Goal: Task Accomplishment & Management: Complete application form

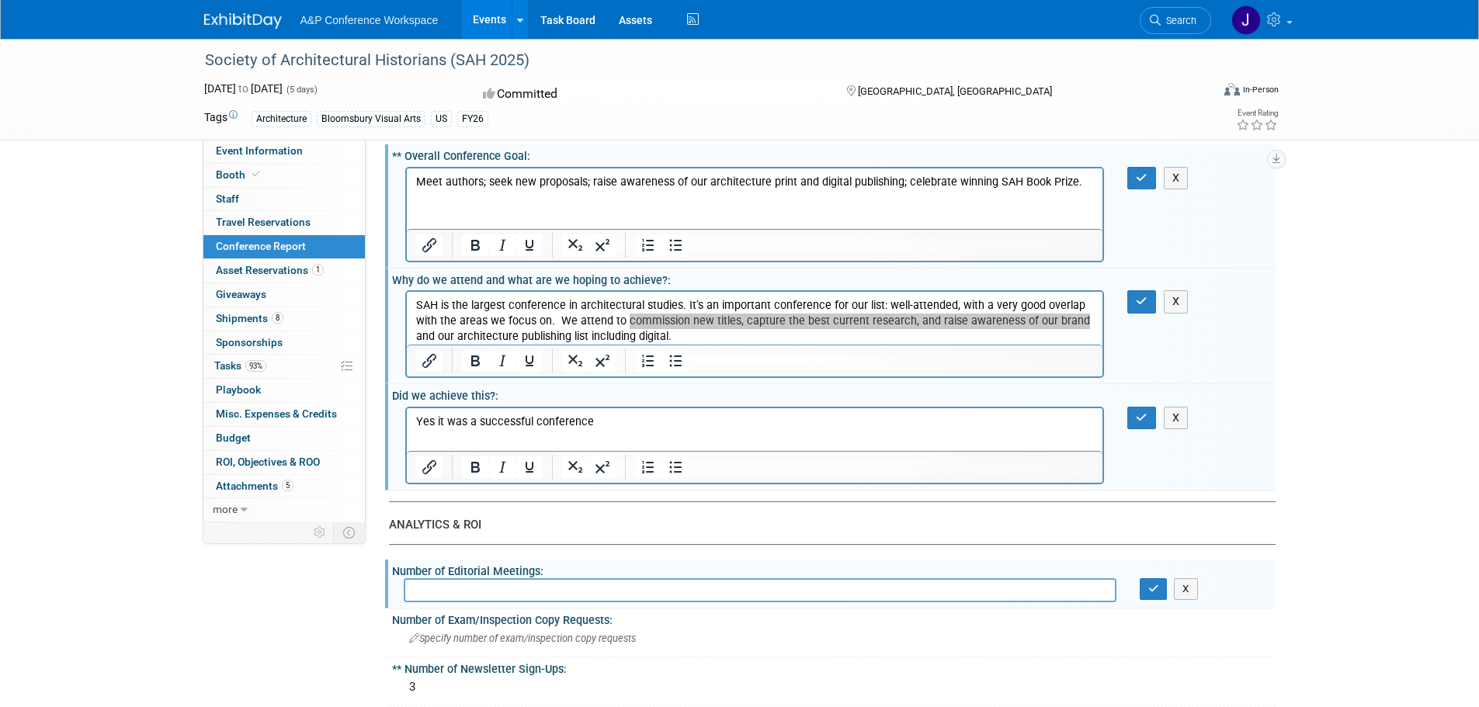
scroll to position [155, 0]
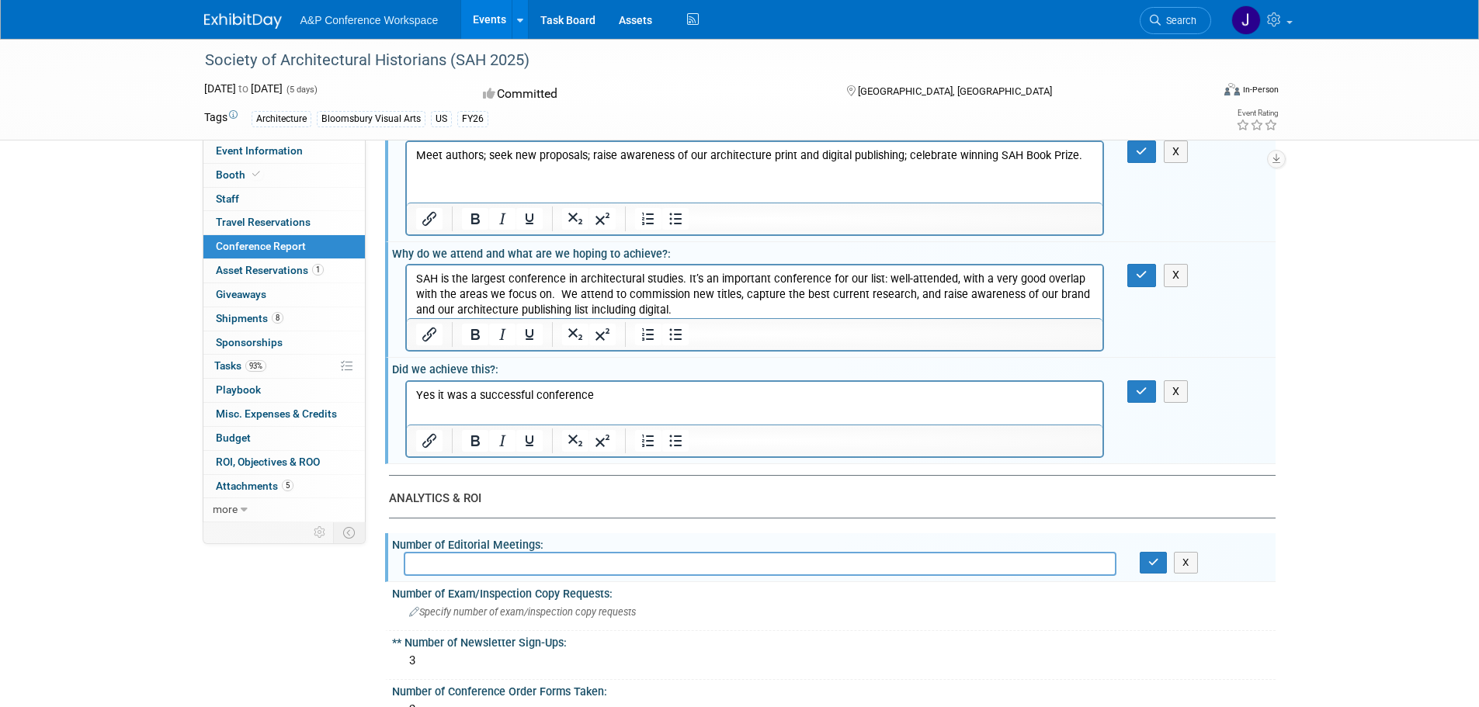
drag, startPoint x: 545, startPoint y: 276, endPoint x: 723, endPoint y: 287, distance: 178.1
click at [545, 276] on p "SAH is the largest conference in architectural studies. It’s an important confe…" at bounding box center [754, 295] width 678 height 47
click at [641, 298] on p "SAH is the largest conference in architectural studies. It’s an important confe…" at bounding box center [754, 295] width 678 height 47
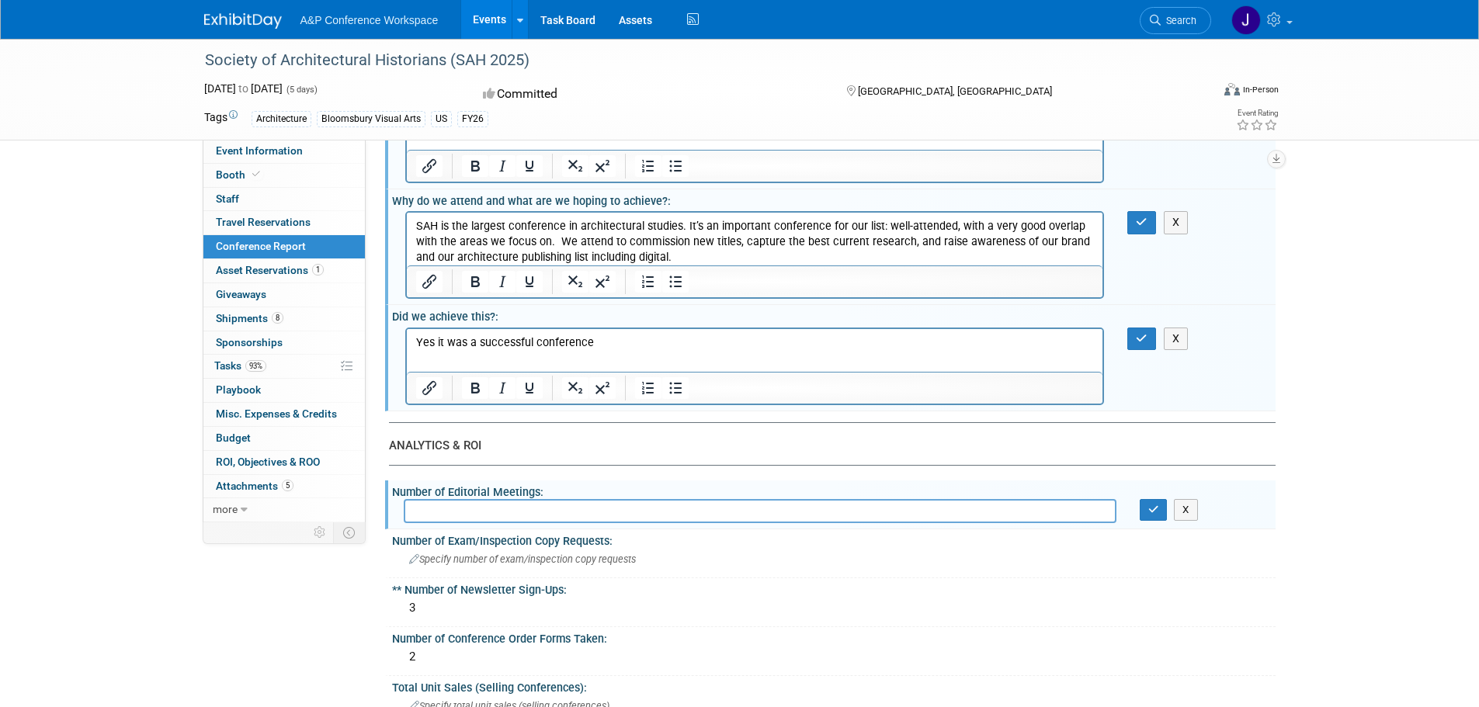
scroll to position [233, 0]
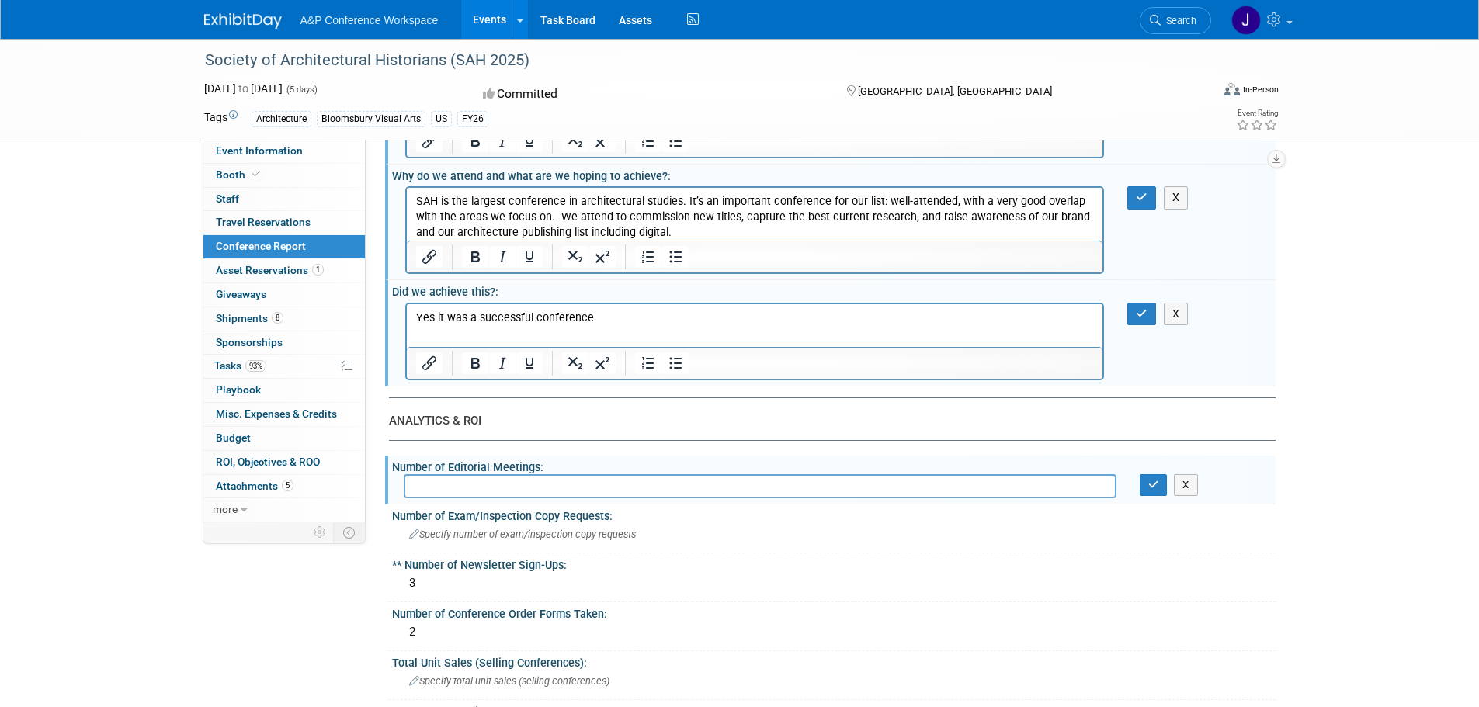
click at [622, 313] on p "Yes it was a successful conference" at bounding box center [754, 318] width 678 height 16
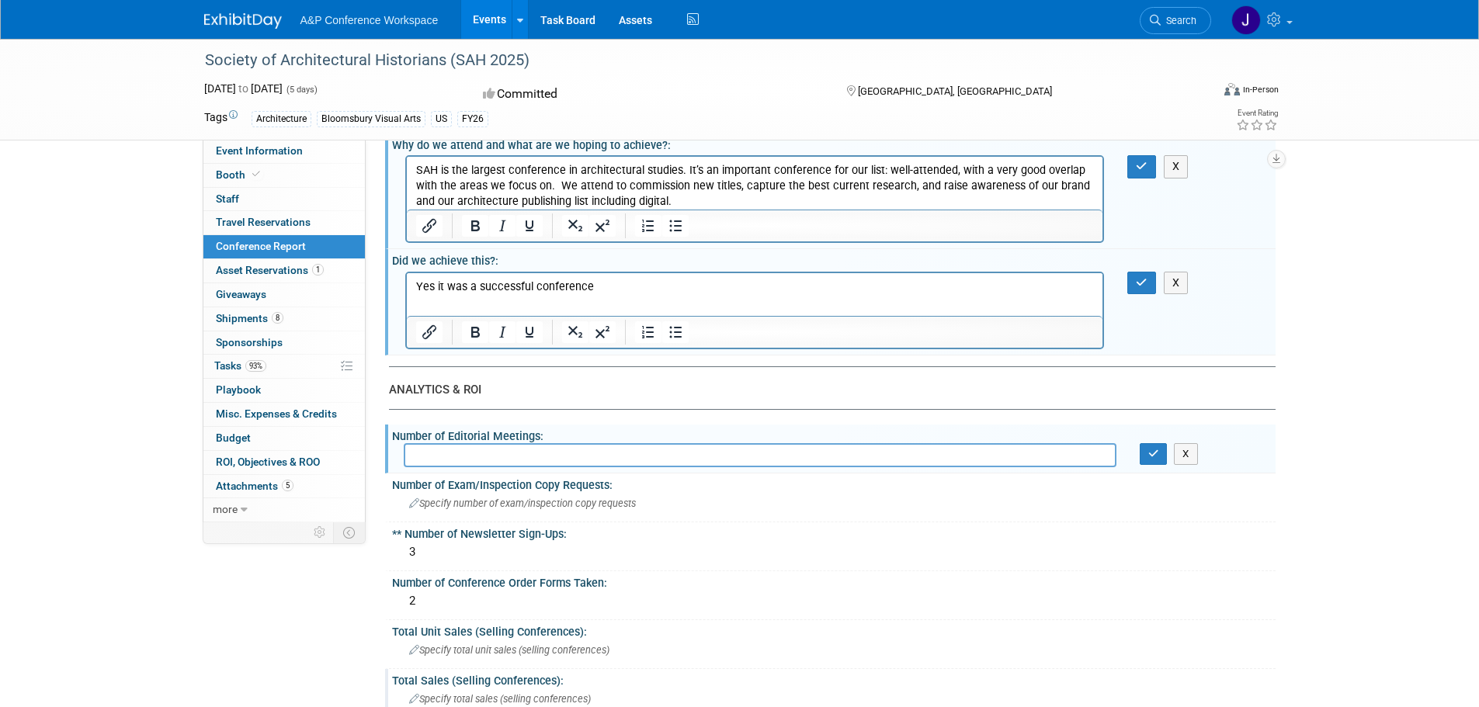
scroll to position [0, 0]
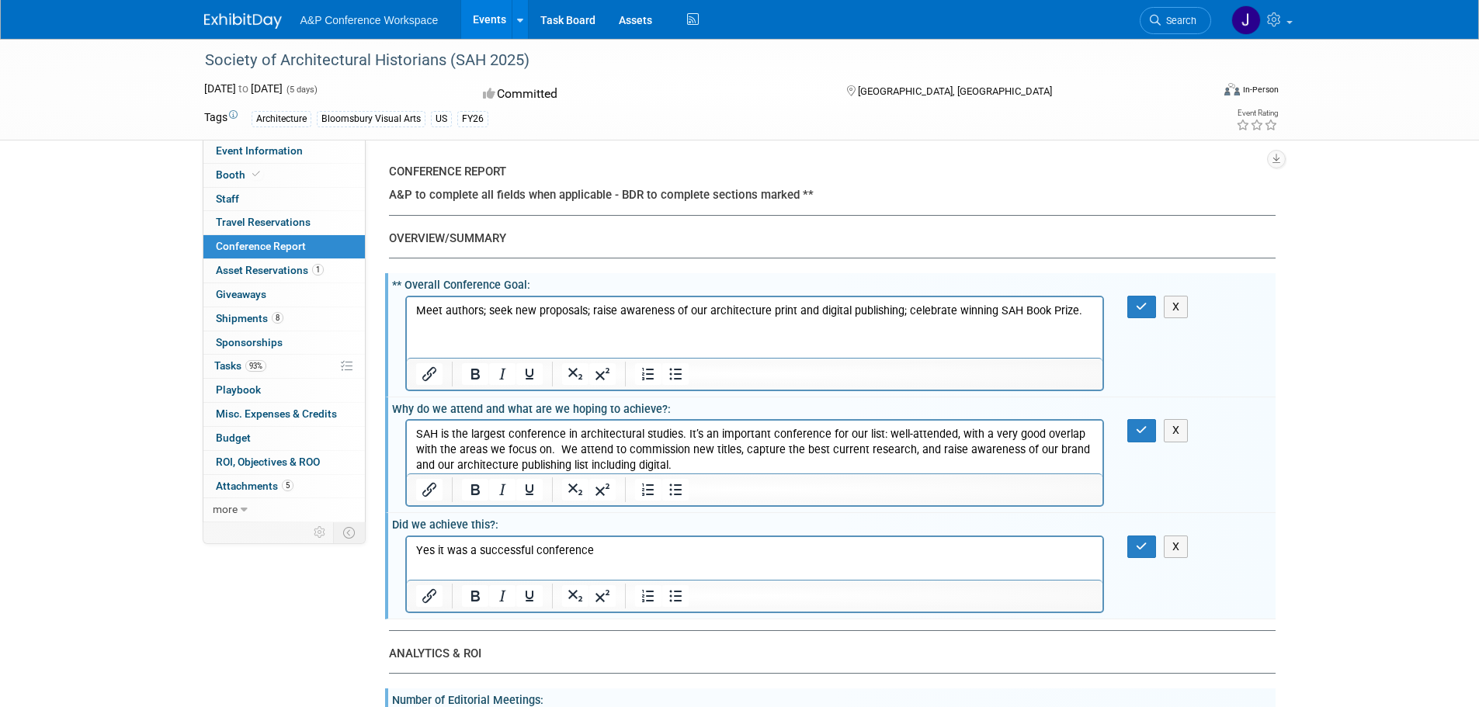
click at [914, 314] on p "Meet authors; seek new proposals; raise awareness of our architecture print and…" at bounding box center [754, 311] width 678 height 16
drag, startPoint x: 619, startPoint y: 549, endPoint x: 734, endPoint y: 560, distance: 115.4
click at [620, 550] on p "Yes it was a successful conference" at bounding box center [754, 551] width 678 height 16
click at [910, 311] on p "Meet authors; seek new proposals; raise awareness of our architecture print and…" at bounding box center [754, 311] width 678 height 16
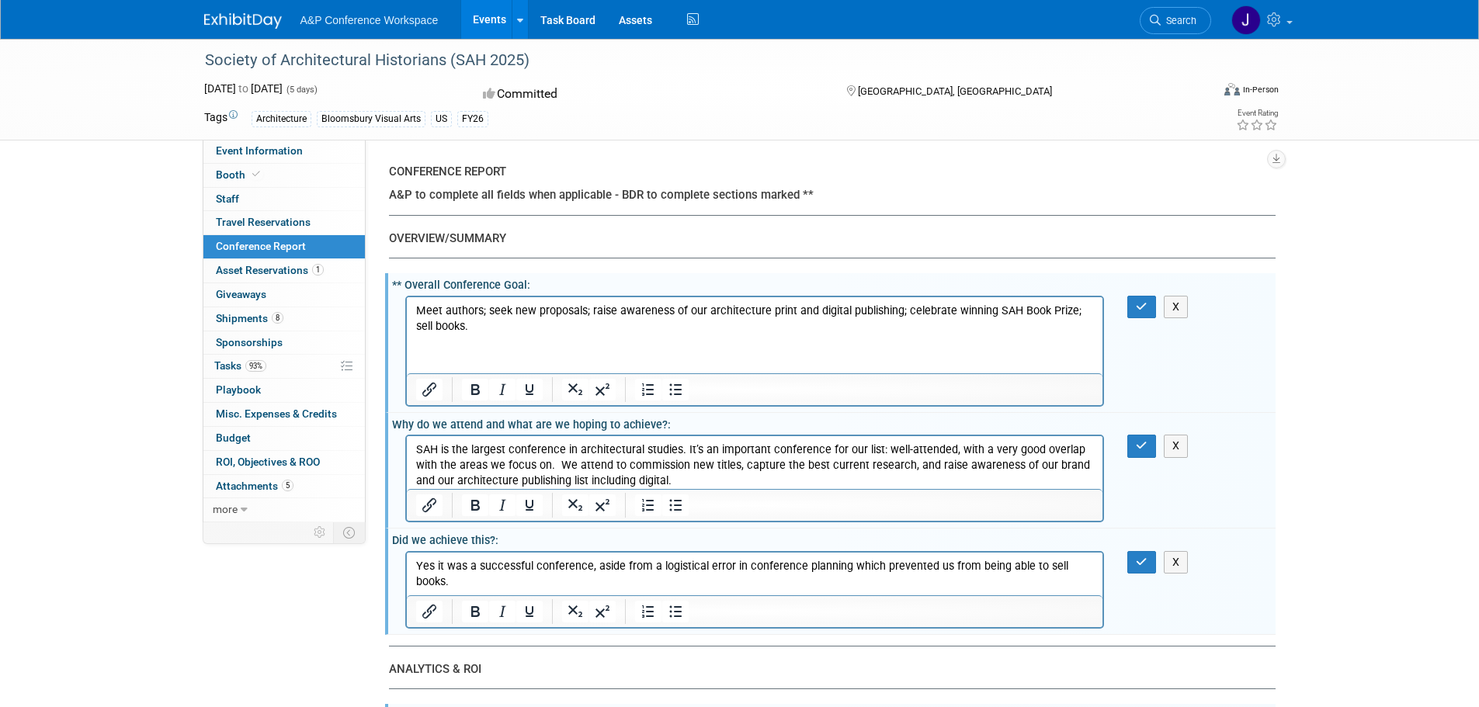
click at [448, 563] on p "Yes it was a successful conference, aside from a logistical error in conference…" at bounding box center [754, 573] width 678 height 31
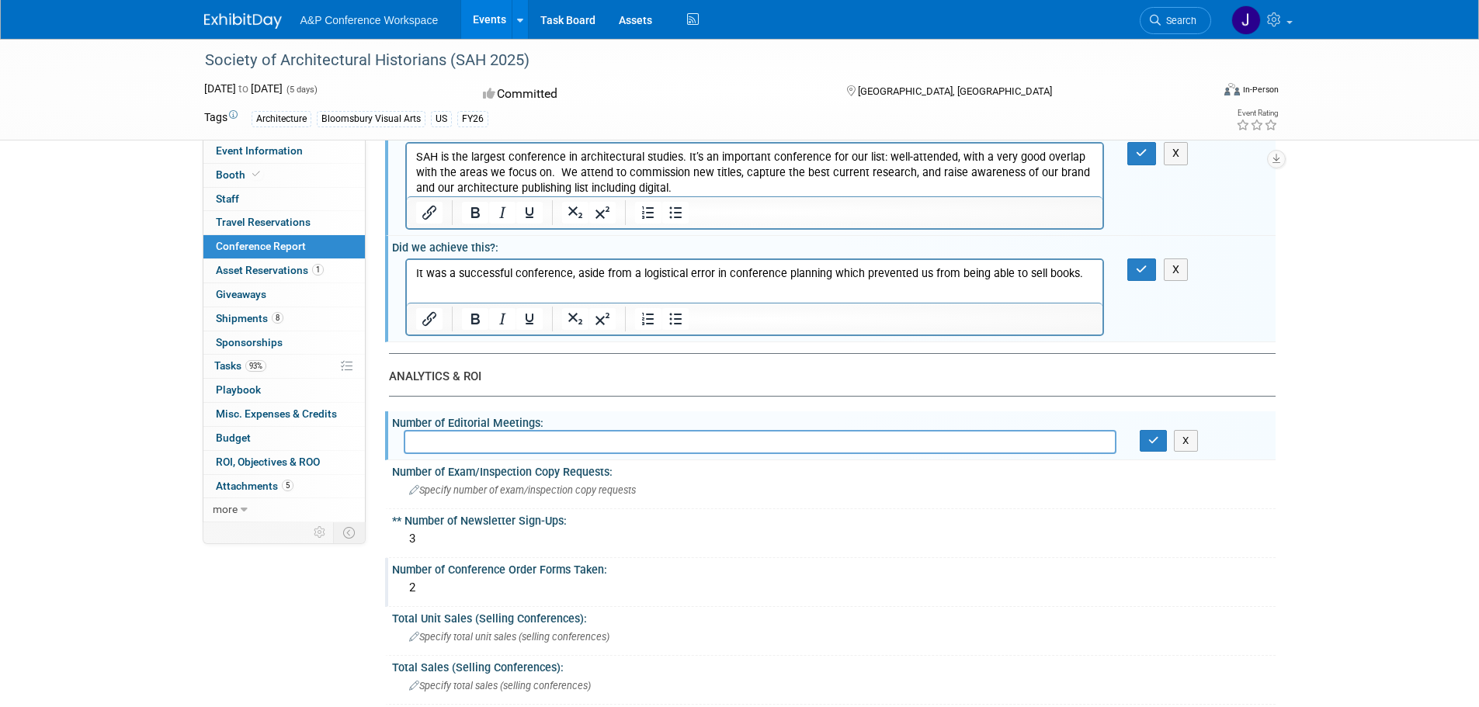
scroll to position [310, 0]
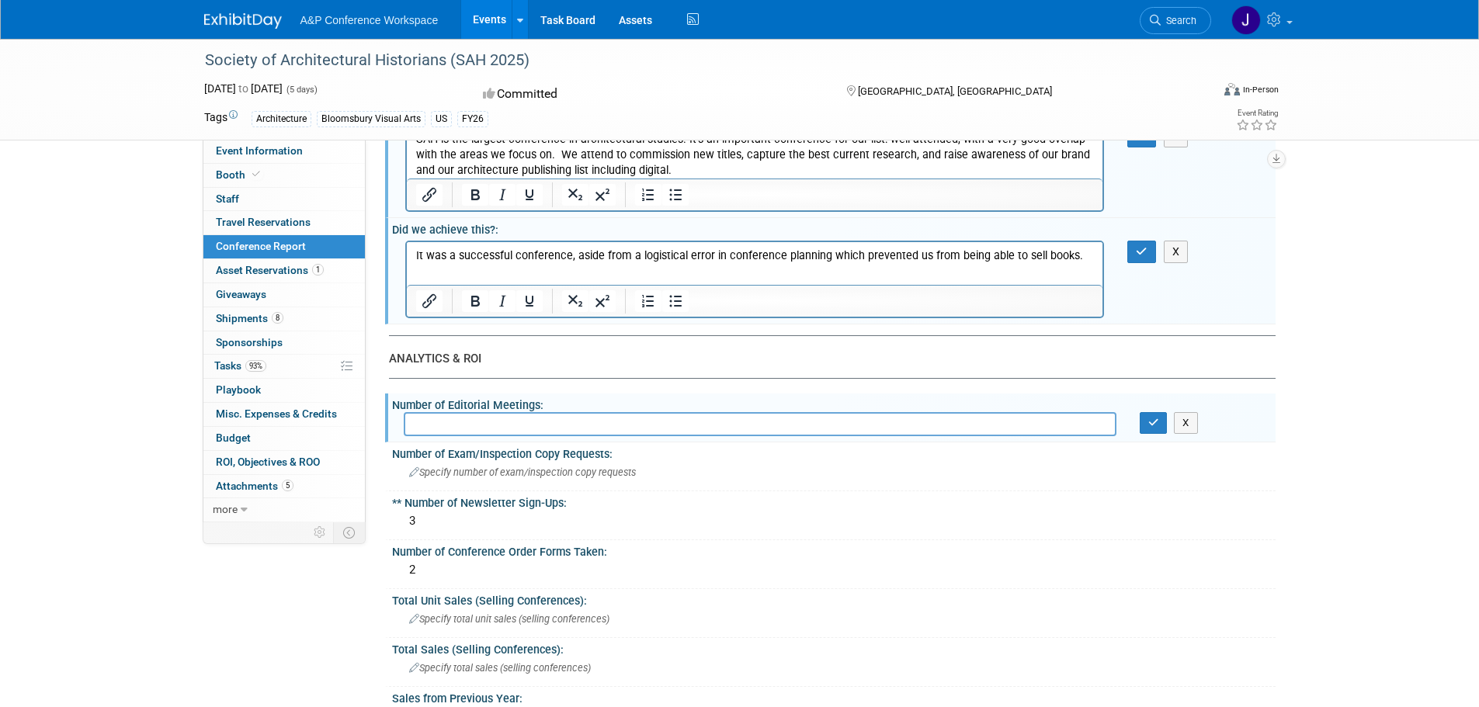
drag, startPoint x: 538, startPoint y: 428, endPoint x: 567, endPoint y: 412, distance: 33.7
click at [538, 428] on input "text" at bounding box center [760, 424] width 712 height 24
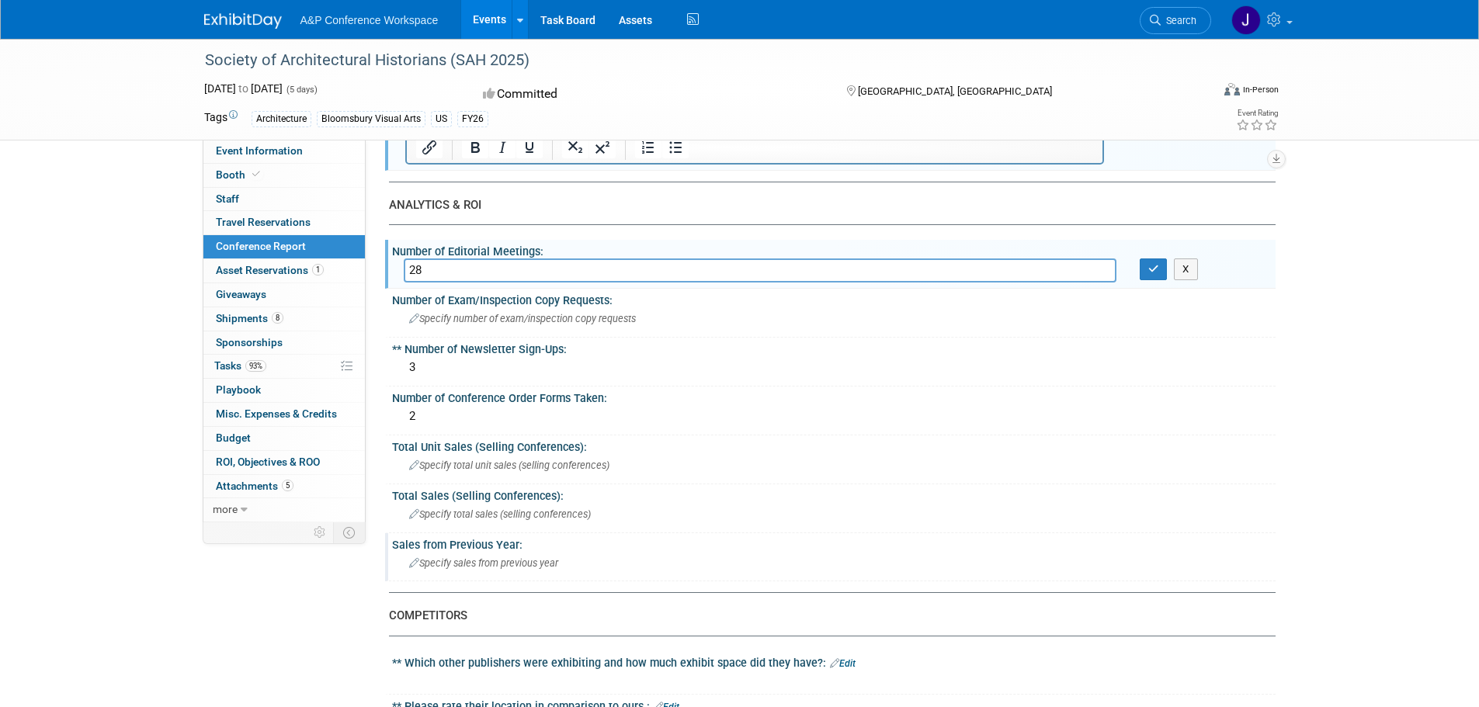
scroll to position [466, 0]
type input "28"
click at [507, 462] on span "Specify total unit sales (selling conferences)" at bounding box center [509, 464] width 200 height 12
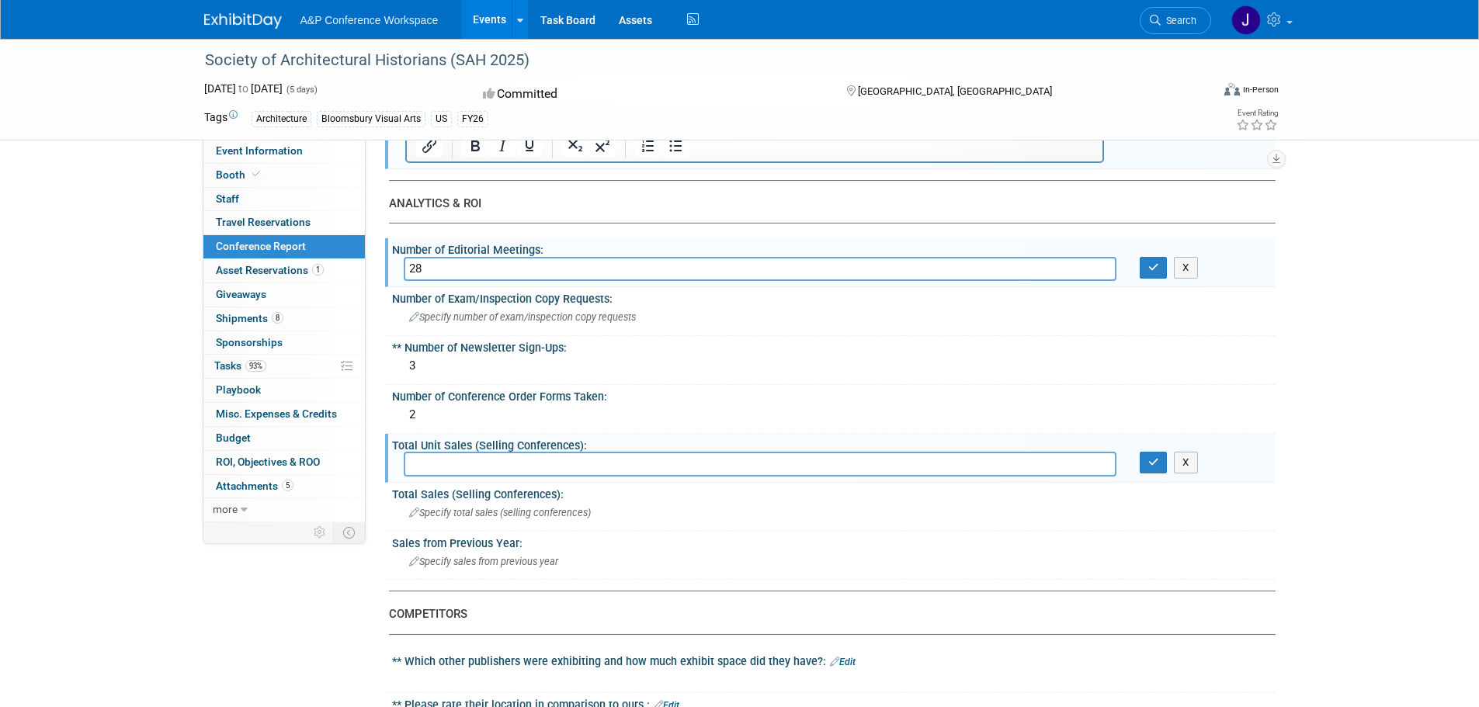
type input ")"
type input "Zero"
click at [1143, 466] on button "button" at bounding box center [1153, 463] width 28 height 22
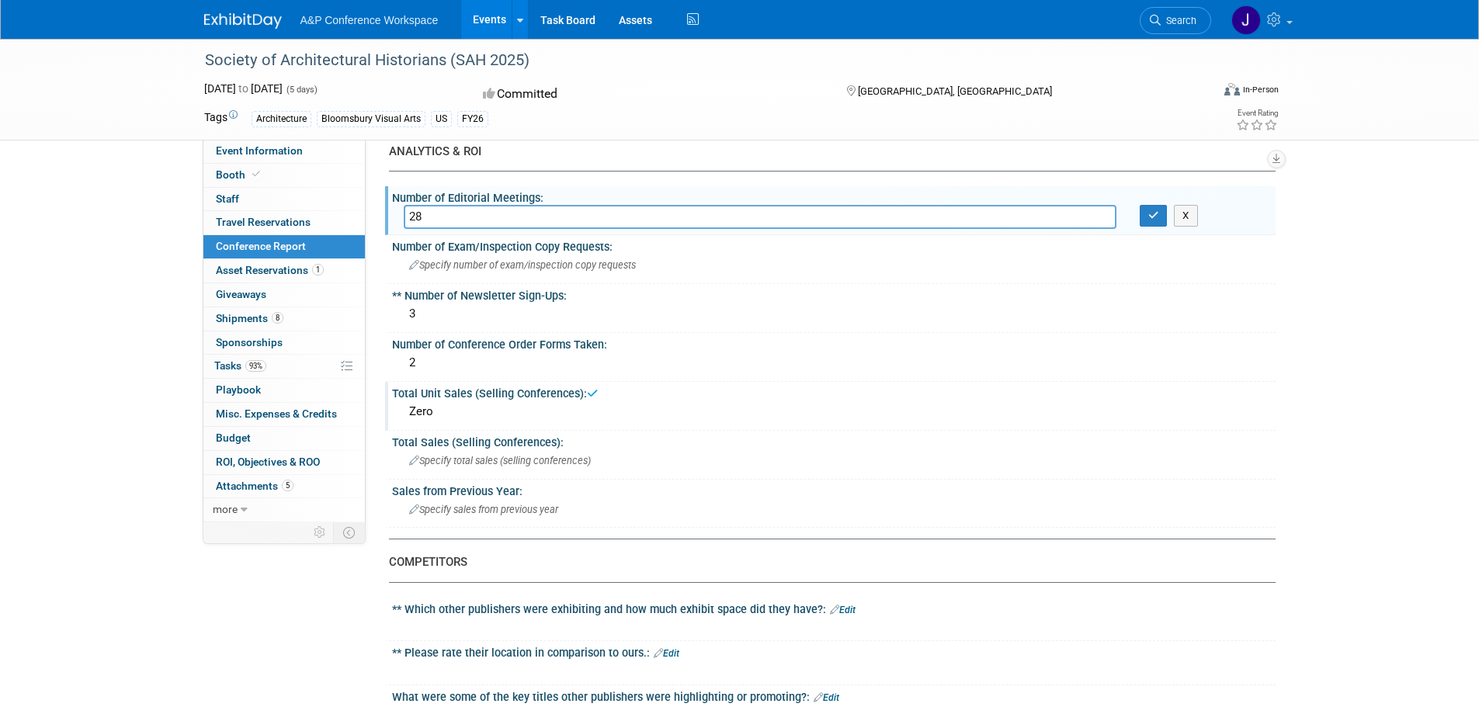
scroll to position [543, 0]
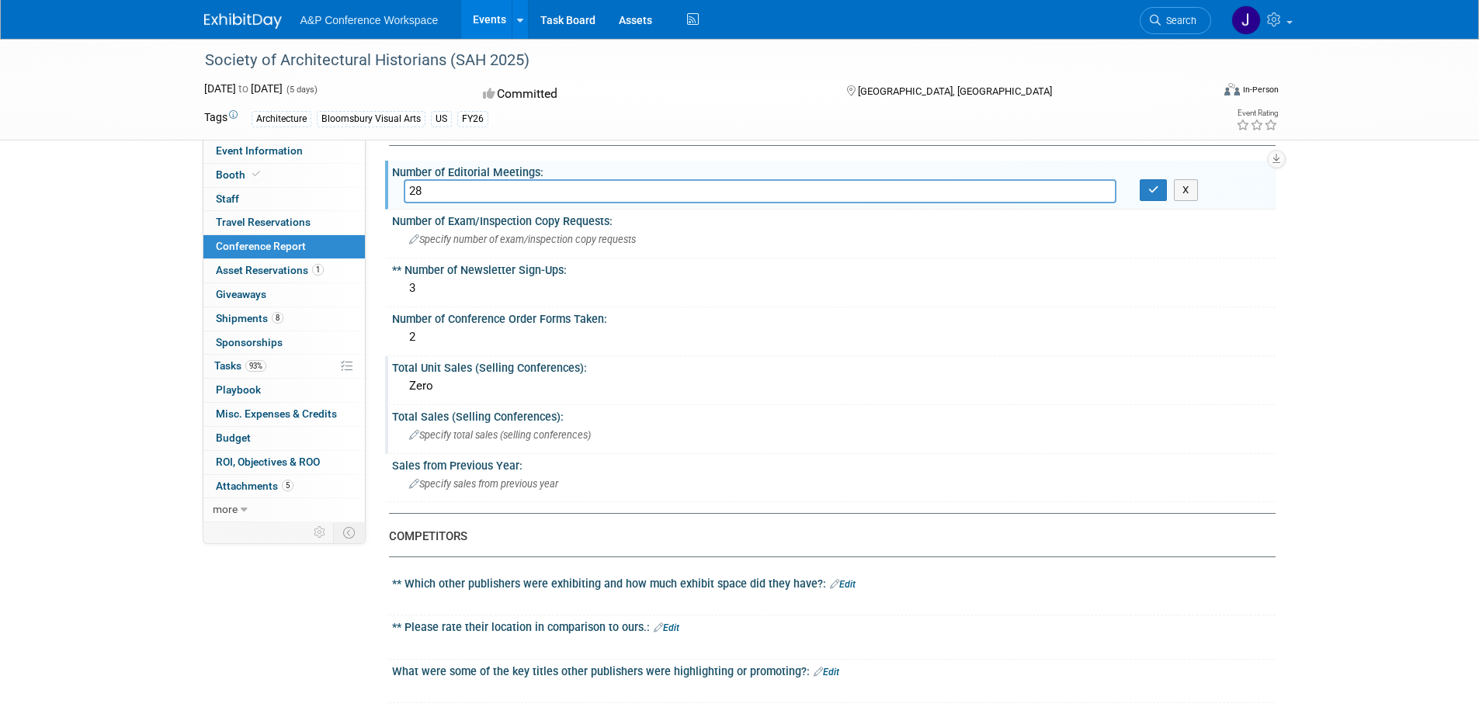
click at [487, 437] on span "Specify total sales (selling conferences)" at bounding box center [500, 435] width 182 height 12
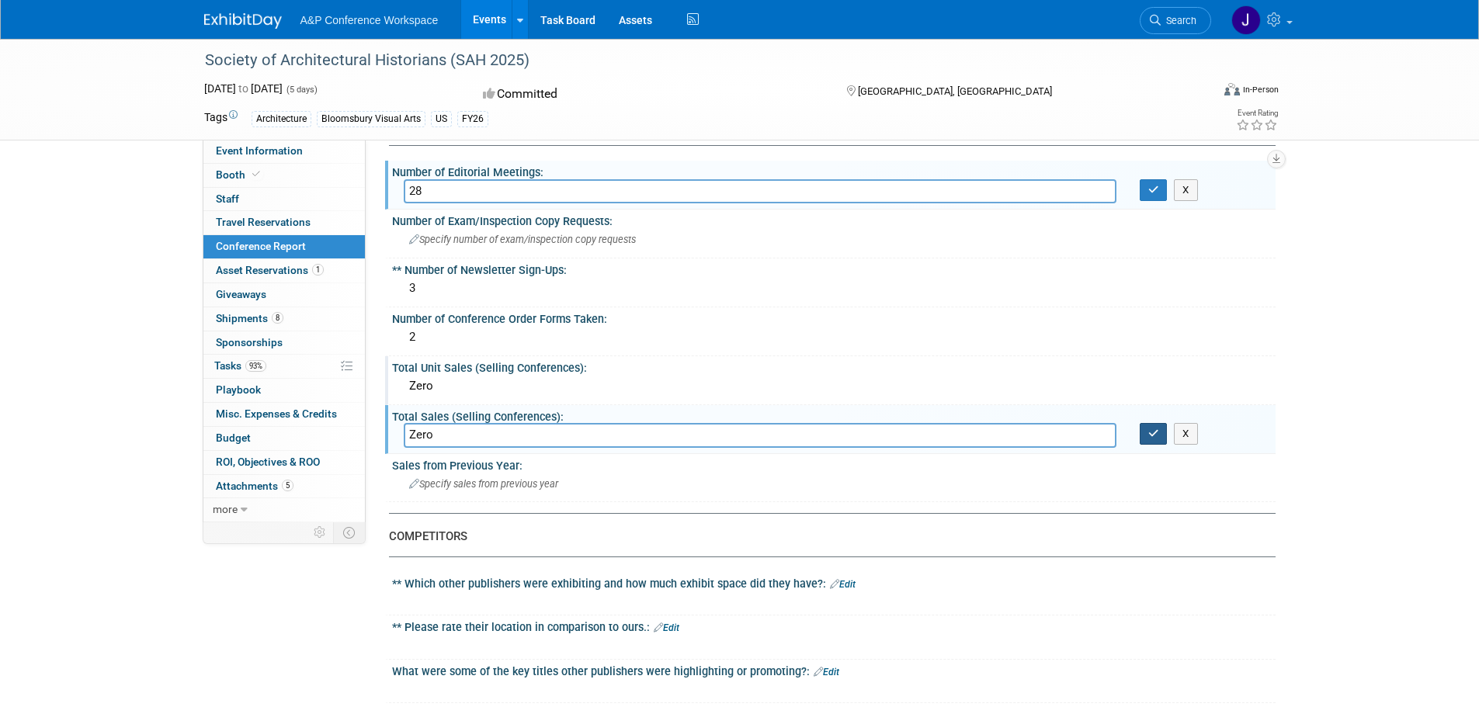
type input "Zero"
click at [1146, 432] on button "button" at bounding box center [1153, 434] width 28 height 22
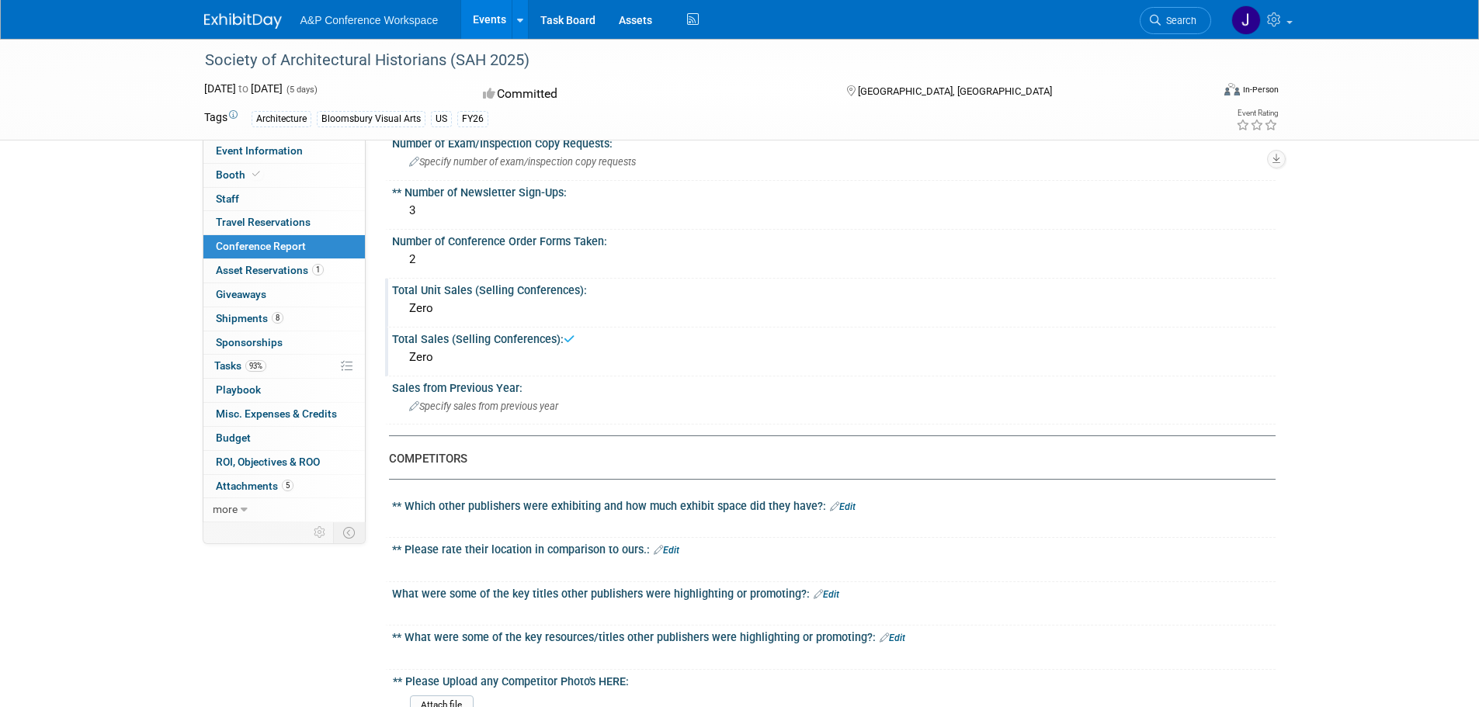
scroll to position [699, 0]
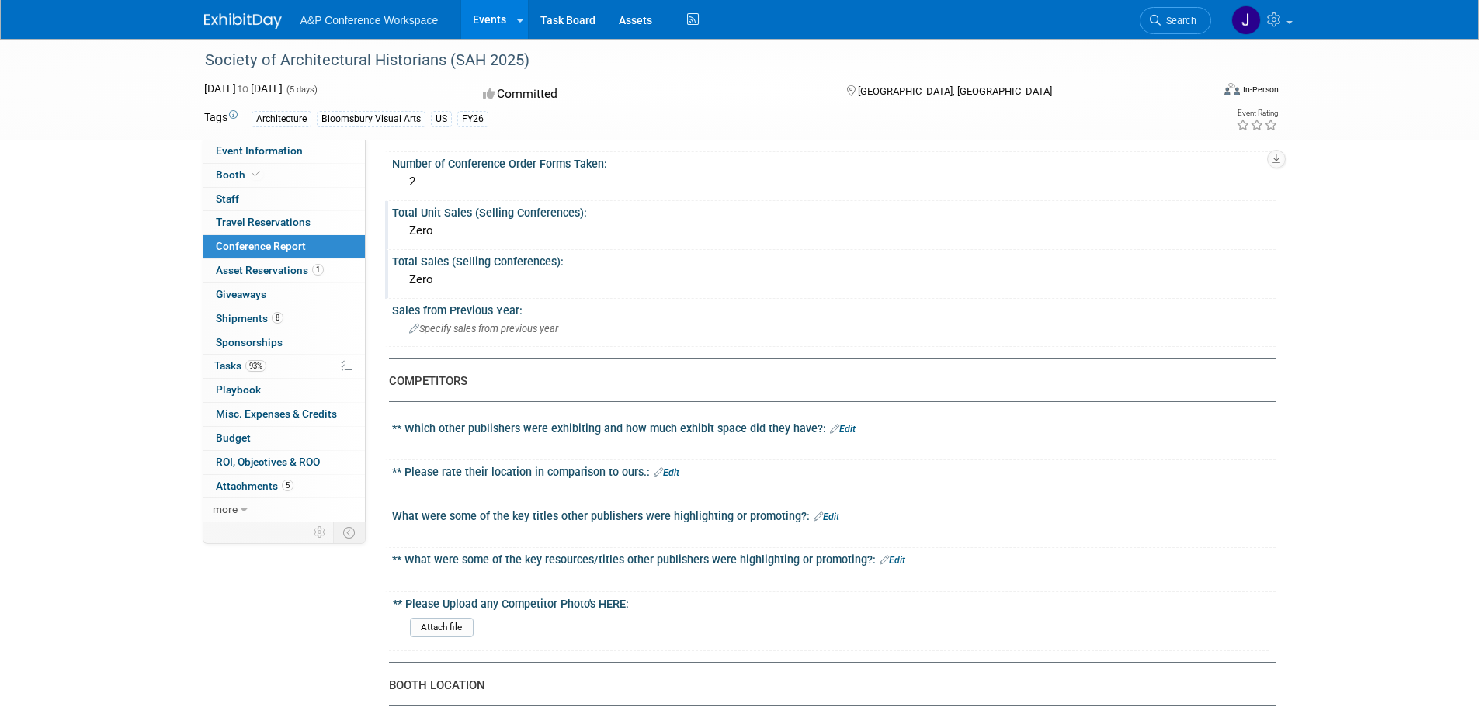
click at [768, 439] on div at bounding box center [754, 447] width 699 height 16
click at [470, 426] on div "** Which other publishers were exhibiting and how much exhibit space did they h…" at bounding box center [833, 427] width 883 height 20
click at [845, 429] on link "Edit" at bounding box center [843, 429] width 26 height 11
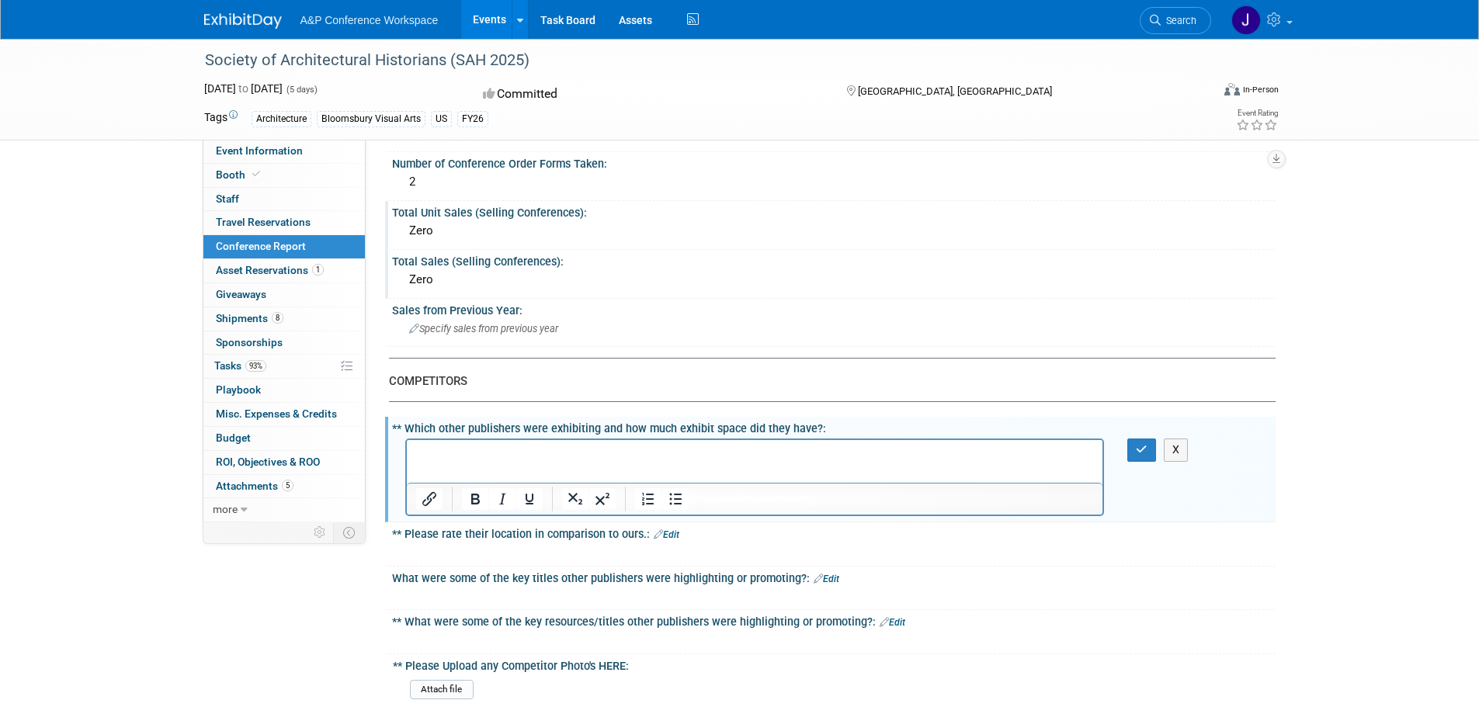
scroll to position [0, 0]
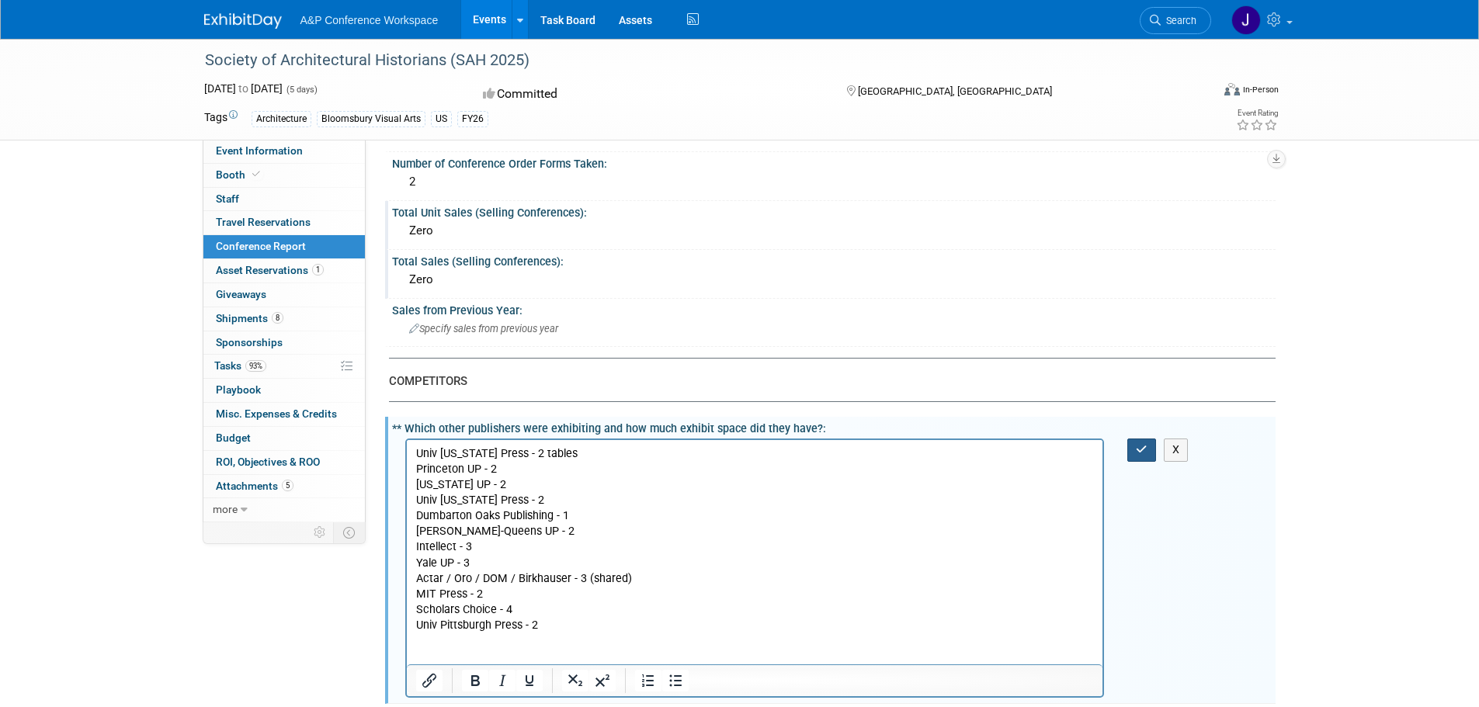
click at [1136, 442] on button "button" at bounding box center [1141, 450] width 29 height 23
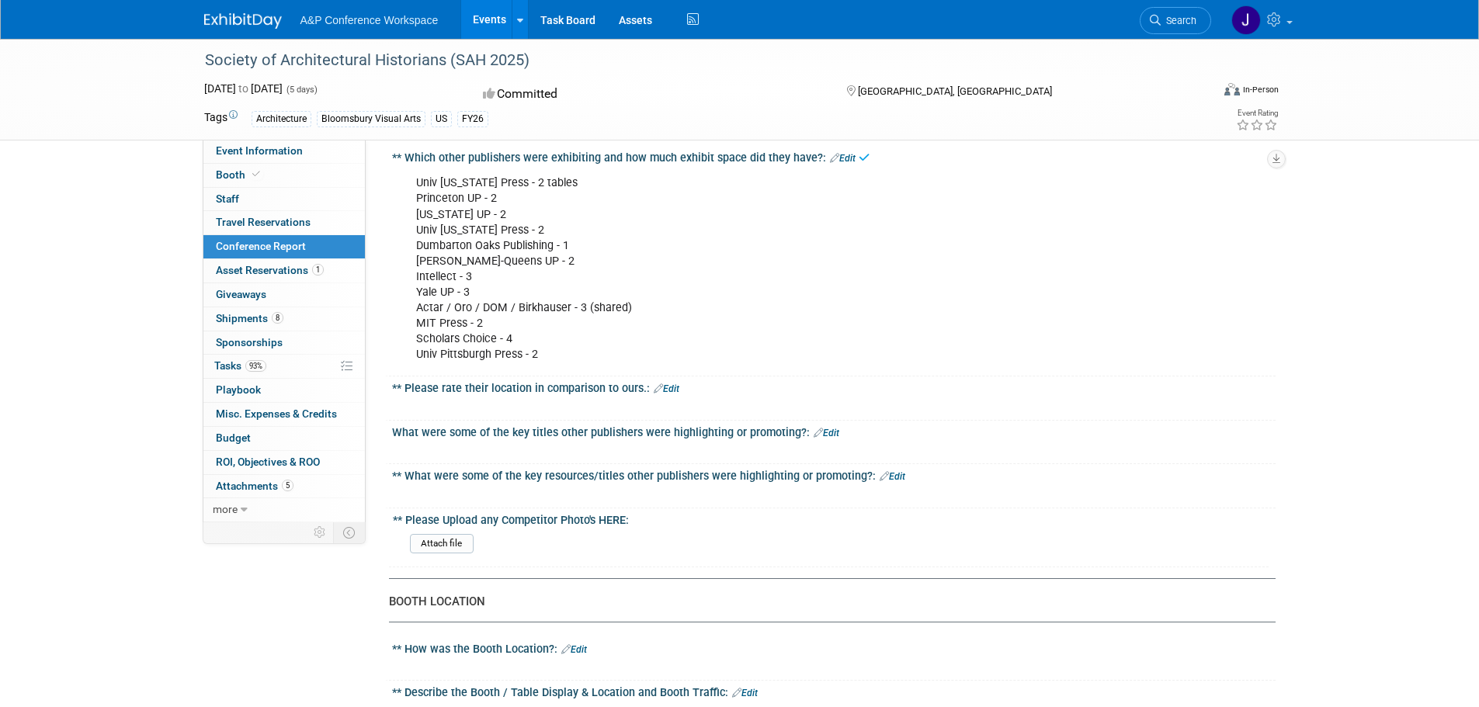
scroll to position [931, 0]
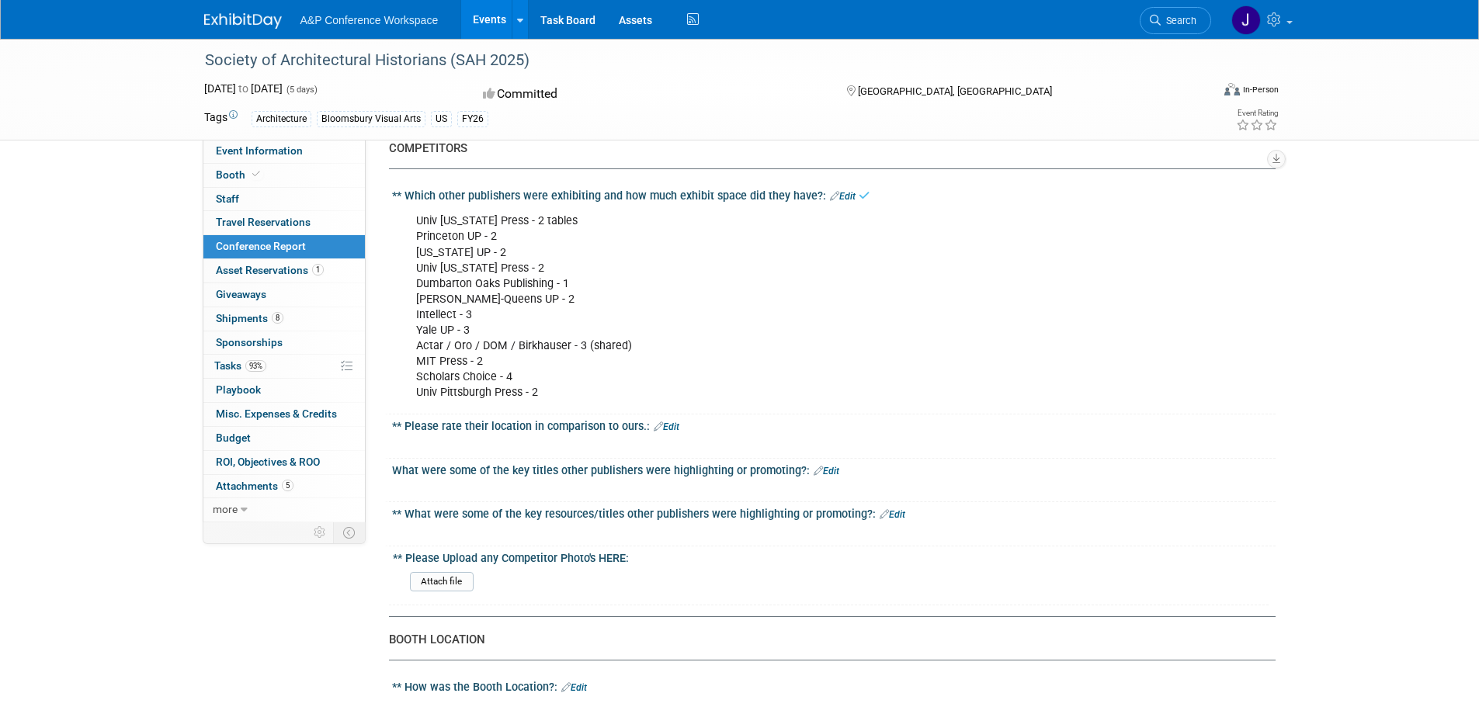
click at [673, 422] on link "Edit" at bounding box center [667, 426] width 26 height 11
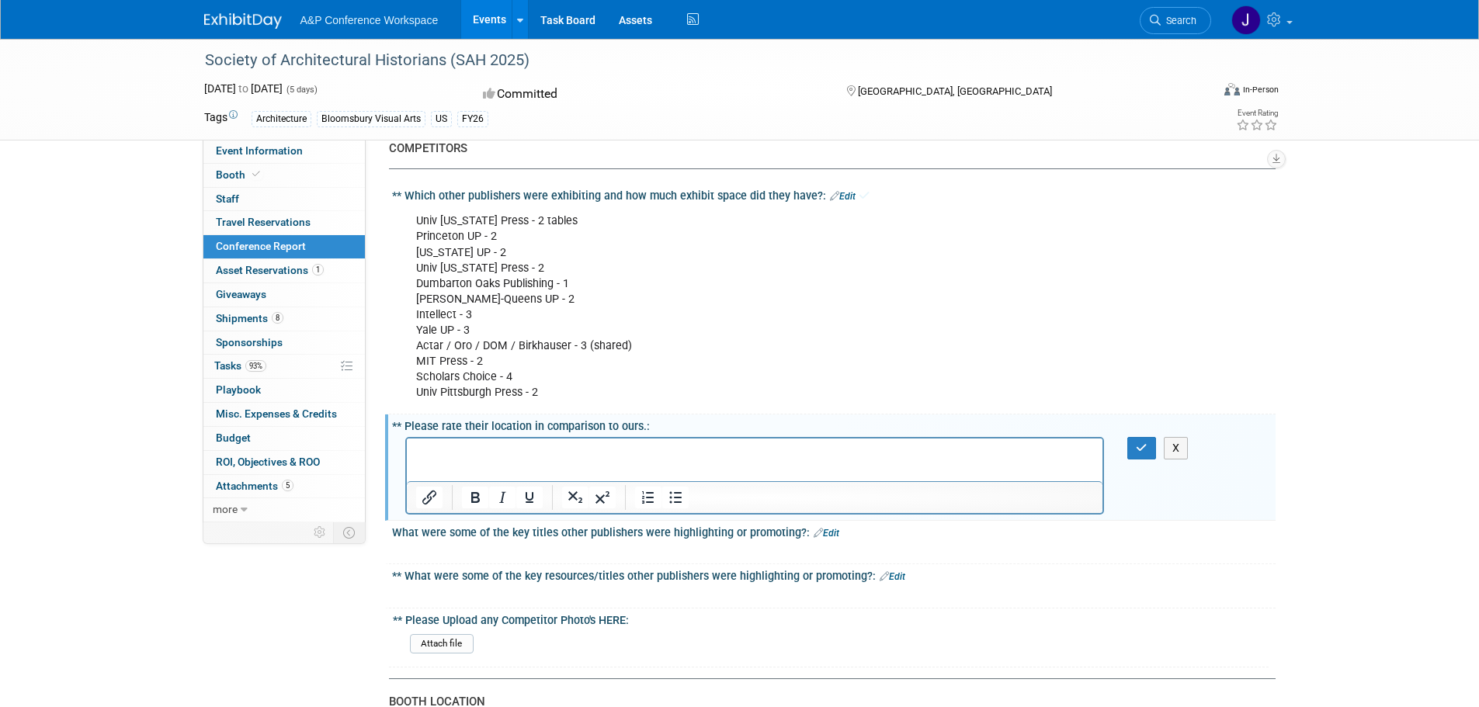
scroll to position [0, 0]
click at [688, 556] on div at bounding box center [754, 551] width 699 height 16
click at [1137, 449] on icon "button" at bounding box center [1141, 447] width 12 height 11
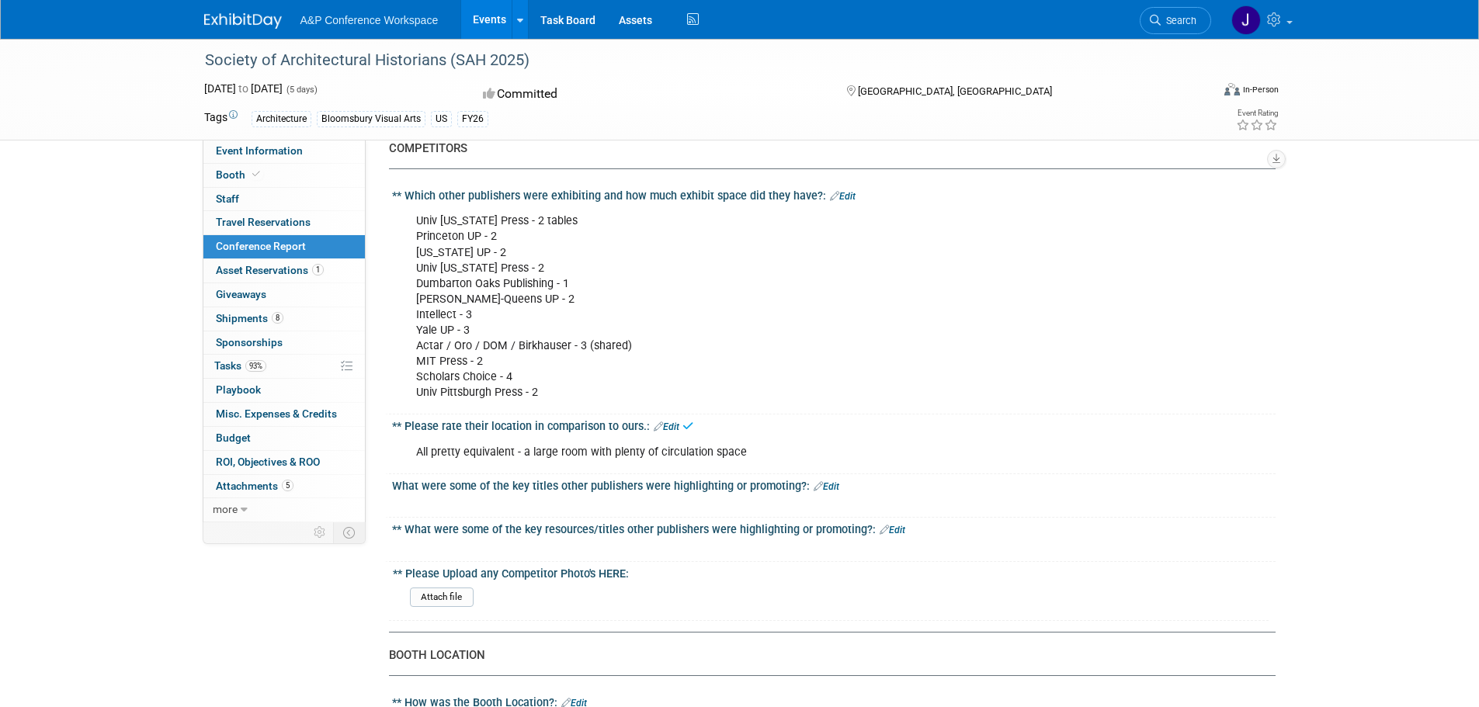
click at [539, 504] on div at bounding box center [754, 504] width 699 height 16
drag, startPoint x: 827, startPoint y: 486, endPoint x: 815, endPoint y: 486, distance: 11.6
click at [827, 486] on link "Edit" at bounding box center [826, 486] width 26 height 11
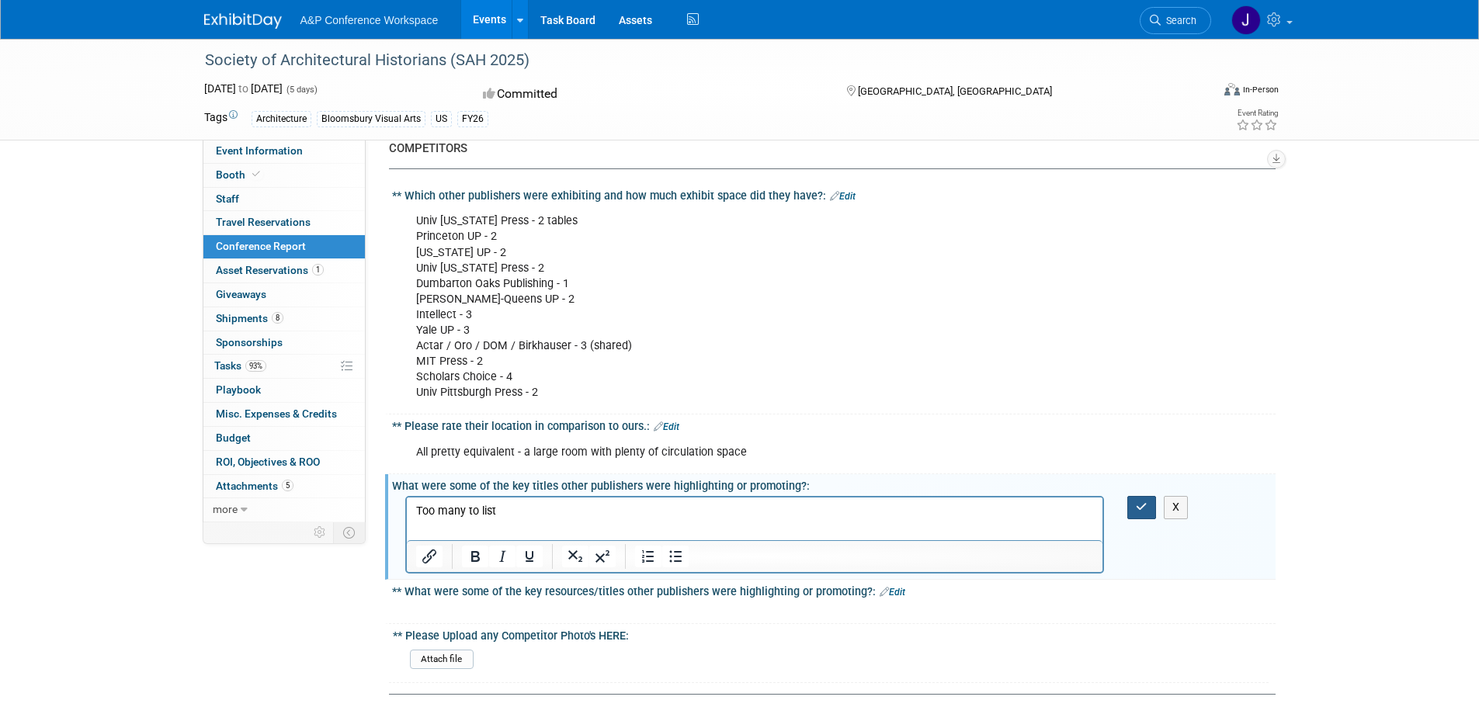
click at [1138, 507] on icon "button" at bounding box center [1141, 506] width 12 height 11
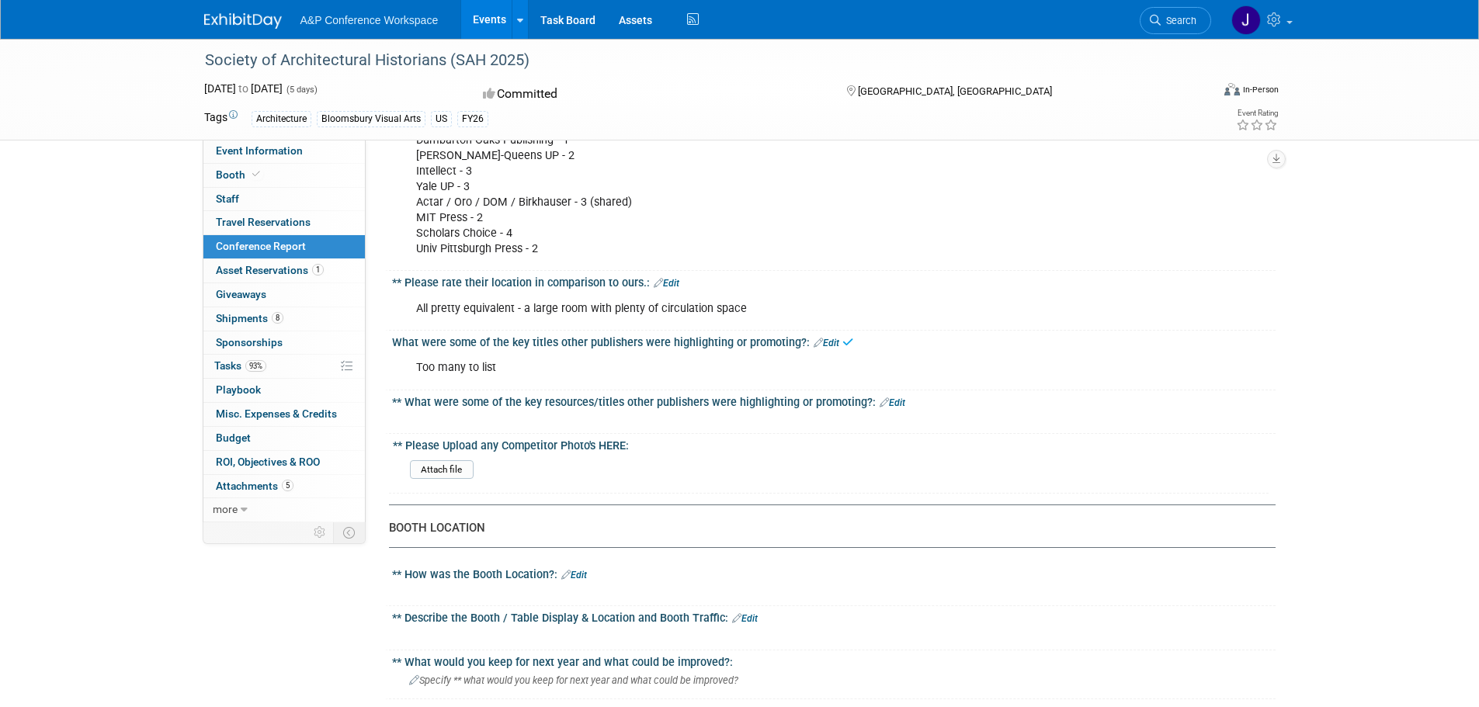
scroll to position [1087, 0]
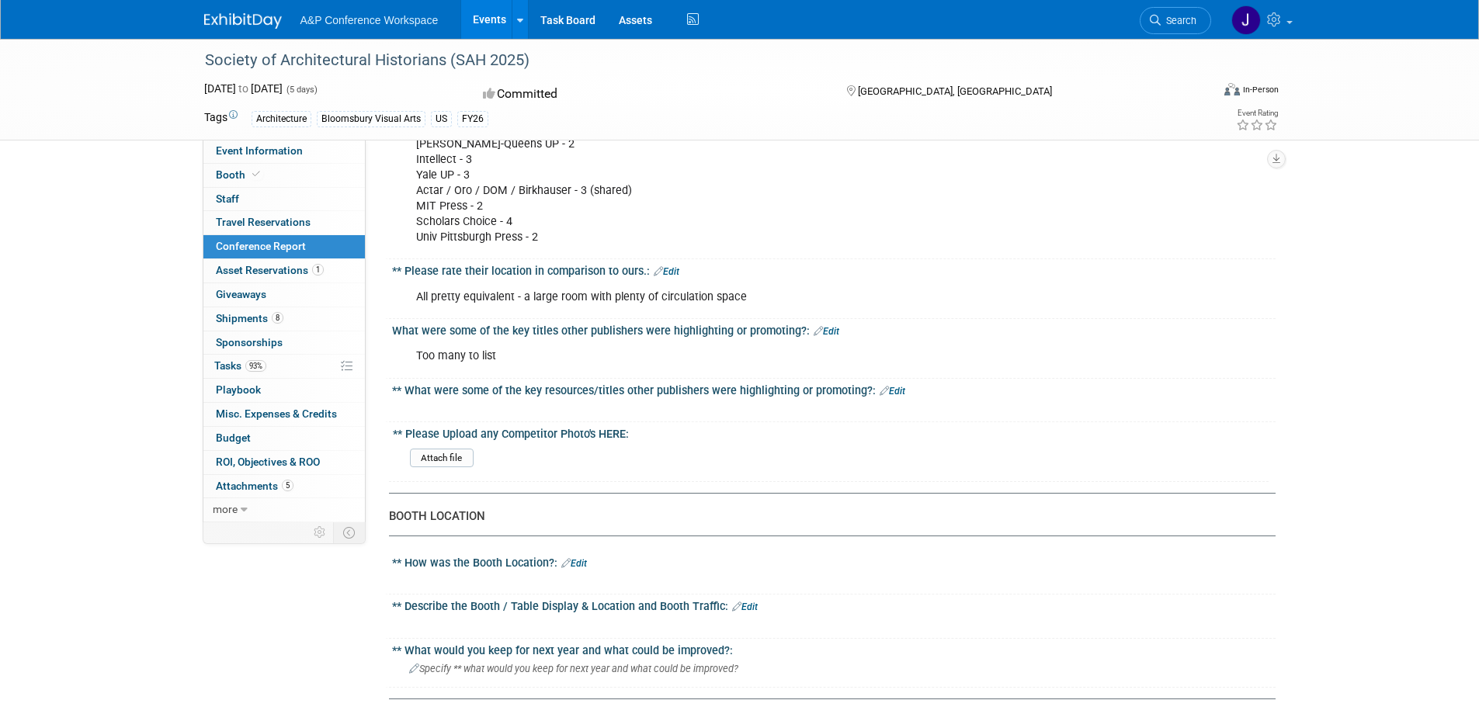
click at [890, 390] on link "Edit" at bounding box center [892, 391] width 26 height 11
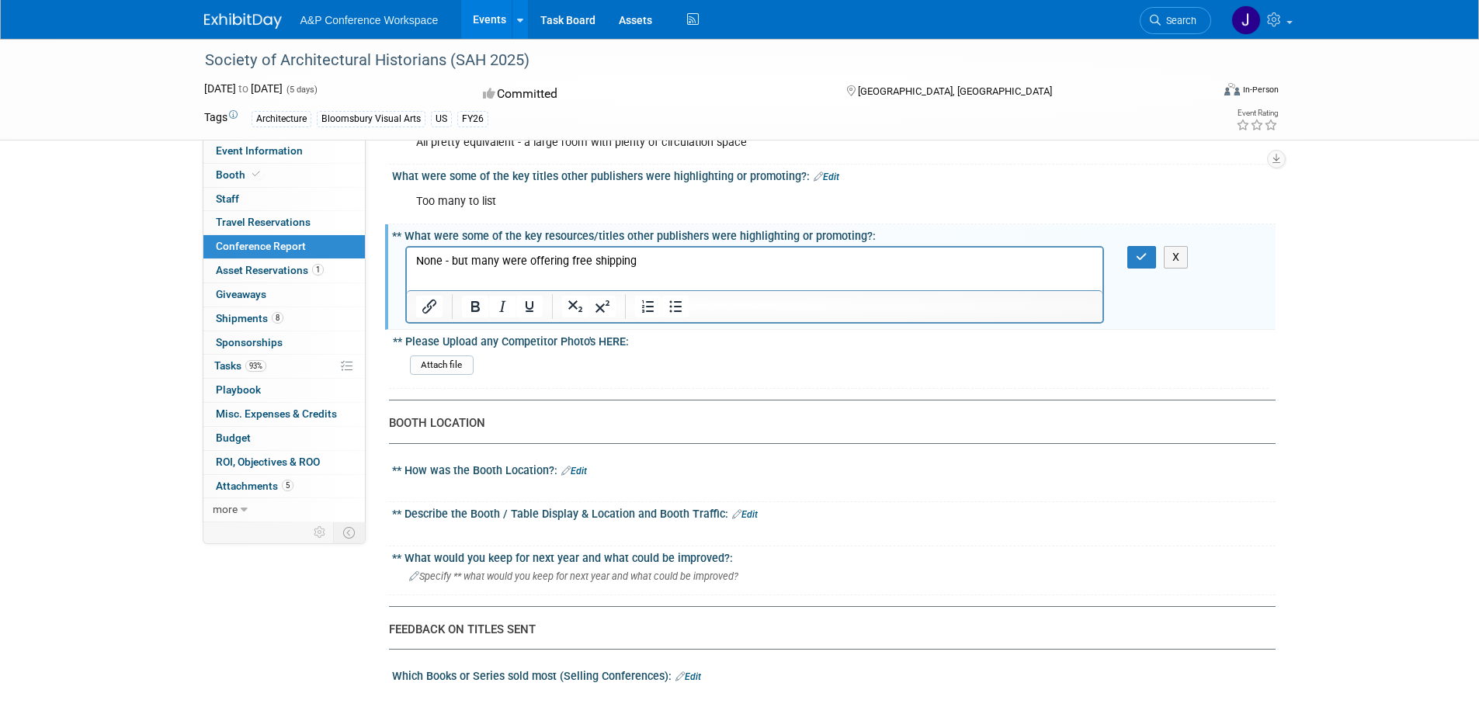
scroll to position [1242, 0]
click at [476, 261] on p "None - but many were offering free shipping" at bounding box center [754, 261] width 678 height 16
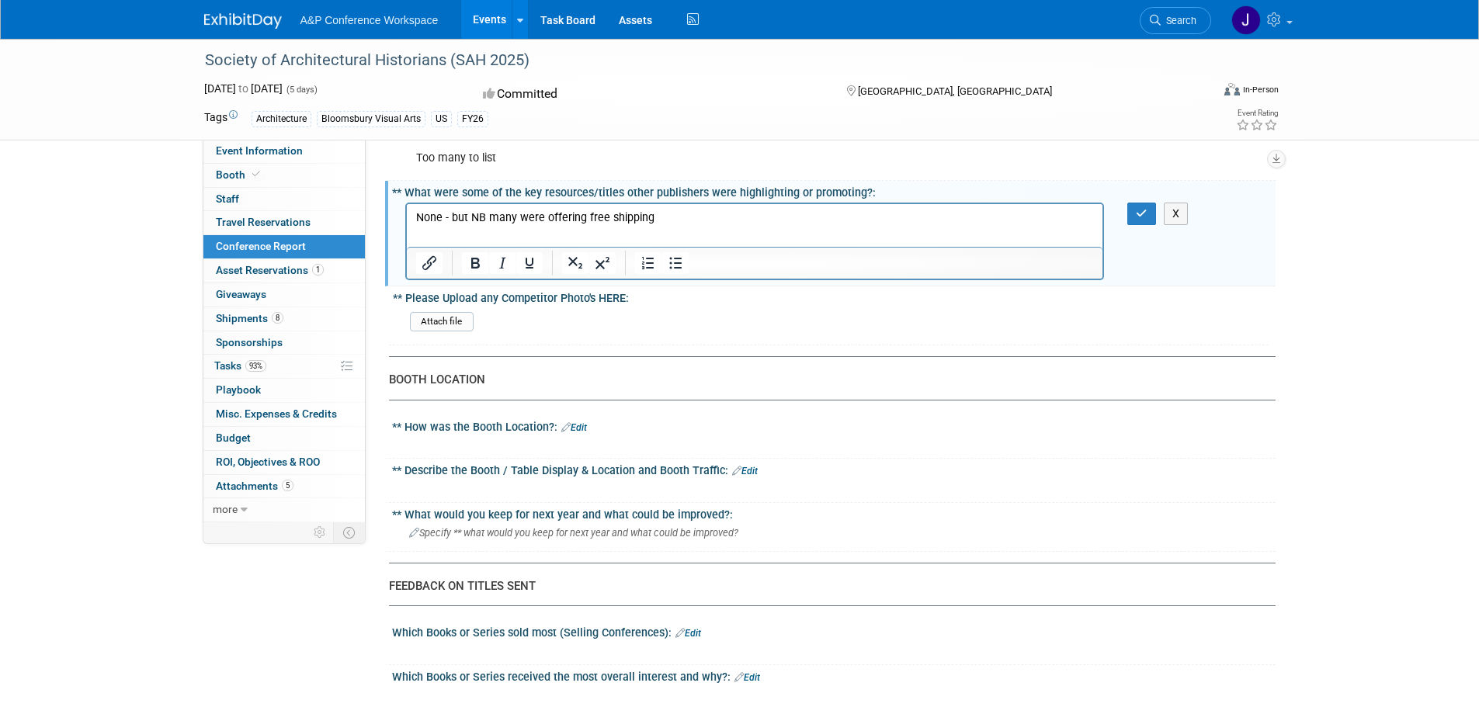
scroll to position [1319, 0]
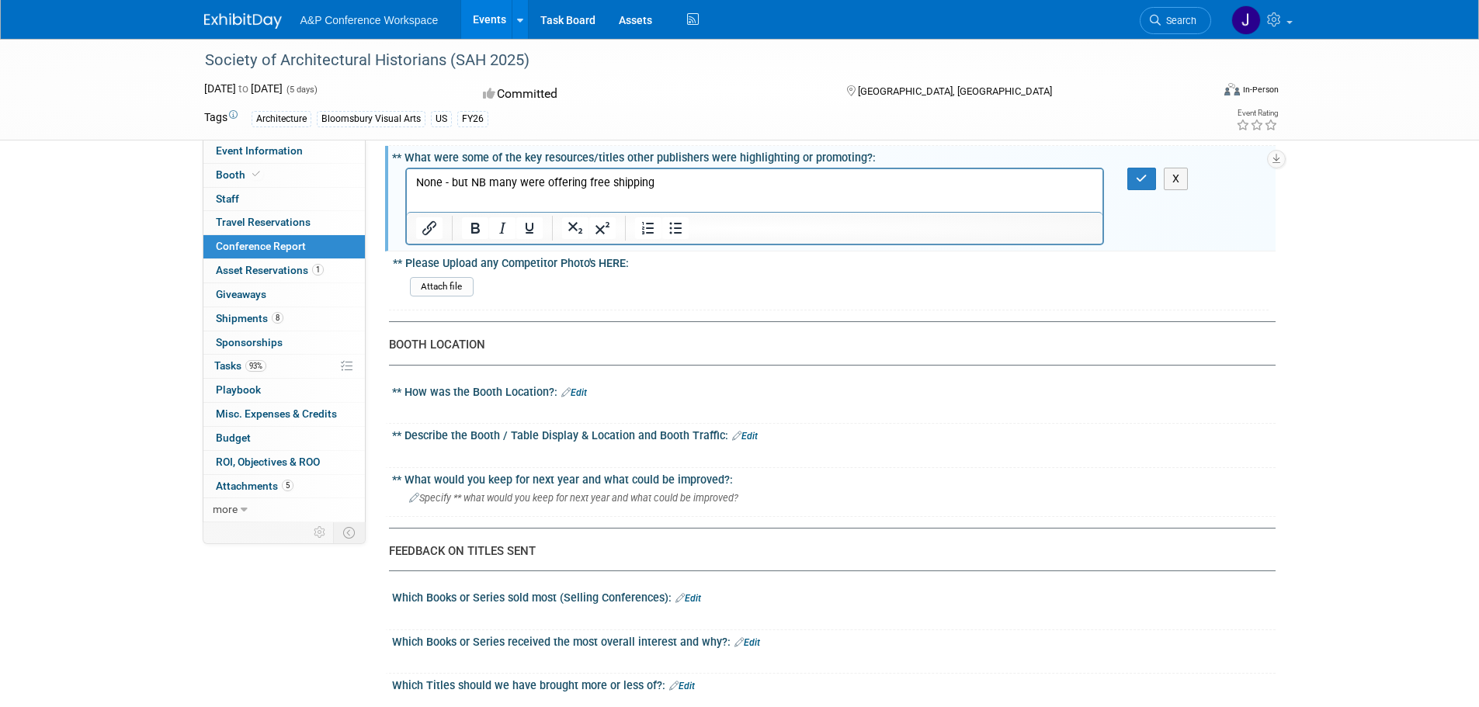
click at [712, 179] on p "None - but NB many were offering free shipping" at bounding box center [754, 183] width 678 height 16
click at [579, 397] on link "Edit" at bounding box center [574, 392] width 26 height 11
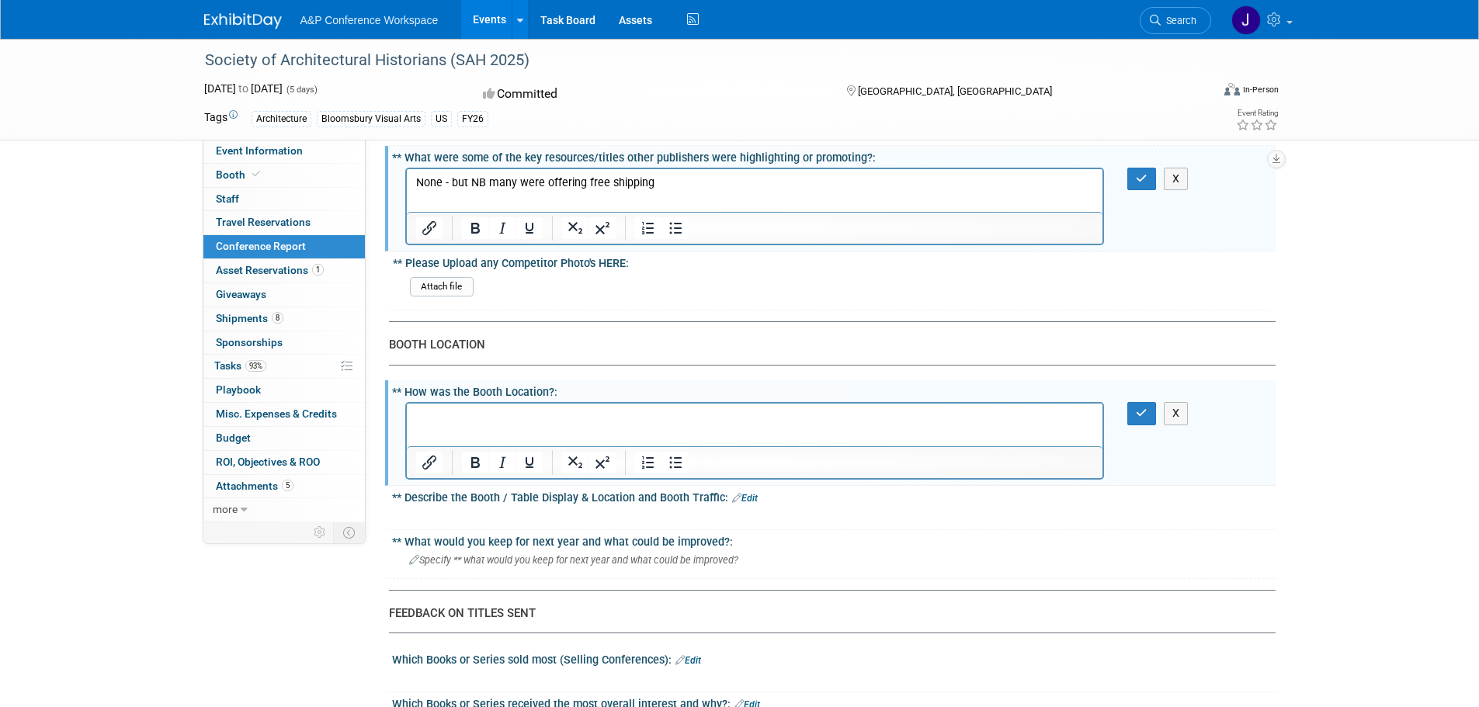
scroll to position [0, 0]
click at [744, 499] on link "Edit" at bounding box center [745, 498] width 26 height 11
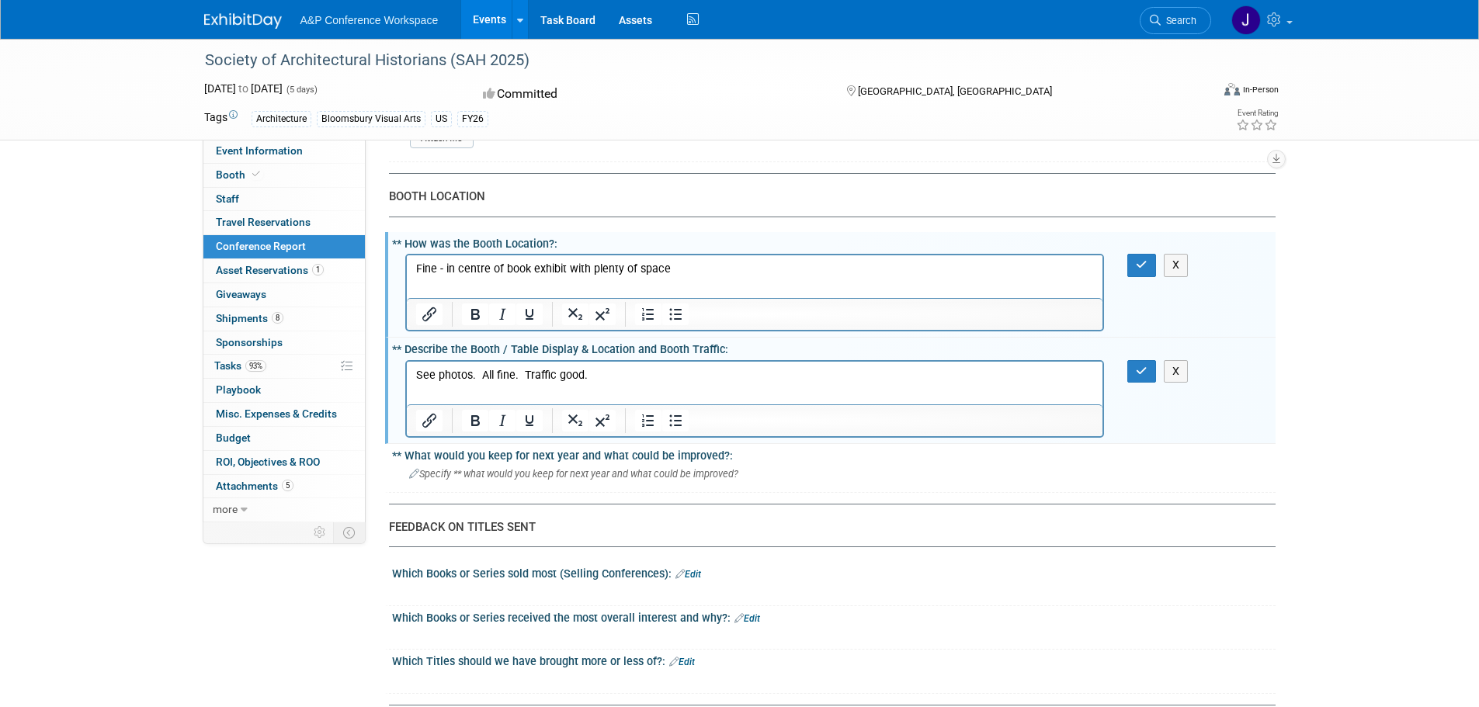
scroll to position [1475, 0]
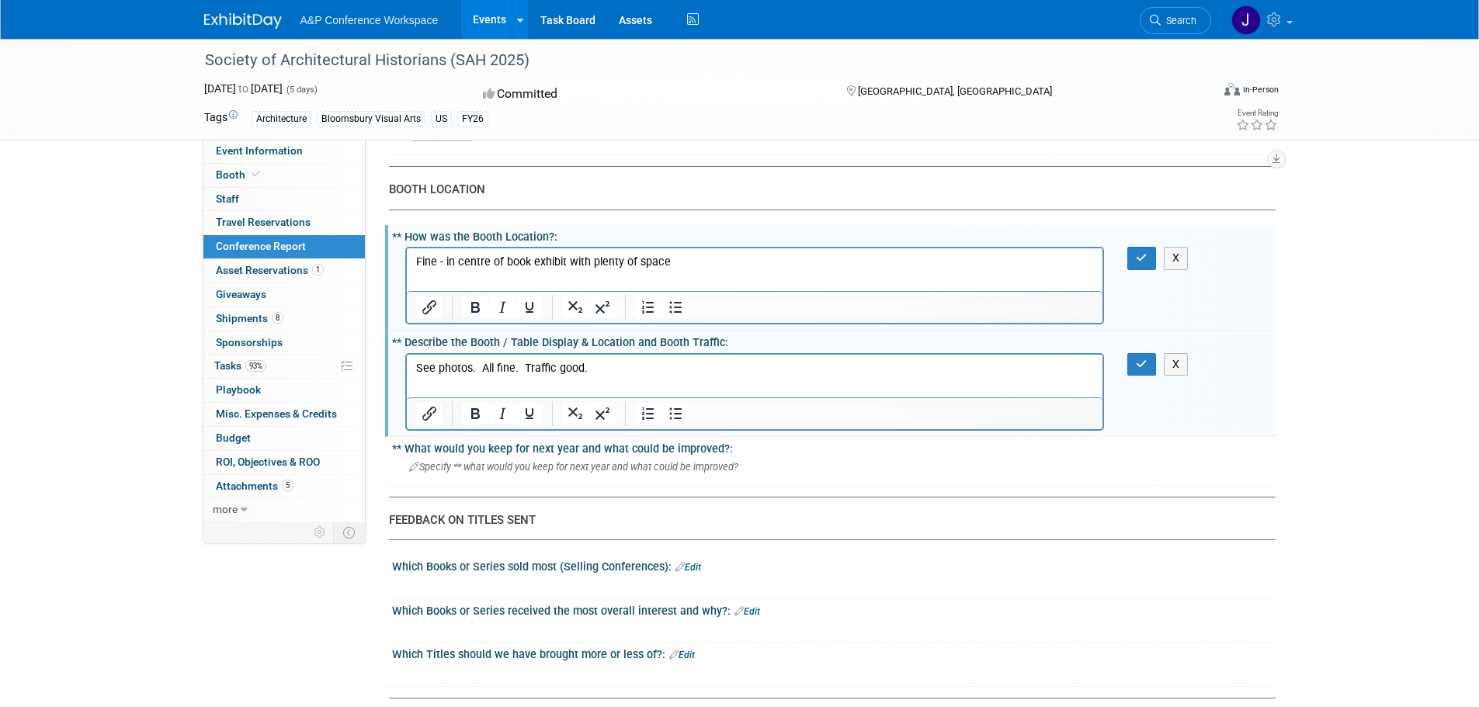
click at [685, 515] on div "FEEDBACK ON TITLES SENT" at bounding box center [826, 520] width 875 height 16
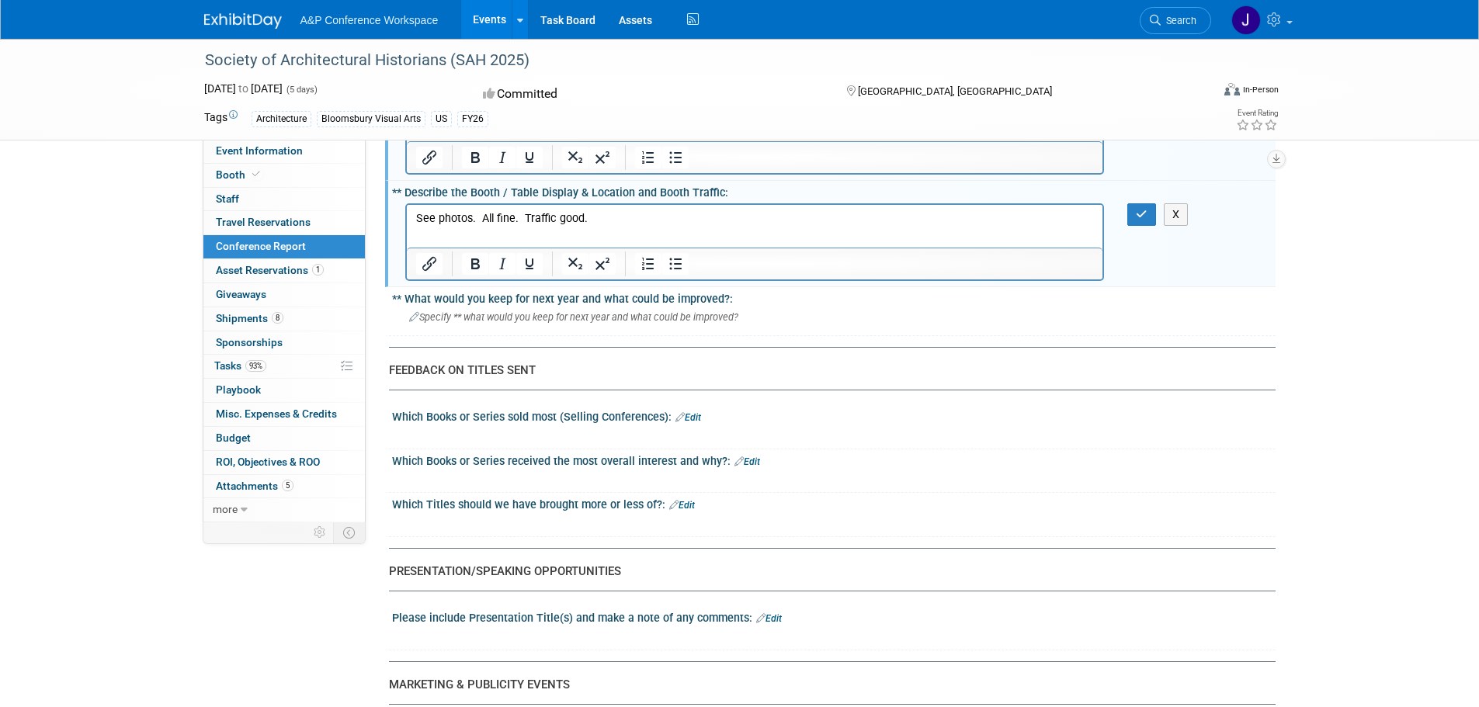
scroll to position [1630, 0]
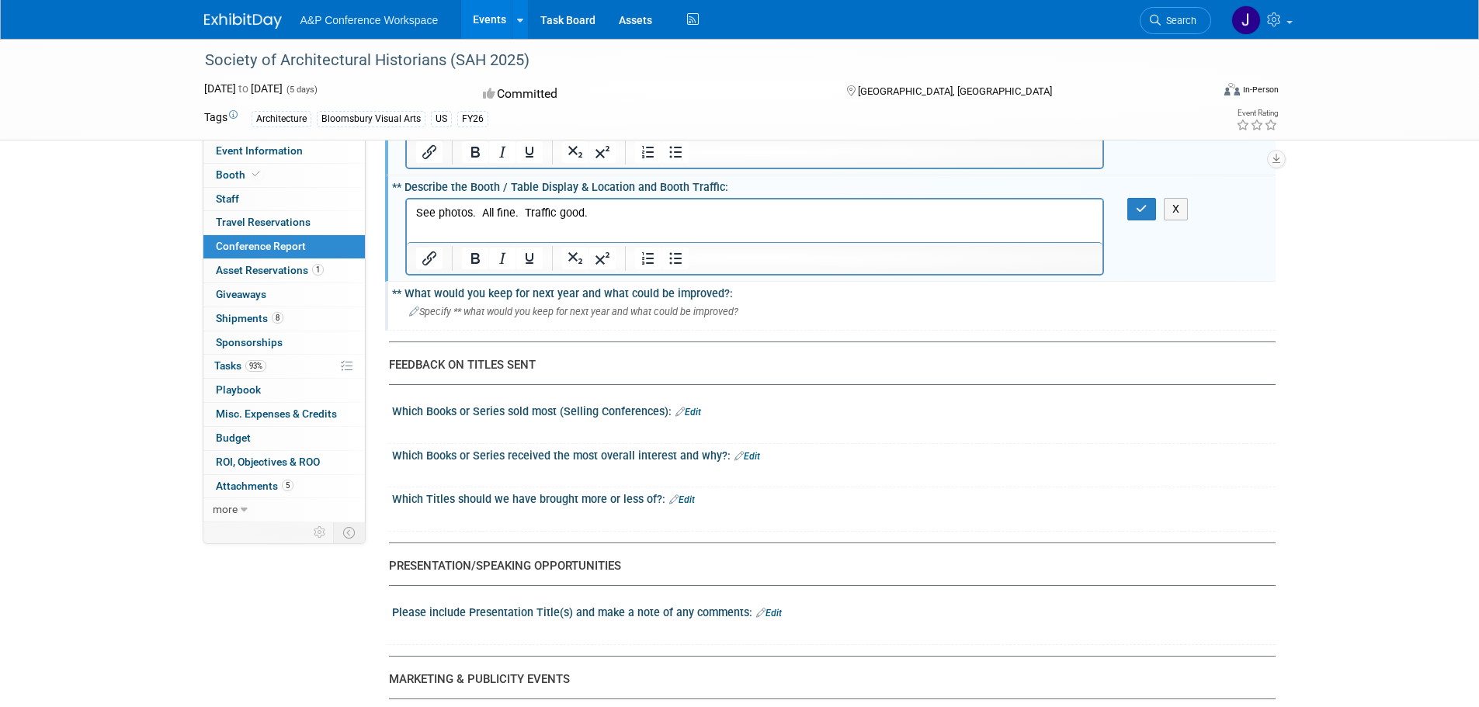
click at [533, 315] on span "Specify ** what would you keep for next year and what could be improved?" at bounding box center [573, 312] width 329 height 12
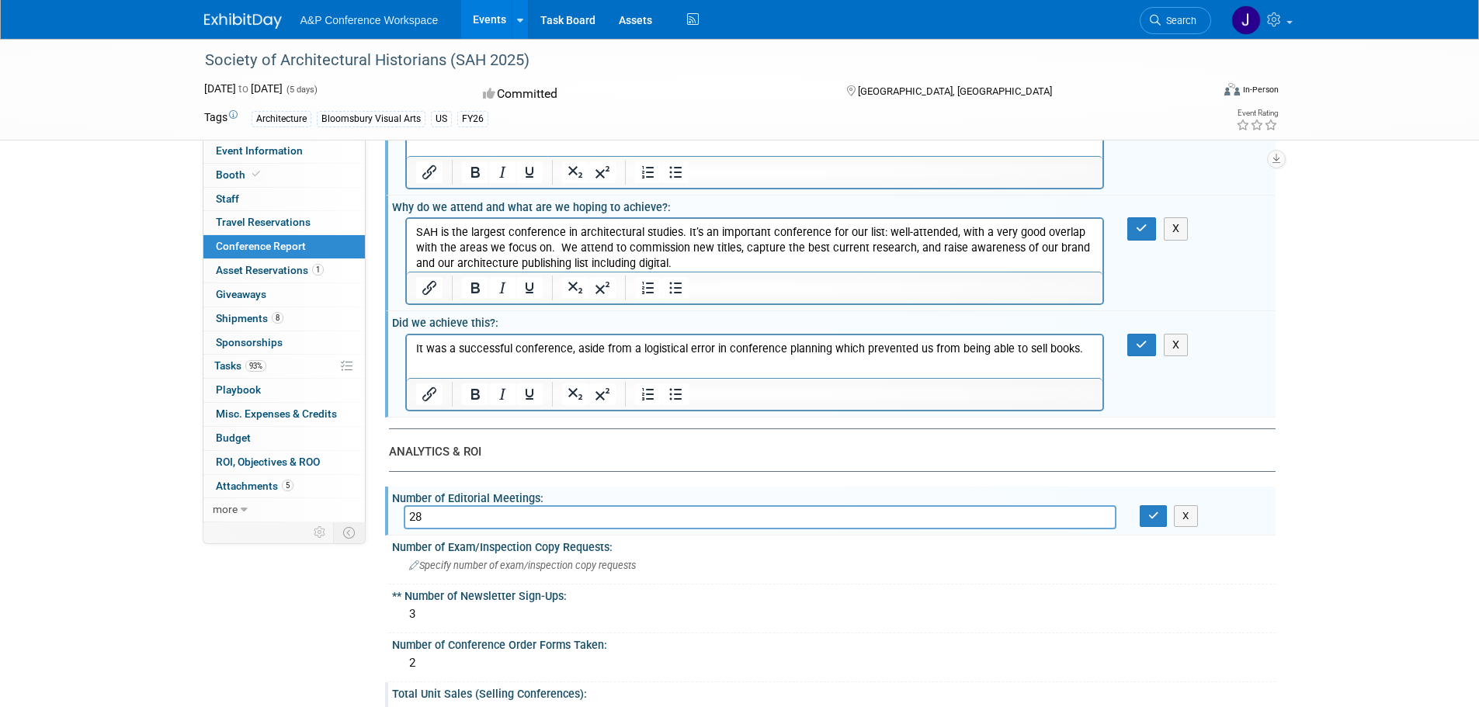
scroll to position [115, 0]
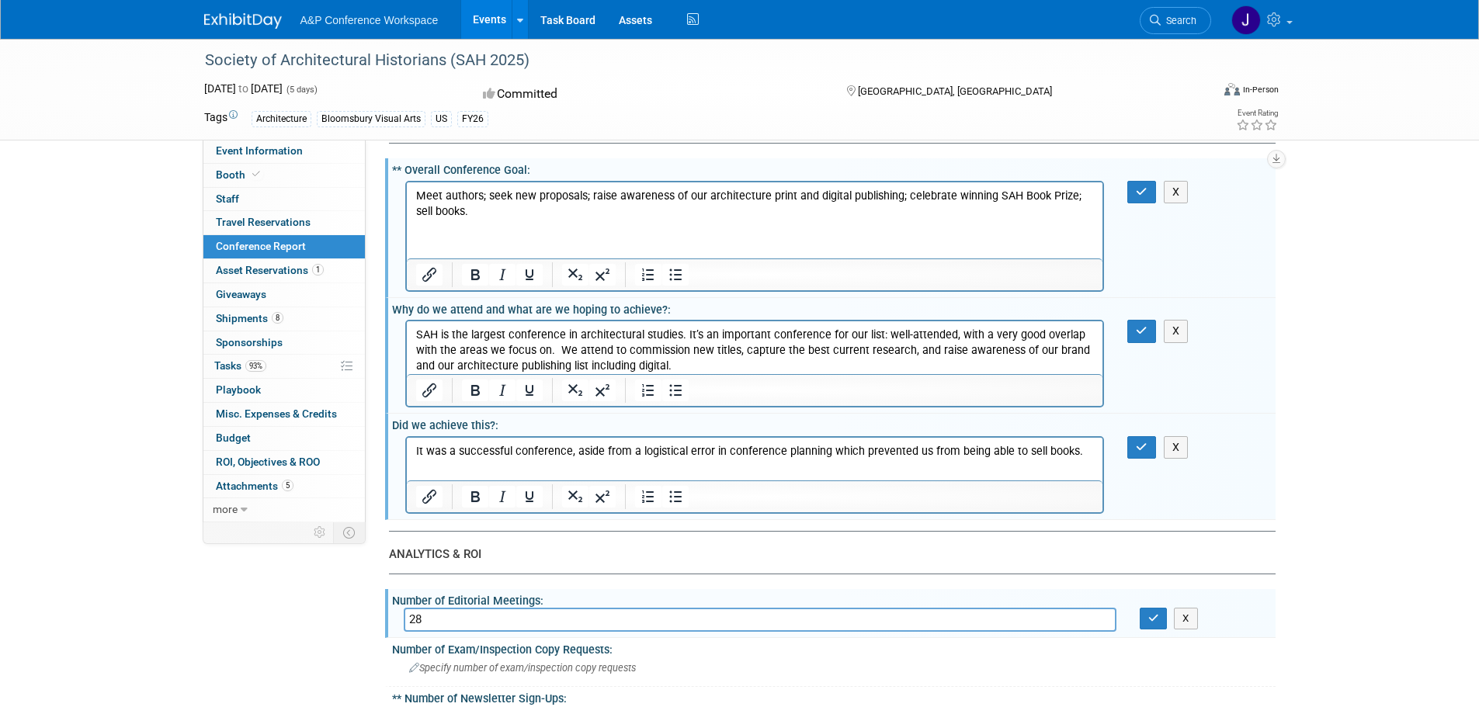
drag, startPoint x: 574, startPoint y: 456, endPoint x: 584, endPoint y: 456, distance: 10.1
click at [574, 456] on p "It was a successful conference, aside from a logistical error in conference pla…" at bounding box center [754, 451] width 678 height 16
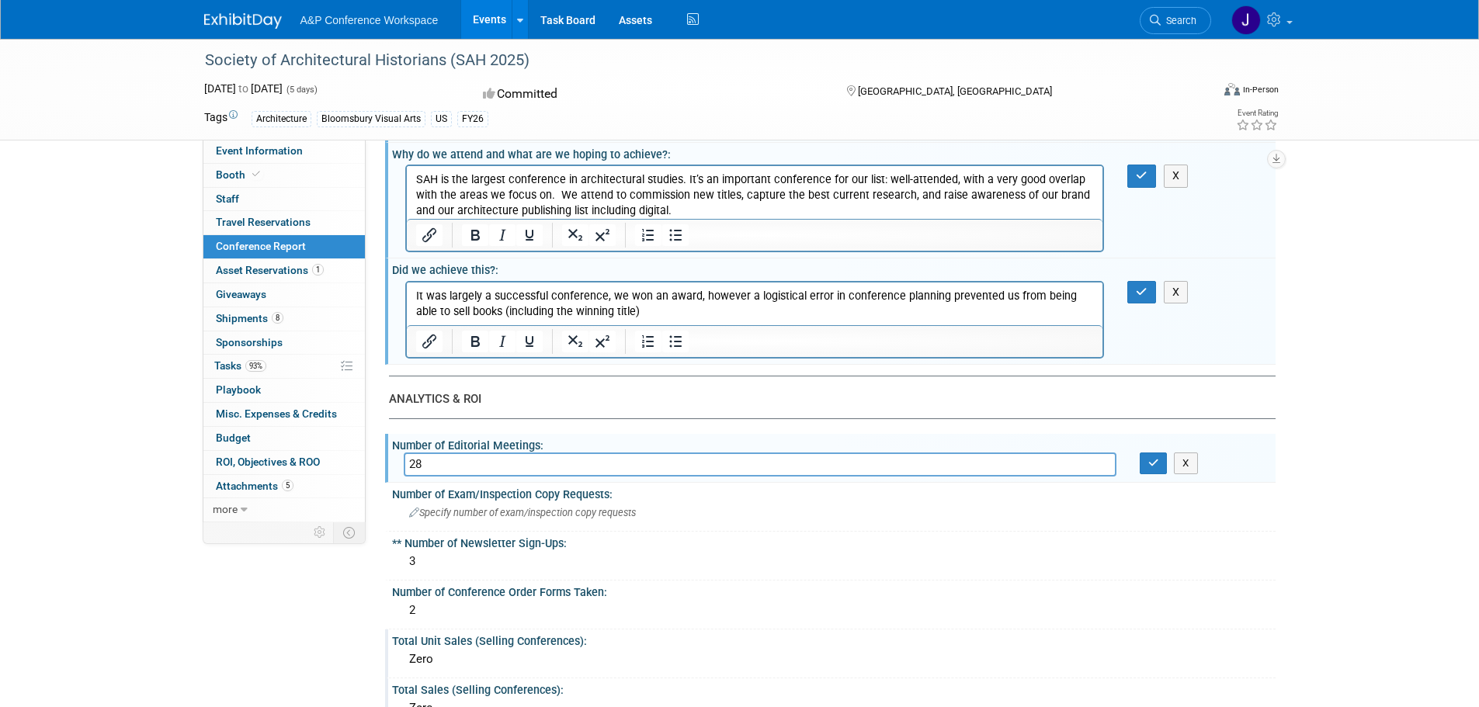
scroll to position [0, 0]
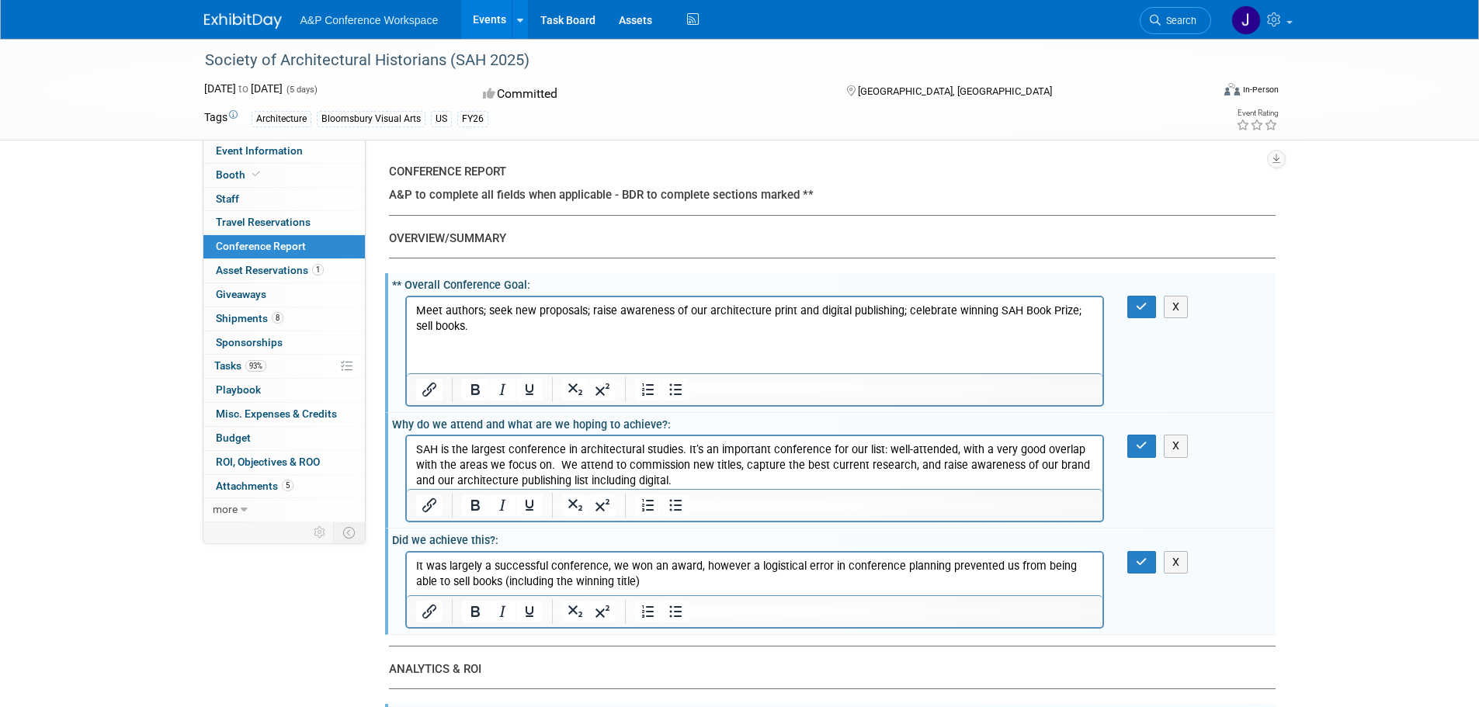
click at [748, 553] on iframe at bounding box center [755, 574] width 696 height 43
click at [622, 575] on p "It was largely a successful conference, we won an award, however a logistical e…" at bounding box center [754, 573] width 678 height 31
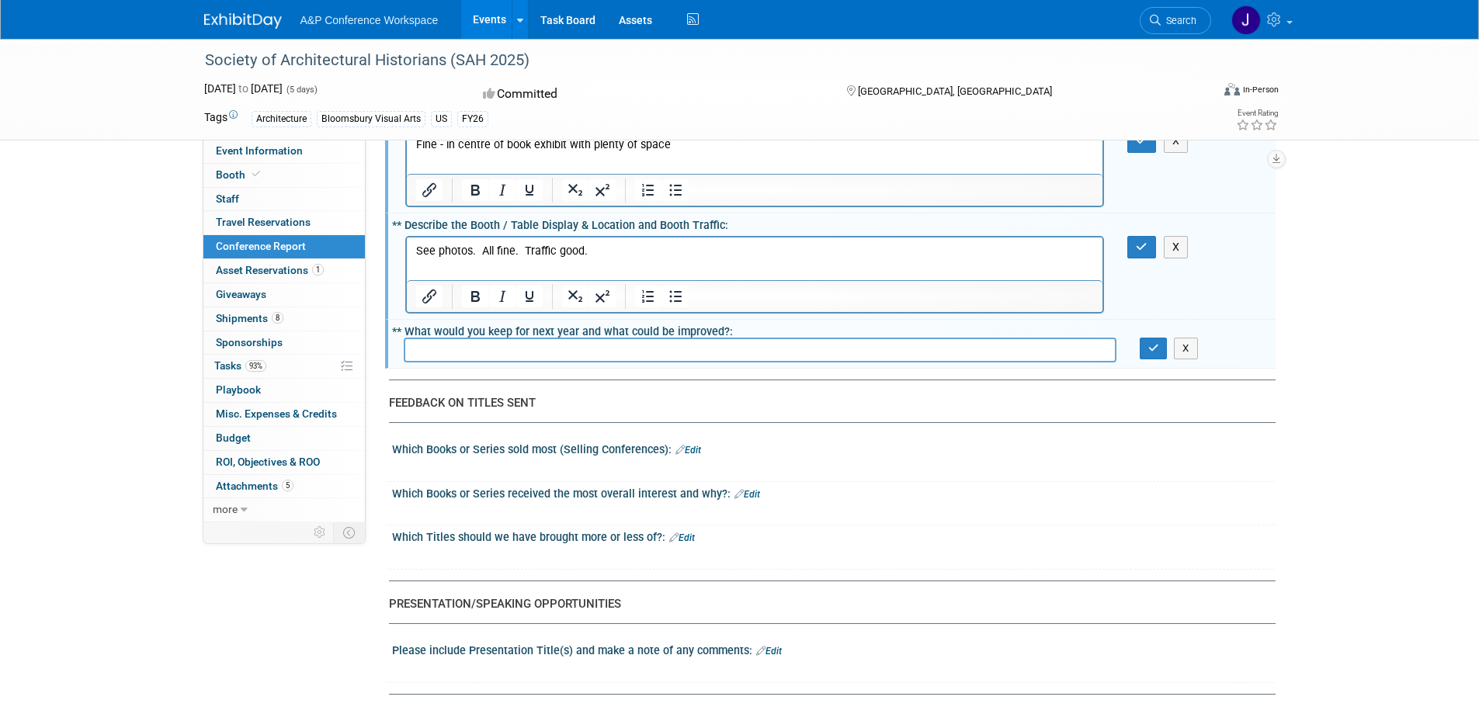
scroll to position [1630, 0]
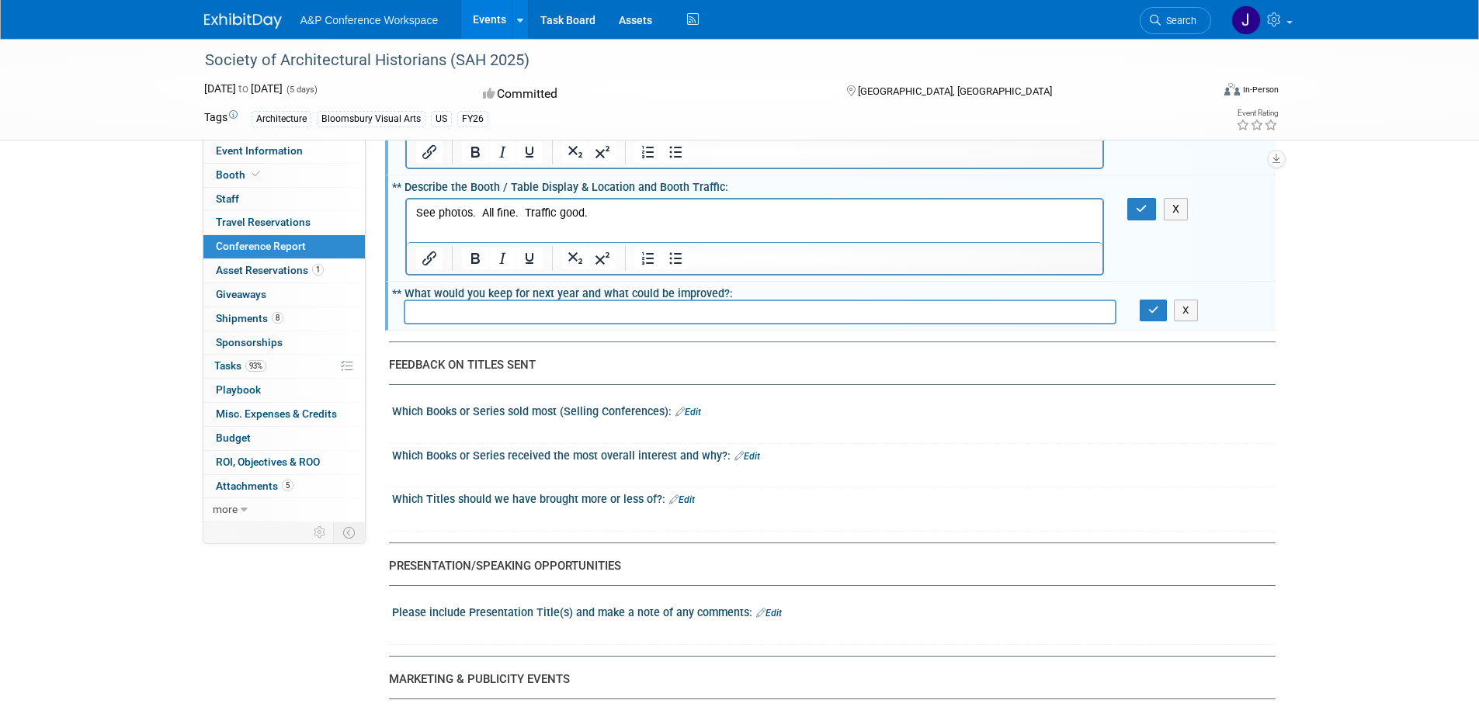
click at [644, 320] on input "text" at bounding box center [760, 312] width 712 height 24
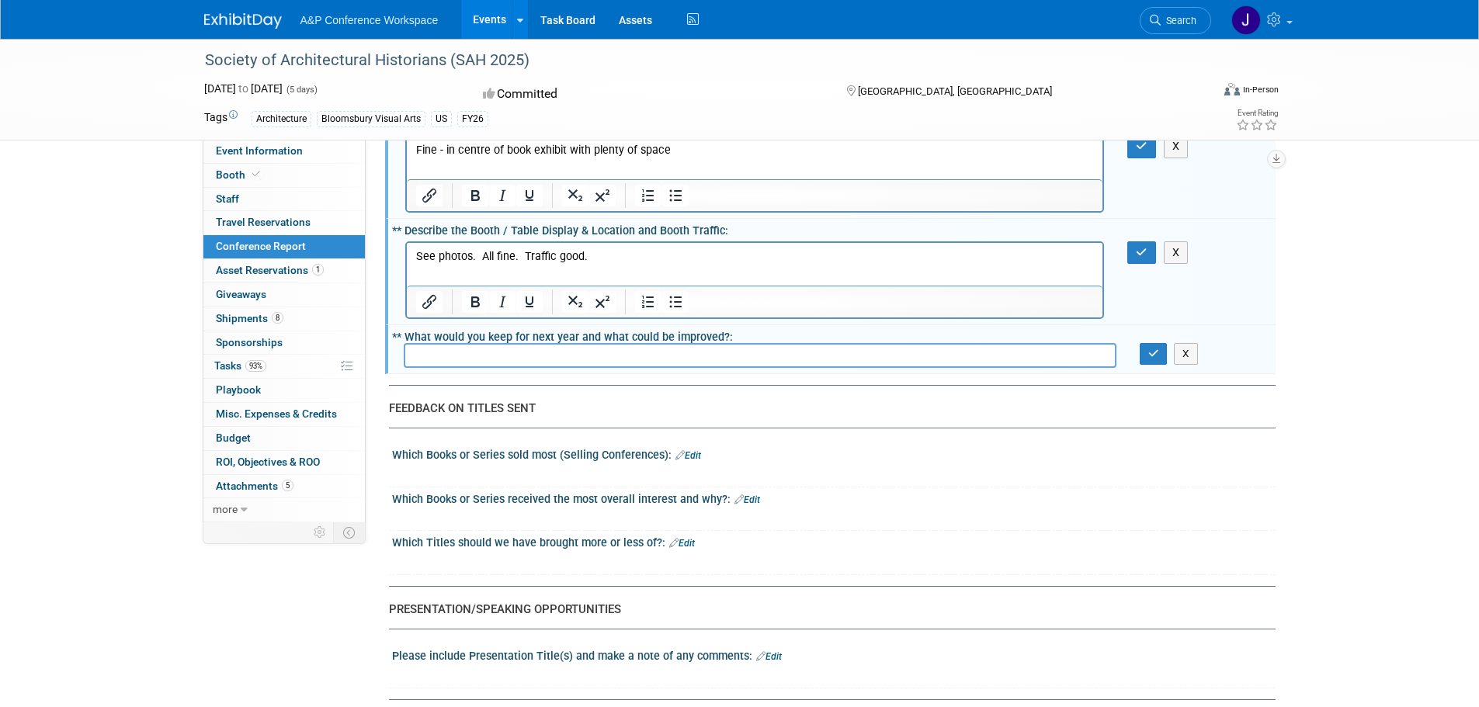
scroll to position [1552, 0]
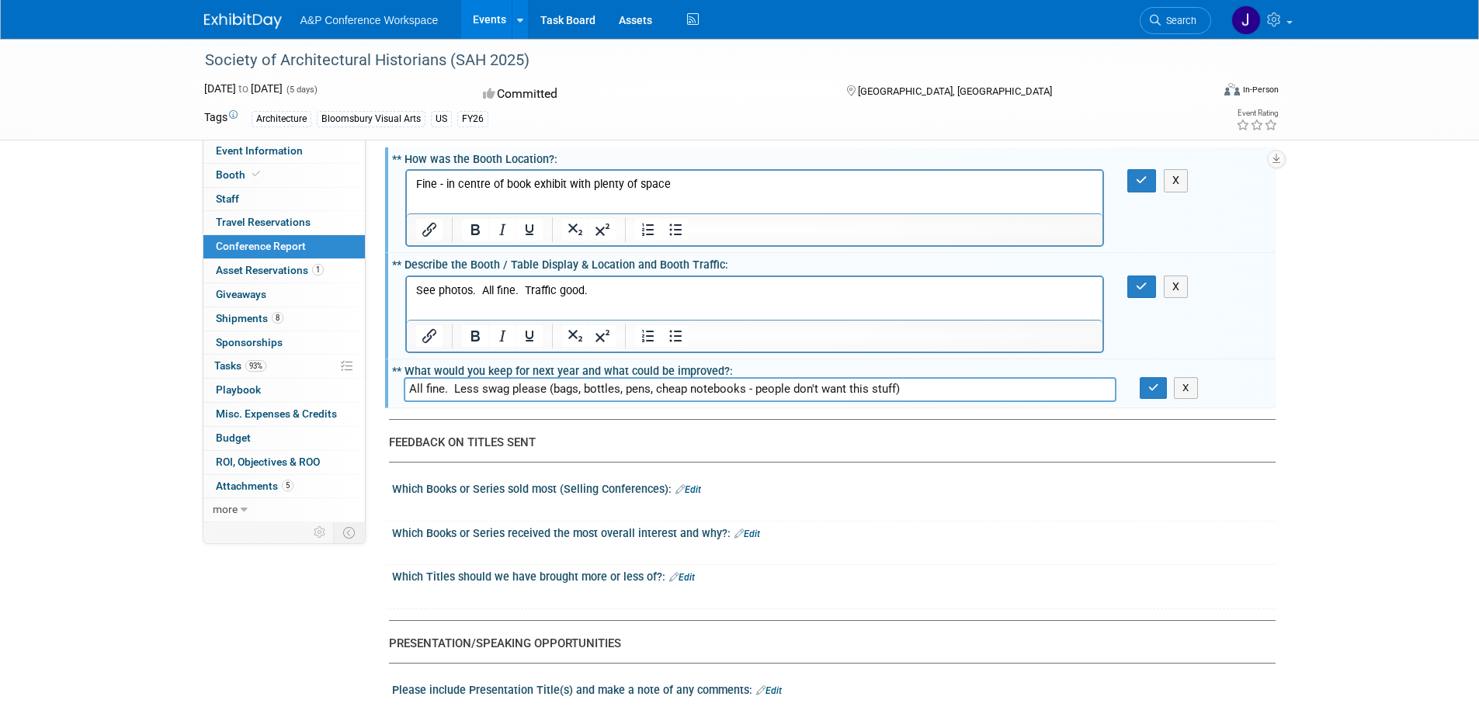
click at [442, 378] on input "All fine. Less swag please (bags, bottles, pens, cheap notebooks - people don't…" at bounding box center [760, 389] width 712 height 24
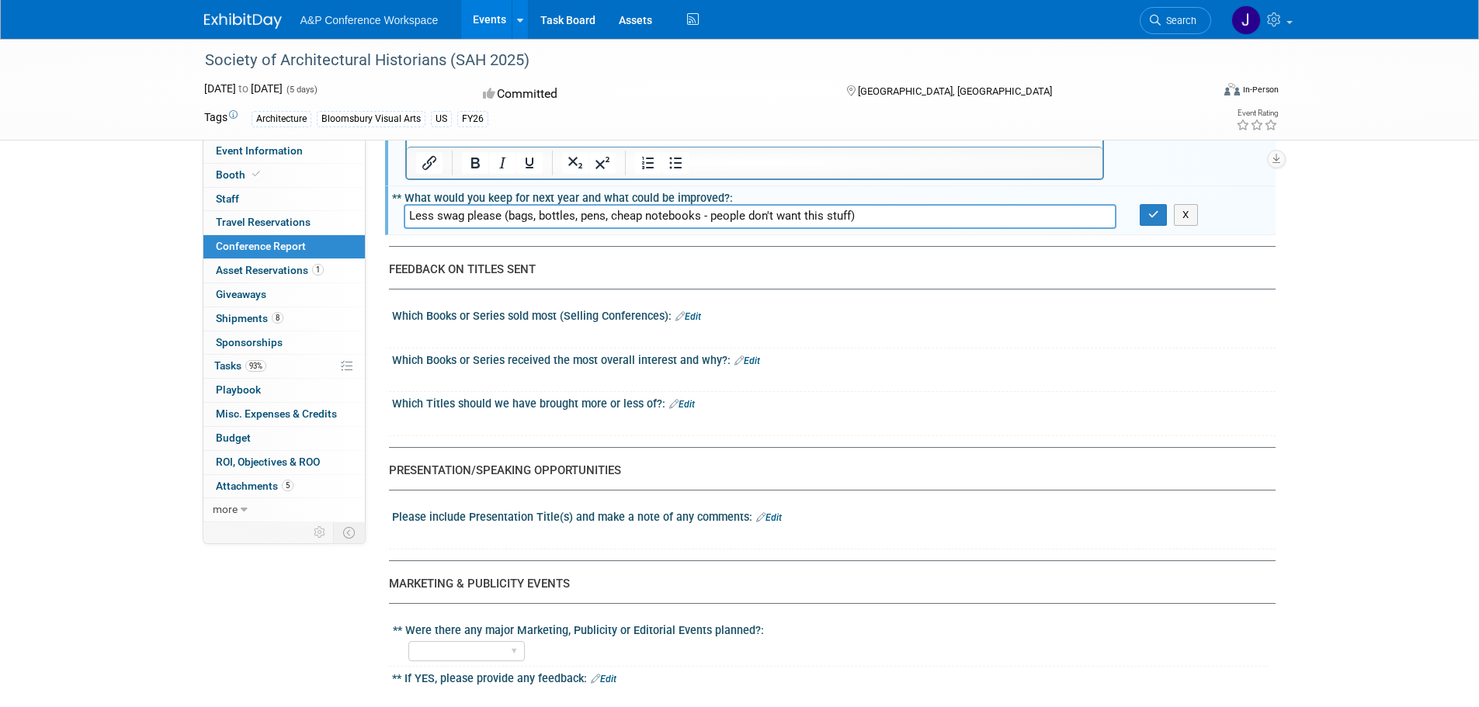
scroll to position [1785, 0]
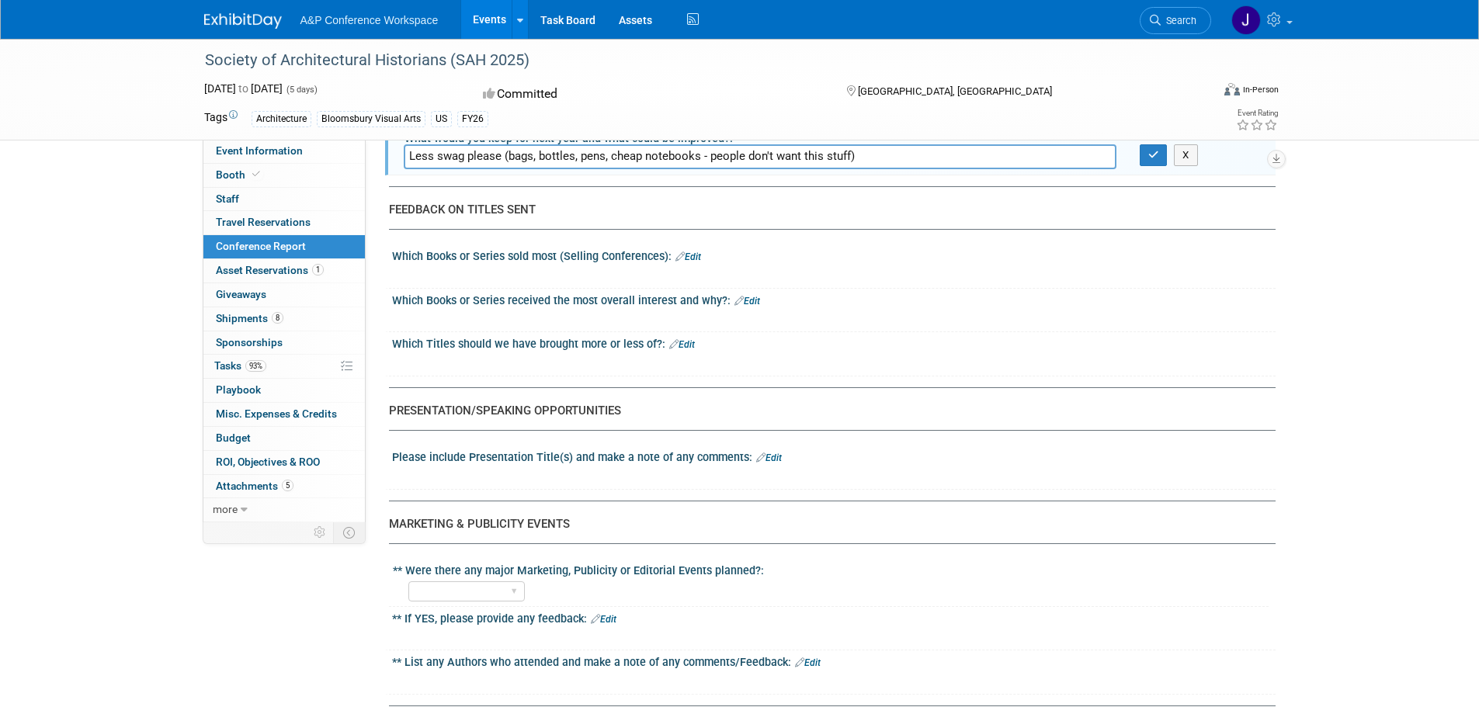
type input "Less swag please (bags, bottles, pens, cheap notebooks - people don't want this…"
click at [571, 268] on div at bounding box center [754, 275] width 699 height 16
click at [700, 255] on link "Edit" at bounding box center [688, 256] width 26 height 11
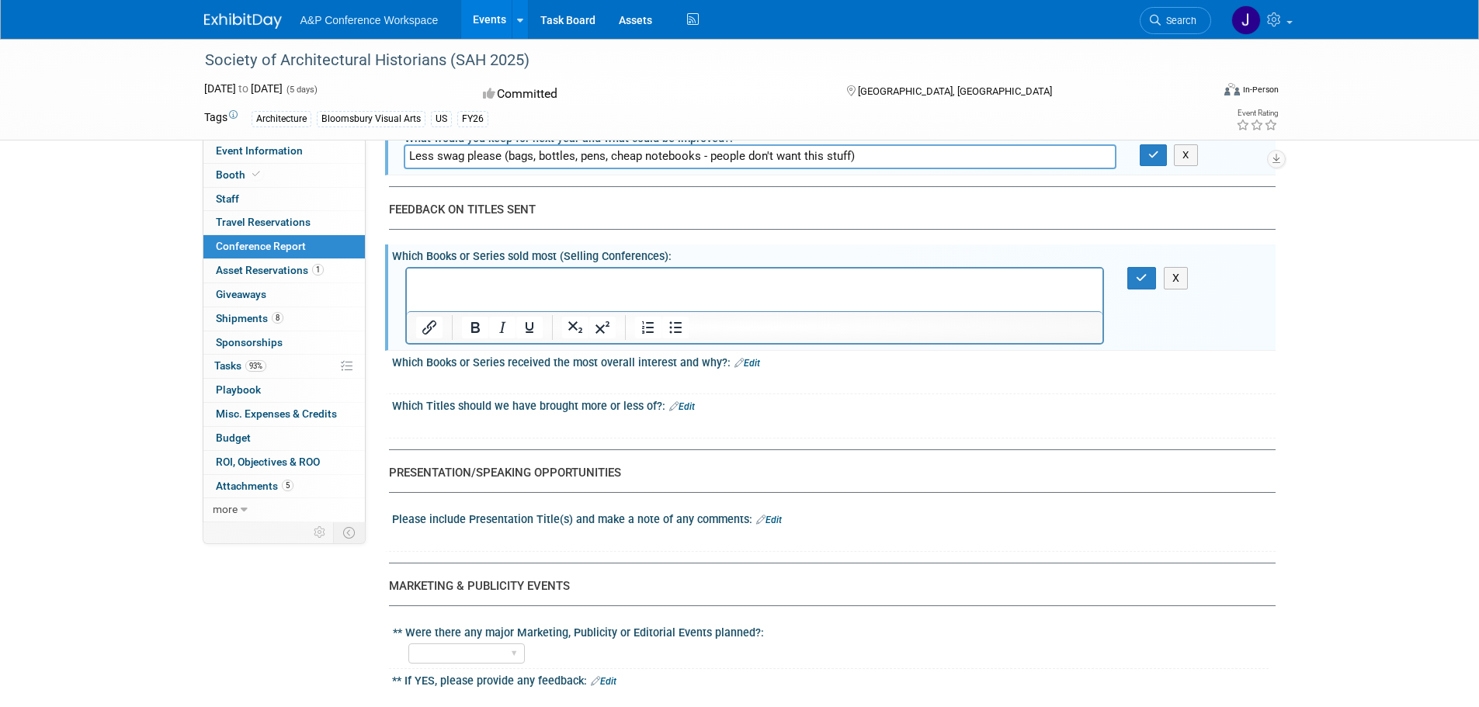
scroll to position [0, 0]
copy p "We were unable to sell as the ipad was not sent"
click at [675, 386] on div at bounding box center [754, 381] width 699 height 16
click at [686, 380] on div at bounding box center [754, 381] width 699 height 16
click at [754, 362] on link "Edit" at bounding box center [747, 363] width 26 height 11
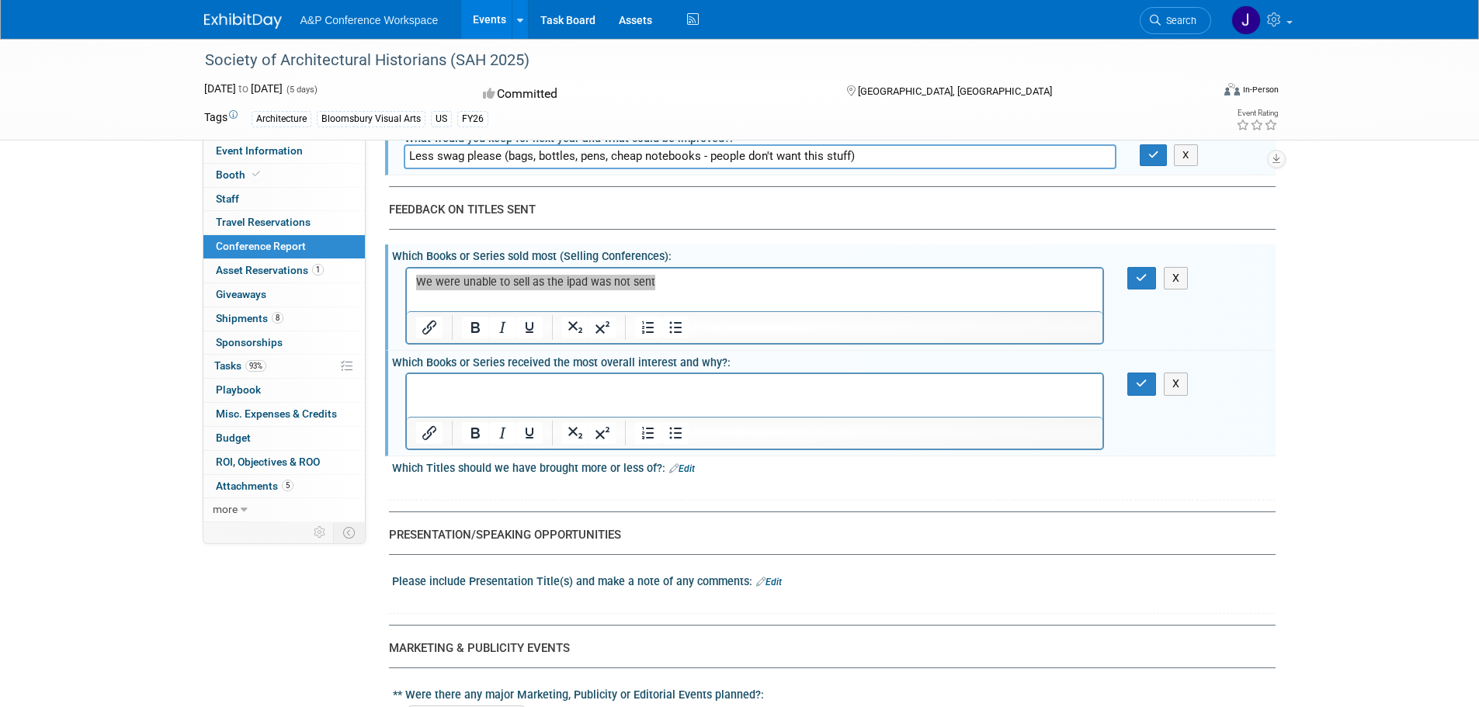
click at [483, 390] on p "Rich Text Area. Press ALT-0 for help." at bounding box center [754, 388] width 678 height 16
click at [500, 493] on div at bounding box center [754, 487] width 699 height 16
click at [537, 488] on div at bounding box center [754, 487] width 699 height 16
click at [635, 478] on div "X" at bounding box center [832, 479] width 864 height 8
click at [603, 506] on div "CONFERENCE REPORT A&P to complete all fields when applicable - BDR to complete …" at bounding box center [826, 409] width 875 height 4075
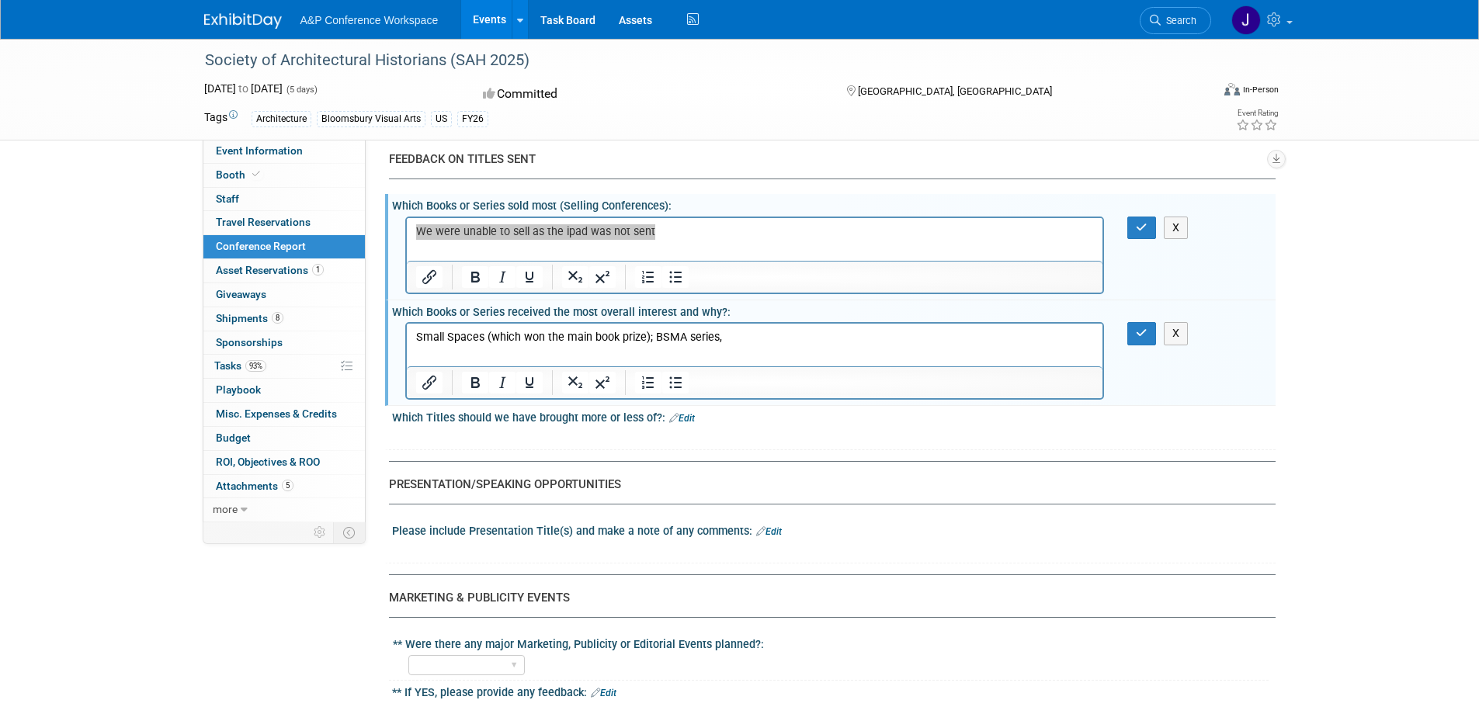
scroll to position [1863, 0]
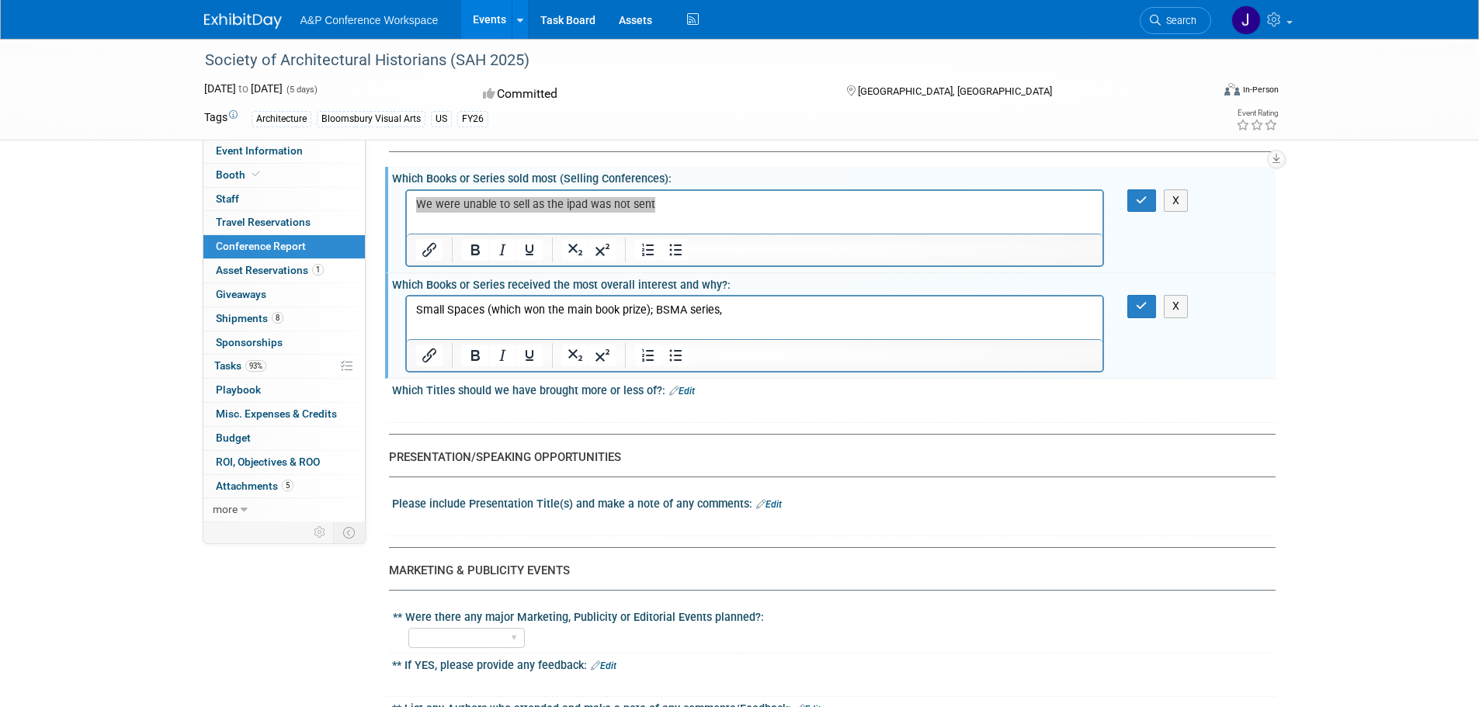
click at [689, 388] on link "Edit" at bounding box center [682, 391] width 26 height 11
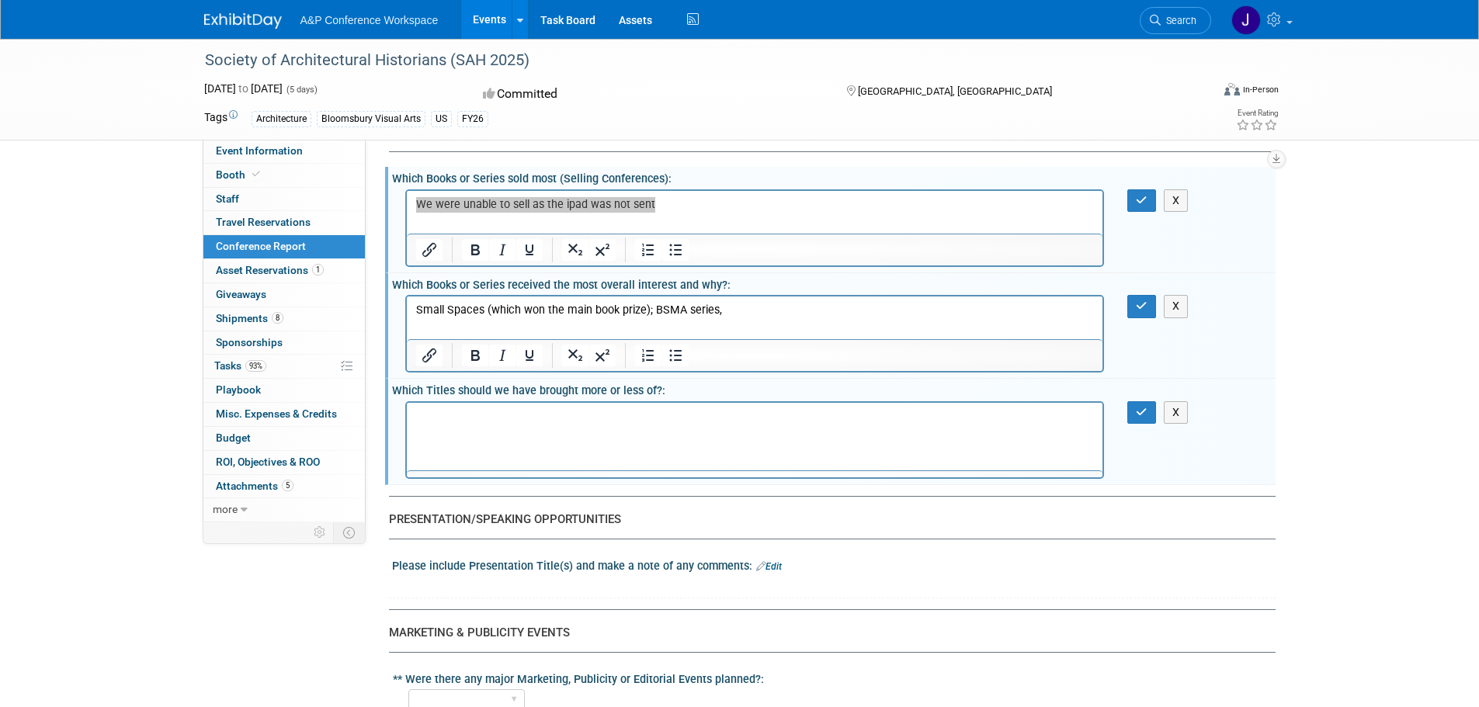
scroll to position [0, 0]
click at [576, 205] on p "We were unable to sell as the ipad was not sent" at bounding box center [754, 204] width 678 height 16
drag, startPoint x: 671, startPoint y: 204, endPoint x: 744, endPoint y: 387, distance: 196.4
click at [406, 196] on html "We were unable to sell as the ipad was not sent" at bounding box center [754, 201] width 696 height 22
copy p "We were unable to sell as the ipad was not sent"
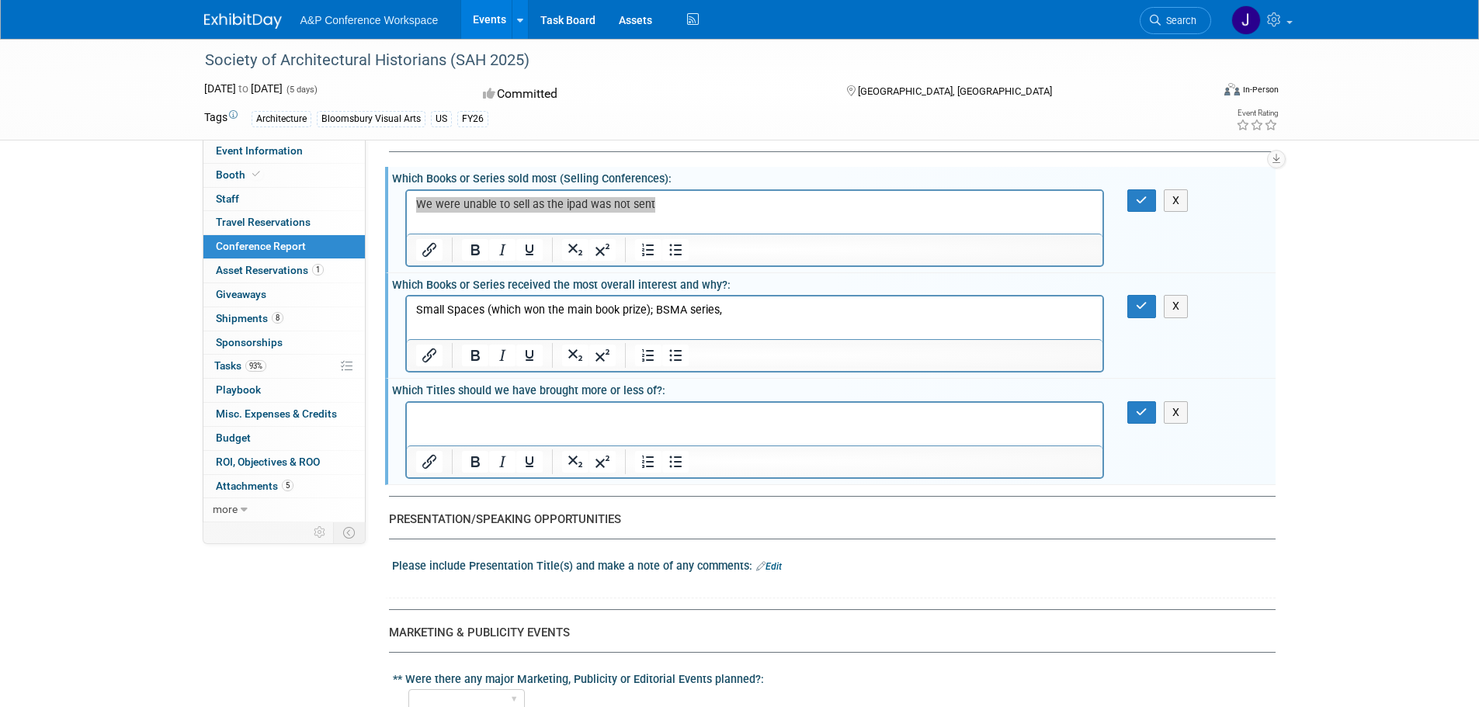
click at [451, 412] on p "Rich Text Area. Press ALT-0 for help." at bounding box center [754, 416] width 678 height 16
drag, startPoint x: 685, startPoint y: 425, endPoint x: 685, endPoint y: 417, distance: 8.6
click at [685, 424] on html "We were unable to sell as the ipad was not sent" at bounding box center [754, 413] width 696 height 22
click at [689, 407] on html "We were unable to sell as the ipad was not sent" at bounding box center [754, 413] width 696 height 22
click at [1146, 407] on icon "button" at bounding box center [1141, 412] width 12 height 11
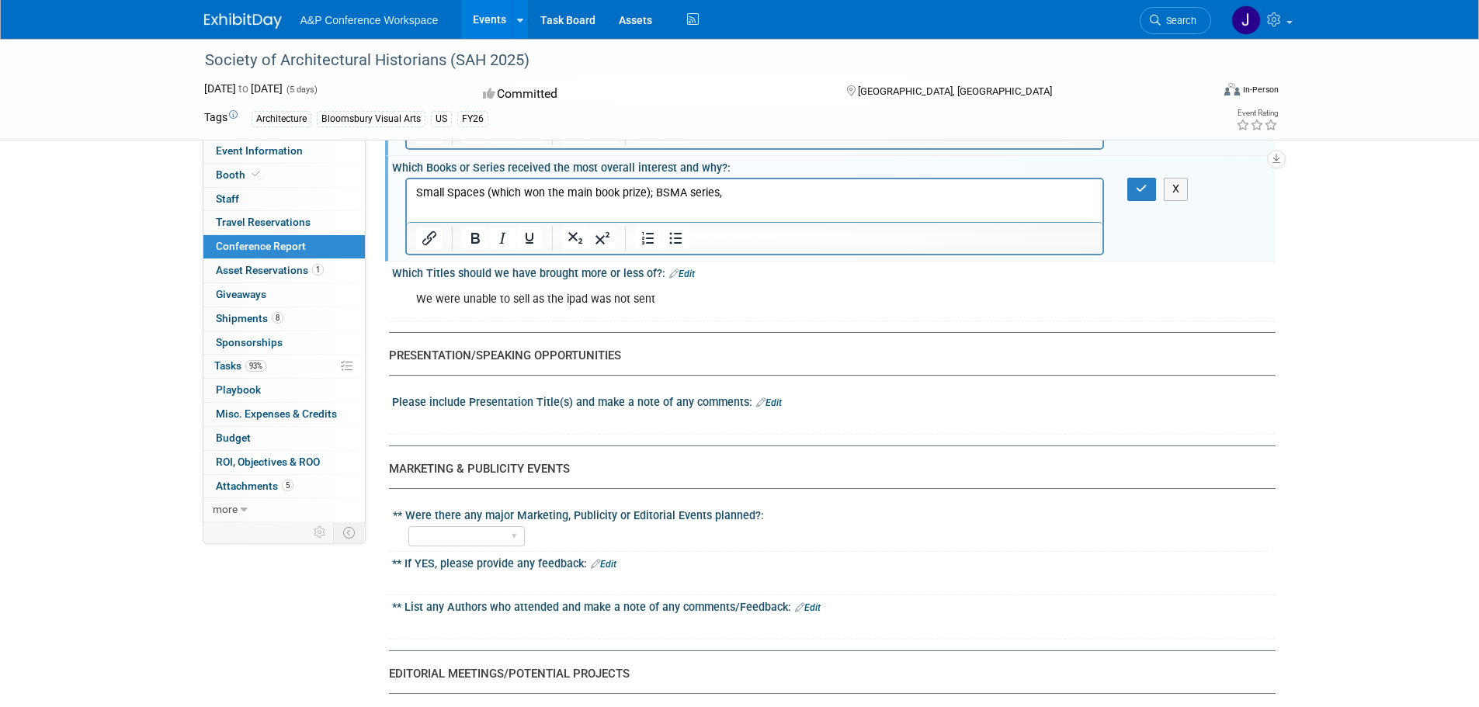
scroll to position [2018, 0]
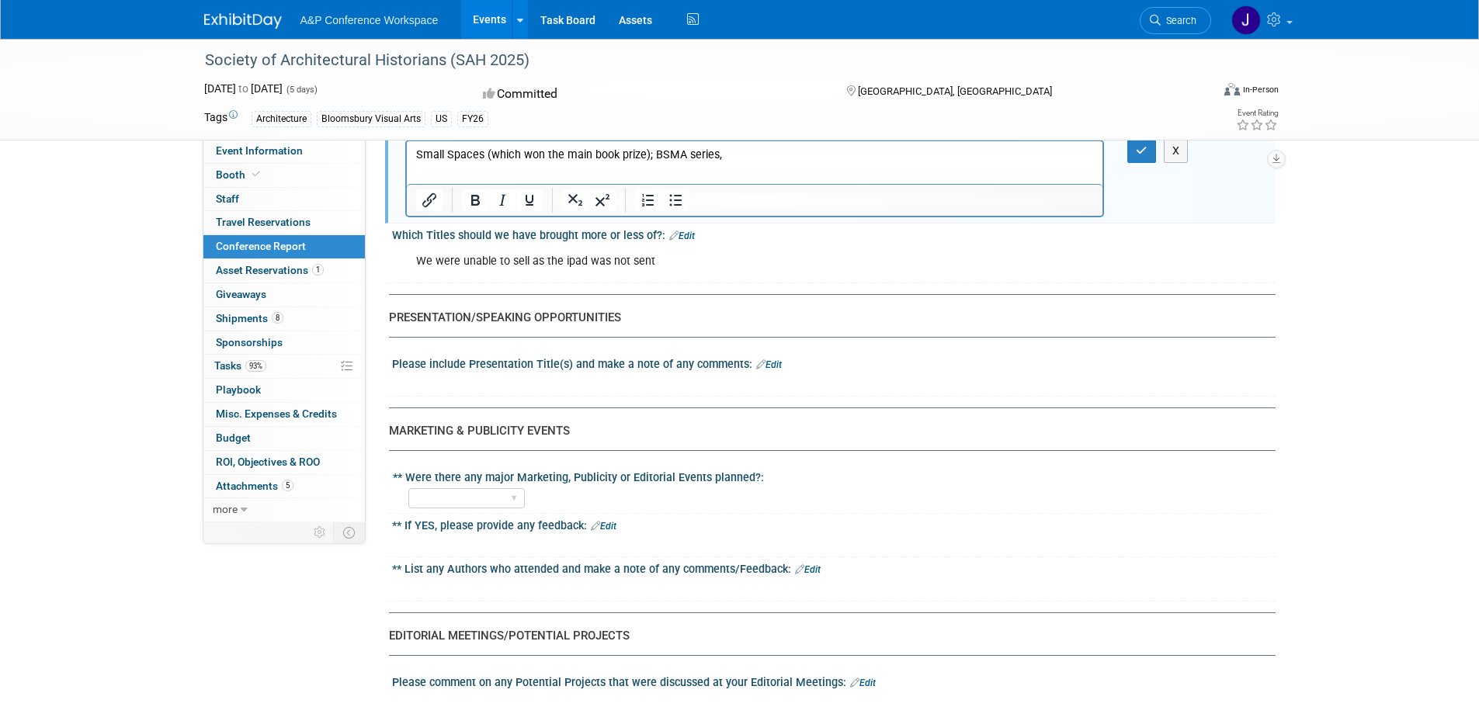
click at [782, 367] on div "Please include Presentation Title(s) and make a note of any comments: Edit" at bounding box center [833, 362] width 883 height 20
click at [774, 367] on link "Edit" at bounding box center [769, 364] width 26 height 11
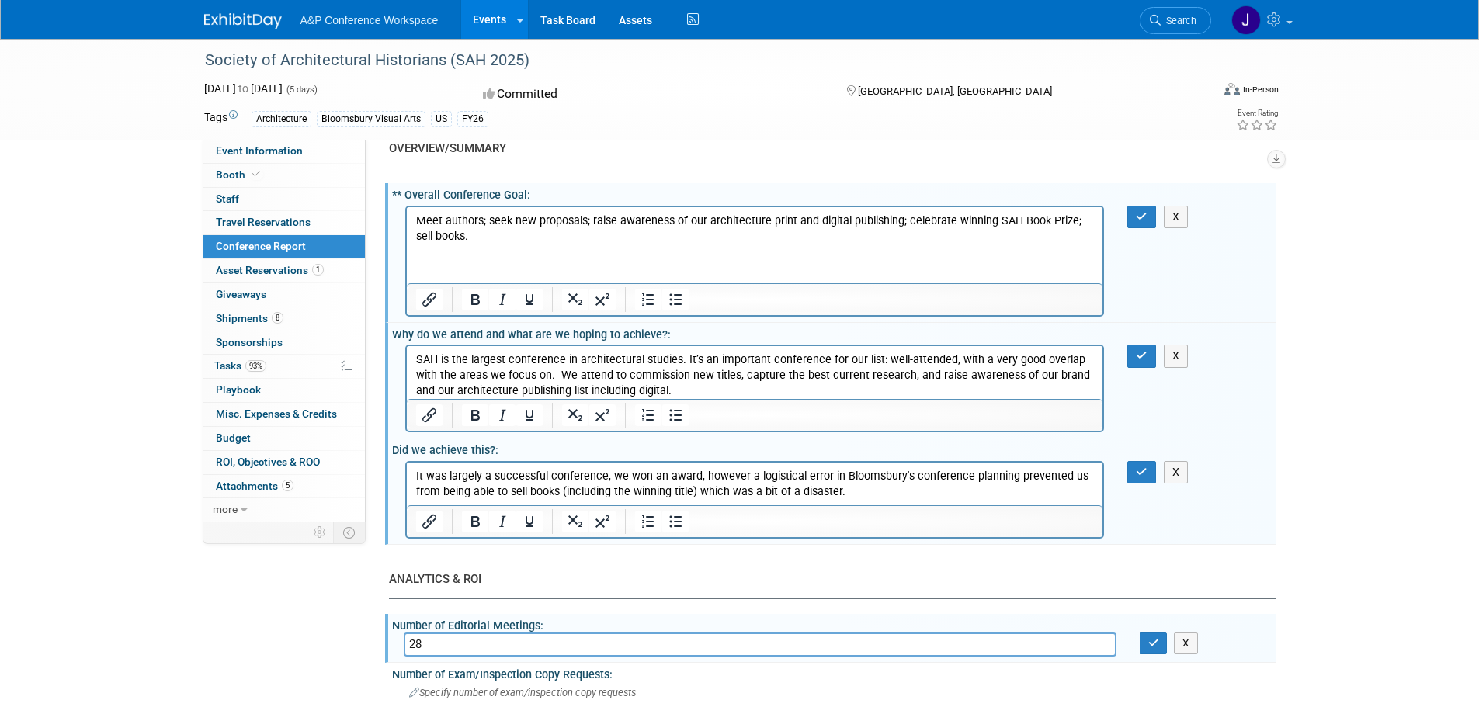
scroll to position [0, 0]
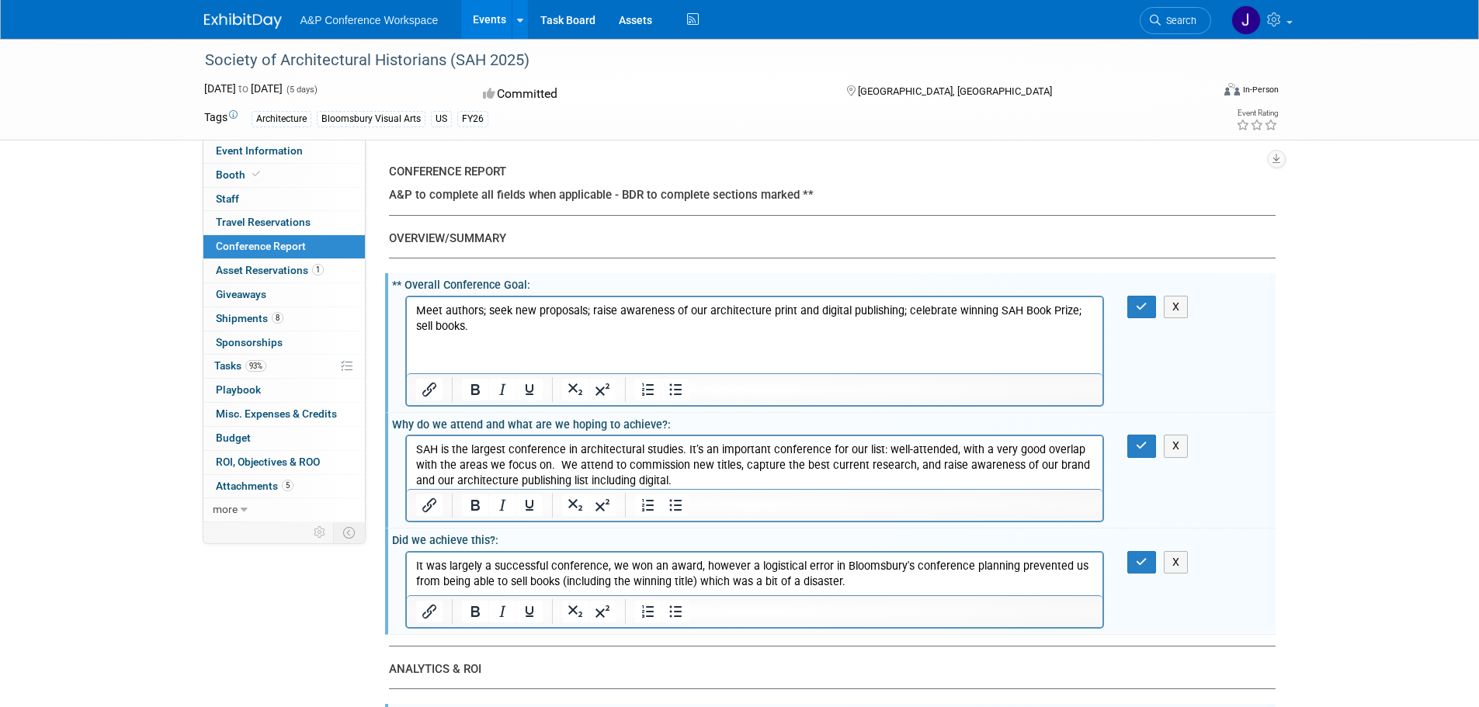
click at [472, 323] on p "Meet authors; seek new proposals; raise awareness of our architecture print and…" at bounding box center [754, 318] width 678 height 31
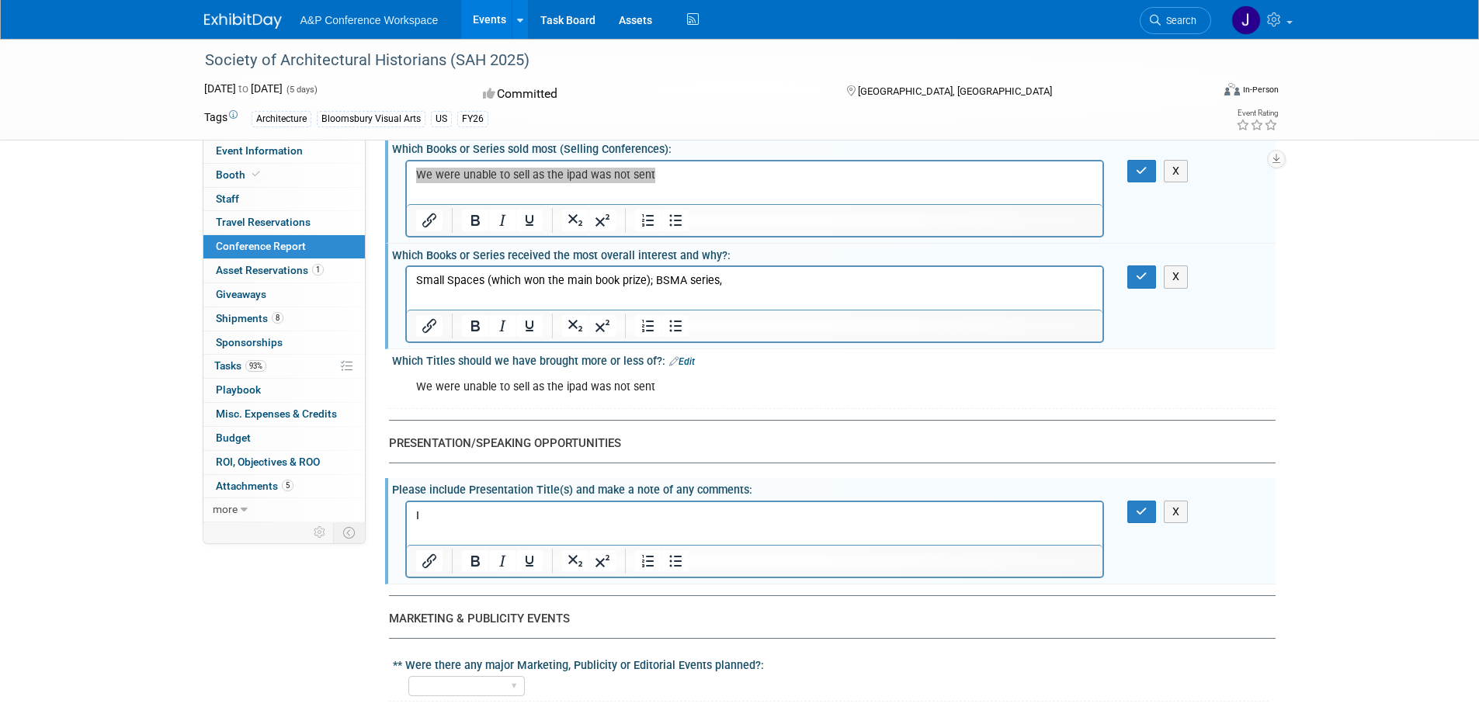
scroll to position [1940, 0]
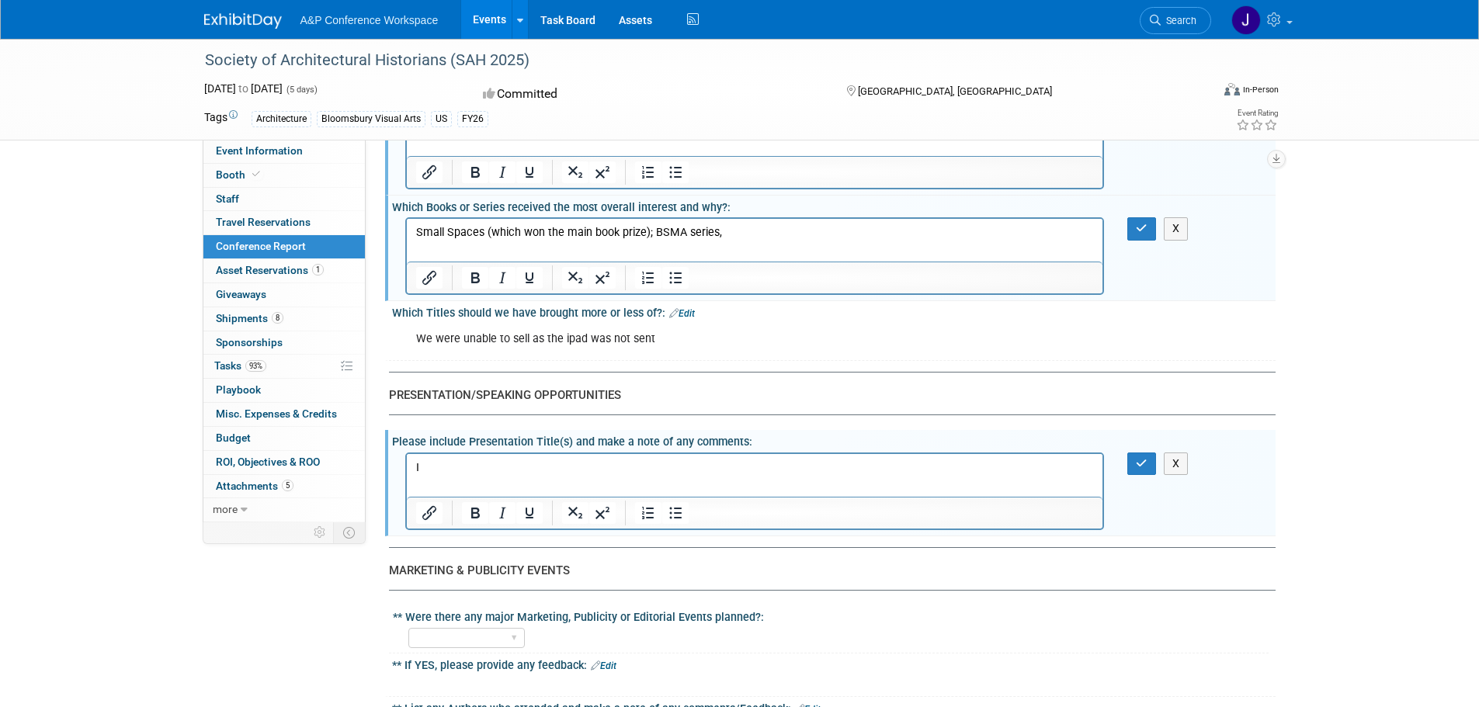
click at [464, 472] on p "I" at bounding box center [754, 467] width 678 height 16
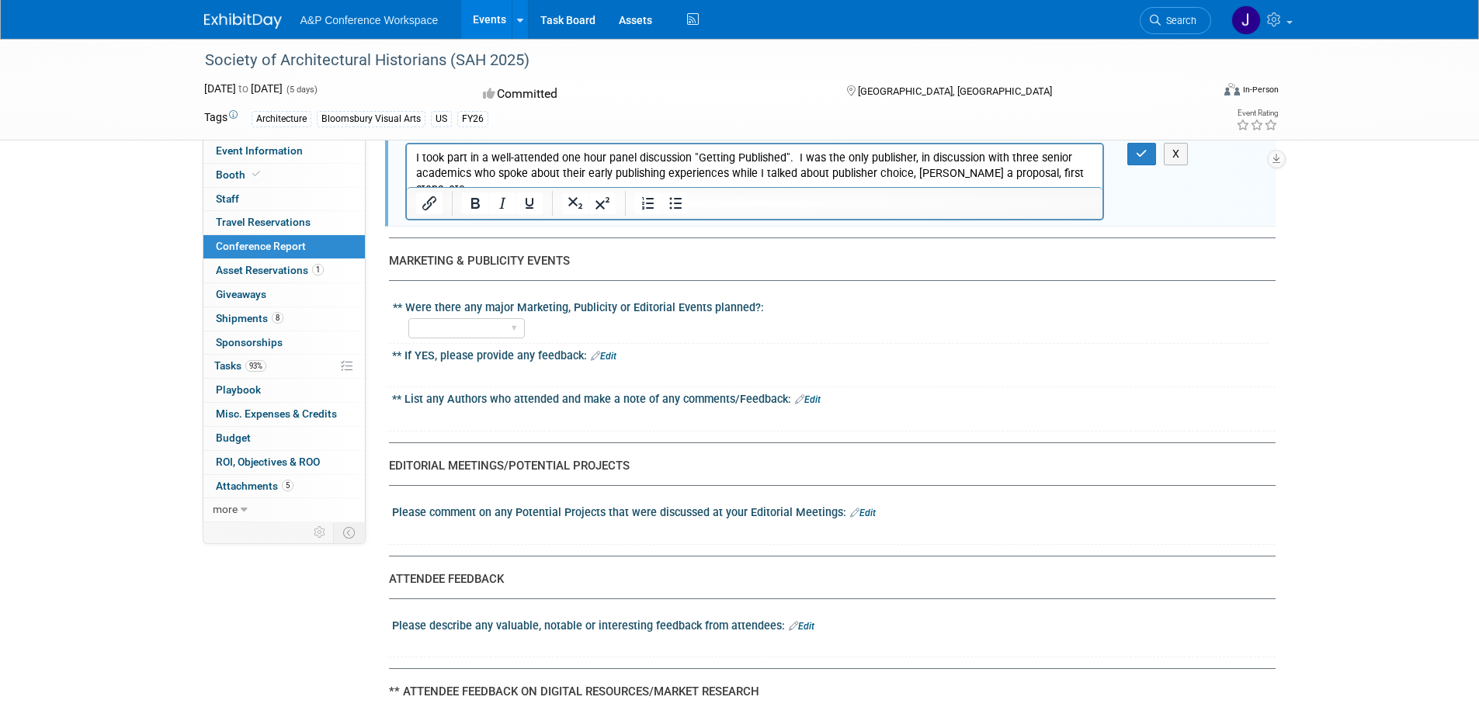
scroll to position [2251, 0]
click at [513, 329] on select "YES NO" at bounding box center [466, 327] width 116 height 21
select select "YES"
click at [408, 317] on select "YES NO" at bounding box center [466, 327] width 116 height 21
click at [536, 367] on div at bounding box center [754, 373] width 699 height 16
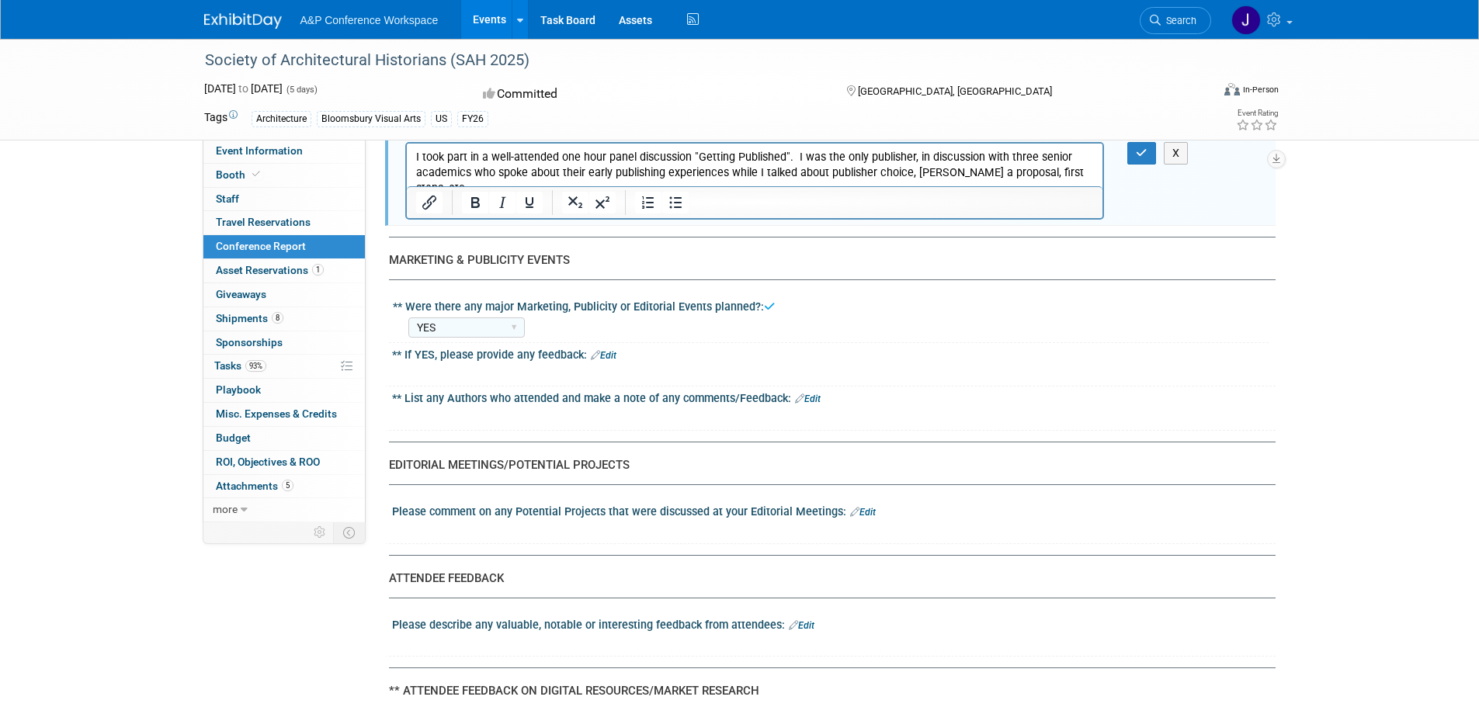
click at [613, 355] on link "Edit" at bounding box center [604, 355] width 26 height 11
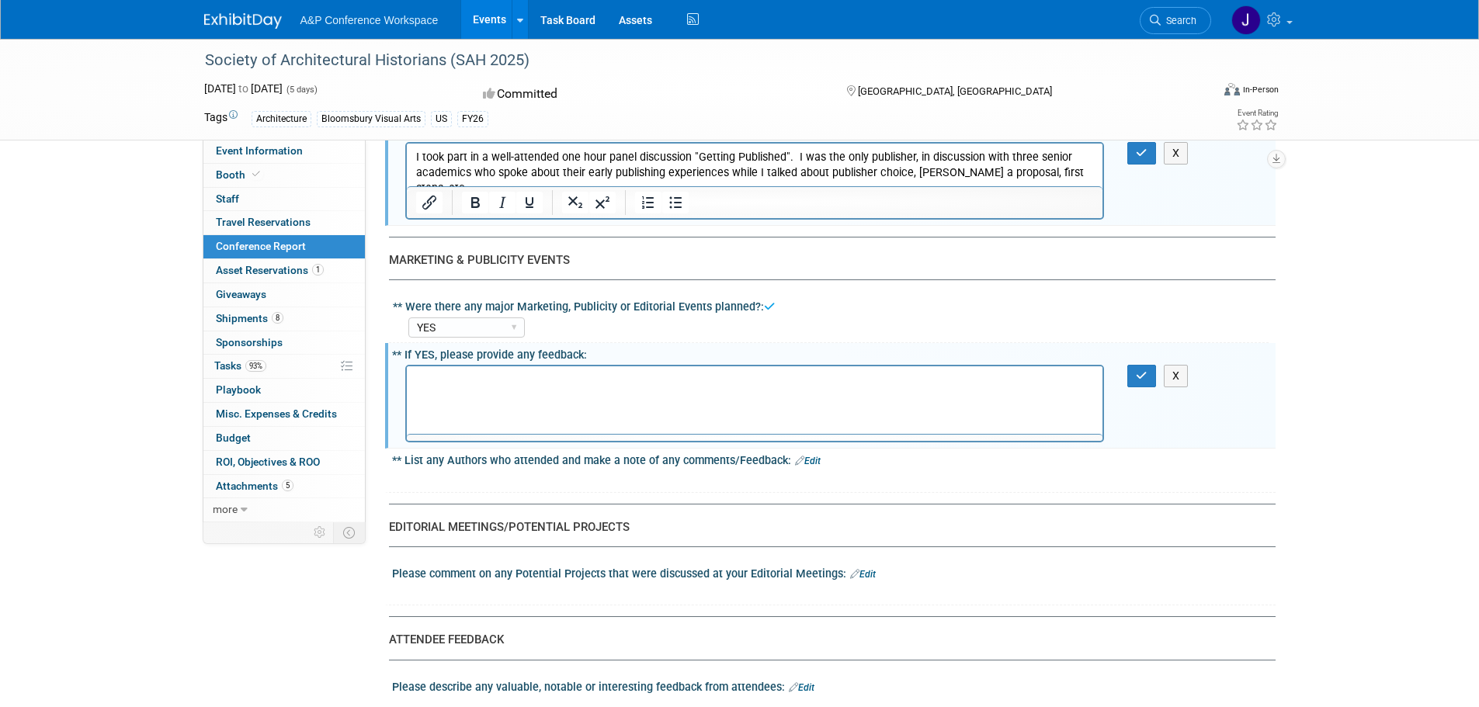
scroll to position [0, 0]
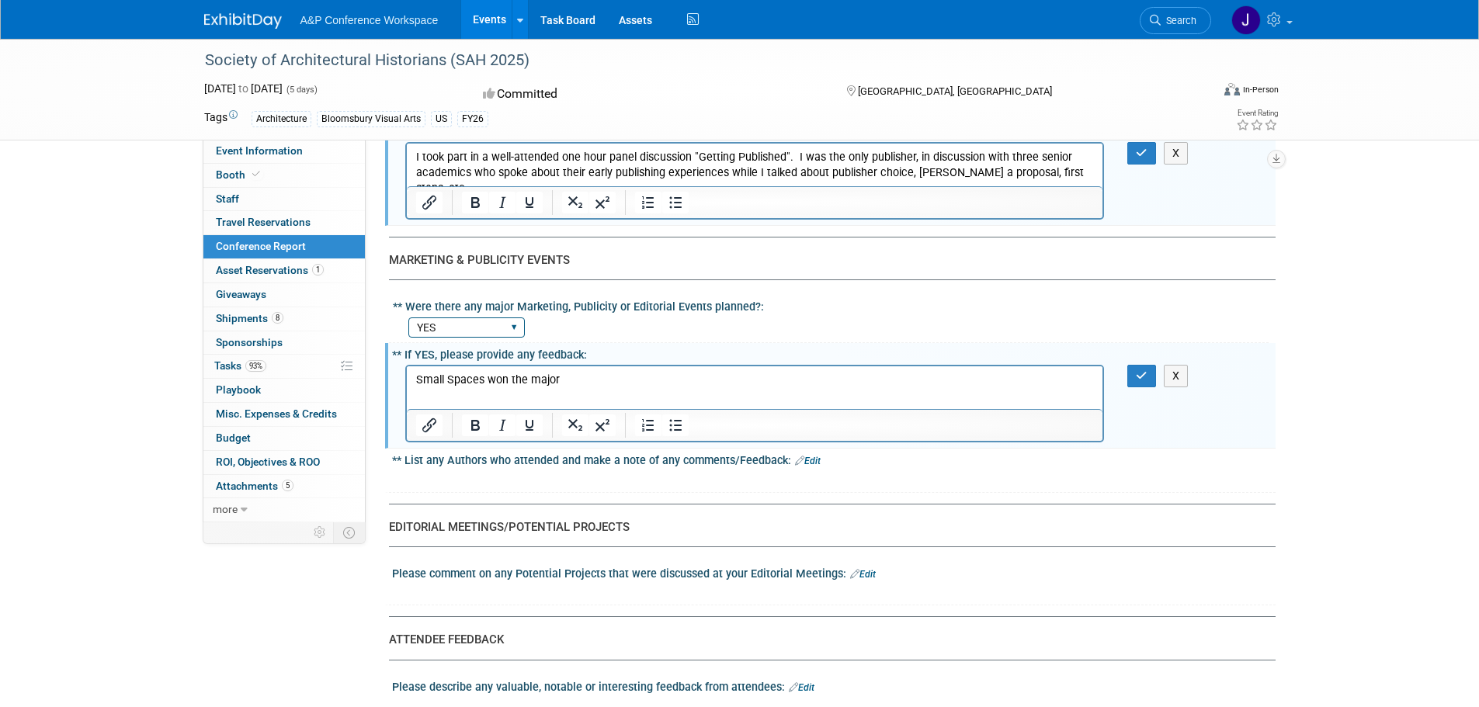
click at [513, 321] on select "YES NO" at bounding box center [466, 327] width 116 height 21
click at [408, 317] on select "YES NO" at bounding box center [466, 327] width 116 height 21
drag, startPoint x: 618, startPoint y: 388, endPoint x: 273, endPoint y: 354, distance: 346.3
click at [406, 366] on html "Small Spaces won the major" at bounding box center [754, 377] width 696 height 22
drag, startPoint x: 589, startPoint y: 370, endPoint x: 568, endPoint y: 380, distance: 22.9
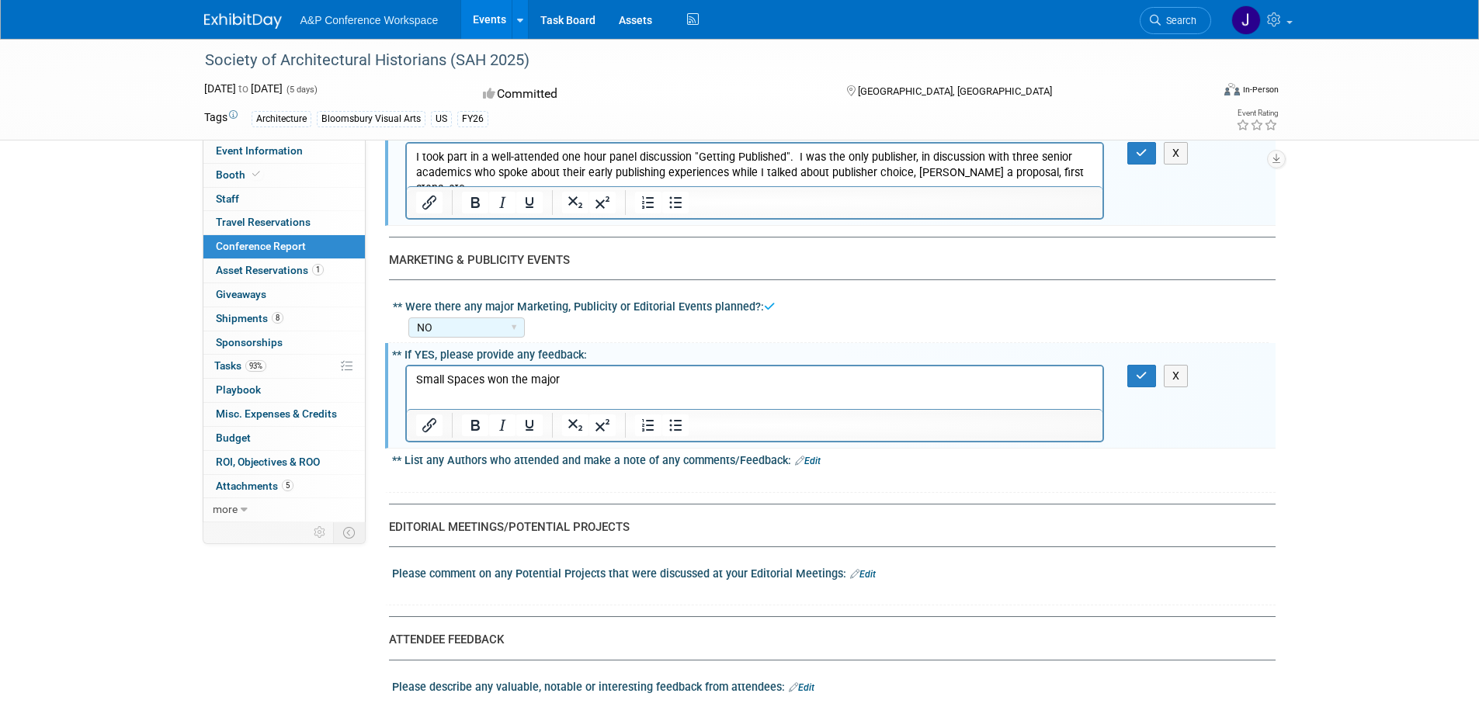
click at [584, 373] on html "Small Spaces won the major" at bounding box center [754, 377] width 696 height 22
drag, startPoint x: 589, startPoint y: 376, endPoint x: 395, endPoint y: 375, distance: 194.0
click at [406, 375] on html "Small Spaces won the major" at bounding box center [754, 377] width 696 height 22
click at [510, 326] on select "YES NO" at bounding box center [466, 327] width 116 height 21
select select "YES"
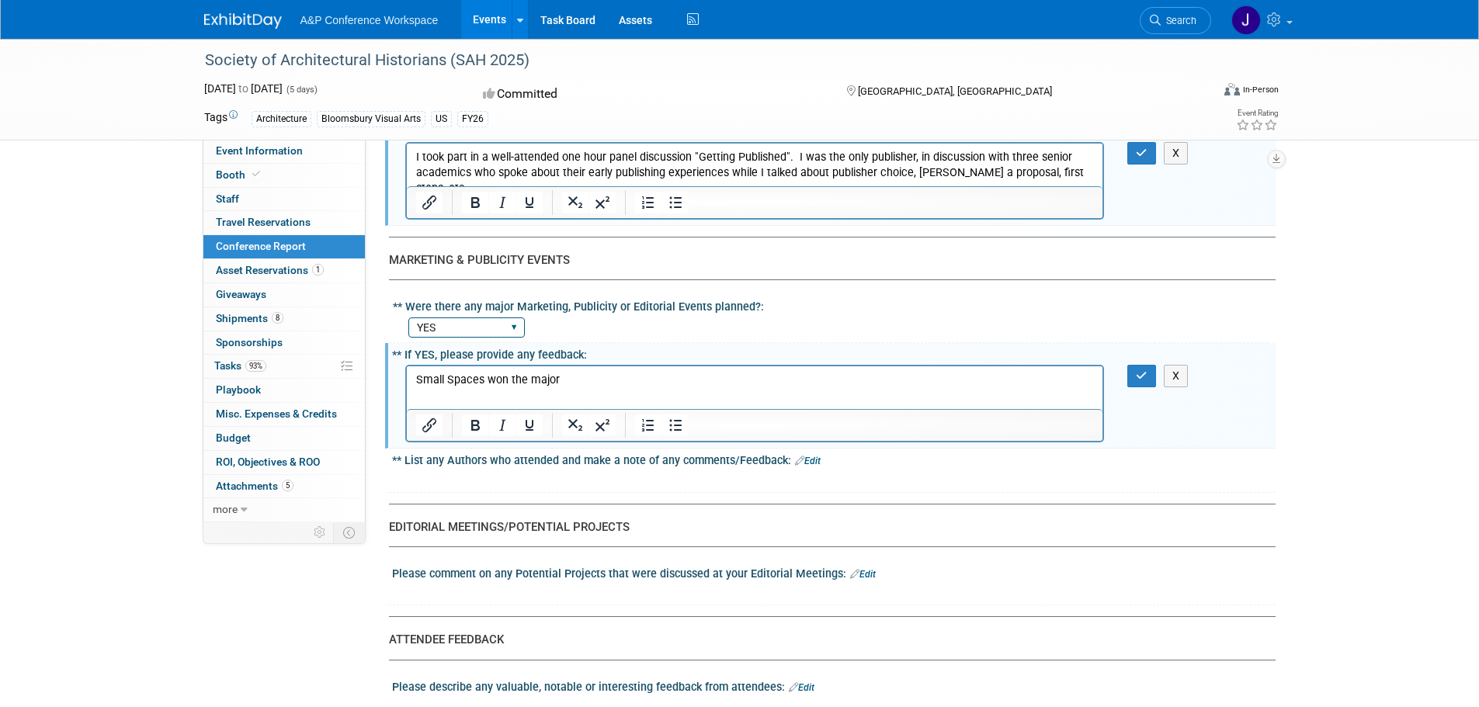
click at [408, 317] on select "YES NO" at bounding box center [466, 327] width 116 height 21
click at [584, 383] on p "Small Spaces won the major" at bounding box center [754, 381] width 678 height 16
drag, startPoint x: 415, startPoint y: 382, endPoint x: 1176, endPoint y: 796, distance: 865.8
click at [415, 382] on p "Small Spaces won the major" at bounding box center [754, 381] width 678 height 16
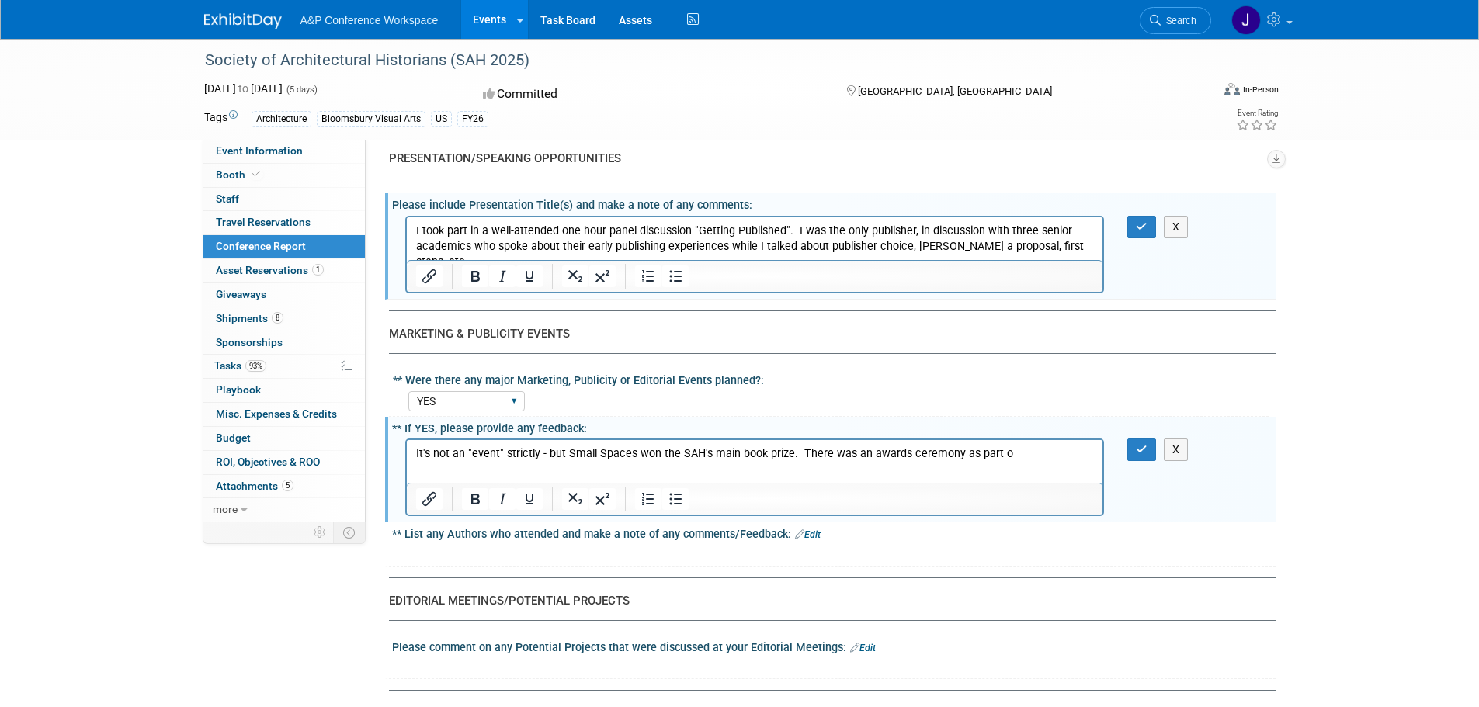
scroll to position [2171, 0]
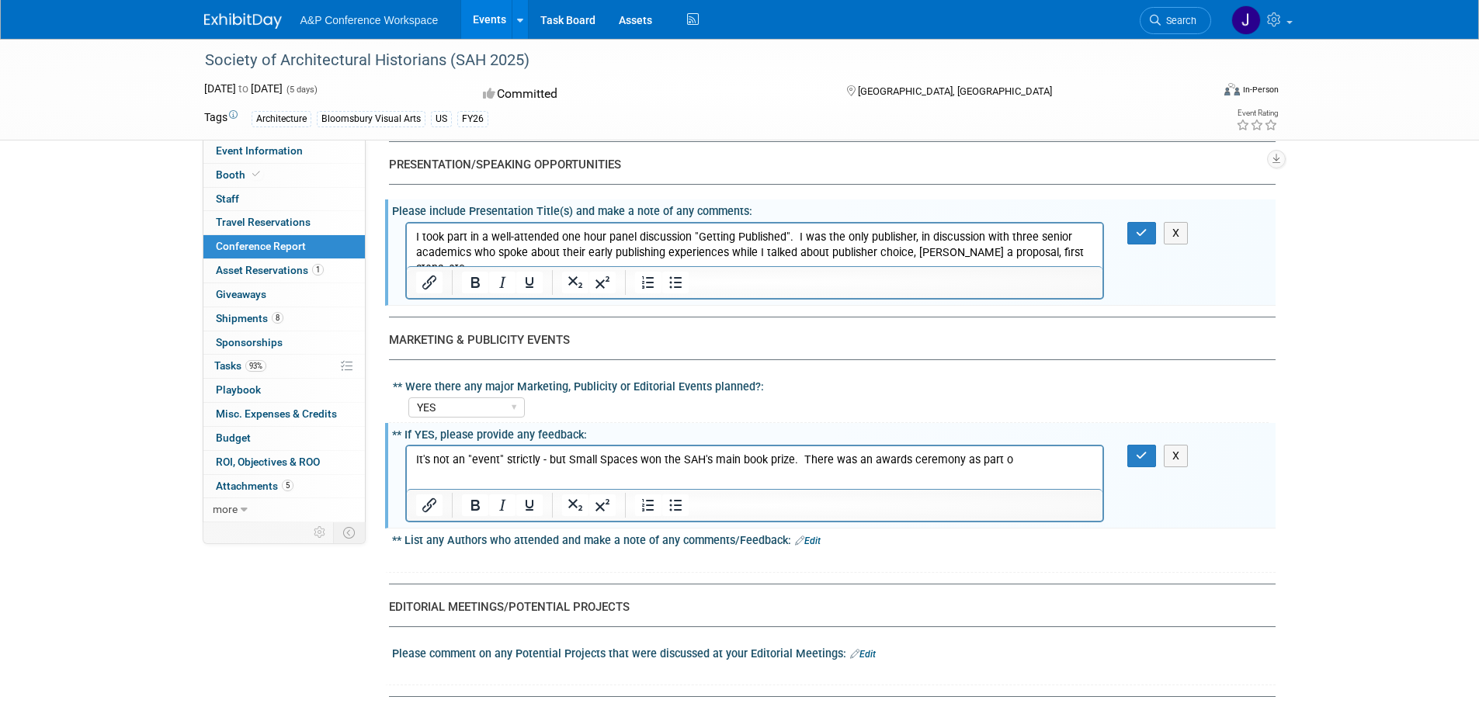
click at [464, 463] on p "It's not an "event" strictly - but Small Spaces won the SAH's main book prize. …" at bounding box center [754, 460] width 678 height 16
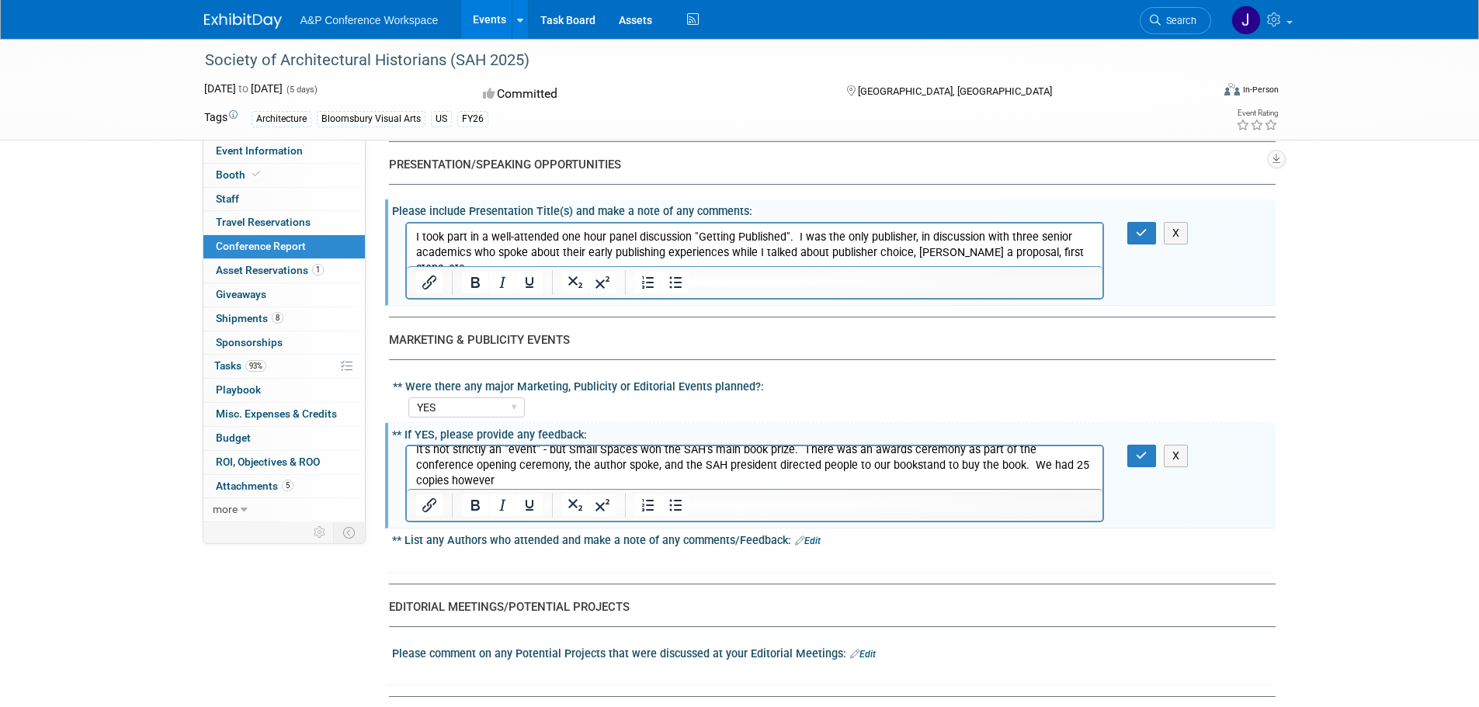
scroll to position [0, 0]
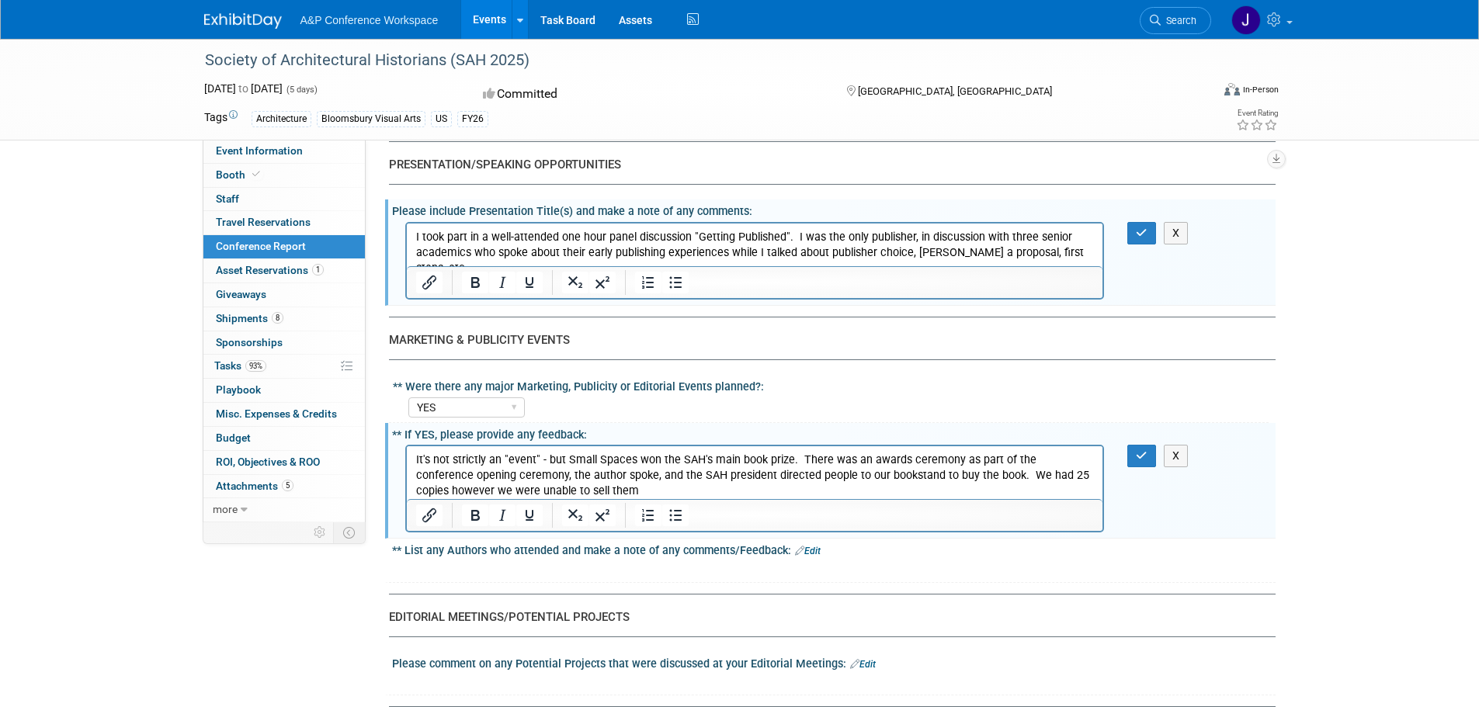
click at [640, 485] on p "It's not strictly an "event" - but Small Spaces won the SAH's main book prize. …" at bounding box center [754, 475] width 678 height 47
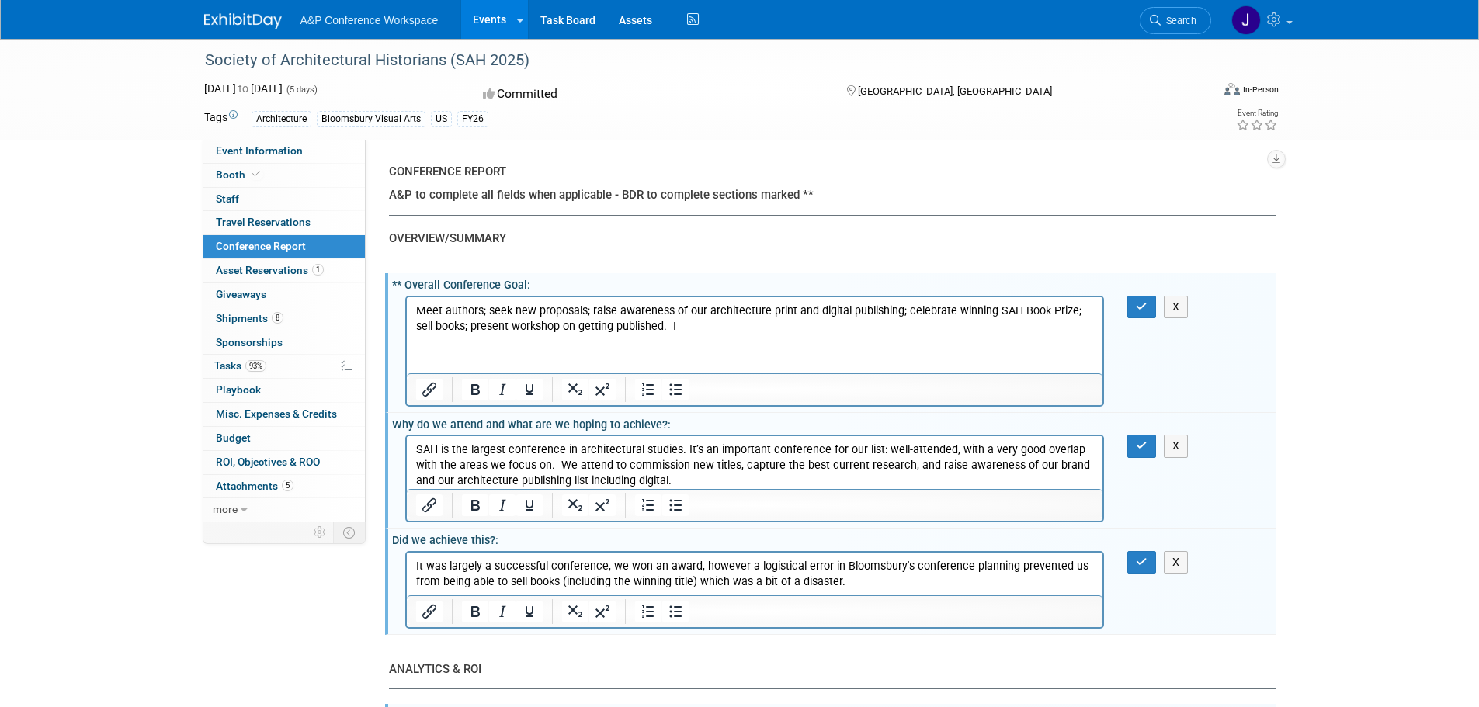
drag, startPoint x: 566, startPoint y: 302, endPoint x: 580, endPoint y: 303, distance: 14.1
click at [566, 303] on p "Meet authors; seek new proposals; raise awareness of our architecture print and…" at bounding box center [754, 318] width 678 height 31
click at [466, 564] on p "It was largely a successful conference, we won an award, however a logistical e…" at bounding box center [754, 573] width 678 height 31
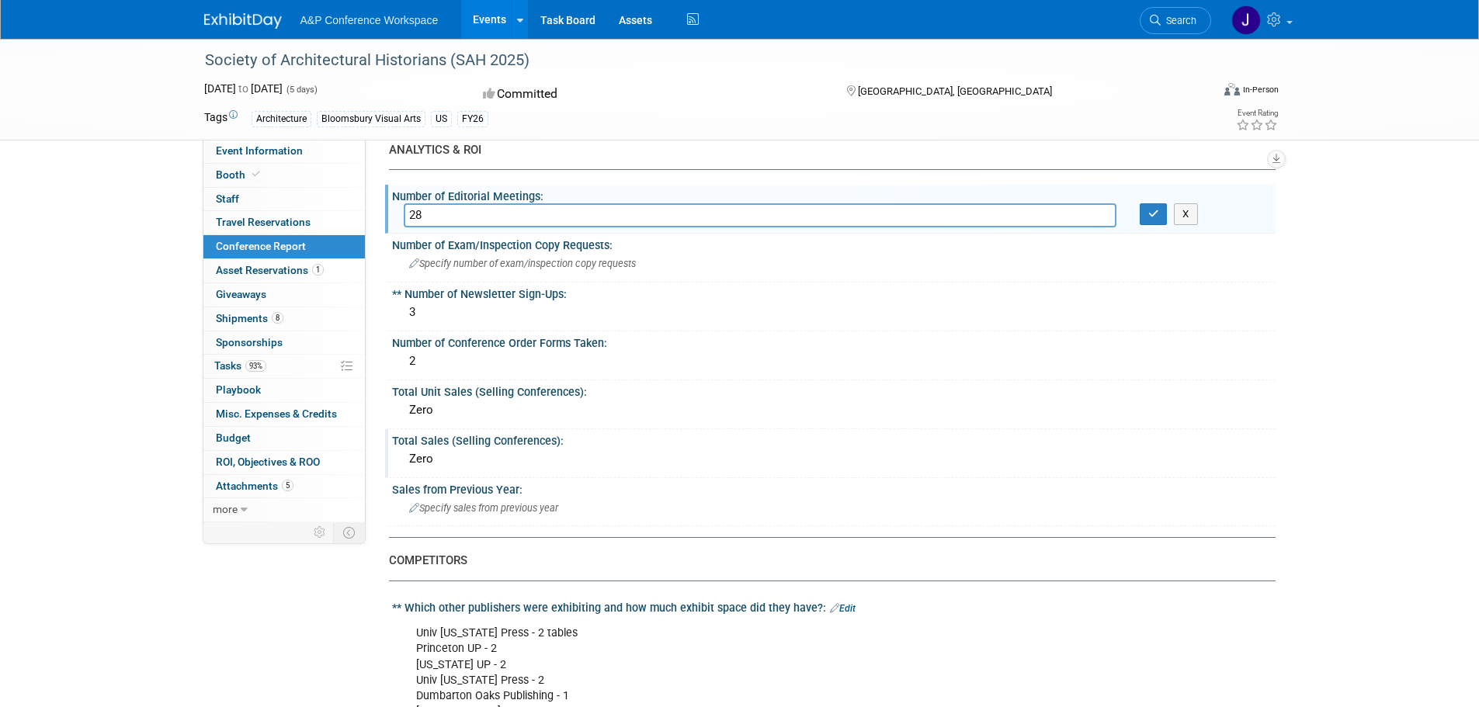
scroll to position [155, 0]
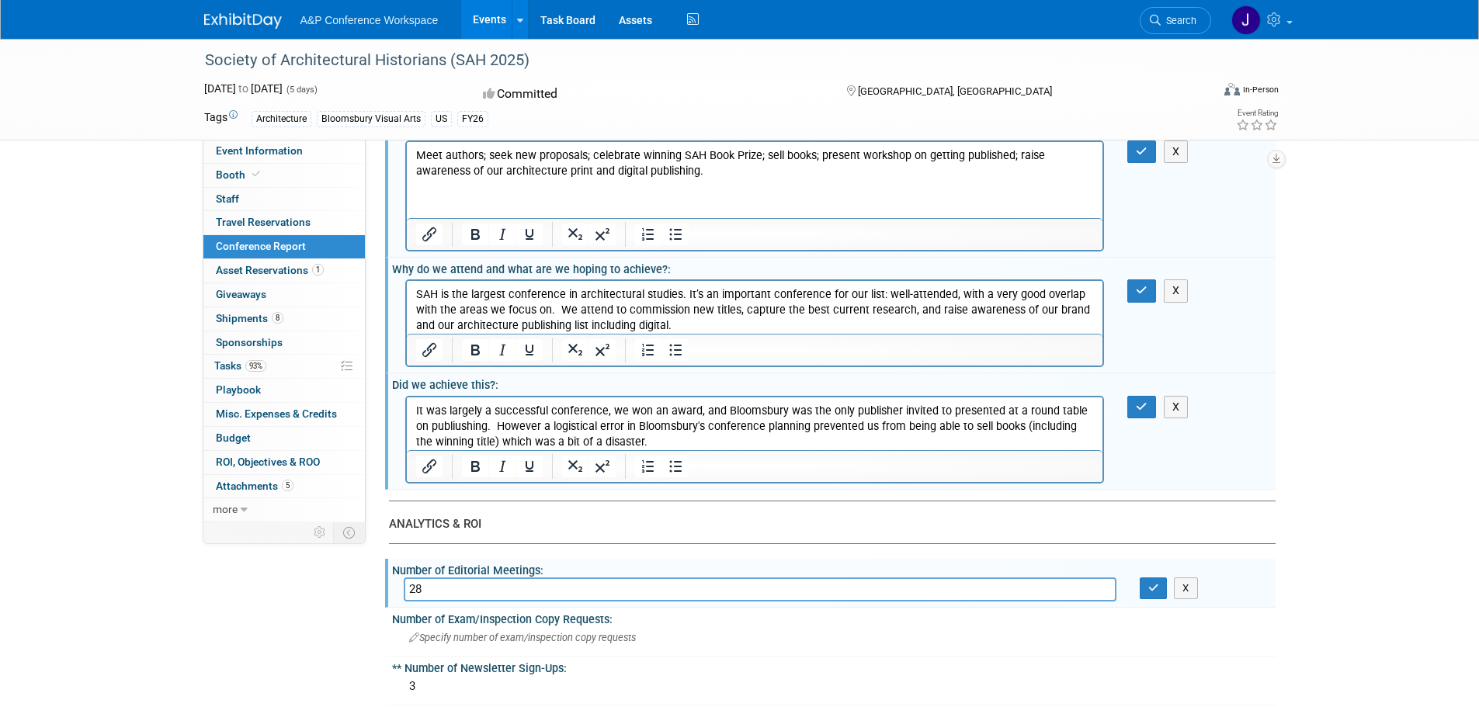
click at [733, 426] on p "It was largely a successful conference, we won an award, and Bloomsbury was the…" at bounding box center [754, 426] width 678 height 47
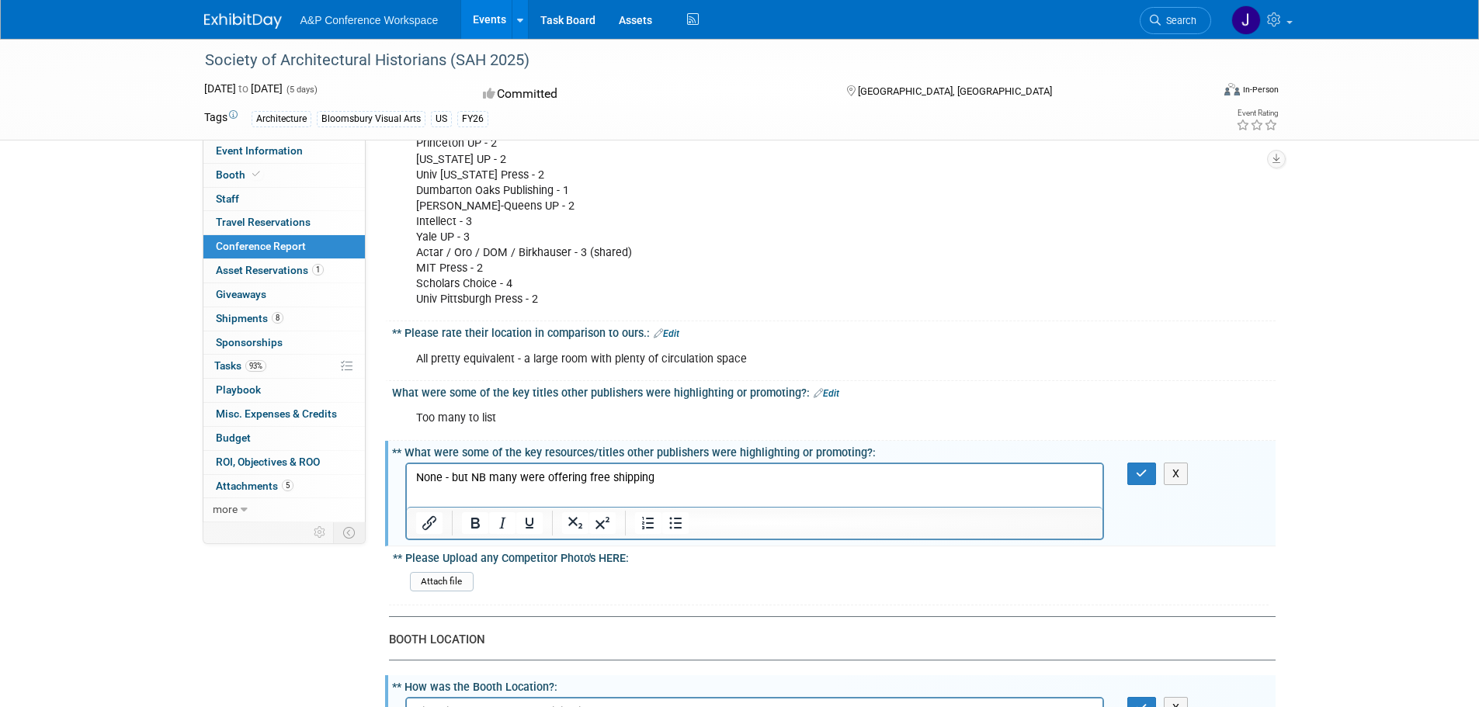
scroll to position [1087, 0]
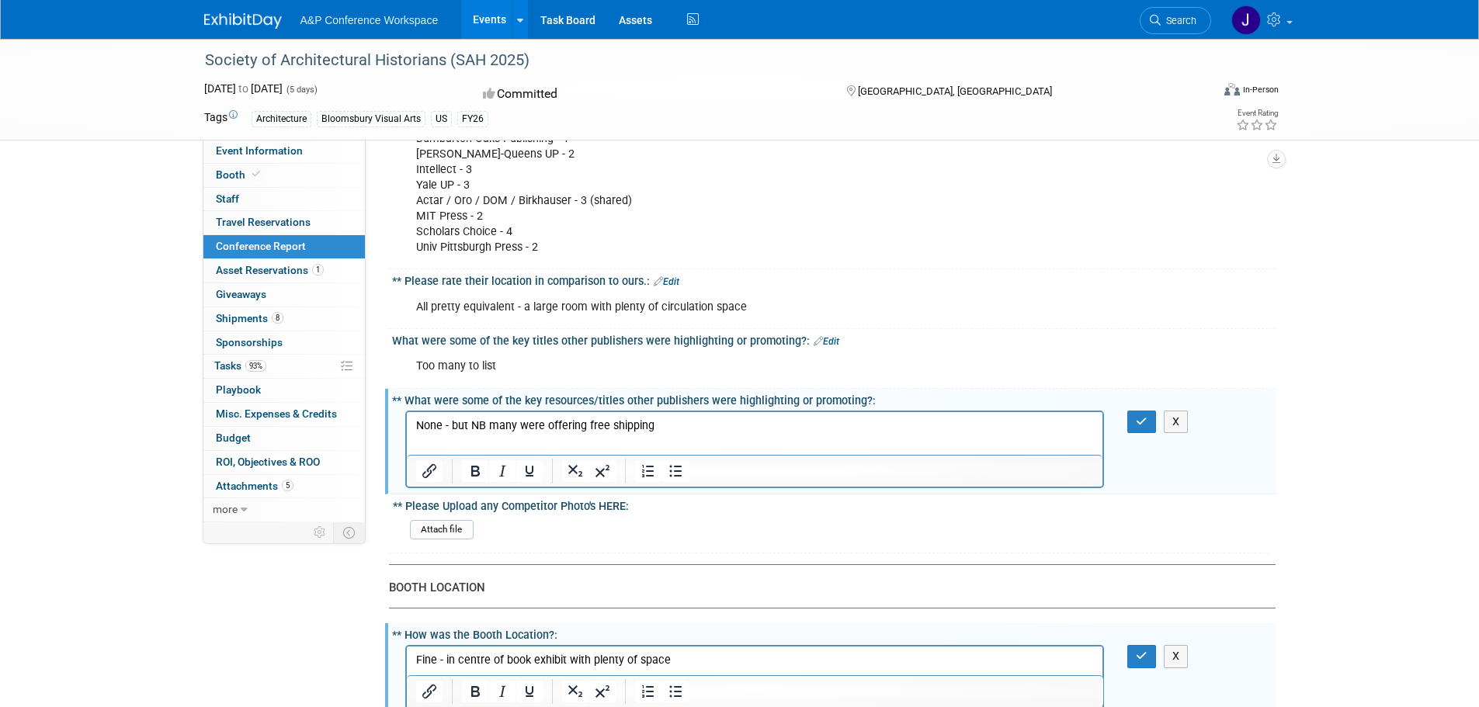
click at [685, 429] on p "None - but NB many were offering free shipping" at bounding box center [754, 426] width 678 height 16
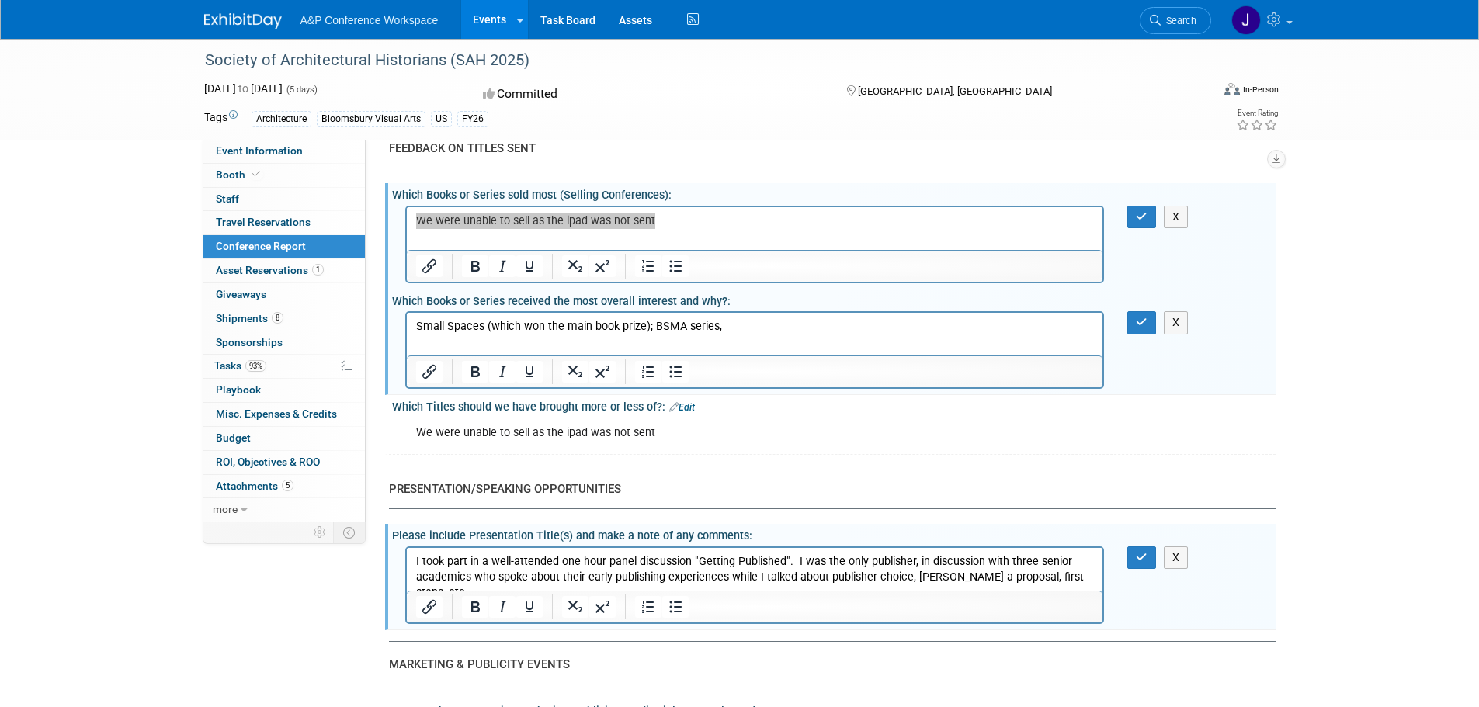
scroll to position [1863, 0]
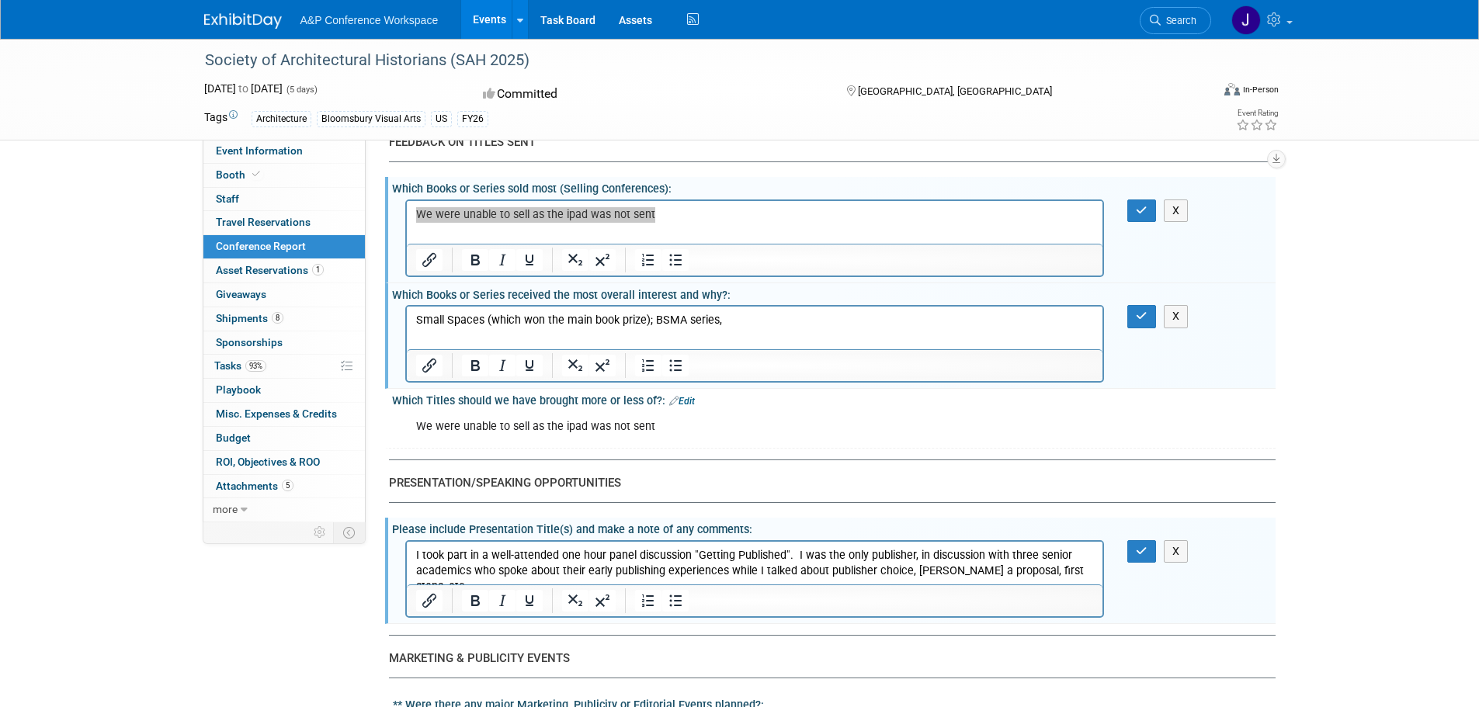
click at [760, 320] on p "Small Spaces (which won the main book prize); BSMA series," at bounding box center [754, 321] width 678 height 16
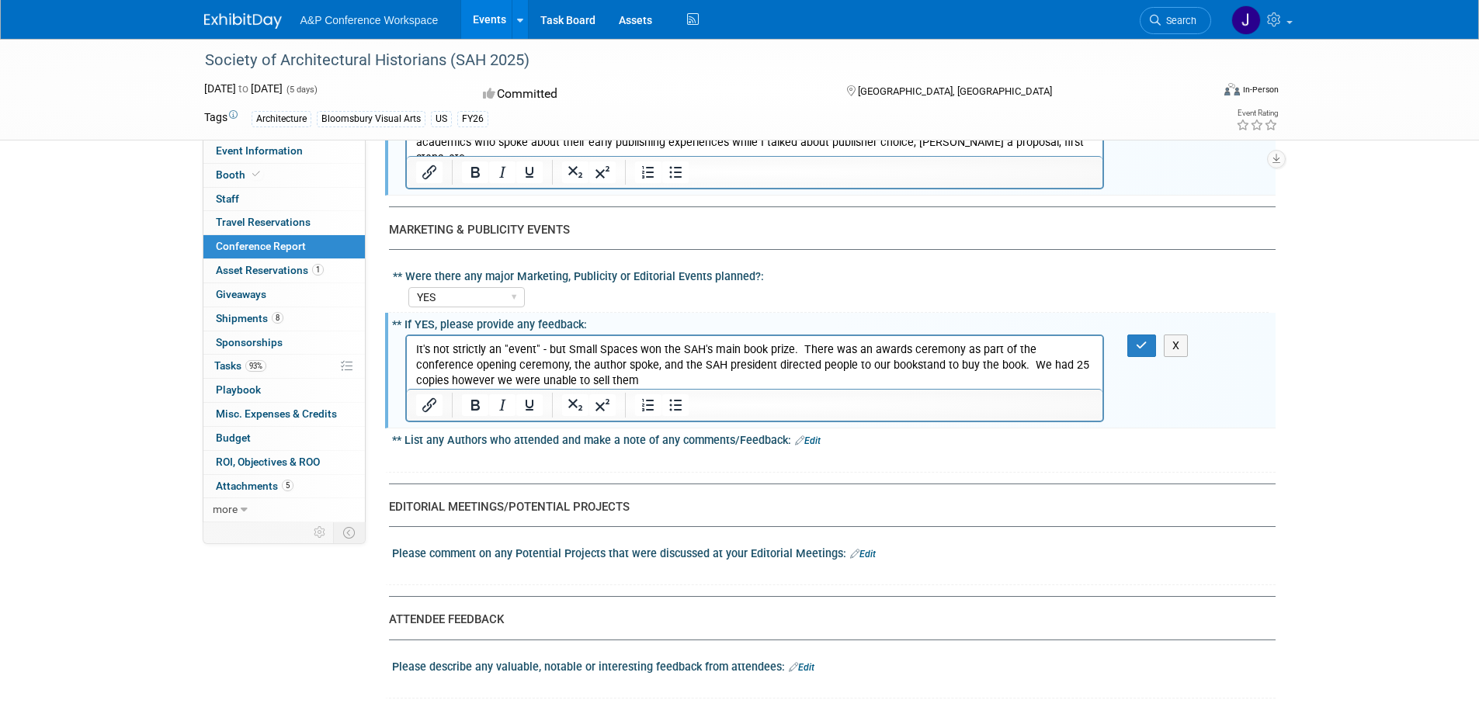
scroll to position [2328, 0]
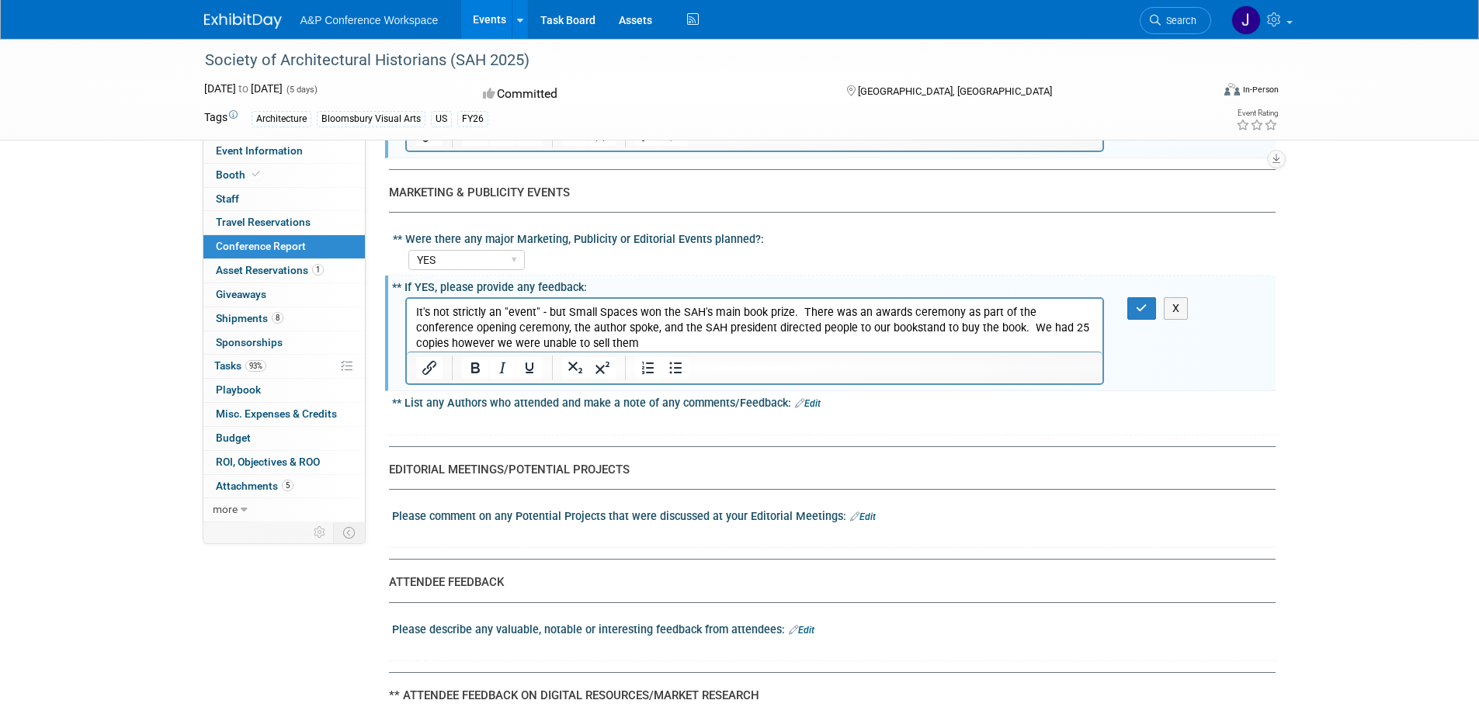
click at [622, 345] on p "It's not strictly an "event" - but Small Spaces won the SAH's main book prize. …" at bounding box center [754, 328] width 678 height 47
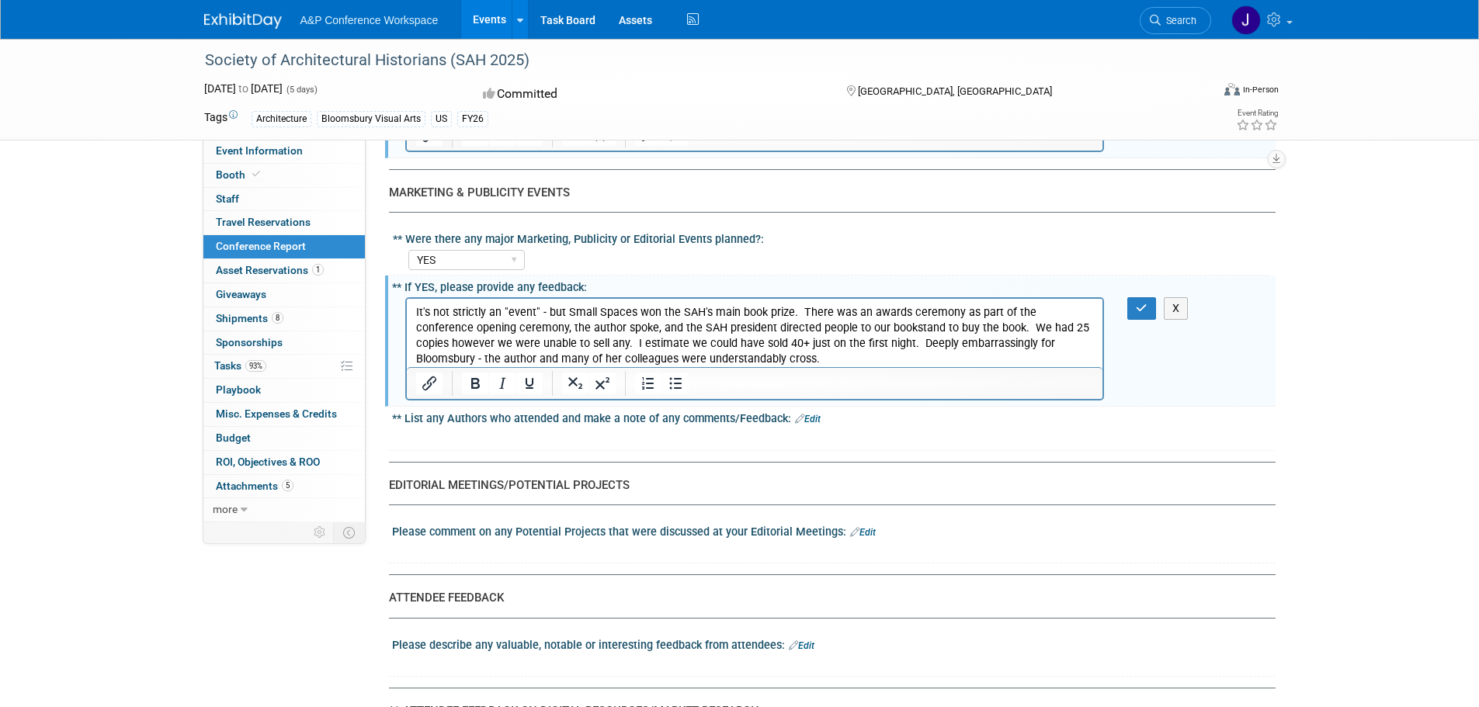
click at [487, 439] on div at bounding box center [754, 437] width 699 height 16
click at [469, 445] on div "X" at bounding box center [833, 435] width 883 height 21
click at [806, 417] on link "Edit" at bounding box center [808, 419] width 26 height 11
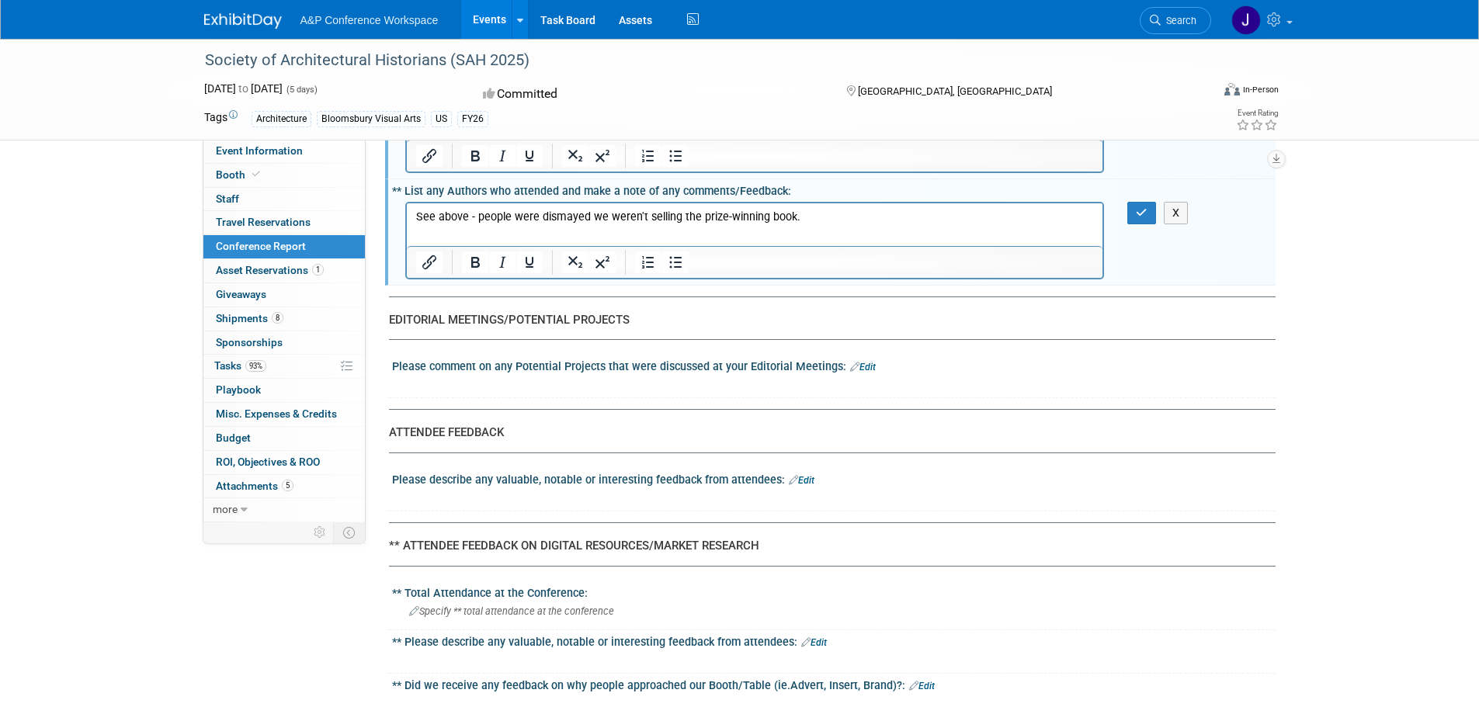
scroll to position [2639, 0]
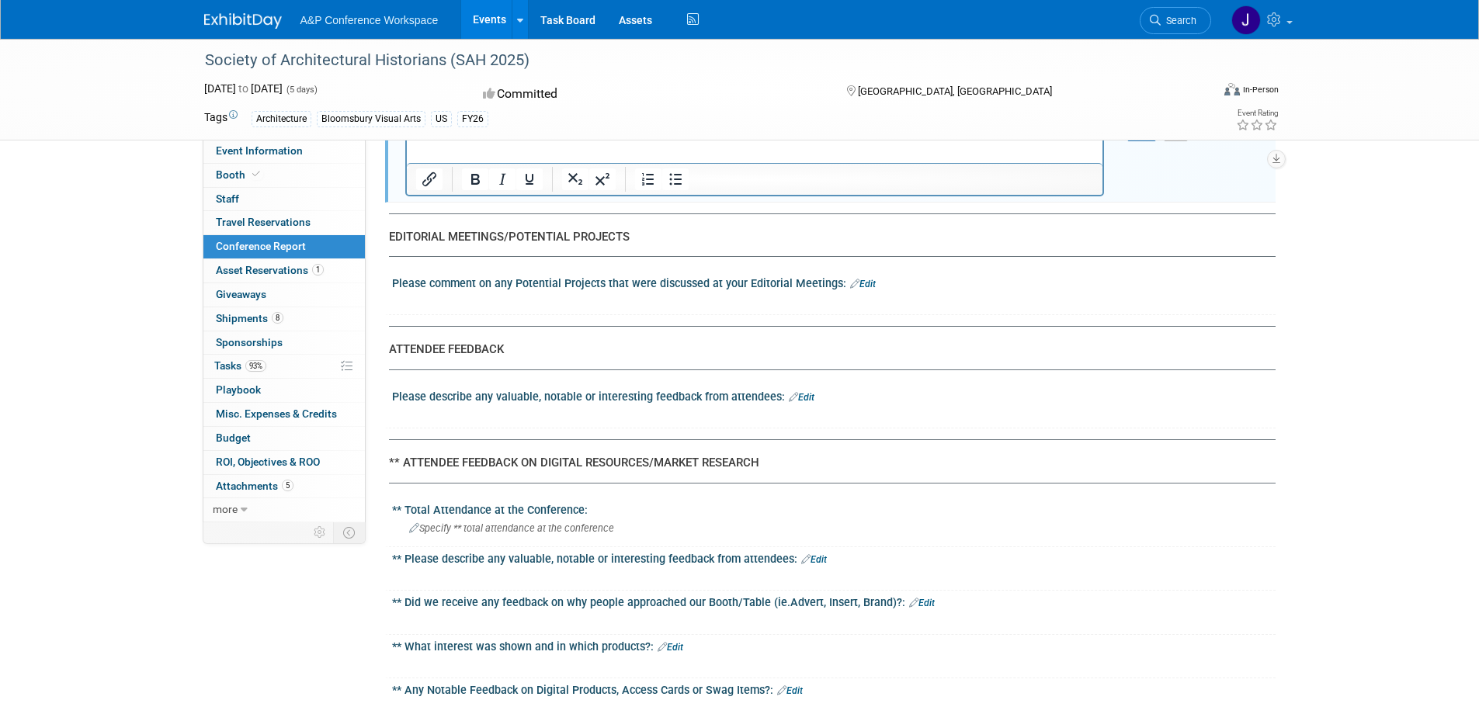
click at [610, 301] on div at bounding box center [754, 301] width 699 height 16
click at [865, 282] on link "Edit" at bounding box center [863, 284] width 26 height 11
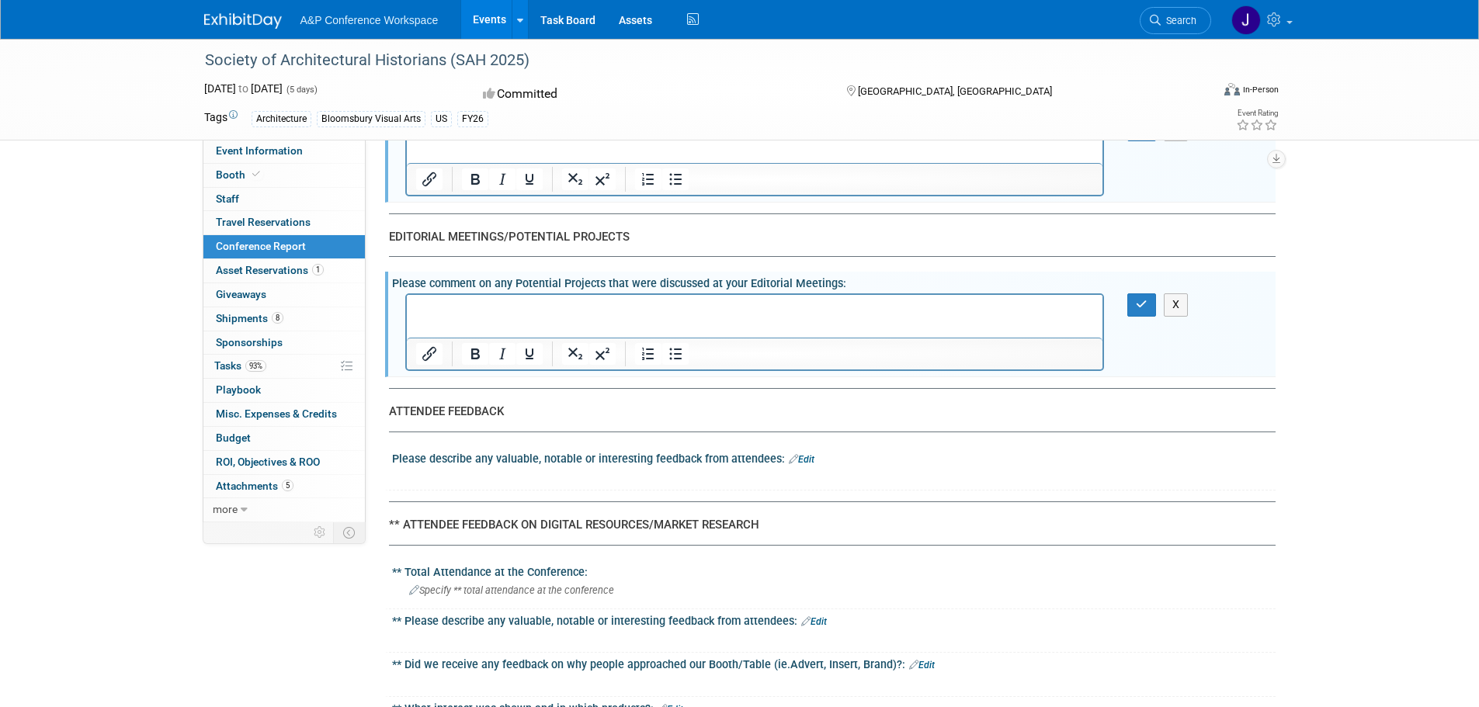
scroll to position [0, 0]
click at [494, 309] on p "Rich Text Area. Press ALT-0 for help." at bounding box center [754, 309] width 678 height 16
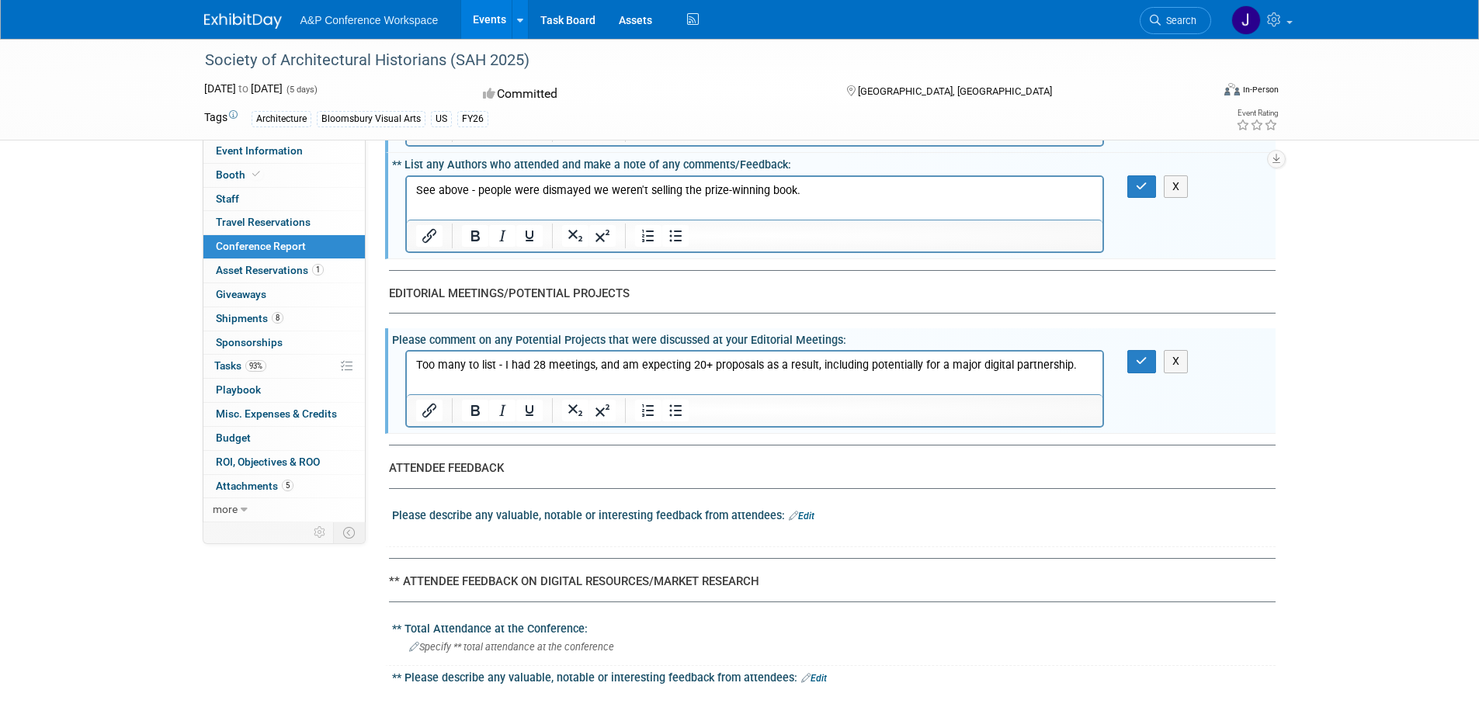
scroll to position [2754, 0]
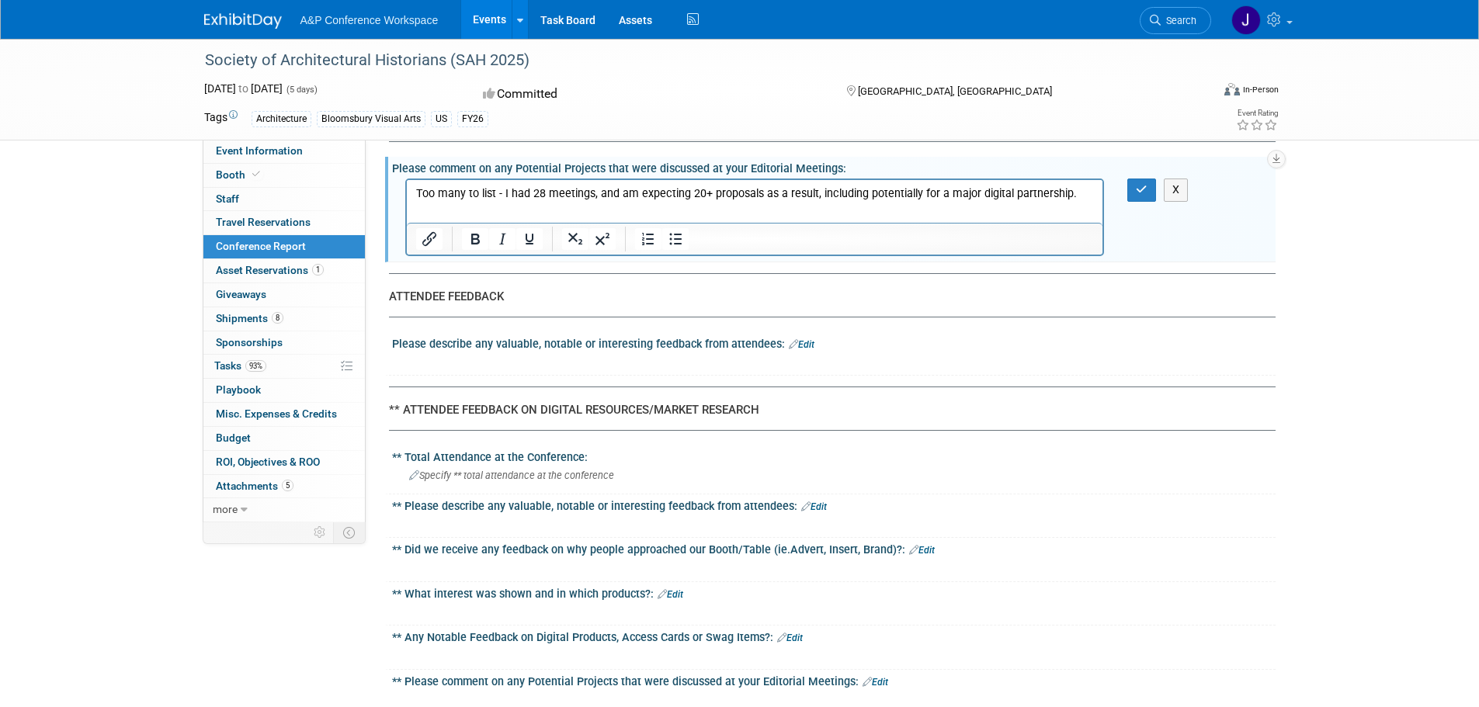
click at [806, 342] on link "Edit" at bounding box center [802, 344] width 26 height 11
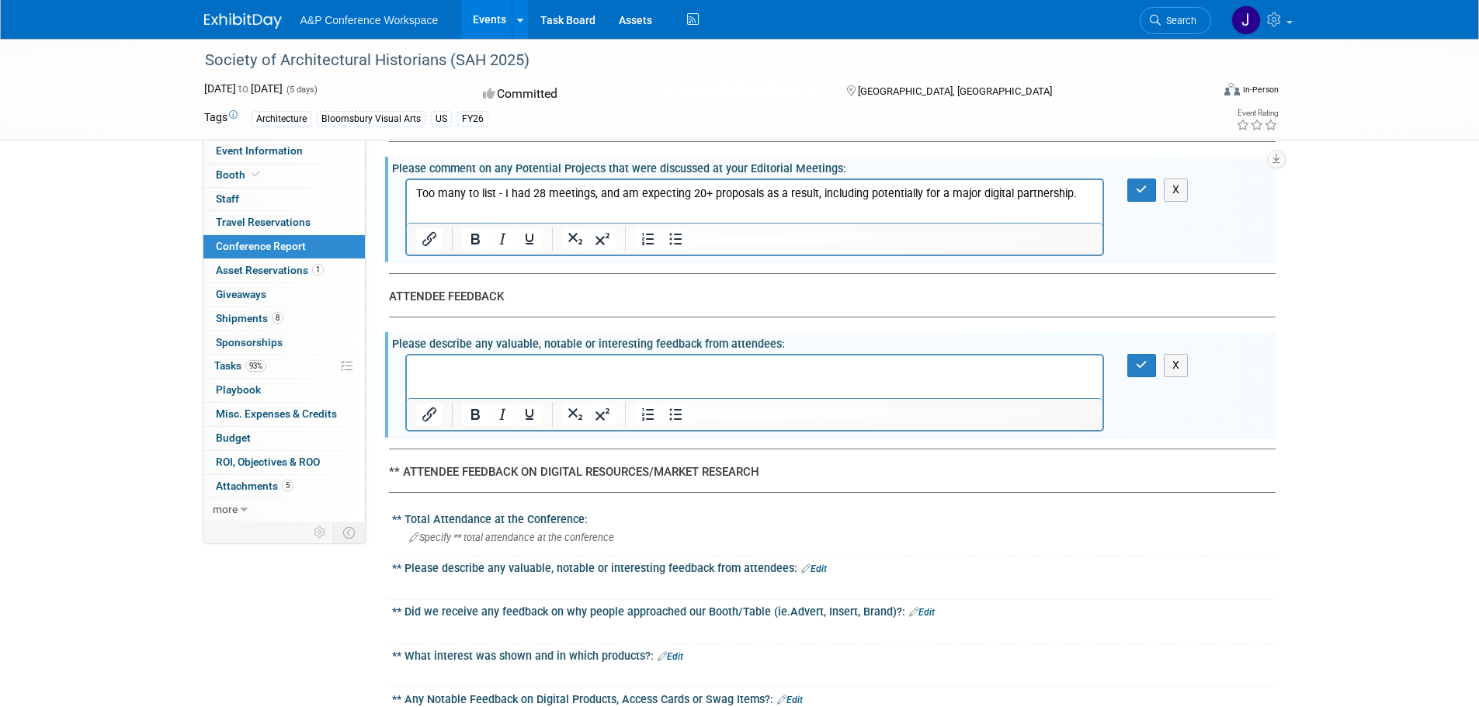
scroll to position [0, 0]
click at [707, 363] on p "Five people complained about shipping costs." at bounding box center [754, 370] width 678 height 16
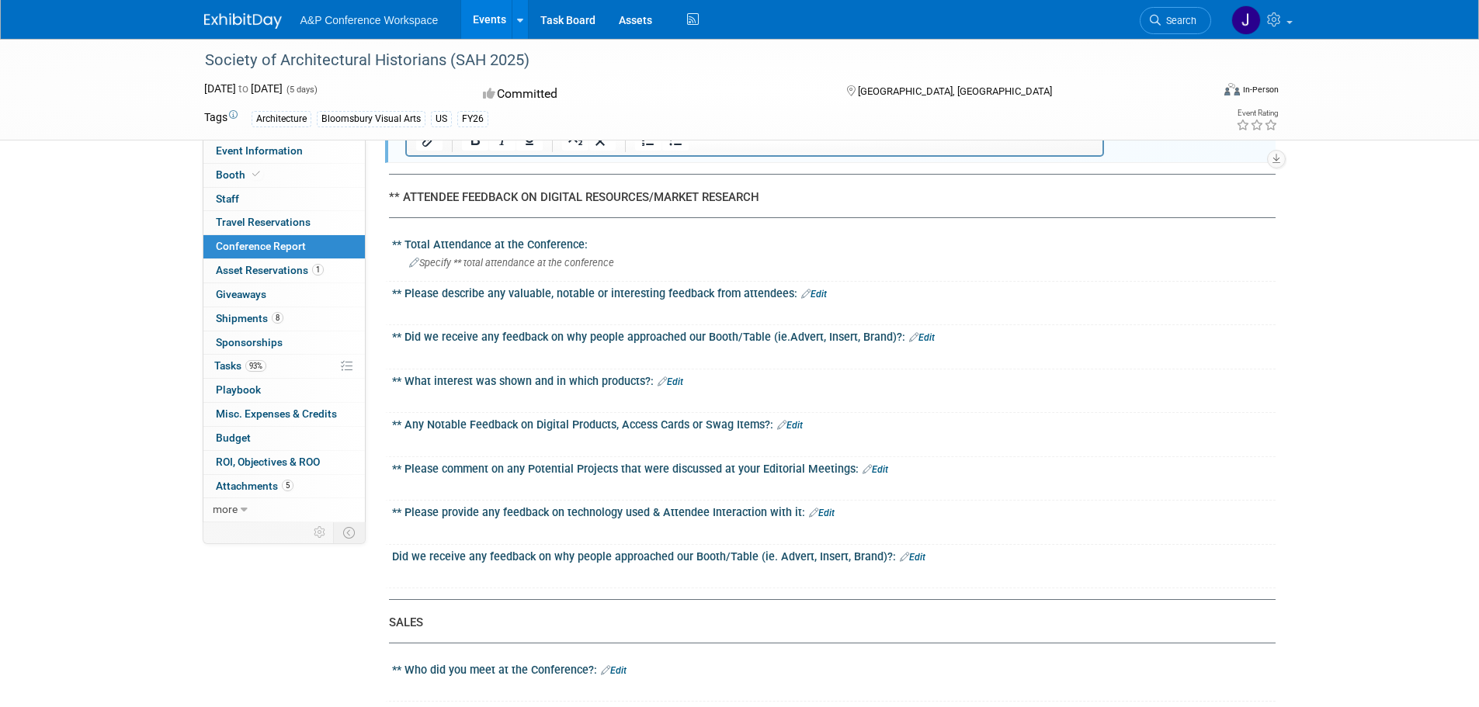
scroll to position [3064, 0]
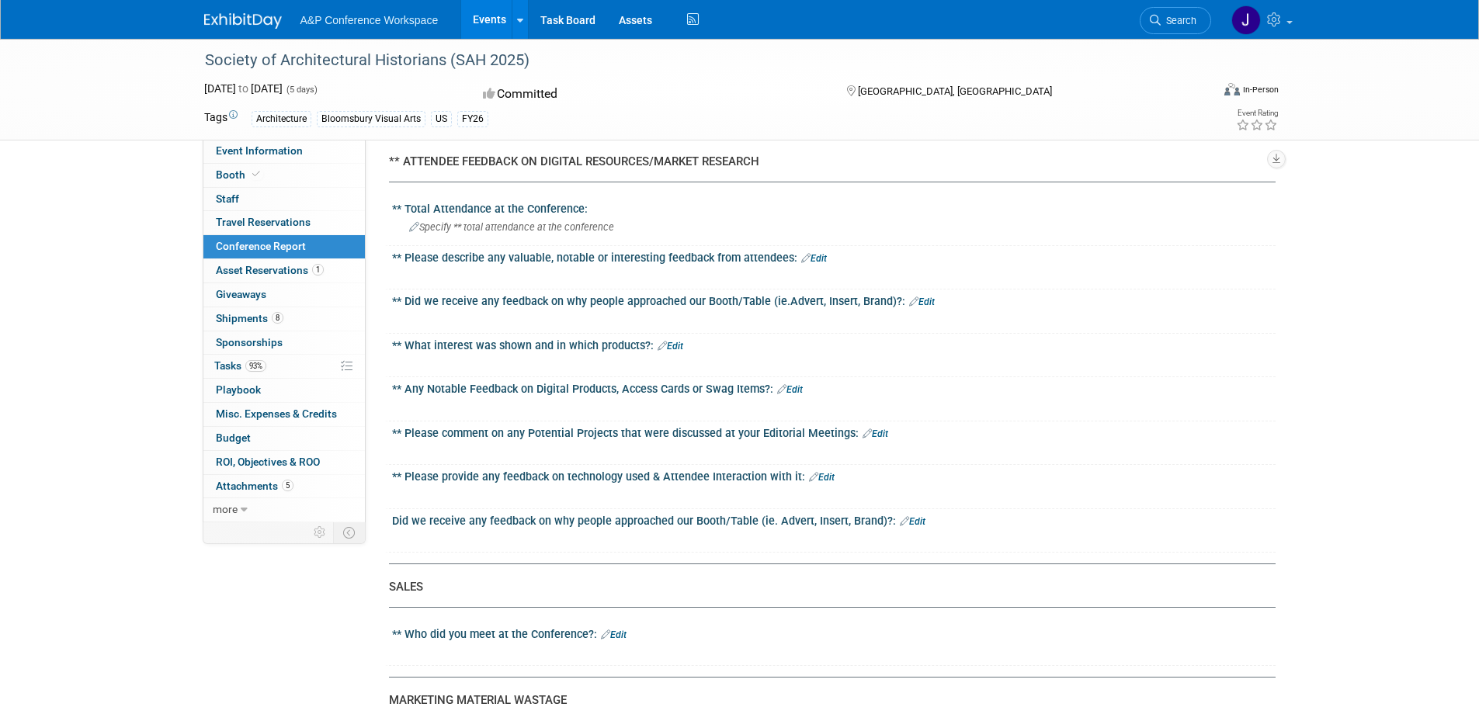
click at [555, 446] on div at bounding box center [754, 451] width 699 height 16
click at [874, 434] on link "Edit" at bounding box center [875, 433] width 26 height 11
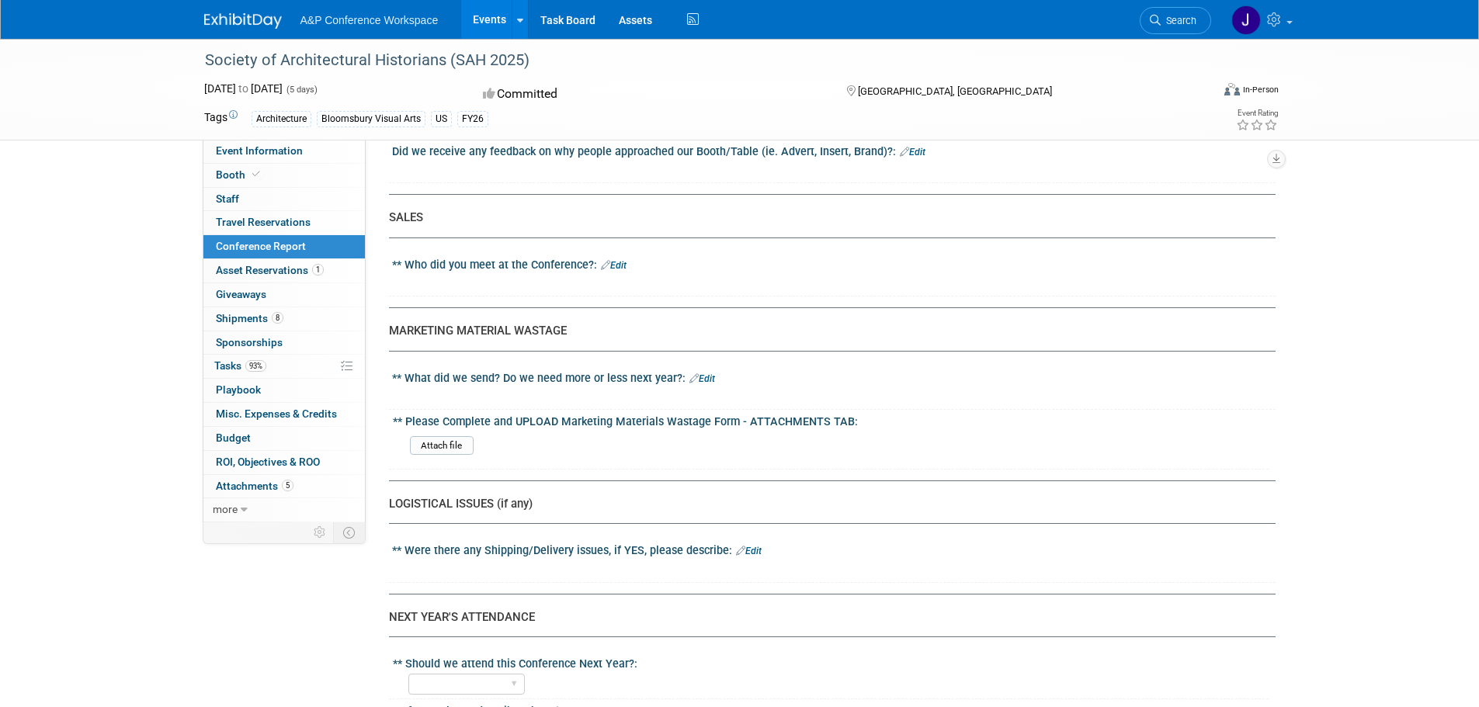
scroll to position [3530, 0]
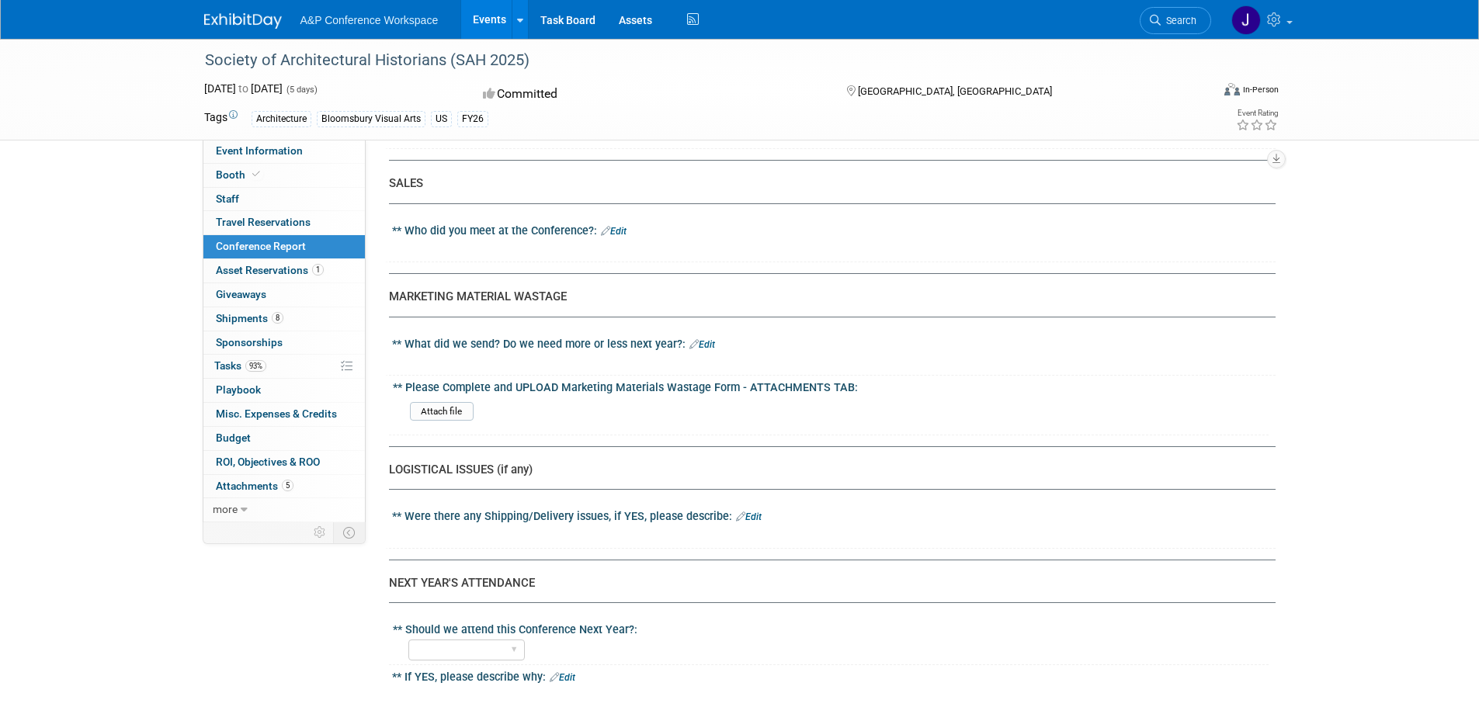
click at [702, 348] on link "Edit" at bounding box center [702, 344] width 26 height 11
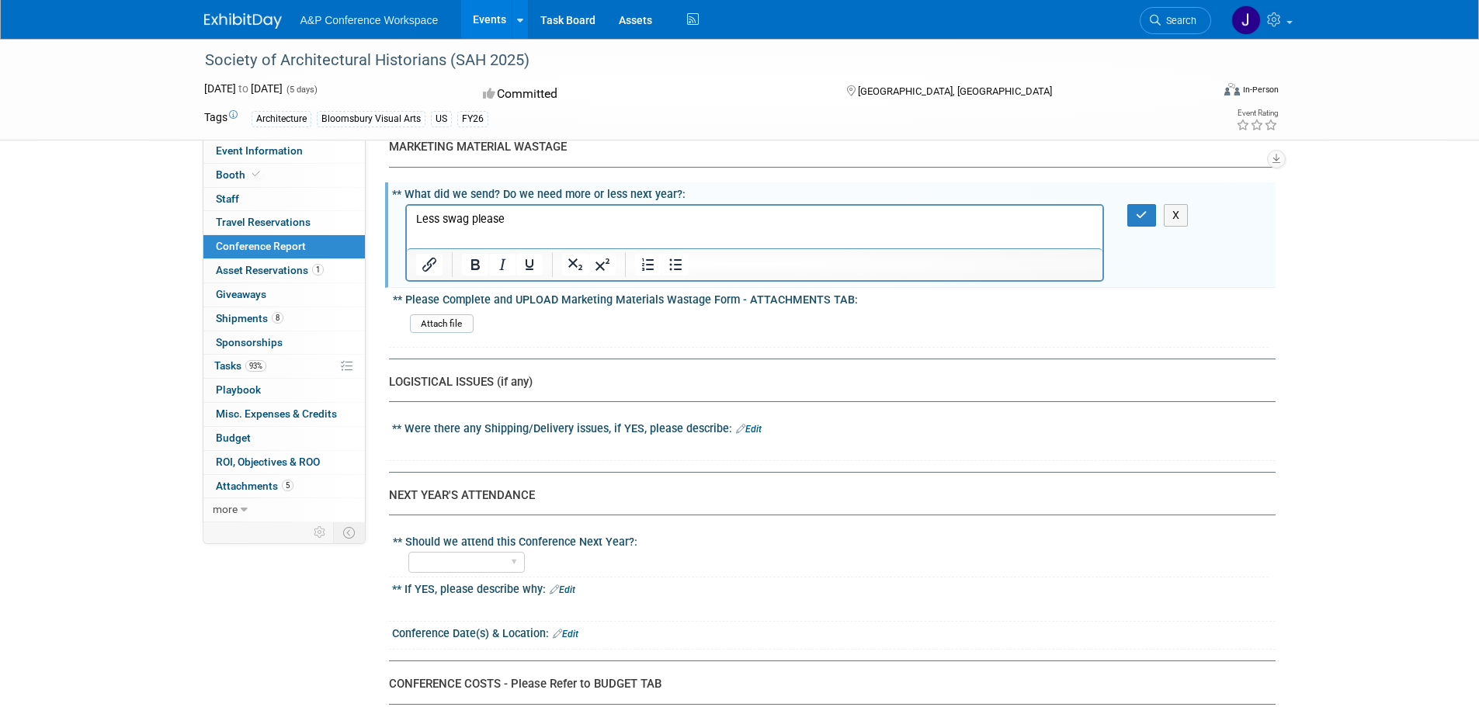
scroll to position [3685, 0]
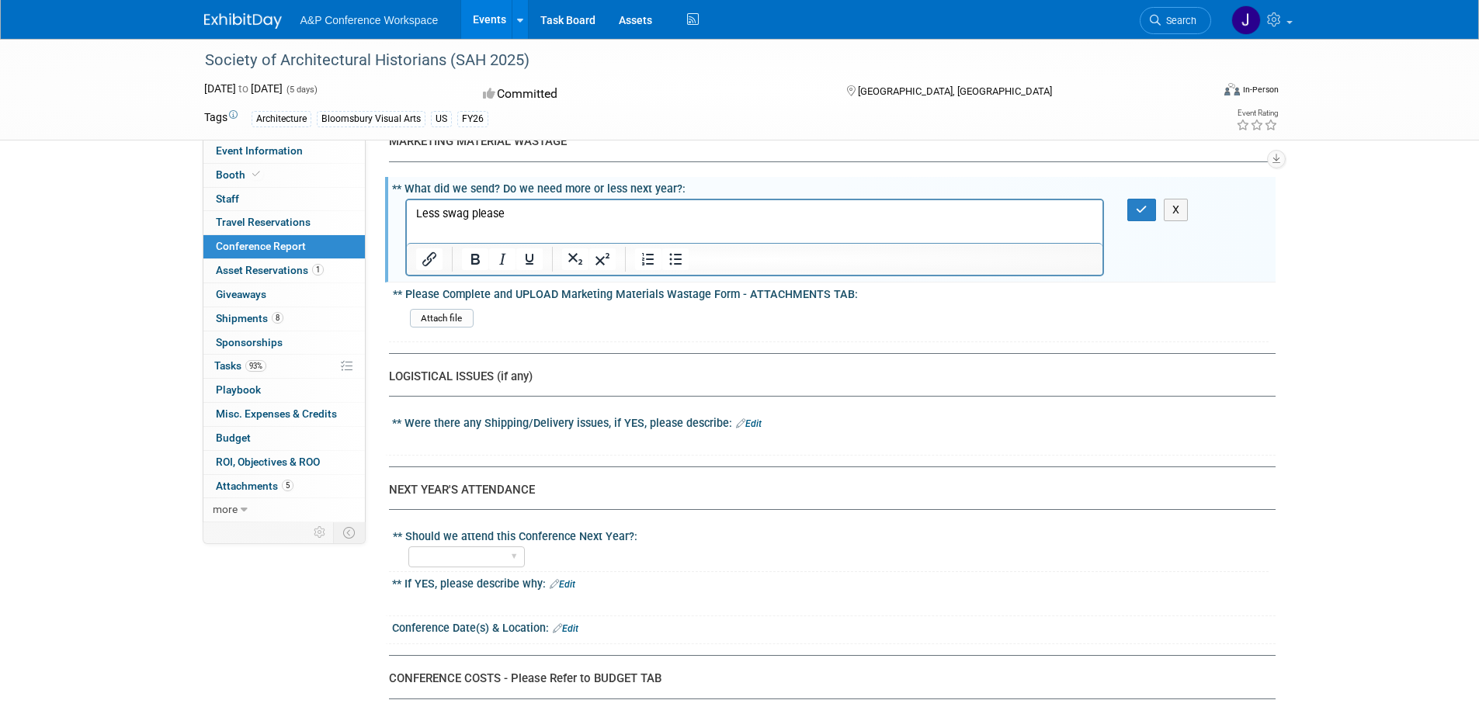
click at [755, 424] on link "Edit" at bounding box center [749, 423] width 26 height 11
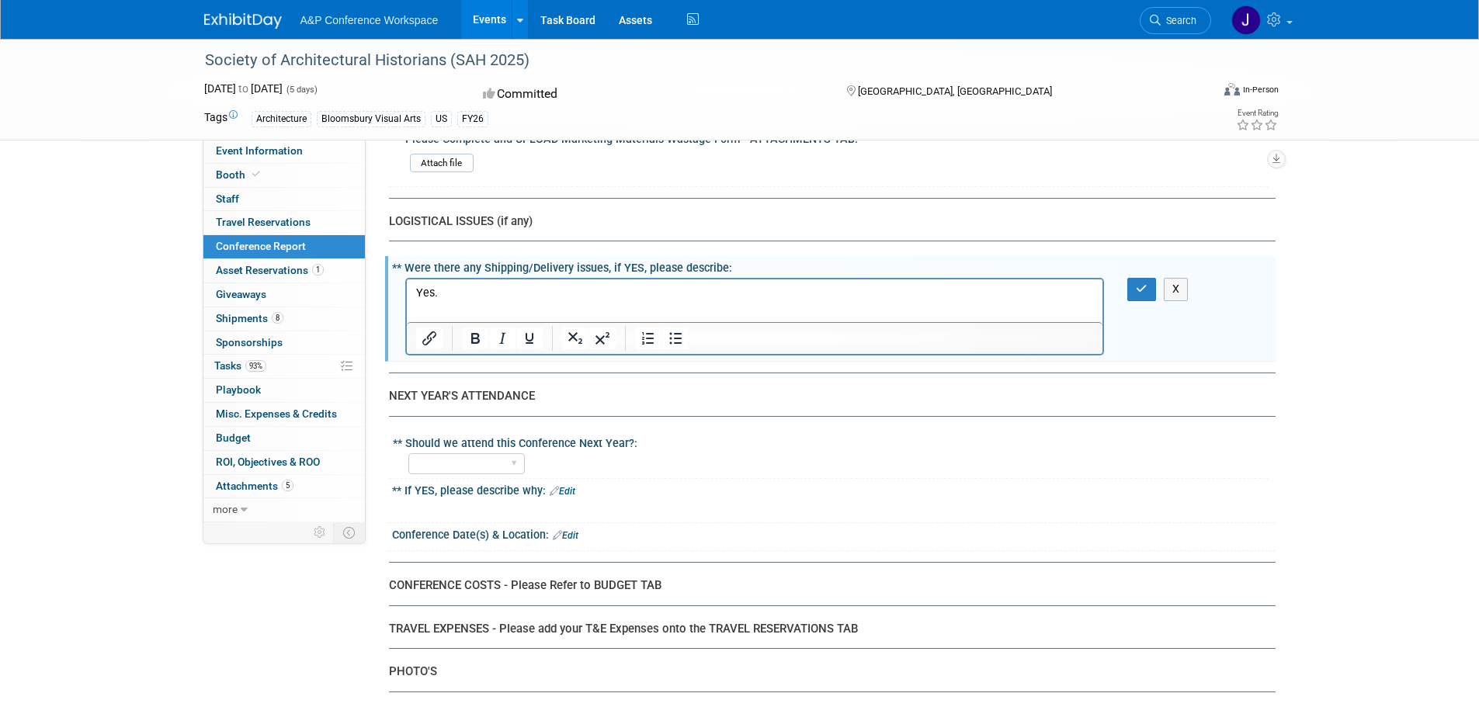
scroll to position [3763, 0]
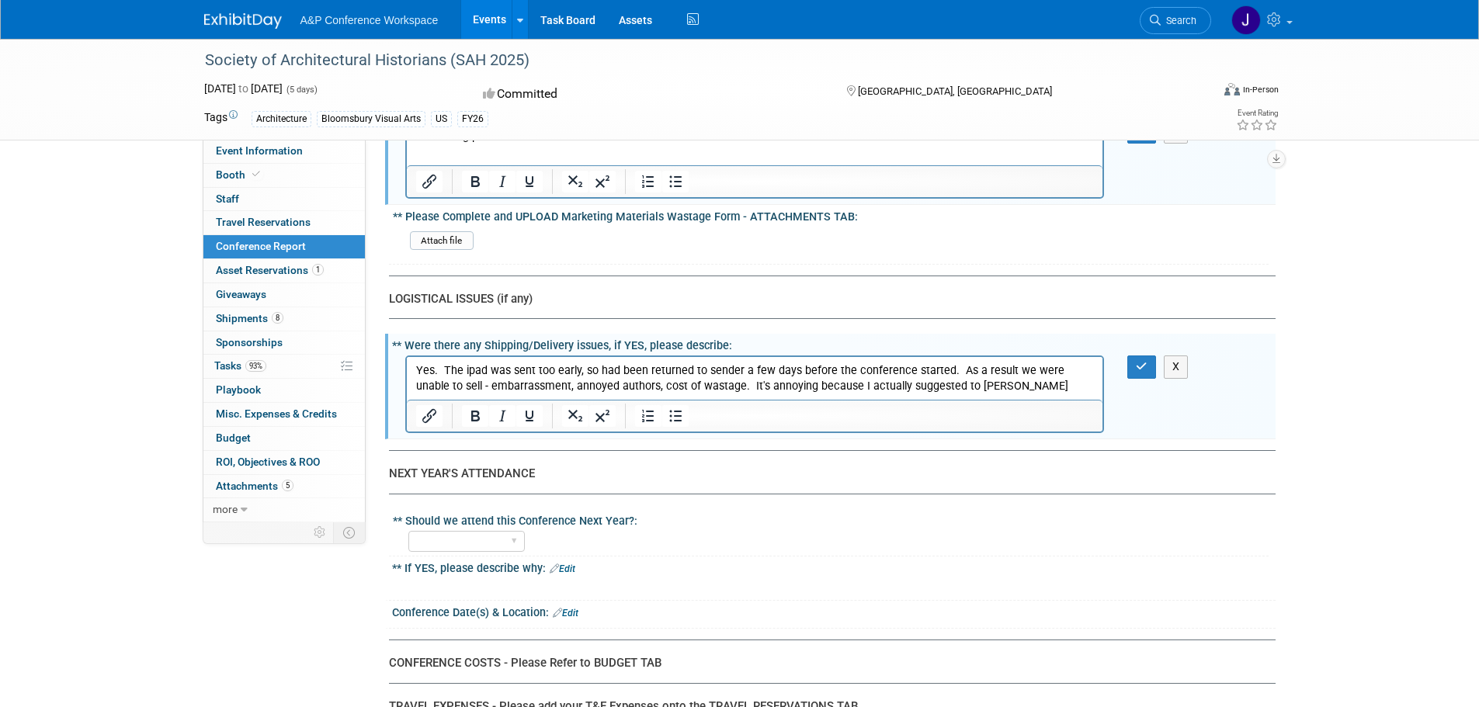
click at [1001, 390] on p "Yes. The ipad was sent too early, so had been returned to sender a few days bef…" at bounding box center [754, 378] width 678 height 31
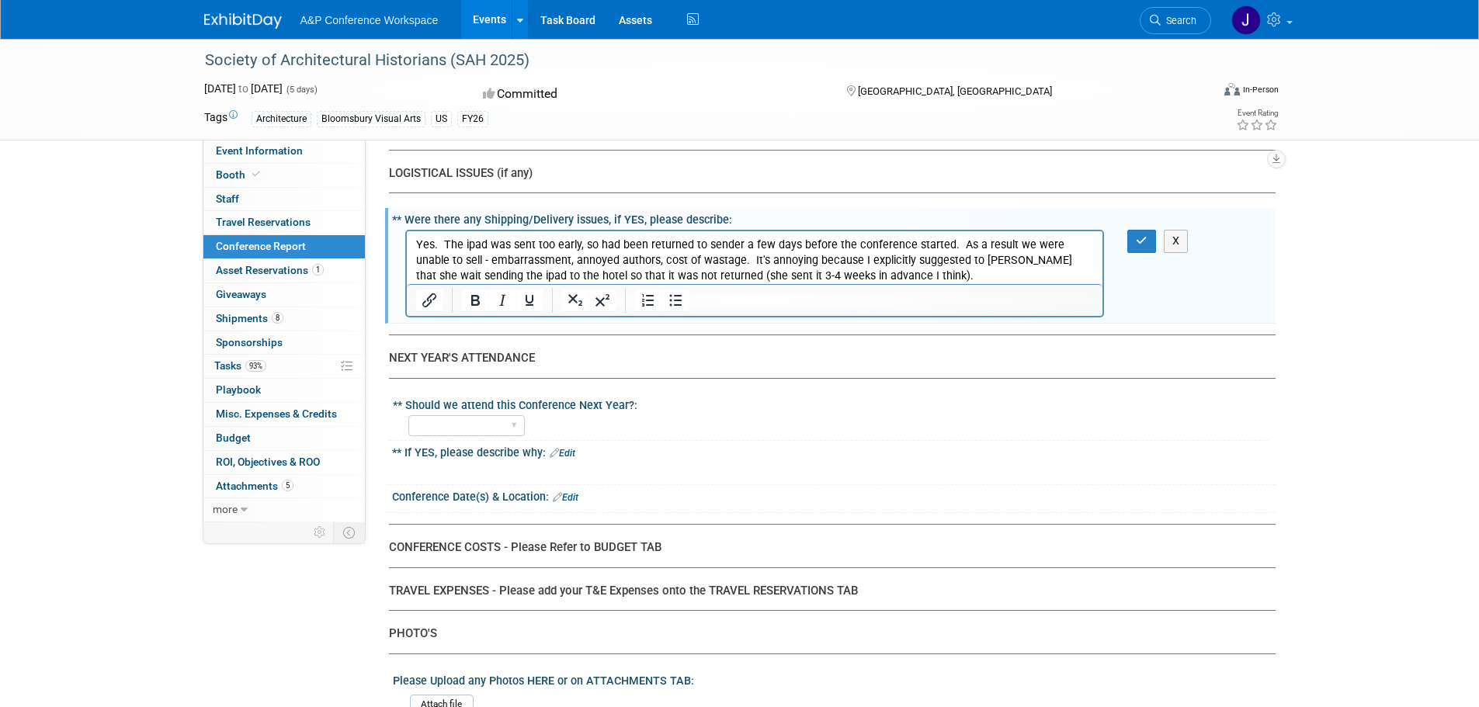
scroll to position [3918, 0]
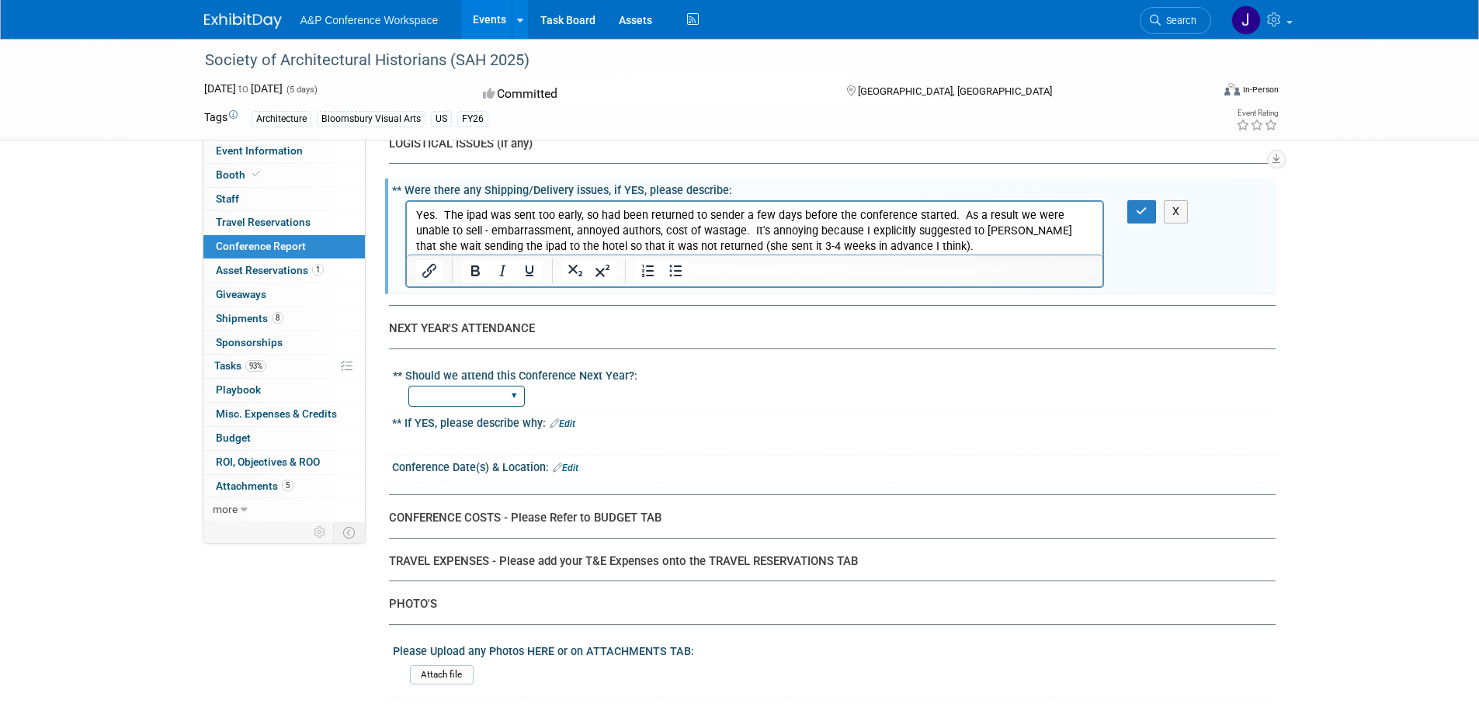
click at [481, 393] on select "YES NO" at bounding box center [466, 396] width 116 height 21
select select "YES"
click at [408, 386] on select "YES NO" at bounding box center [466, 396] width 116 height 21
click at [499, 442] on div at bounding box center [754, 442] width 699 height 16
click at [571, 422] on link "Edit" at bounding box center [563, 423] width 26 height 11
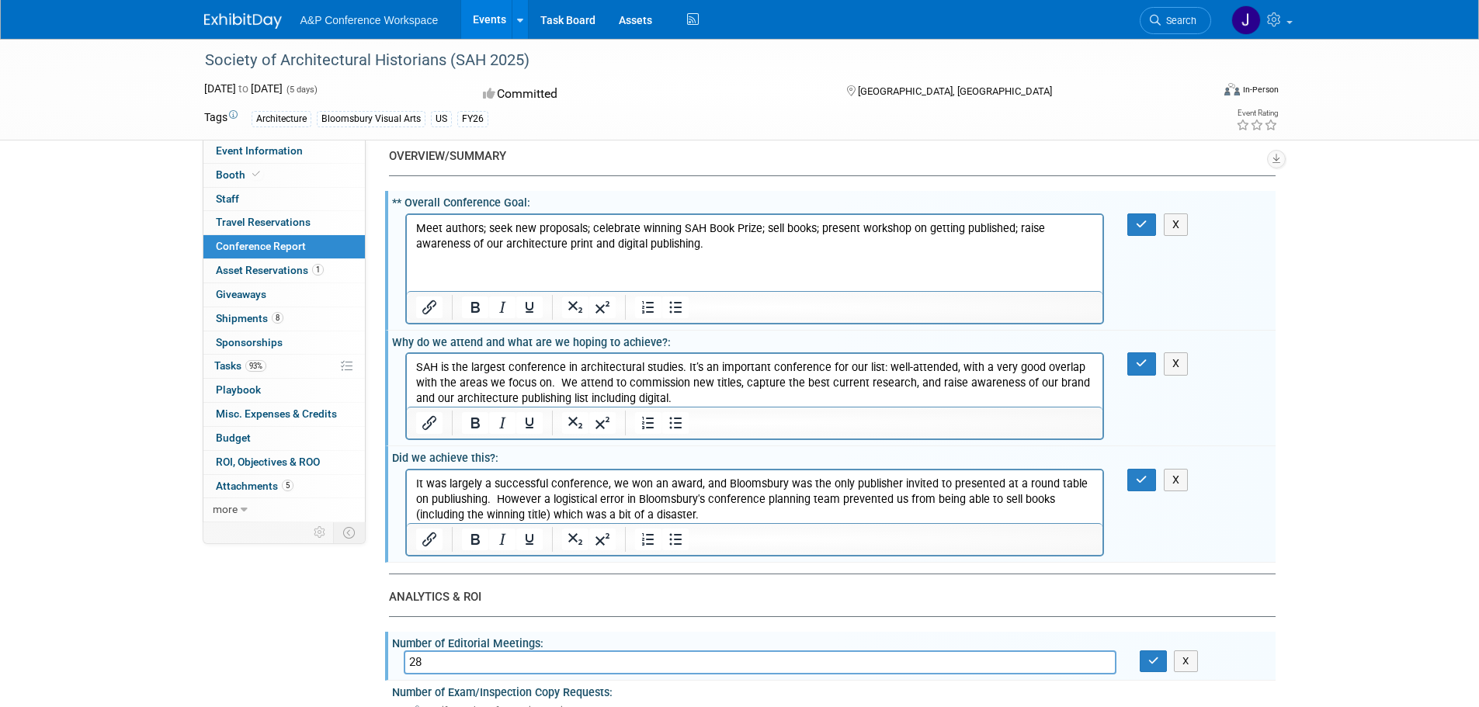
scroll to position [76, 0]
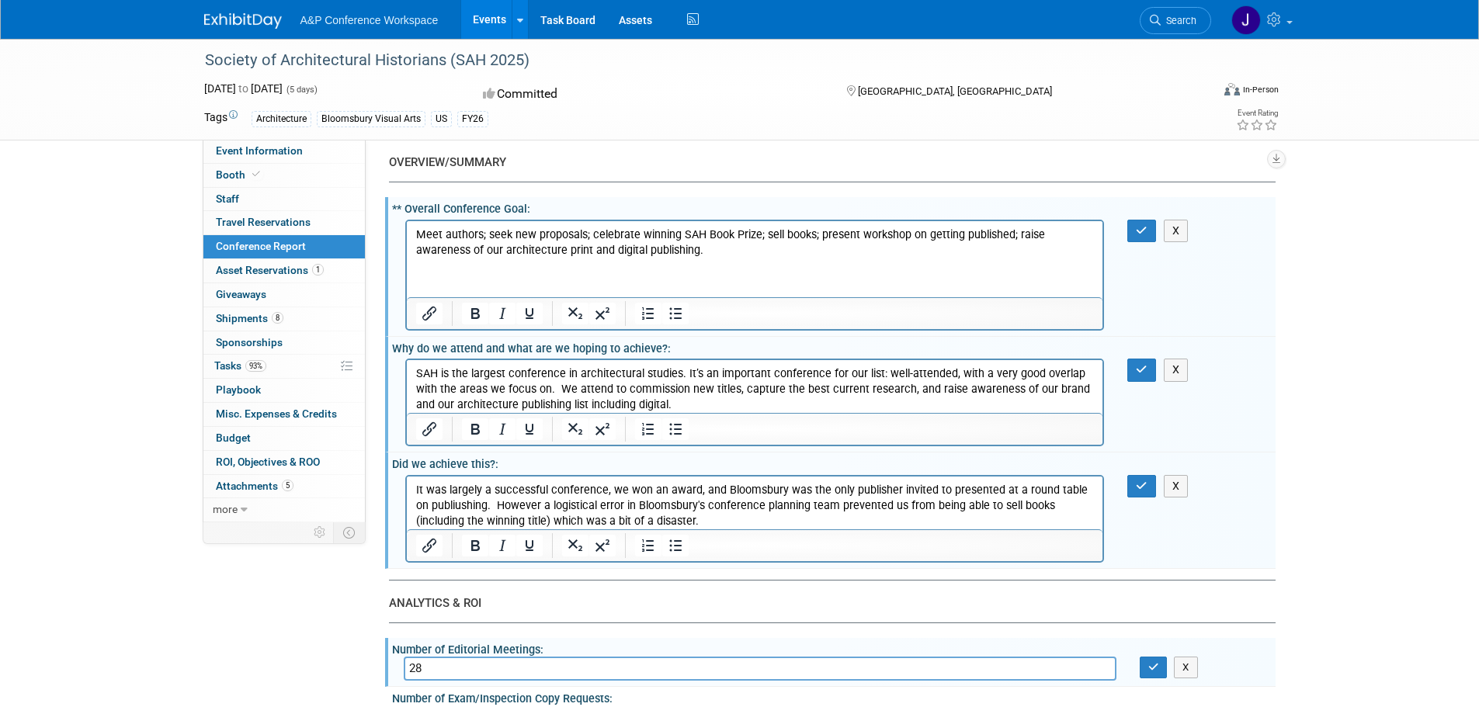
drag, startPoint x: 411, startPoint y: 369, endPoint x: 527, endPoint y: 419, distance: 126.2
click at [527, 413] on html "SAH is the largest conference in architectural studies. It’s an important confe…" at bounding box center [754, 386] width 696 height 53
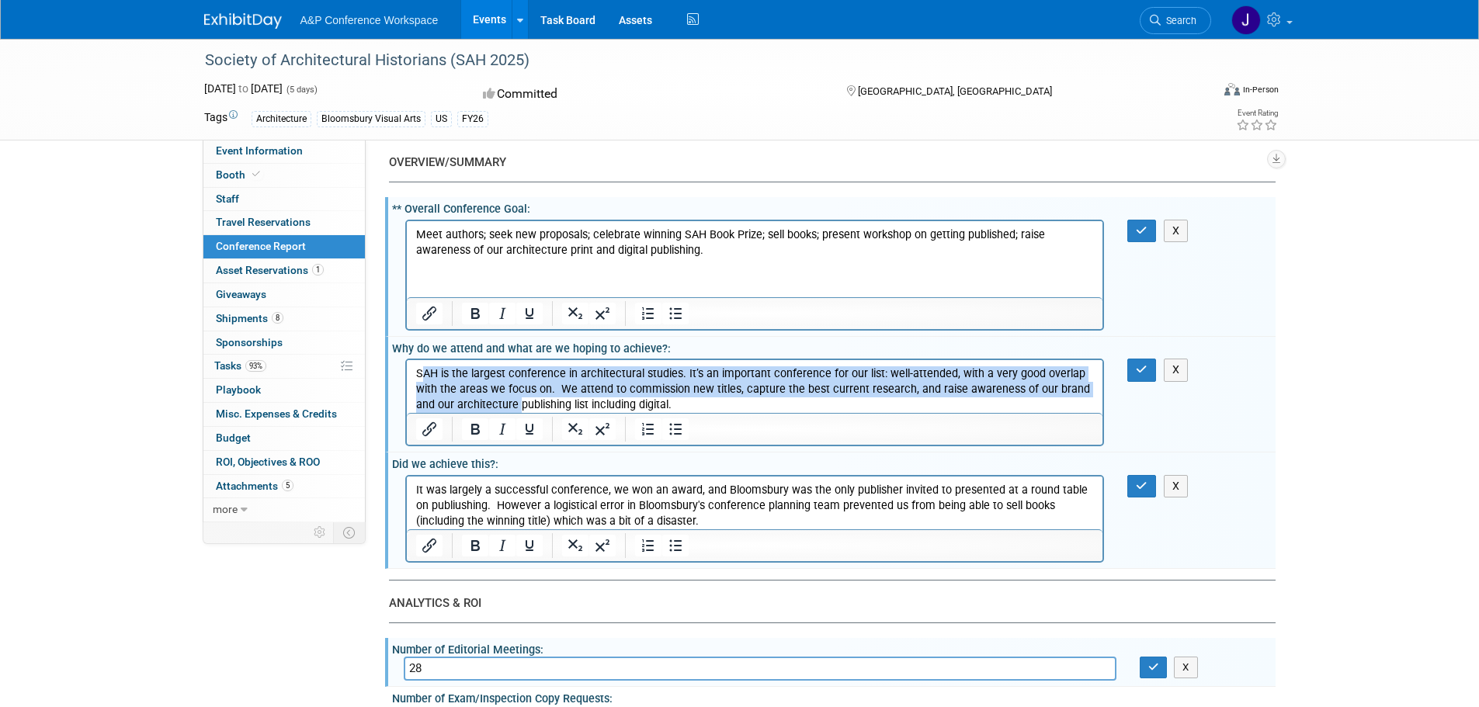
drag, startPoint x: 418, startPoint y: 373, endPoint x: 527, endPoint y: 380, distance: 108.9
click at [495, 413] on html "SAH is the largest conference in architectural studies. It’s an important confe…" at bounding box center [754, 386] width 696 height 53
click at [453, 380] on p "SAH is the largest conference in architectural studies. It’s an important confe…" at bounding box center [754, 389] width 678 height 47
drag, startPoint x: 416, startPoint y: 370, endPoint x: 670, endPoint y: 413, distance: 257.4
click at [670, 413] on html "SAH is the largest conference in architectural studies. It’s an important confe…" at bounding box center [754, 386] width 696 height 53
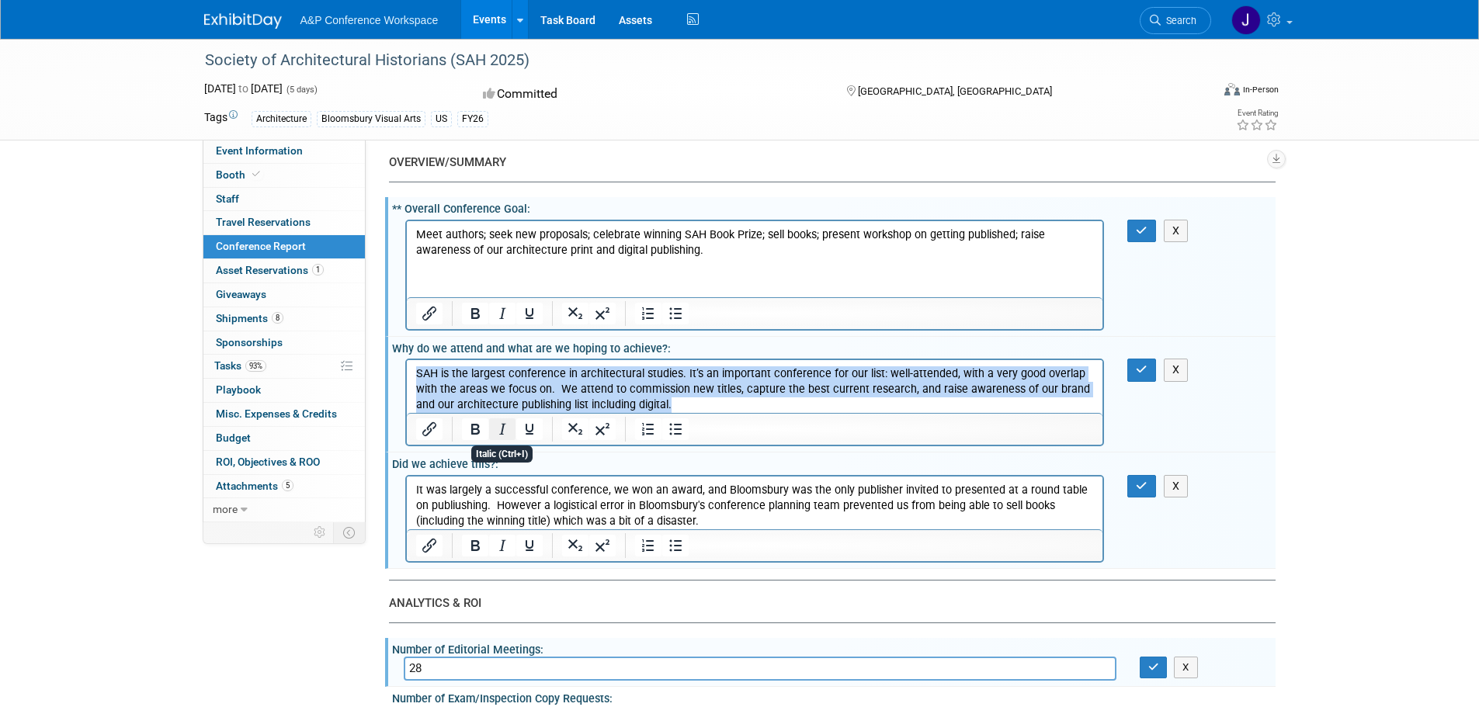
copy p "SAH is the largest conference in architectural studies. It’s an important confe…"
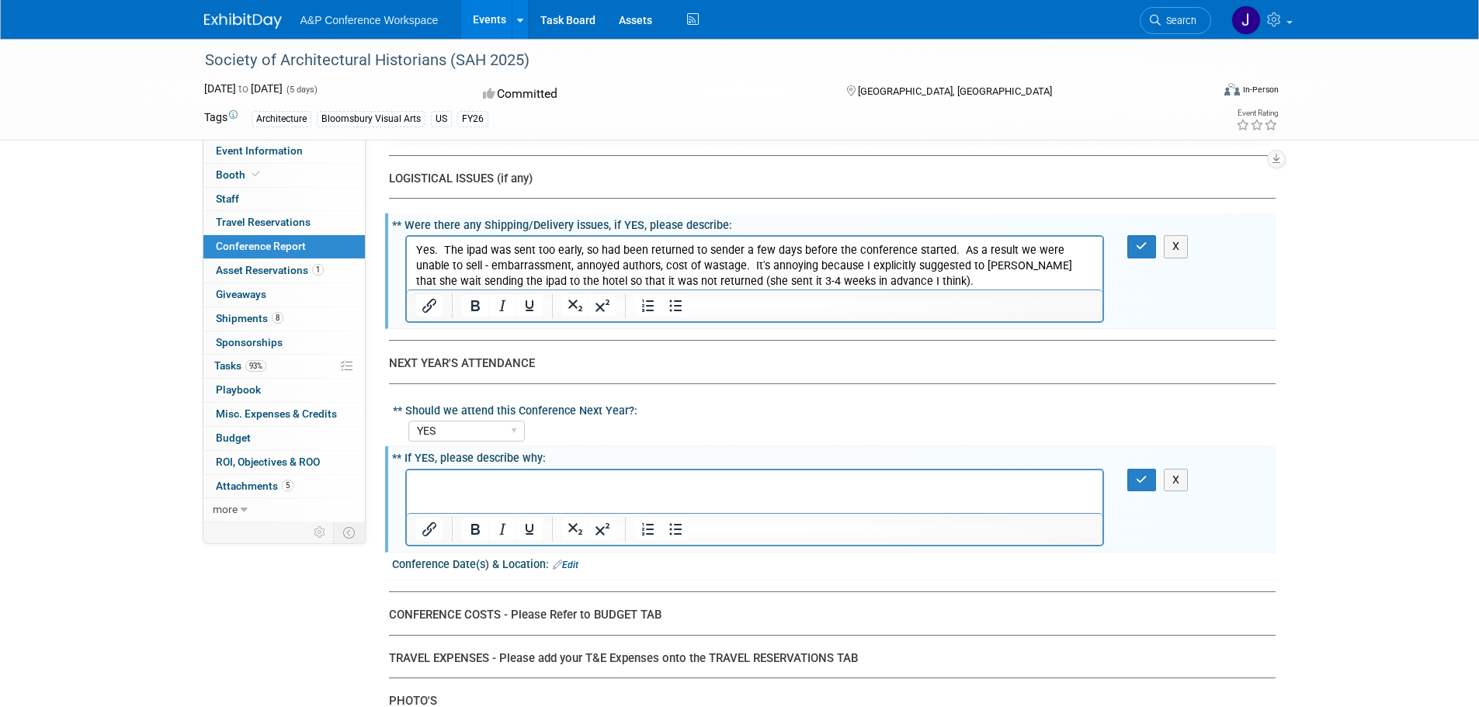
scroll to position [3940, 0]
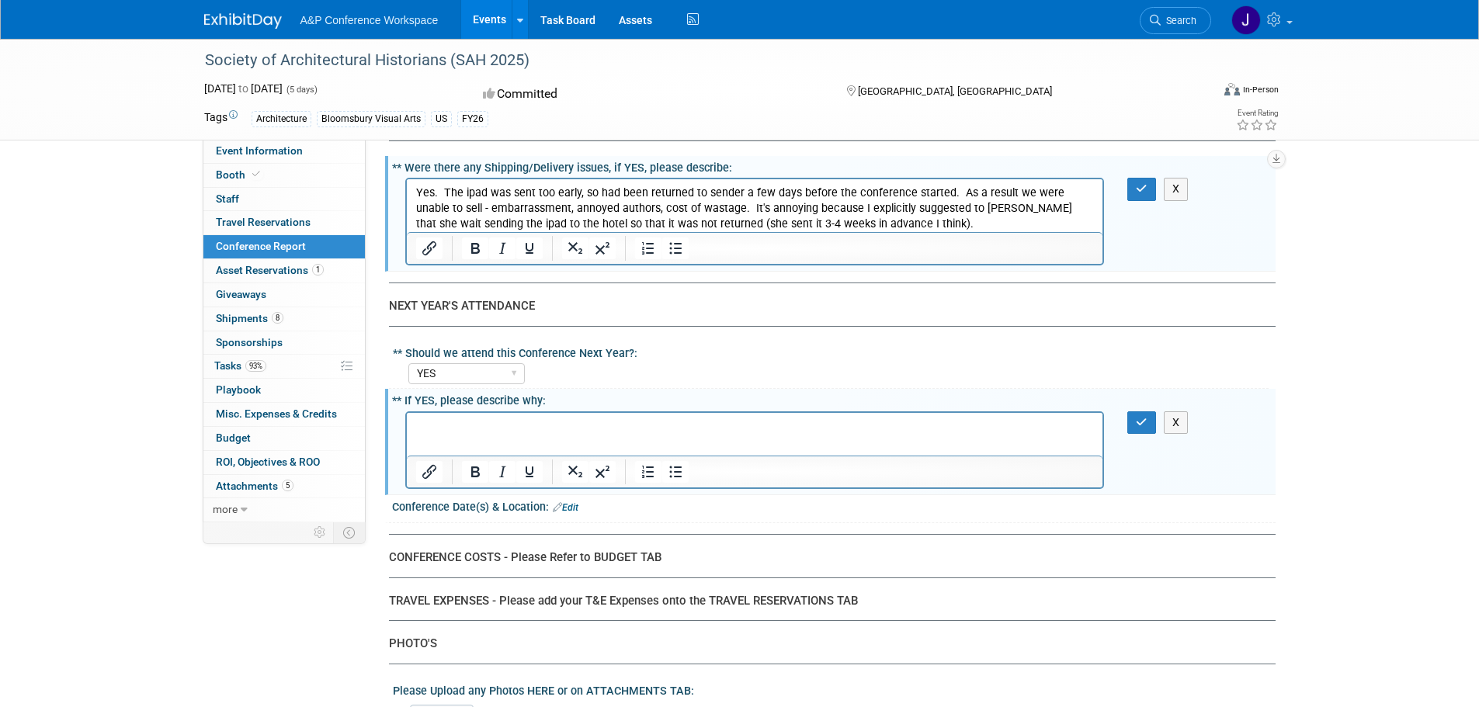
click at [515, 432] on p "Rich Text Area. Press ALT-0 for help." at bounding box center [754, 426] width 678 height 16
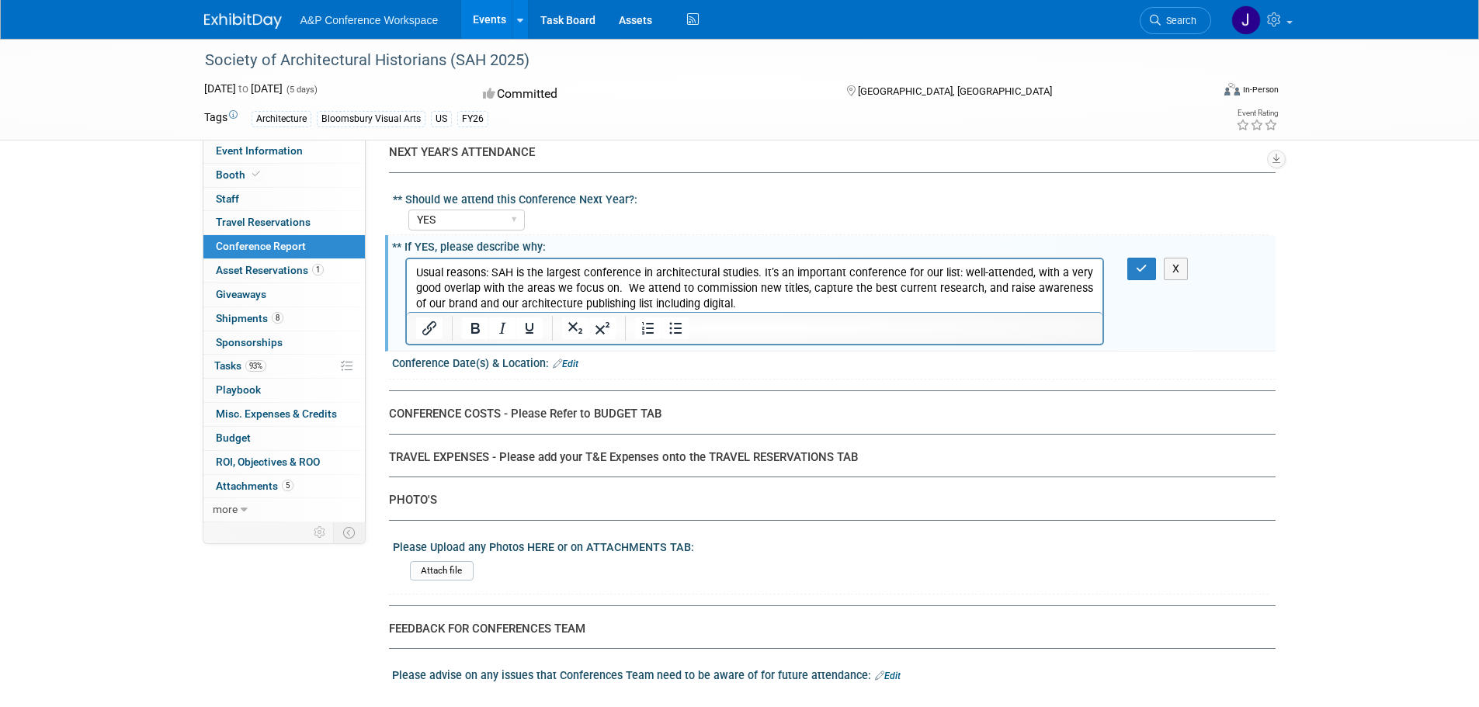
scroll to position [4096, 0]
click at [567, 362] on link "Edit" at bounding box center [566, 362] width 26 height 11
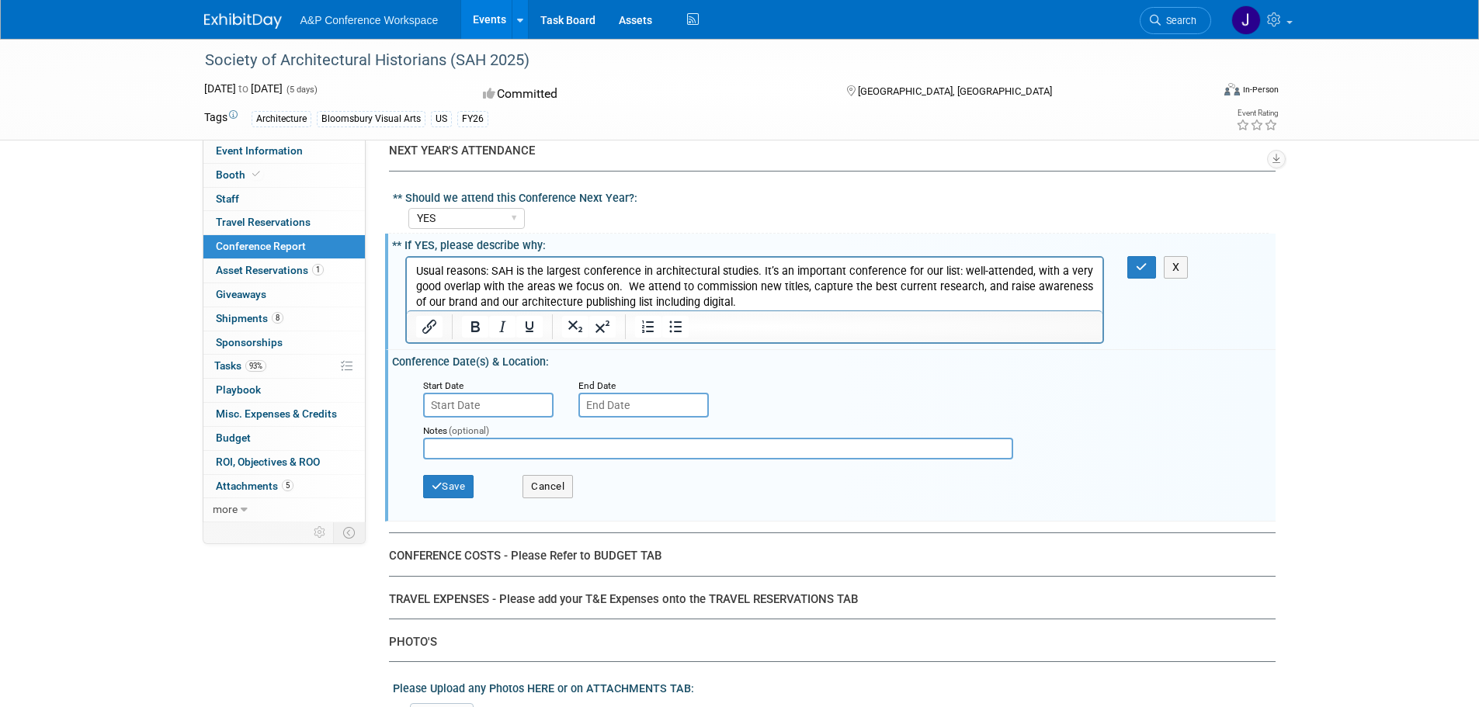
click at [483, 409] on input "text" at bounding box center [488, 405] width 130 height 25
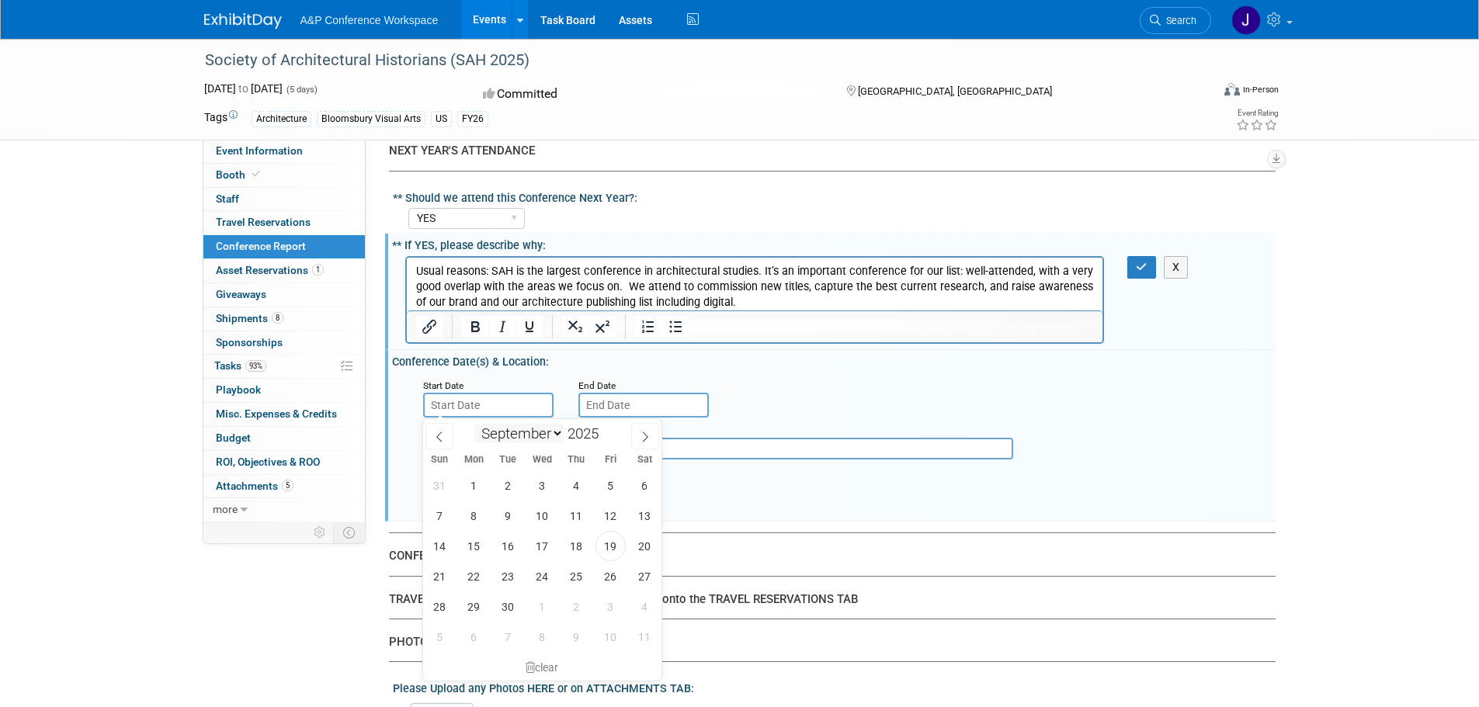
click at [549, 432] on select "January February March April May June July August September October November De…" at bounding box center [518, 433] width 89 height 19
select select "3"
click at [474, 424] on select "January February March April May June July August September October November De…" at bounding box center [518, 433] width 89 height 19
click at [591, 432] on input "2025" at bounding box center [586, 434] width 47 height 18
click at [602, 442] on span at bounding box center [604, 438] width 11 height 9
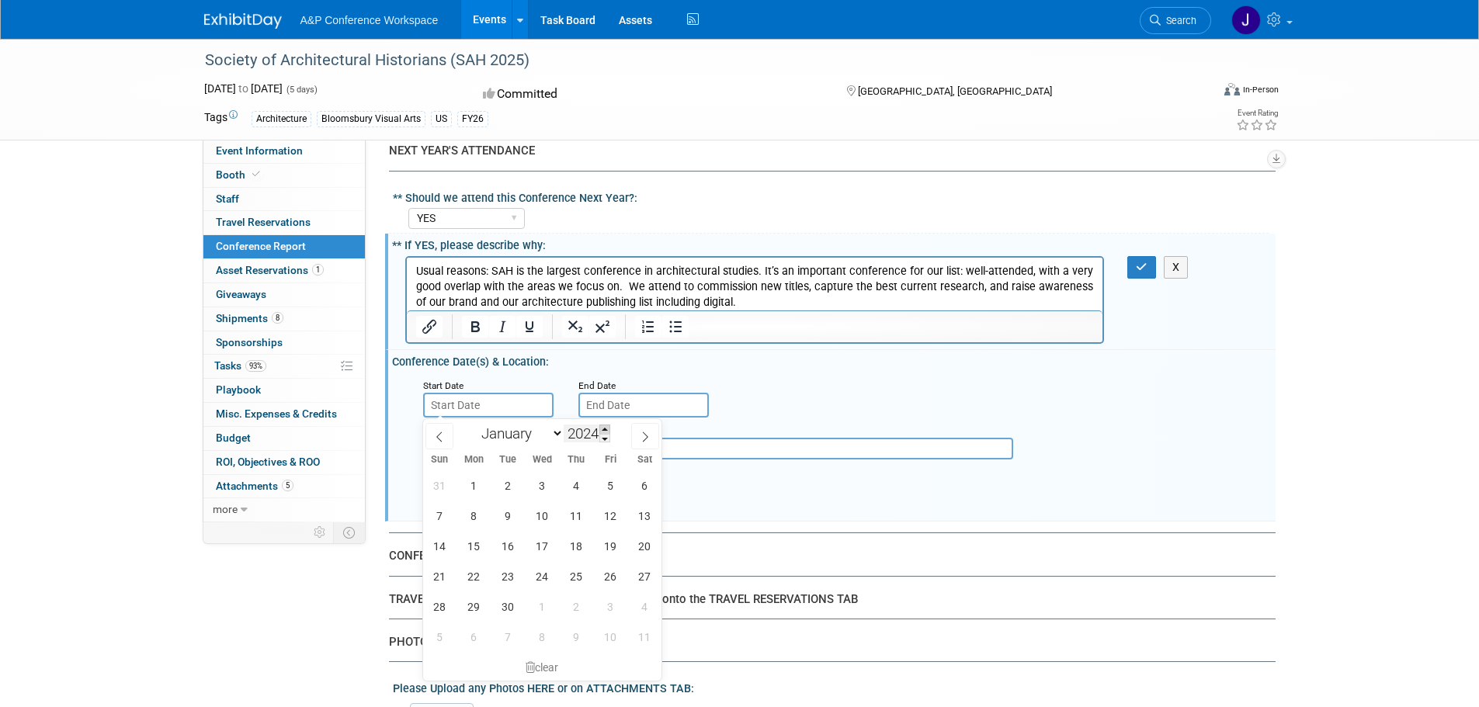
click at [605, 425] on span at bounding box center [604, 429] width 11 height 9
type input "2026"
click at [546, 555] on span "15" at bounding box center [542, 546] width 30 height 30
type input "Apr 15, 2026"
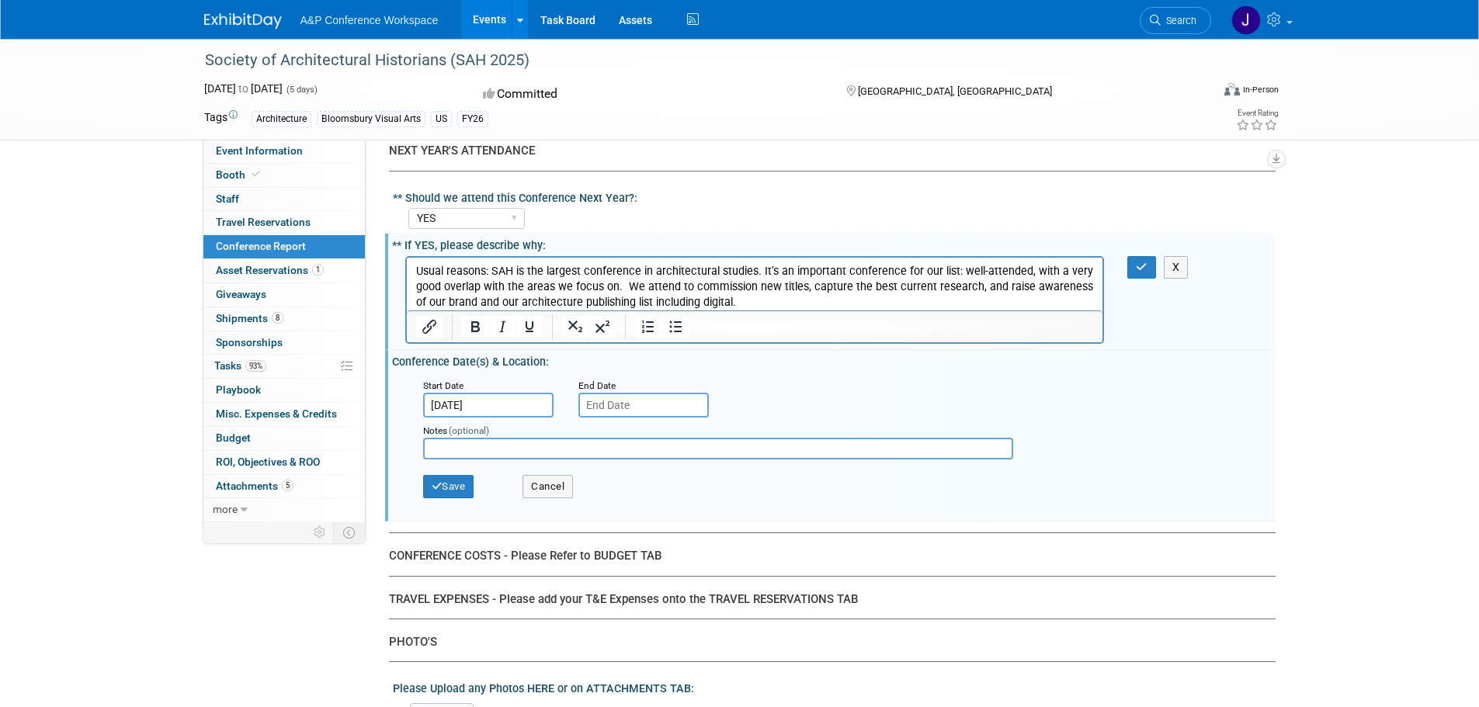
click at [657, 405] on input "text" at bounding box center [643, 405] width 130 height 25
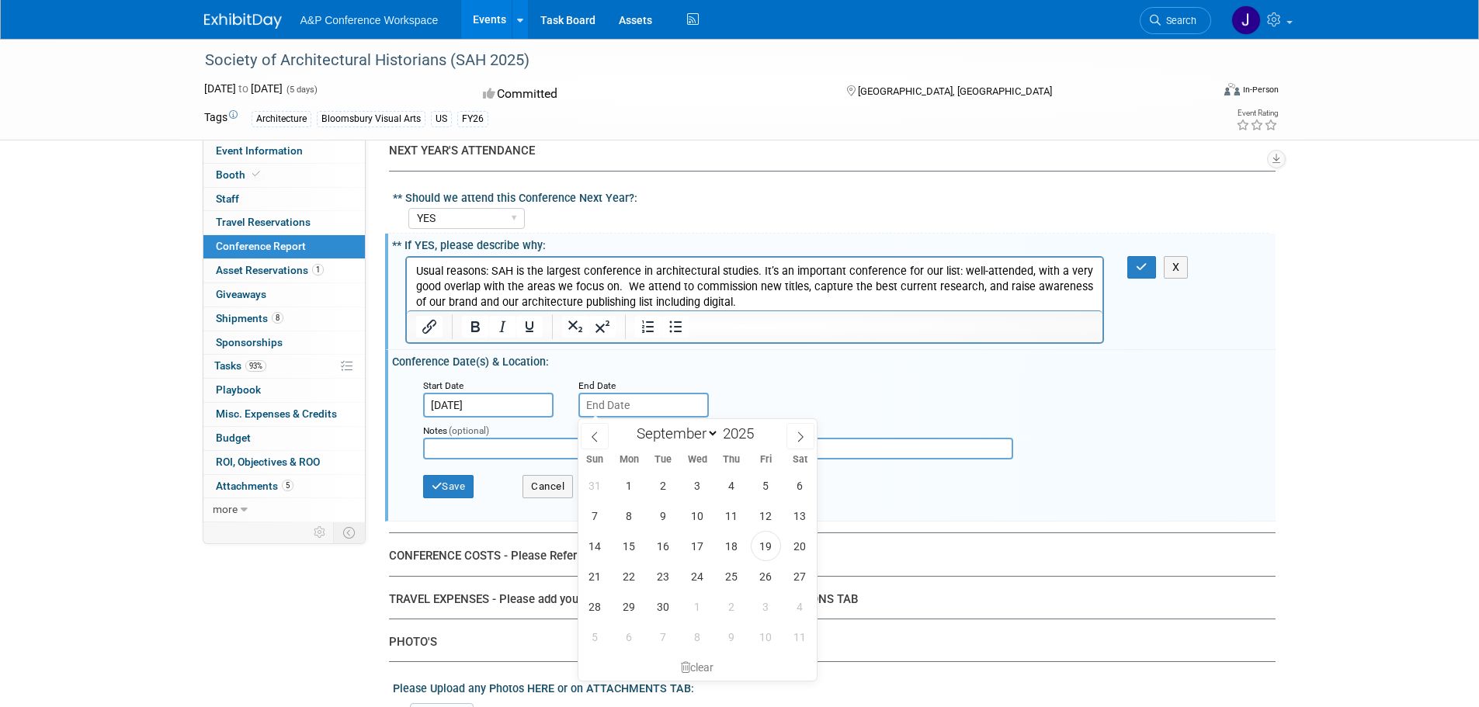
click at [511, 404] on input "Apr 15, 2026" at bounding box center [488, 405] width 130 height 25
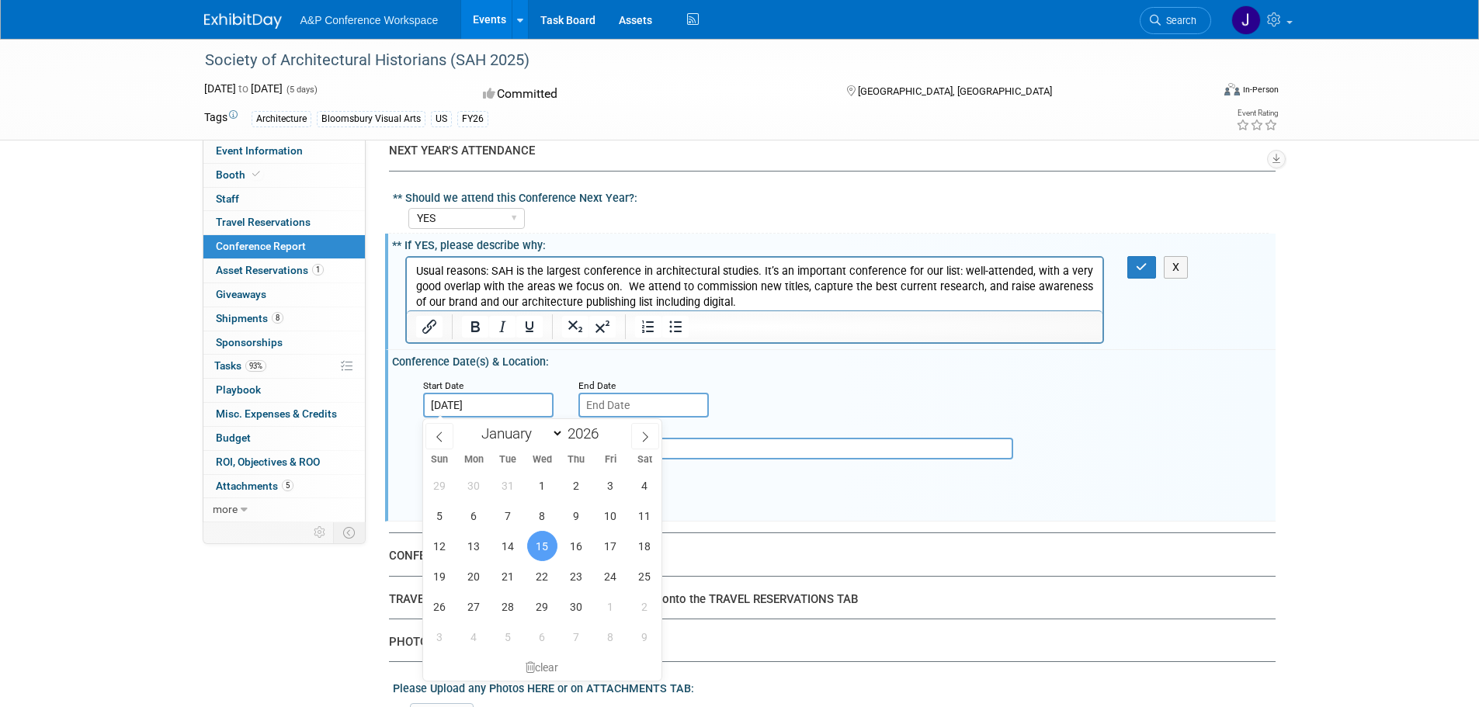
drag, startPoint x: 516, startPoint y: 403, endPoint x: 466, endPoint y: 405, distance: 50.5
click at [466, 405] on input "Apr 15, 2026" at bounding box center [488, 405] width 130 height 25
click at [648, 397] on input "text" at bounding box center [643, 405] width 130 height 25
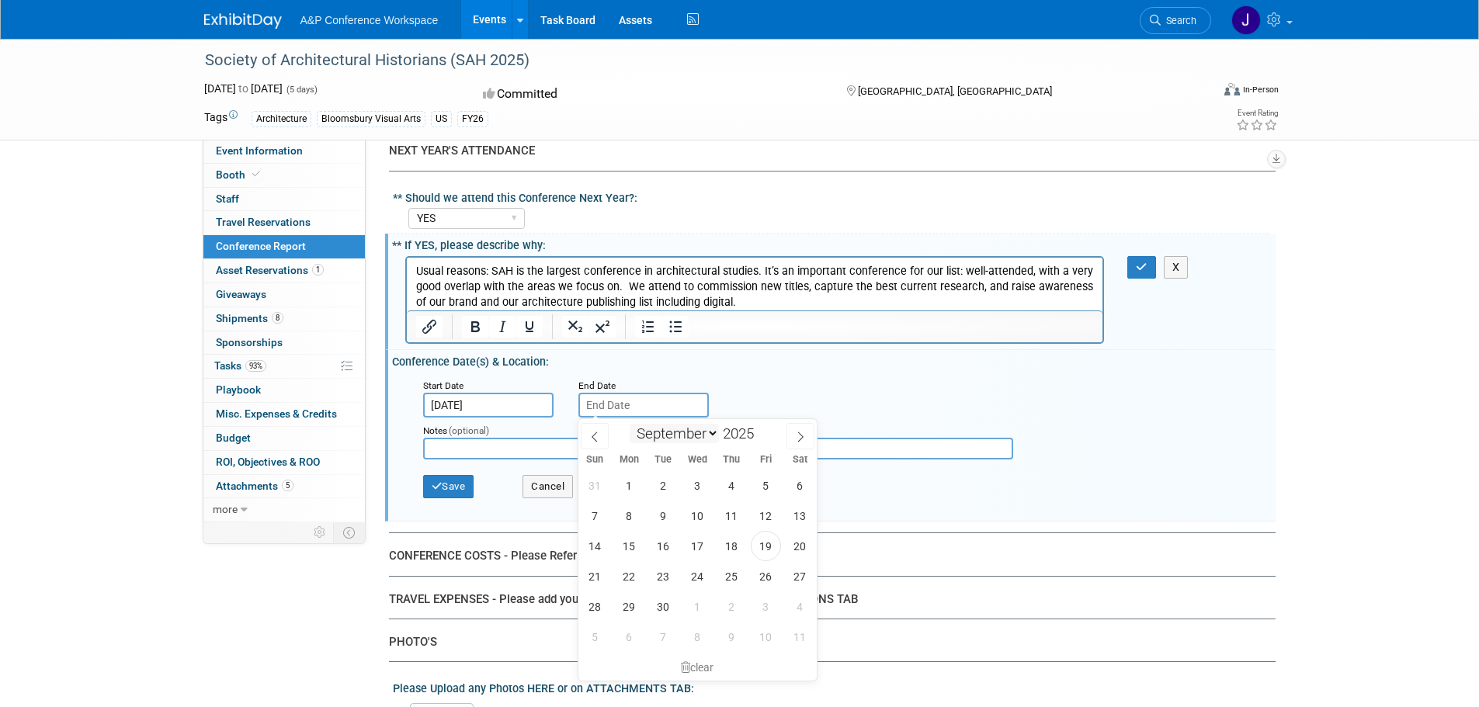
click at [707, 431] on select "January February March April May June July August September October November De…" at bounding box center [673, 433] width 89 height 19
select select "3"
click at [629, 424] on select "January February March April May June July August September October November De…" at bounding box center [673, 433] width 89 height 19
click at [753, 427] on input "2025" at bounding box center [742, 434] width 47 height 18
click at [757, 429] on span at bounding box center [759, 429] width 11 height 9
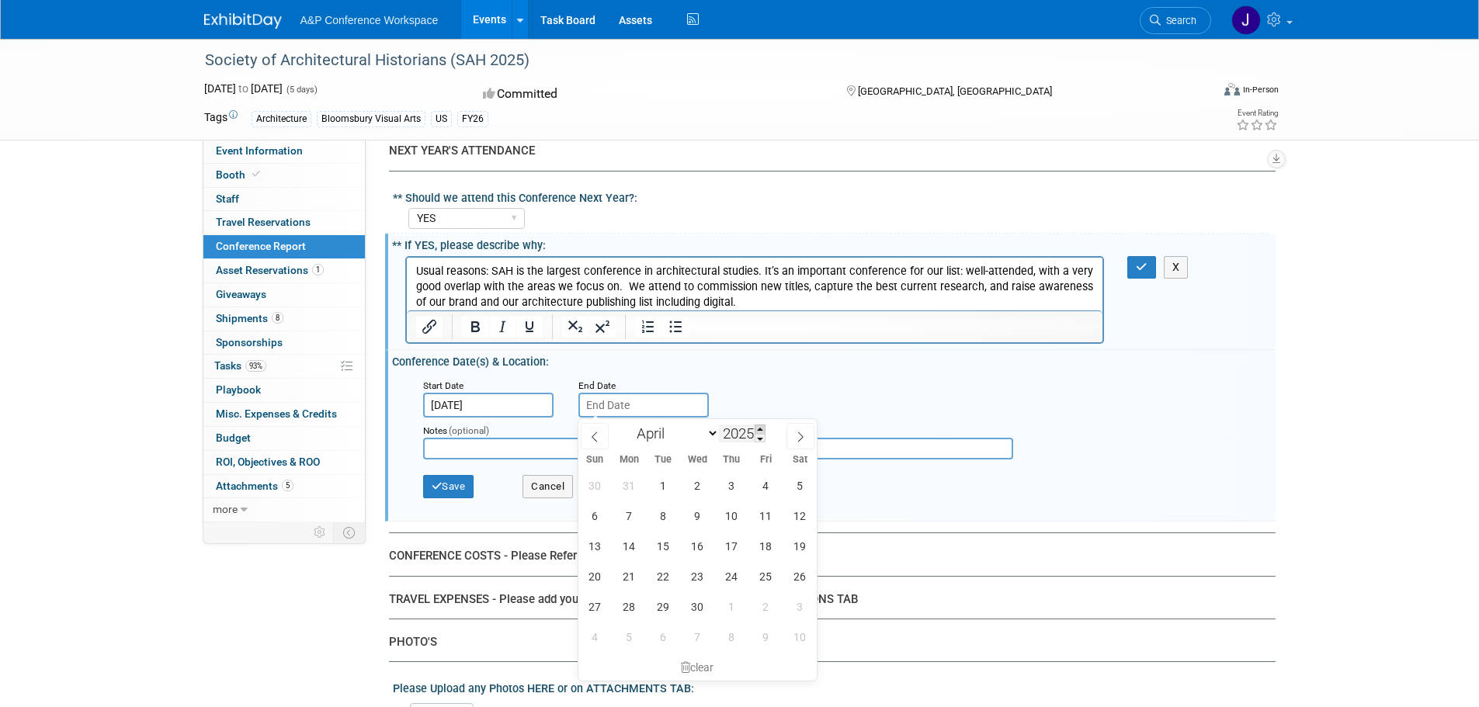
type input "2026"
click at [600, 578] on span "19" at bounding box center [595, 576] width 30 height 30
type input "Apr 19, 2026"
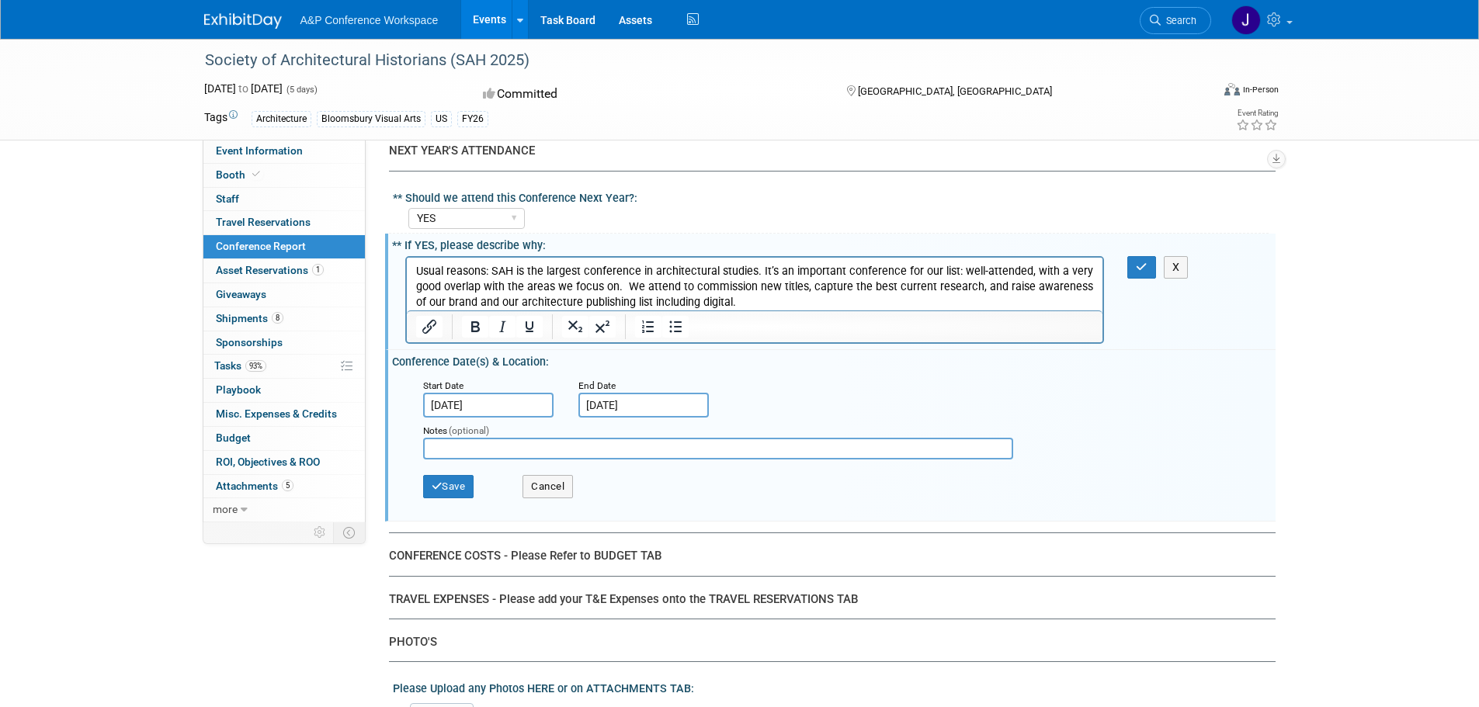
click at [521, 456] on input "text" at bounding box center [718, 449] width 590 height 22
type input "[GEOGRAPHIC_DATA]"
click at [465, 489] on button "Save" at bounding box center [448, 486] width 51 height 23
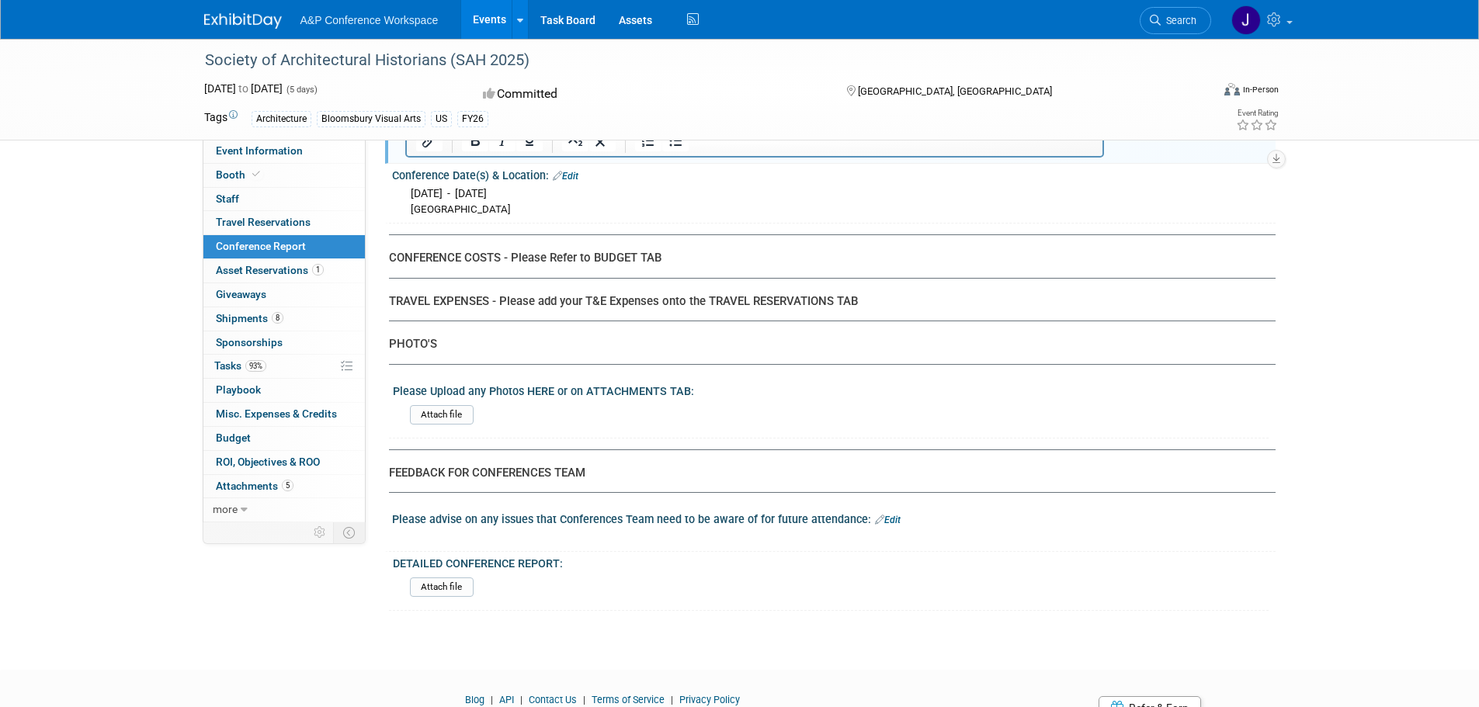
scroll to position [4329, 0]
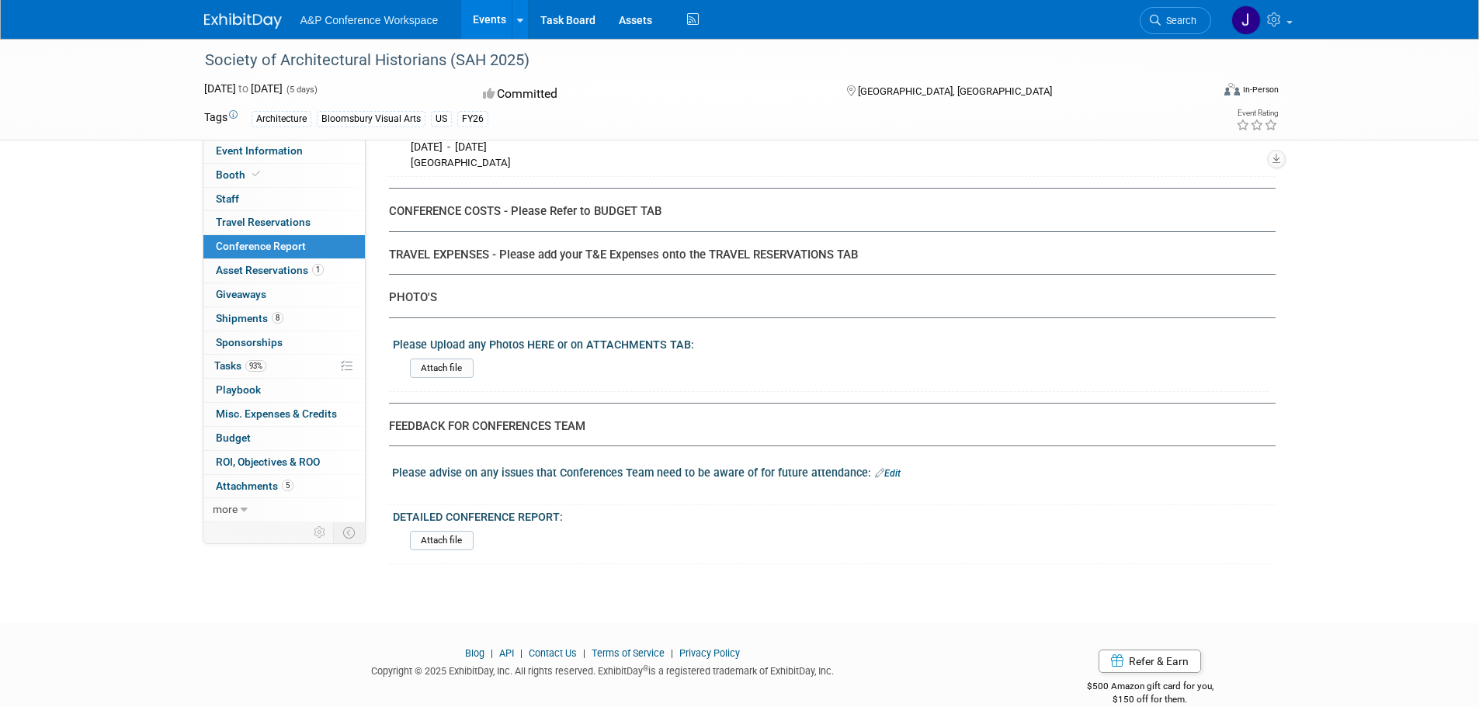
click at [444, 356] on div "Attach file" at bounding box center [836, 369] width 864 height 36
click at [444, 363] on input "file" at bounding box center [367, 368] width 211 height 18
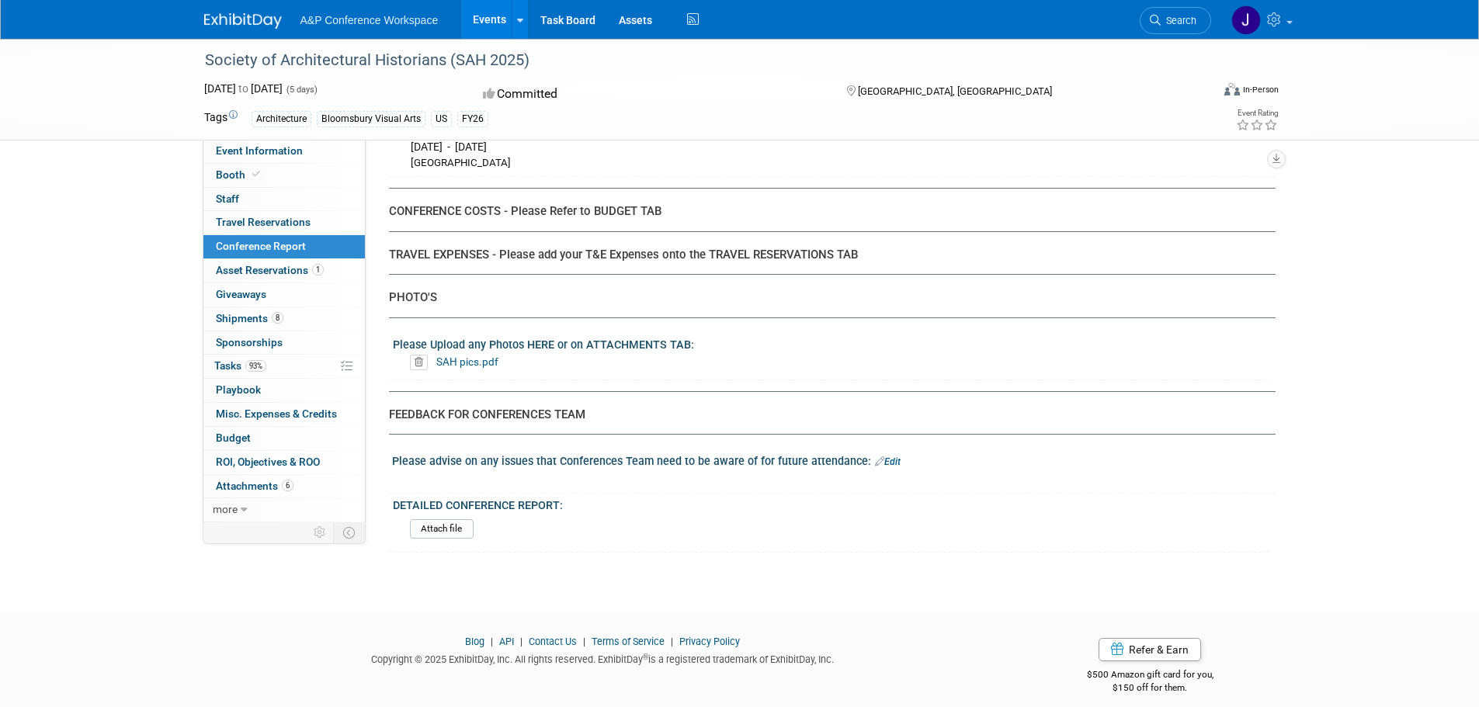
click at [527, 473] on div at bounding box center [754, 480] width 699 height 16
click at [883, 460] on link "Edit" at bounding box center [888, 461] width 26 height 11
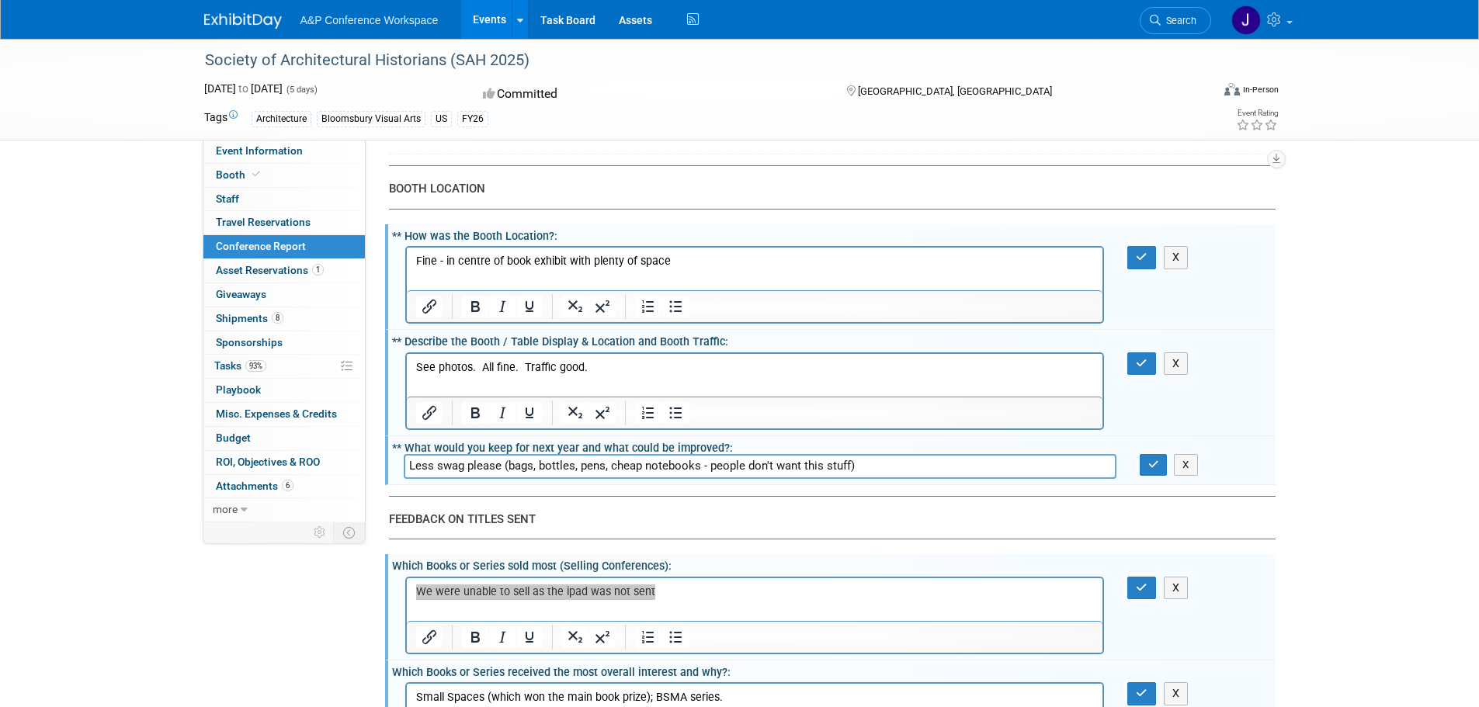
scroll to position [1475, 0]
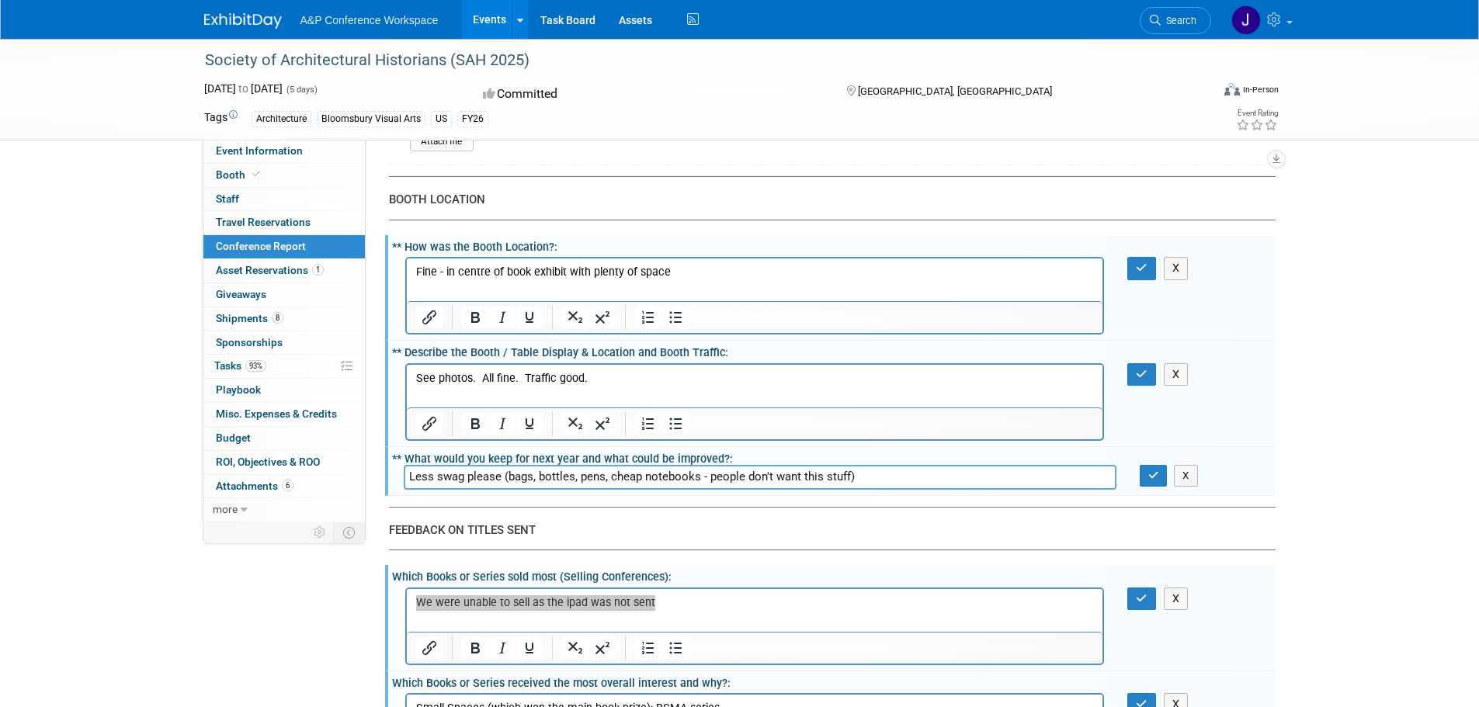
drag, startPoint x: 436, startPoint y: 373, endPoint x: 462, endPoint y: 386, distance: 28.8
click at [436, 372] on p "See photos. All fine. Traffic good." at bounding box center [754, 378] width 678 height 16
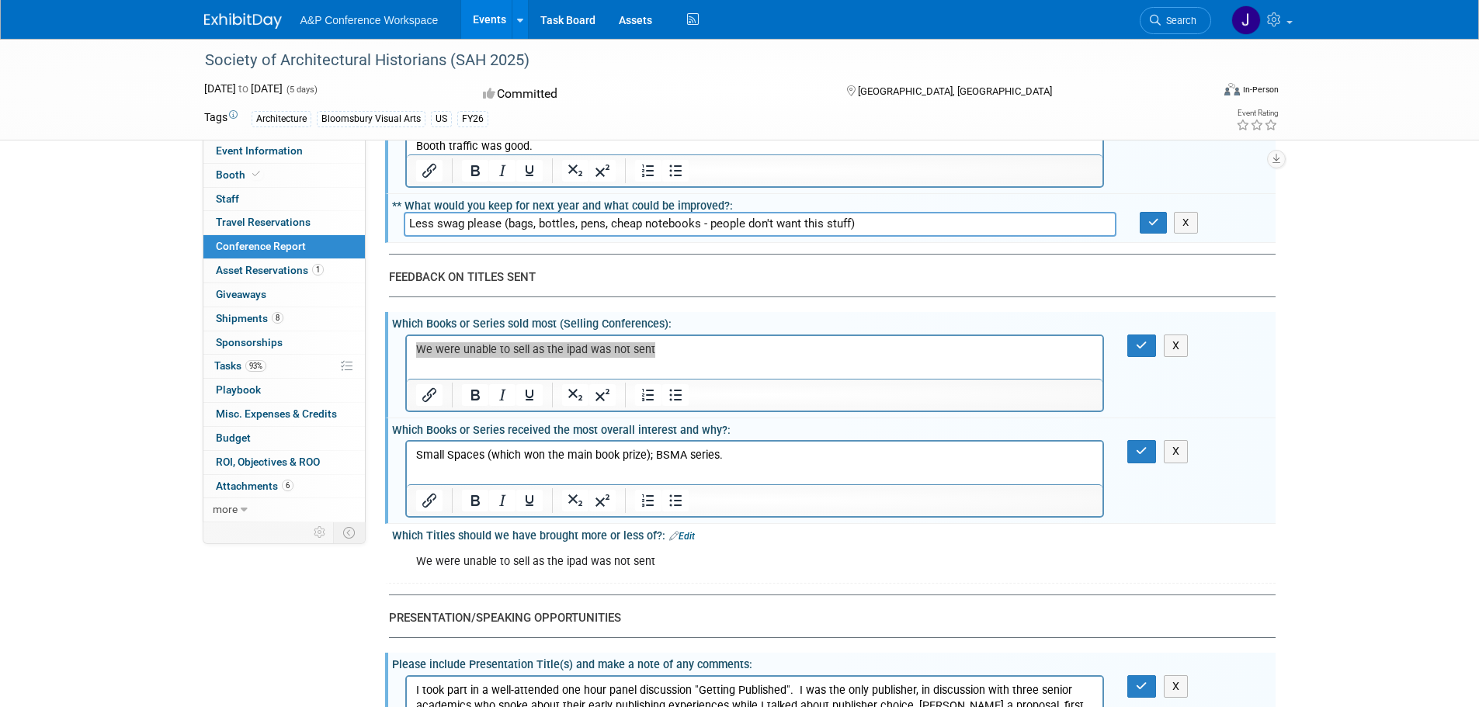
scroll to position [1785, 0]
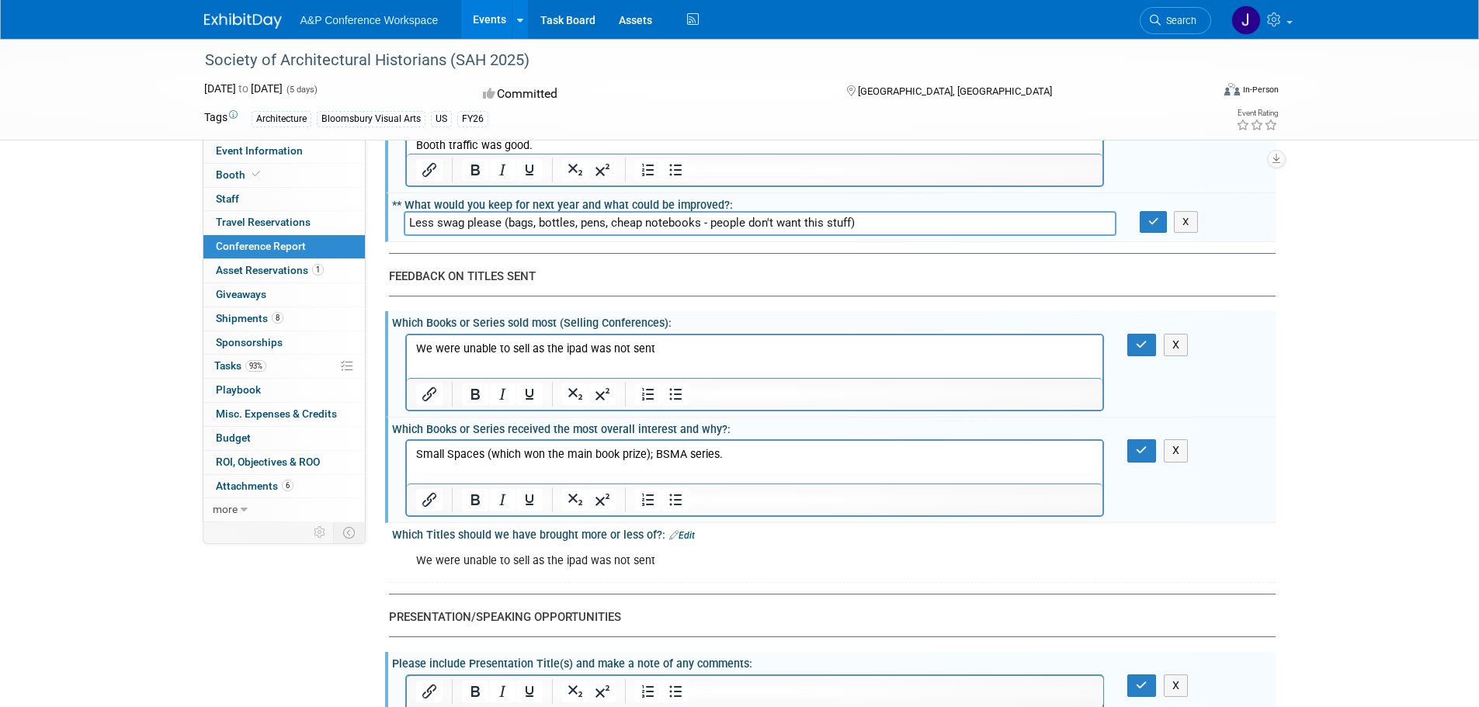
click at [681, 356] on html "We were unable to sell as the ipad was not sent" at bounding box center [754, 346] width 696 height 22
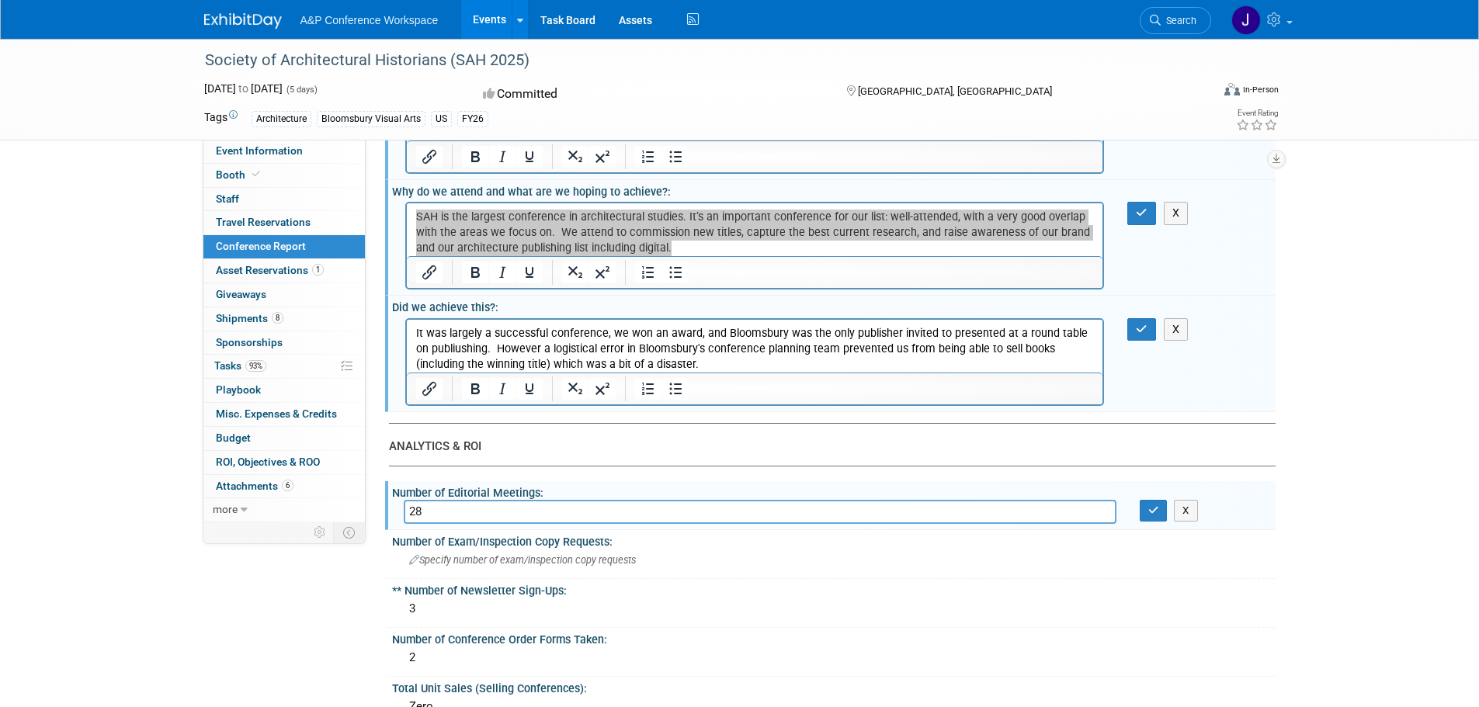
scroll to position [0, 0]
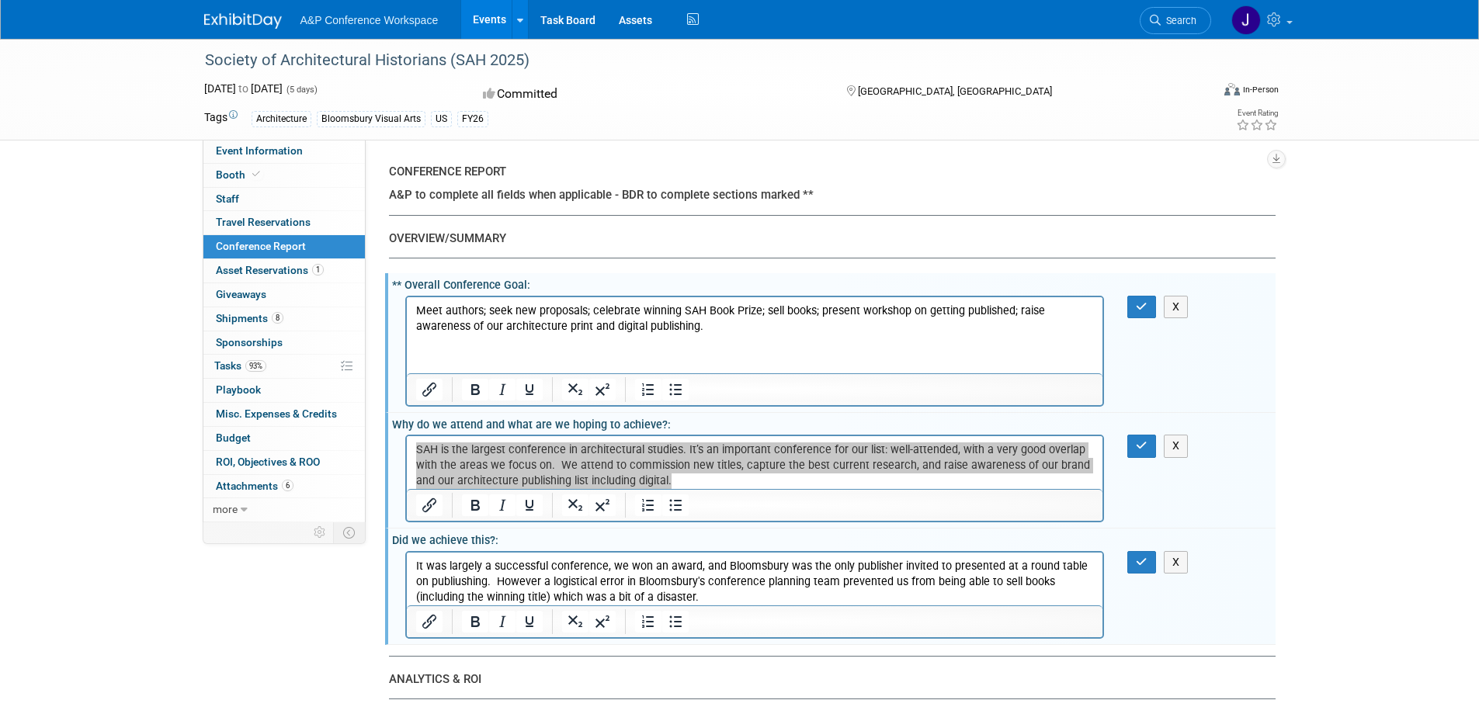
click at [518, 591] on p "It was largely a successful conference, we won an award, and Bloomsbury was the…" at bounding box center [754, 581] width 678 height 47
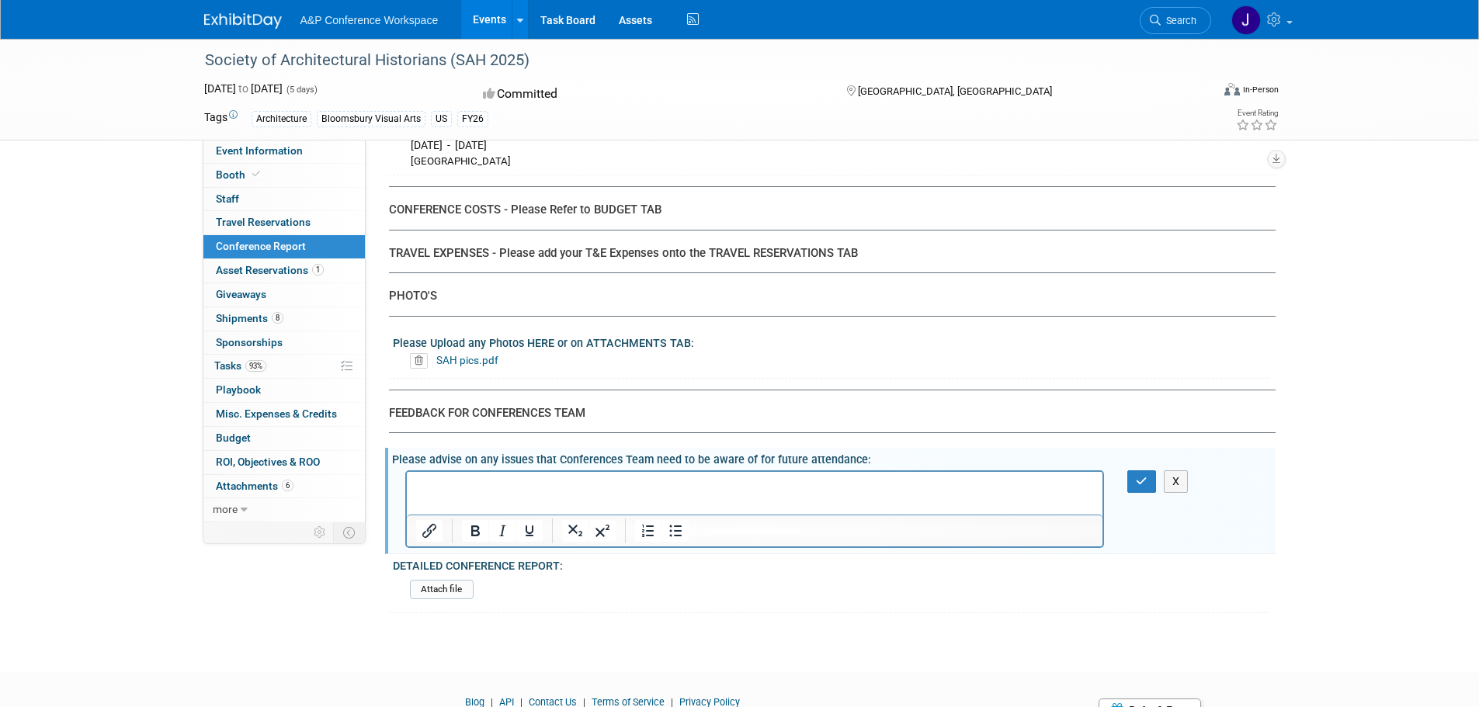
scroll to position [4383, 0]
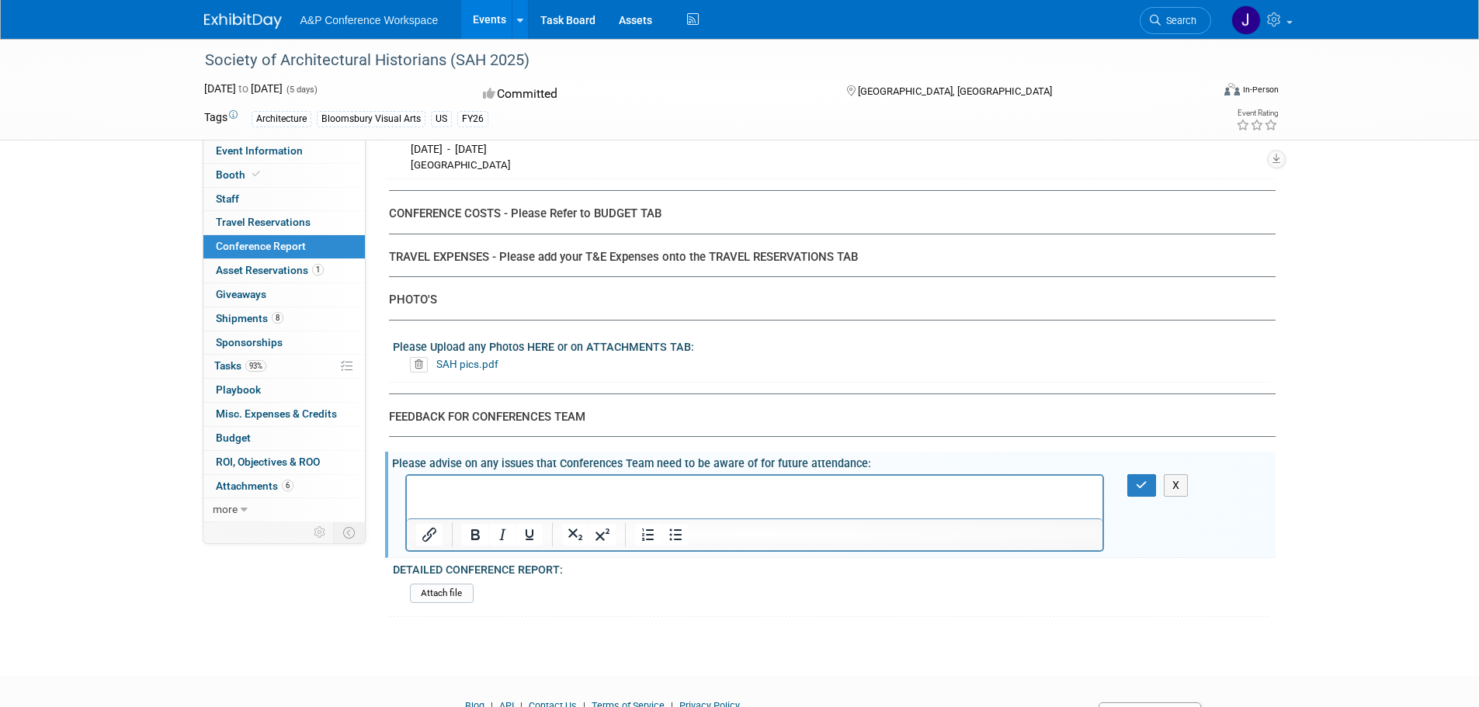
click at [677, 486] on p "Rich Text Area. Press ALT-0 for help." at bounding box center [754, 489] width 678 height 16
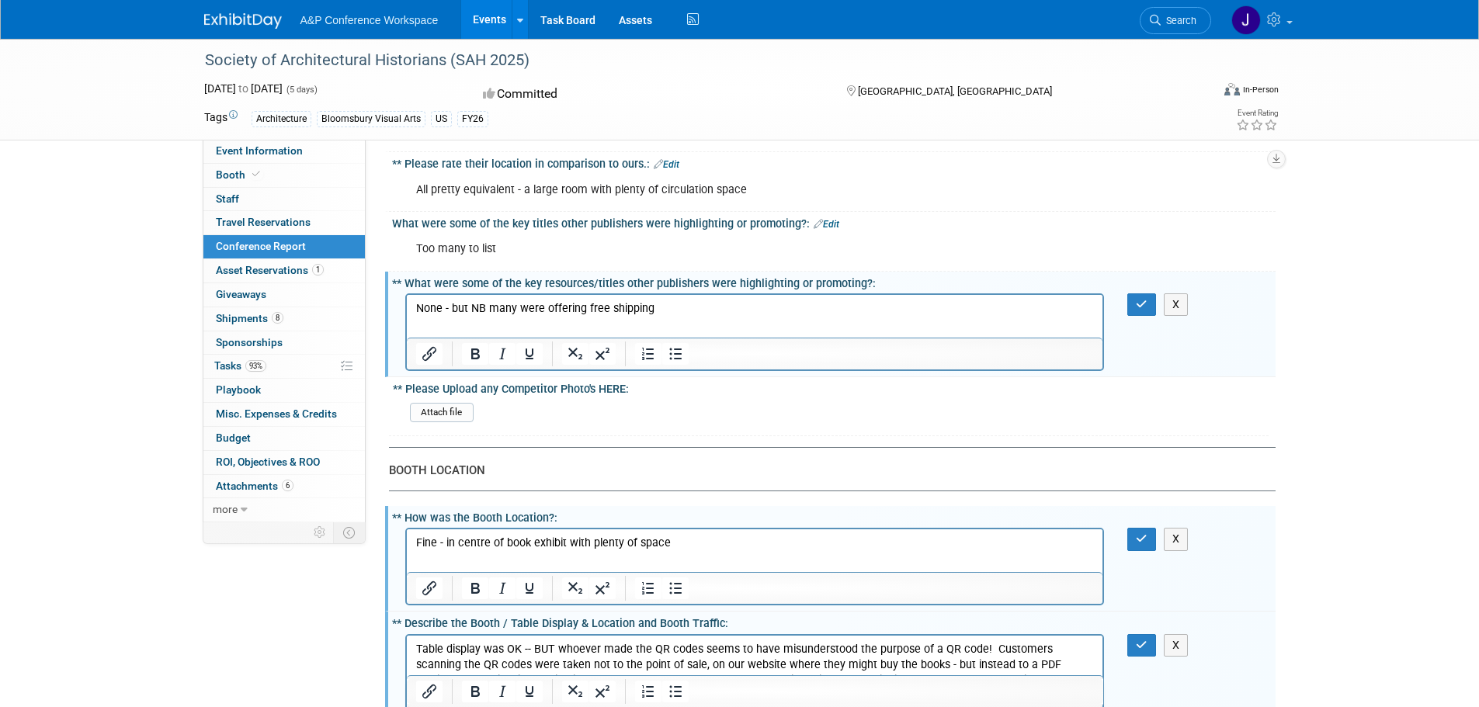
scroll to position [1242, 0]
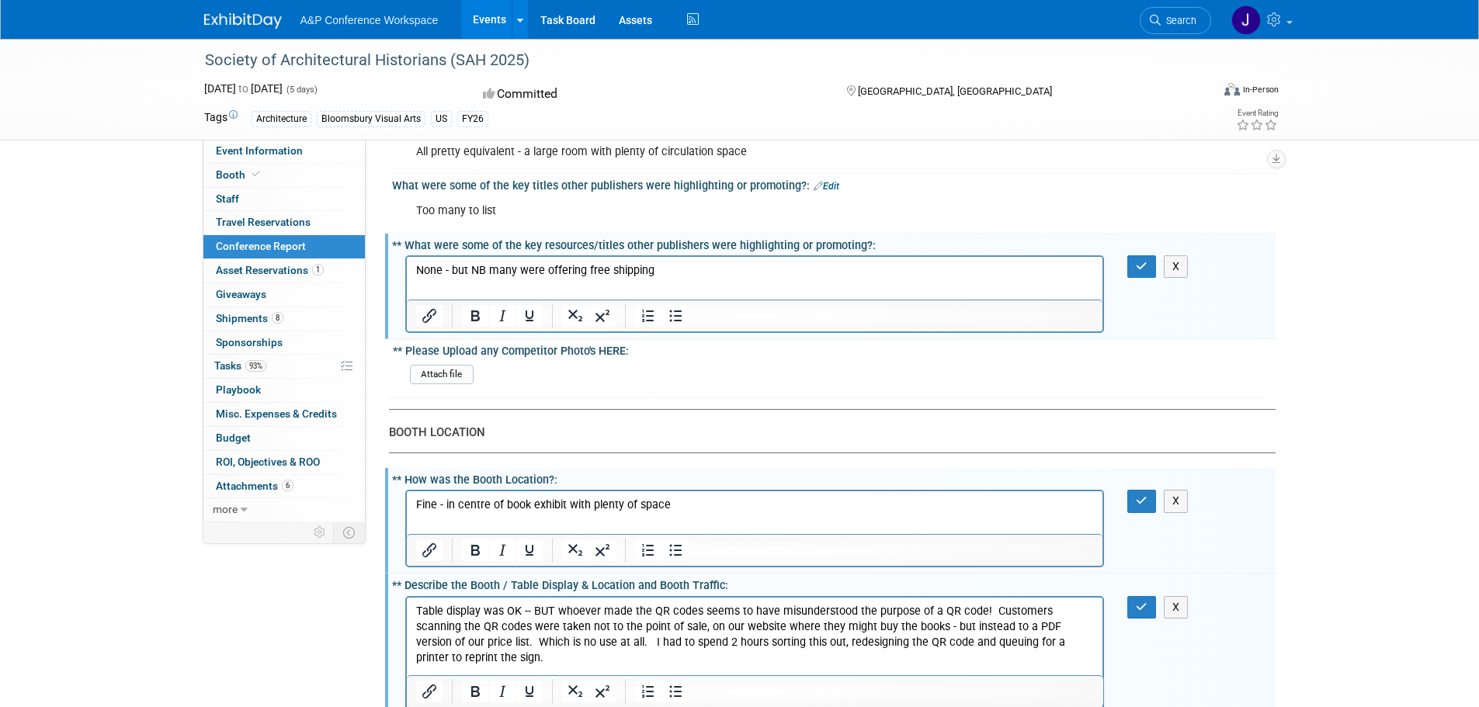
click at [707, 275] on p "None - but NB many were offering free shipping" at bounding box center [754, 271] width 678 height 16
click at [448, 374] on input "file" at bounding box center [367, 375] width 211 height 18
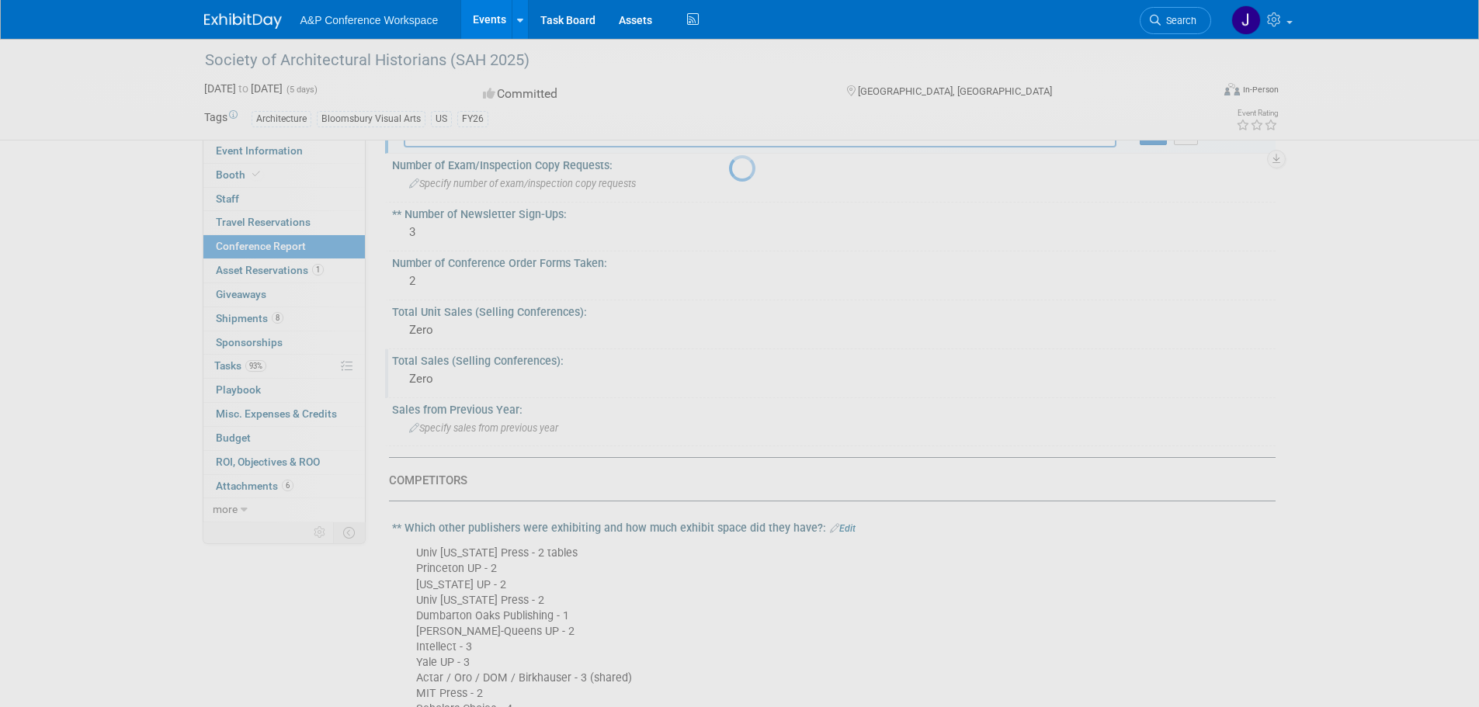
scroll to position [621, 0]
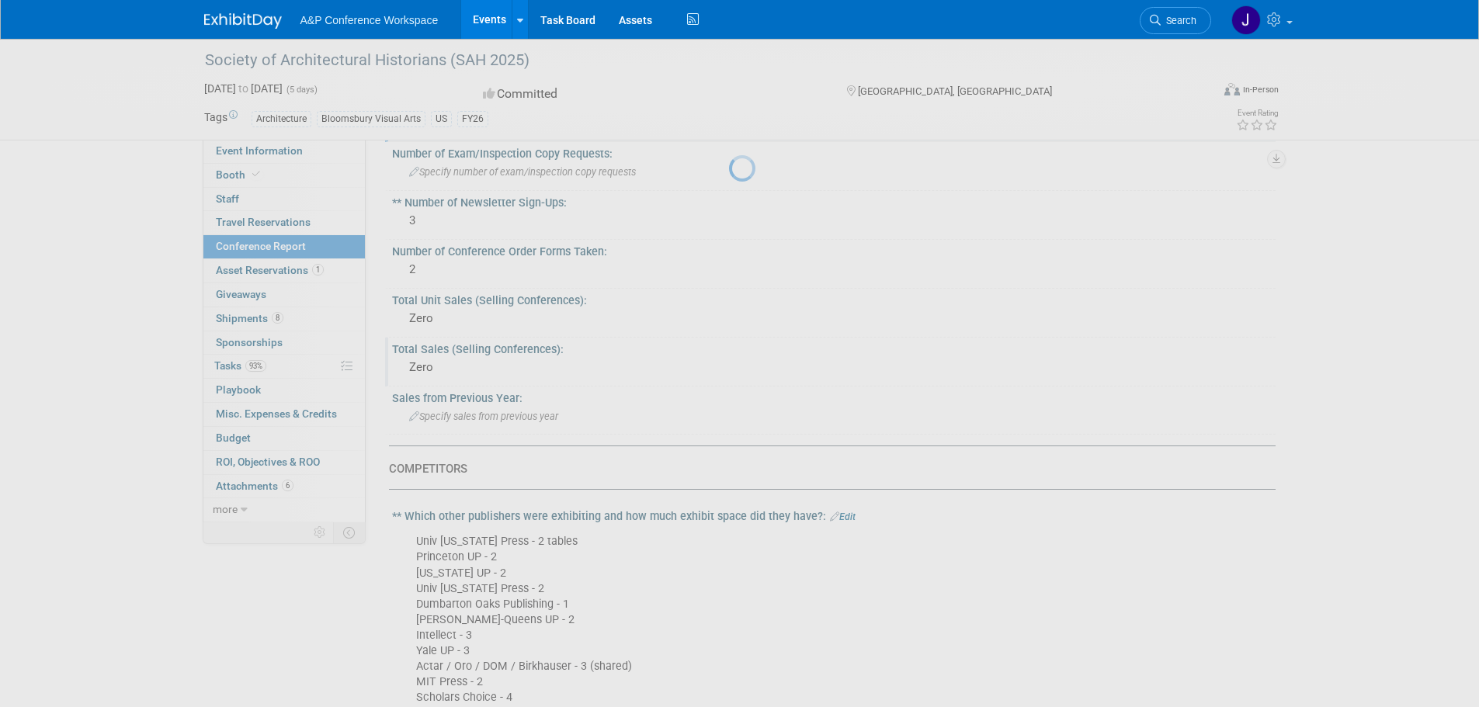
click at [729, 444] on div at bounding box center [740, 353] width 22 height 707
click at [729, 363] on div at bounding box center [740, 353] width 22 height 707
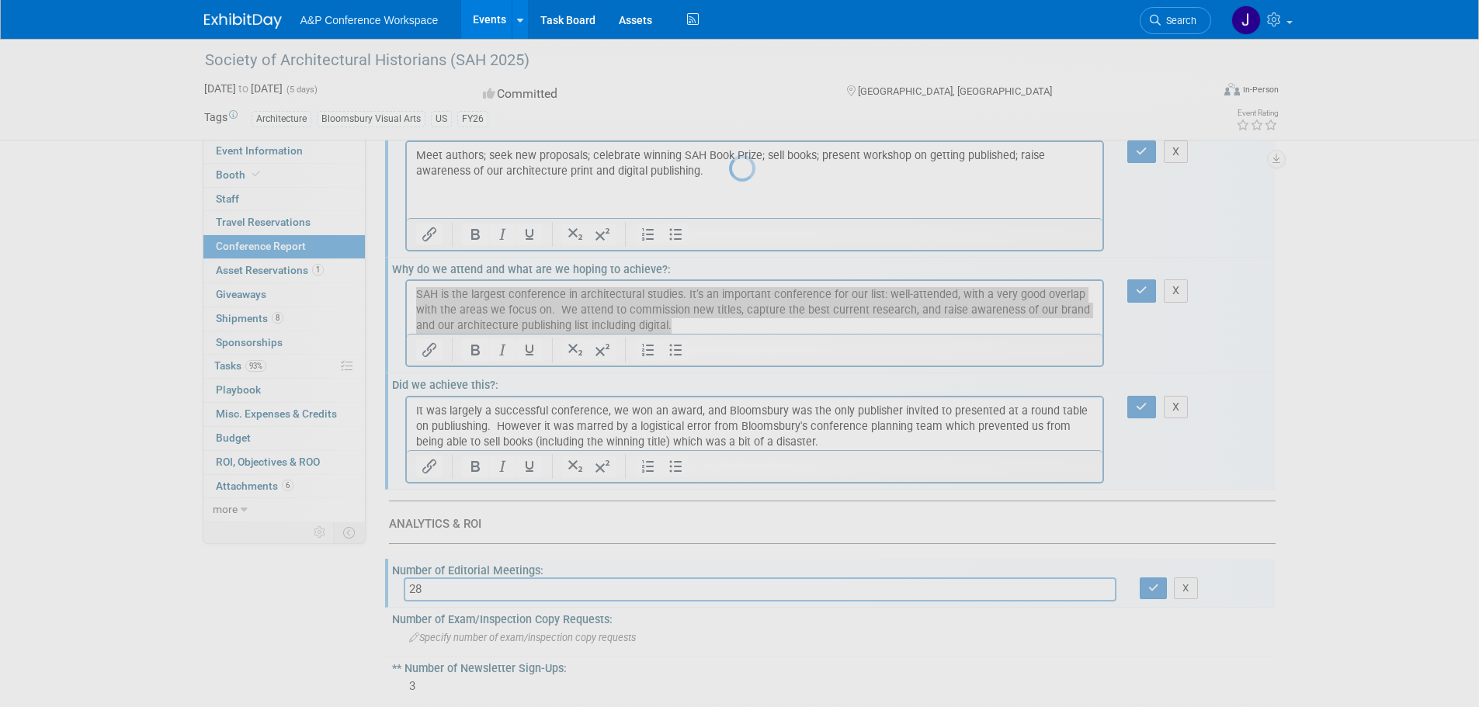
scroll to position [0, 0]
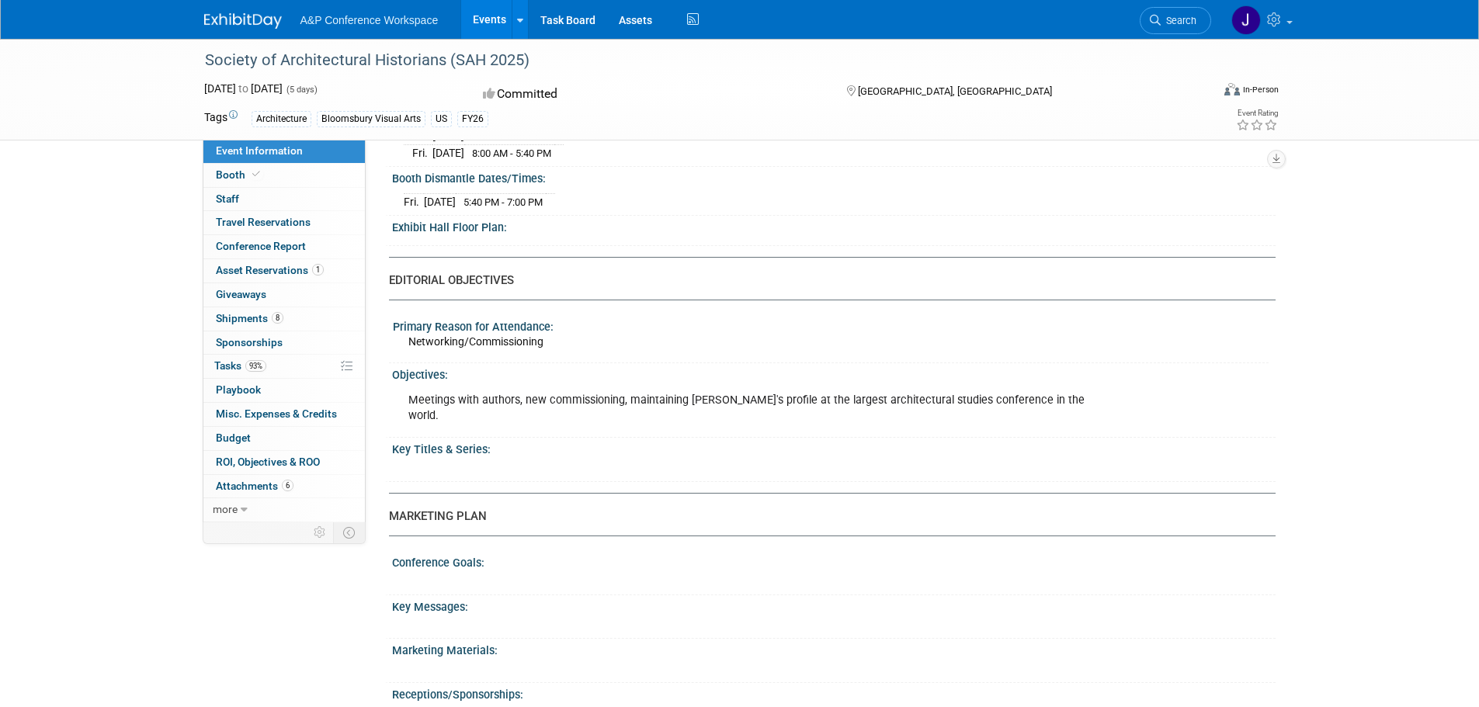
scroll to position [1397, 0]
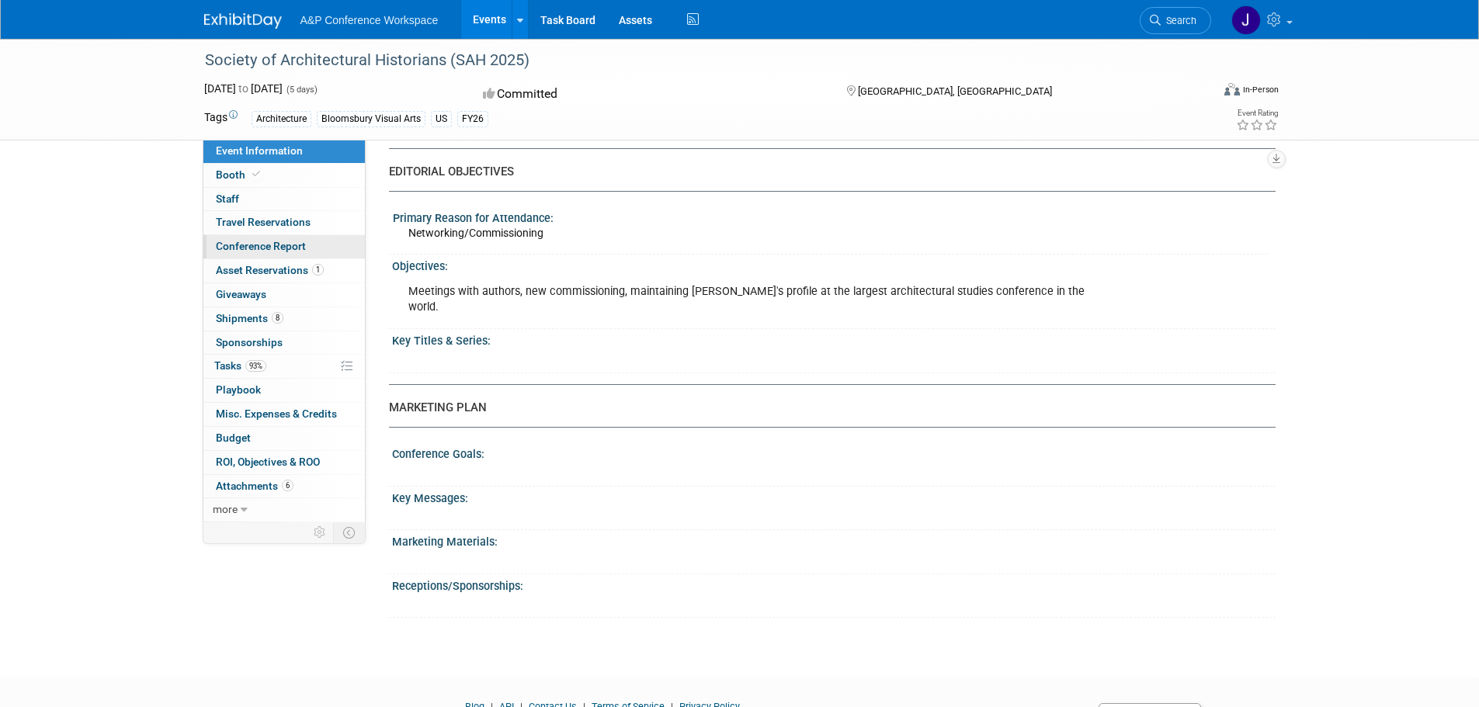
click at [250, 244] on span "Conference Report" at bounding box center [261, 246] width 90 height 12
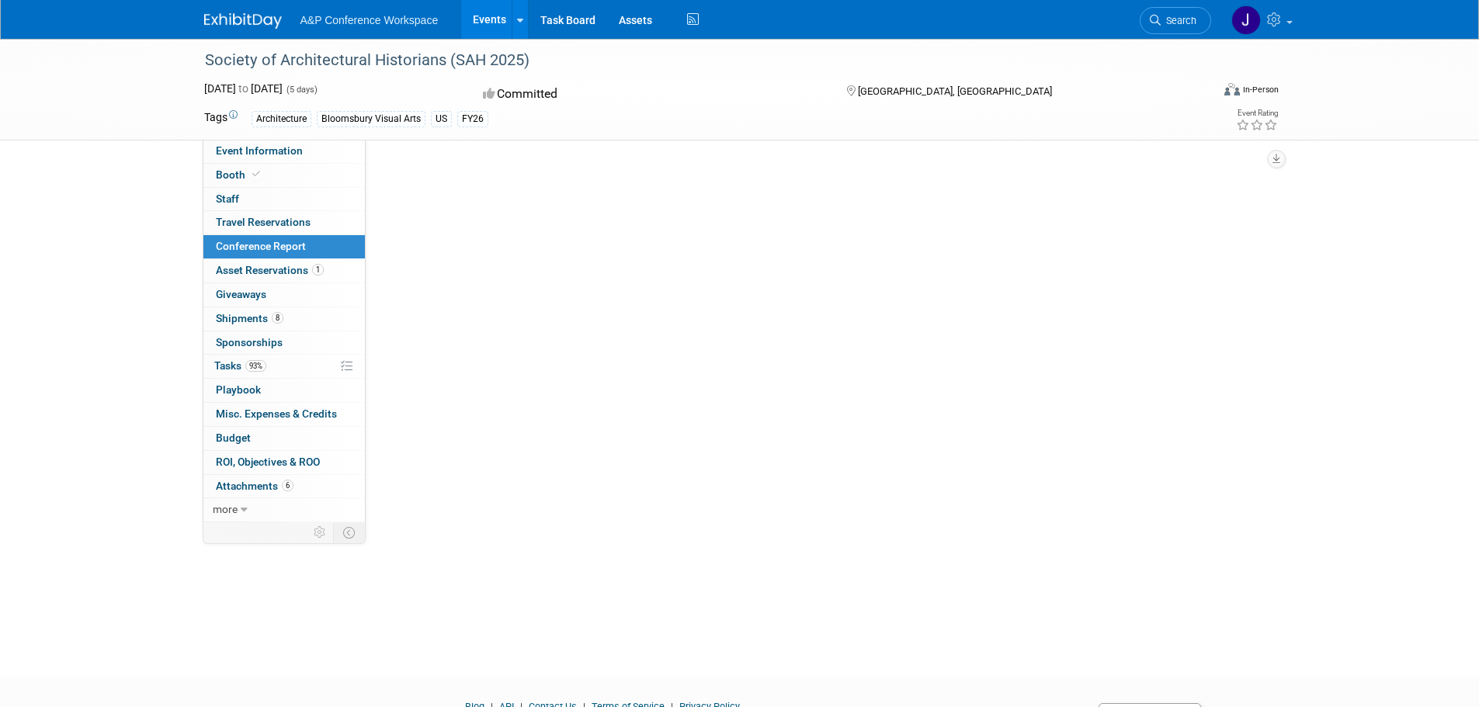
scroll to position [0, 0]
select select "YES"
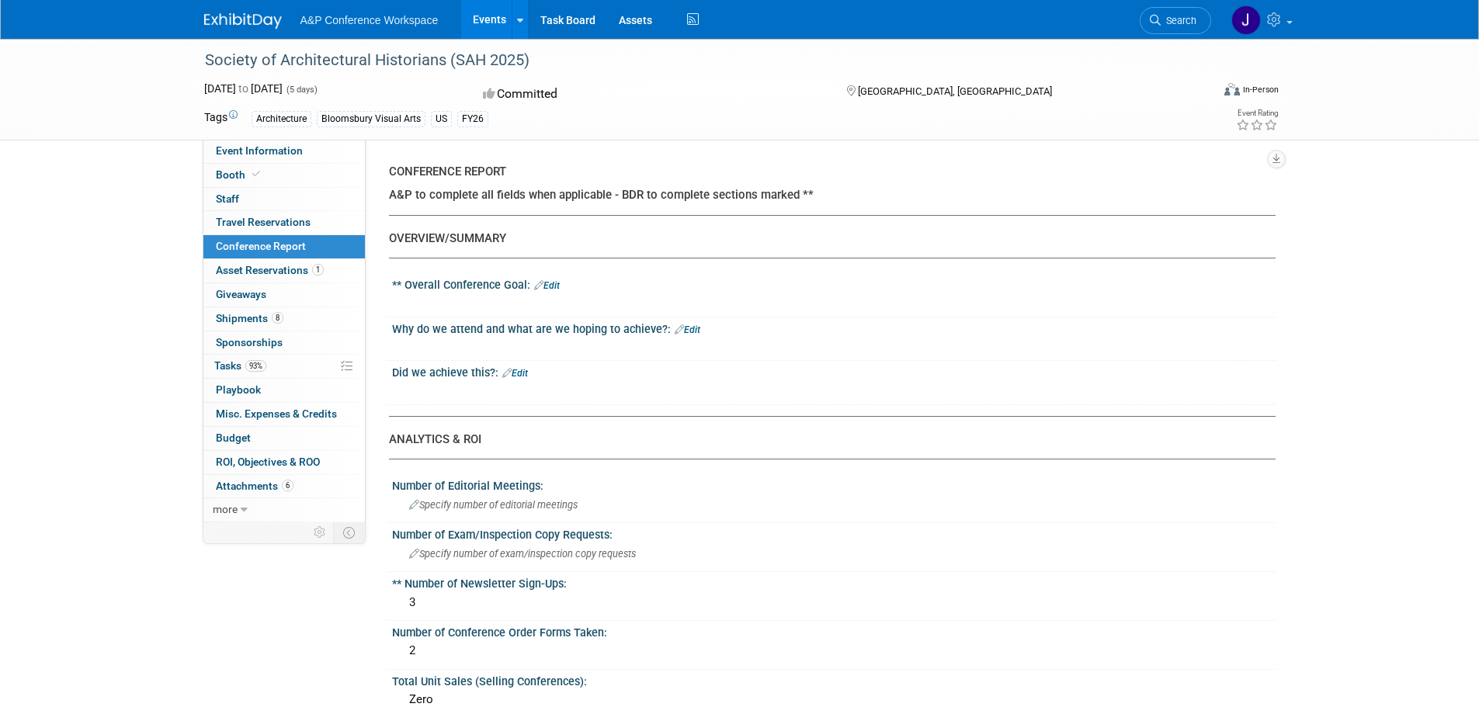
click at [271, 244] on span "Conference Report" at bounding box center [261, 246] width 90 height 12
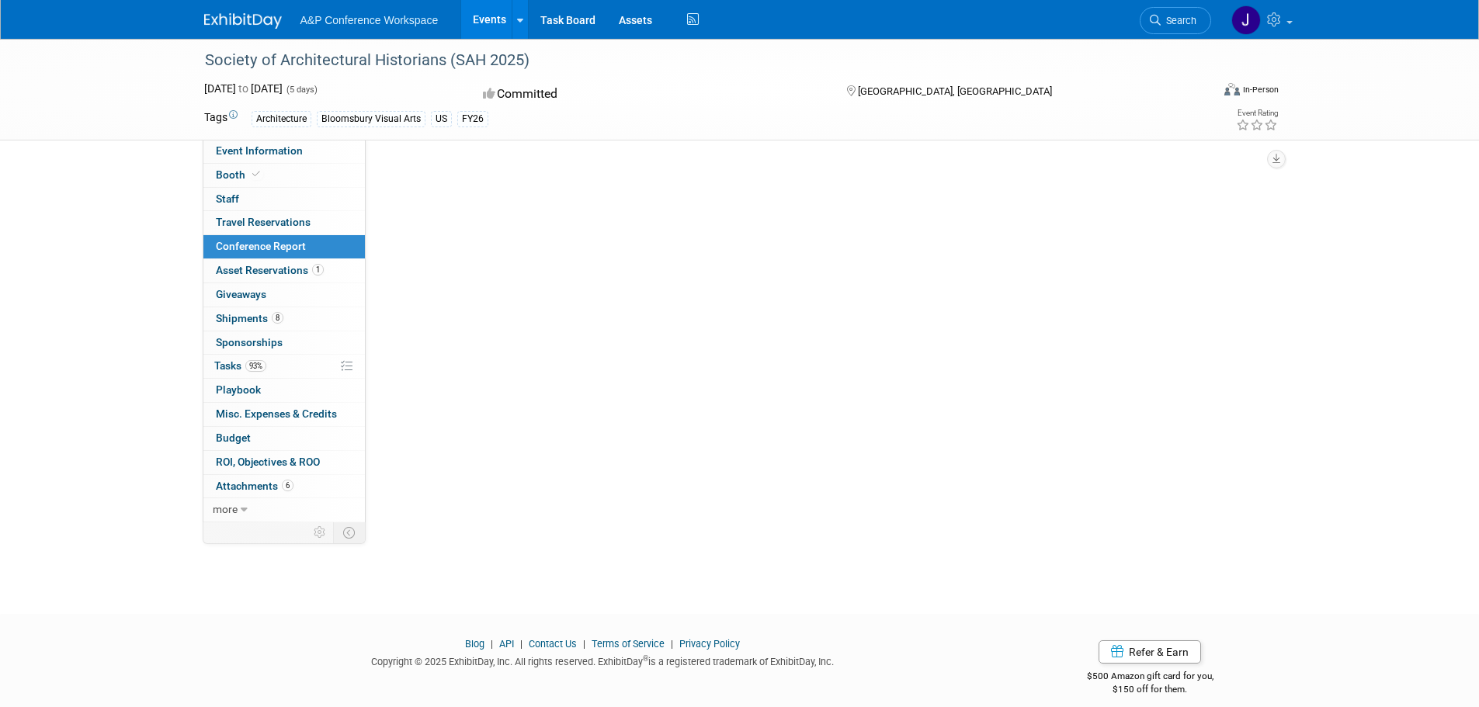
select select "YES"
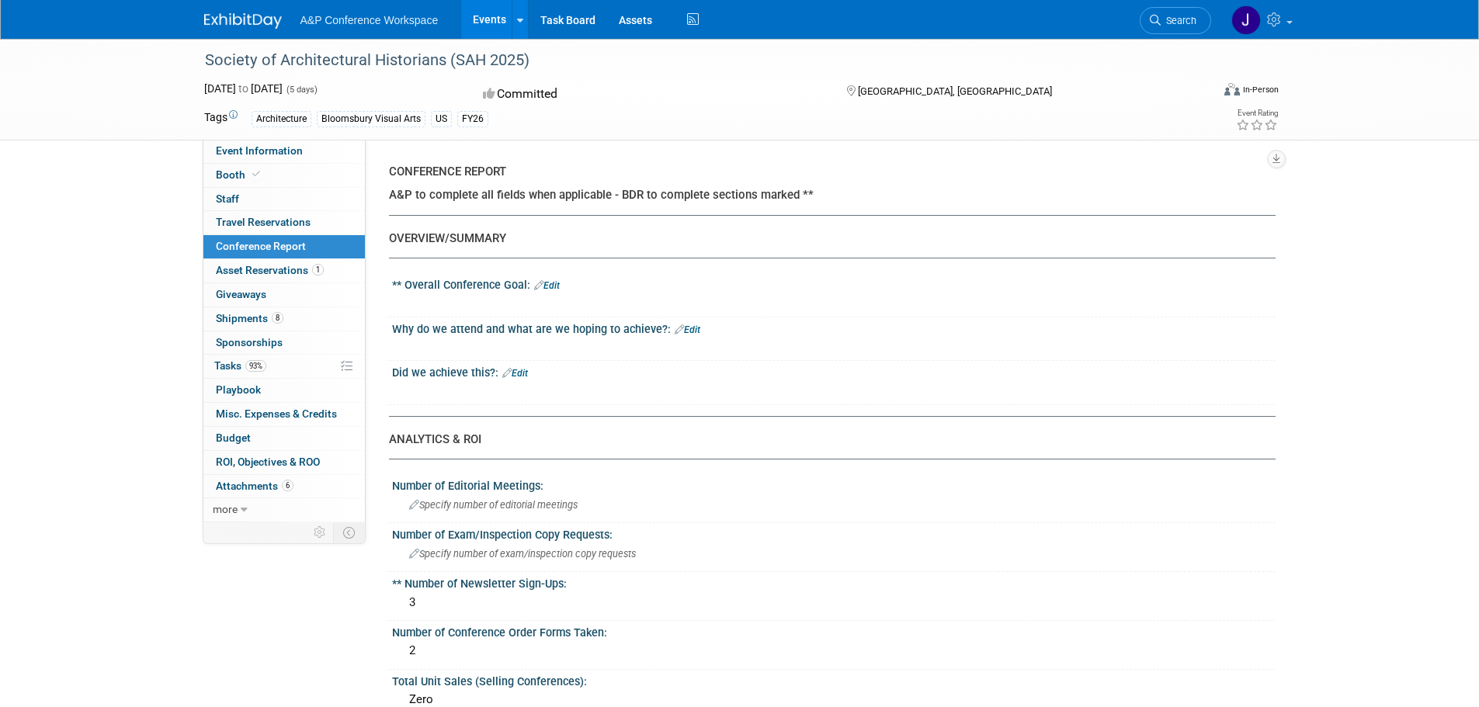
click at [553, 287] on link "Edit" at bounding box center [547, 285] width 26 height 11
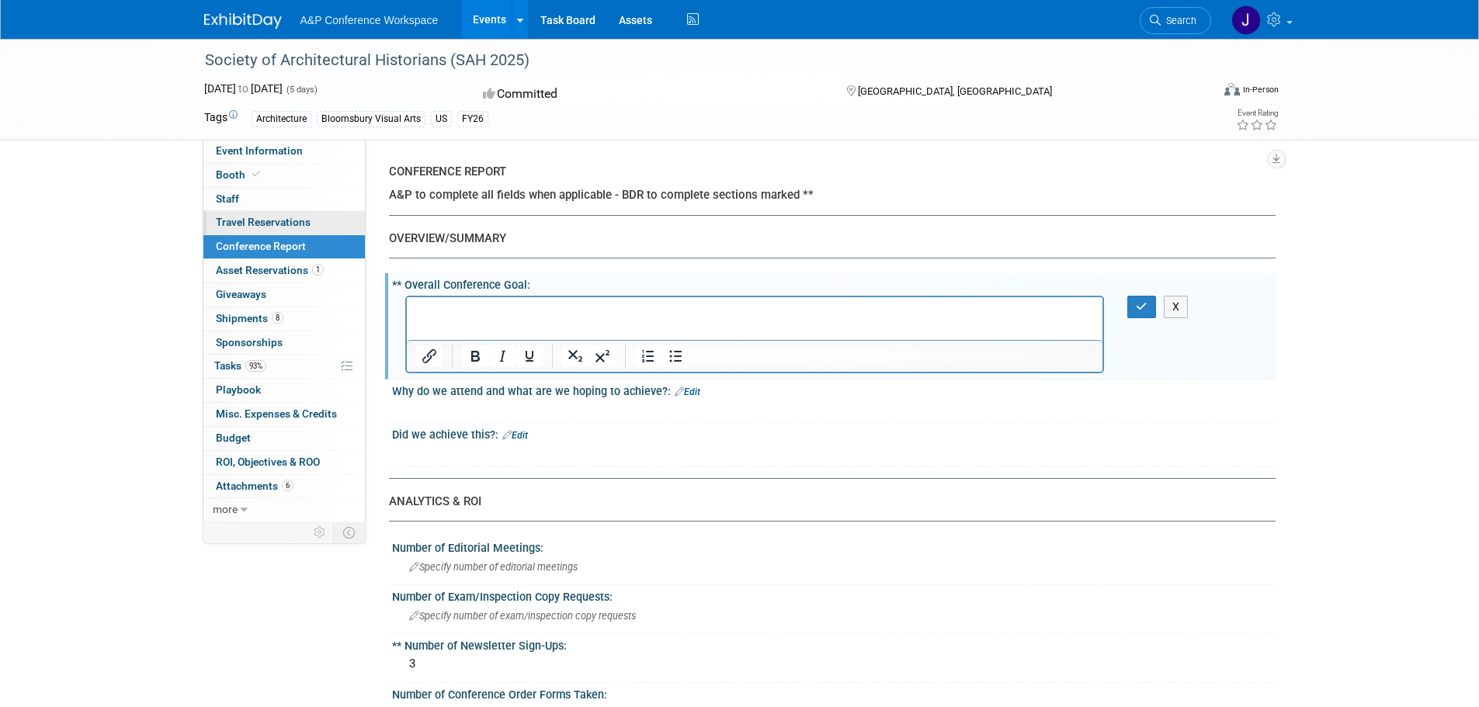
click at [262, 225] on span "Travel Reservations 0" at bounding box center [263, 222] width 95 height 12
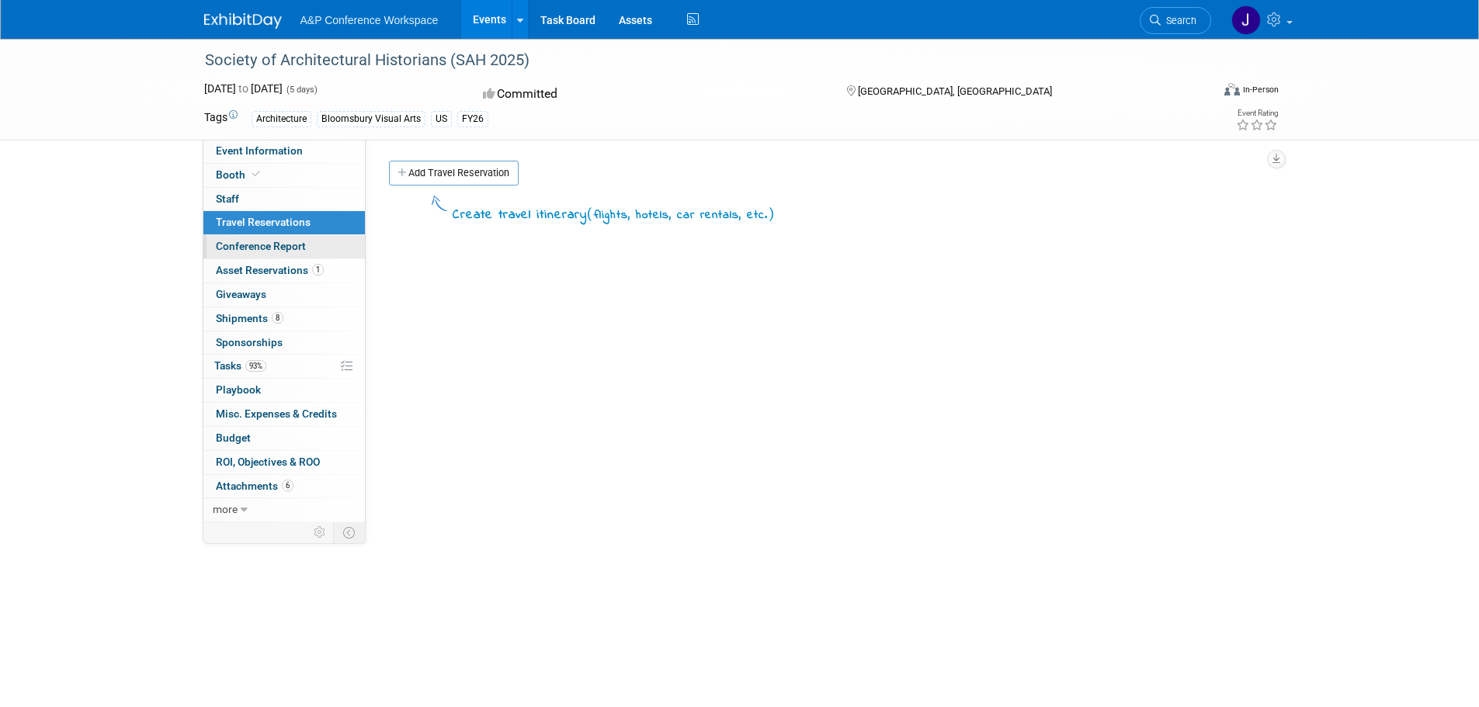
click at [260, 243] on span "Conference Report" at bounding box center [261, 246] width 90 height 12
select select "YES"
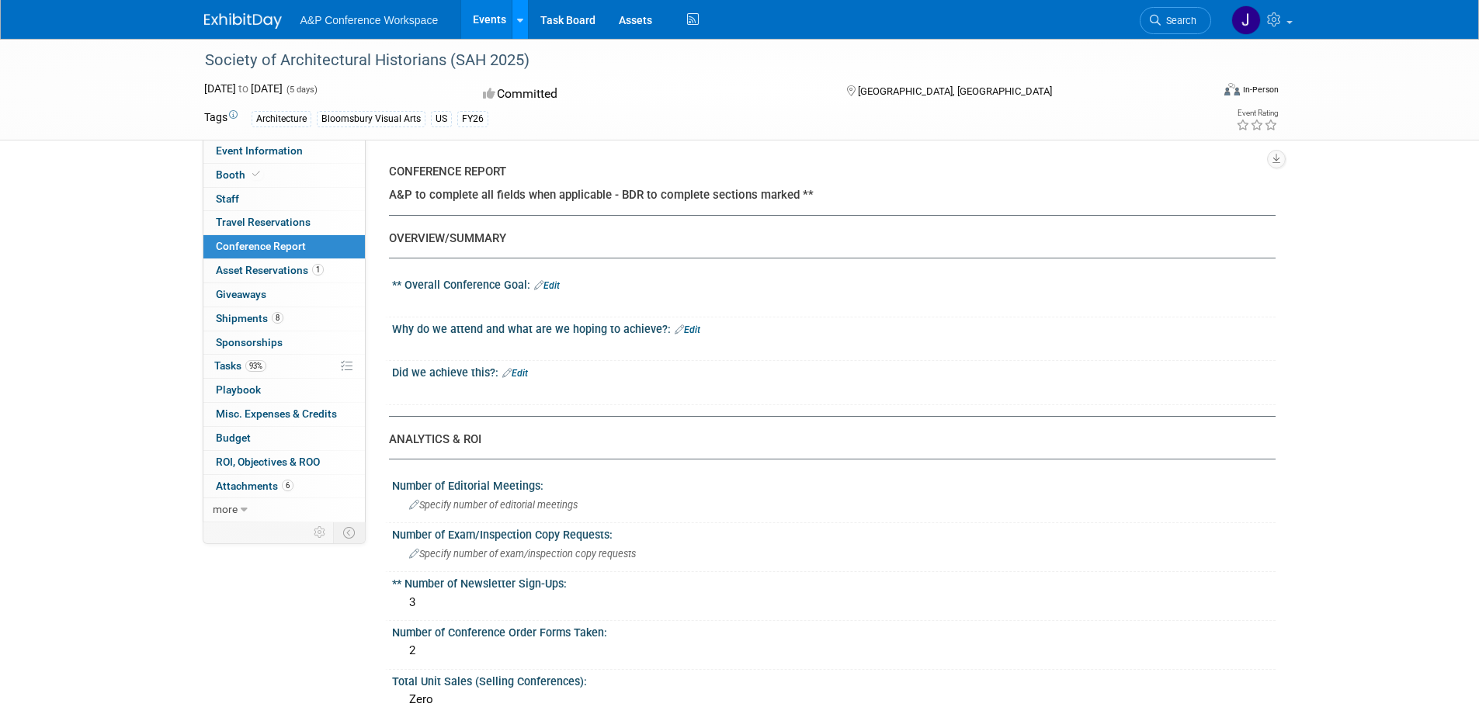
click at [518, 17] on icon at bounding box center [520, 21] width 6 height 10
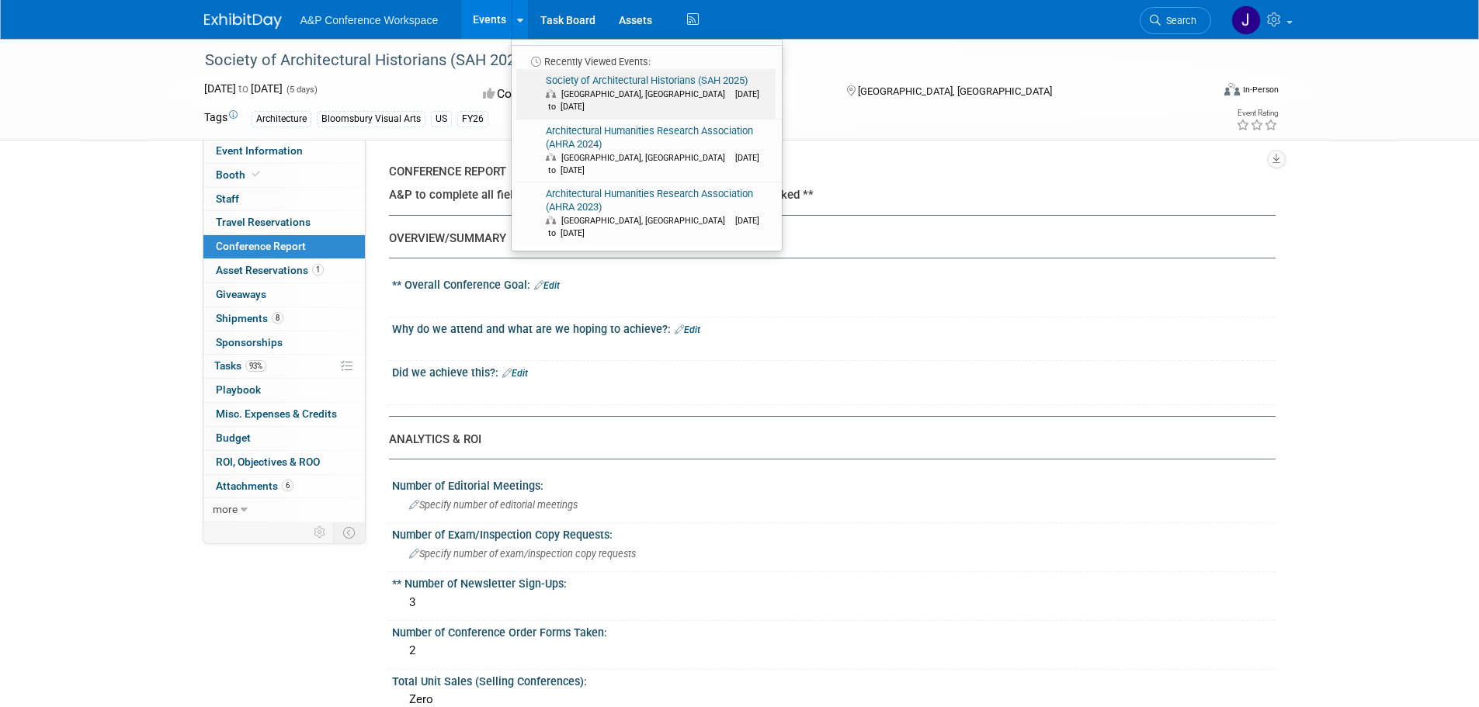
click at [641, 84] on link "Society of Architectural Historians (SAH 2025) Atlanta, GA Apr 30, 2025 to May …" at bounding box center [645, 94] width 259 height 50
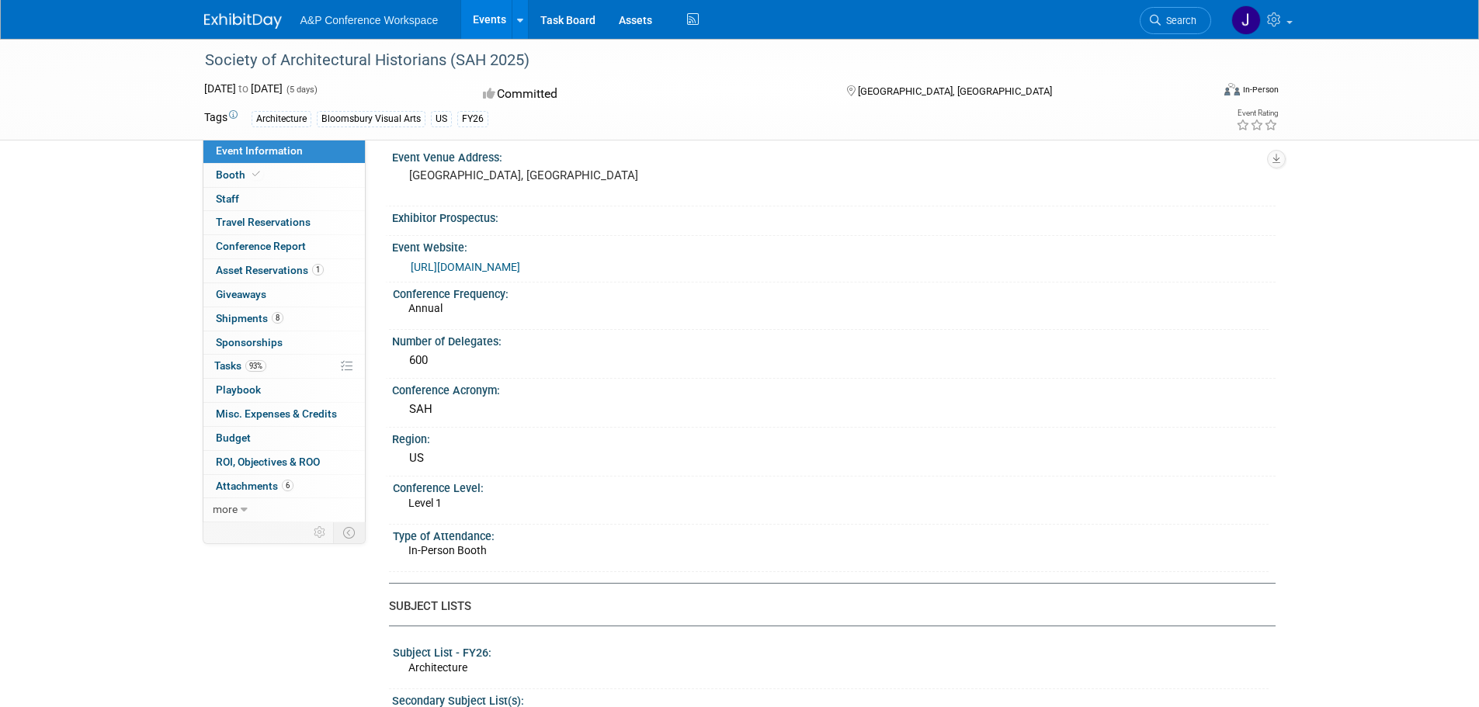
scroll to position [155, 0]
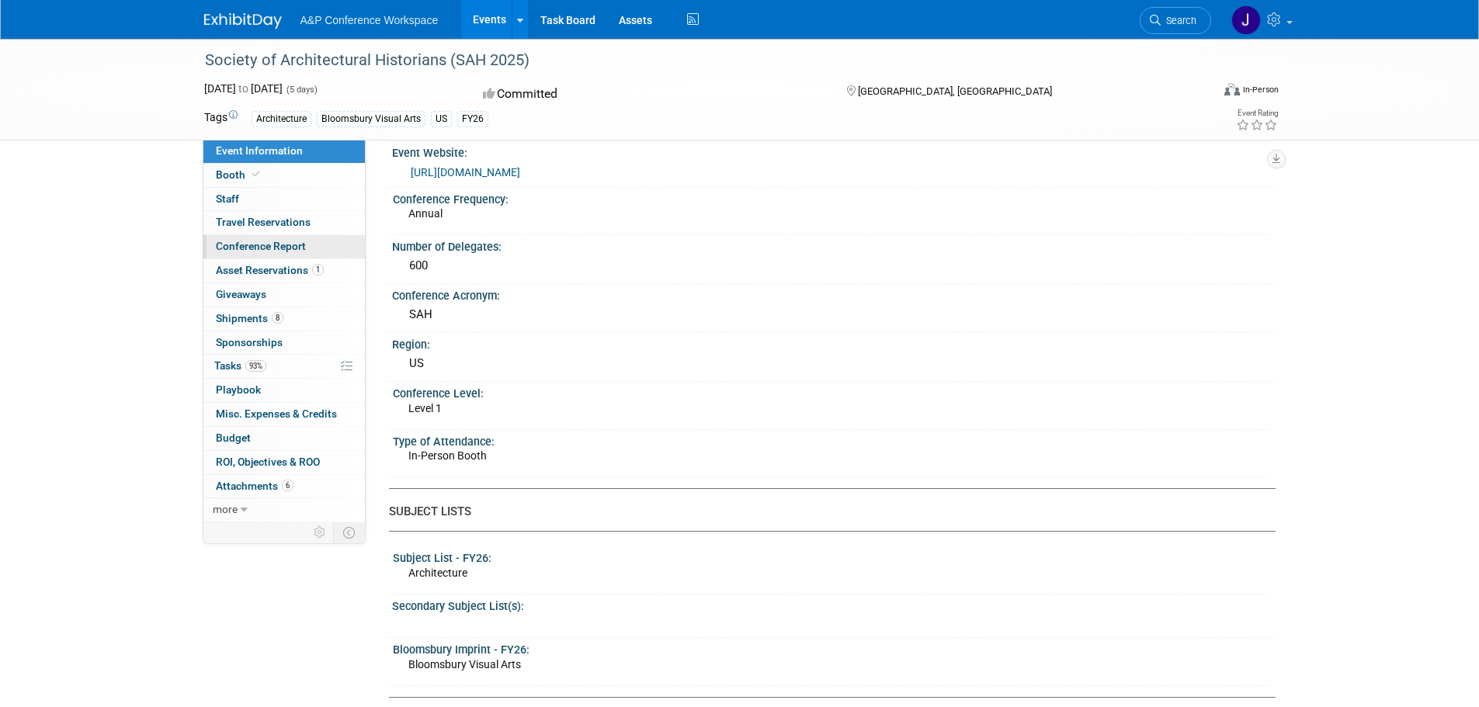
click at [248, 242] on span "Conference Report" at bounding box center [261, 246] width 90 height 12
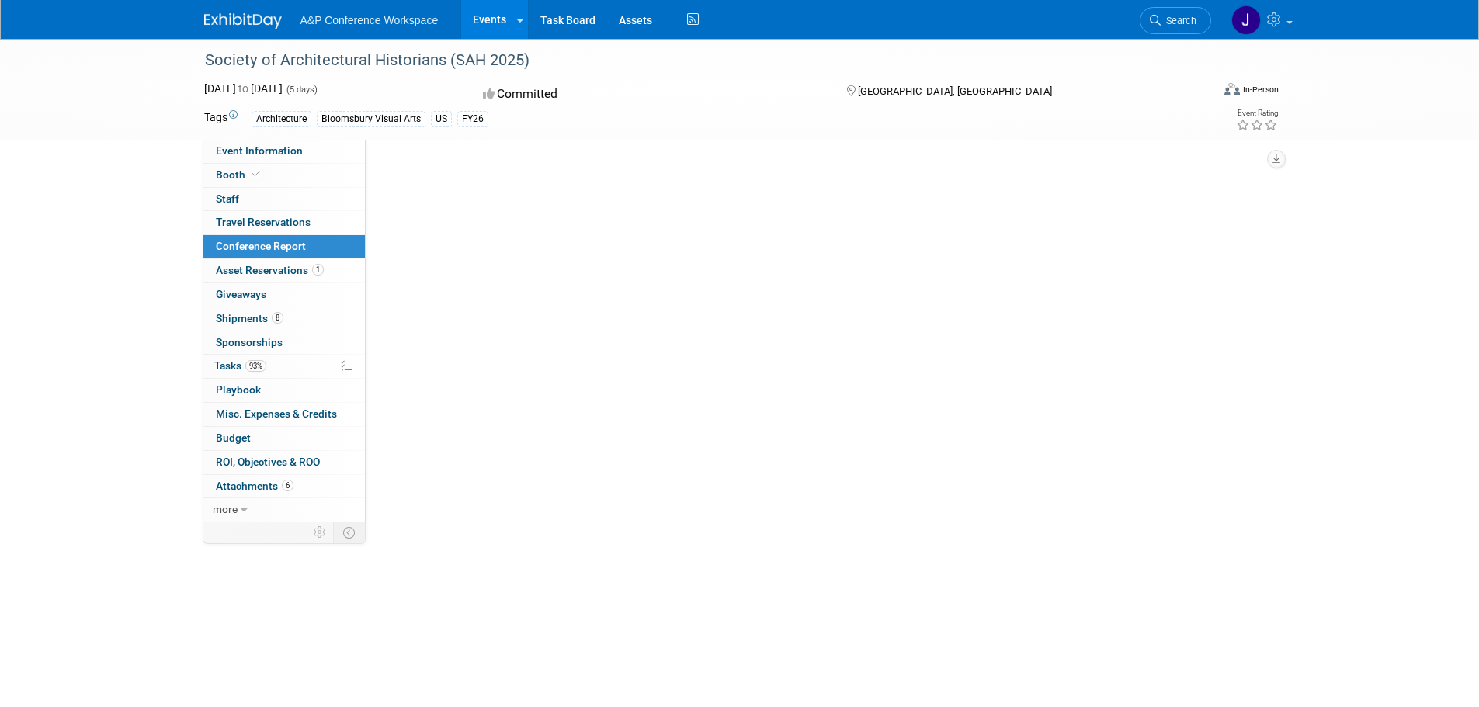
select select "YES"
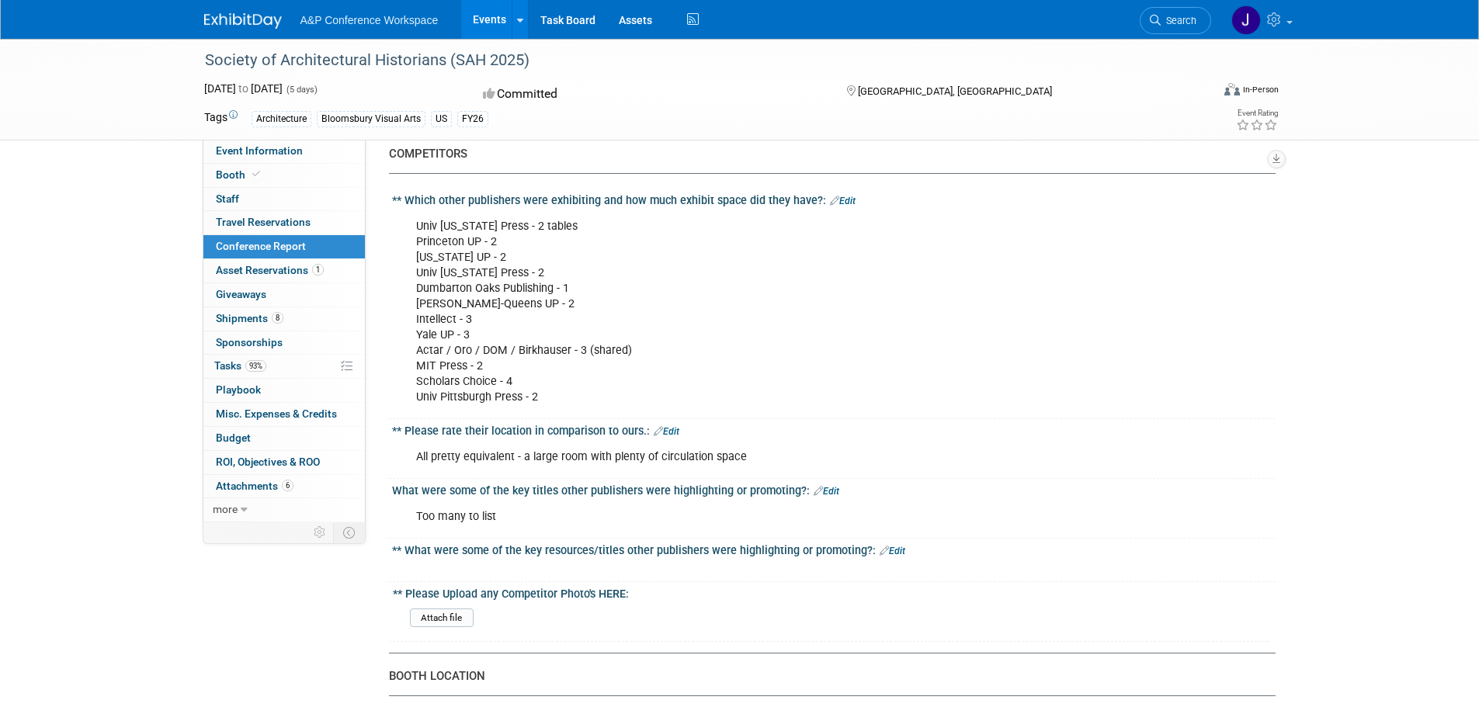
scroll to position [699, 0]
click at [450, 623] on input "file" at bounding box center [367, 617] width 211 height 18
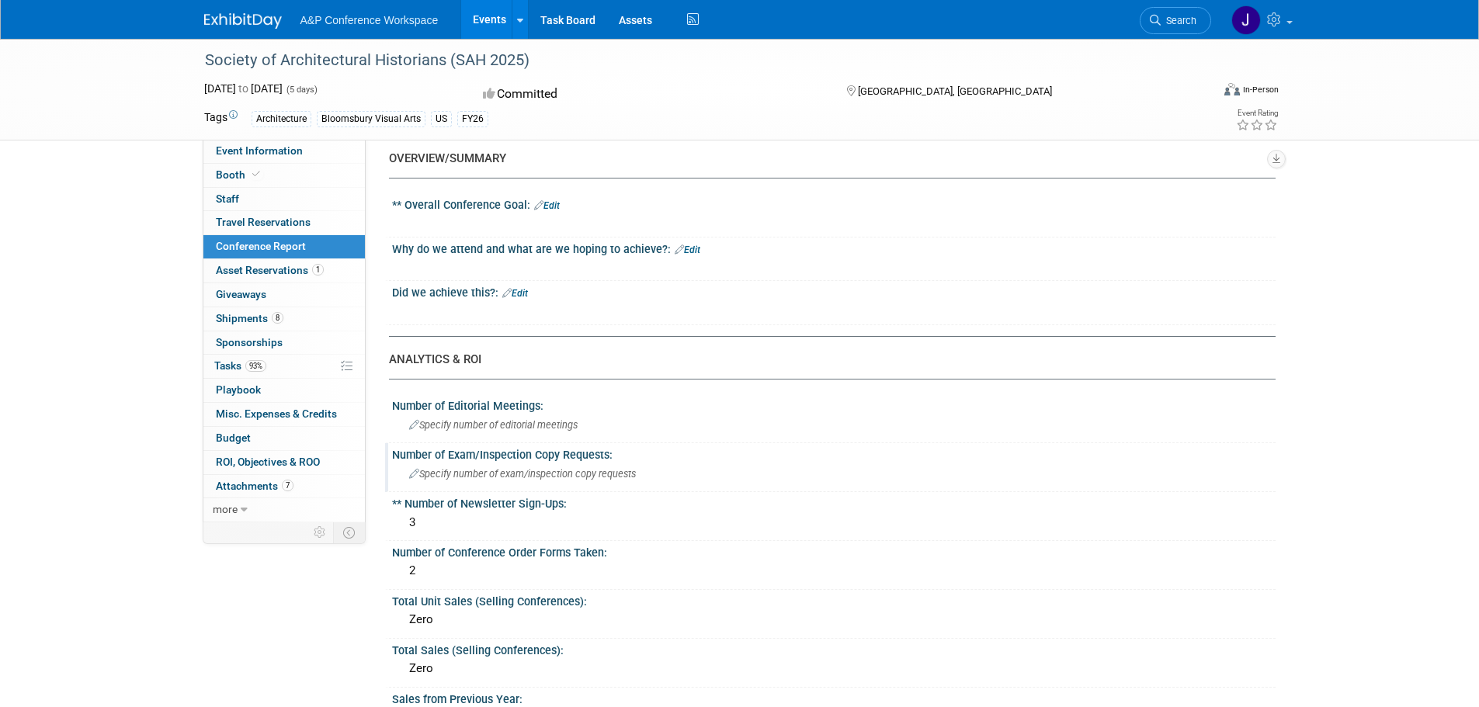
scroll to position [0, 0]
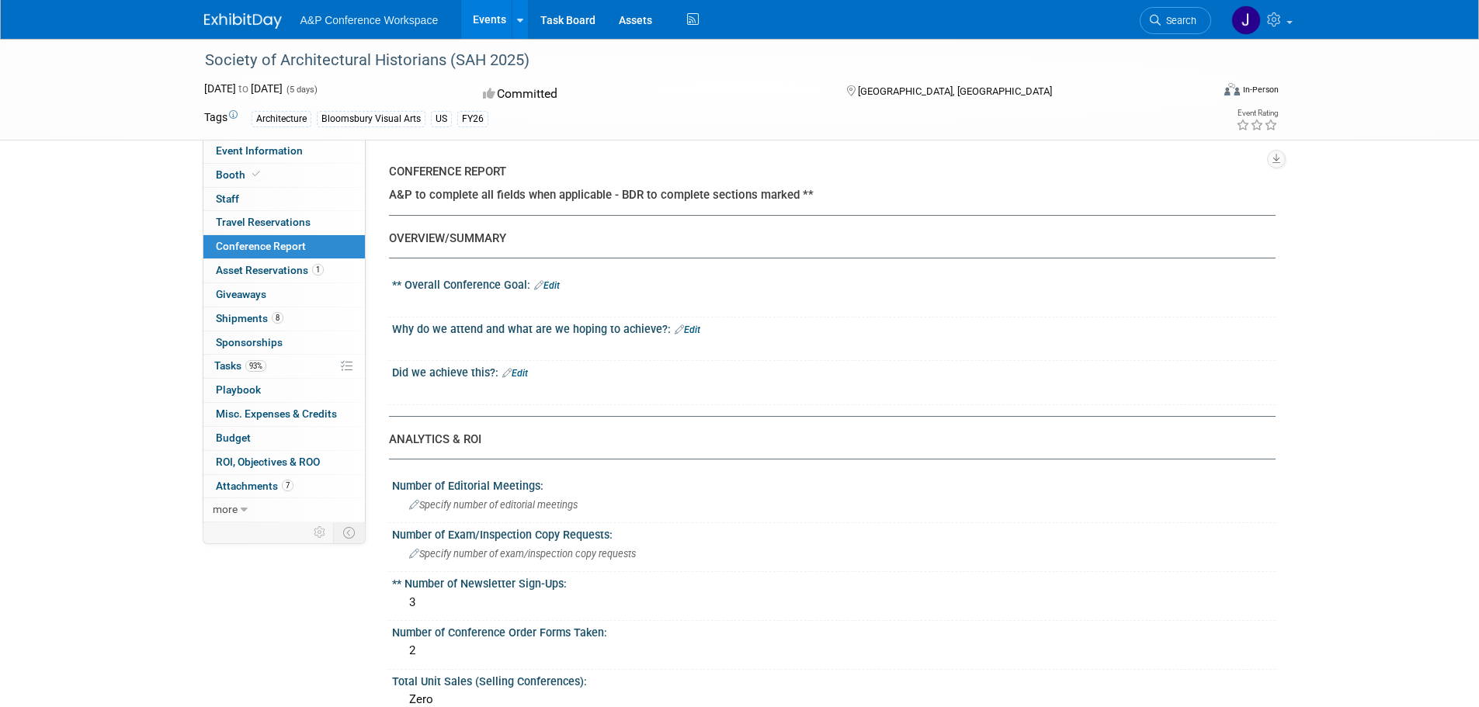
click at [560, 286] on link "Edit" at bounding box center [547, 285] width 26 height 11
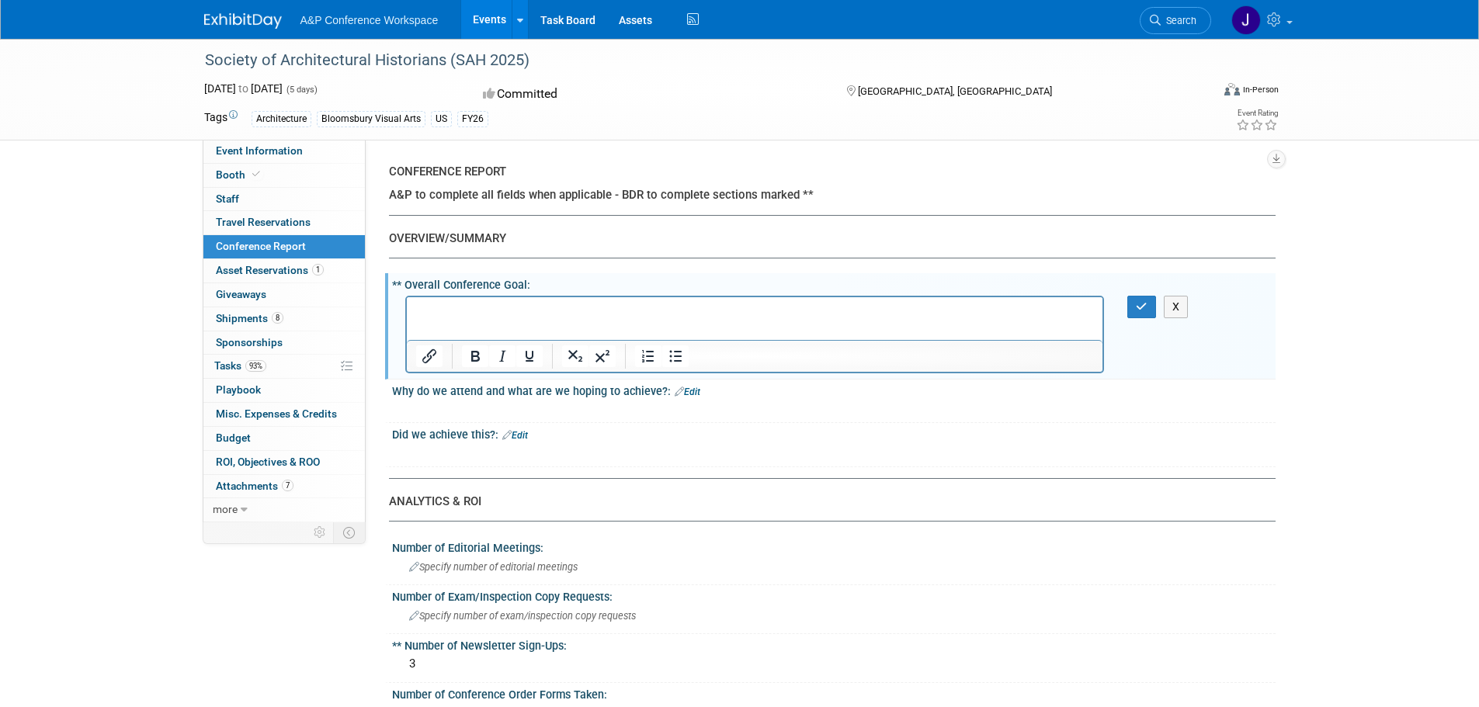
click at [692, 389] on link "Edit" at bounding box center [687, 392] width 26 height 11
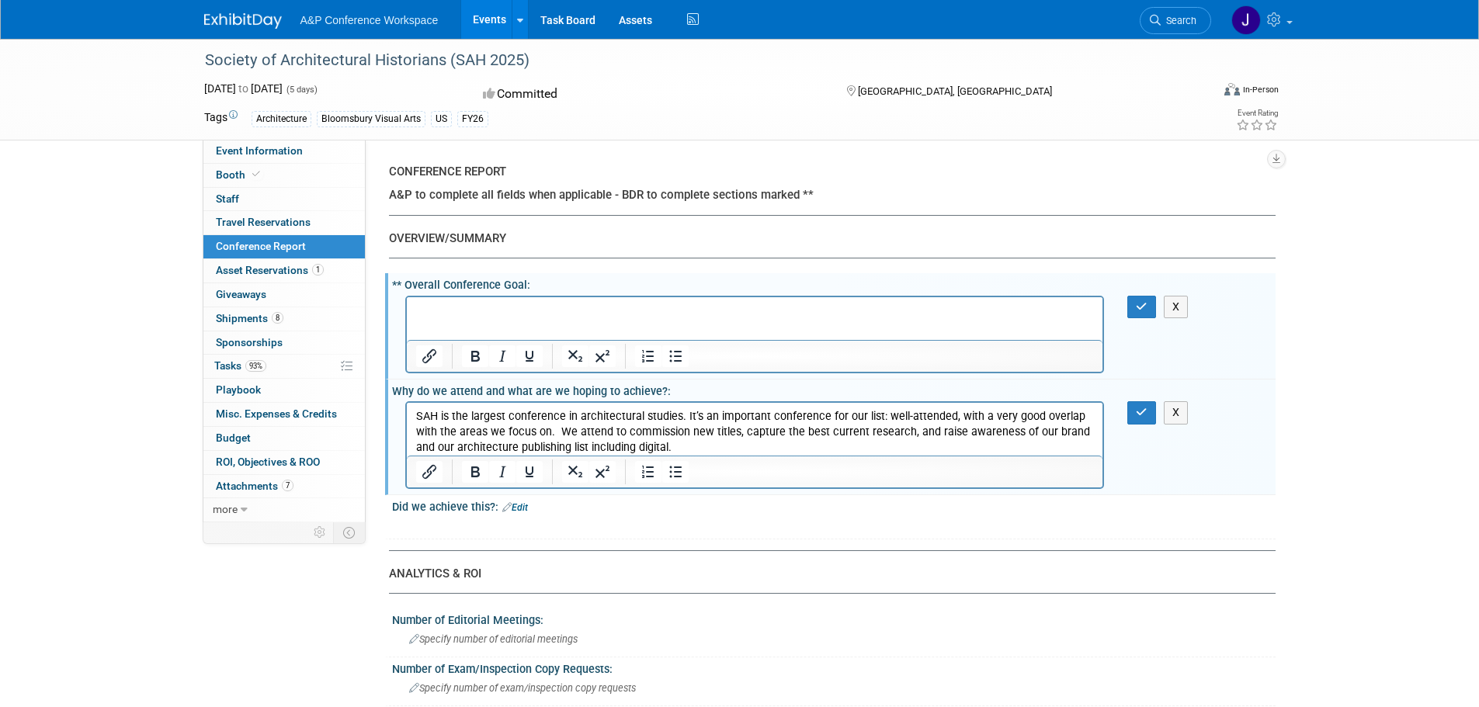
click at [507, 505] on icon at bounding box center [506, 507] width 9 height 10
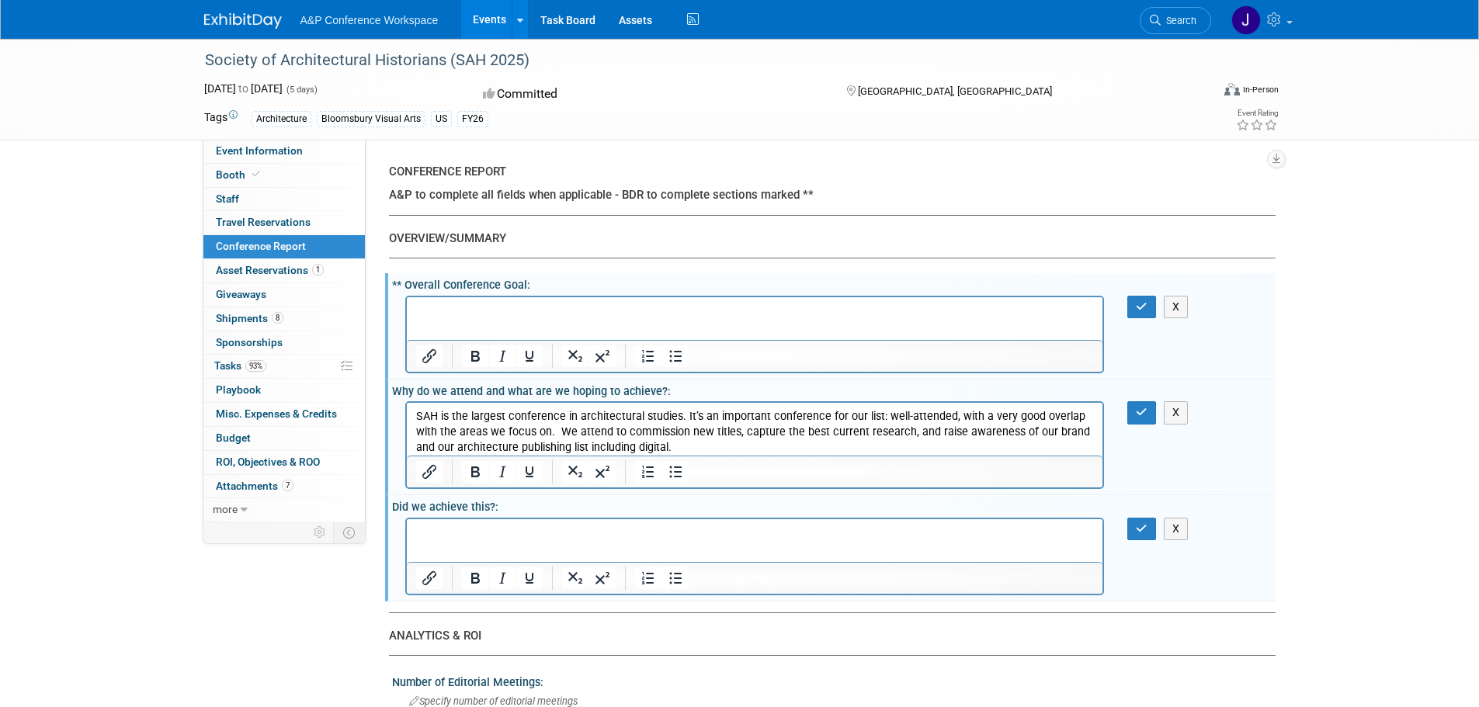
click at [457, 307] on p "Rich Text Area. Press ALT-0 for help." at bounding box center [754, 311] width 678 height 16
click at [467, 318] on html at bounding box center [754, 307] width 696 height 22
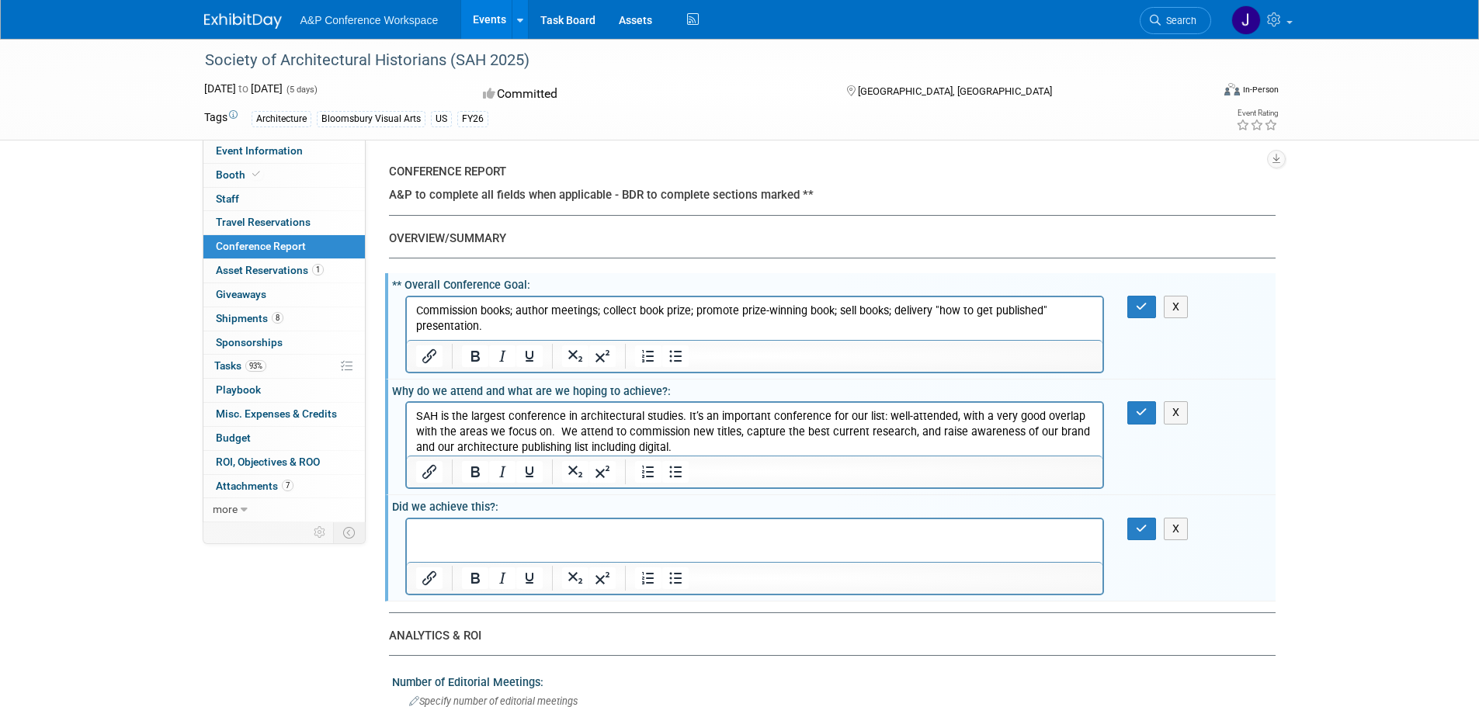
click at [534, 526] on p "Rich Text Area. Press ALT-0 for help." at bounding box center [754, 533] width 678 height 16
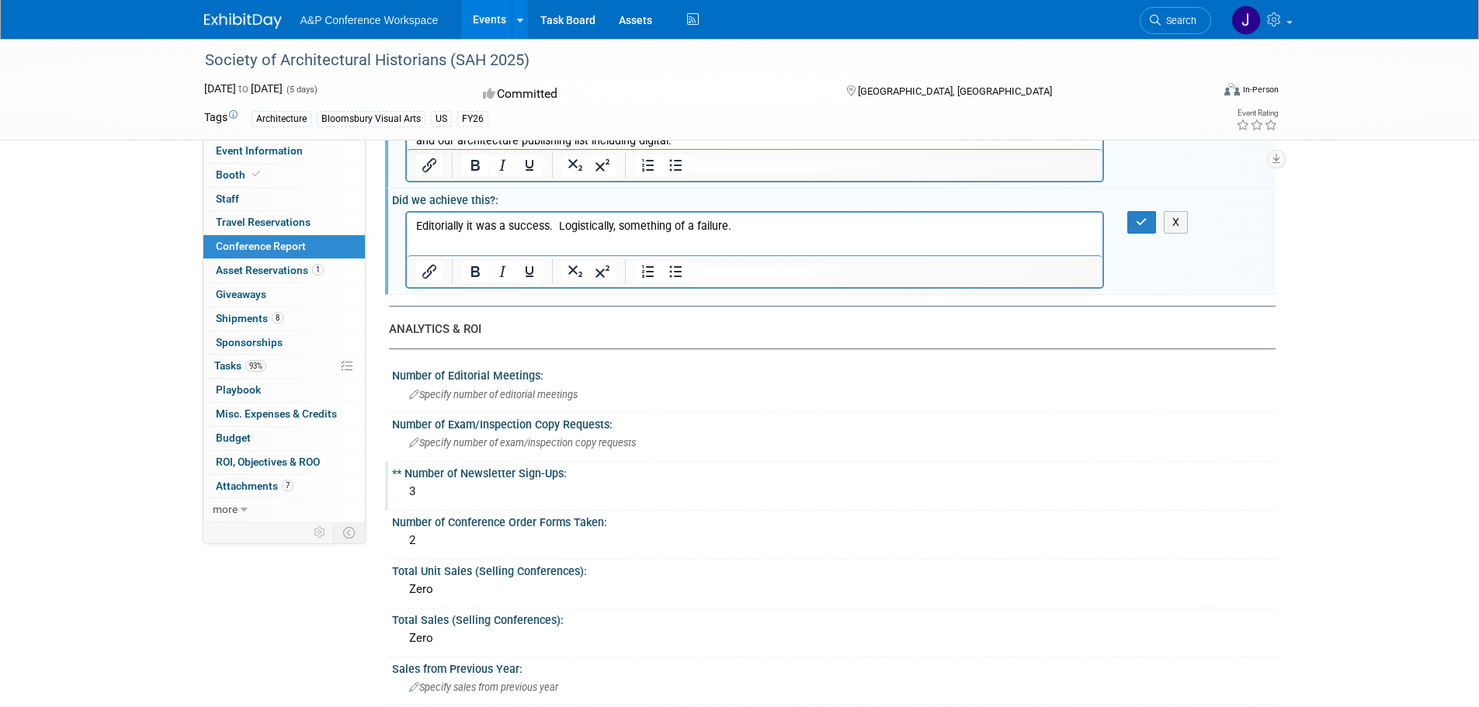
scroll to position [310, 0]
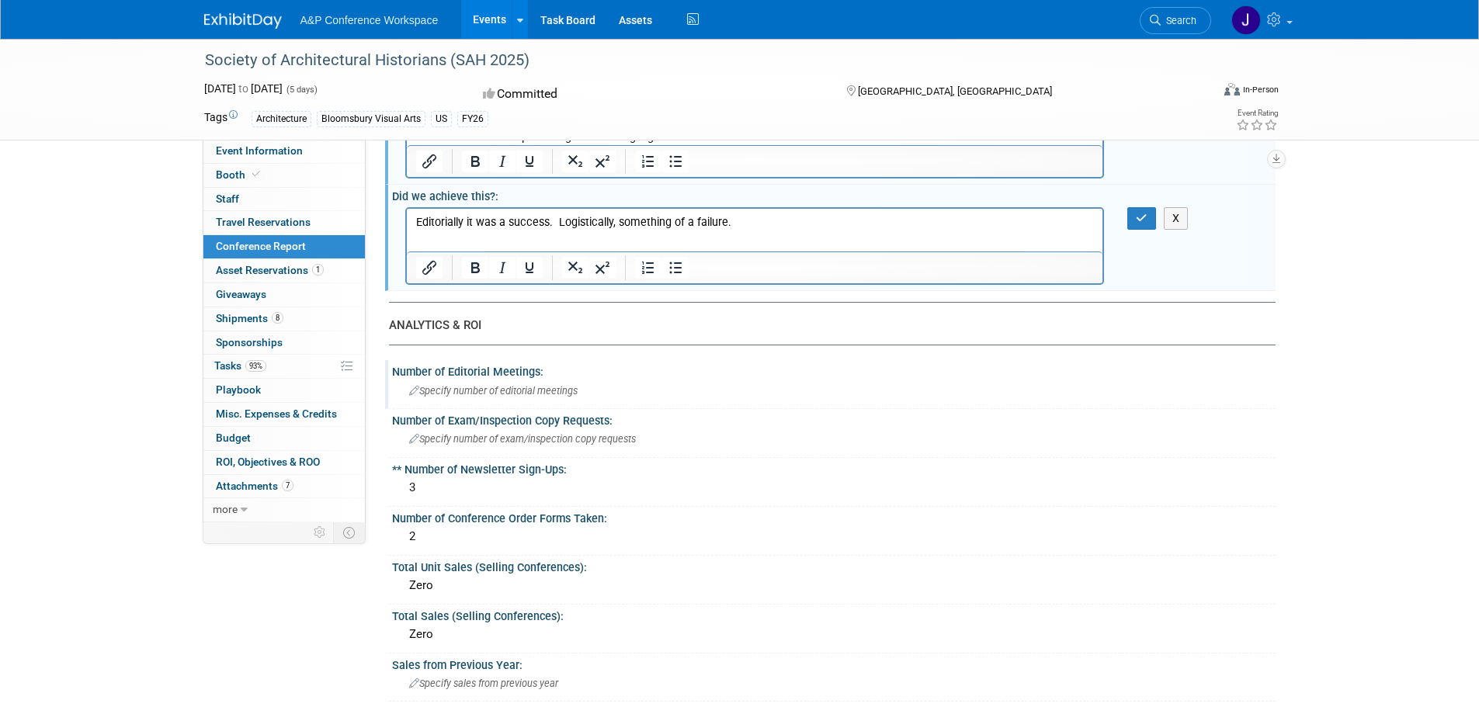
click at [486, 392] on span "Specify number of editorial meetings" at bounding box center [493, 391] width 168 height 12
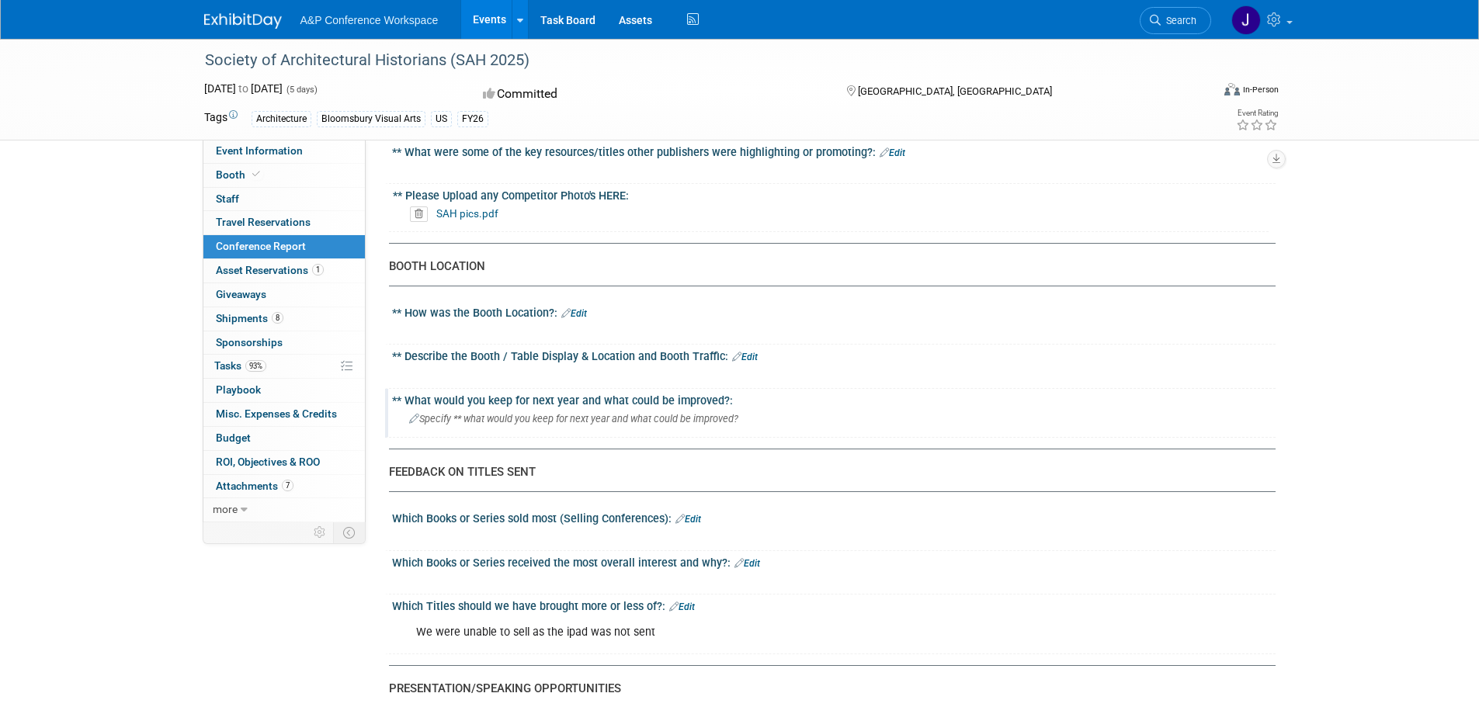
scroll to position [1319, 0]
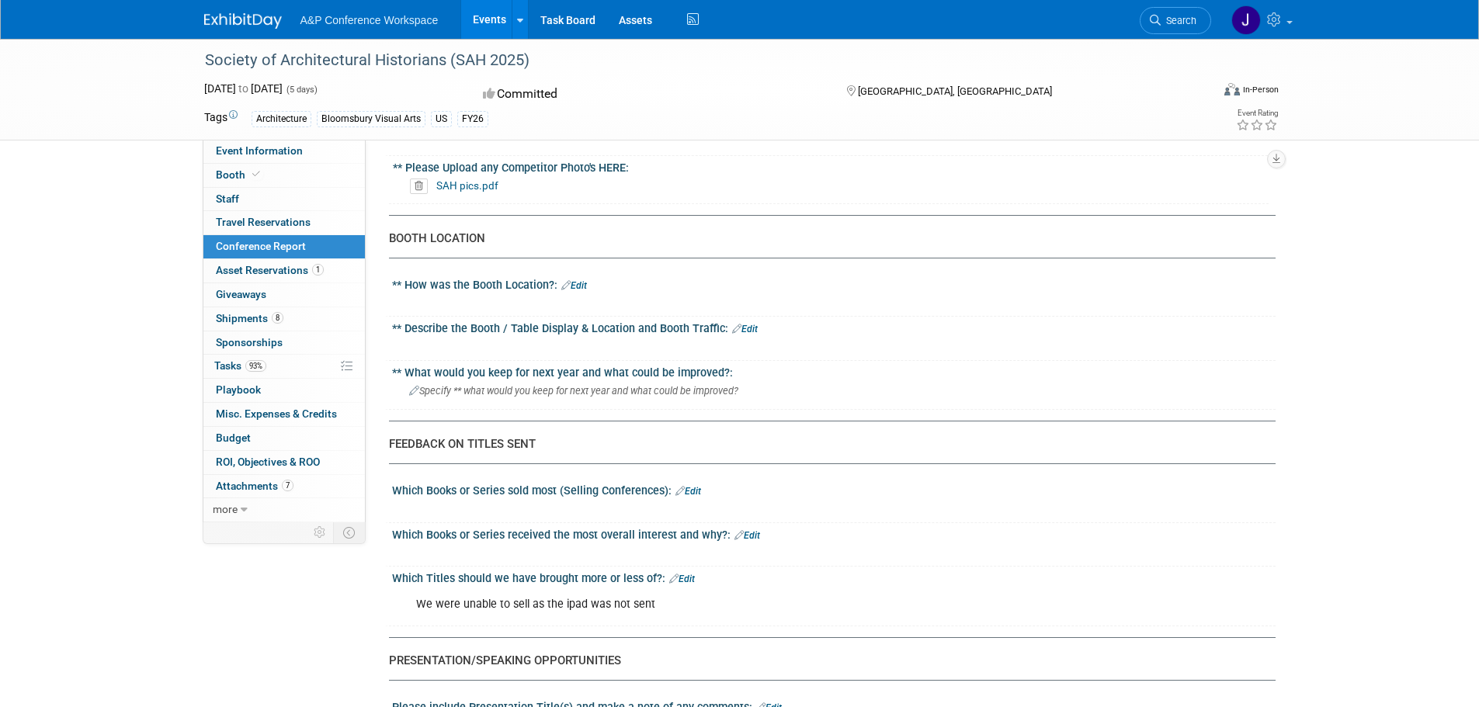
type input "28"
click at [563, 296] on div at bounding box center [754, 303] width 699 height 16
click at [584, 280] on link "Edit" at bounding box center [574, 285] width 26 height 11
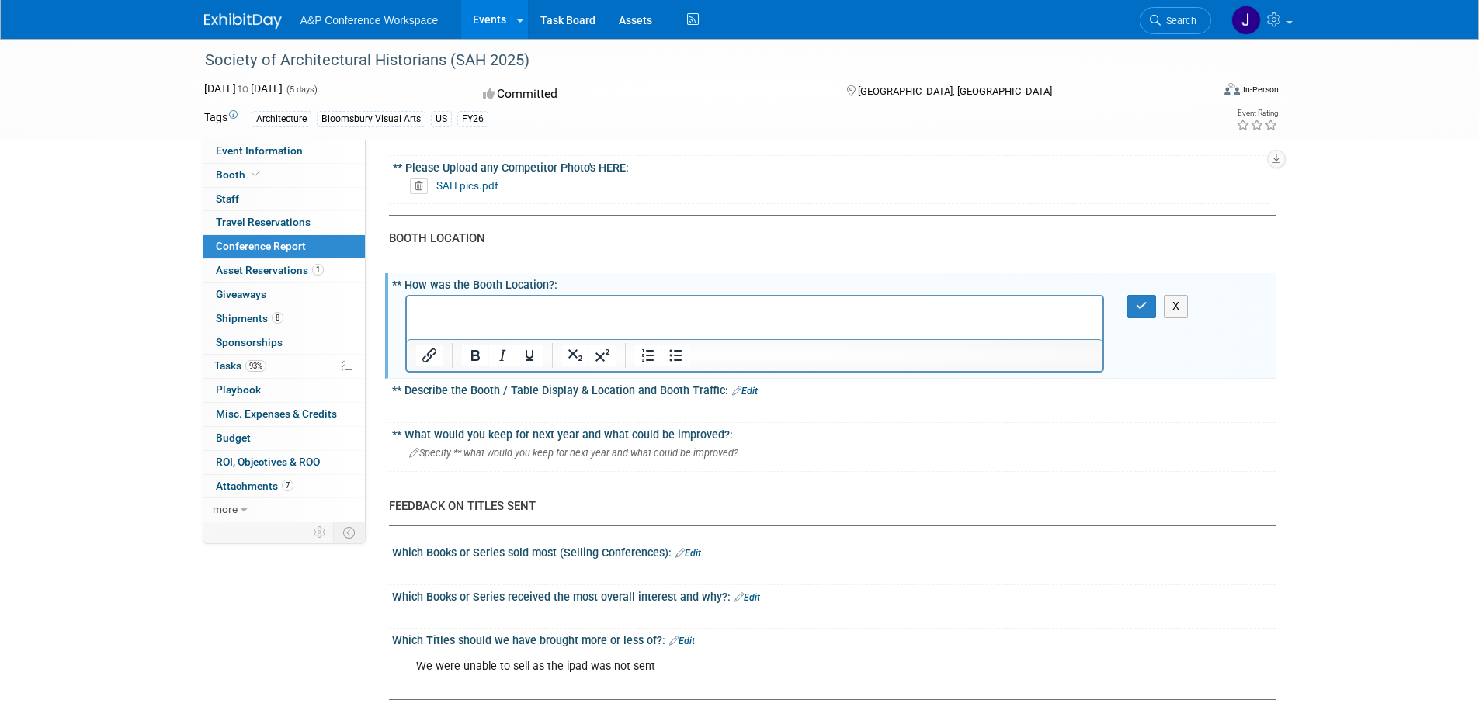
scroll to position [0, 0]
click at [617, 408] on div at bounding box center [754, 409] width 699 height 16
click at [750, 386] on link "Edit" at bounding box center [745, 391] width 26 height 11
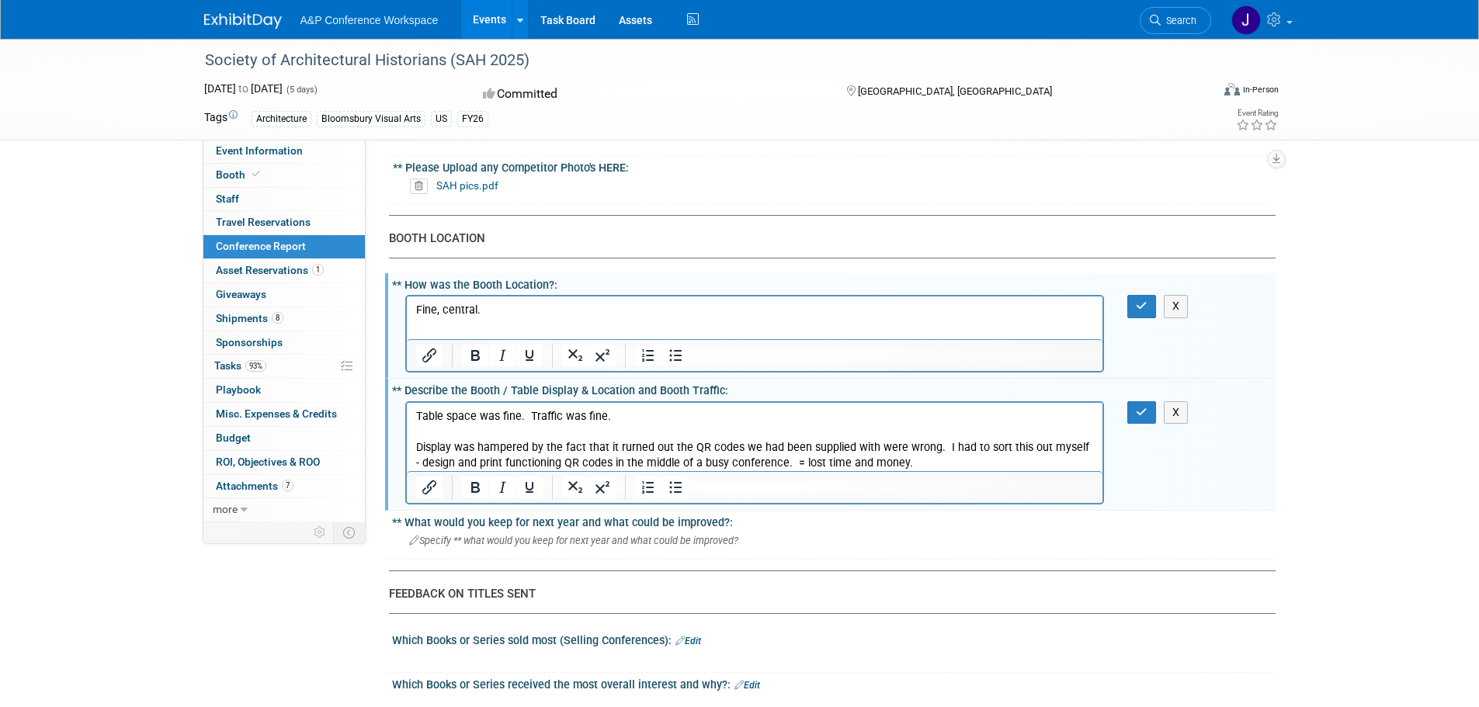
drag, startPoint x: 914, startPoint y: 462, endPoint x: 1599, endPoint y: 889, distance: 807.8
click at [914, 462] on p "Display was hampered by the fact that it rurned out the QR codes we had been su…" at bounding box center [754, 454] width 678 height 31
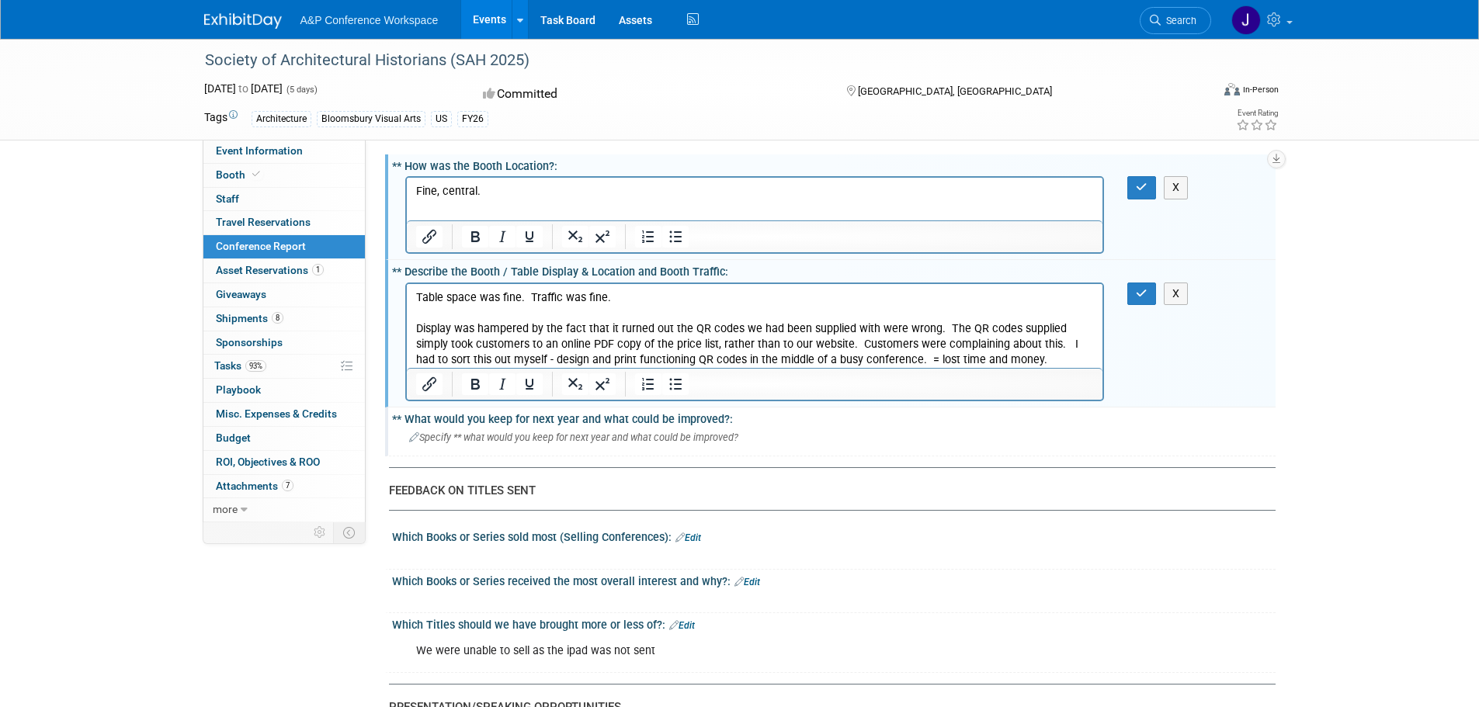
scroll to position [1475, 0]
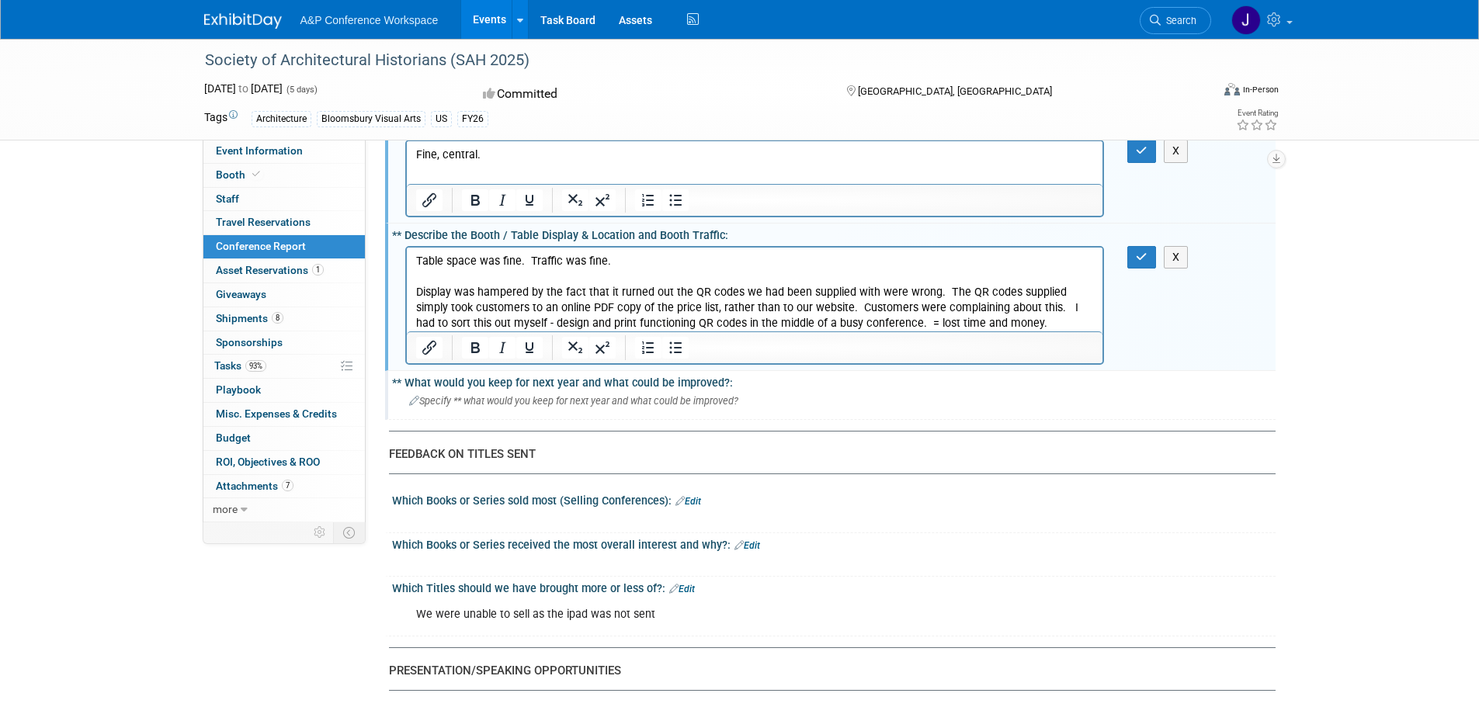
click at [453, 415] on div "** What would you keep for next year and what could be improved?: Specify ** wh…" at bounding box center [830, 395] width 890 height 49
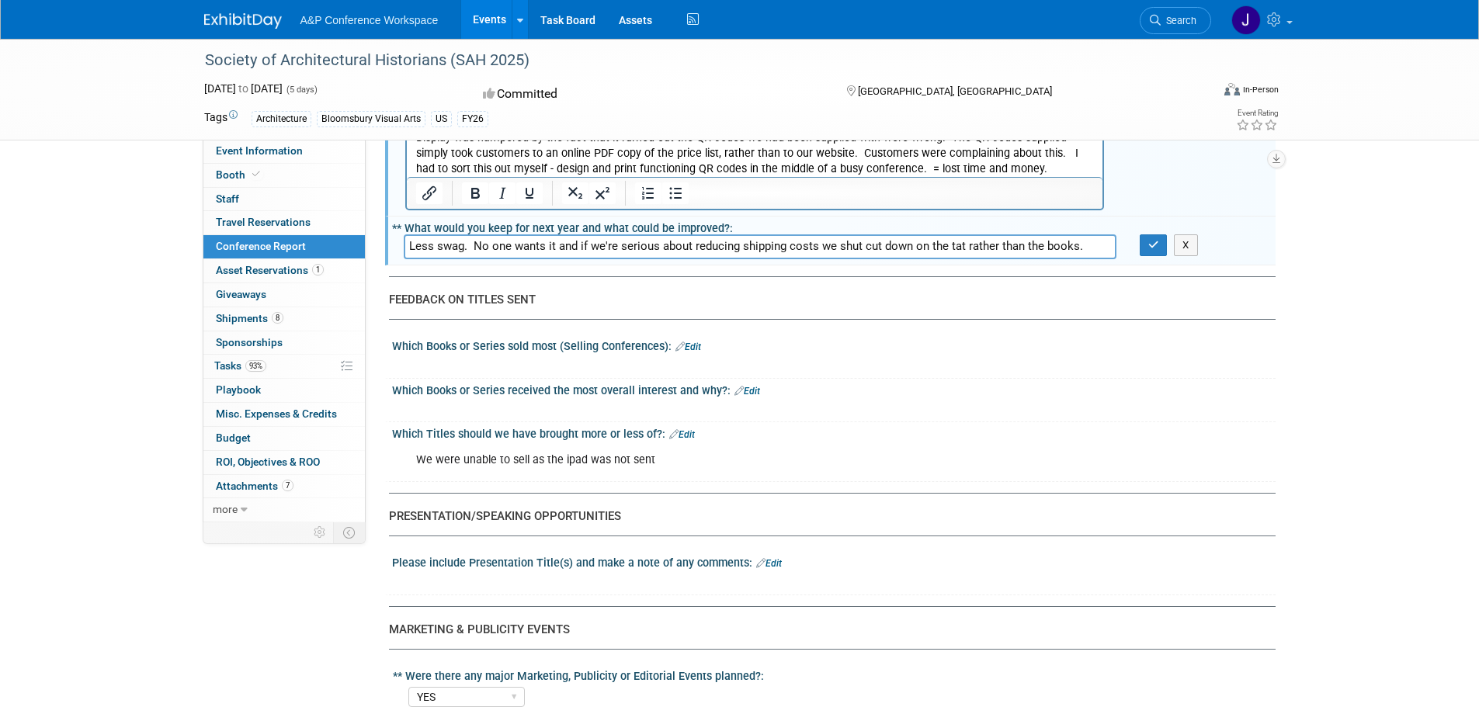
scroll to position [1630, 0]
type input "Less swag. No one wants it and if we're serious about reducing shipping costs w…"
click at [696, 348] on link "Edit" at bounding box center [688, 346] width 26 height 11
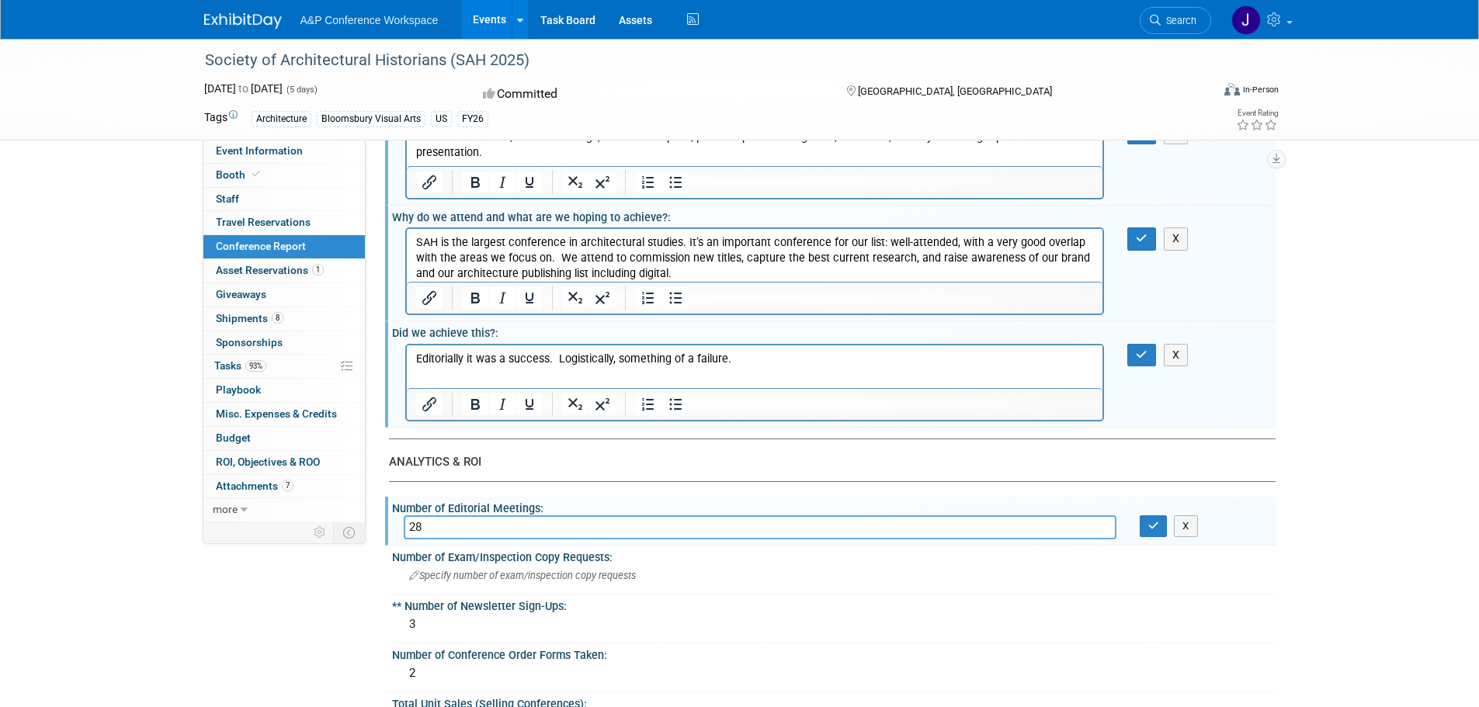
scroll to position [155, 0]
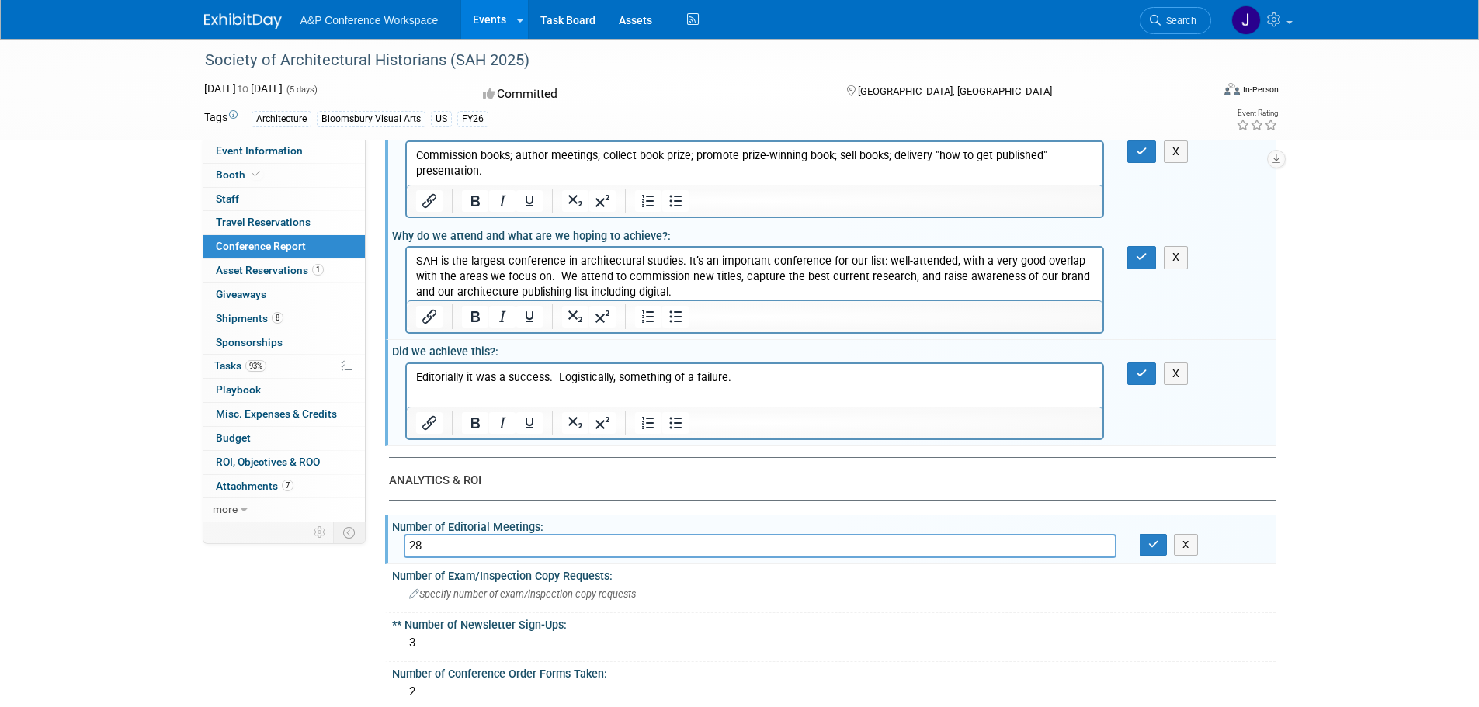
click at [714, 384] on p "Editorially it was a success. Logistically, something of a failure." at bounding box center [754, 377] width 678 height 16
click at [777, 385] on html "Editorially it was a success. Logistically, something of a failure." at bounding box center [754, 374] width 696 height 22
click at [787, 379] on p "Editorially it was a success. Logistically, something of a failure." at bounding box center [754, 377] width 678 height 16
click at [723, 377] on p "Editorially it was a success. Logistically, something of a failure. 1) unable t…" at bounding box center [754, 384] width 678 height 31
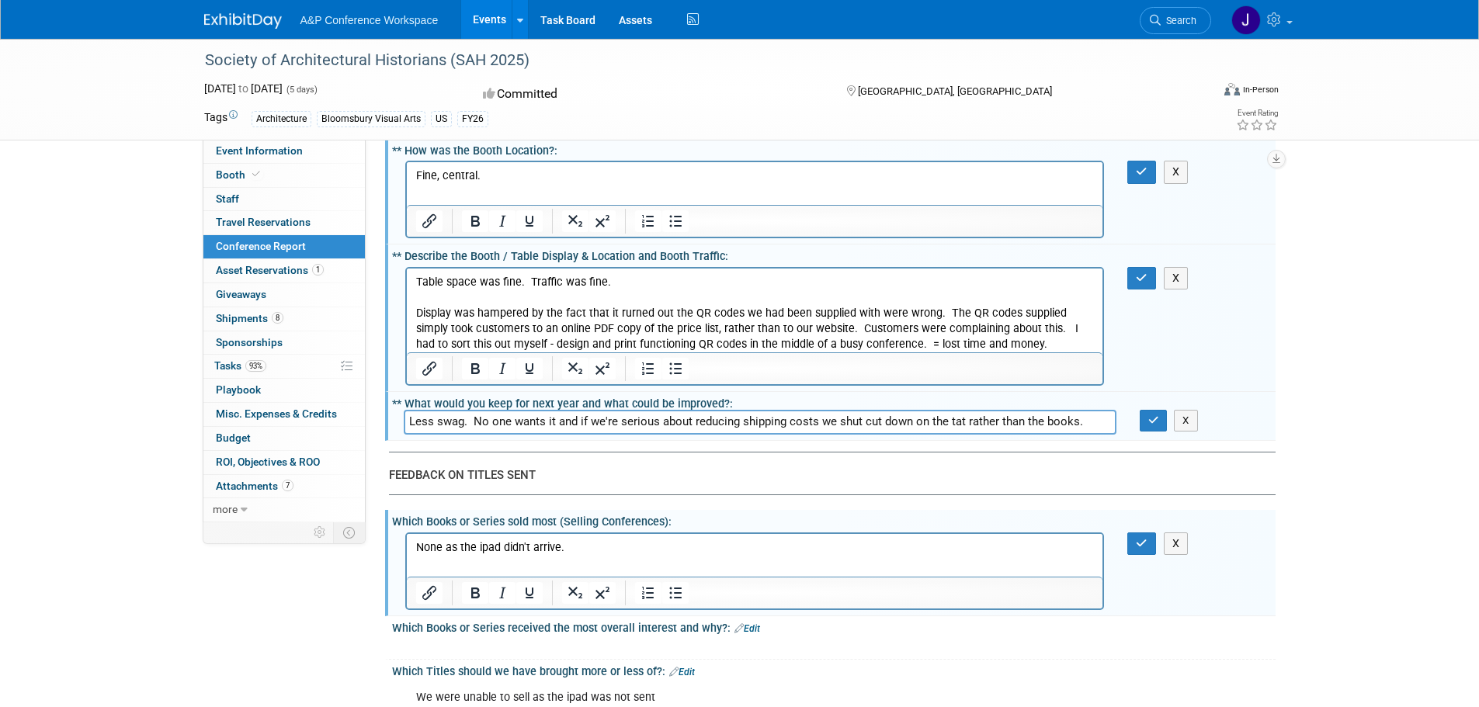
scroll to position [1475, 0]
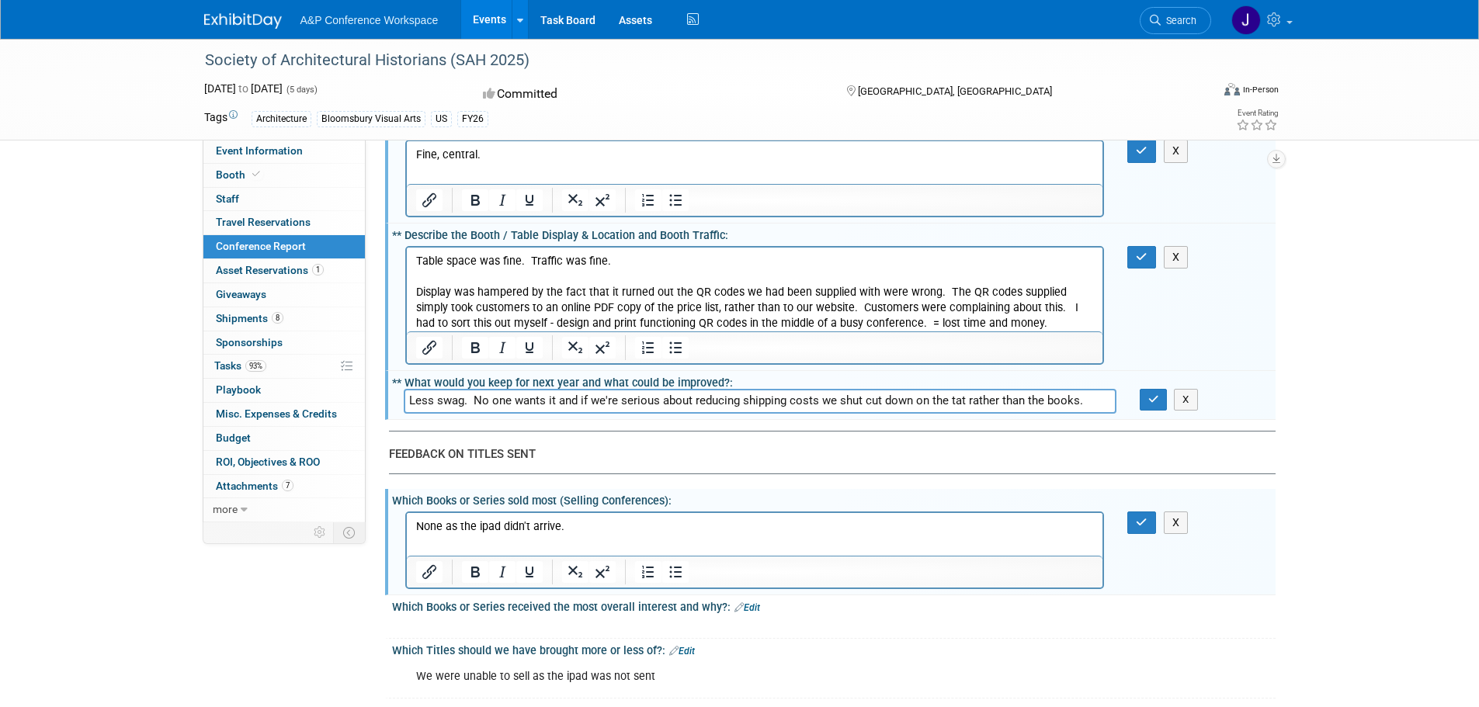
click at [540, 293] on p "Display was hampered by the fact that it rurned out the QR codes we had been su…" at bounding box center [754, 307] width 678 height 47
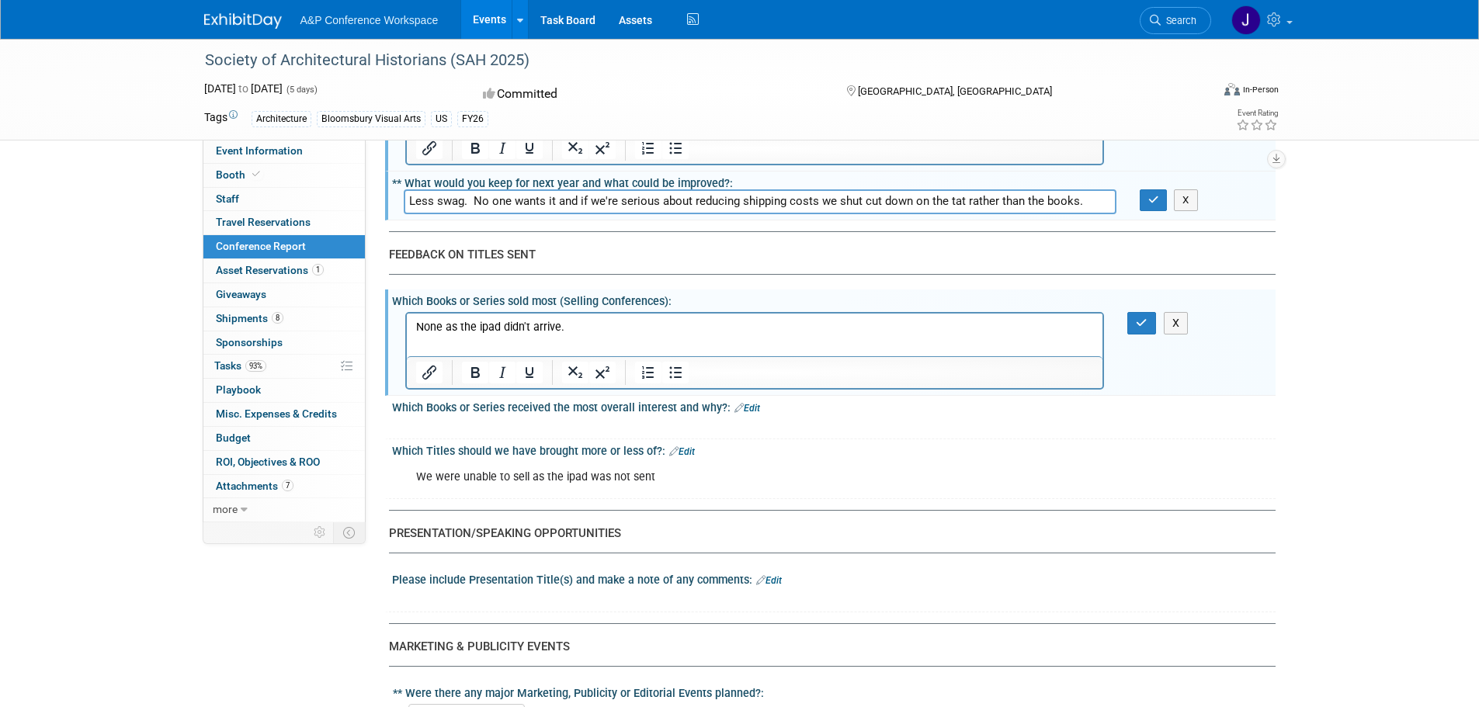
scroll to position [1708, 0]
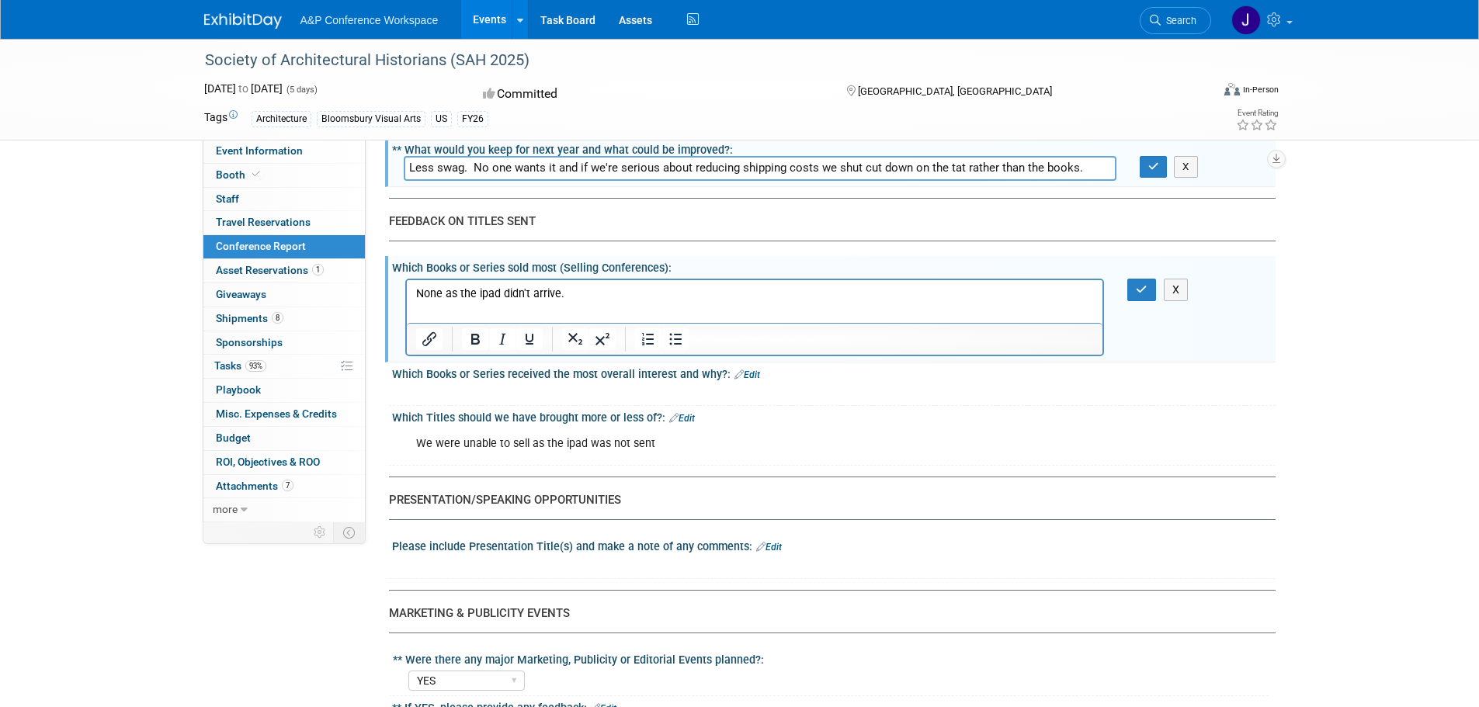
click at [612, 289] on p "None as the ipad didn't arrive." at bounding box center [754, 294] width 678 height 16
click at [749, 372] on link "Edit" at bounding box center [747, 374] width 26 height 11
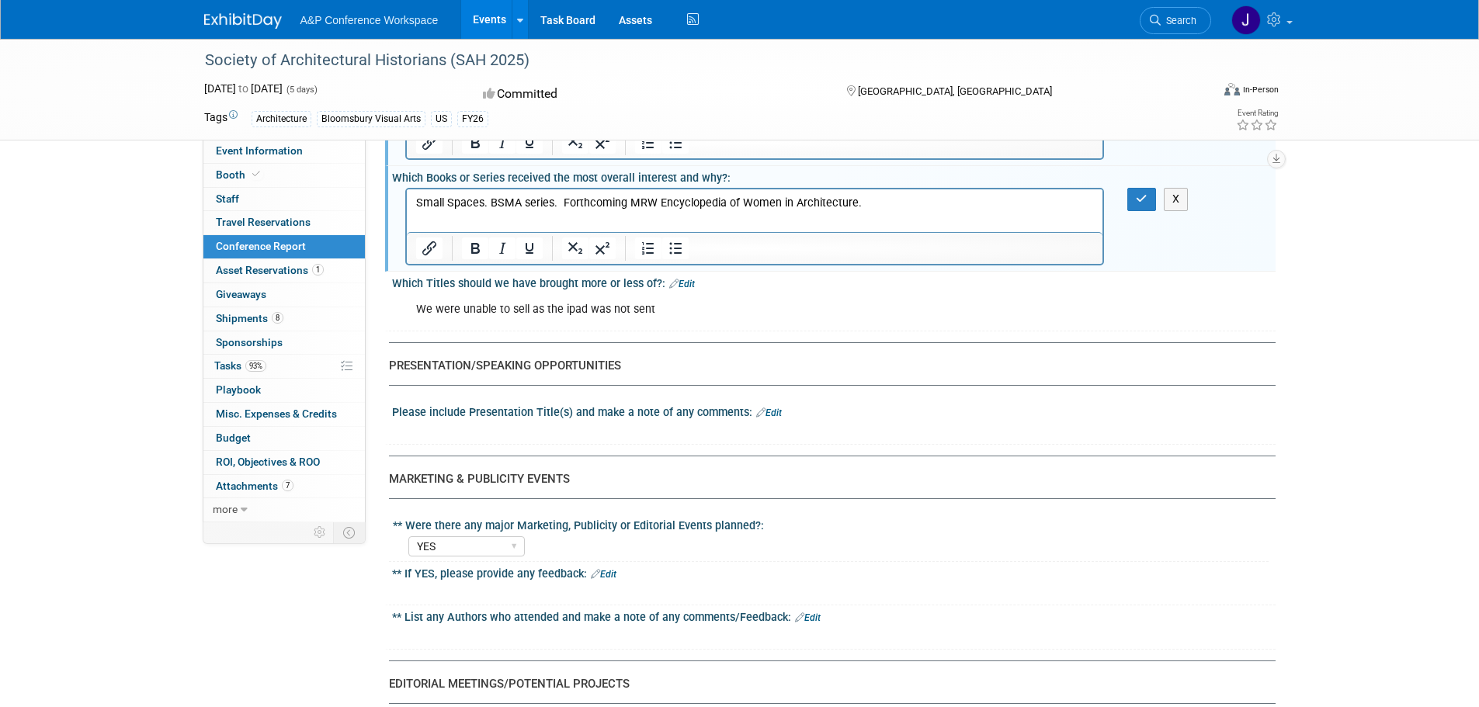
scroll to position [2018, 0]
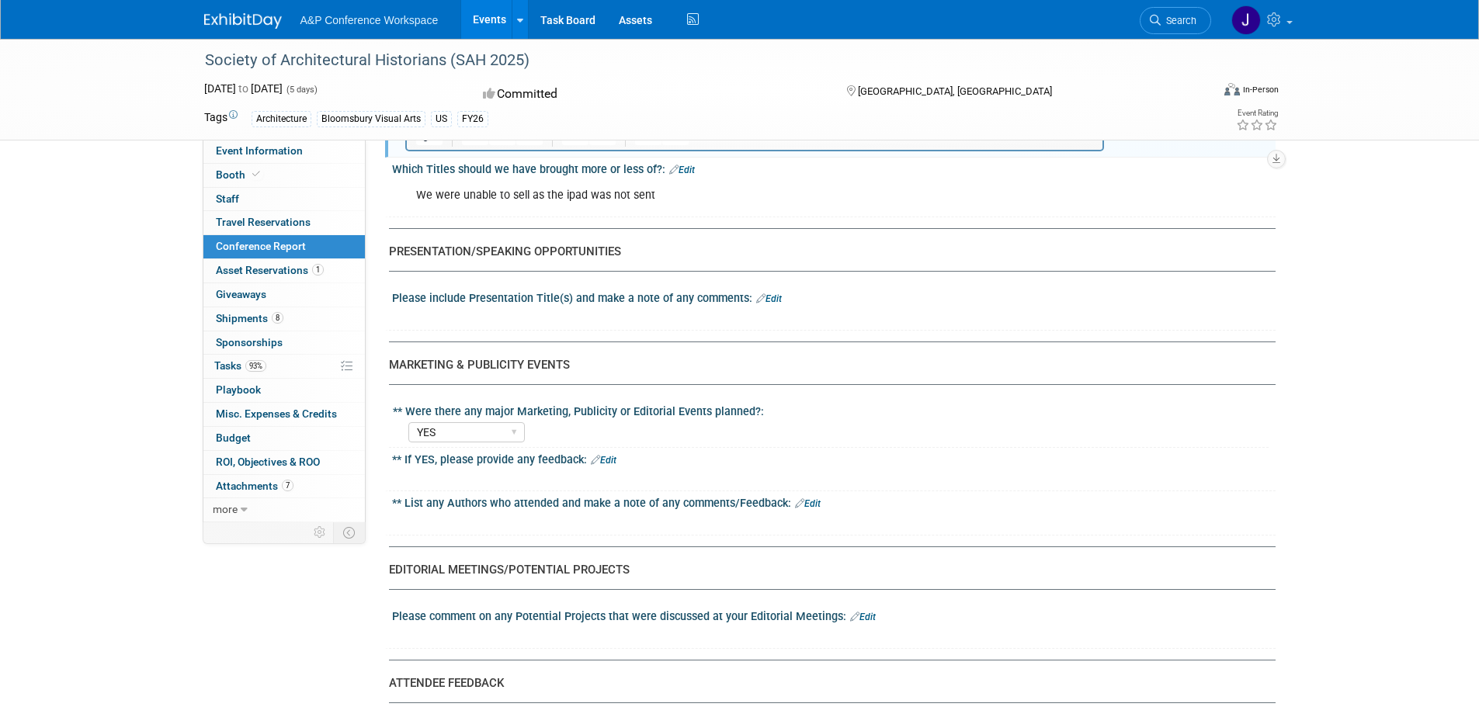
click at [777, 291] on div "Please include Presentation Title(s) and make a note of any comments: Edit" at bounding box center [833, 296] width 883 height 20
click at [777, 293] on link "Edit" at bounding box center [769, 298] width 26 height 11
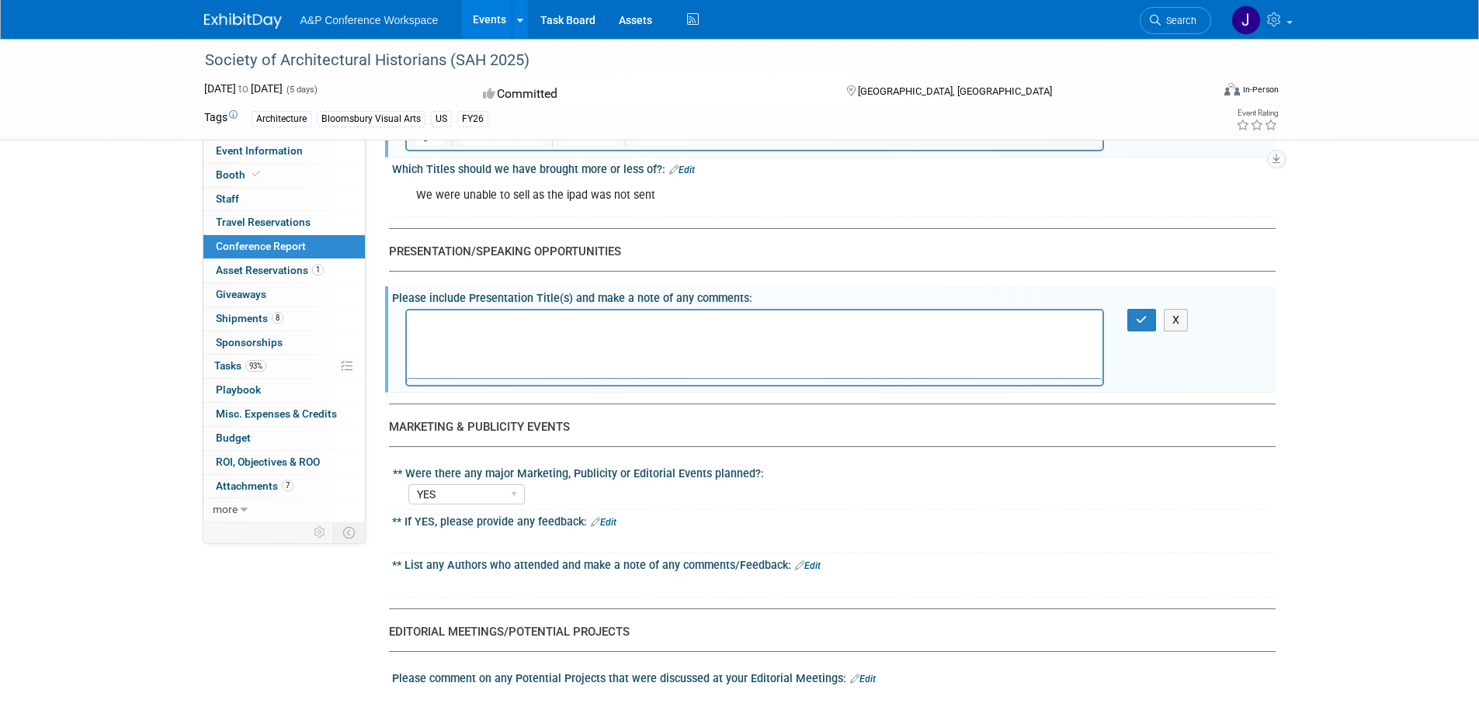
scroll to position [0, 0]
click at [775, 299] on div "Please include Presentation Title(s) and make a note of any comments: Edit" at bounding box center [833, 295] width 883 height 19
click at [637, 318] on p "Rich Text Area. Press ALT-0 for help." at bounding box center [754, 324] width 678 height 16
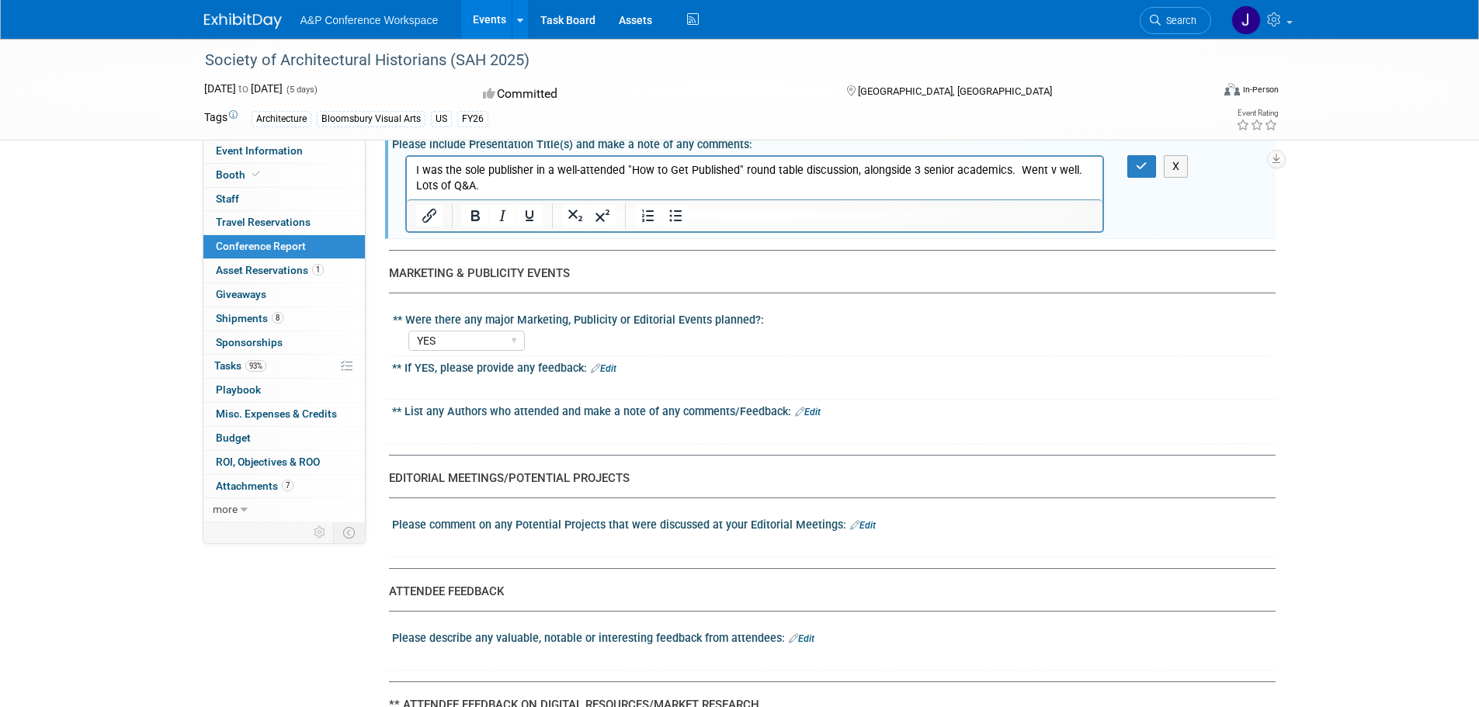
scroll to position [2173, 0]
click at [478, 382] on div at bounding box center [754, 384] width 699 height 16
click at [609, 367] on link "Edit" at bounding box center [604, 367] width 26 height 11
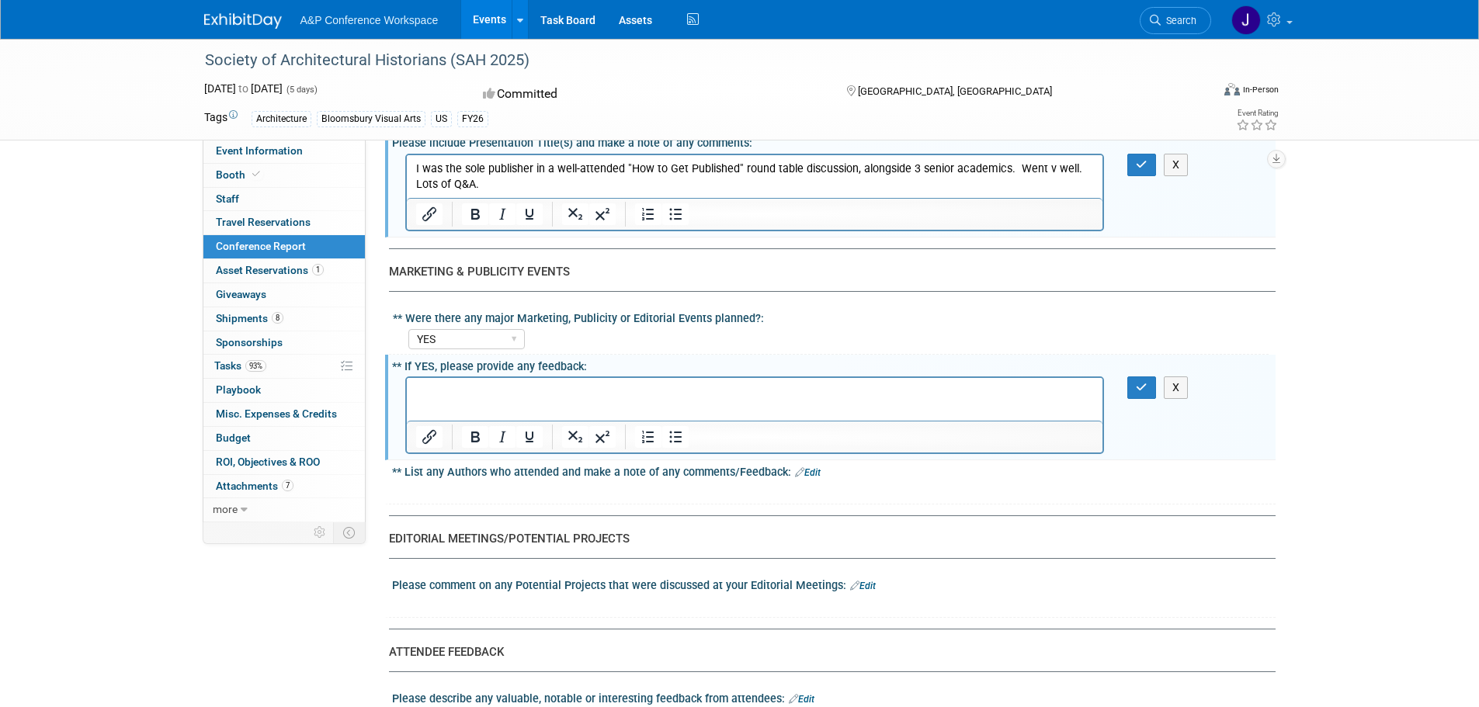
scroll to position [0, 0]
drag, startPoint x: 456, startPoint y: 407, endPoint x: 463, endPoint y: 399, distance: 9.9
click at [456, 400] on html at bounding box center [754, 389] width 696 height 22
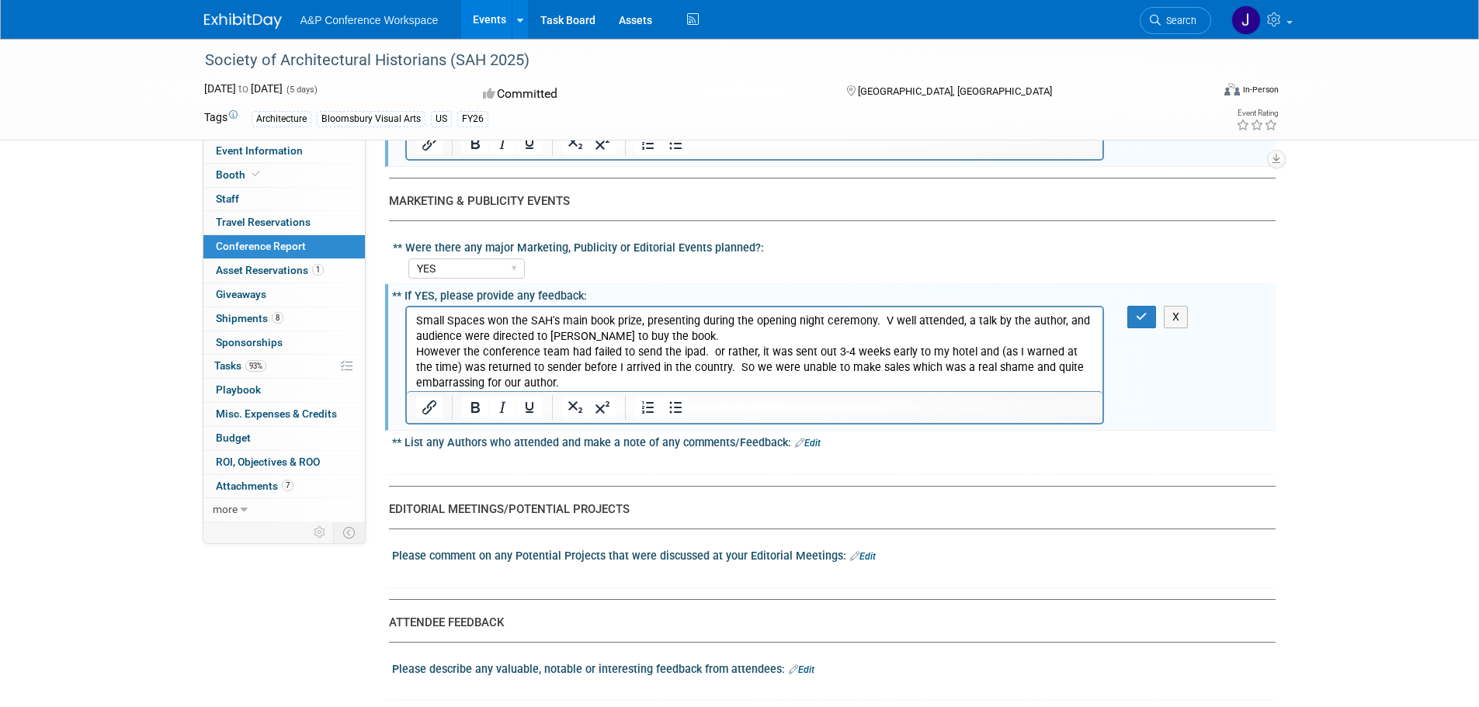
scroll to position [2251, 0]
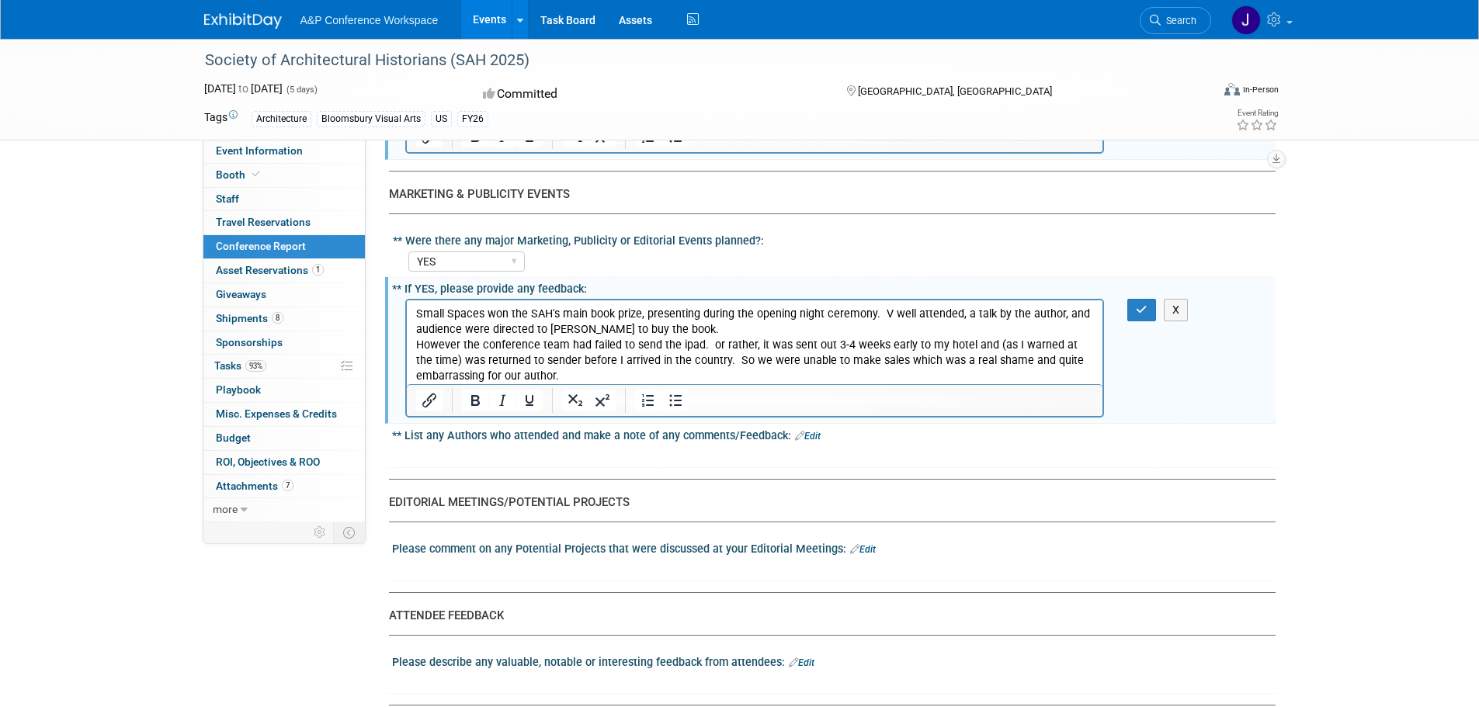
click at [723, 458] on div at bounding box center [754, 454] width 699 height 16
click at [811, 442] on div "X" at bounding box center [832, 446] width 864 height 8
click at [813, 436] on link "Edit" at bounding box center [808, 436] width 26 height 11
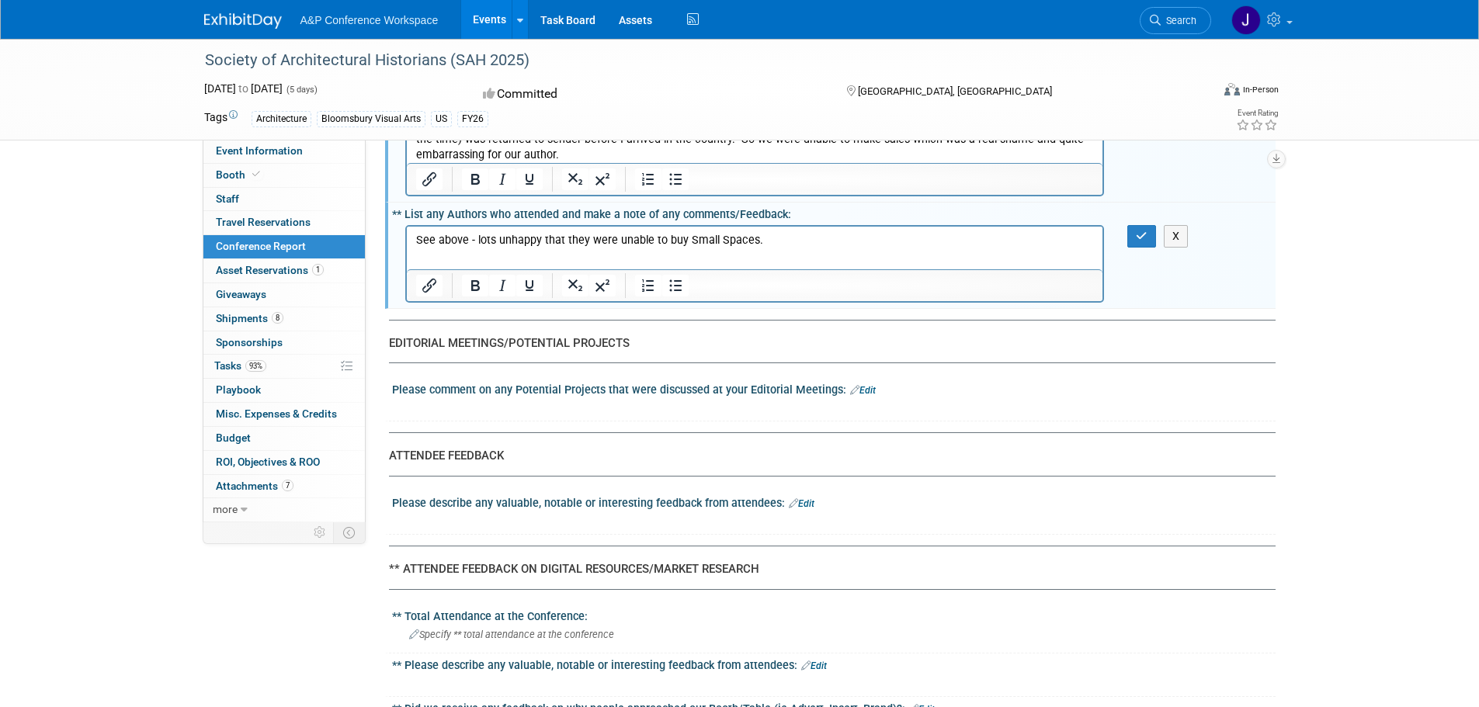
scroll to position [2484, 0]
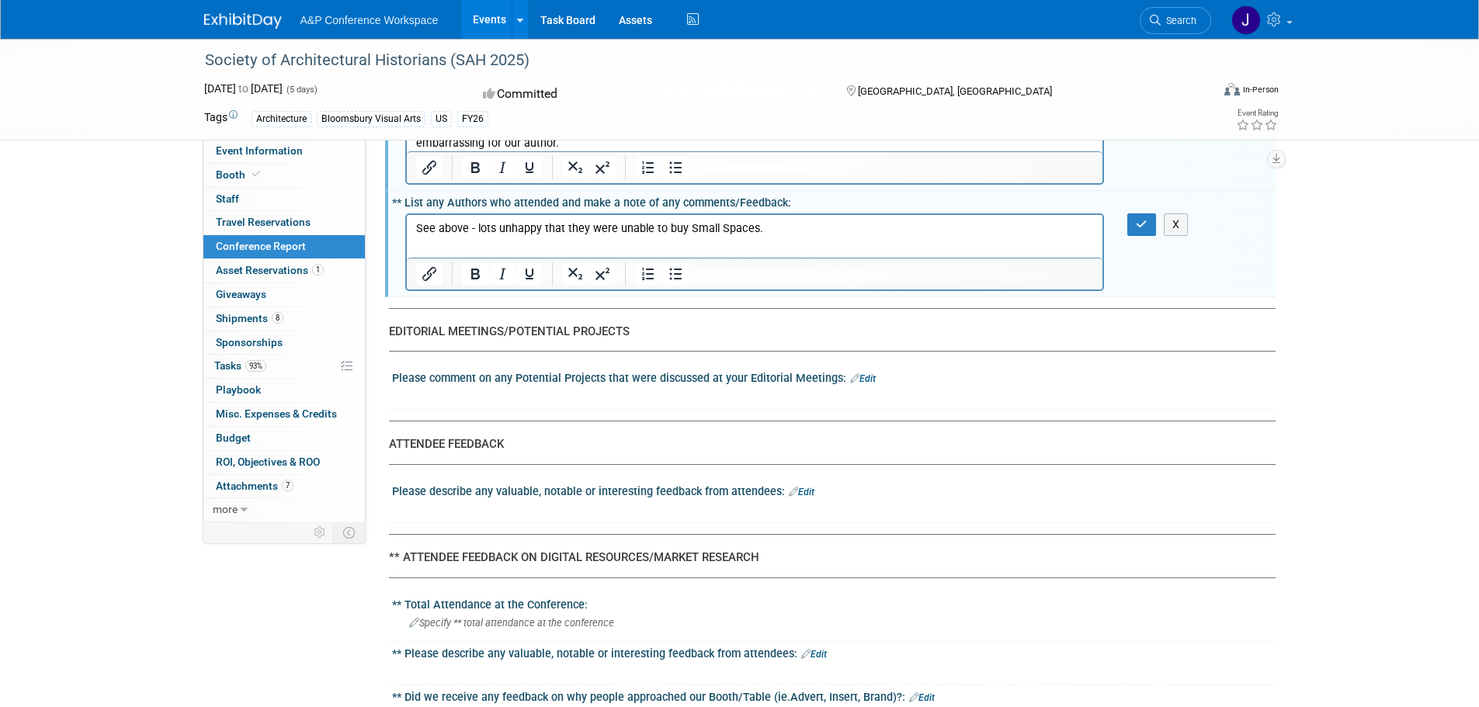
click at [872, 376] on div "Please comment on any Potential Projects that were discussed at your Editorial …" at bounding box center [833, 376] width 883 height 20
click at [861, 377] on link "Edit" at bounding box center [863, 378] width 26 height 11
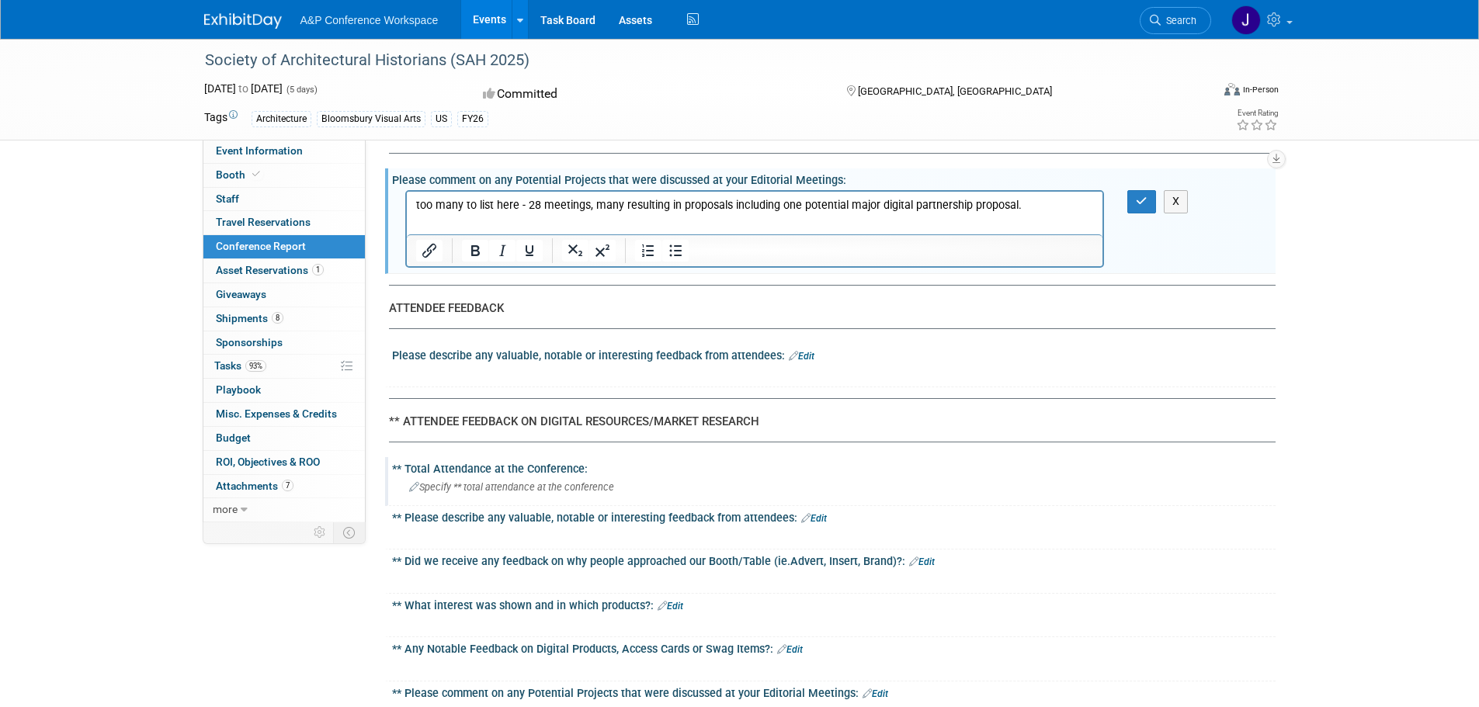
scroll to position [2794, 0]
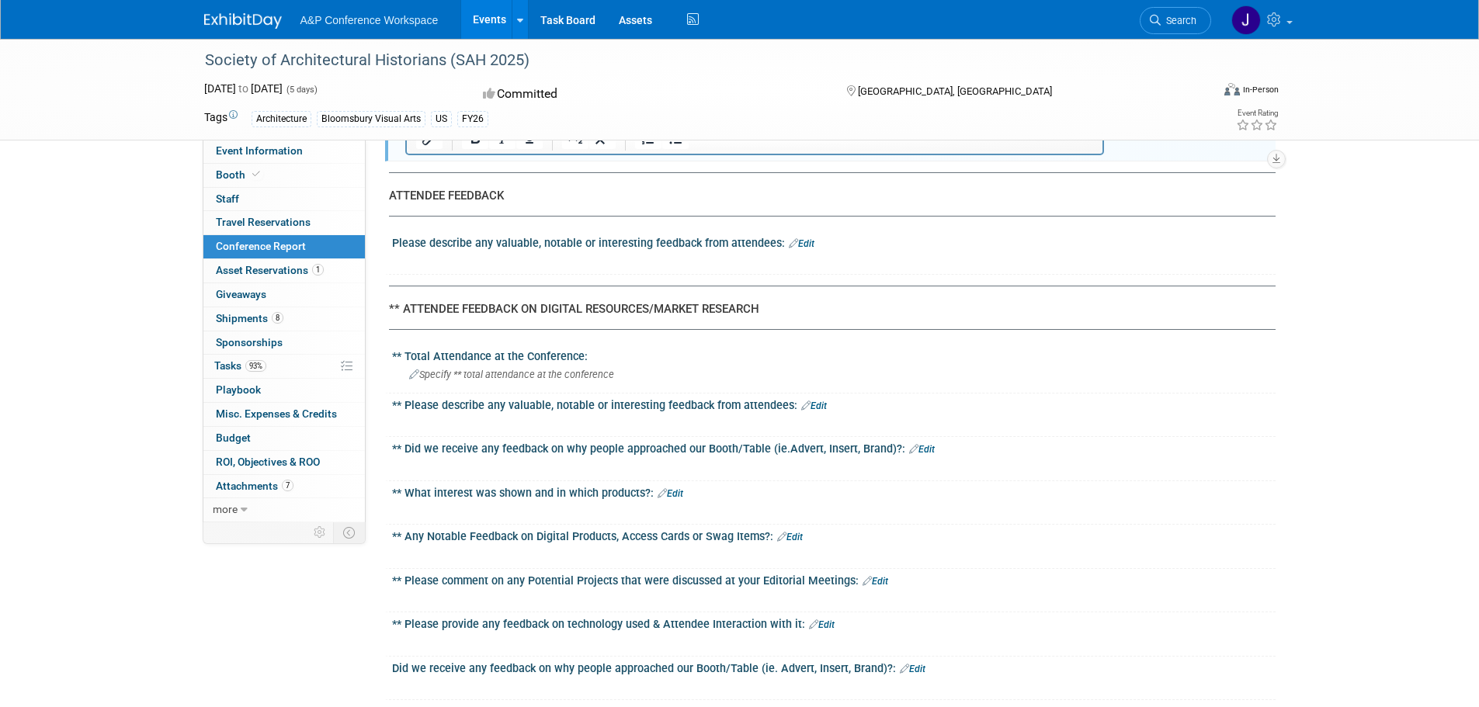
click at [805, 242] on link "Edit" at bounding box center [802, 243] width 26 height 11
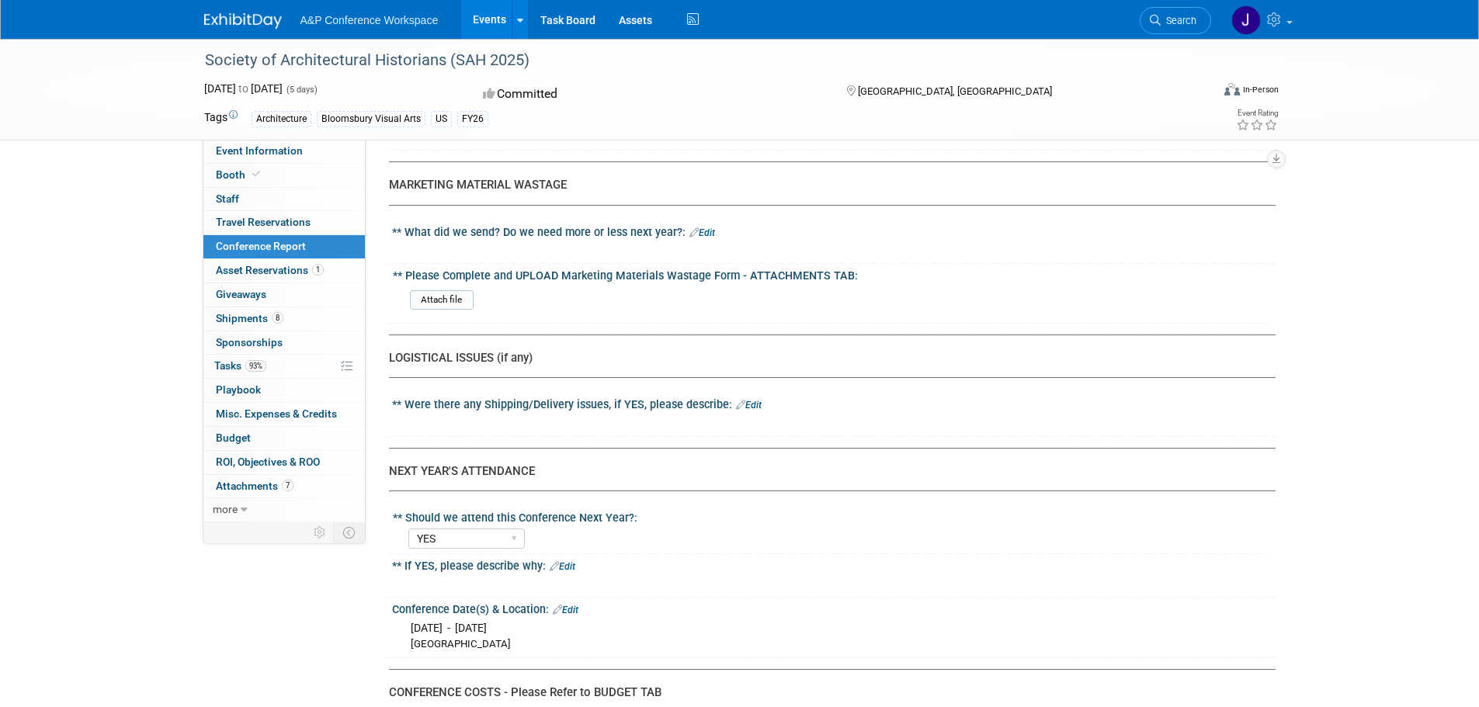
scroll to position [3648, 0]
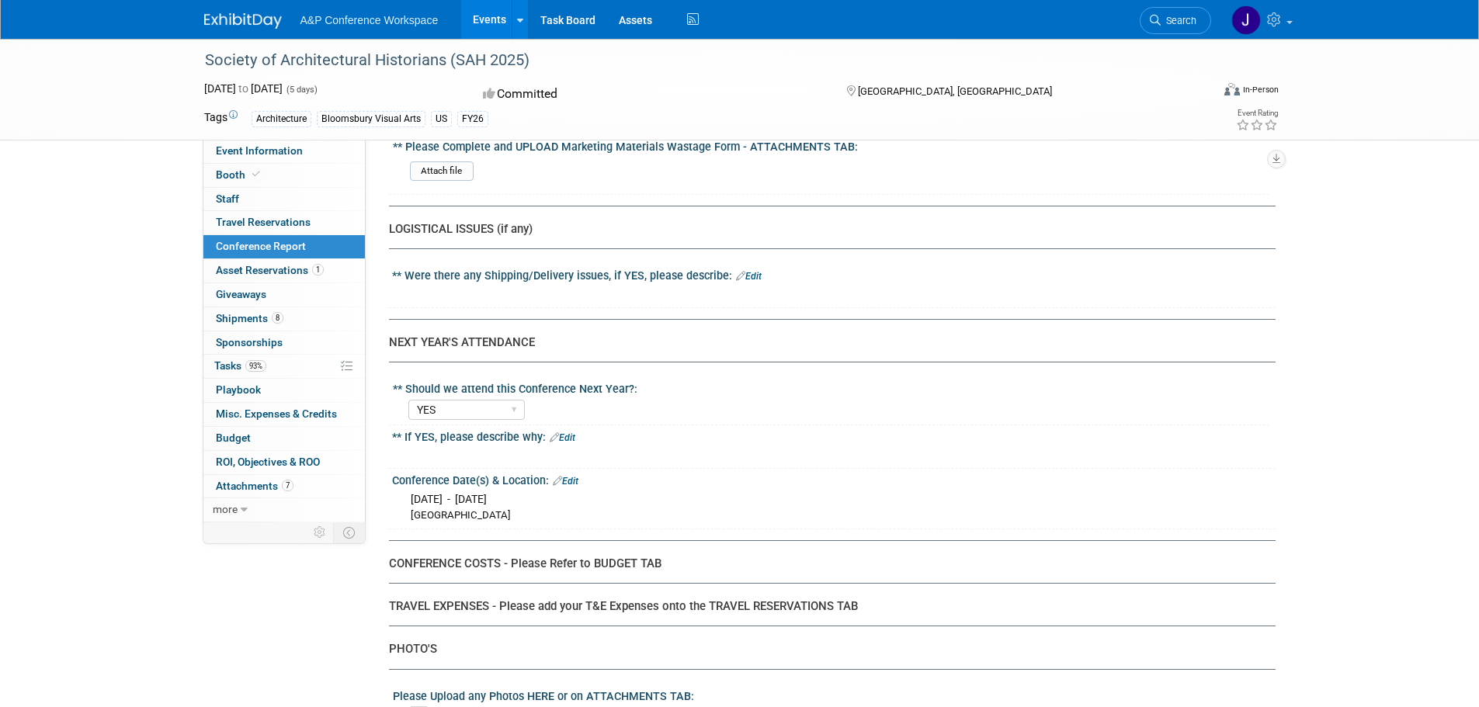
click at [759, 272] on div "** Were there any Shipping/Delivery issues, if YES, please describe: Edit" at bounding box center [833, 274] width 883 height 20
click at [746, 274] on link "Edit" at bounding box center [749, 276] width 26 height 11
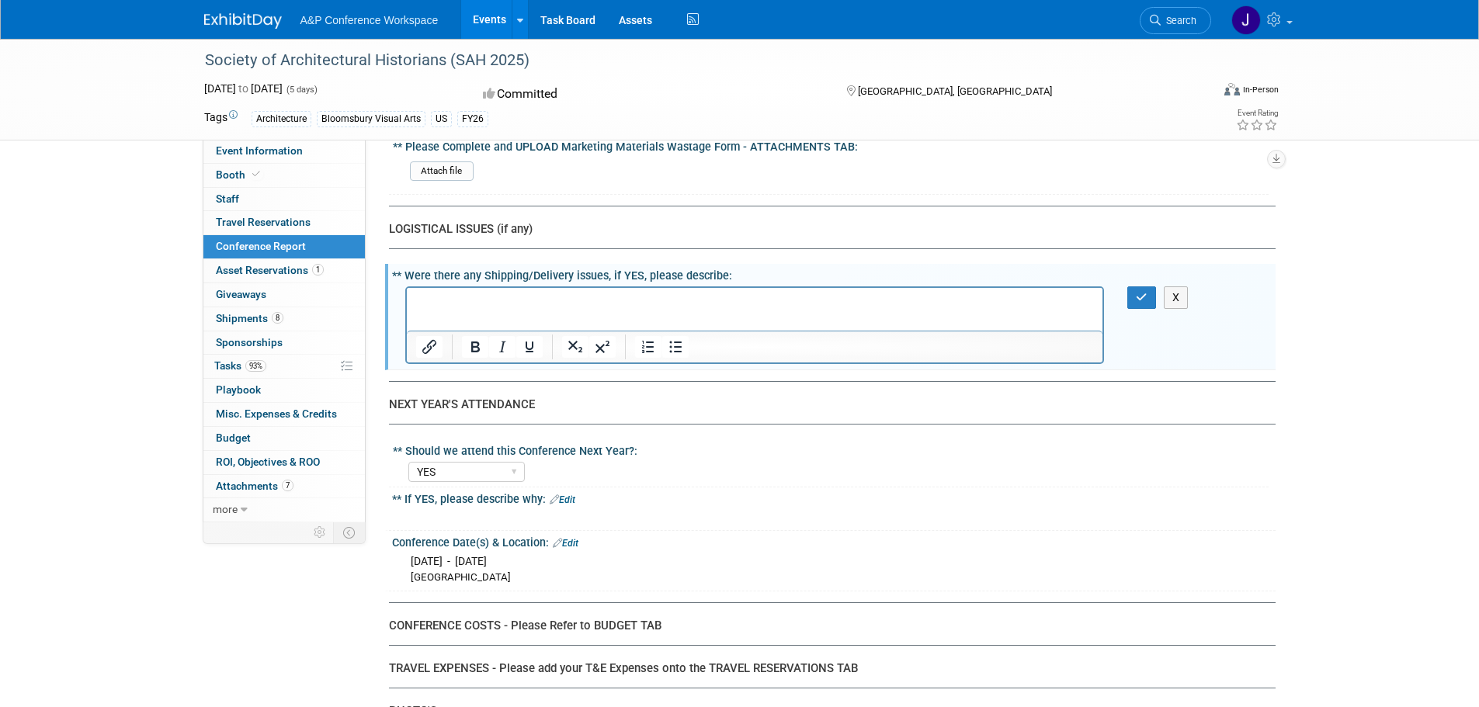
scroll to position [0, 0]
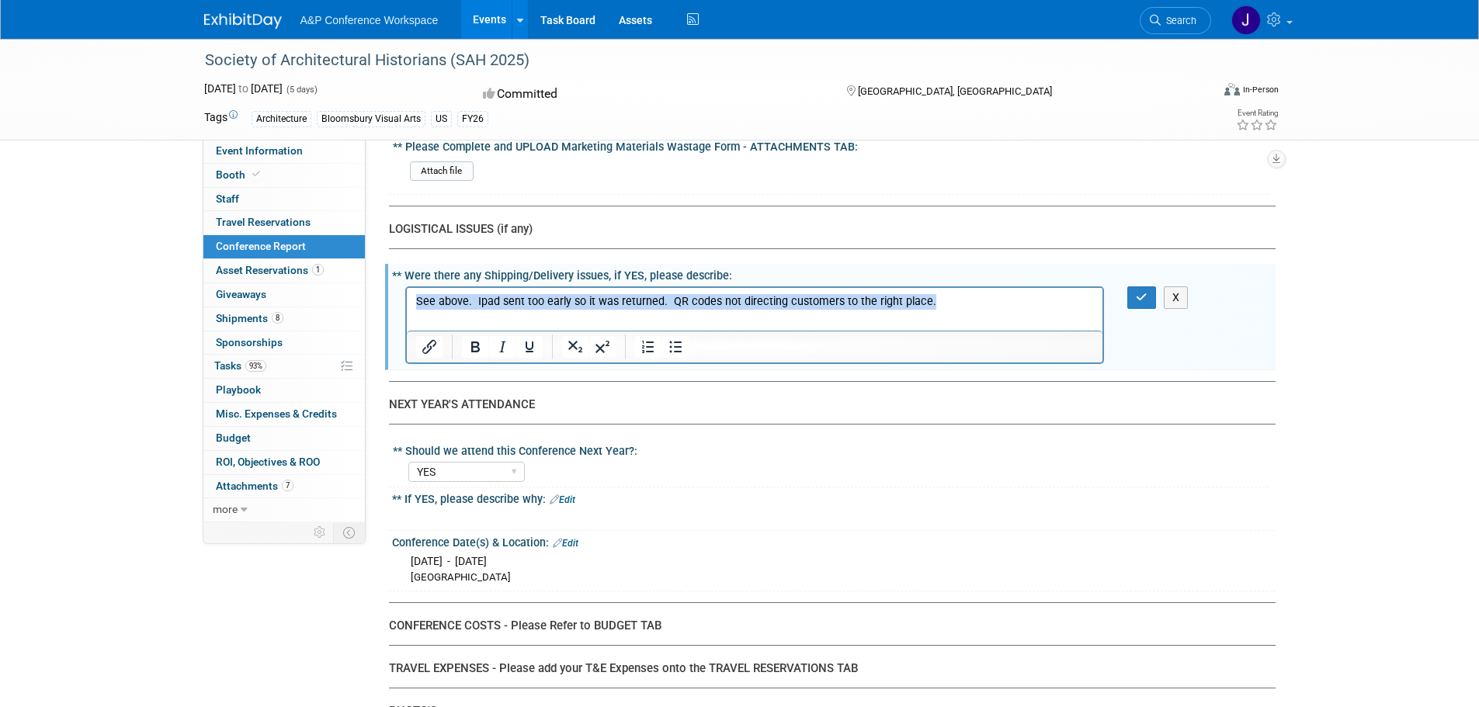
copy p "See above. Ipad sent too early so it was returned. QR codes not directing custo…"
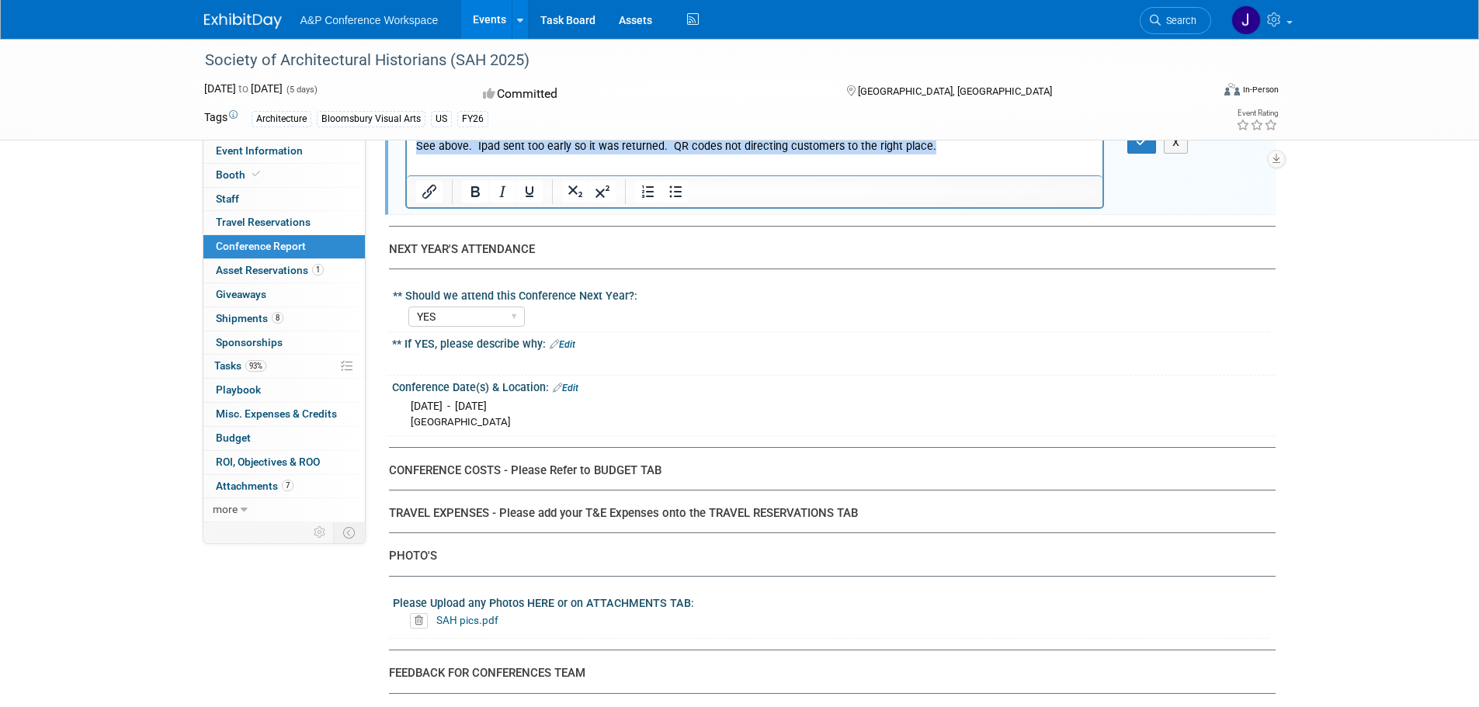
scroll to position [3958, 0]
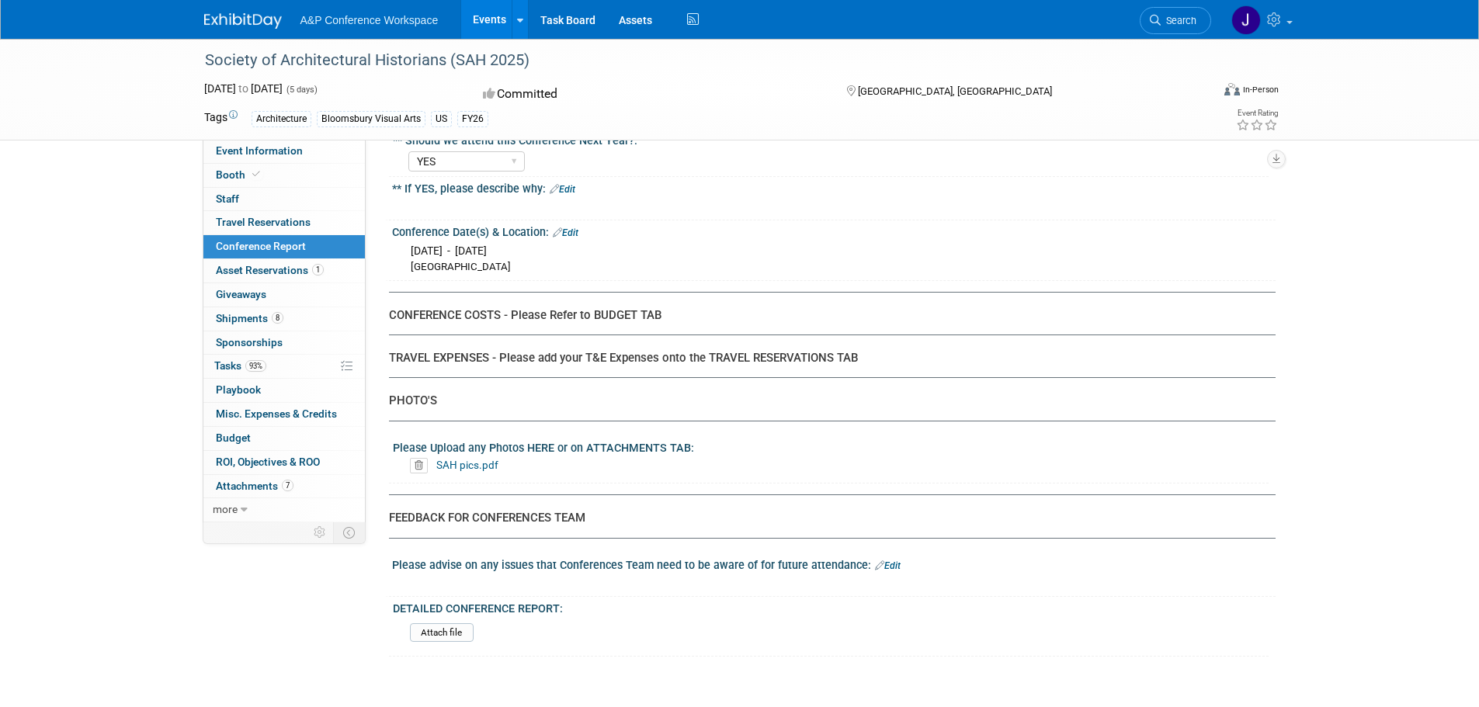
click at [670, 517] on div "FEEDBACK FOR CONFERENCES TEAM" at bounding box center [826, 518] width 875 height 16
click at [888, 567] on link "Edit" at bounding box center [888, 565] width 26 height 11
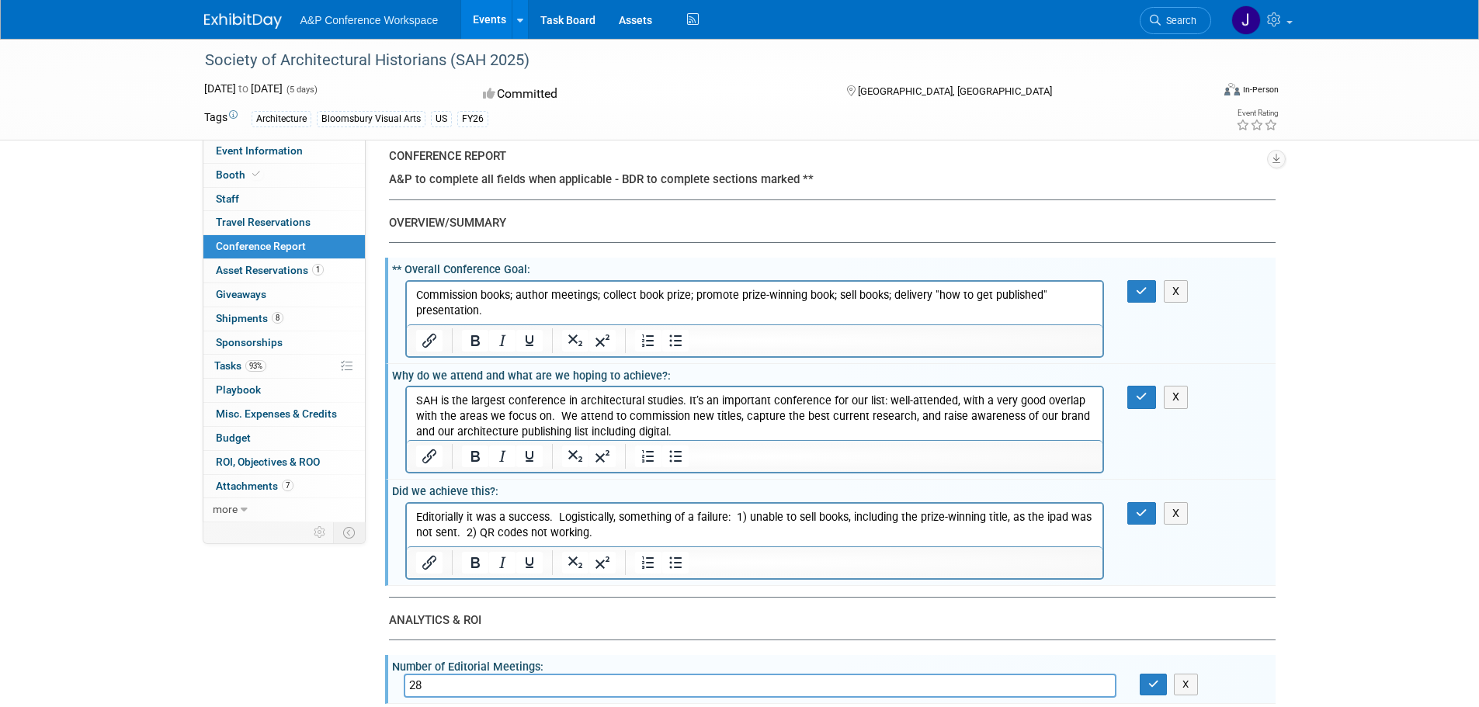
scroll to position [0, 0]
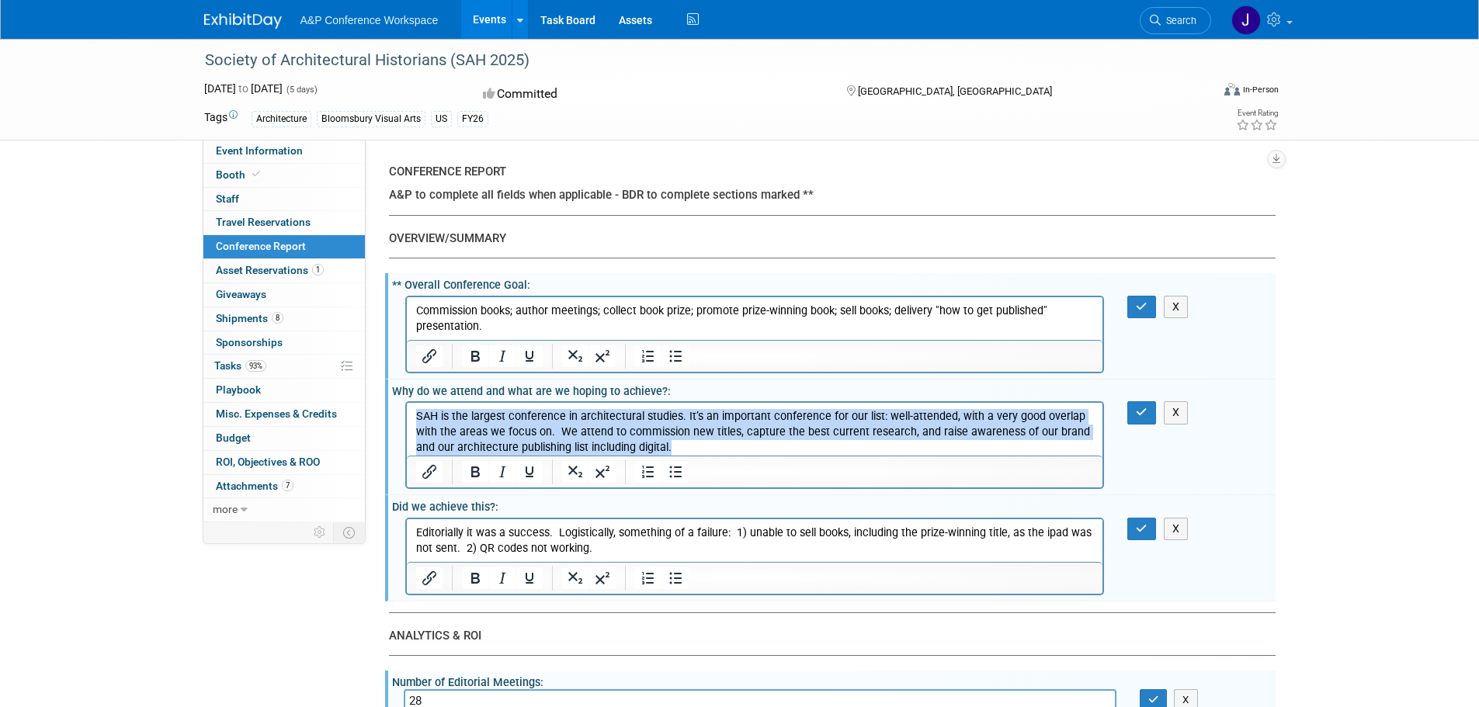
drag, startPoint x: 653, startPoint y: 449, endPoint x: 353, endPoint y: 416, distance: 301.4
click at [406, 416] on html "SAH is the largest conference in architectural studies. It’s an important confe…" at bounding box center [754, 429] width 696 height 53
copy p "SAH is the largest conference in architectural studies. It’s an important confe…"
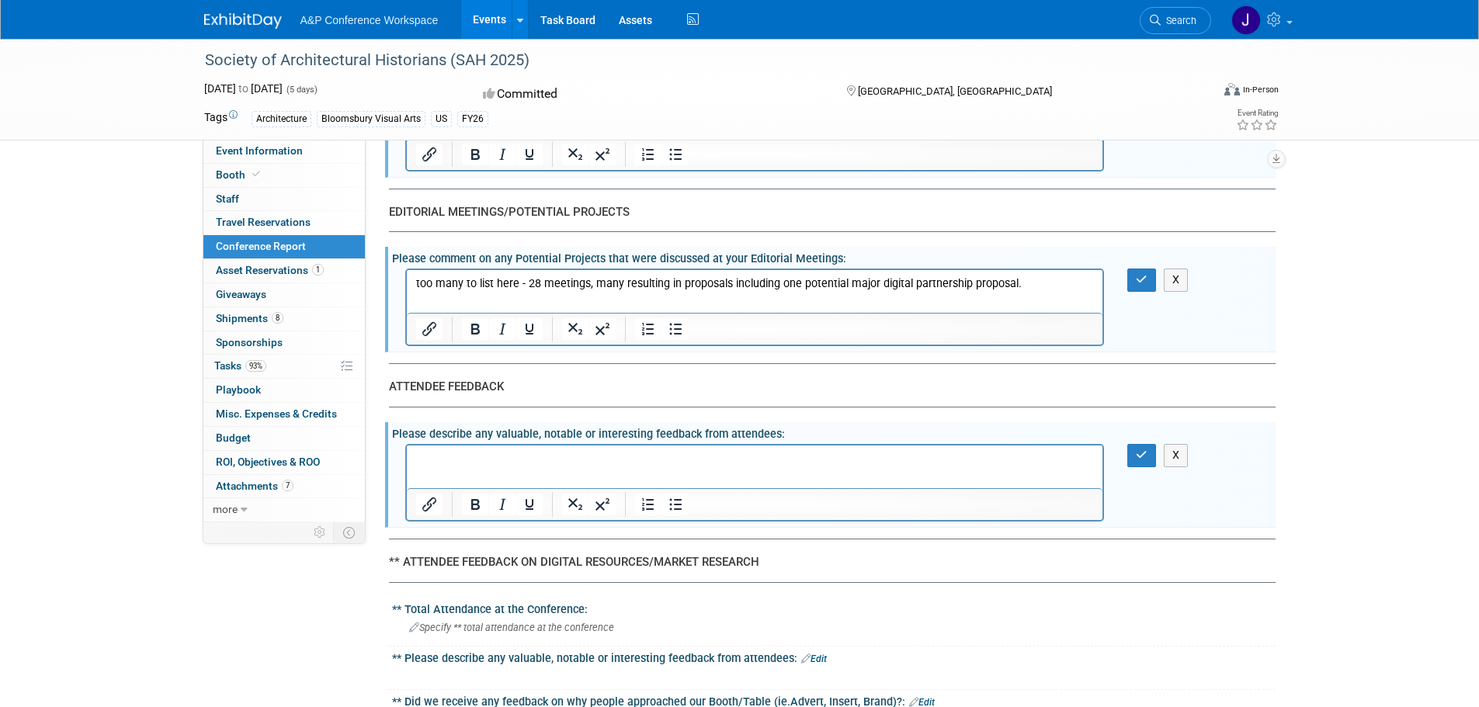
scroll to position [2664, 0]
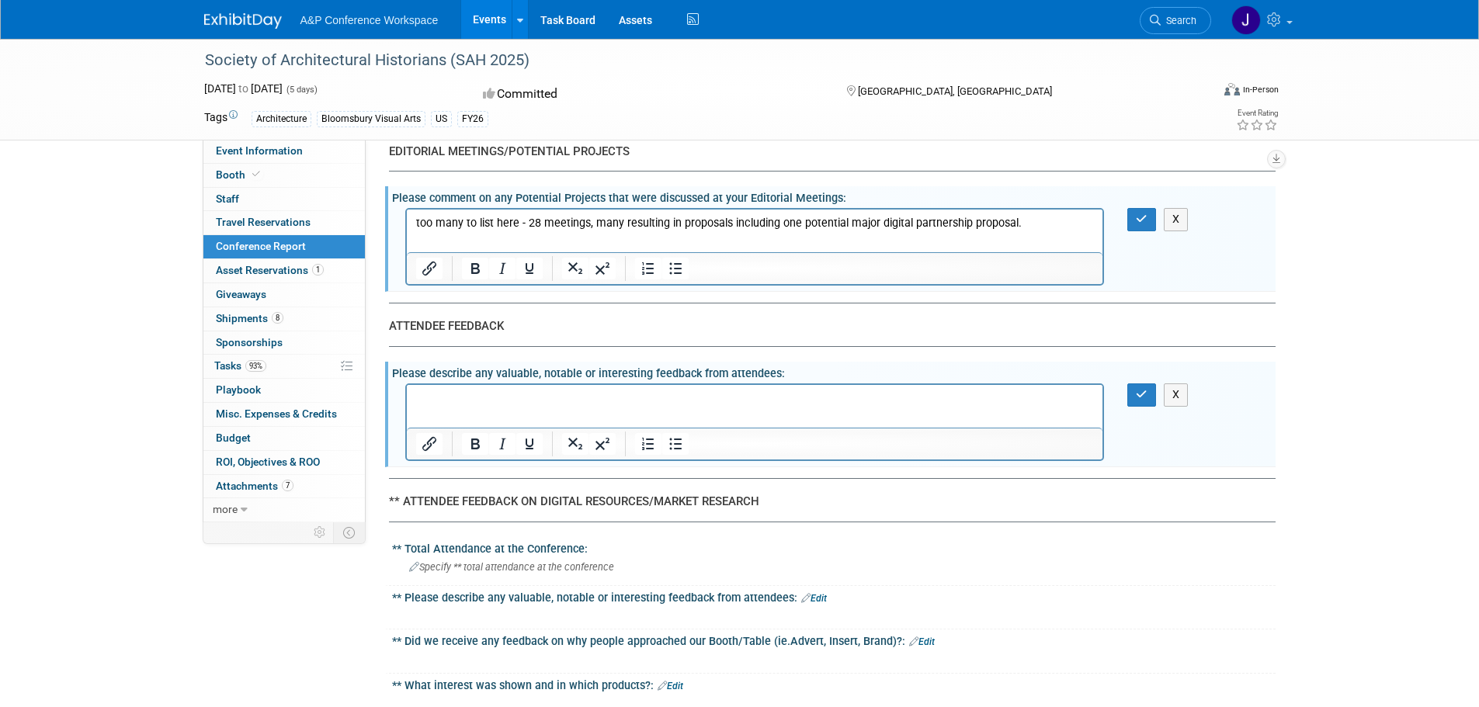
click at [517, 383] on div "X" at bounding box center [832, 384] width 864 height 8
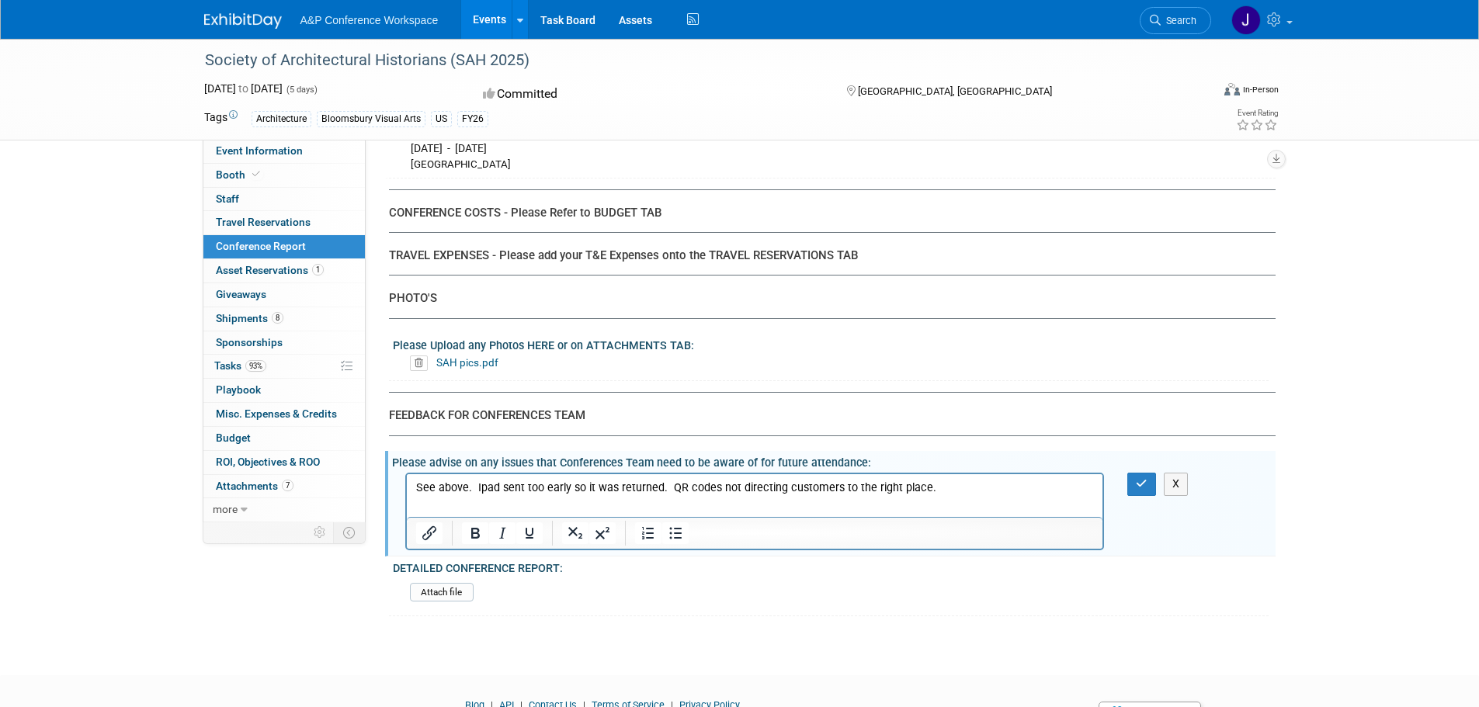
scroll to position [3906, 0]
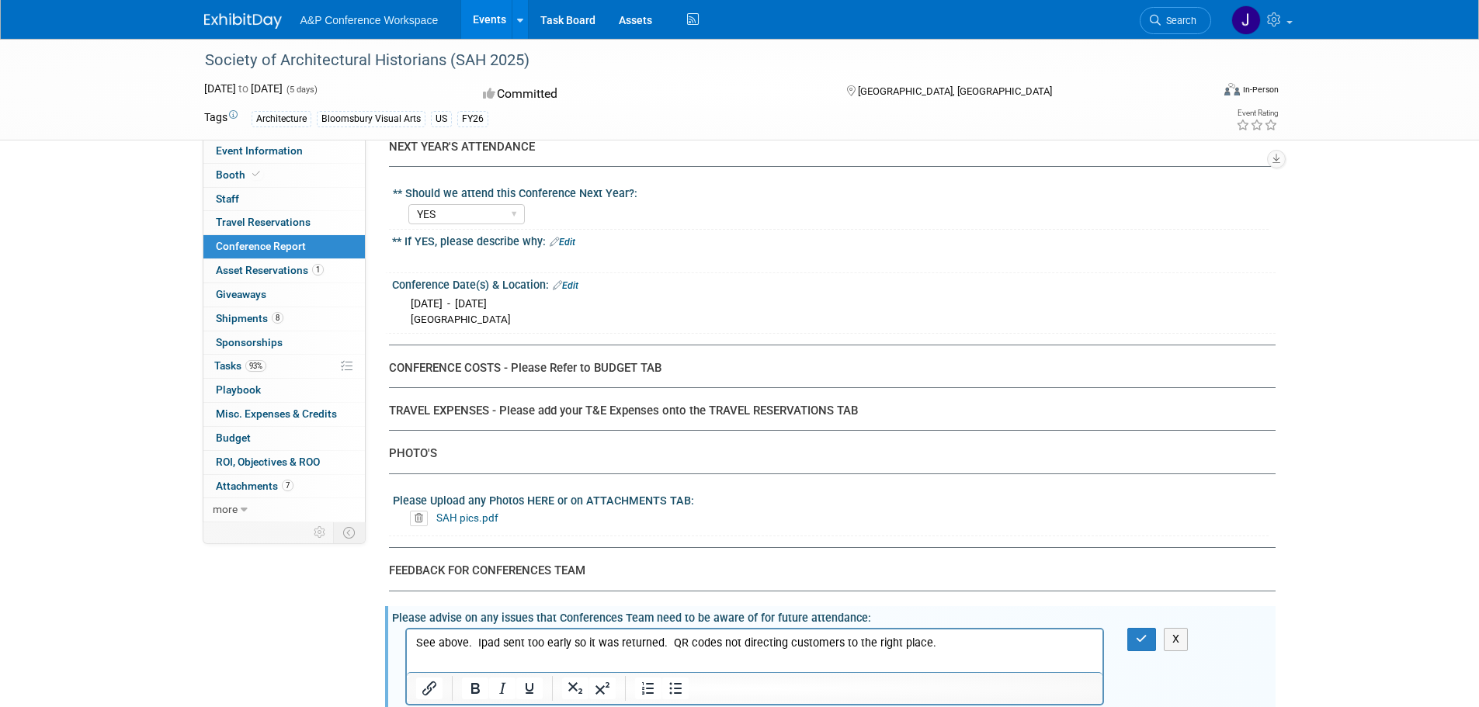
click at [480, 259] on div at bounding box center [754, 259] width 699 height 16
click at [575, 246] on link "Edit" at bounding box center [563, 242] width 26 height 11
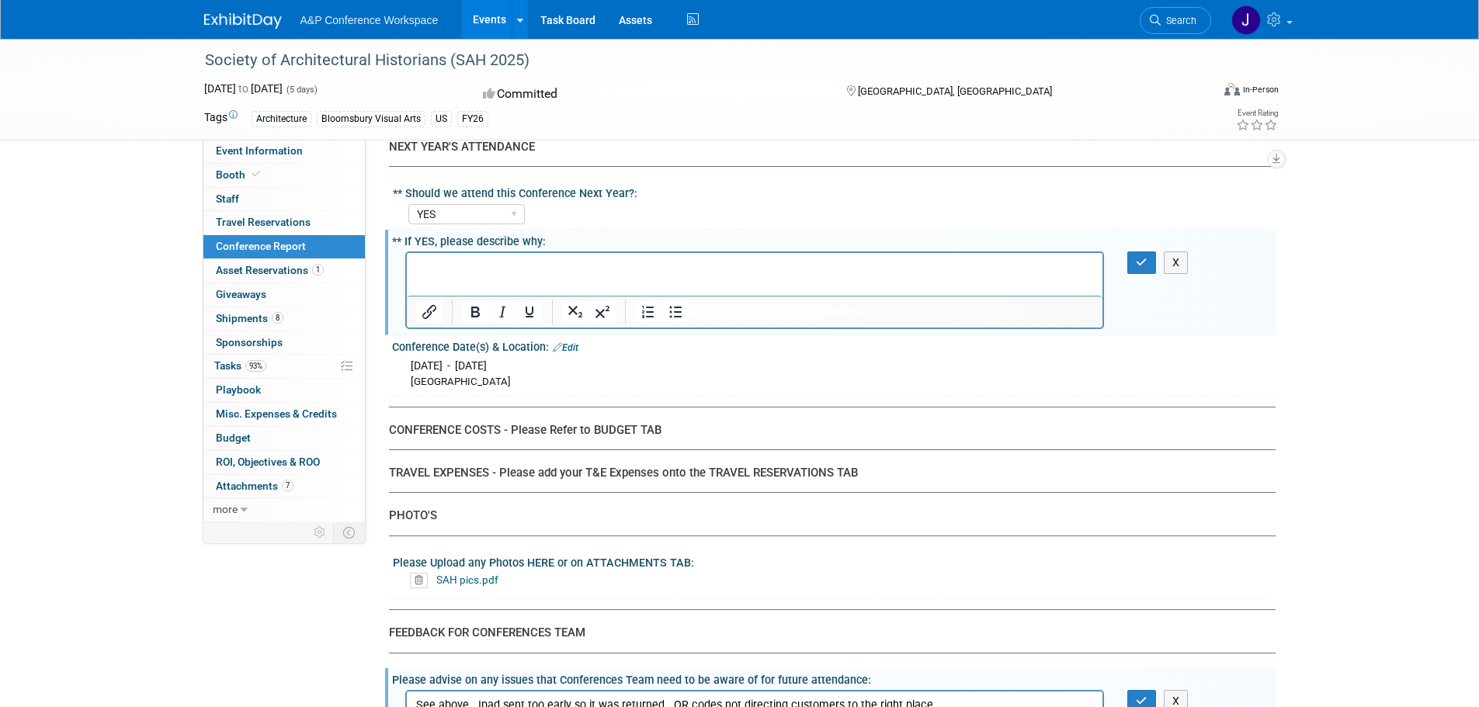
scroll to position [0, 0]
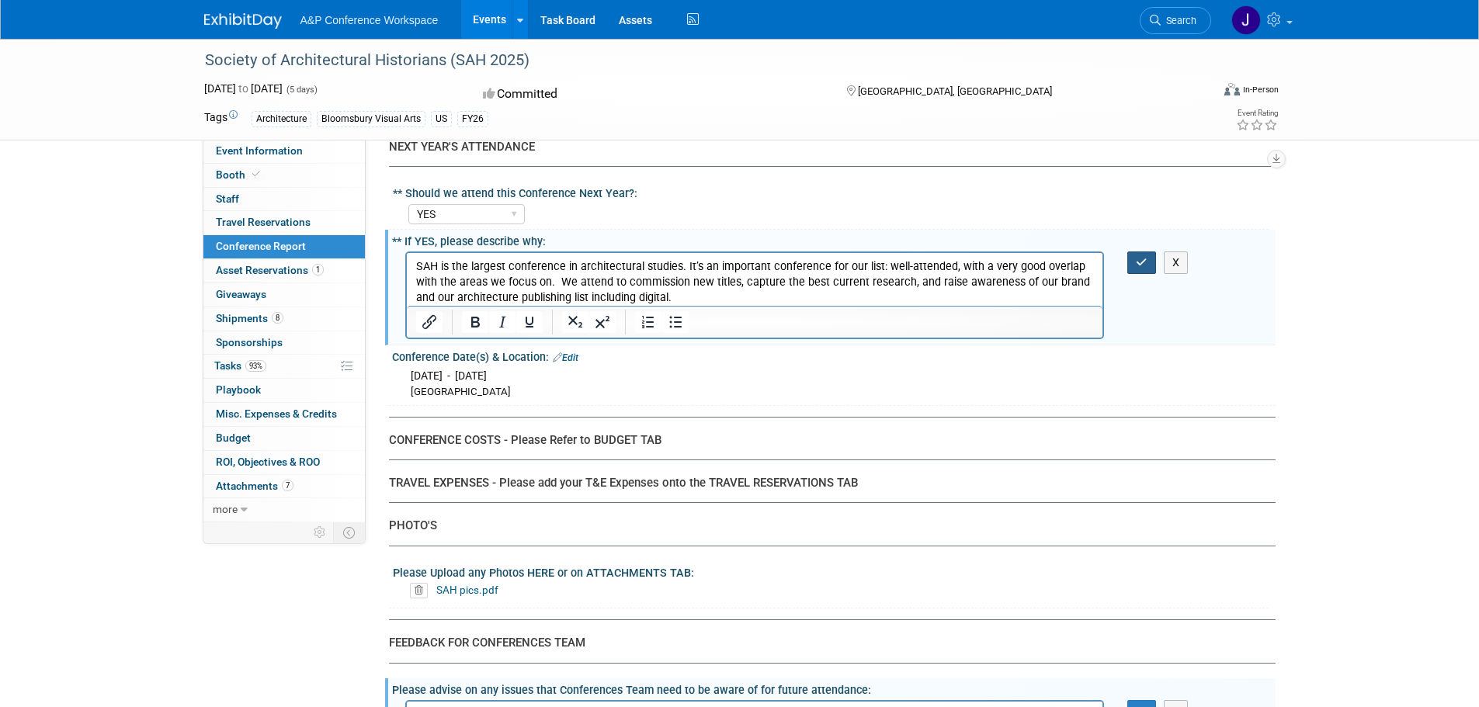
click at [1137, 261] on icon "button" at bounding box center [1141, 262] width 12 height 11
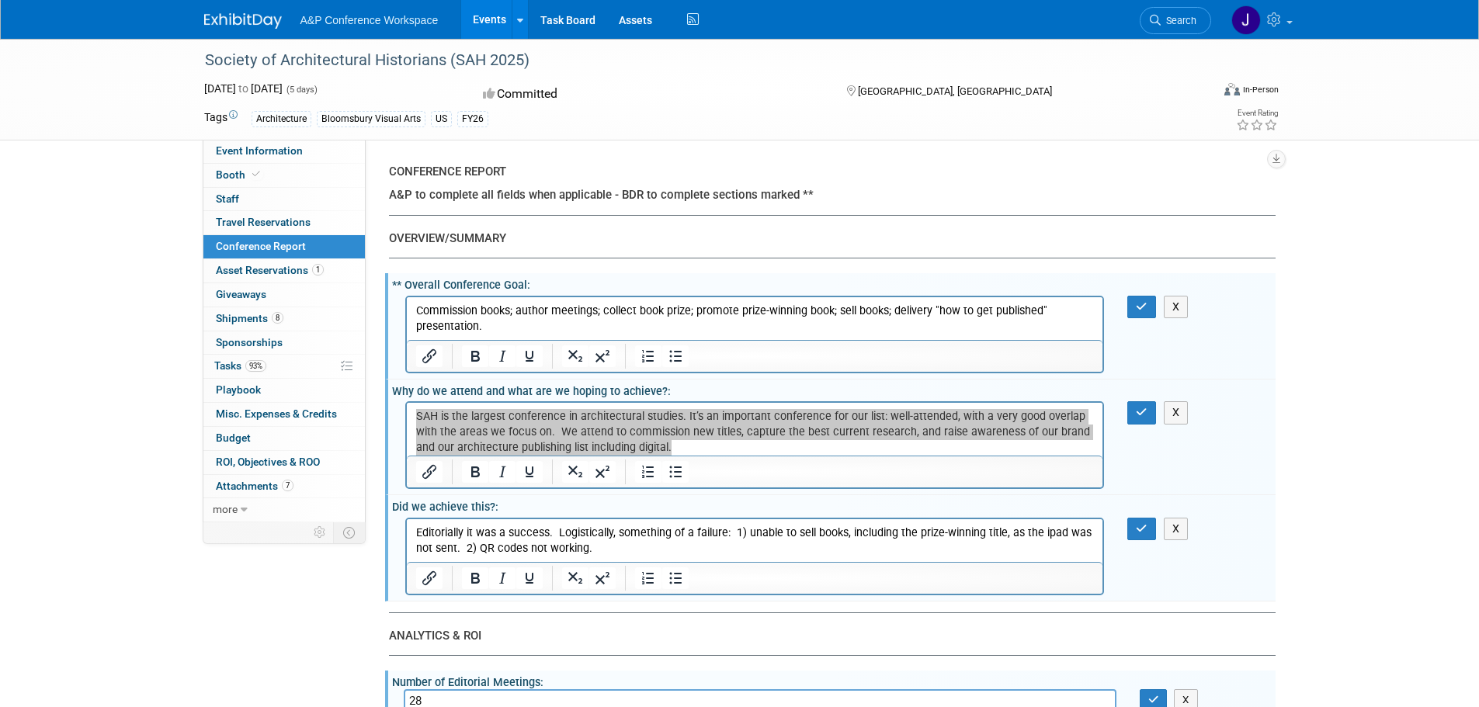
click at [555, 300] on html "Commission books; author meetings; collect book prize; promote prize-winning bo…" at bounding box center [754, 314] width 696 height 37
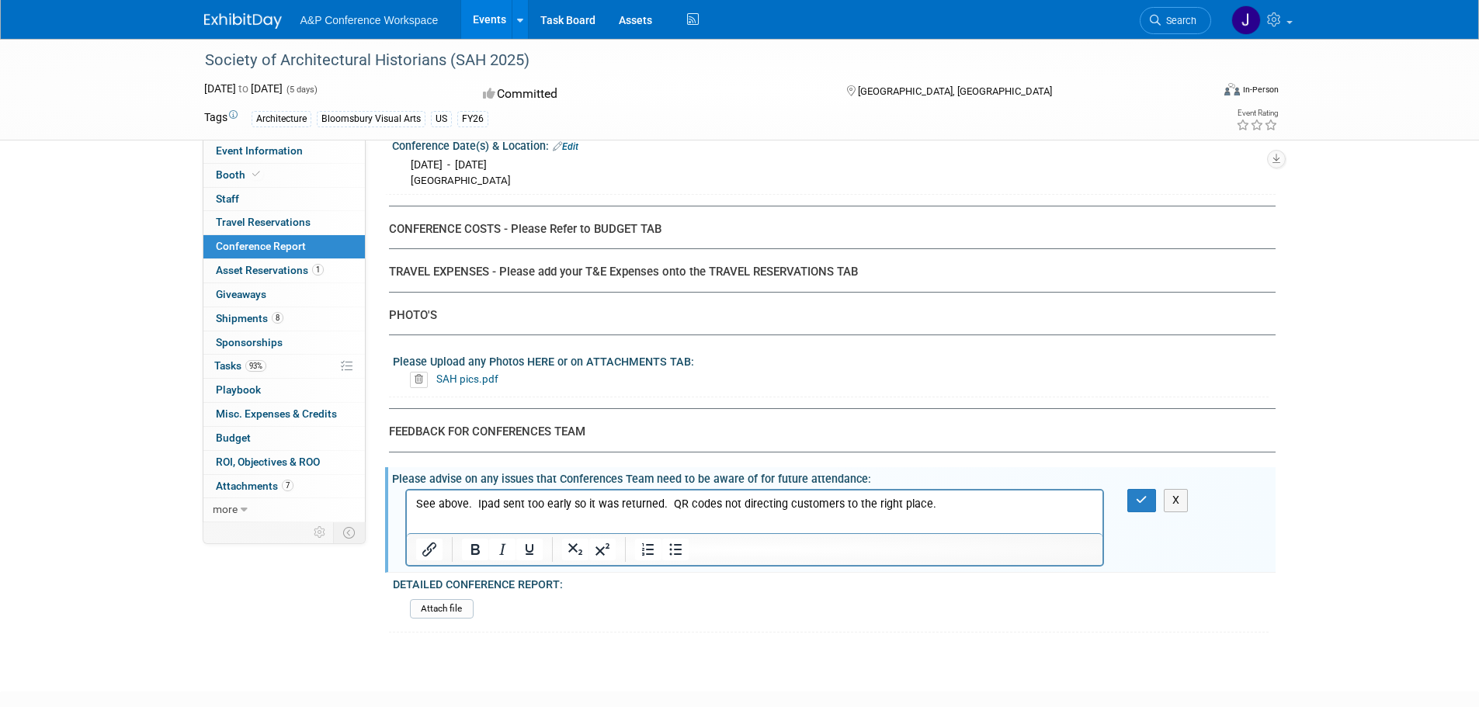
scroll to position [4152, 0]
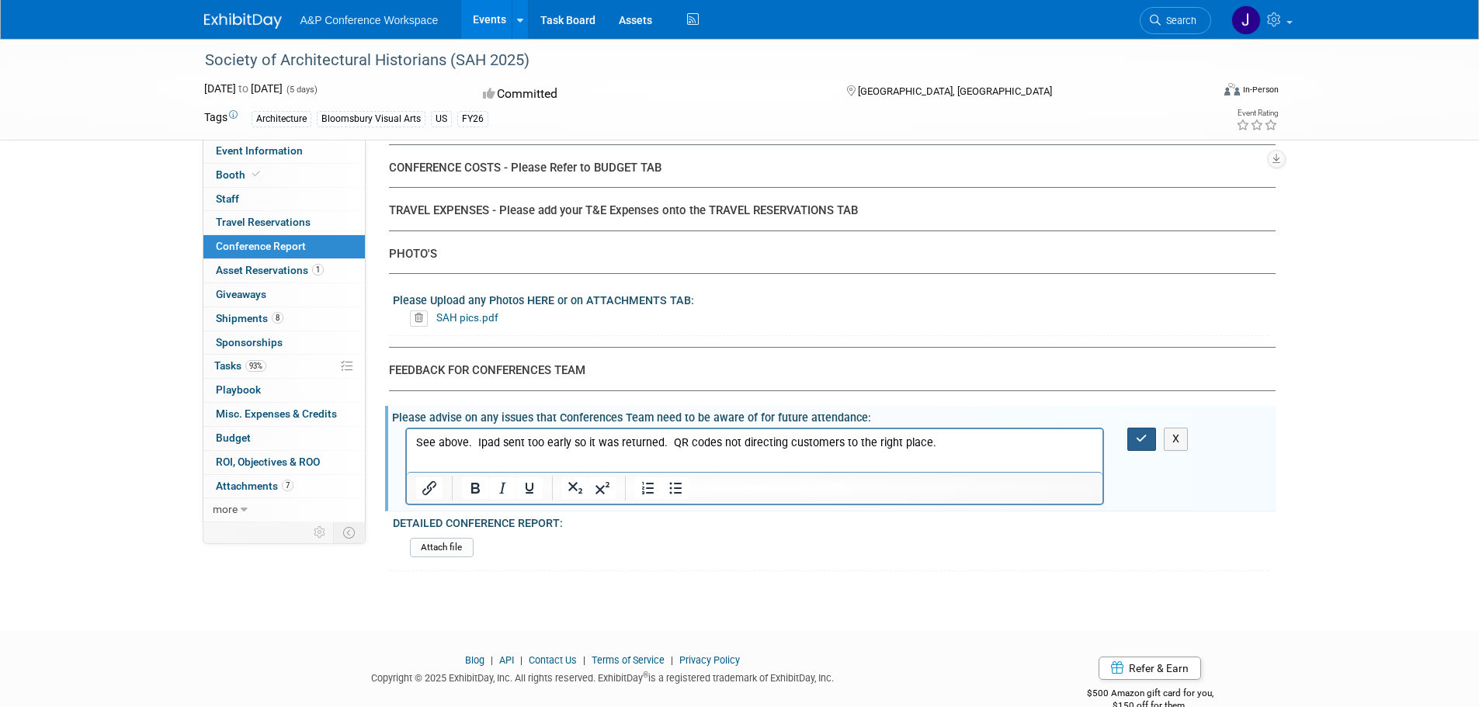
click at [1145, 442] on icon "button" at bounding box center [1141, 438] width 12 height 11
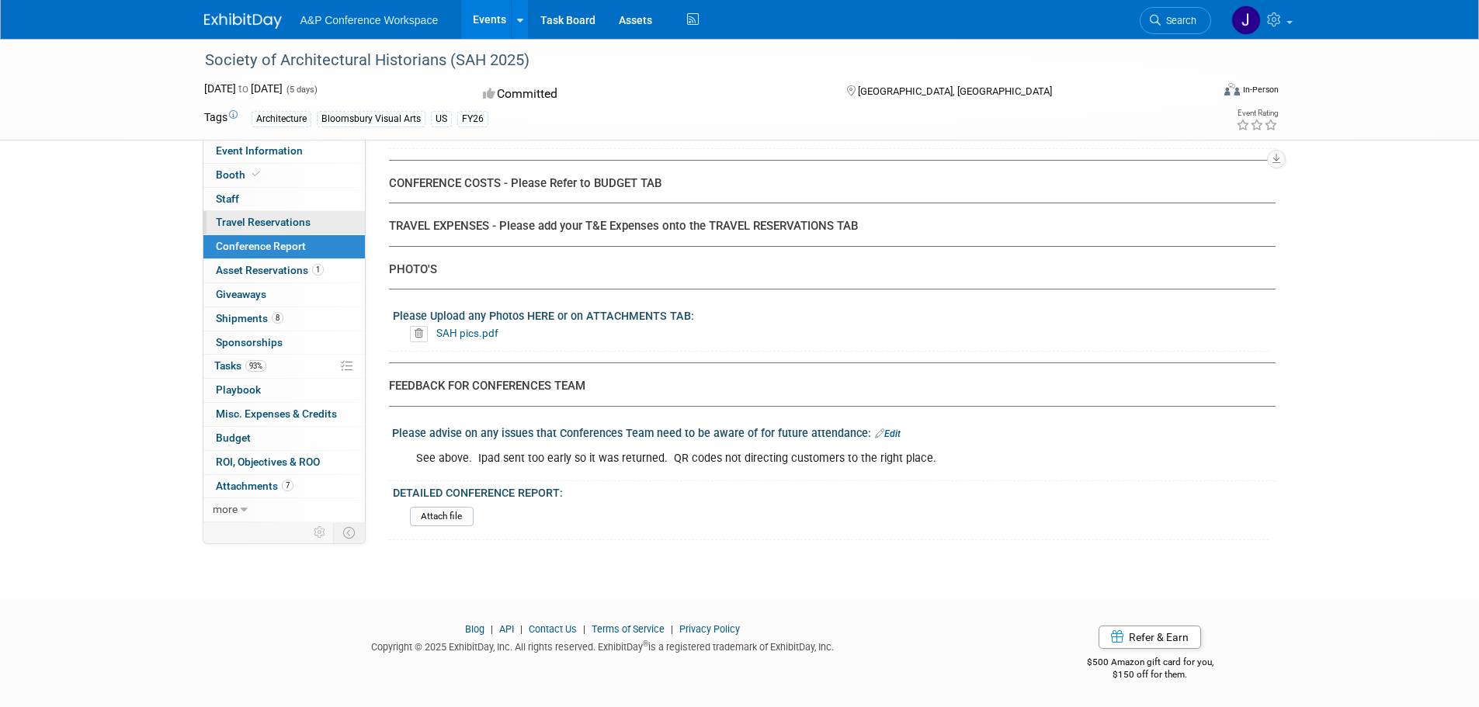
click at [241, 218] on span "Travel Reservations 0" at bounding box center [263, 222] width 95 height 12
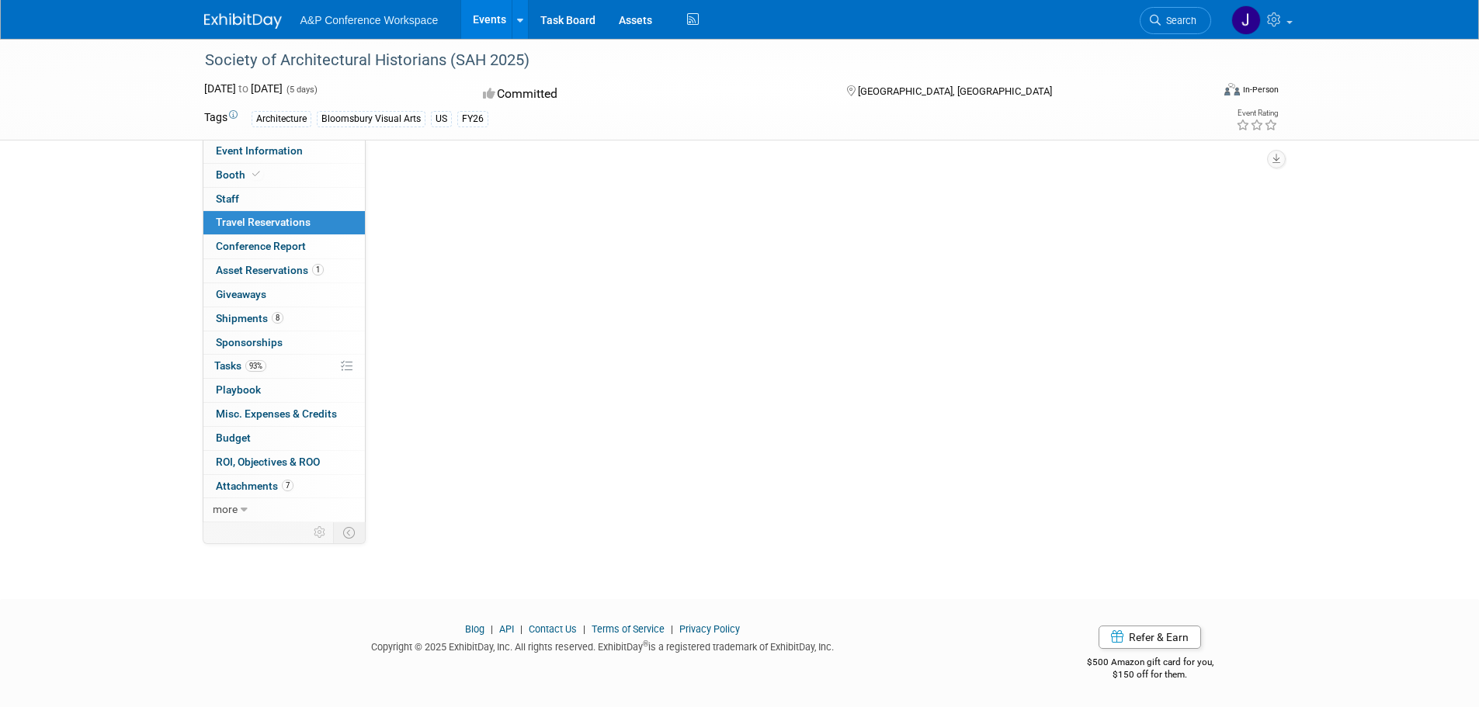
scroll to position [0, 0]
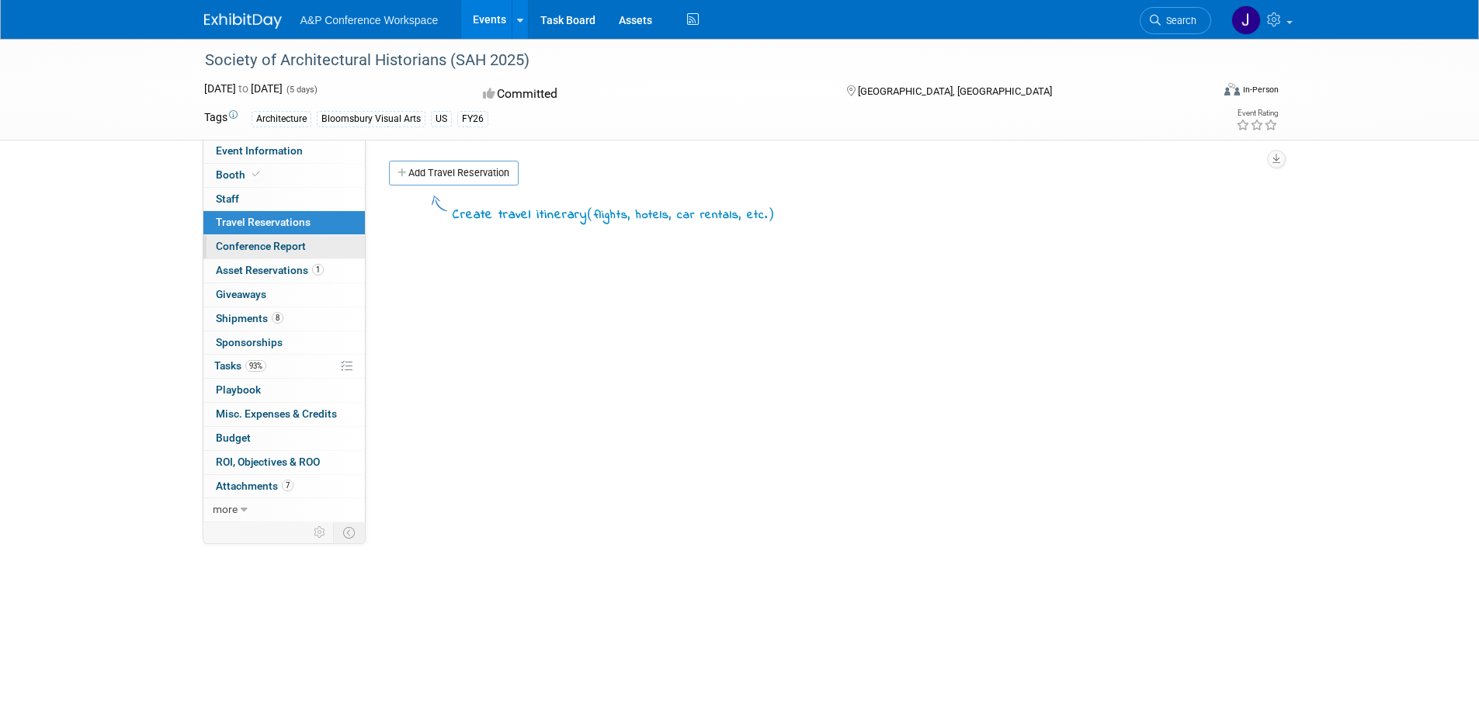
click at [258, 248] on span "Conference Report" at bounding box center [261, 246] width 90 height 12
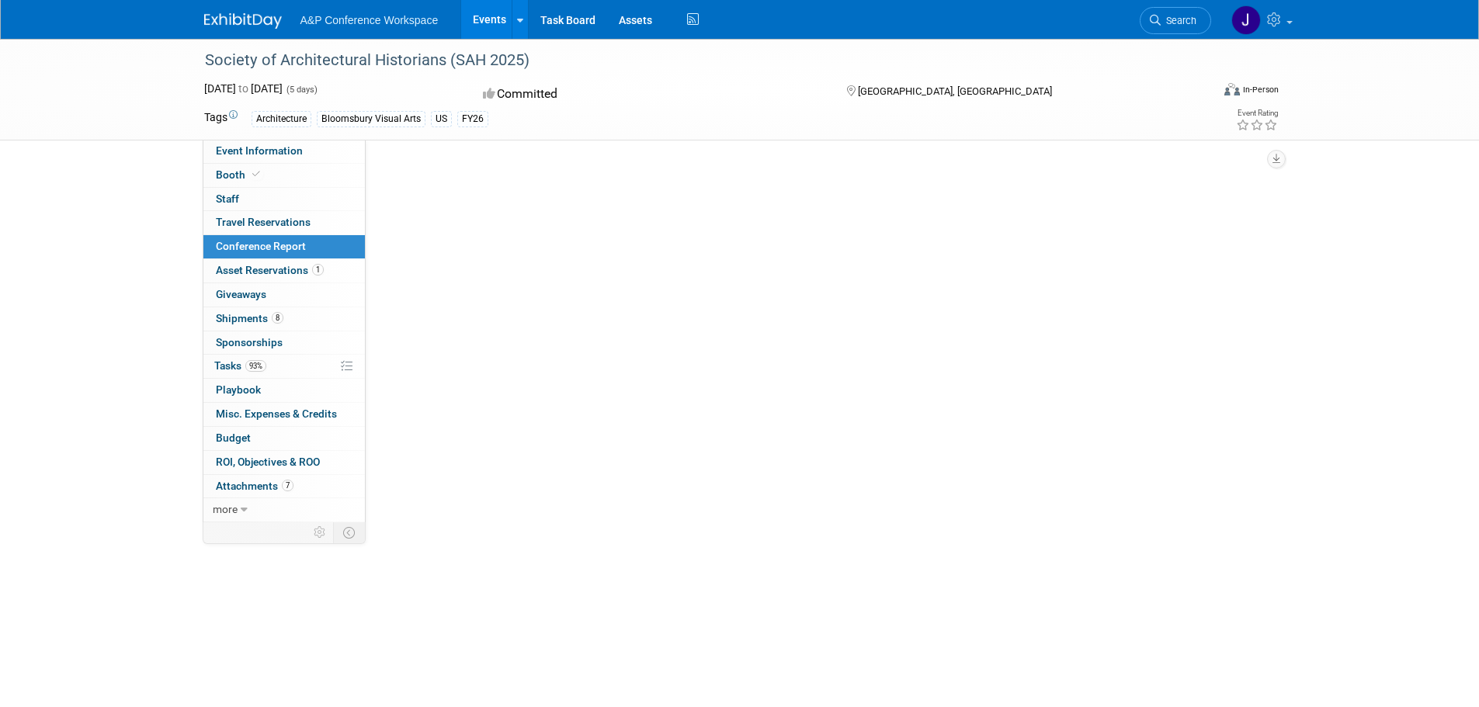
select select "YES"
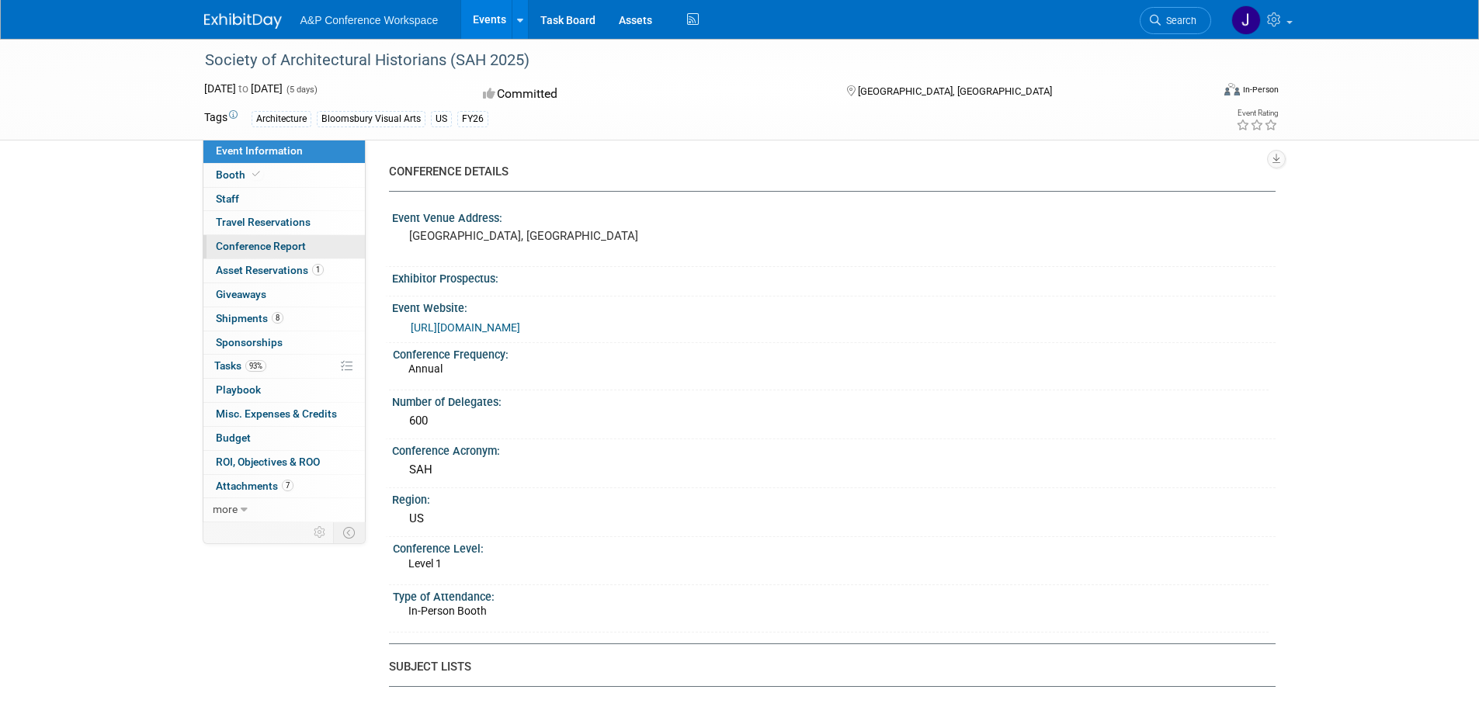
click at [255, 243] on span "Conference Report" at bounding box center [261, 246] width 90 height 12
select select "YES"
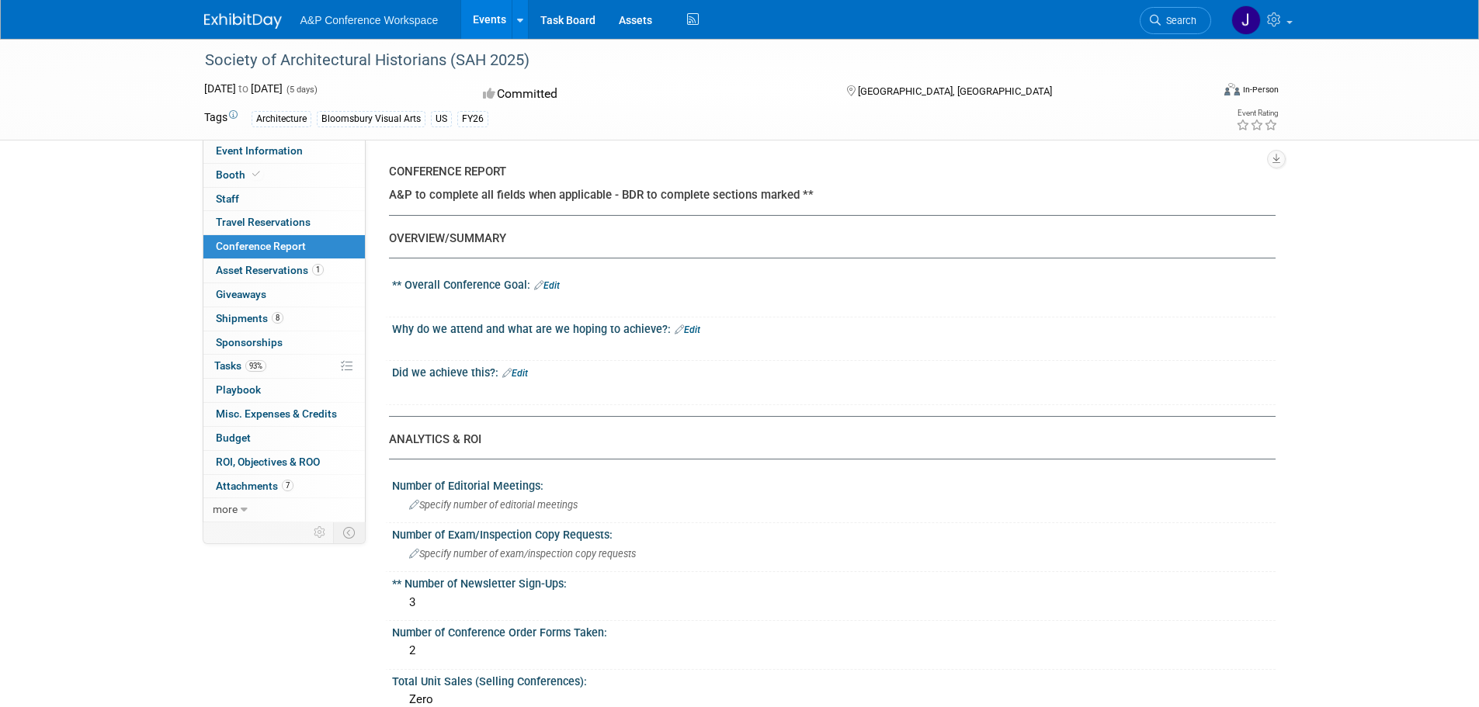
click at [553, 280] on link "Edit" at bounding box center [547, 285] width 26 height 11
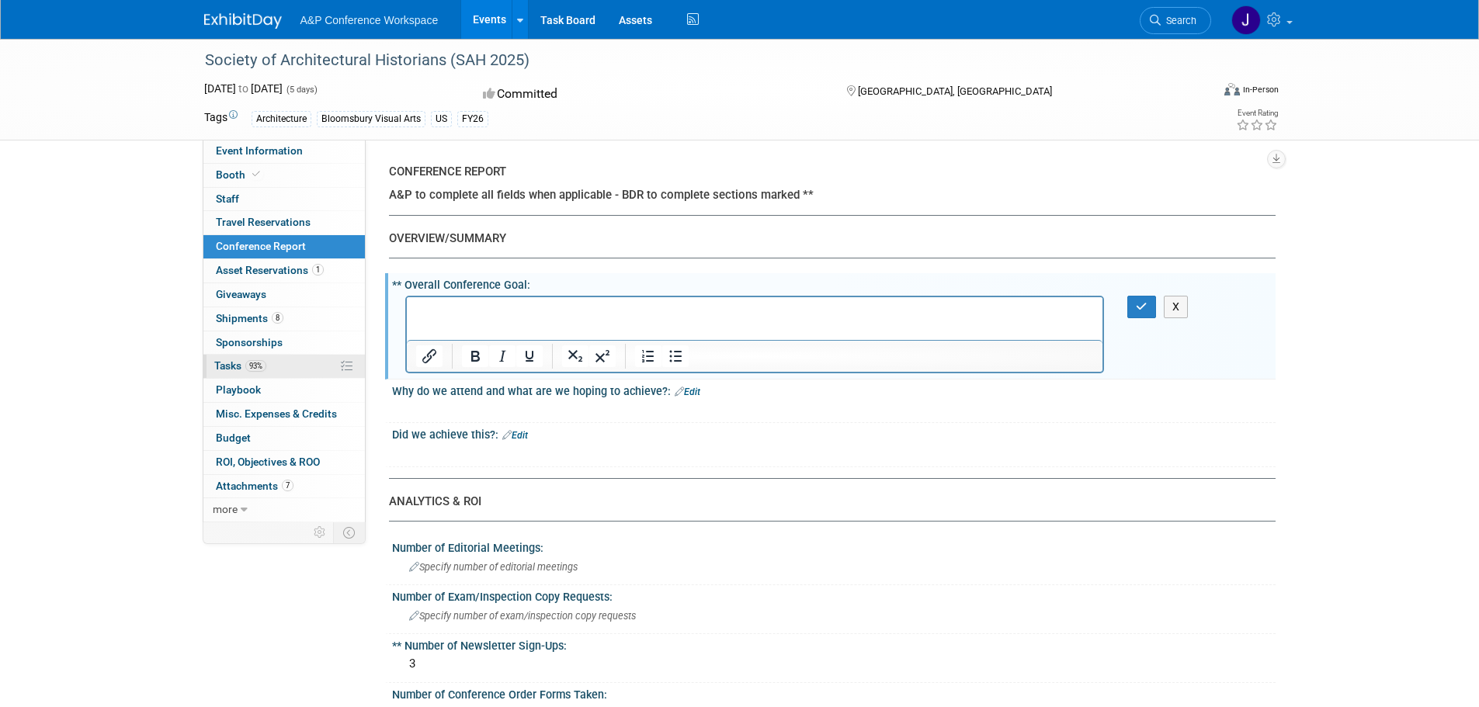
click at [224, 370] on span "Tasks 93%" at bounding box center [240, 365] width 52 height 12
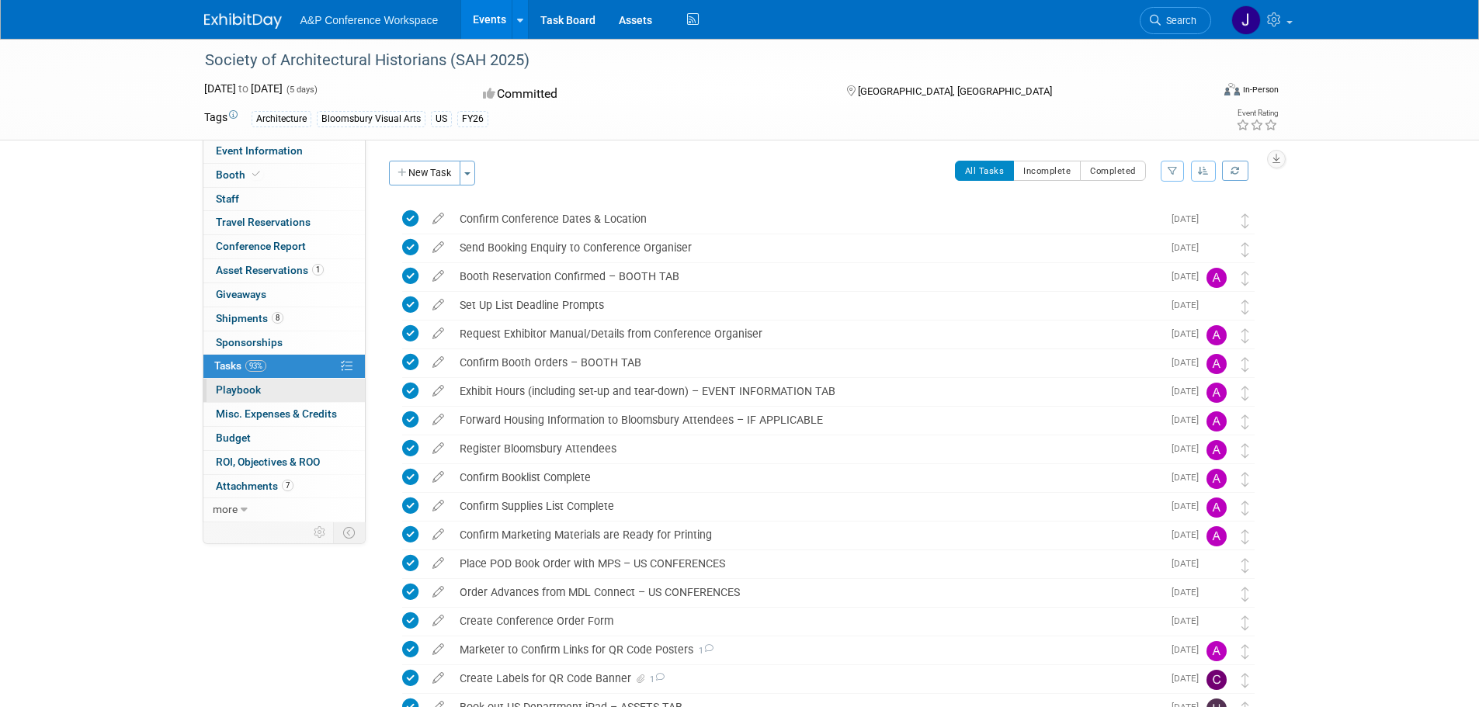
click at [240, 389] on span "Playbook 0" at bounding box center [238, 389] width 45 height 12
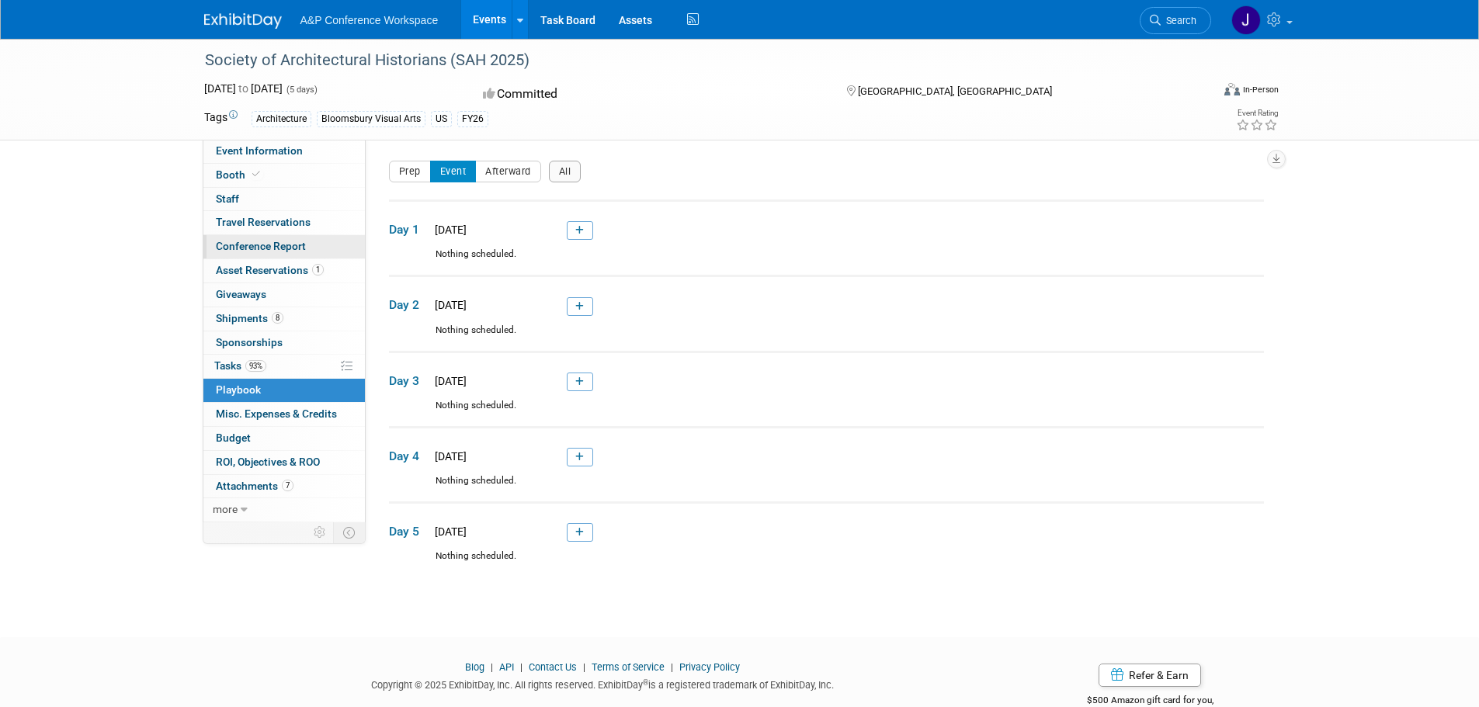
click at [241, 244] on span "Conference Report" at bounding box center [261, 246] width 90 height 12
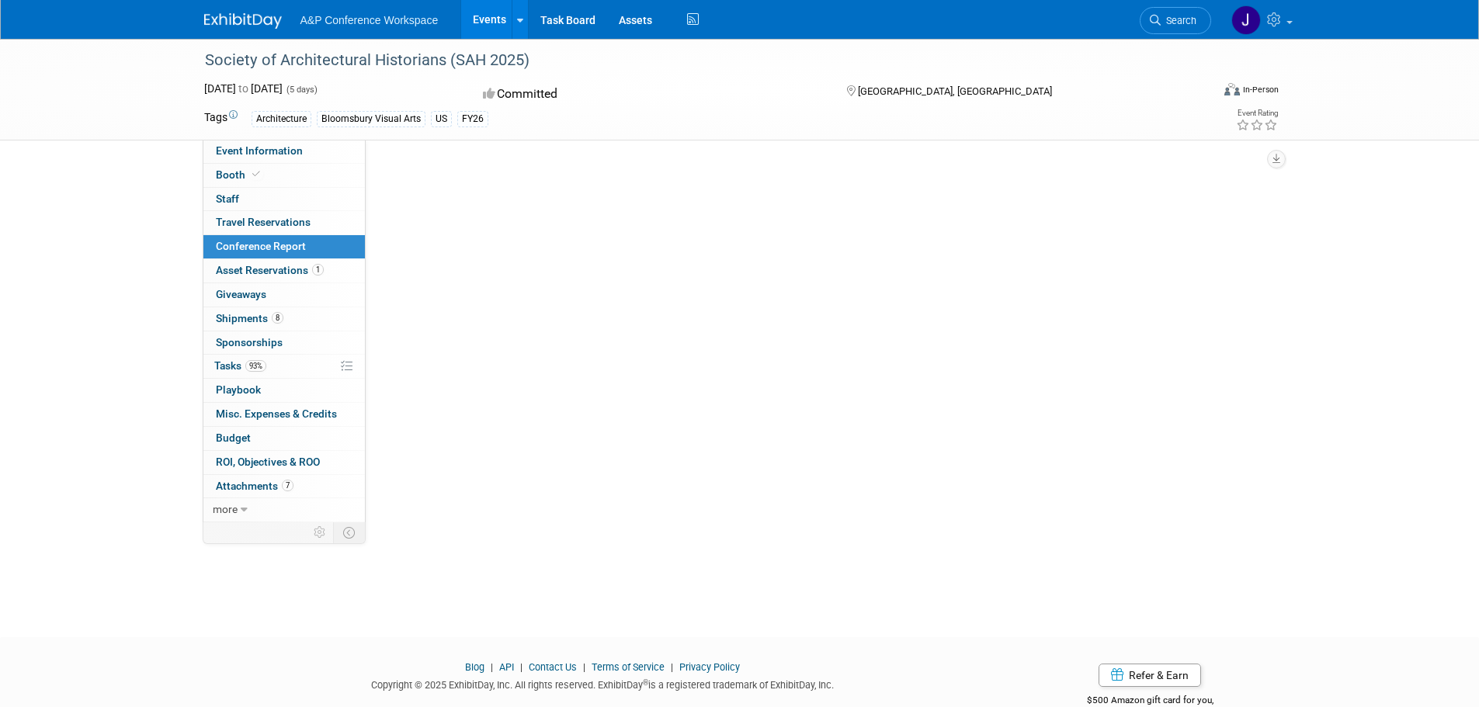
select select "YES"
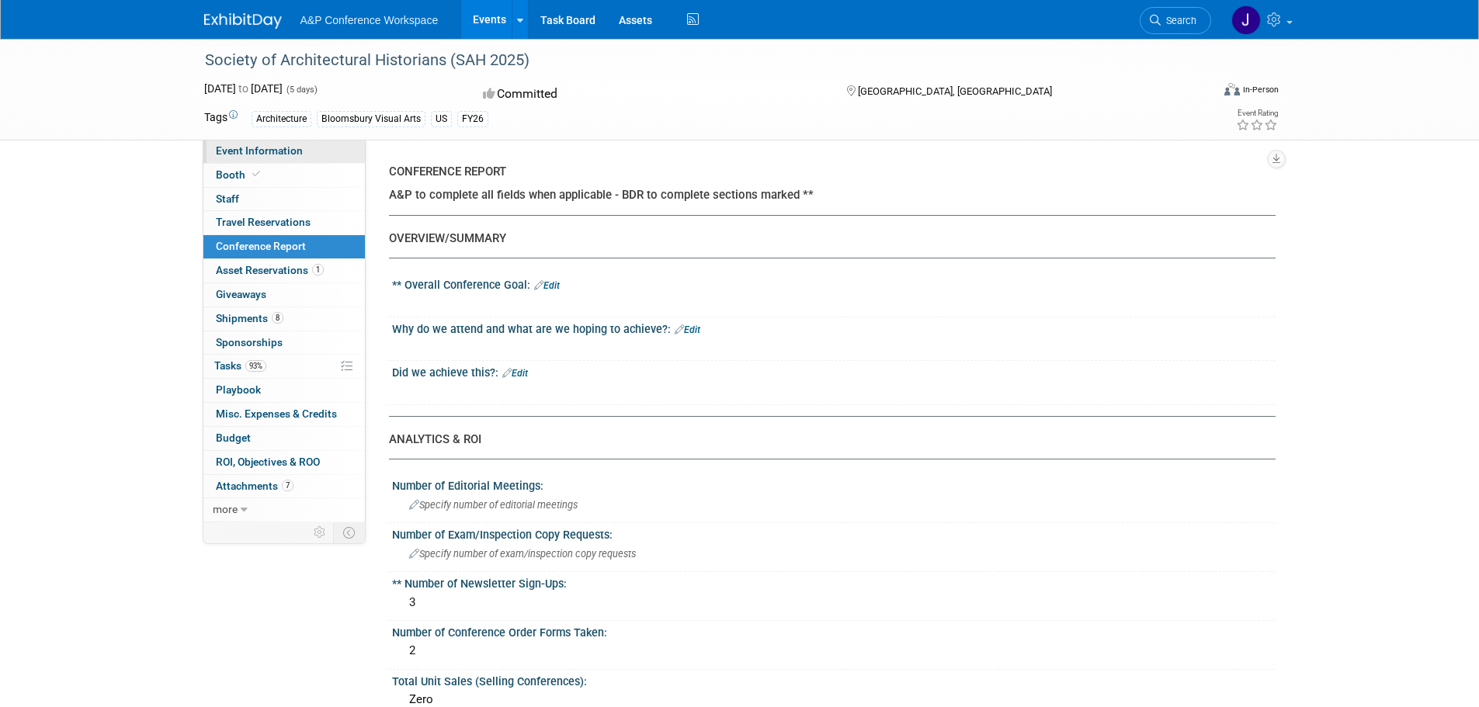
click at [244, 142] on link "Event Information" at bounding box center [283, 151] width 161 height 23
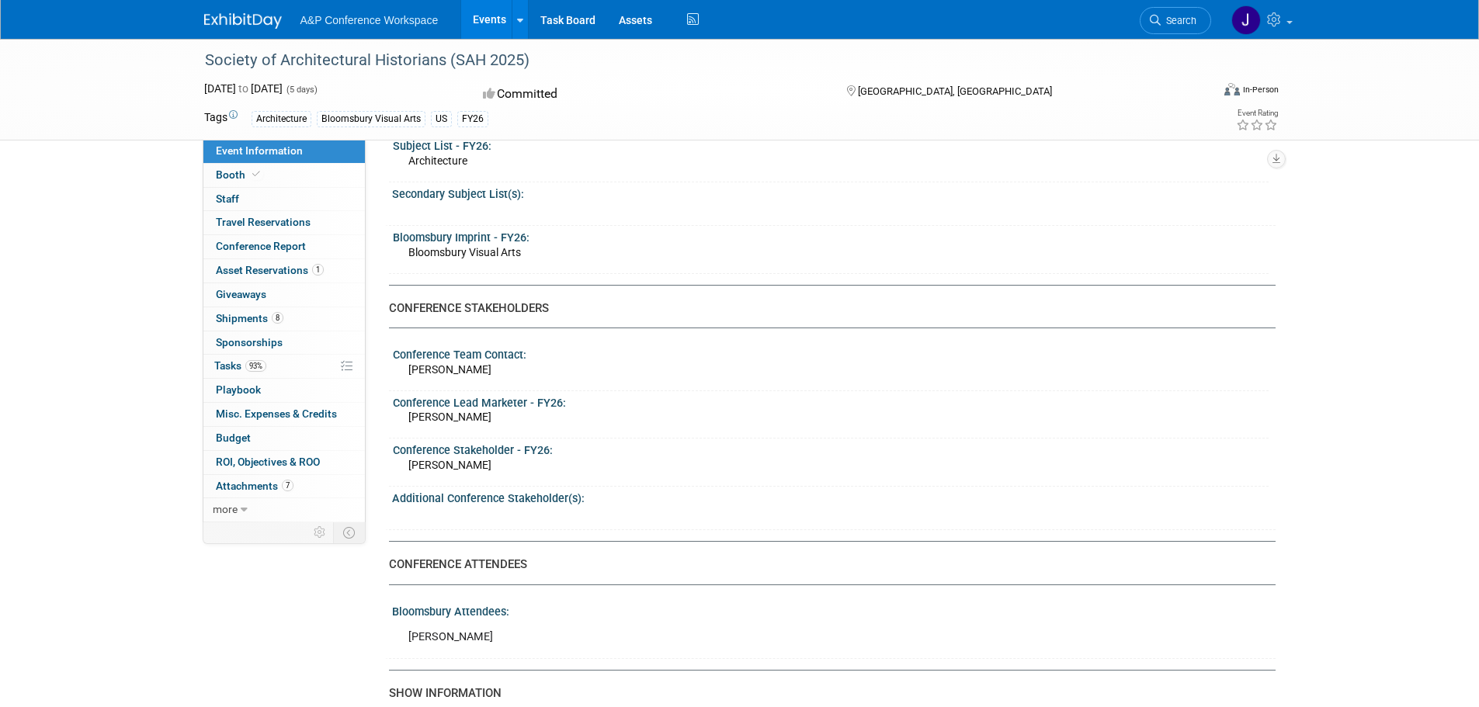
scroll to position [931, 0]
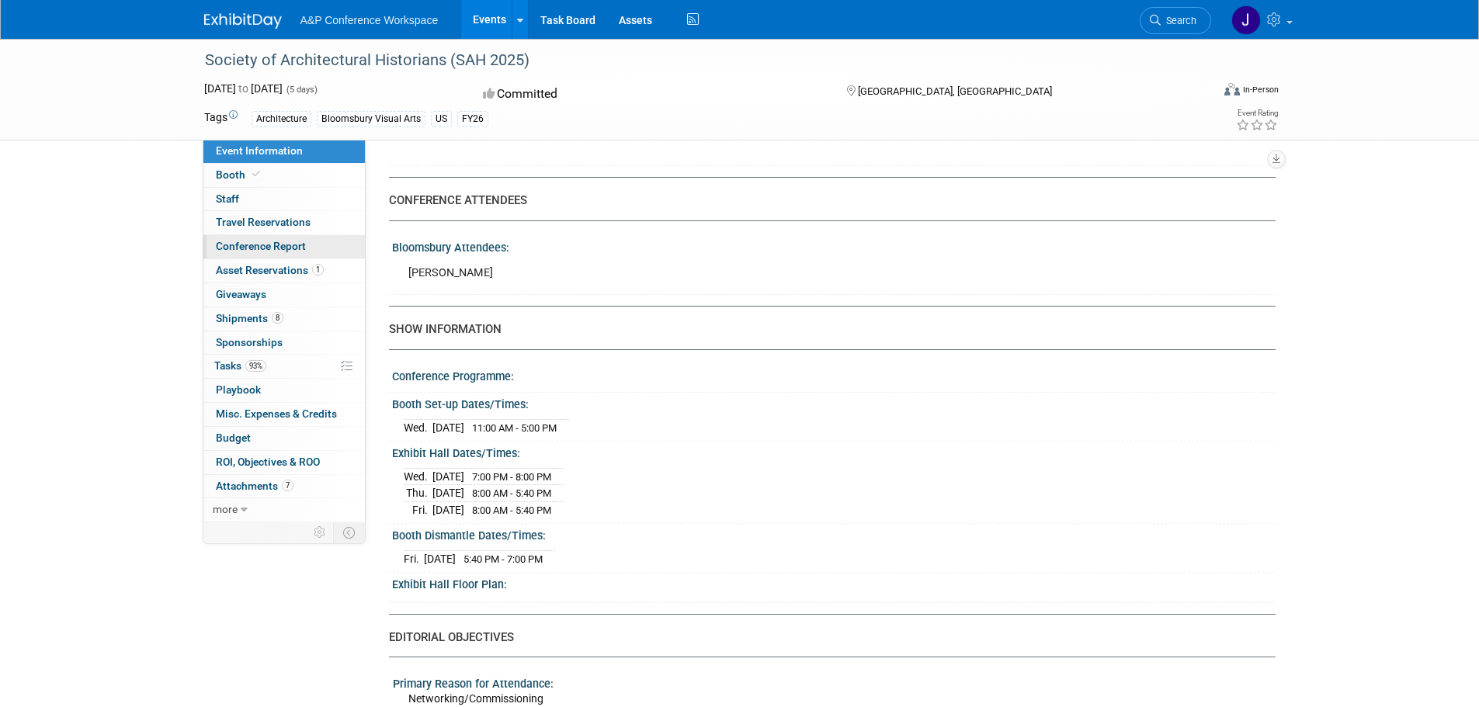
click at [224, 248] on span "Conference Report" at bounding box center [261, 246] width 90 height 12
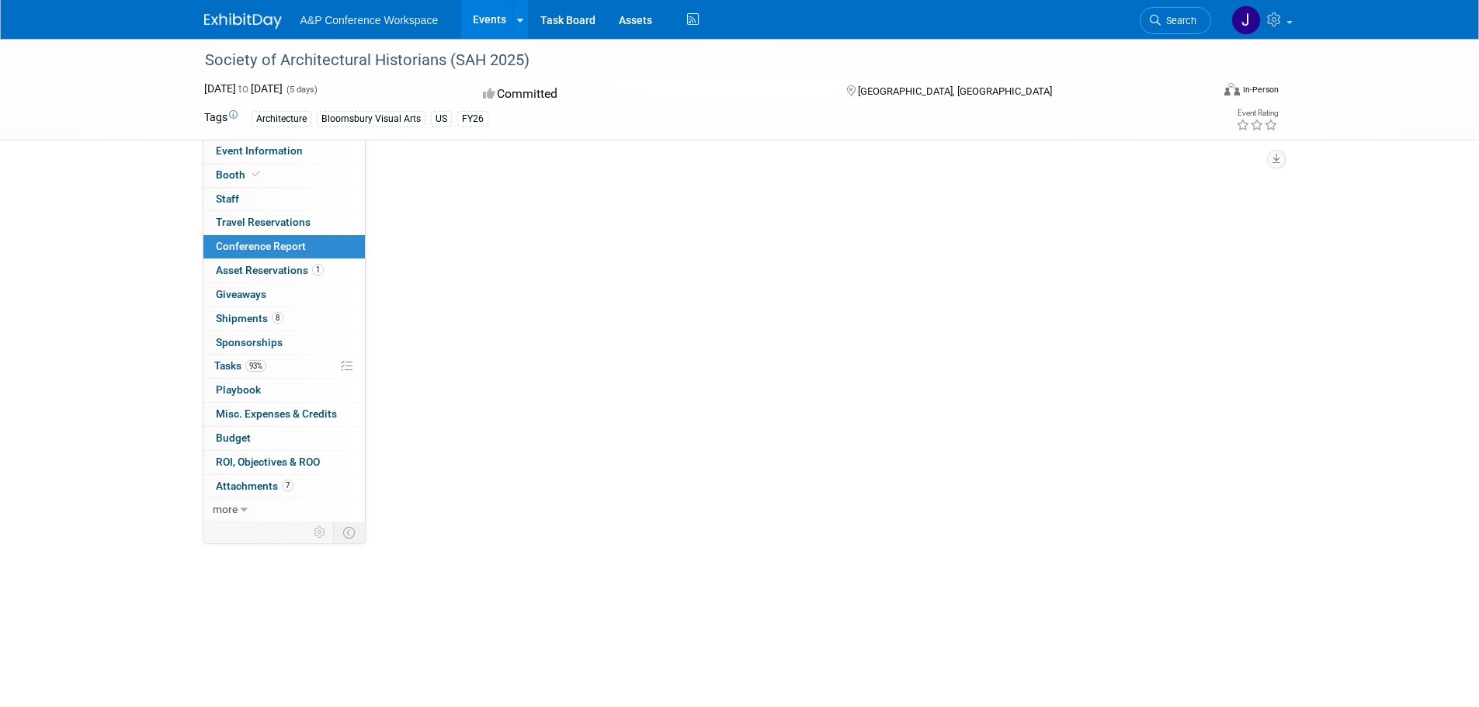
scroll to position [0, 0]
select select "YES"
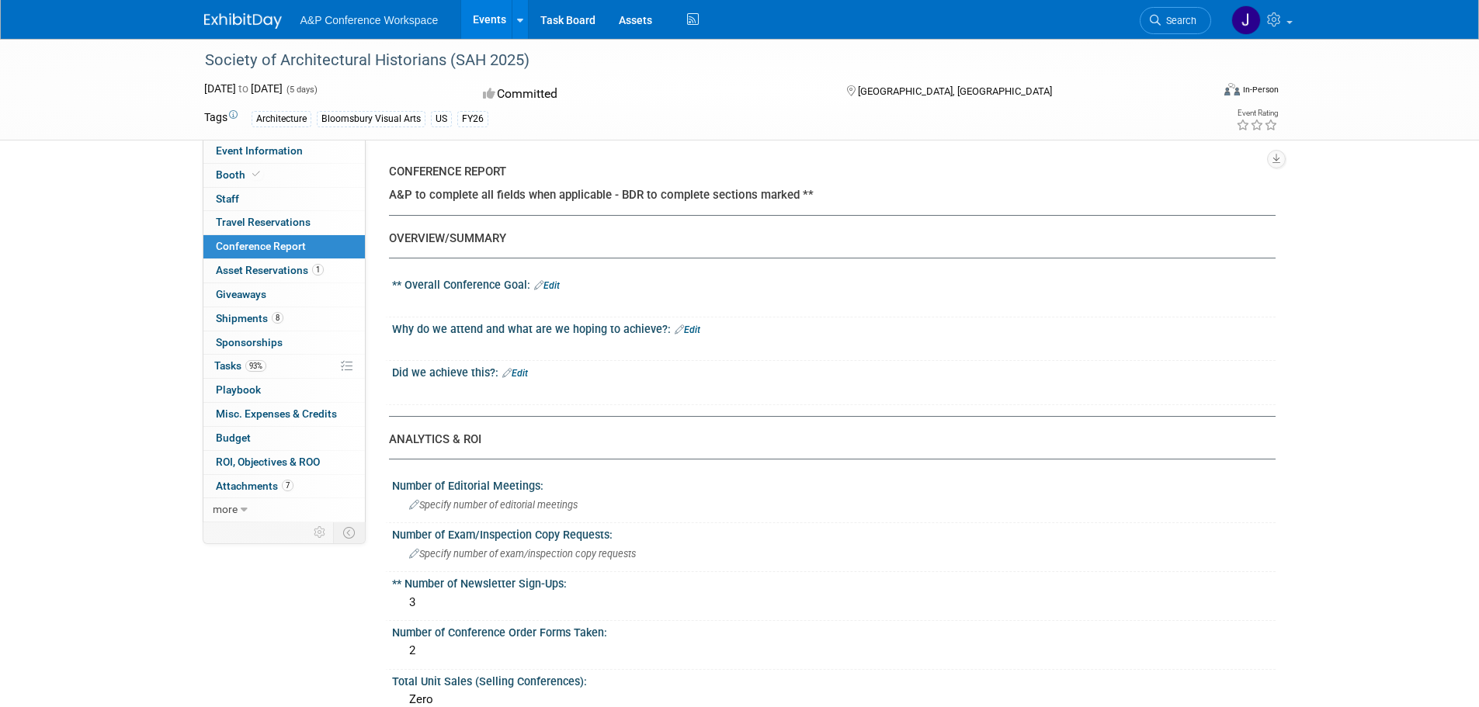
click at [478, 307] on div at bounding box center [754, 304] width 699 height 16
click at [556, 287] on link "Edit" at bounding box center [547, 285] width 26 height 11
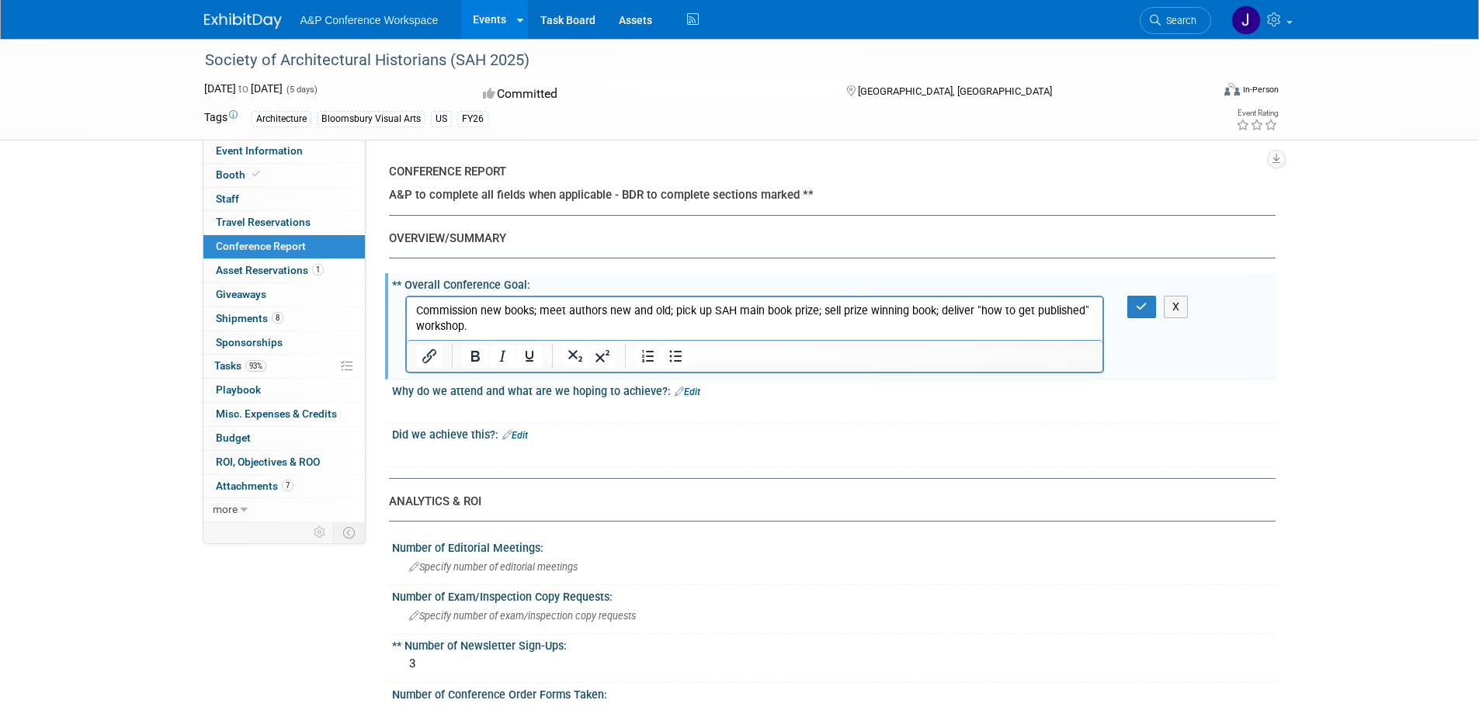
copy p "Commission new books; meet authors new and old; pick up SAH main book prize; se…"
click at [682, 393] on link "Edit" at bounding box center [687, 392] width 26 height 11
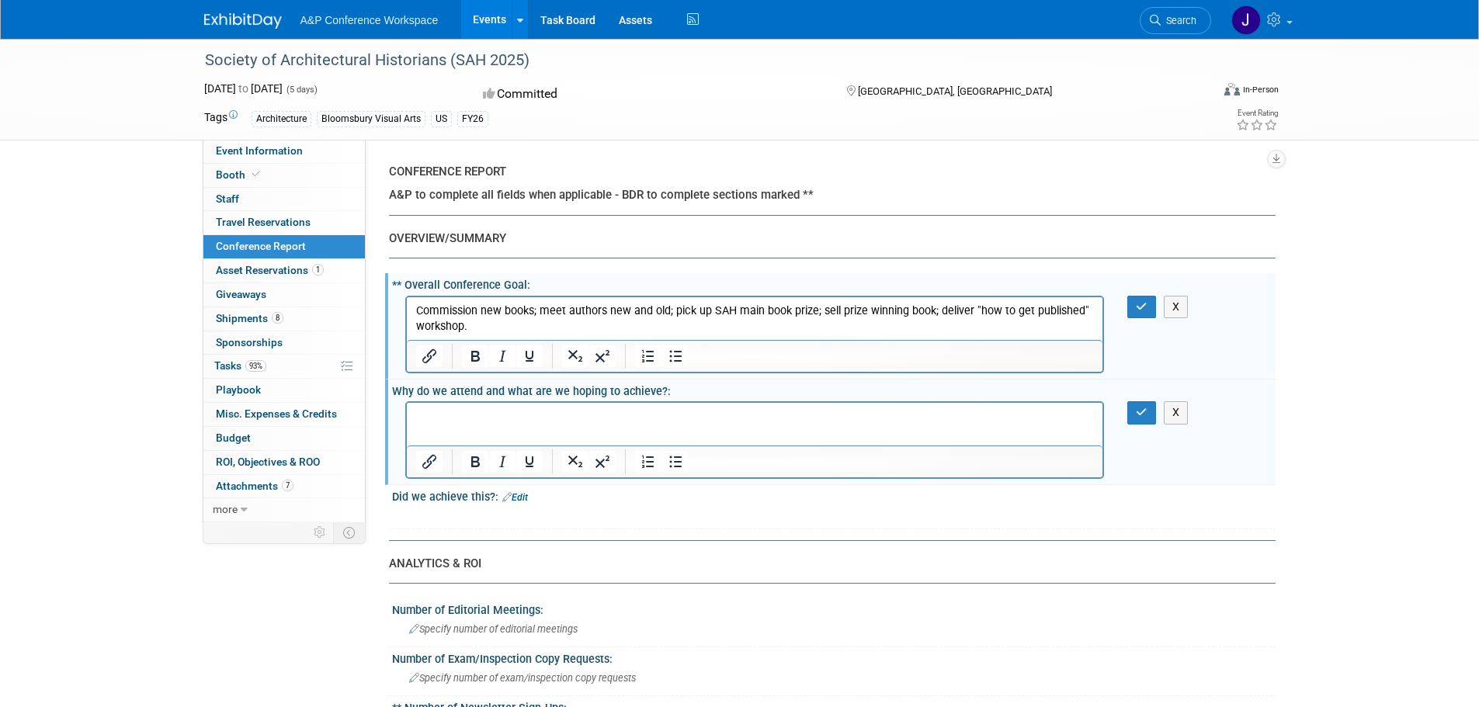
click at [463, 418] on p "Rich Text Area. Press ALT-0 for help." at bounding box center [754, 417] width 678 height 16
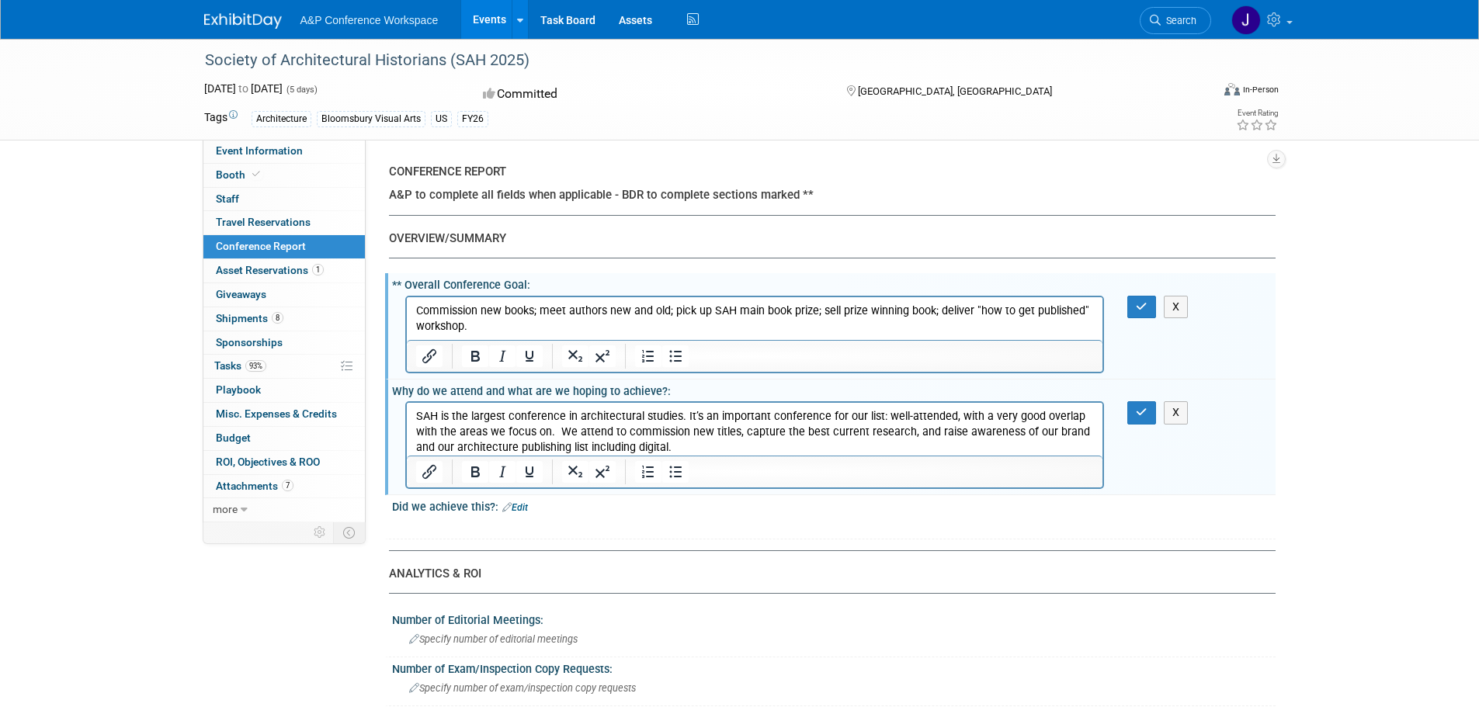
click at [527, 505] on link "Edit" at bounding box center [515, 507] width 26 height 11
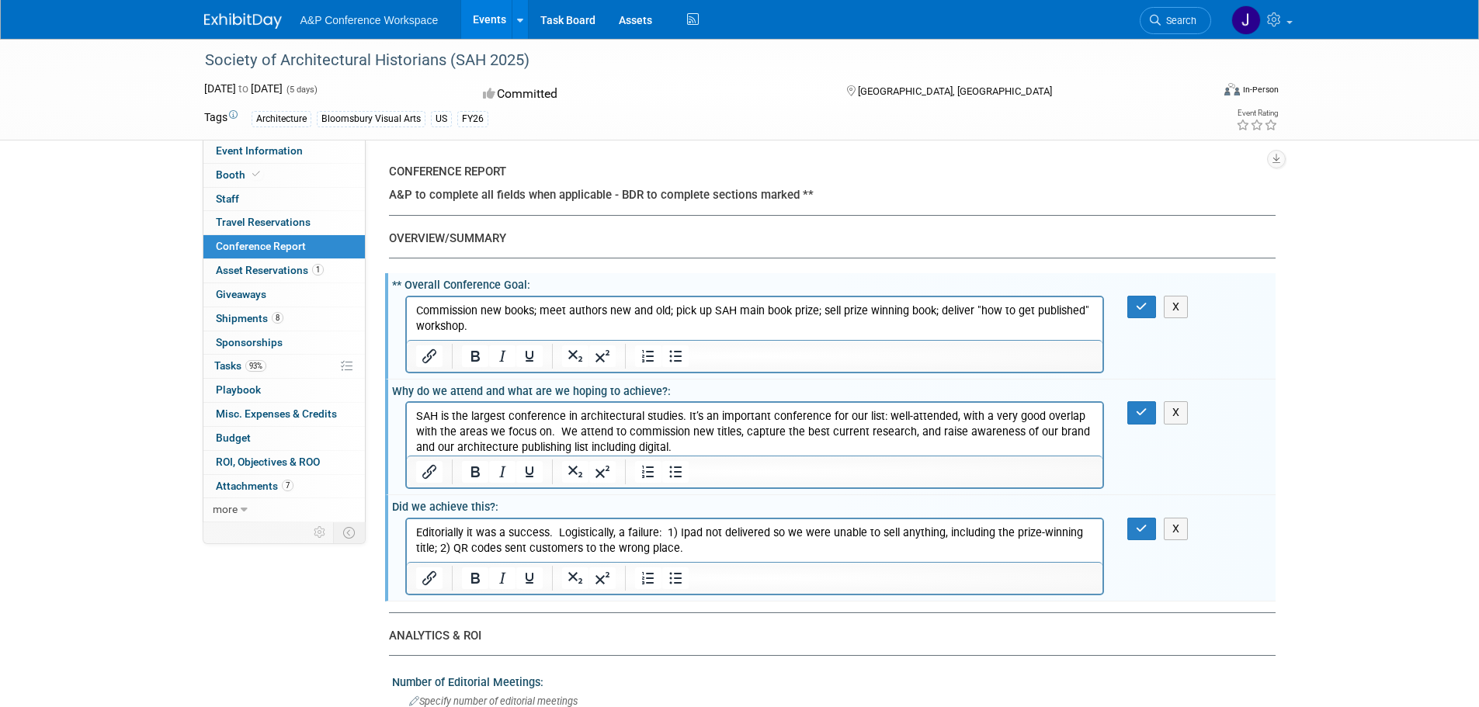
drag, startPoint x: 680, startPoint y: 546, endPoint x: 271, endPoint y: 513, distance: 410.4
click at [406, 518] on html "Editorially it was a success. Logistically, a failure: 1) Ipad not delivered so…" at bounding box center [754, 536] width 696 height 37
copy p "Editorially it was a success. Logistically, a failure: 1) Ipad not delivered so…"
click at [1135, 305] on button "button" at bounding box center [1141, 307] width 29 height 23
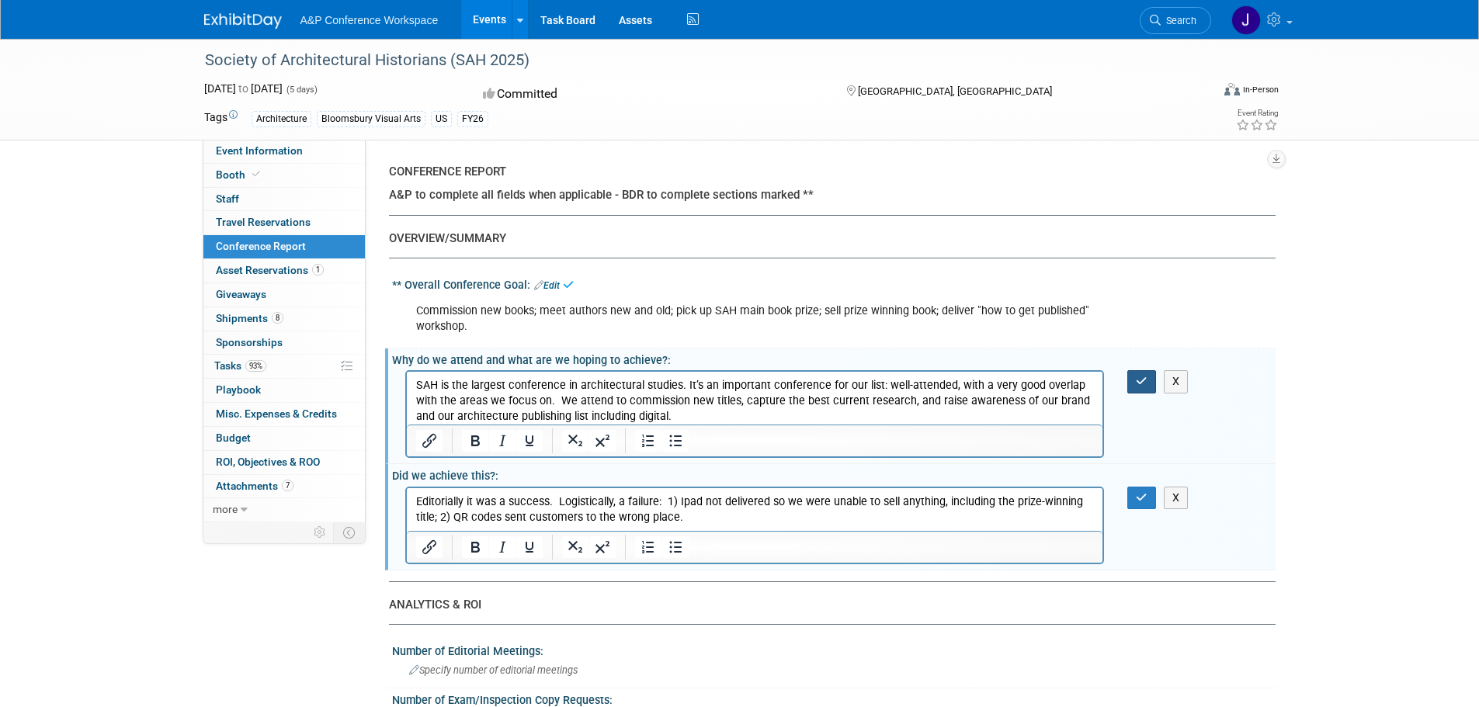
click at [1140, 387] on icon "button" at bounding box center [1141, 381] width 12 height 11
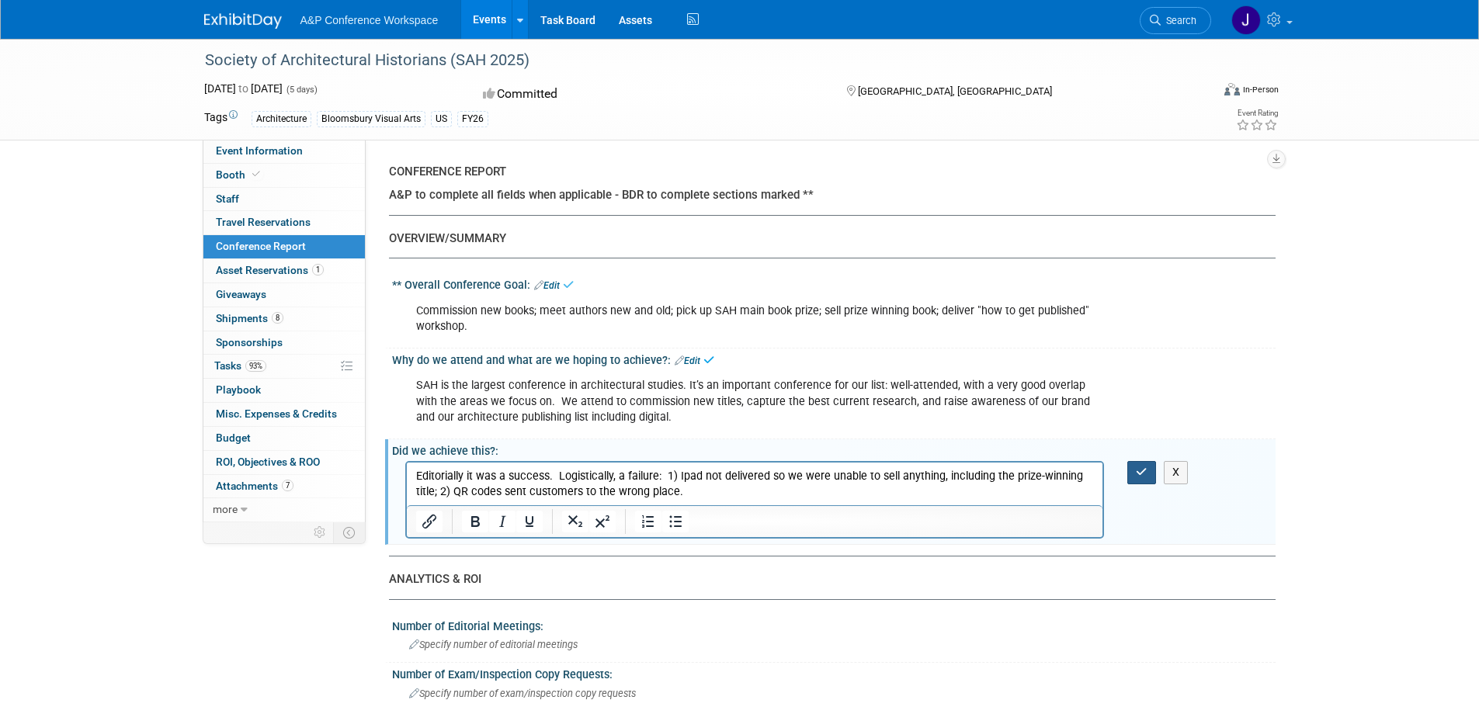
click at [1139, 471] on icon "button" at bounding box center [1141, 471] width 12 height 11
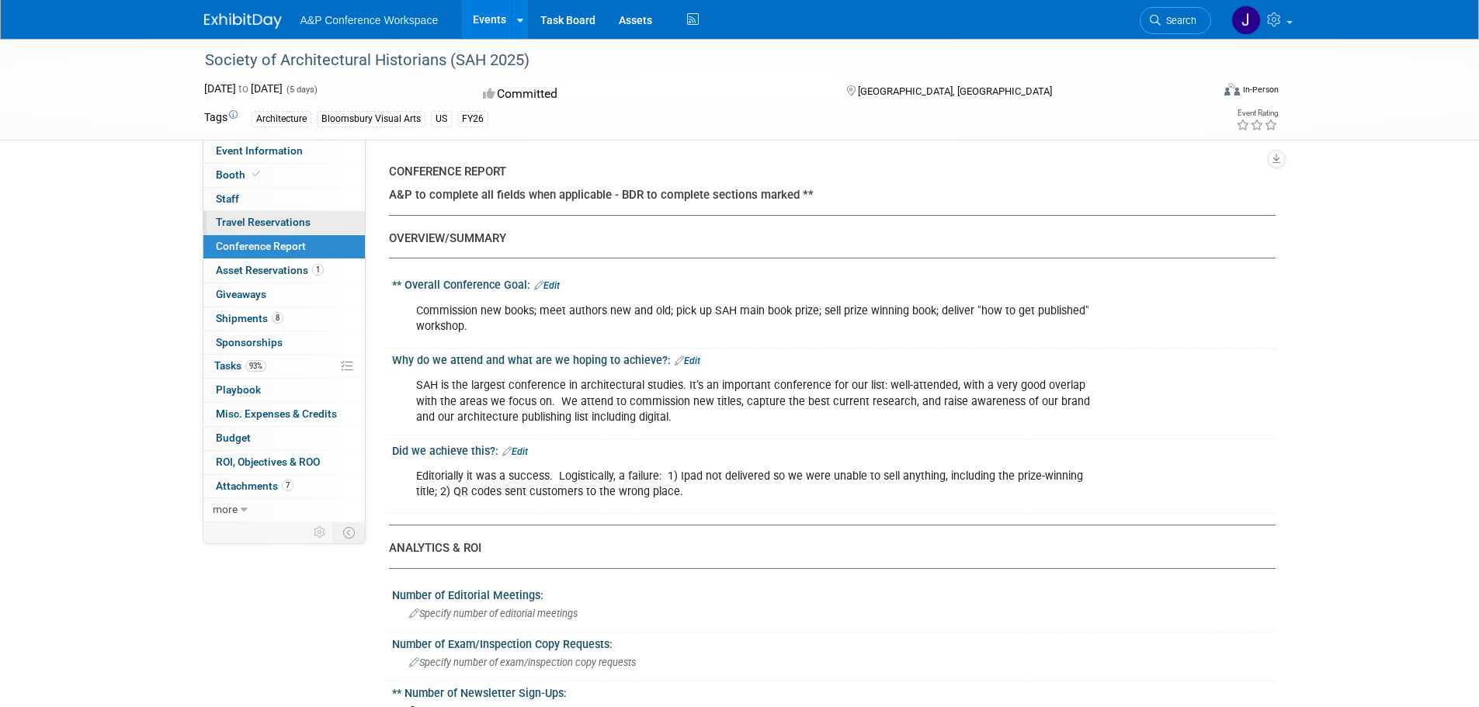
click at [241, 217] on span "Travel Reservations 0" at bounding box center [263, 222] width 95 height 12
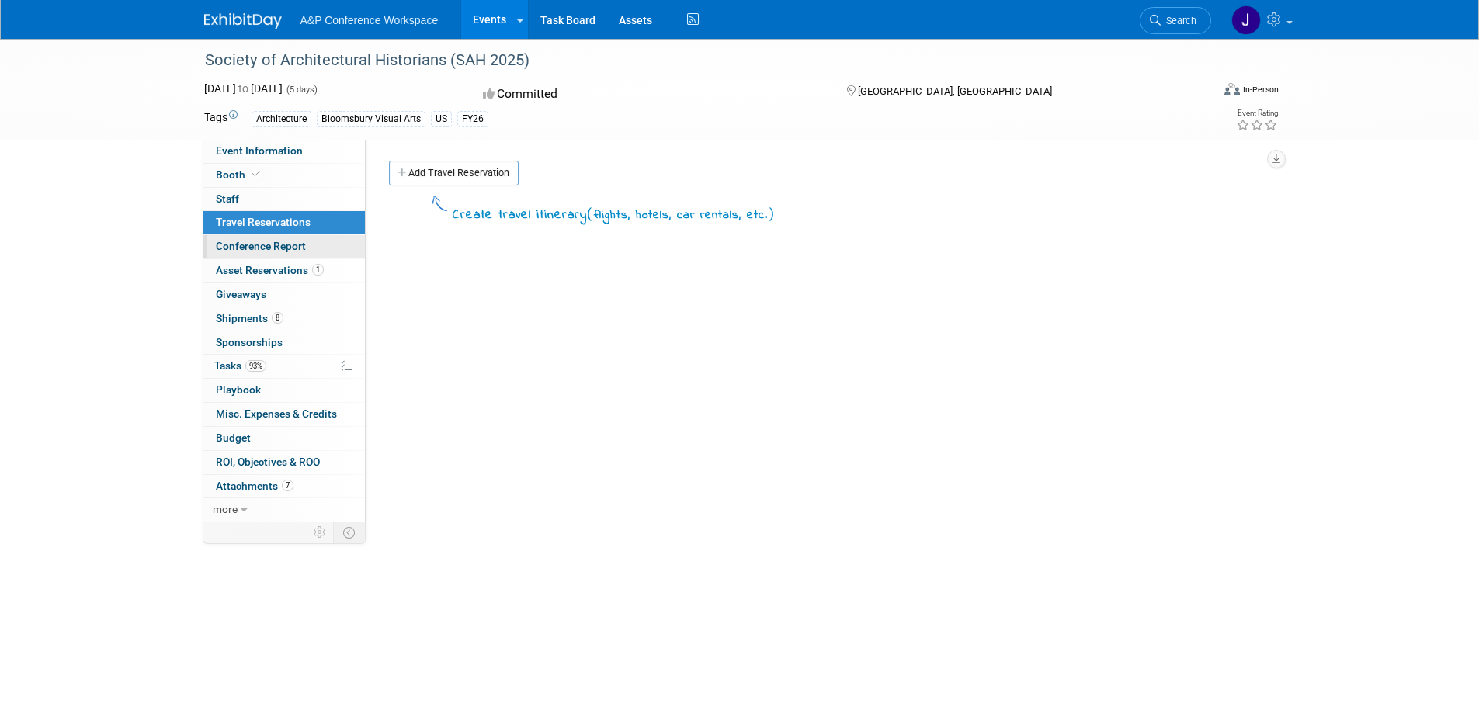
click at [272, 250] on span "Conference Report" at bounding box center [261, 246] width 90 height 12
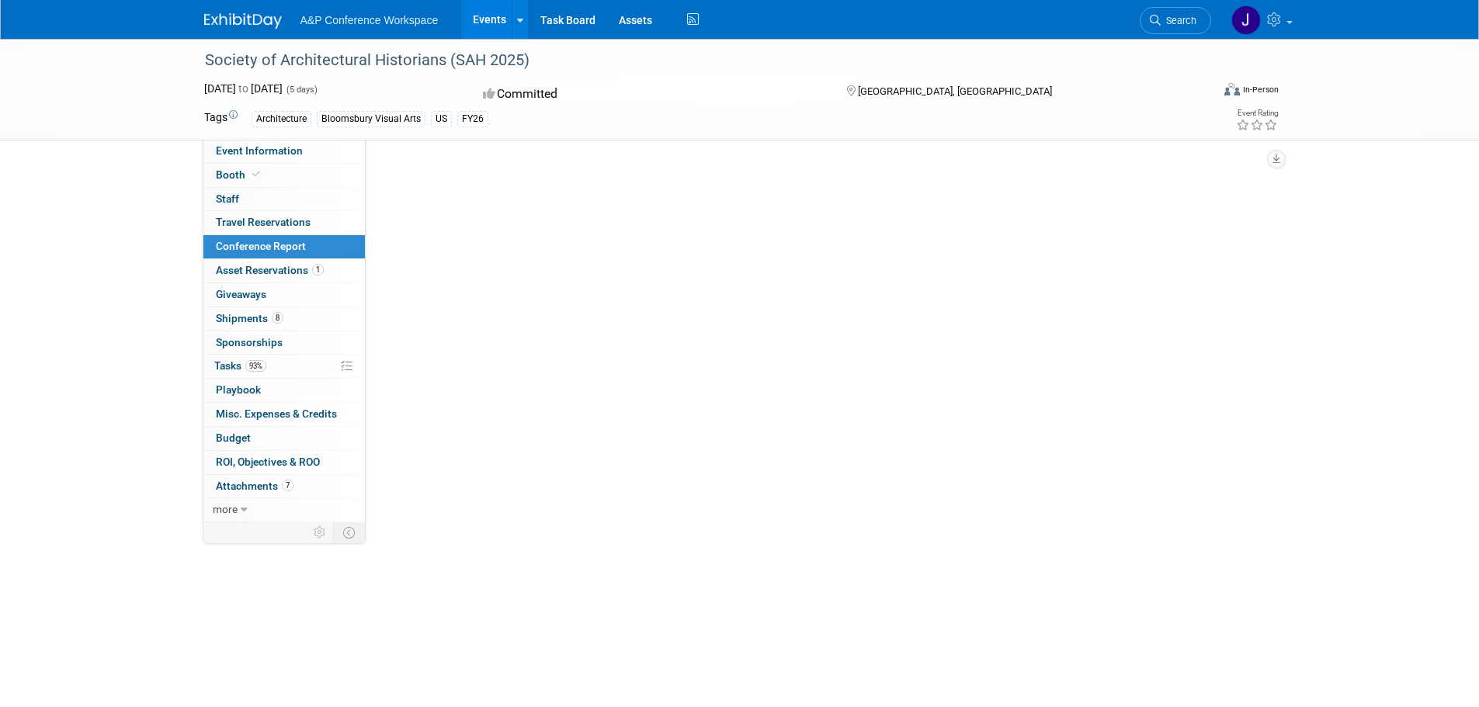
select select "YES"
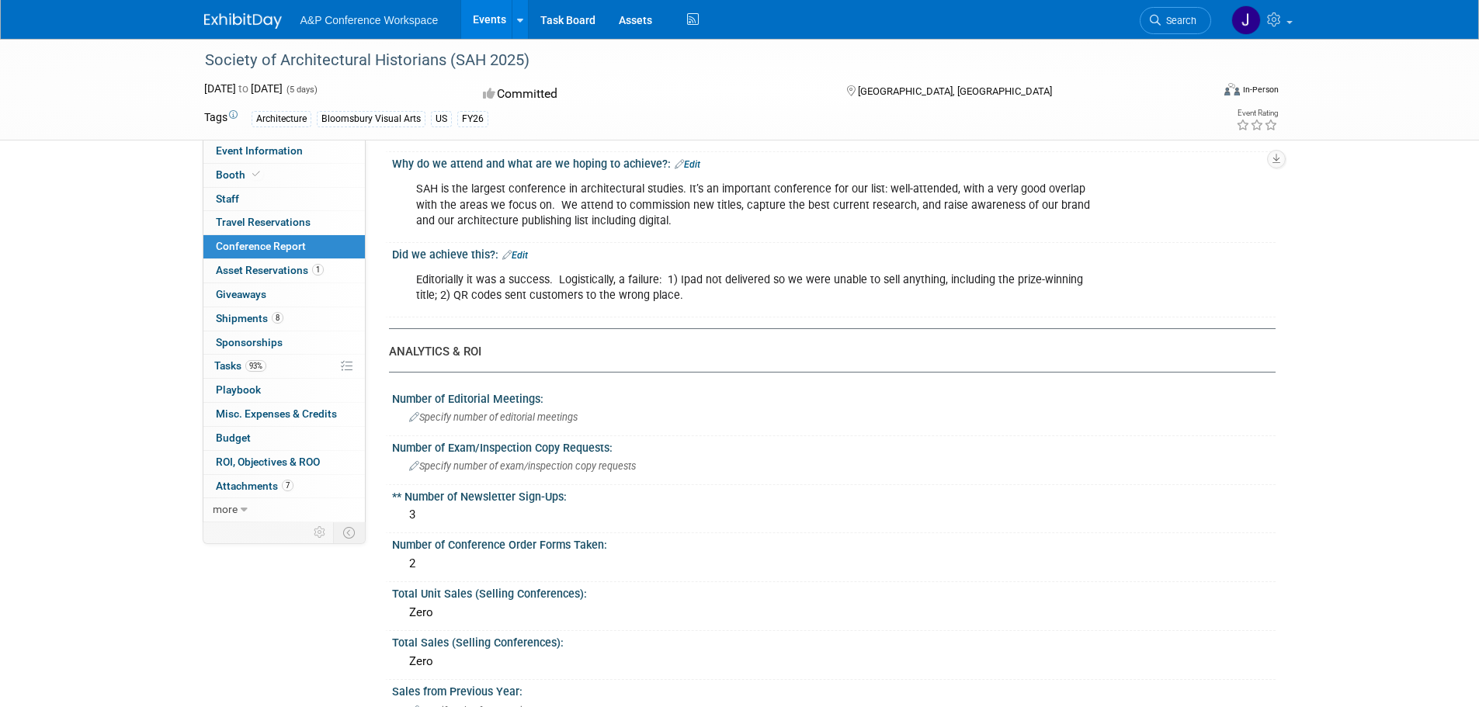
scroll to position [310, 0]
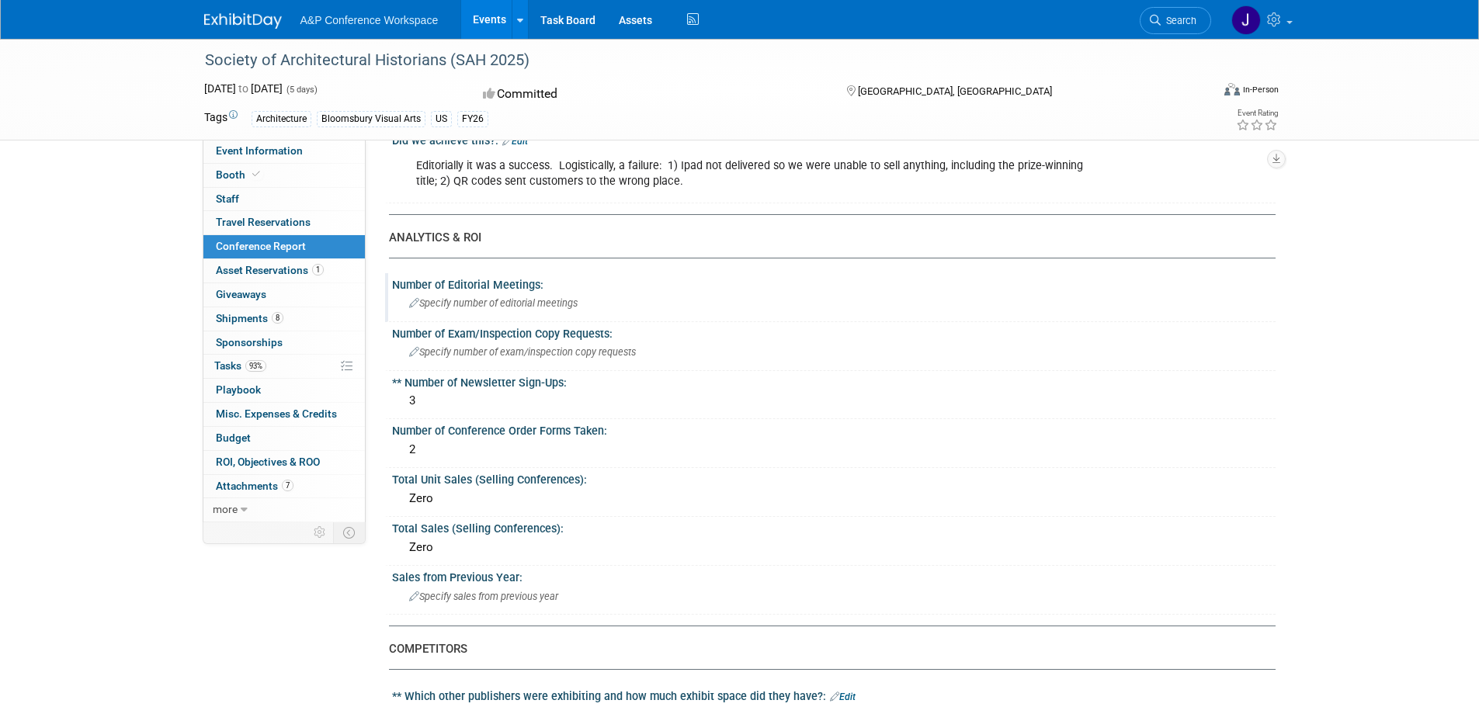
click at [539, 305] on span "Specify number of editorial meetings" at bounding box center [493, 303] width 168 height 12
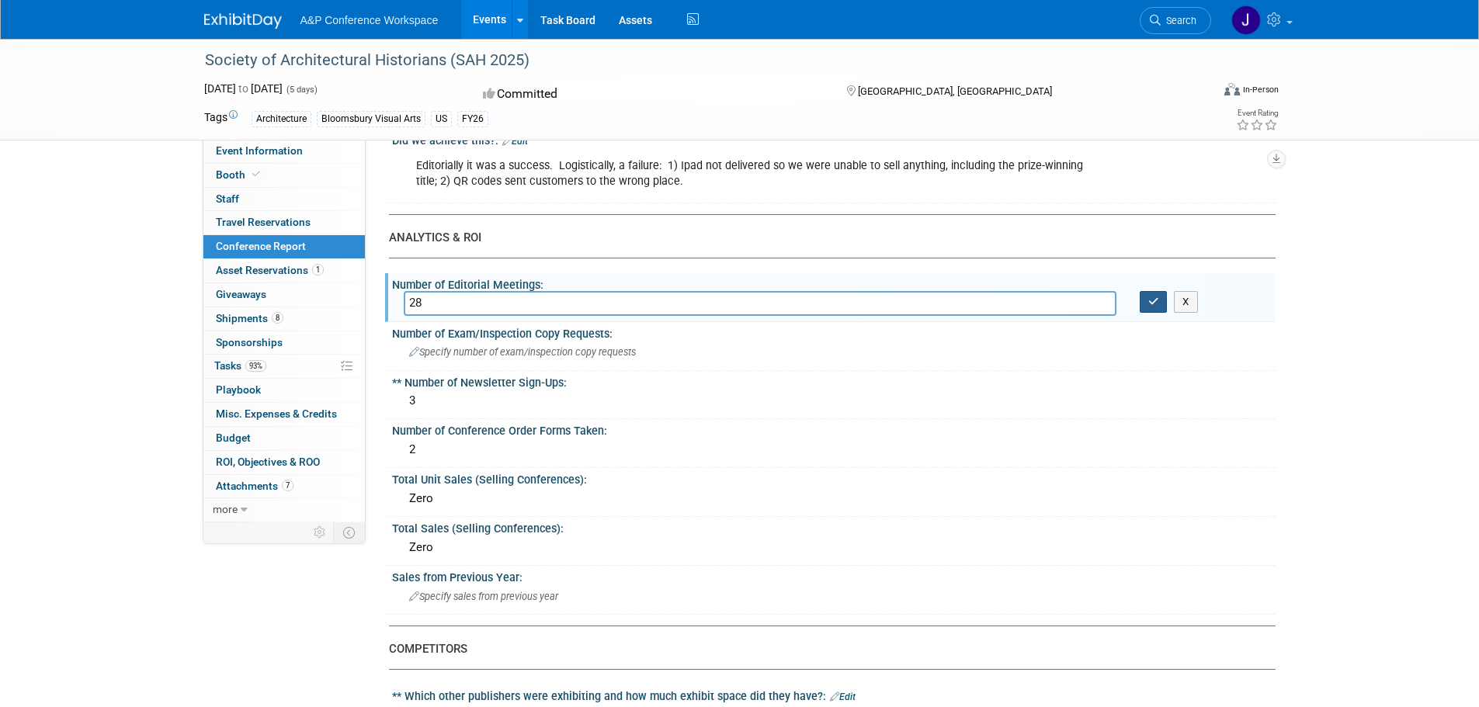
type input "28"
click at [1156, 302] on icon "button" at bounding box center [1153, 301] width 11 height 10
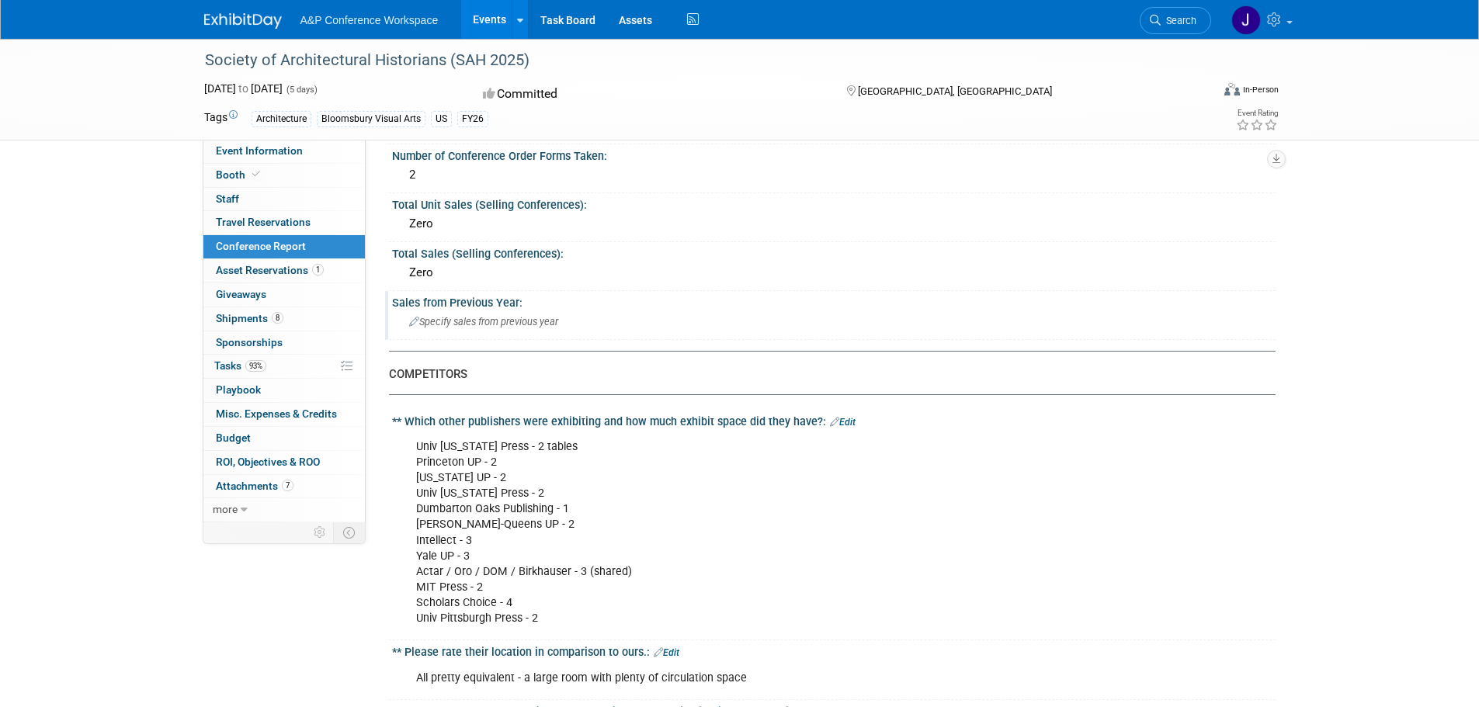
scroll to position [621, 0]
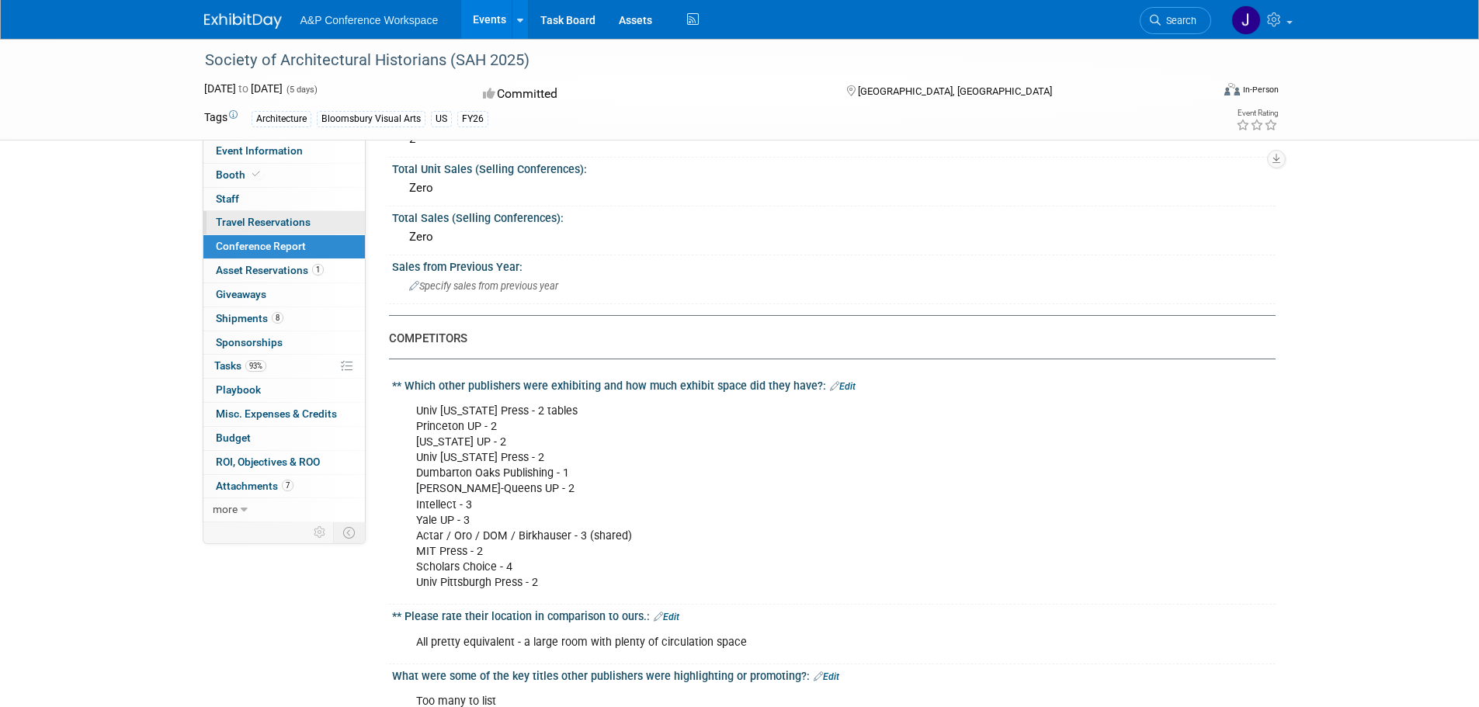
click at [269, 226] on span "Travel Reservations 0" at bounding box center [263, 222] width 95 height 12
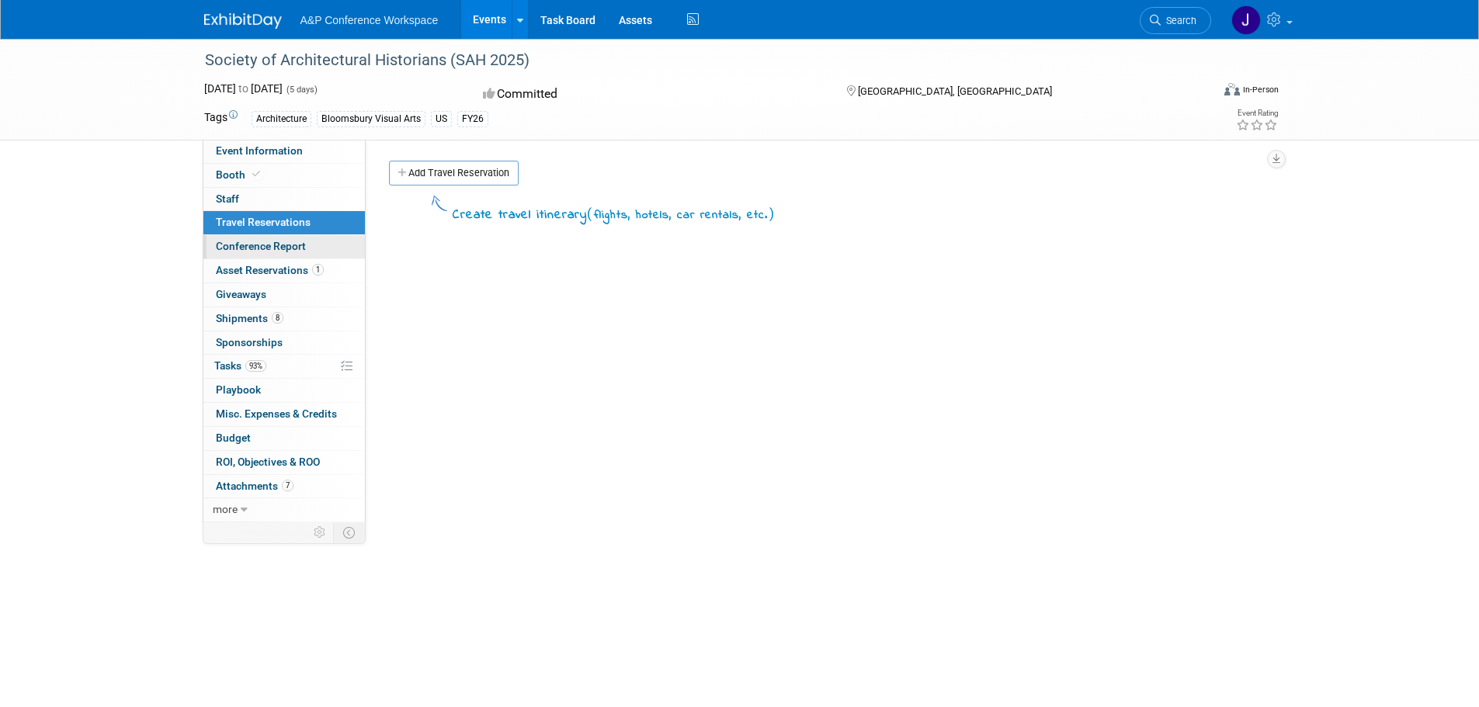
click at [269, 240] on span "Conference Report" at bounding box center [261, 246] width 90 height 12
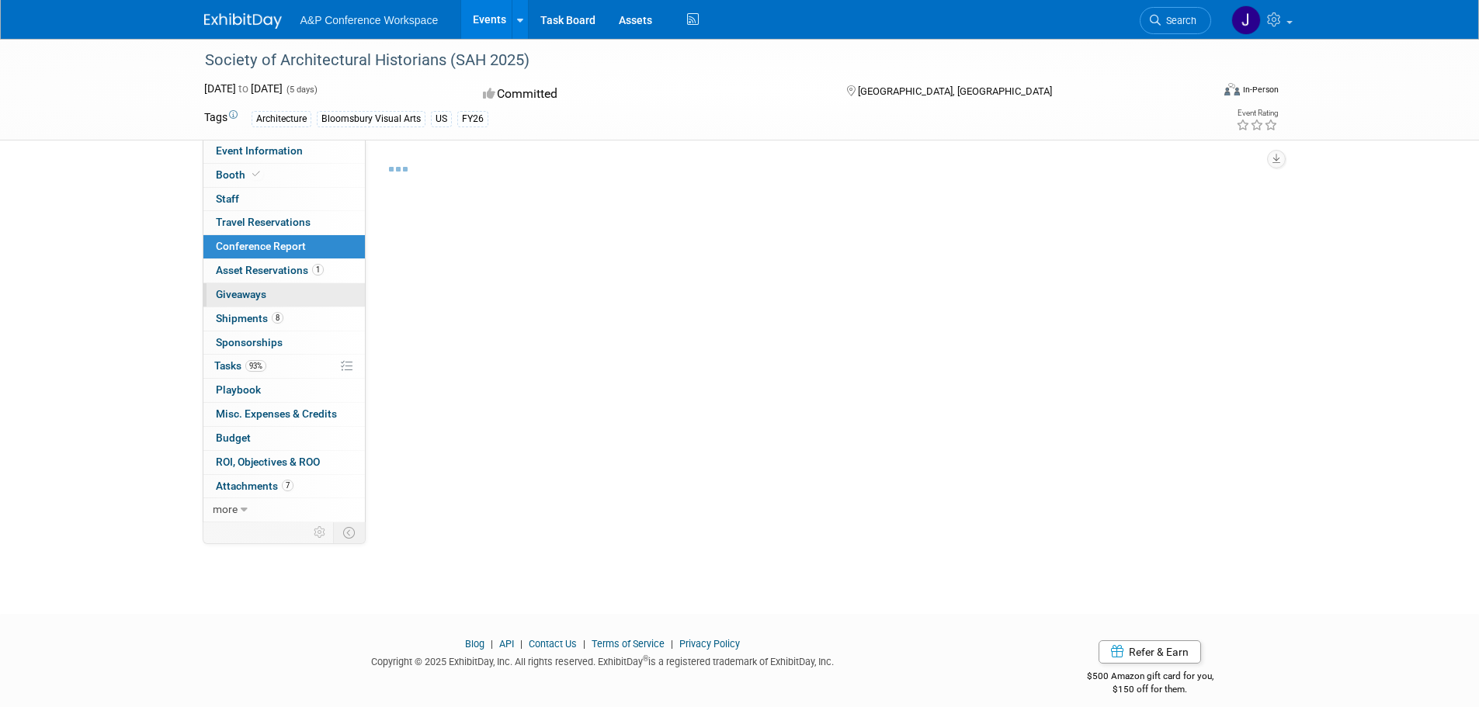
select select "YES"
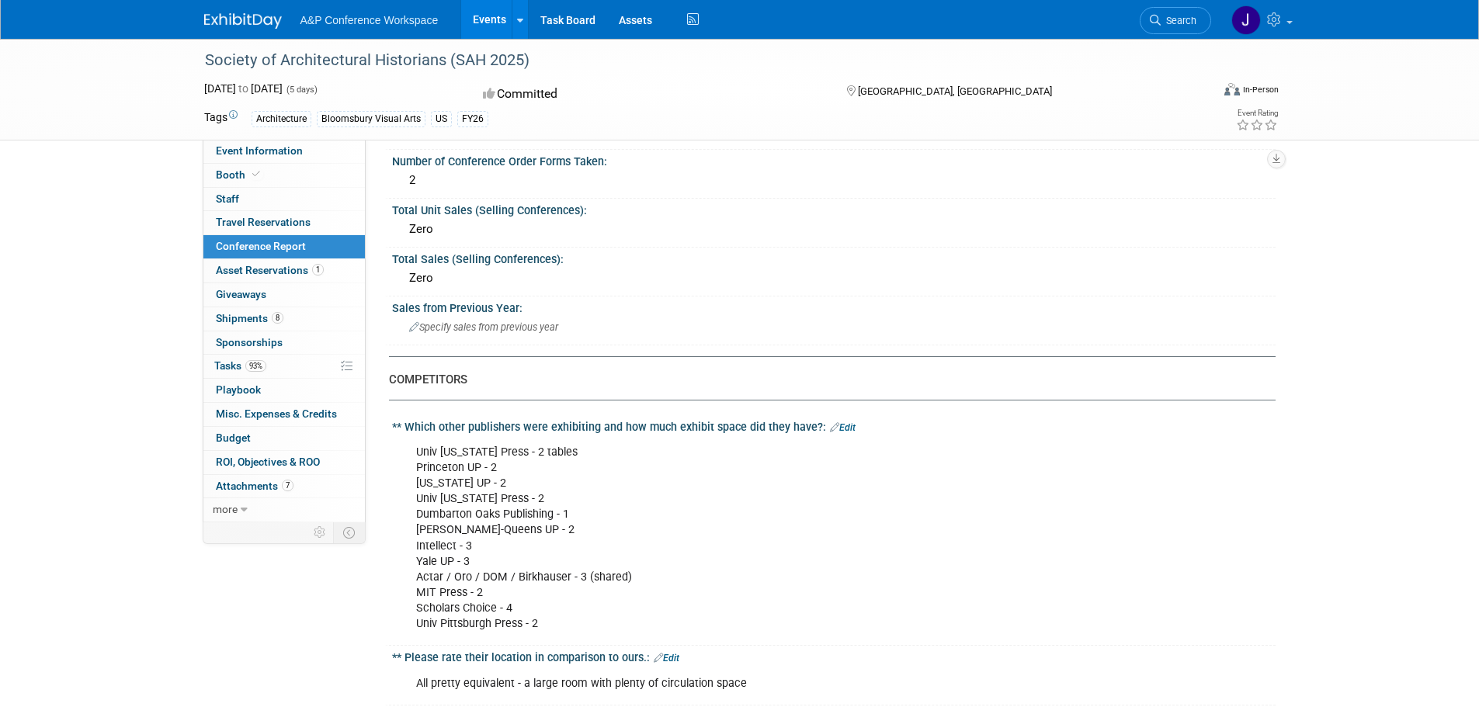
scroll to position [543, 0]
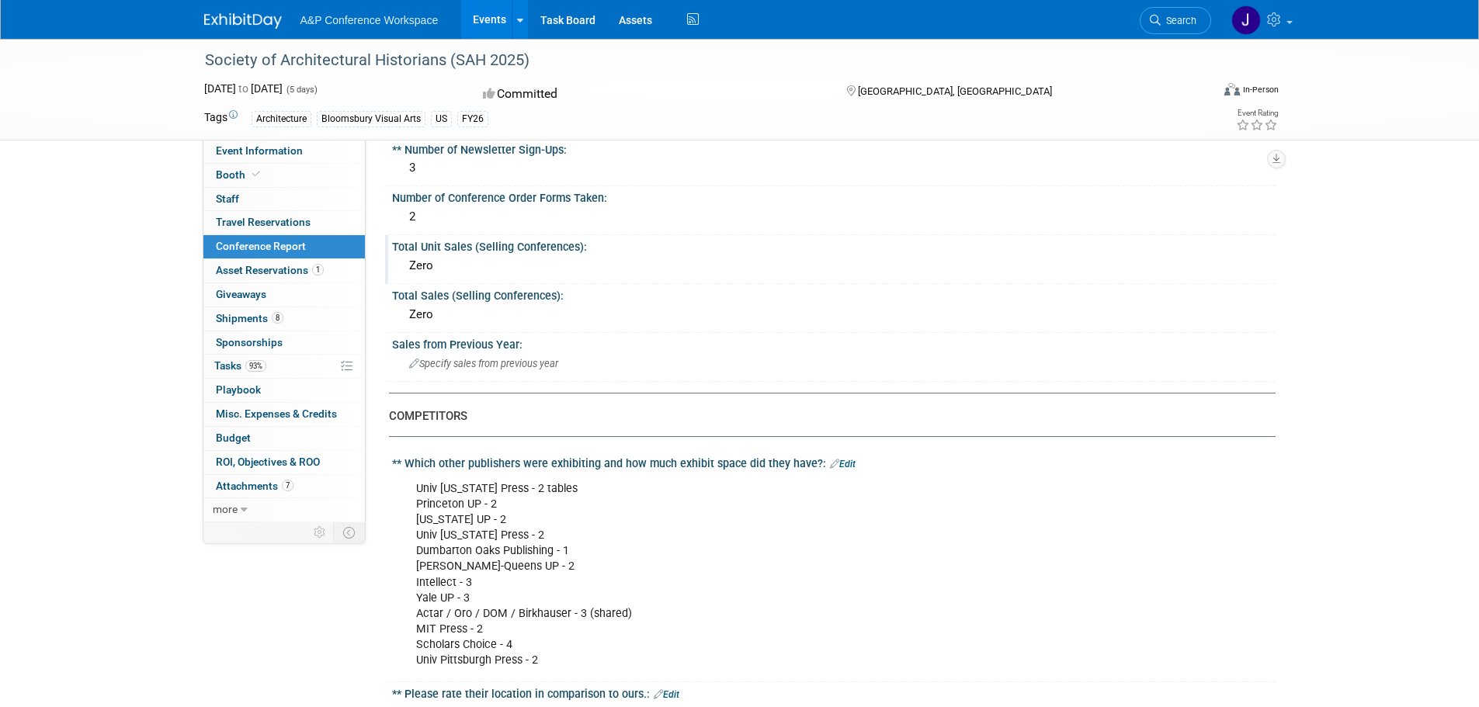
click at [522, 267] on div "Zero" at bounding box center [834, 266] width 860 height 24
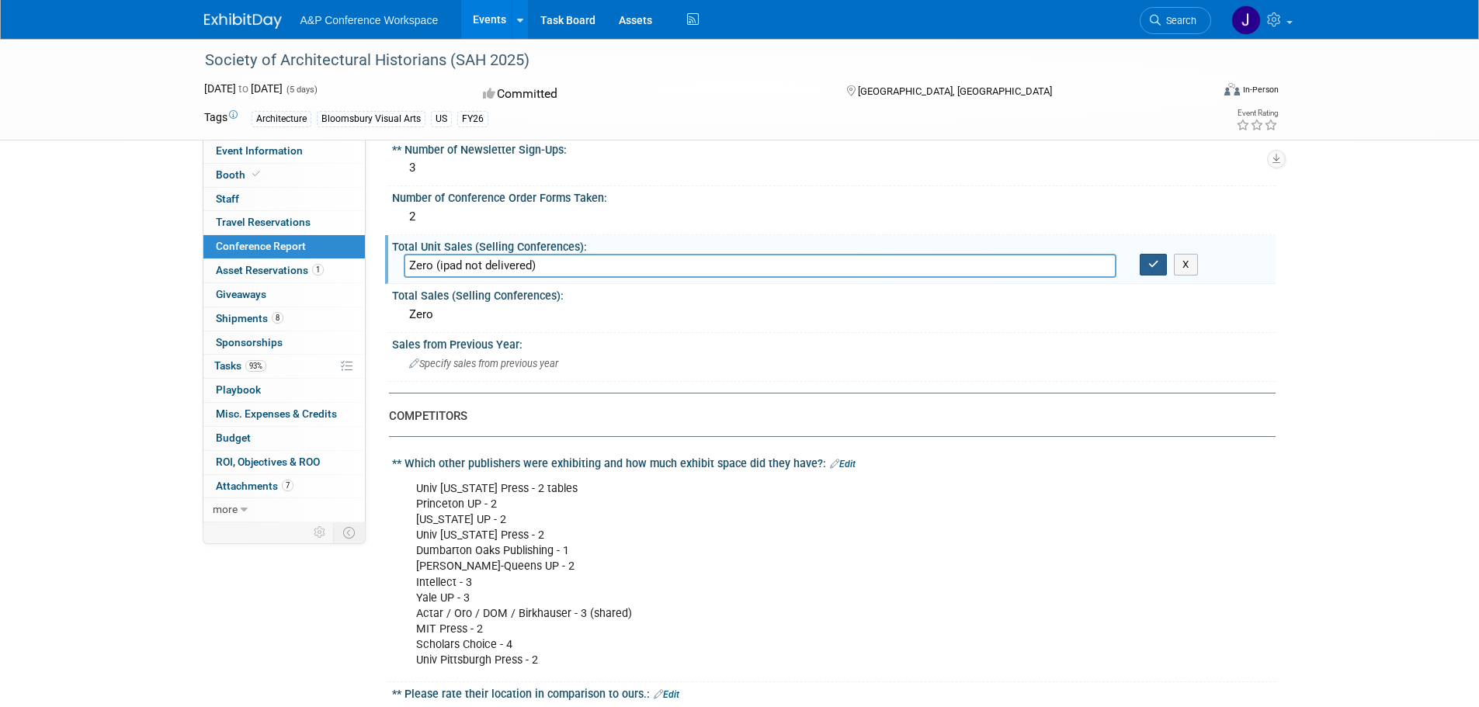
type input "Zero (ipad not delivered)"
click at [1151, 260] on icon "button" at bounding box center [1153, 264] width 11 height 10
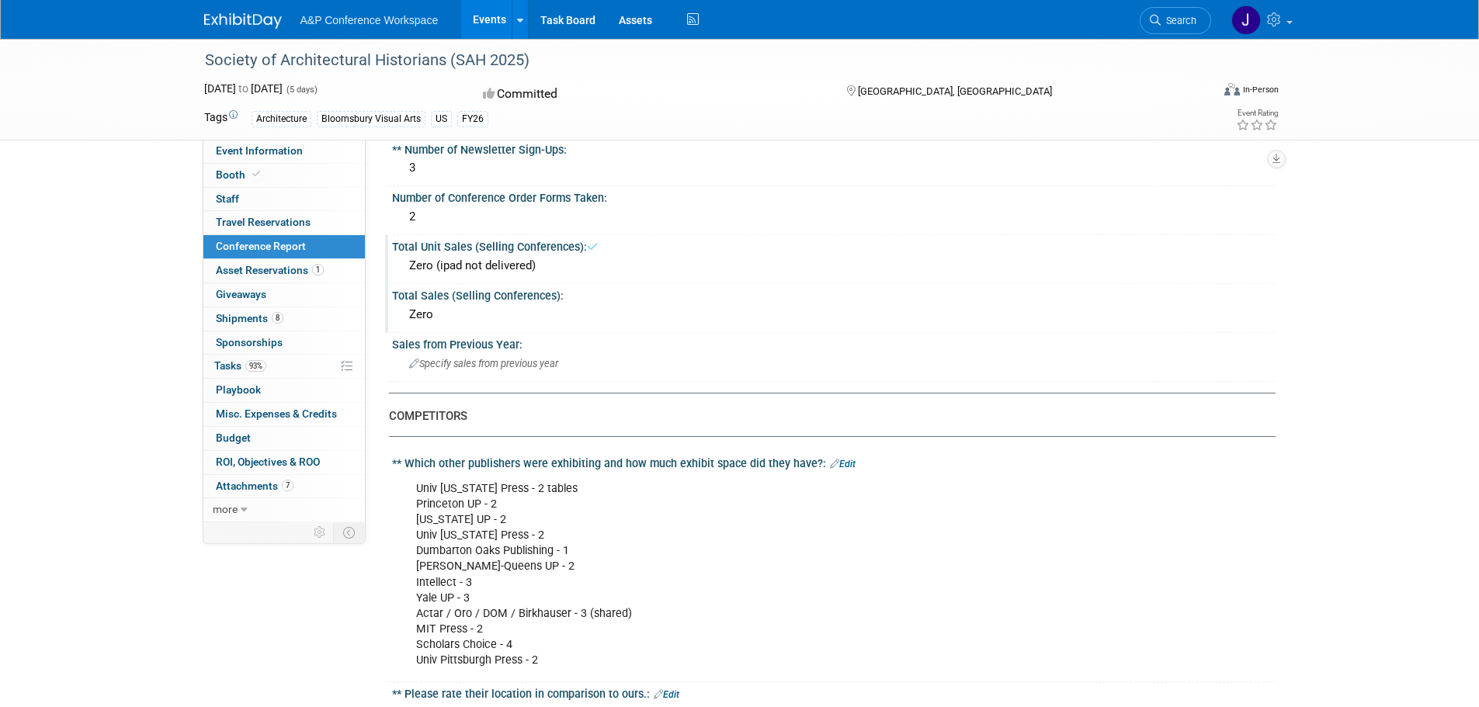
click at [491, 312] on div "Zero" at bounding box center [834, 315] width 860 height 24
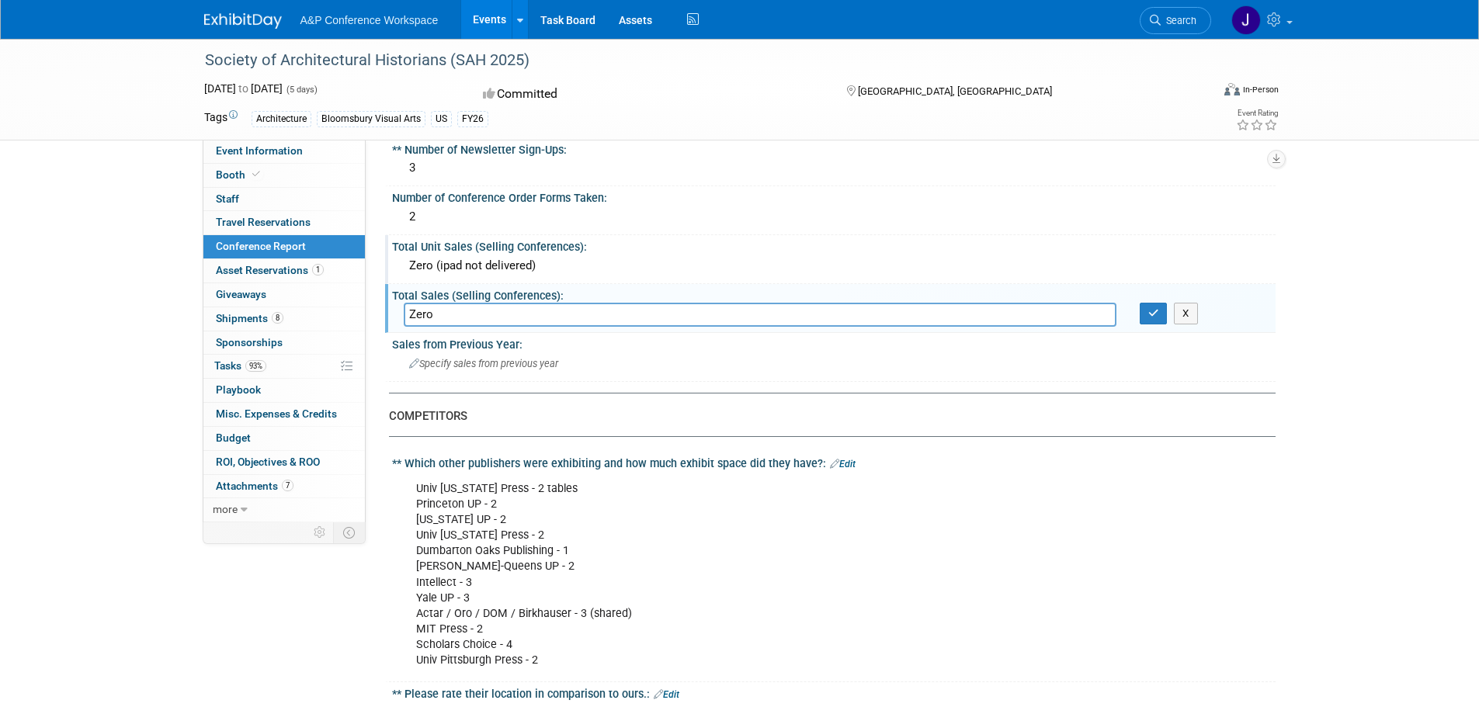
click at [529, 264] on div "Zero (ipad not delivered)" at bounding box center [834, 266] width 860 height 24
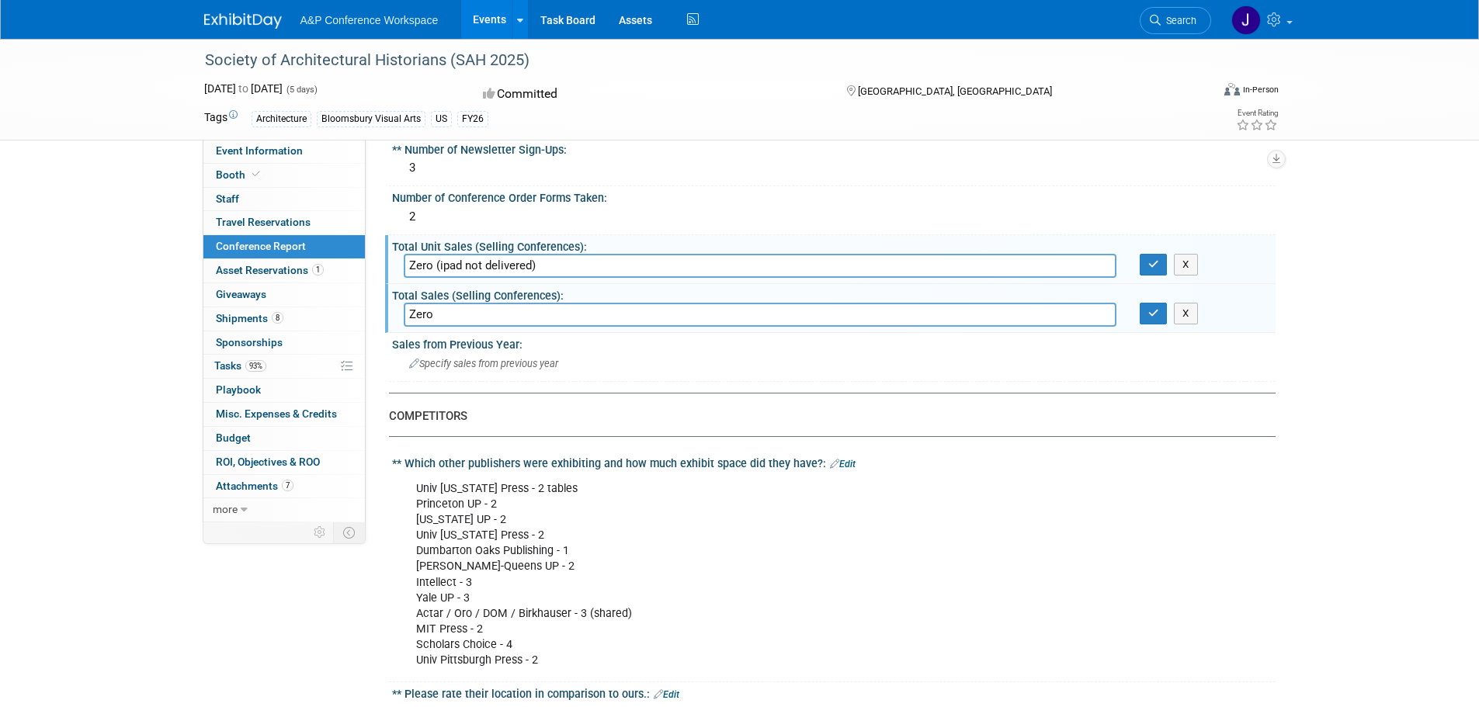
drag, startPoint x: 549, startPoint y: 265, endPoint x: 279, endPoint y: 255, distance: 270.3
click at [450, 314] on input "Zero" at bounding box center [760, 315] width 712 height 24
drag, startPoint x: 446, startPoint y: 313, endPoint x: 335, endPoint y: 309, distance: 111.1
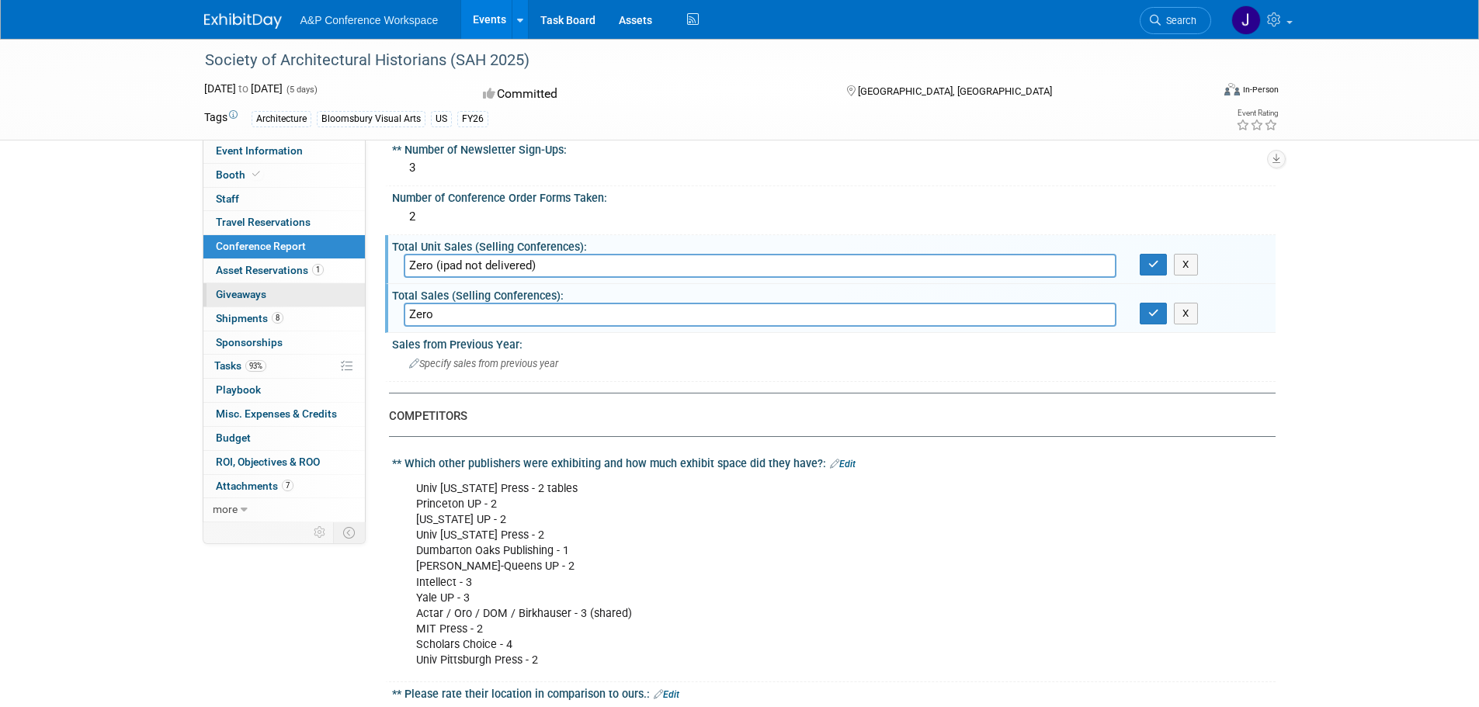
paste input "(ipad not delivered)"
type input "Zero (ipad not delivered)"
click at [1151, 311] on icon "button" at bounding box center [1153, 313] width 11 height 10
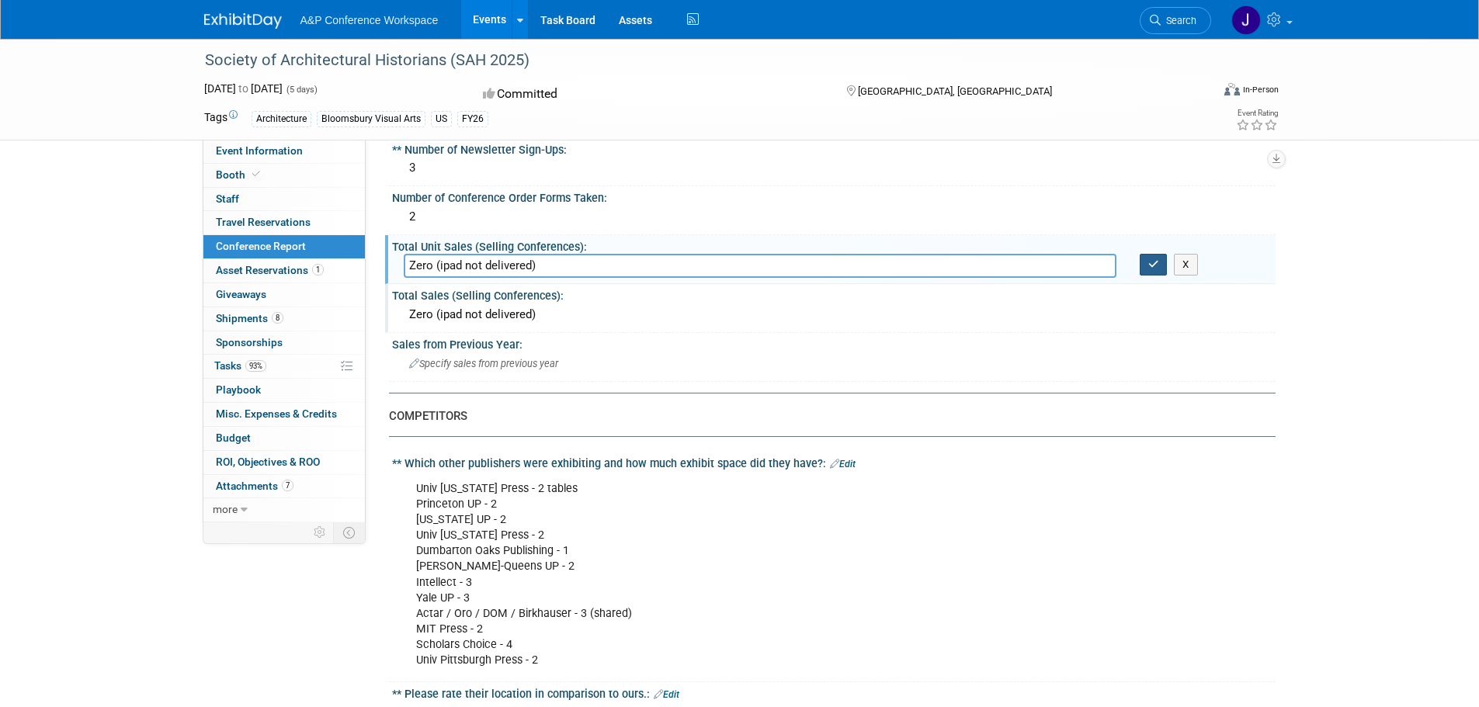
click at [1156, 267] on icon "button" at bounding box center [1153, 264] width 11 height 10
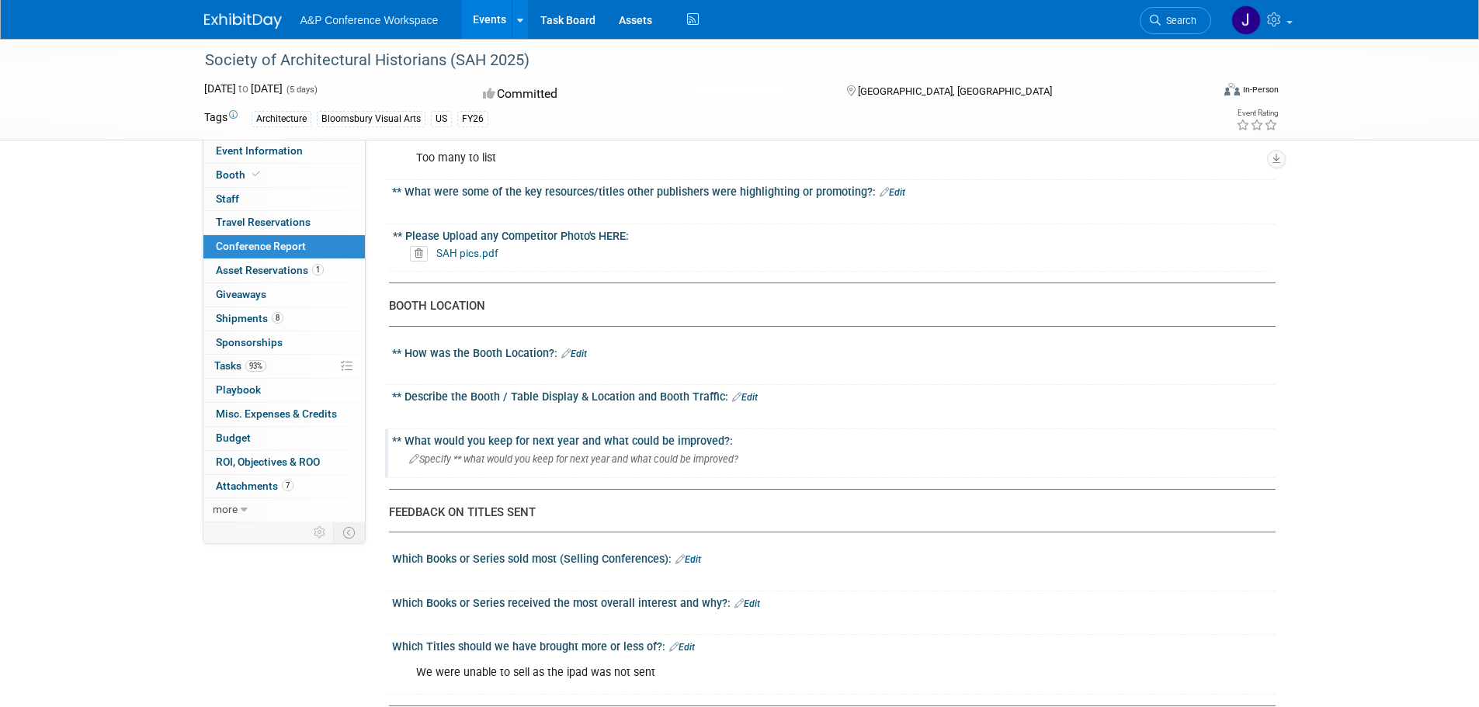
scroll to position [1242, 0]
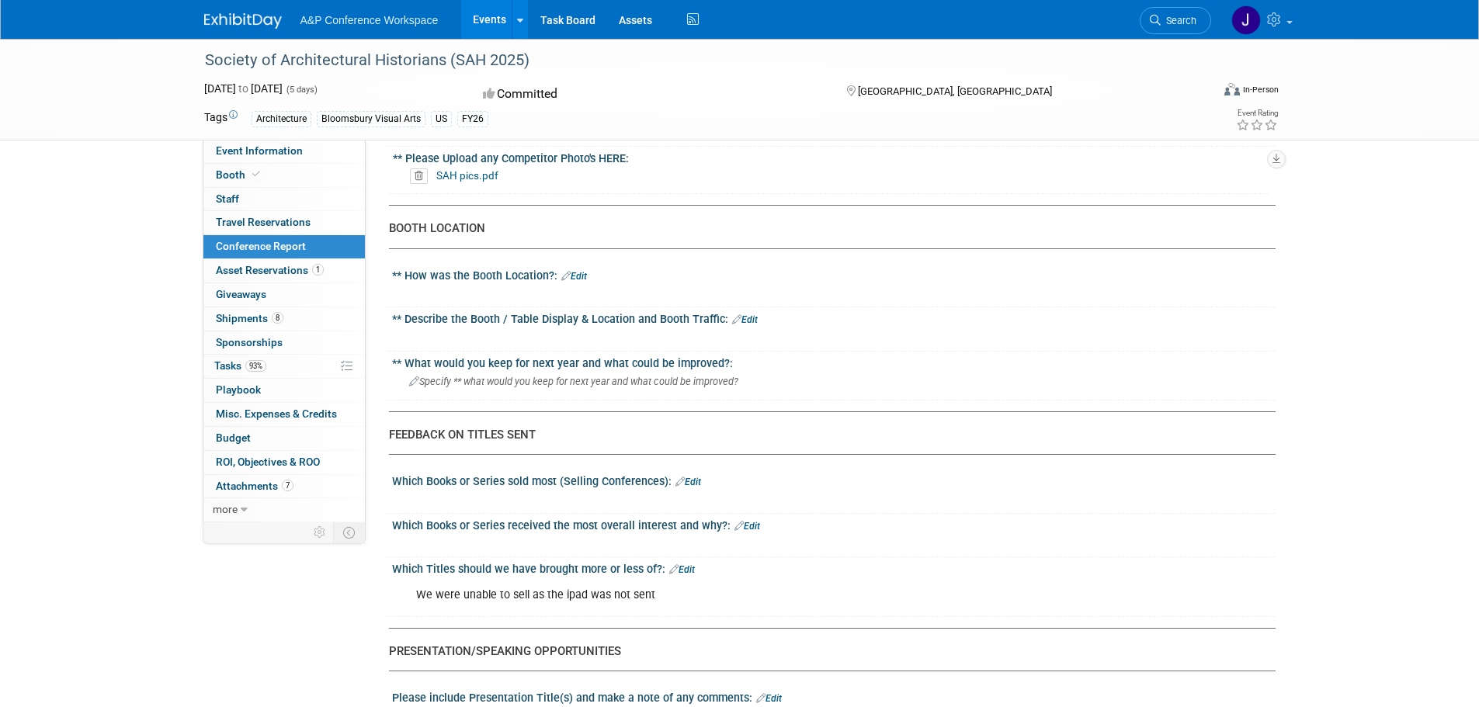
click at [581, 276] on link "Edit" at bounding box center [574, 276] width 26 height 11
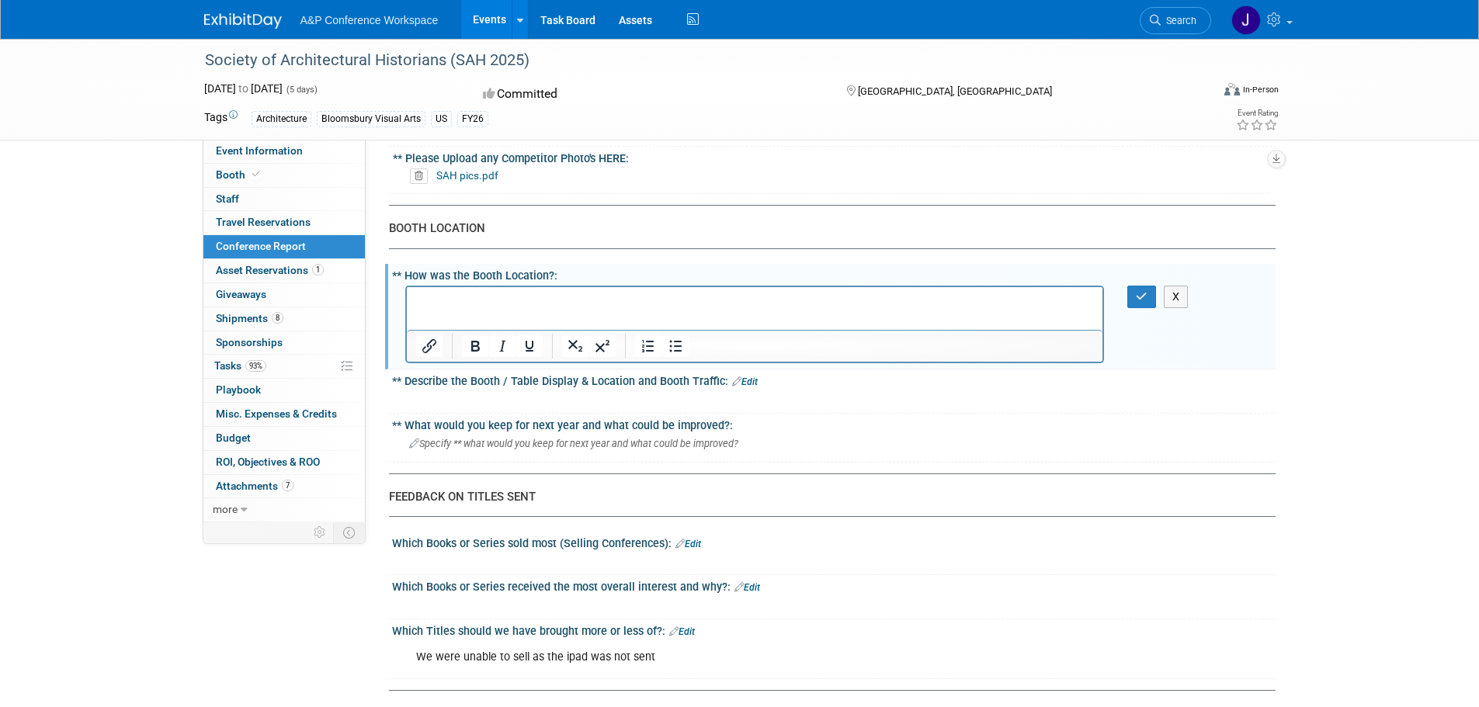
scroll to position [0, 0]
drag, startPoint x: 1132, startPoint y: 299, endPoint x: 1112, endPoint y: 297, distance: 19.5
click at [1132, 299] on button "button" at bounding box center [1141, 297] width 29 height 23
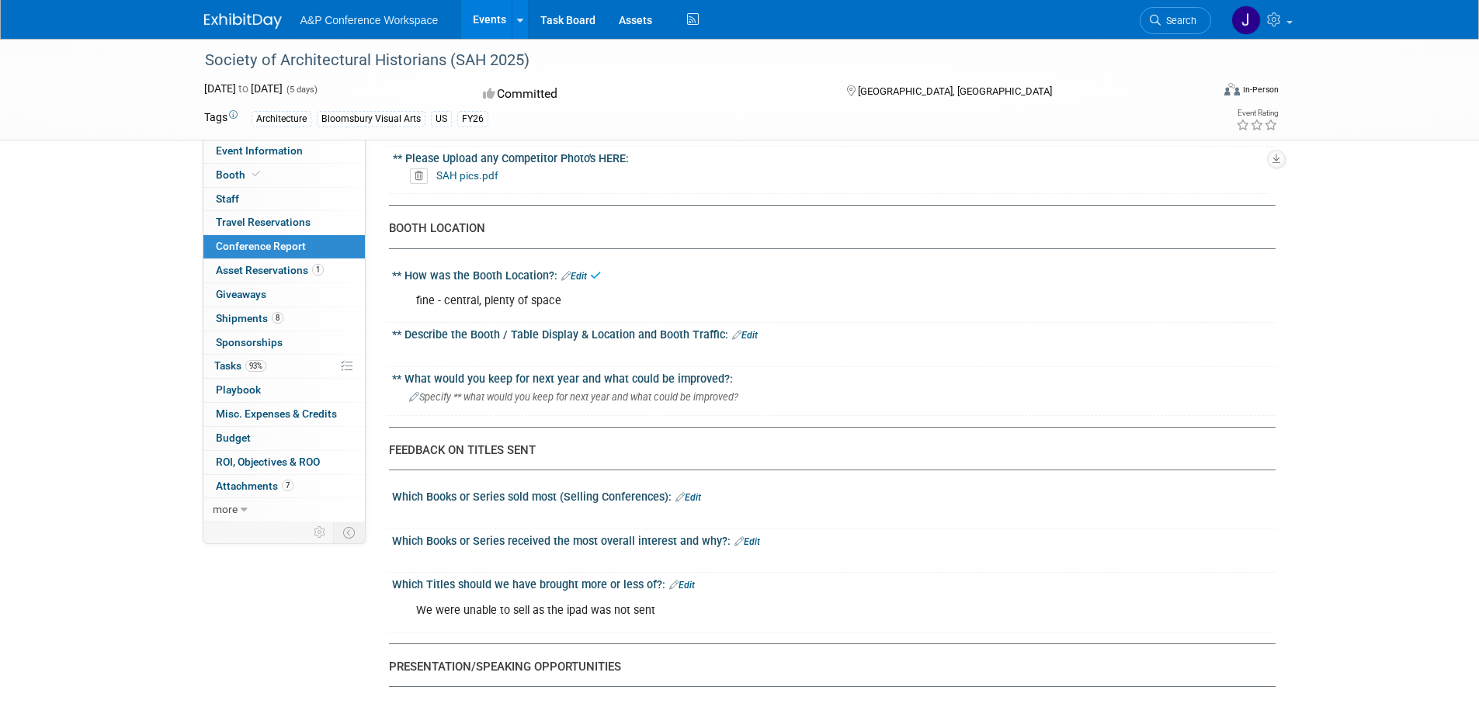
click at [751, 339] on link "Edit" at bounding box center [745, 335] width 26 height 11
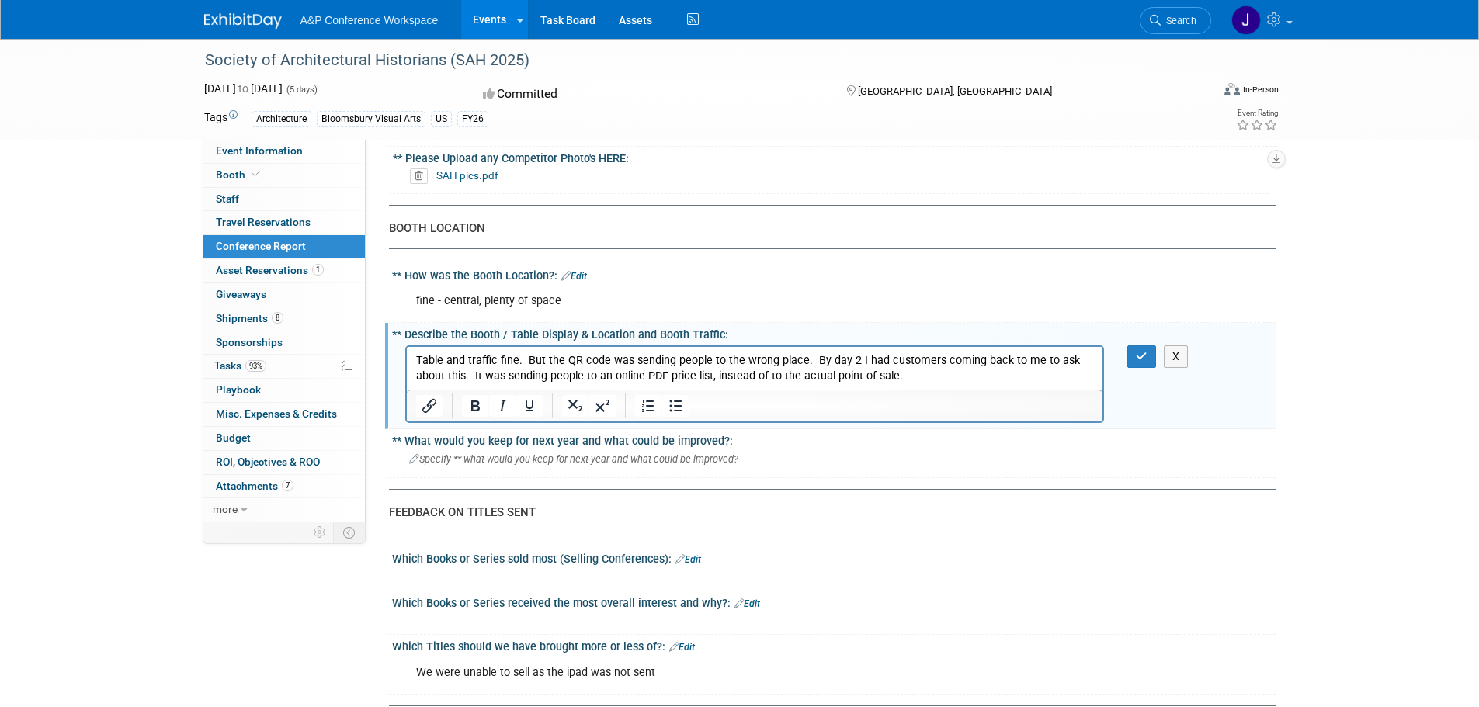
drag, startPoint x: 766, startPoint y: 371, endPoint x: 786, endPoint y: 376, distance: 20.9
click at [766, 371] on p "Table and traffic fine. But the QR code was sending people to the wrong place. …" at bounding box center [754, 367] width 678 height 31
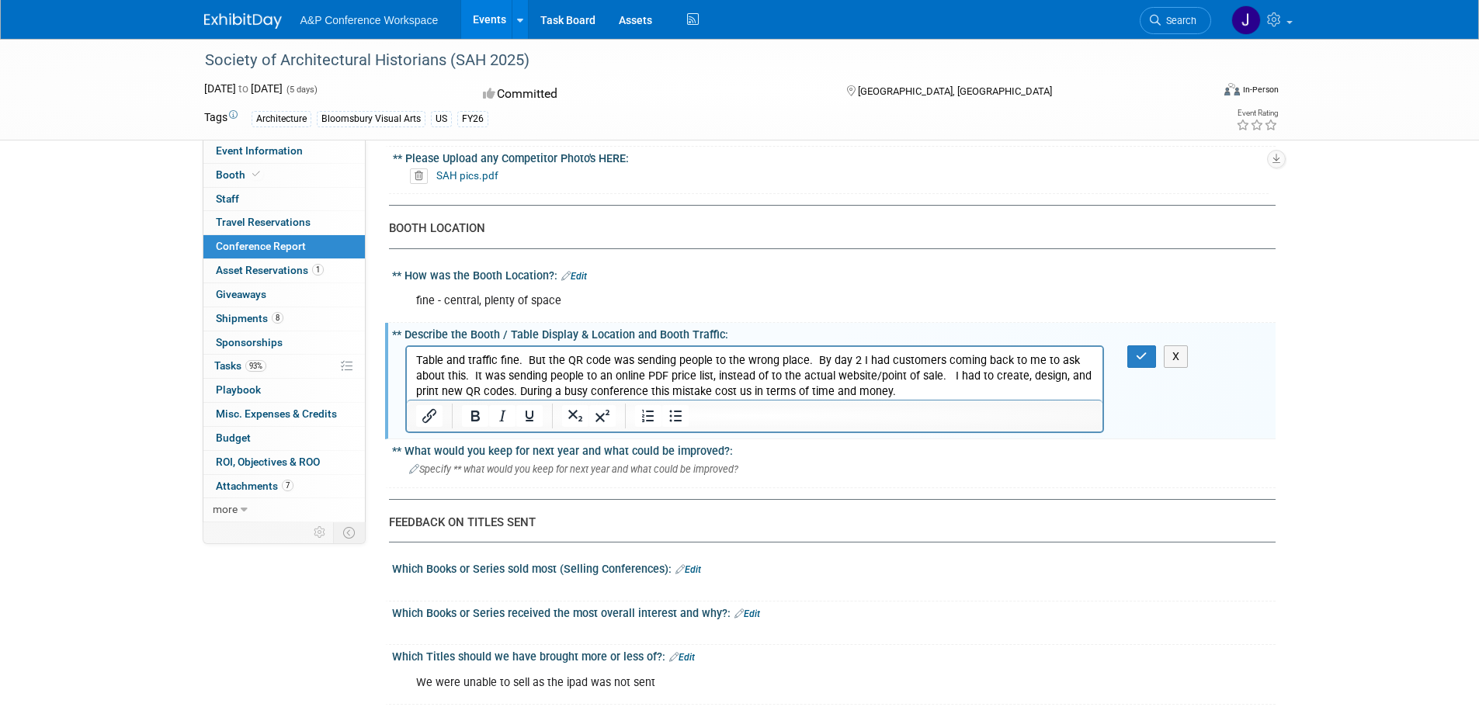
click at [1117, 366] on div "X" at bounding box center [1150, 356] width 71 height 23
click at [1145, 352] on icon "button" at bounding box center [1141, 356] width 12 height 11
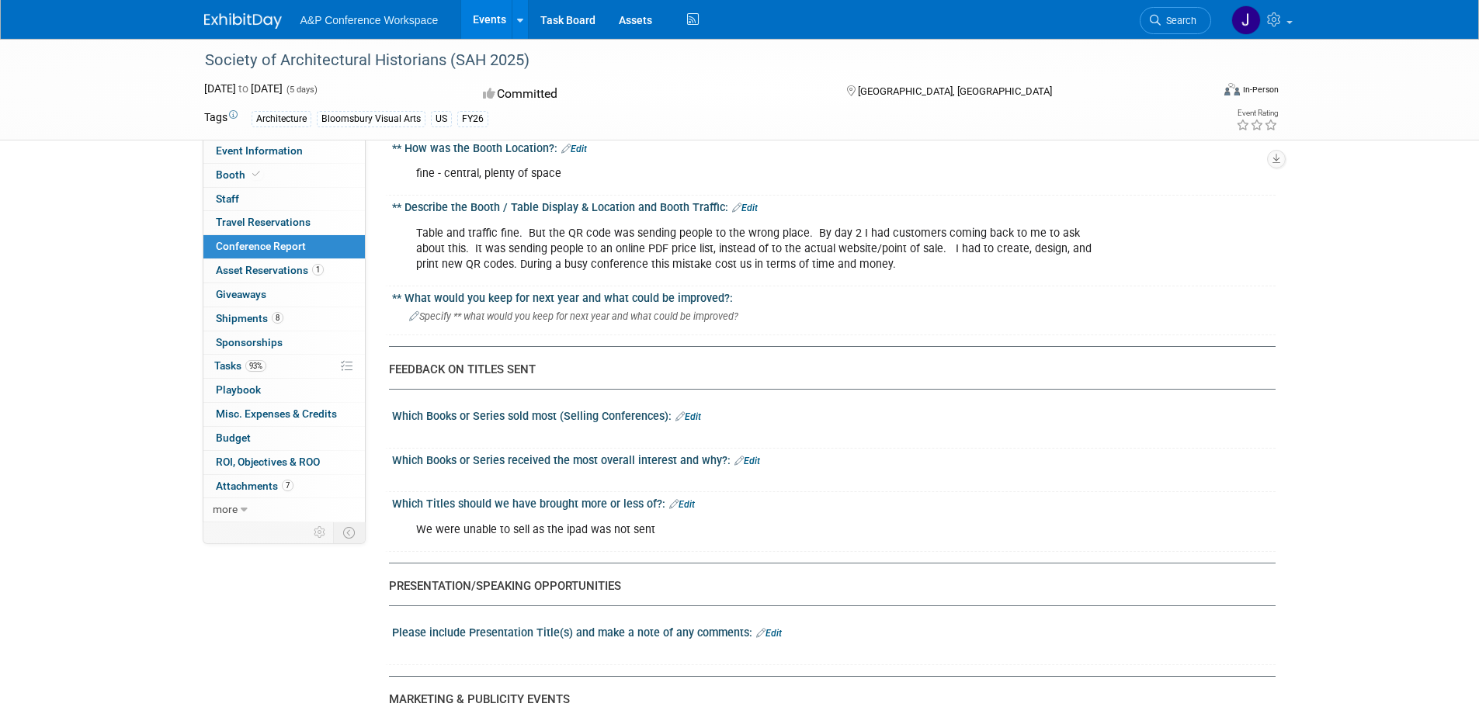
scroll to position [1397, 0]
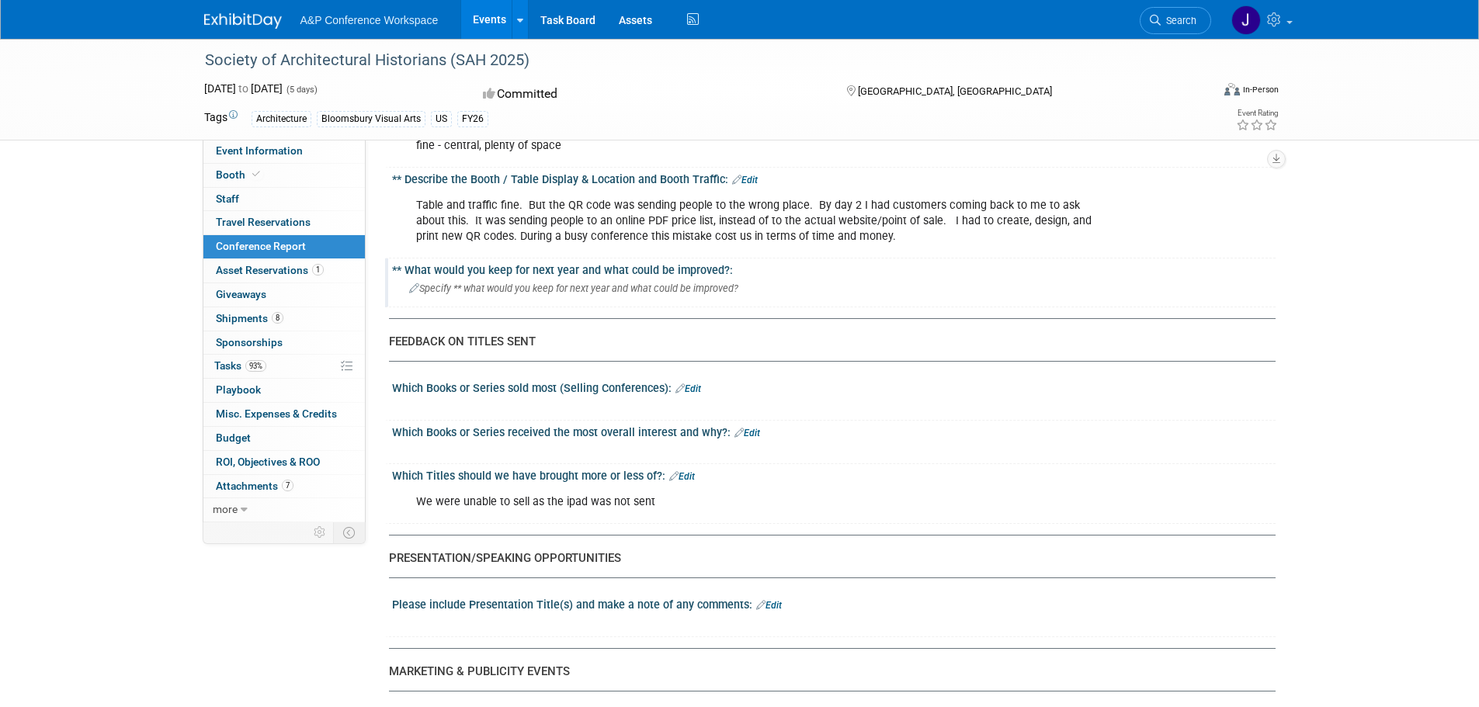
click at [495, 295] on div "Specify ** what would you keep for next year and what could be improved?" at bounding box center [834, 288] width 860 height 24
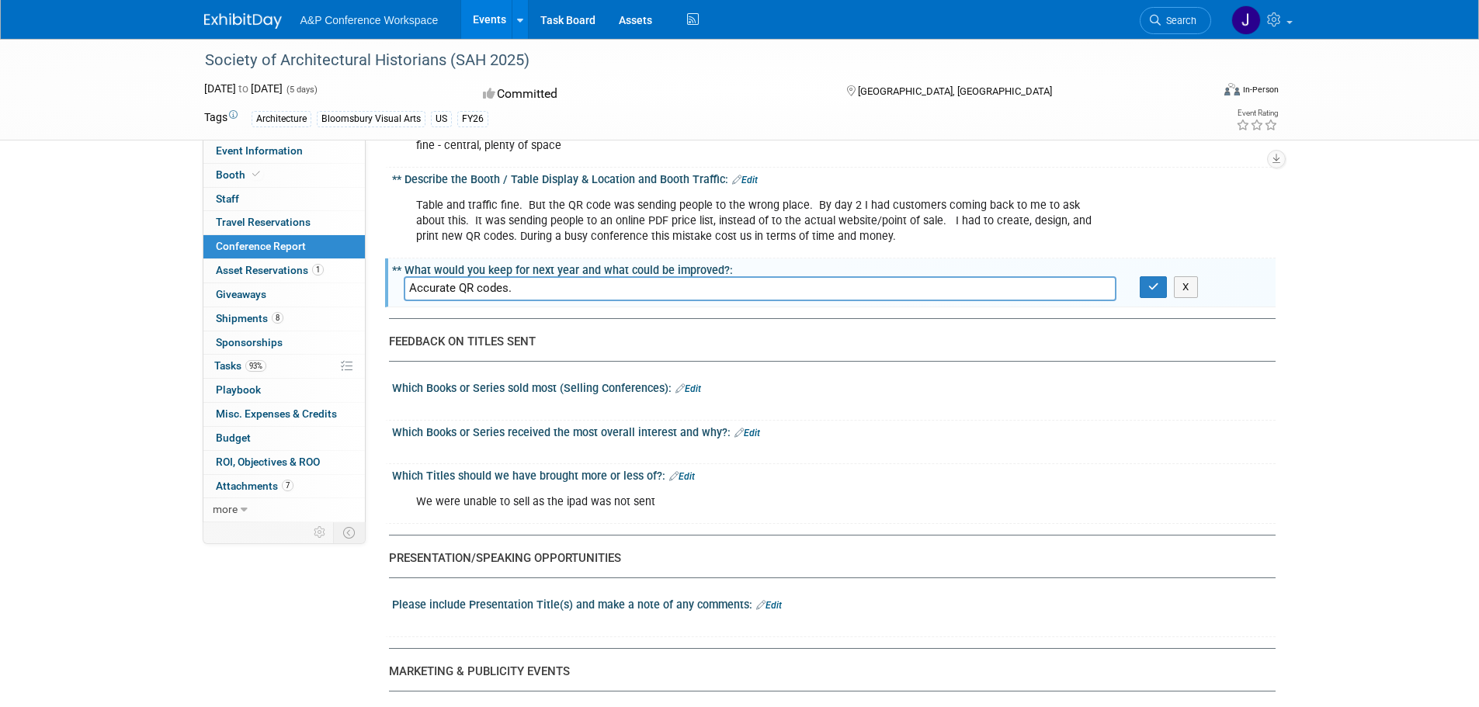
type input "Accurate QR codes."
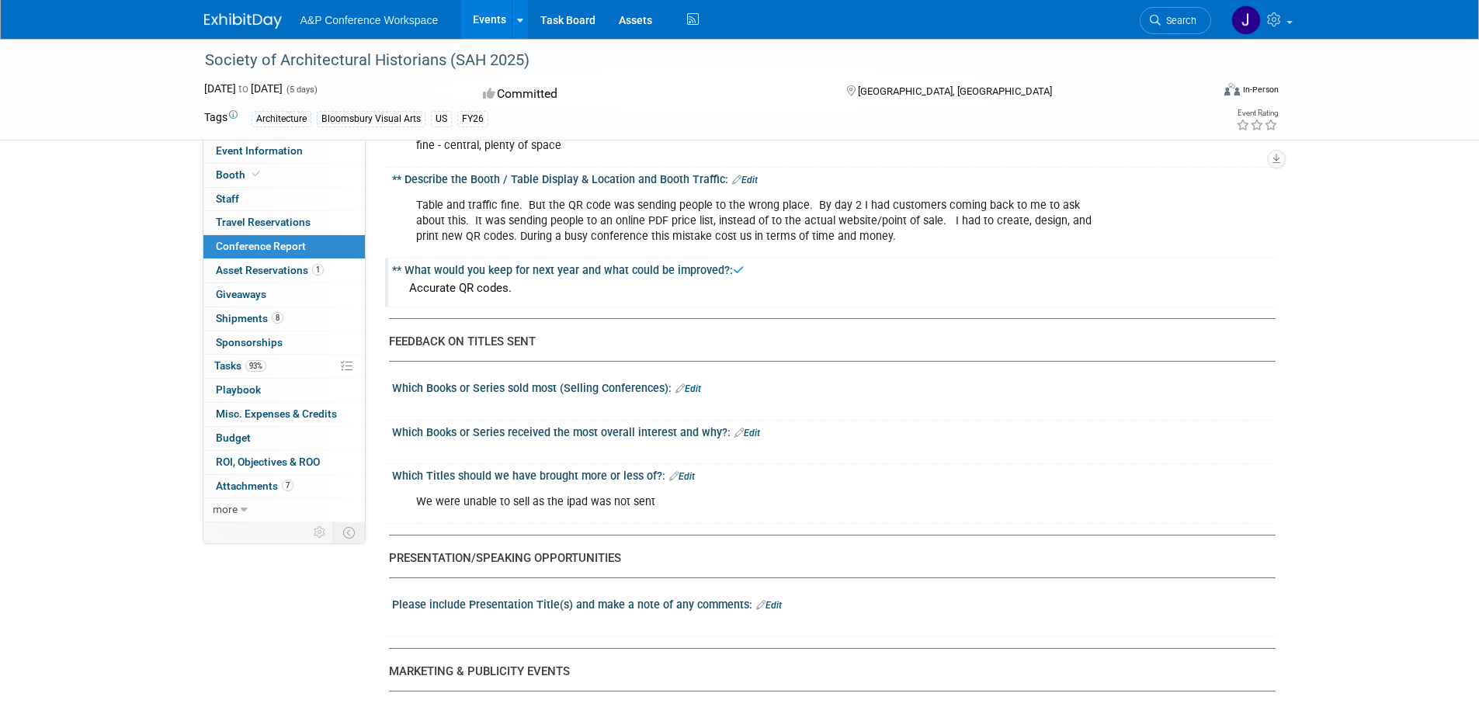
click at [947, 321] on div "CONFERENCE REPORT A&P to complete all fields when applicable - BDR to complete …" at bounding box center [826, 656] width 875 height 3792
click at [768, 297] on div "Accurate QR codes." at bounding box center [834, 288] width 860 height 24
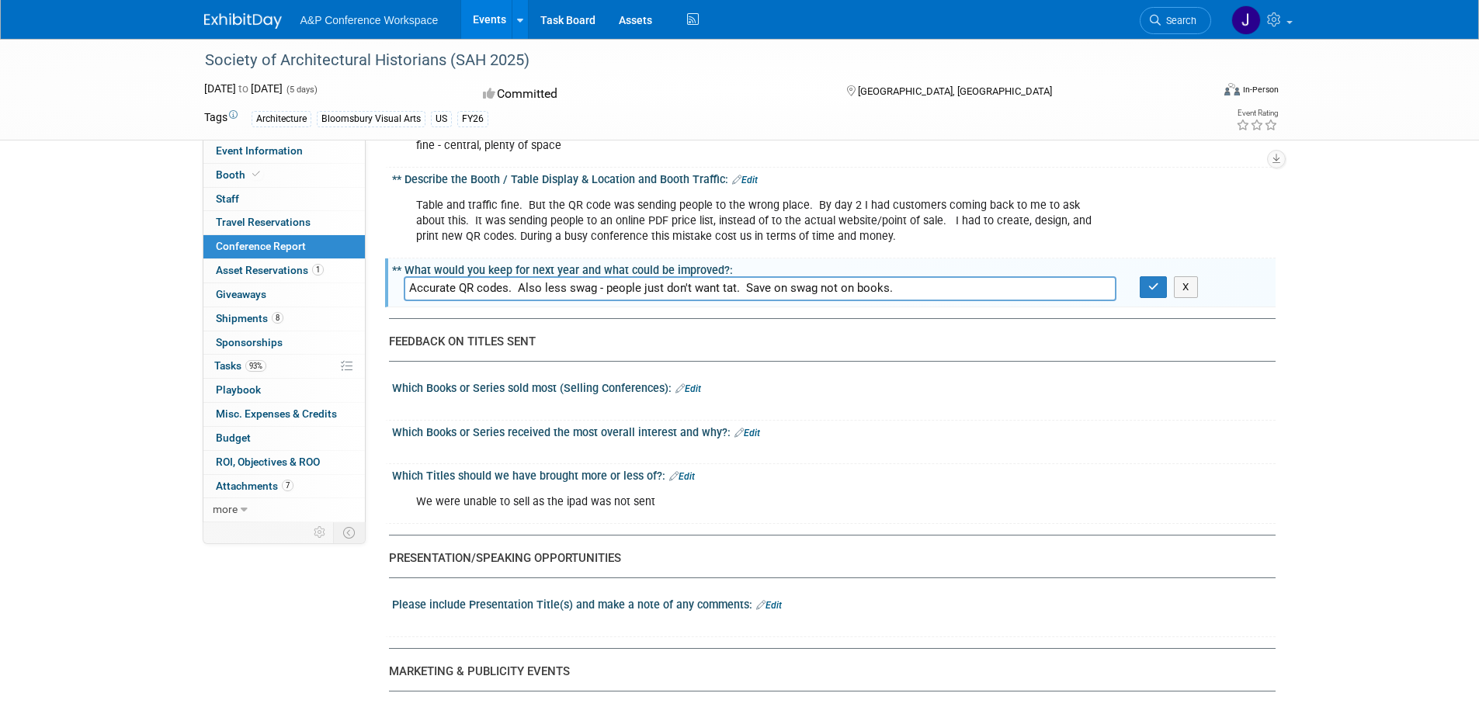
click at [801, 286] on input "Accurate QR codes. Also less swag - people just don't want tat. Save on swag no…" at bounding box center [760, 288] width 712 height 24
type input "Accurate QR codes. Also less swag - people just don't want tat. Save on tat, no…"
click at [1158, 288] on icon "button" at bounding box center [1153, 287] width 11 height 10
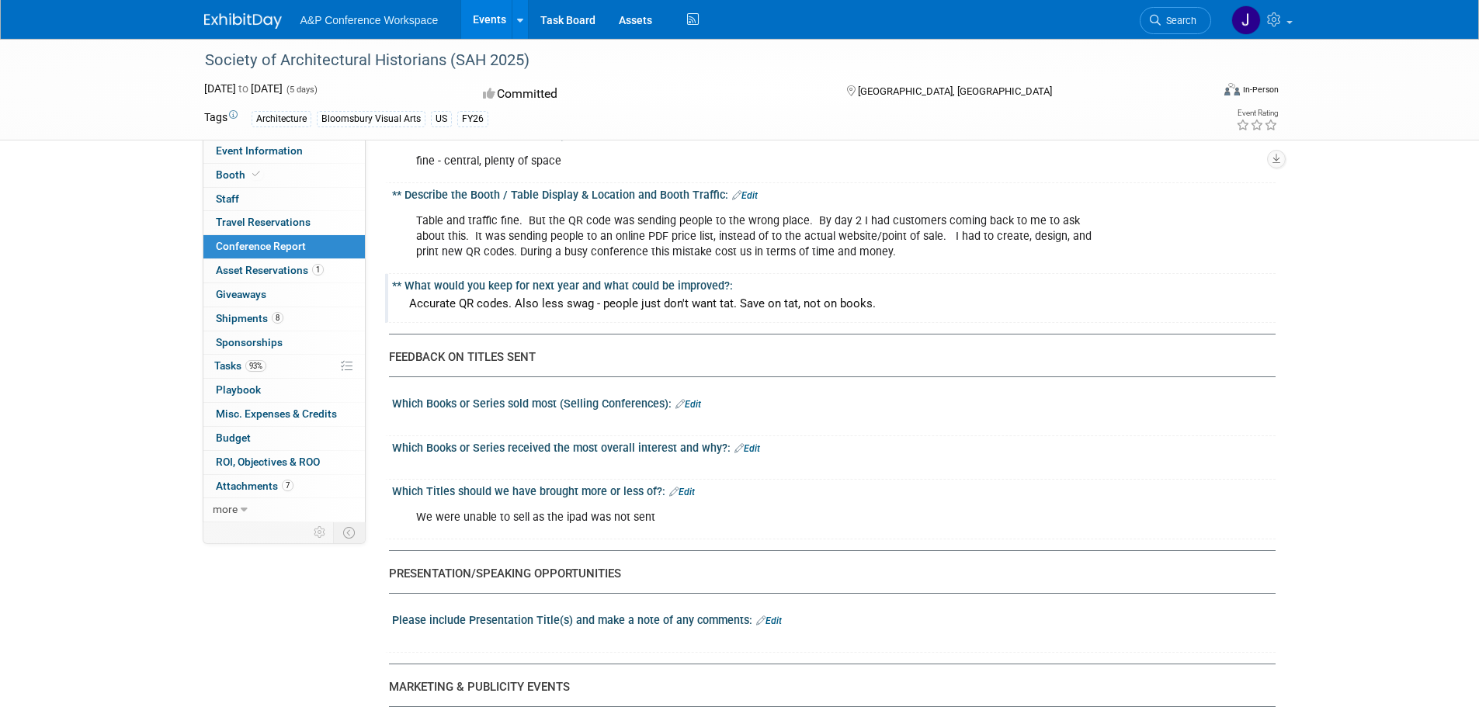
scroll to position [1164, 0]
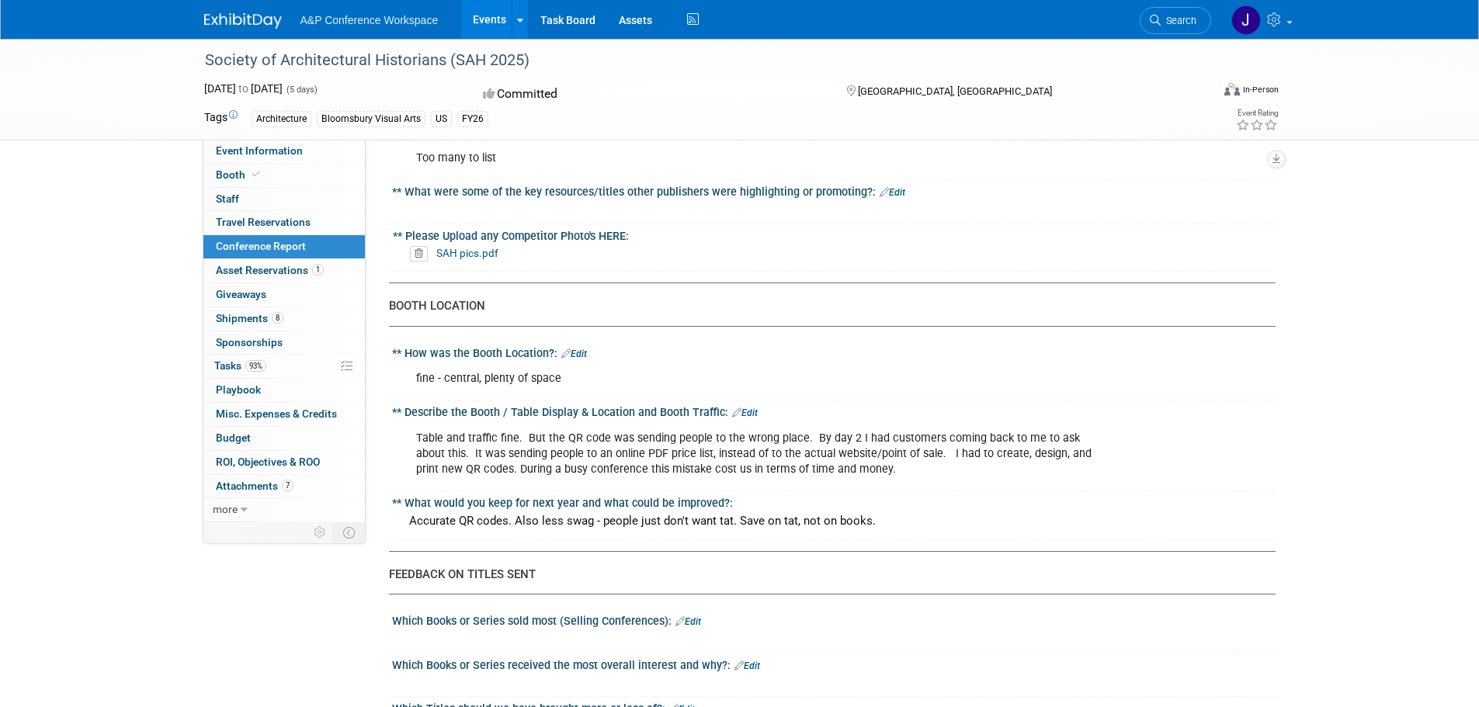
click at [848, 456] on div "Table and traffic fine. But the QR code was sending people to the wrong place. …" at bounding box center [754, 454] width 699 height 62
click at [885, 444] on div "Table and traffic fine. But the QR code was sending people to the wrong place. …" at bounding box center [754, 454] width 699 height 62
click at [880, 475] on div "Table and traffic fine. But the QR code was sending people to the wrong place. …" at bounding box center [754, 454] width 699 height 62
click at [241, 219] on span "Travel Reservations 0" at bounding box center [263, 222] width 95 height 12
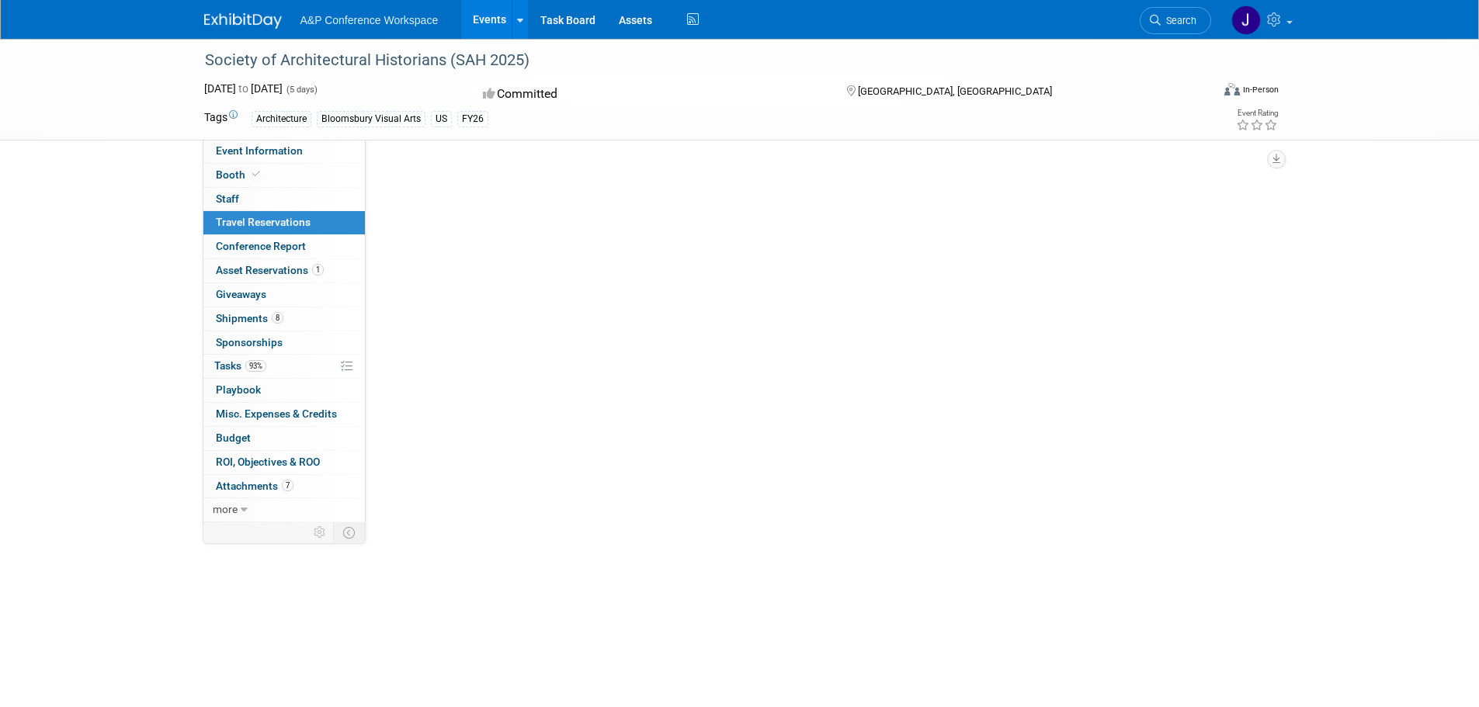
scroll to position [0, 0]
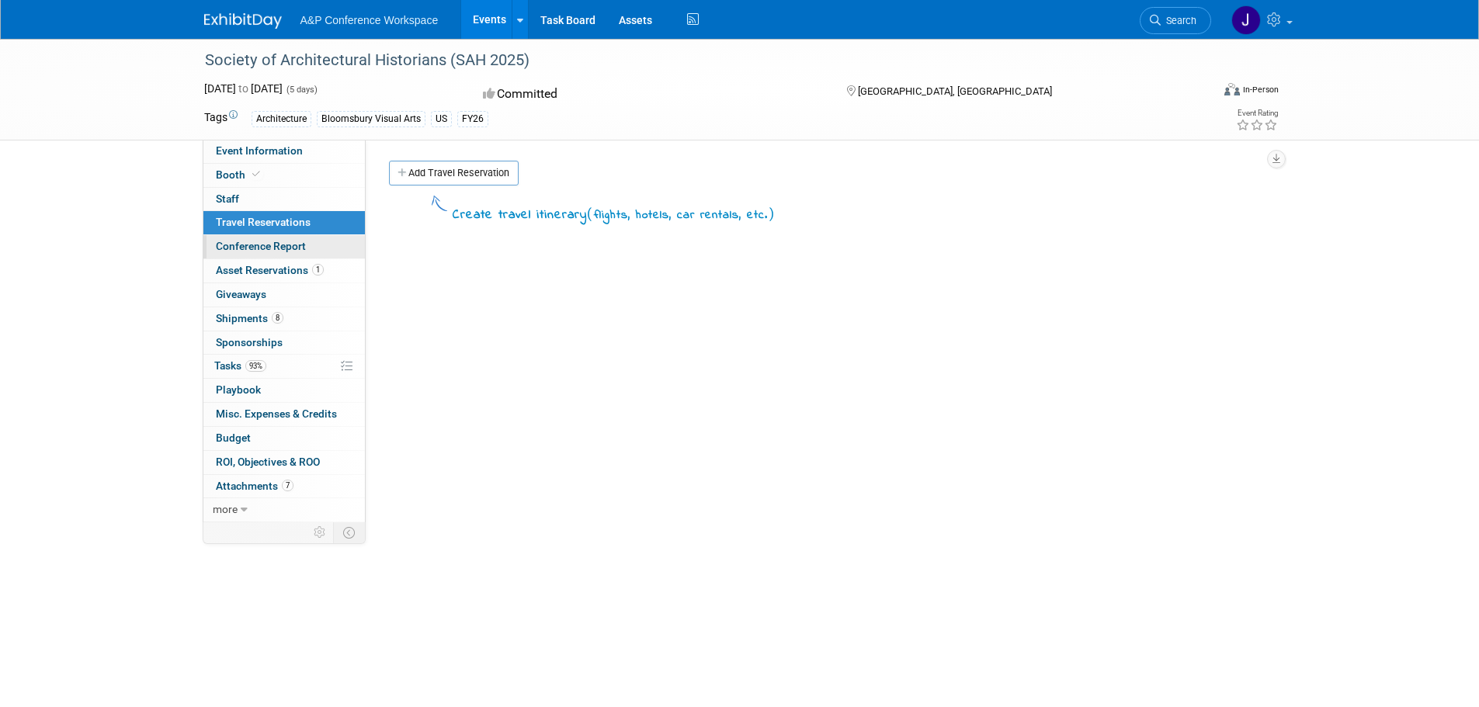
click at [259, 245] on span "Conference Report" at bounding box center [261, 246] width 90 height 12
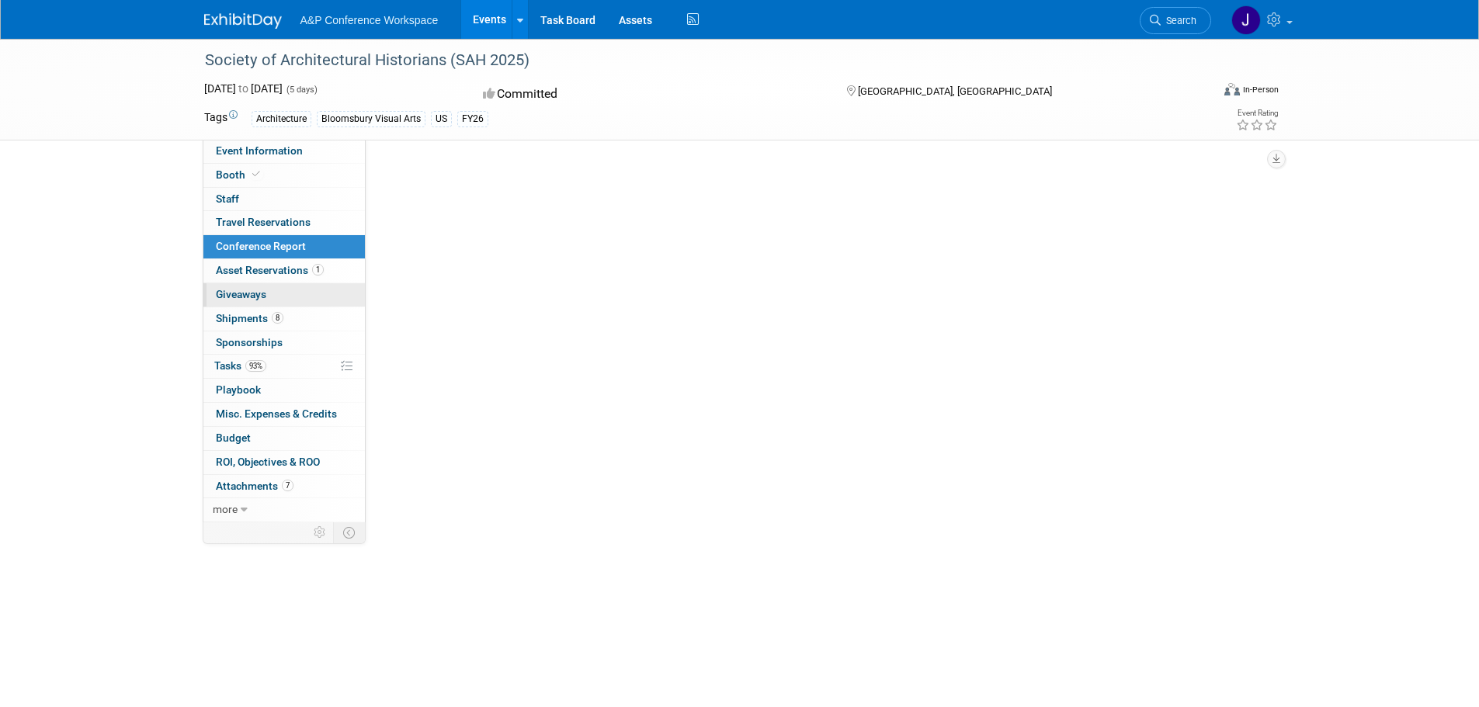
select select "YES"
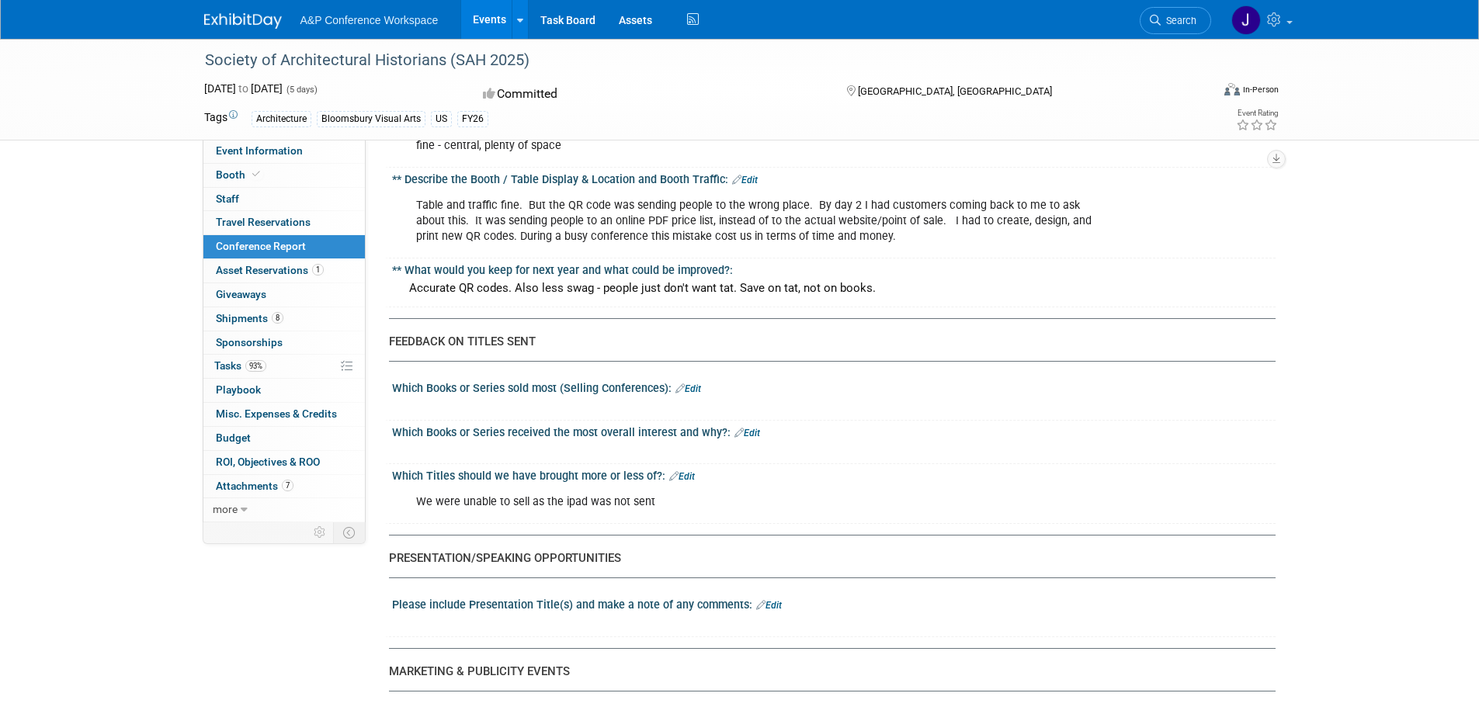
scroll to position [1552, 0]
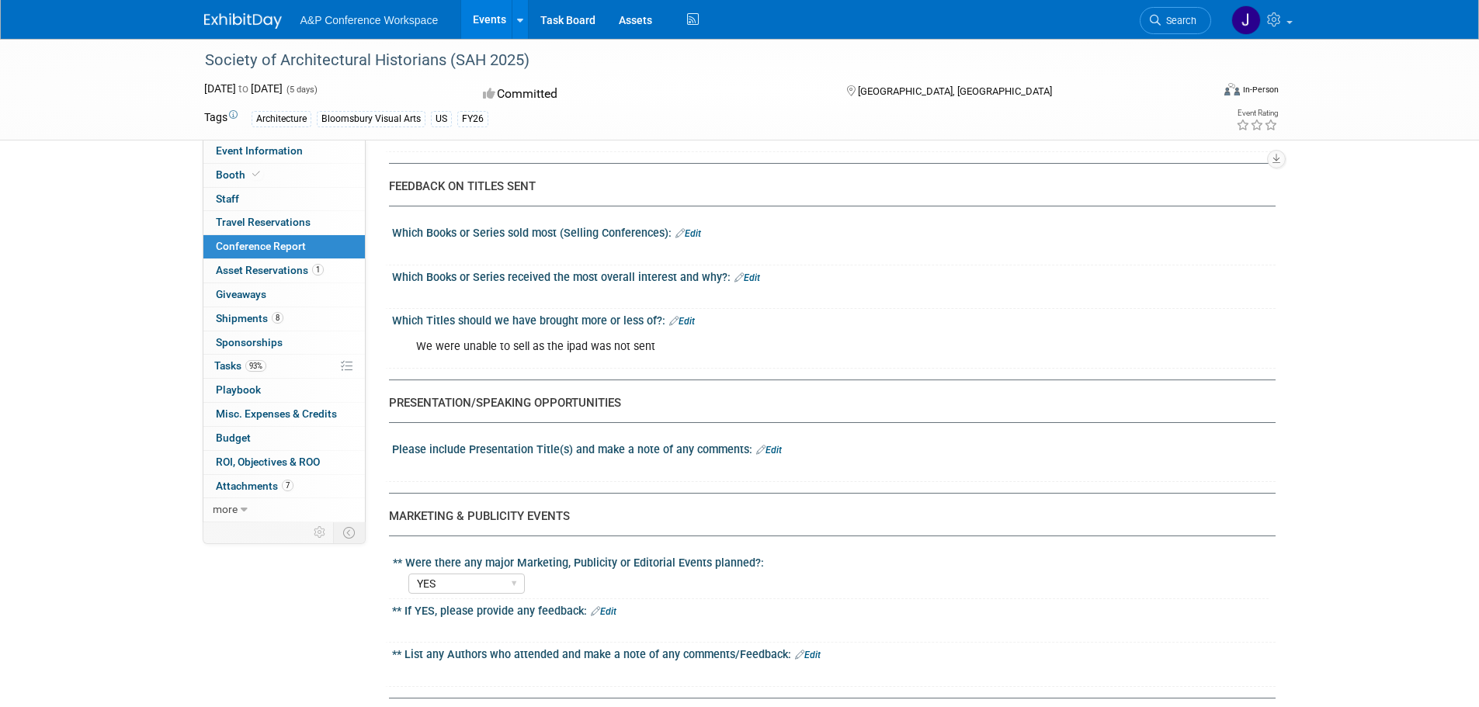
click at [698, 234] on link "Edit" at bounding box center [688, 233] width 26 height 11
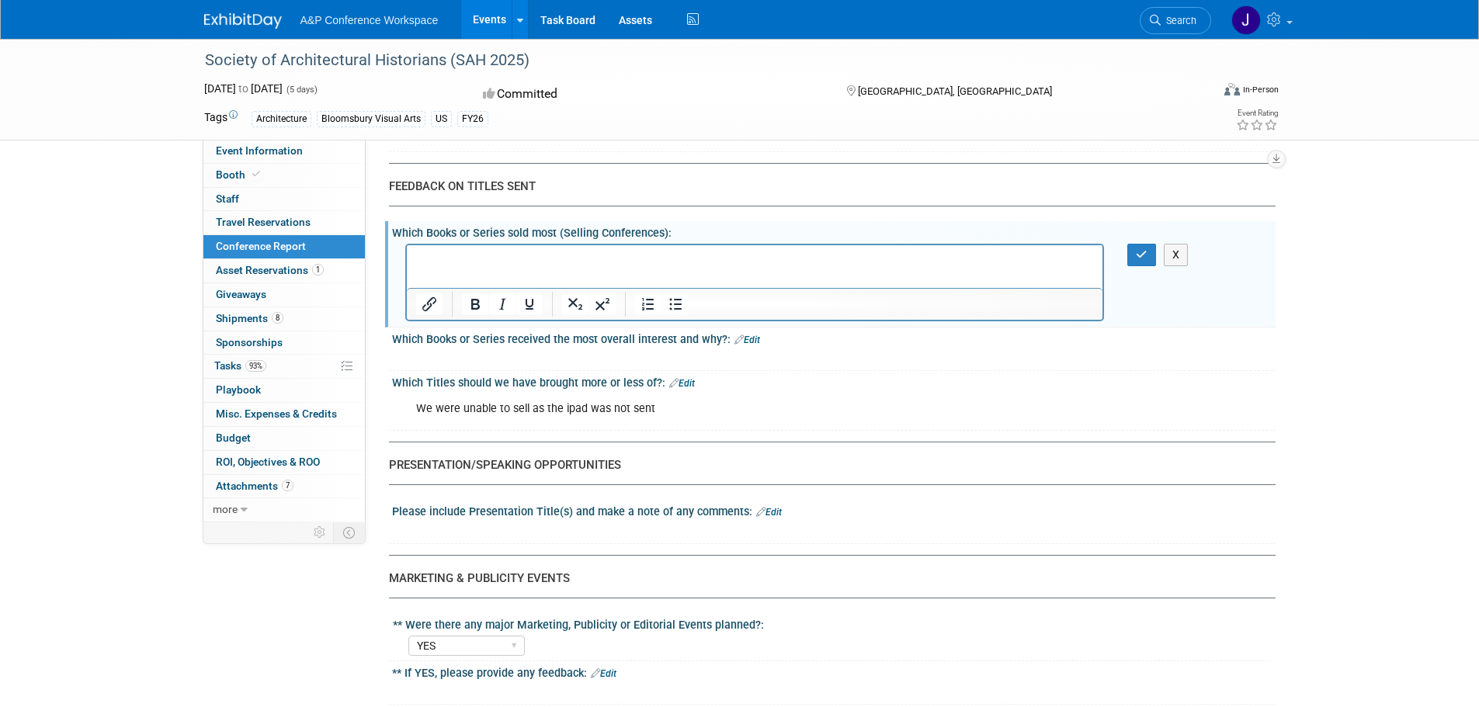
scroll to position [0, 0]
click at [1138, 258] on icon "button" at bounding box center [1141, 254] width 12 height 11
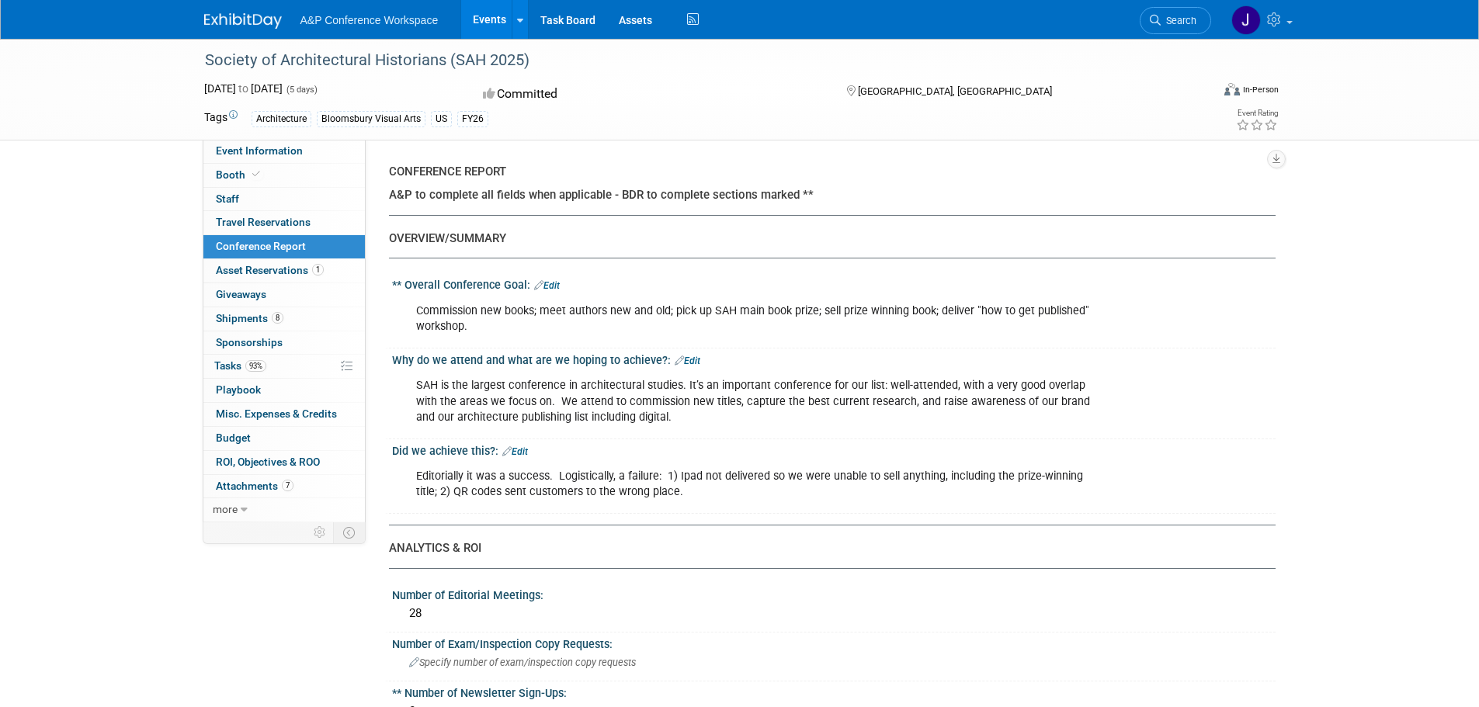
click at [557, 287] on link "Edit" at bounding box center [547, 285] width 26 height 11
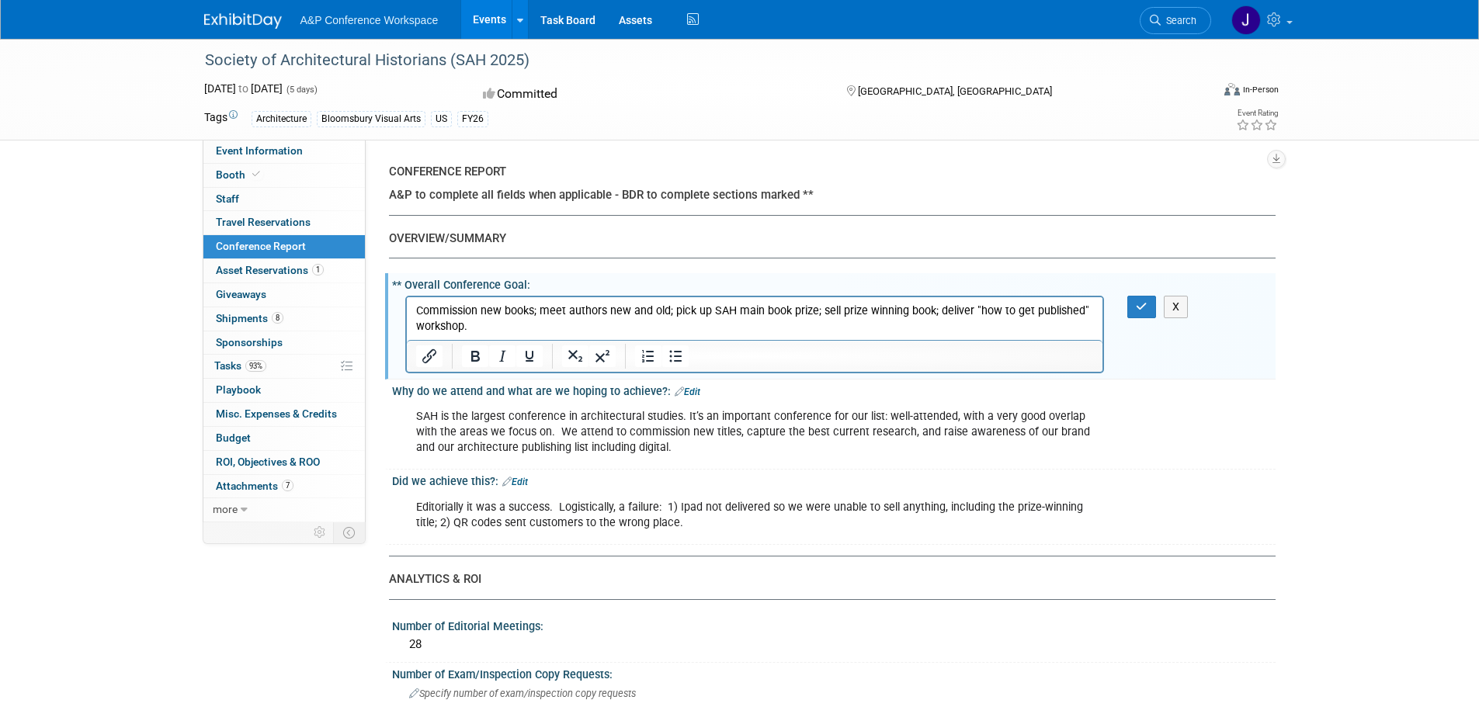
click at [810, 310] on p "Commission new books; meet authors new and old; pick up SAH main book prize; se…" at bounding box center [754, 318] width 678 height 31
click at [1139, 308] on icon "button" at bounding box center [1141, 306] width 12 height 11
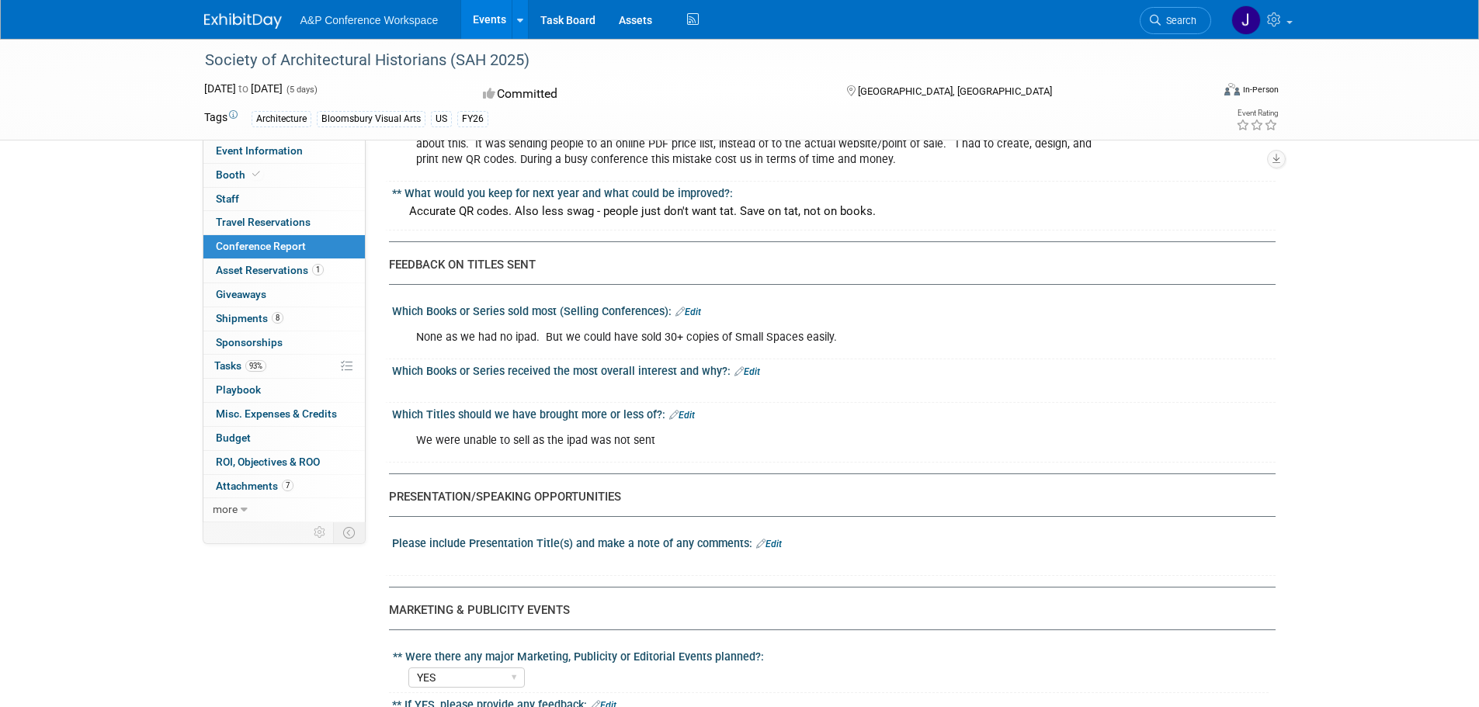
scroll to position [1475, 0]
click at [745, 369] on link "Edit" at bounding box center [747, 371] width 26 height 11
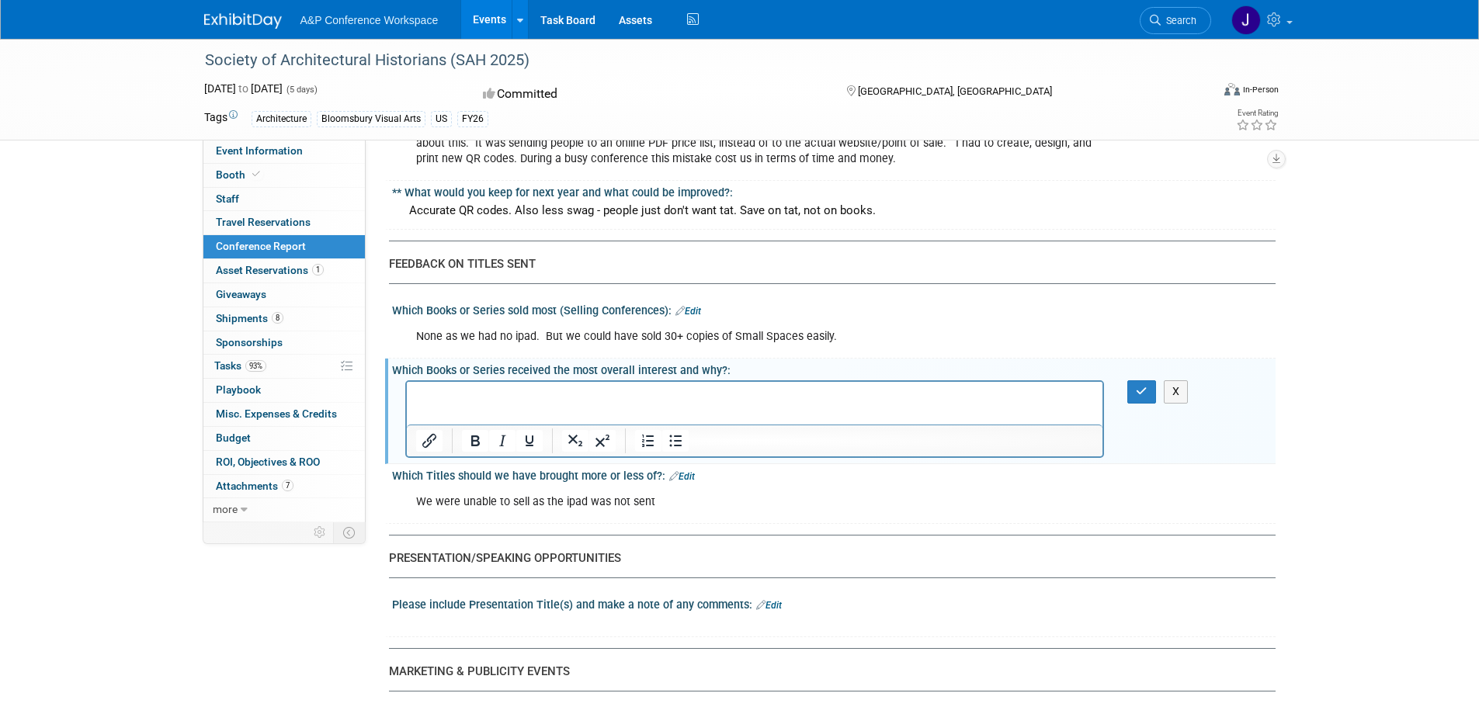
scroll to position [0, 0]
click at [1141, 393] on icon "button" at bounding box center [1141, 391] width 12 height 11
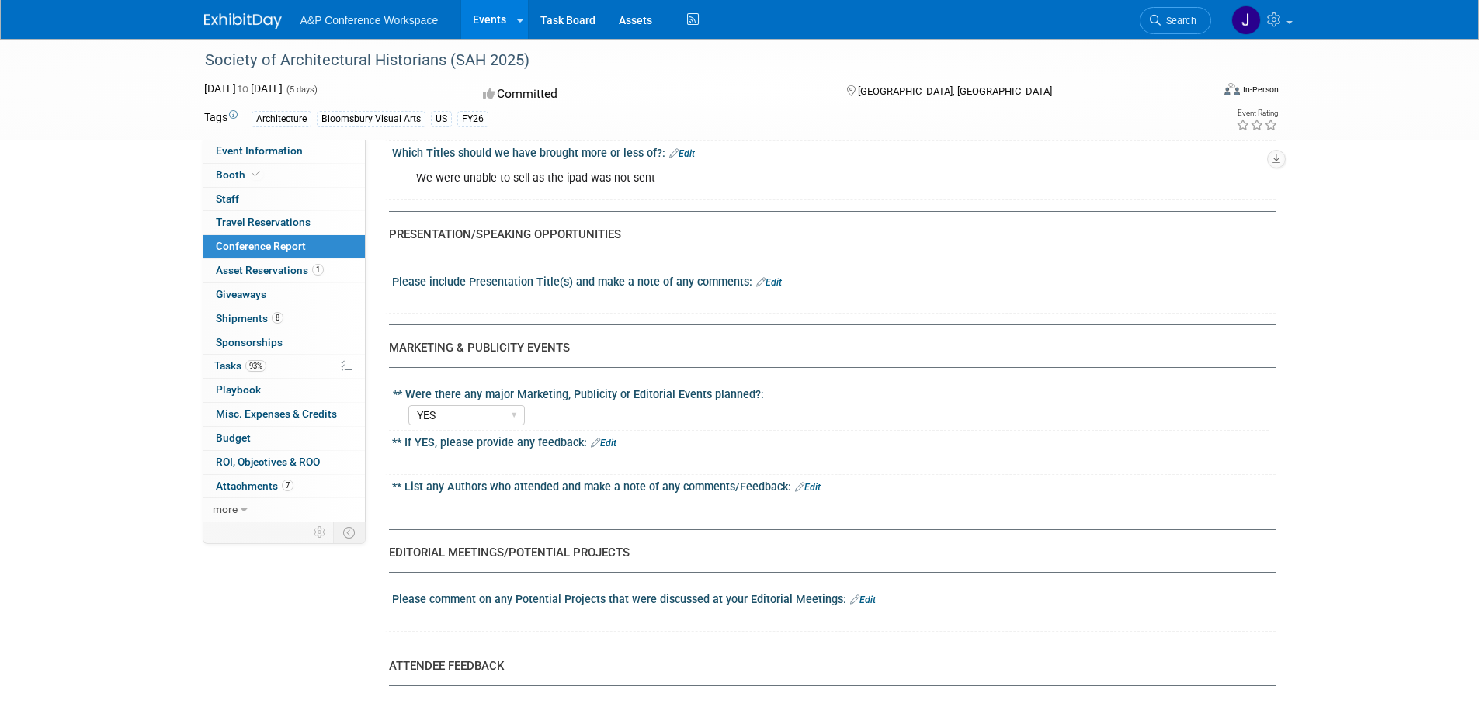
scroll to position [1785, 0]
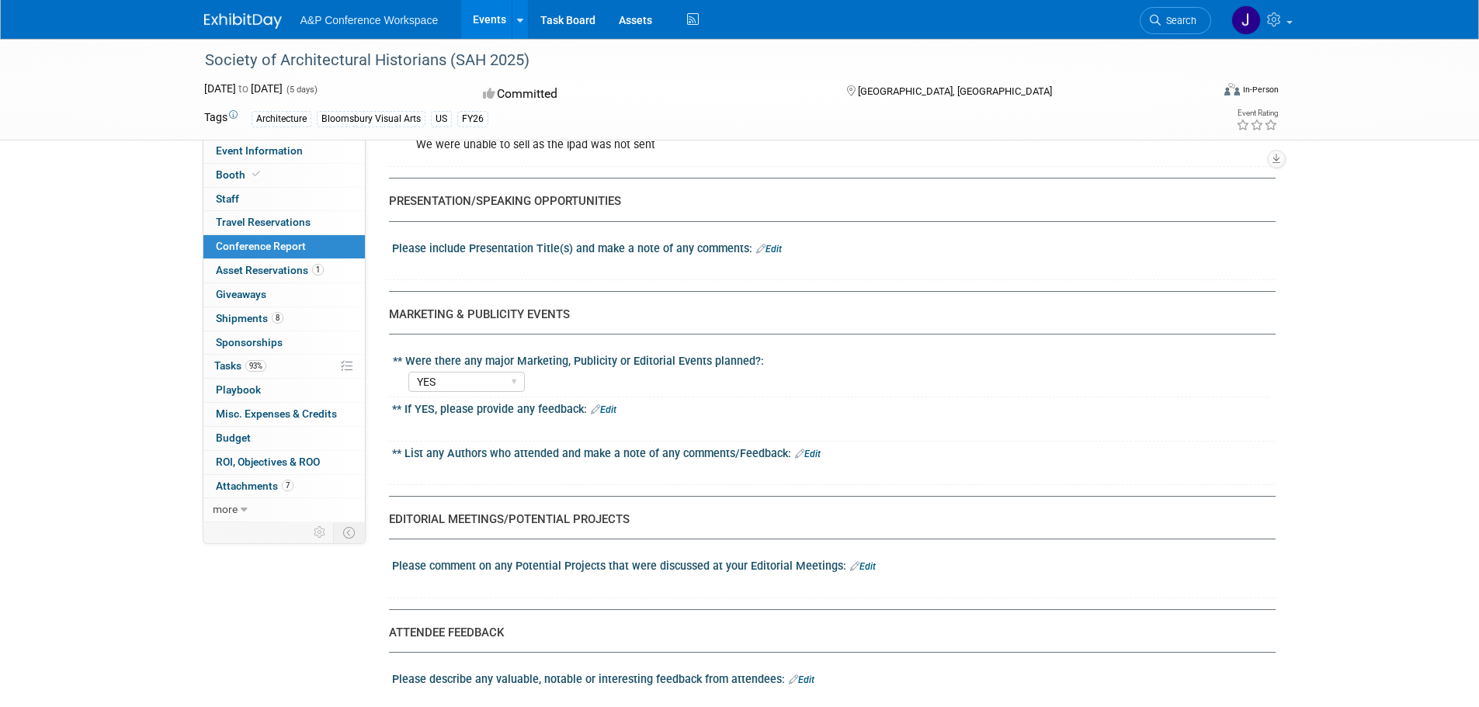
click at [768, 244] on link "Edit" at bounding box center [769, 249] width 26 height 11
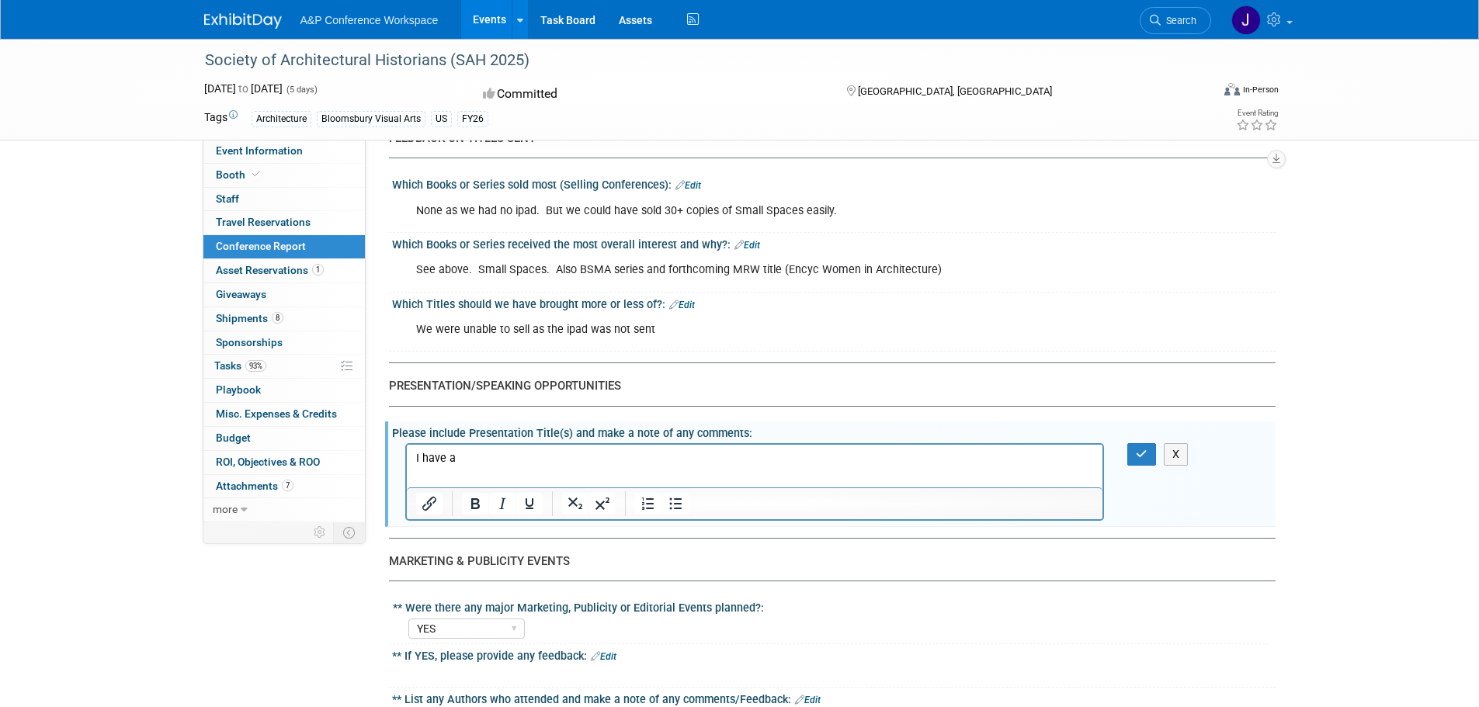
scroll to position [1552, 0]
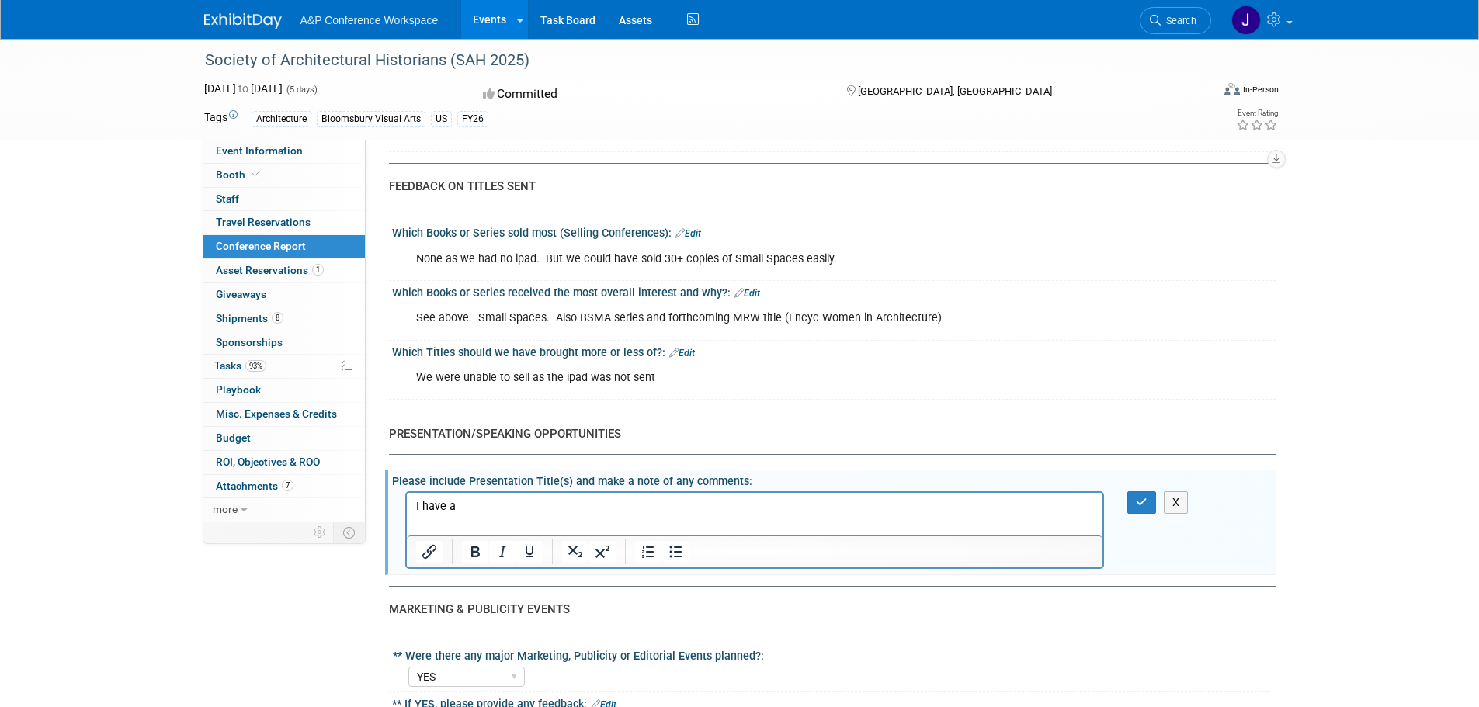
click at [428, 504] on p "I have a" at bounding box center [754, 507] width 678 height 16
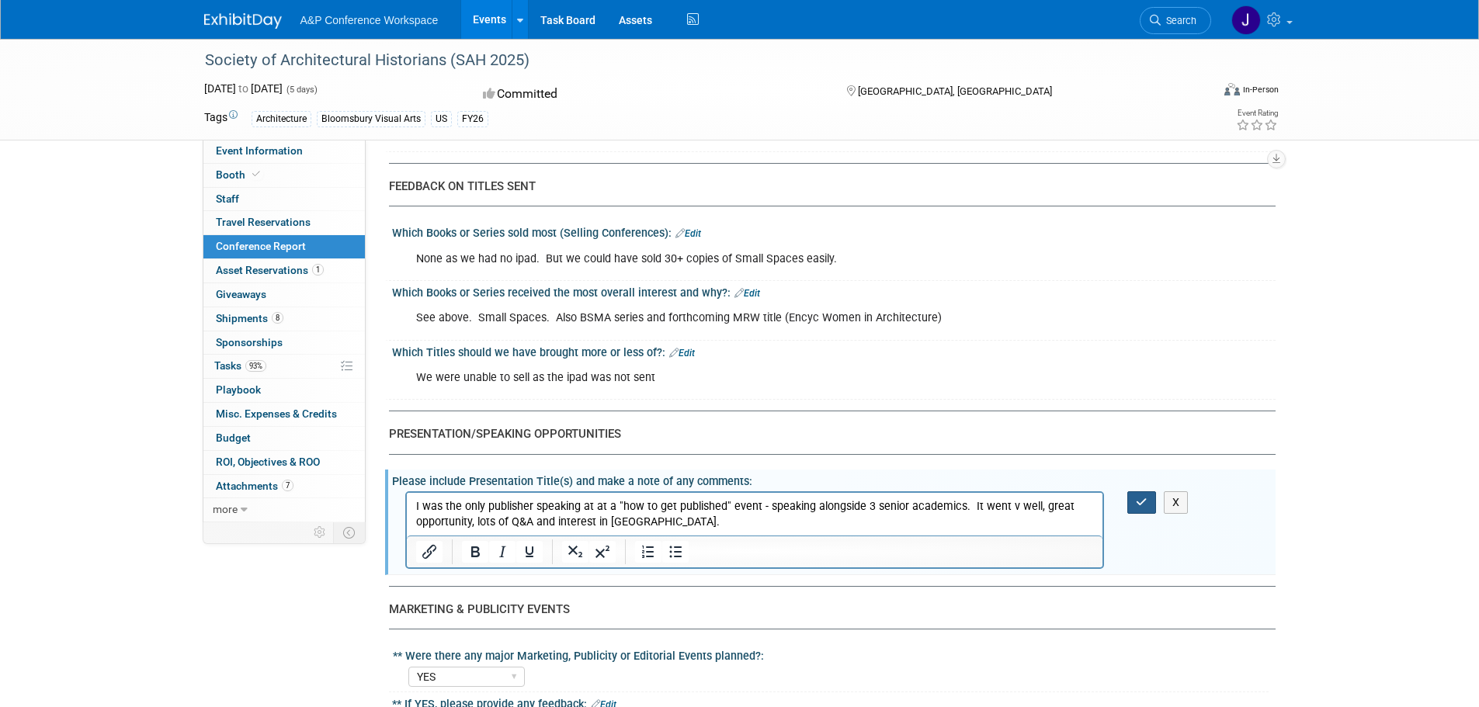
click at [1137, 497] on button "button" at bounding box center [1141, 502] width 29 height 23
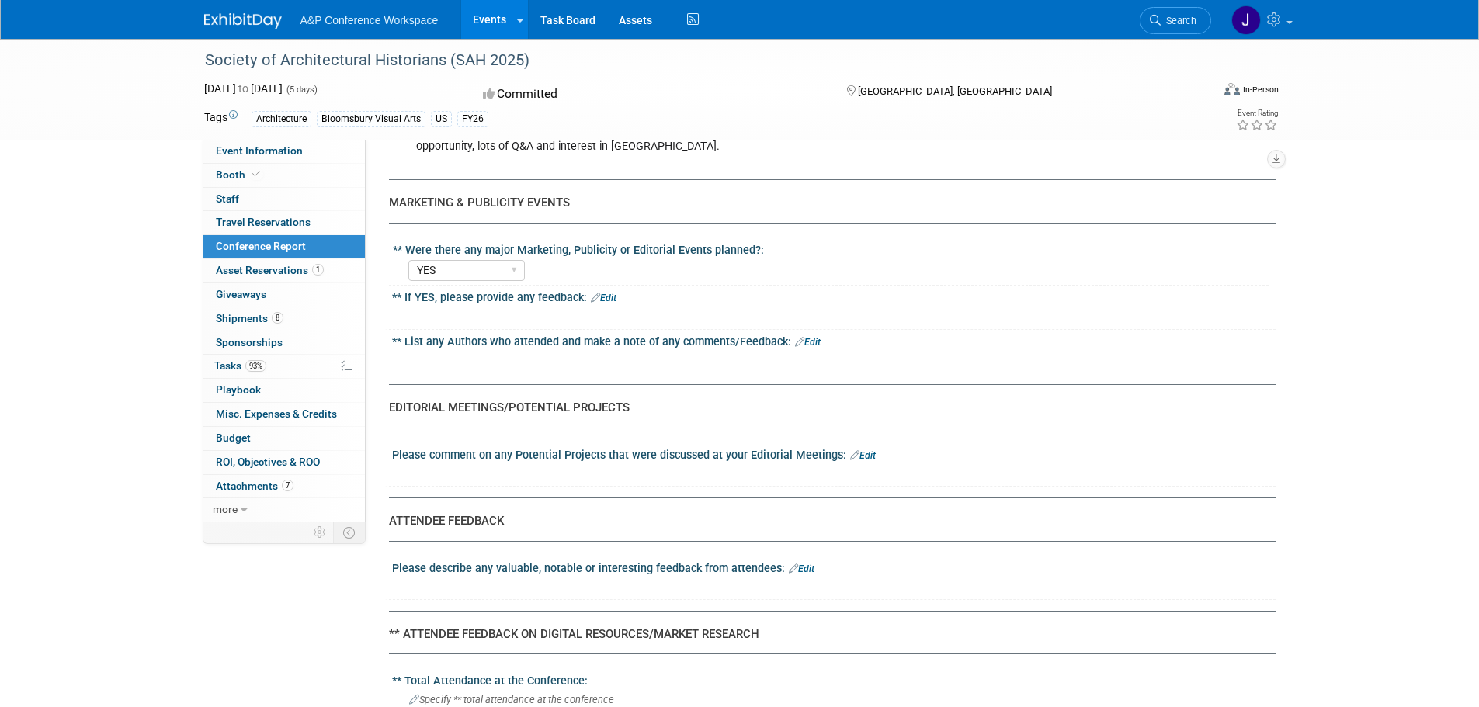
scroll to position [1940, 0]
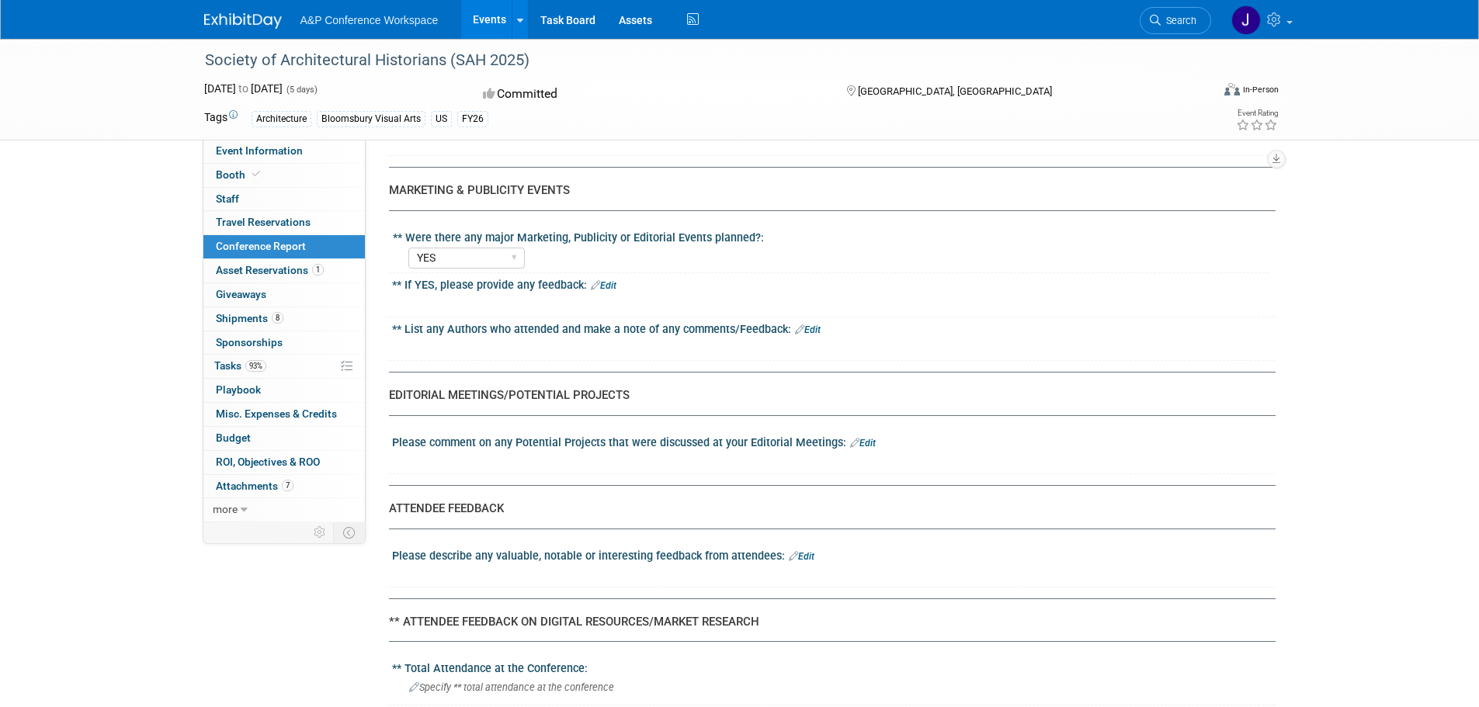
click at [612, 286] on link "Edit" at bounding box center [604, 285] width 26 height 11
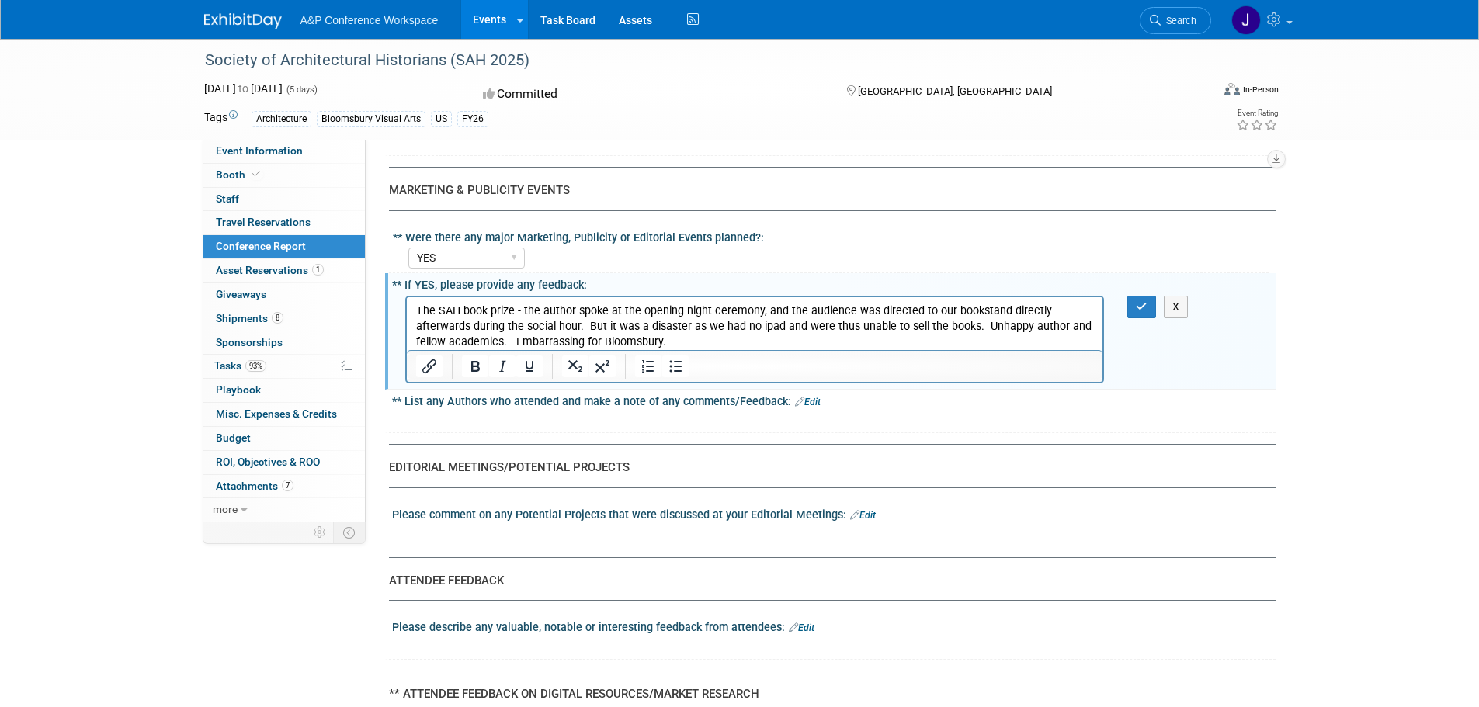
click at [815, 403] on link "Edit" at bounding box center [808, 402] width 26 height 11
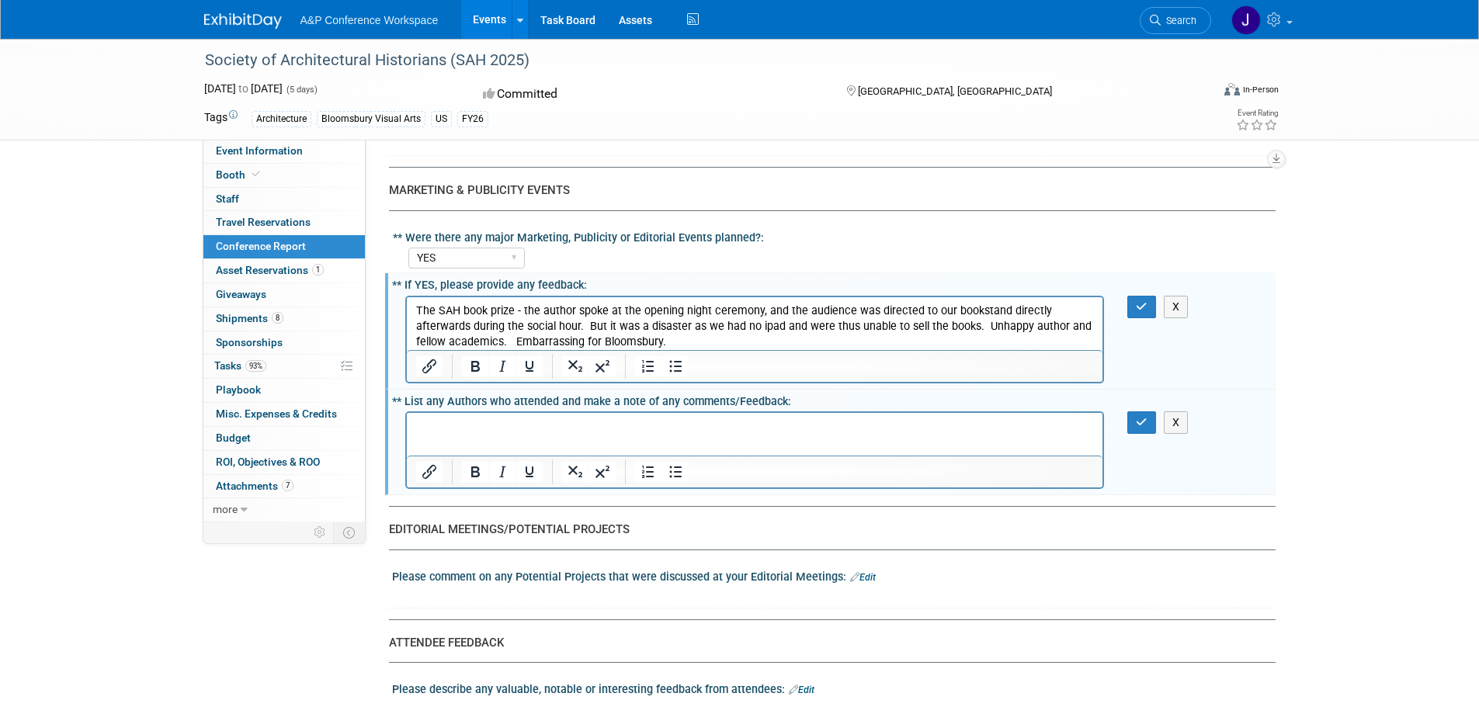
scroll to position [0, 0]
click at [584, 426] on p "Rich Text Area. Press ALT-0 for help." at bounding box center [754, 427] width 678 height 16
drag, startPoint x: 1140, startPoint y: 418, endPoint x: 1143, endPoint y: 404, distance: 14.3
click at [1139, 418] on icon "button" at bounding box center [1141, 422] width 12 height 11
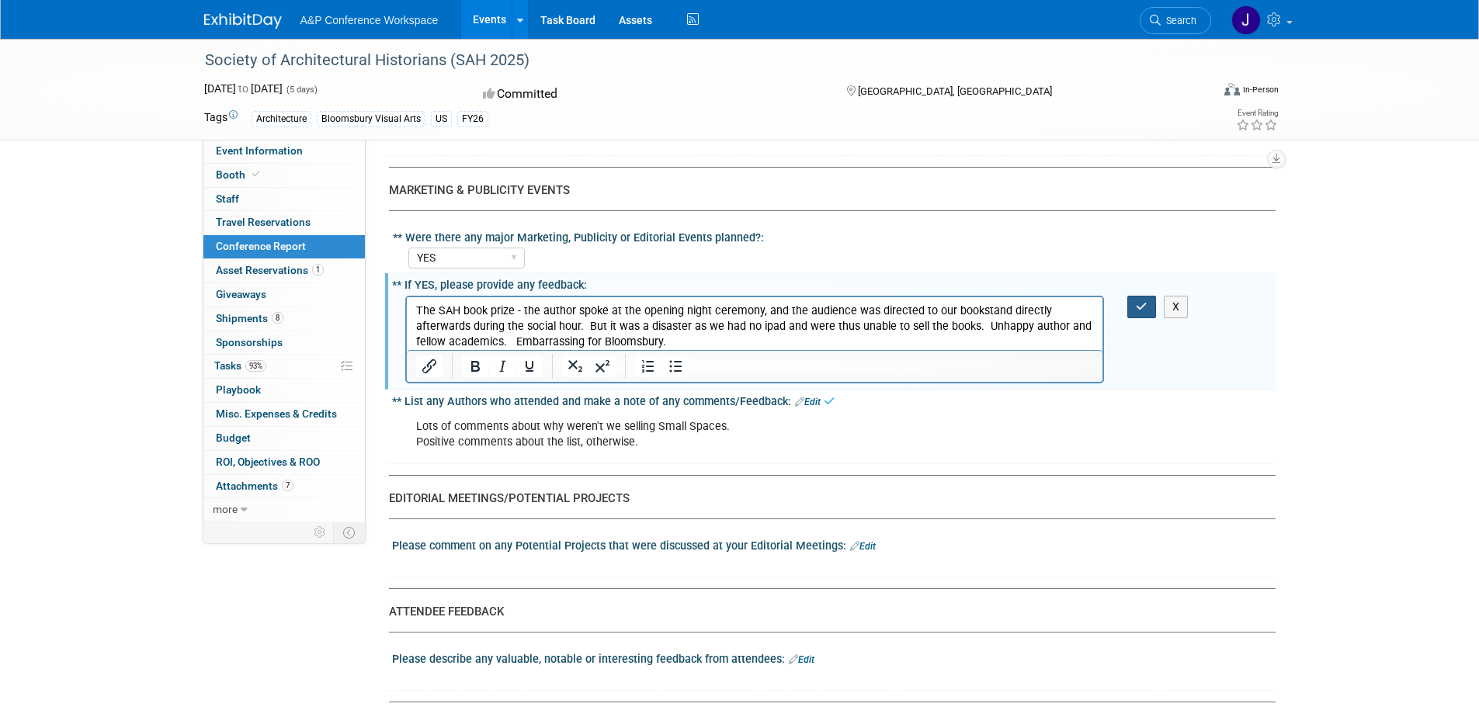
click at [1136, 303] on icon "button" at bounding box center [1141, 306] width 12 height 11
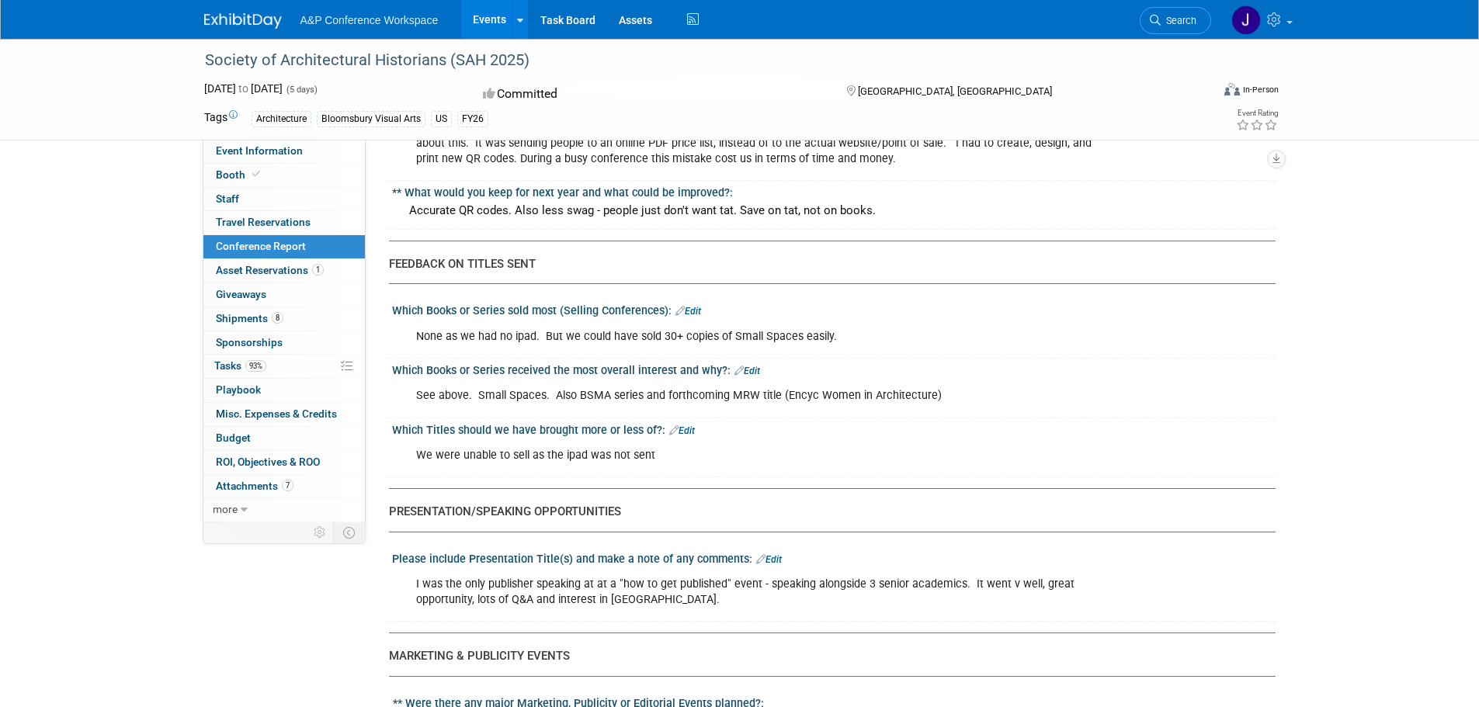
scroll to position [1397, 0]
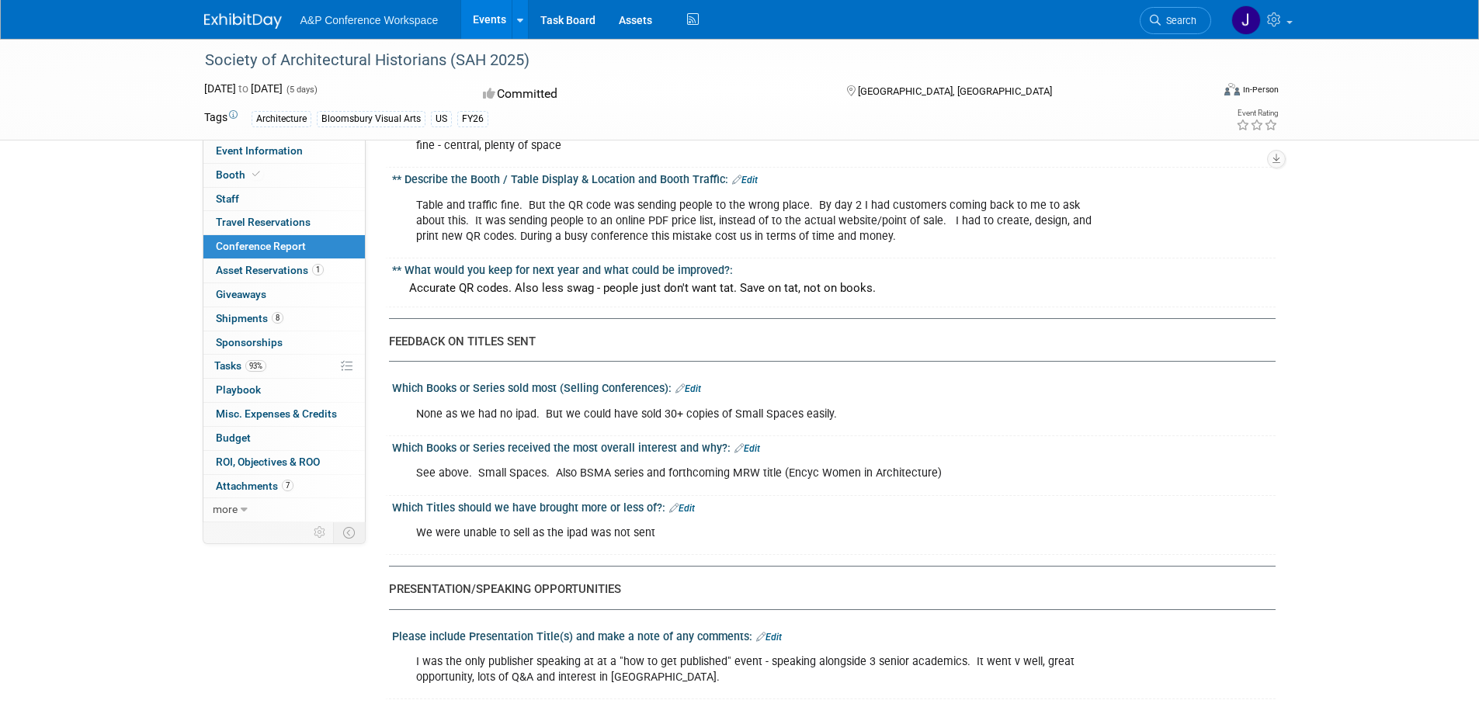
click at [872, 414] on div "None as we had no ipad. But we could have sold 30+ copies of Small Spaces easil…" at bounding box center [754, 414] width 699 height 31
click at [692, 385] on link "Edit" at bounding box center [688, 388] width 26 height 11
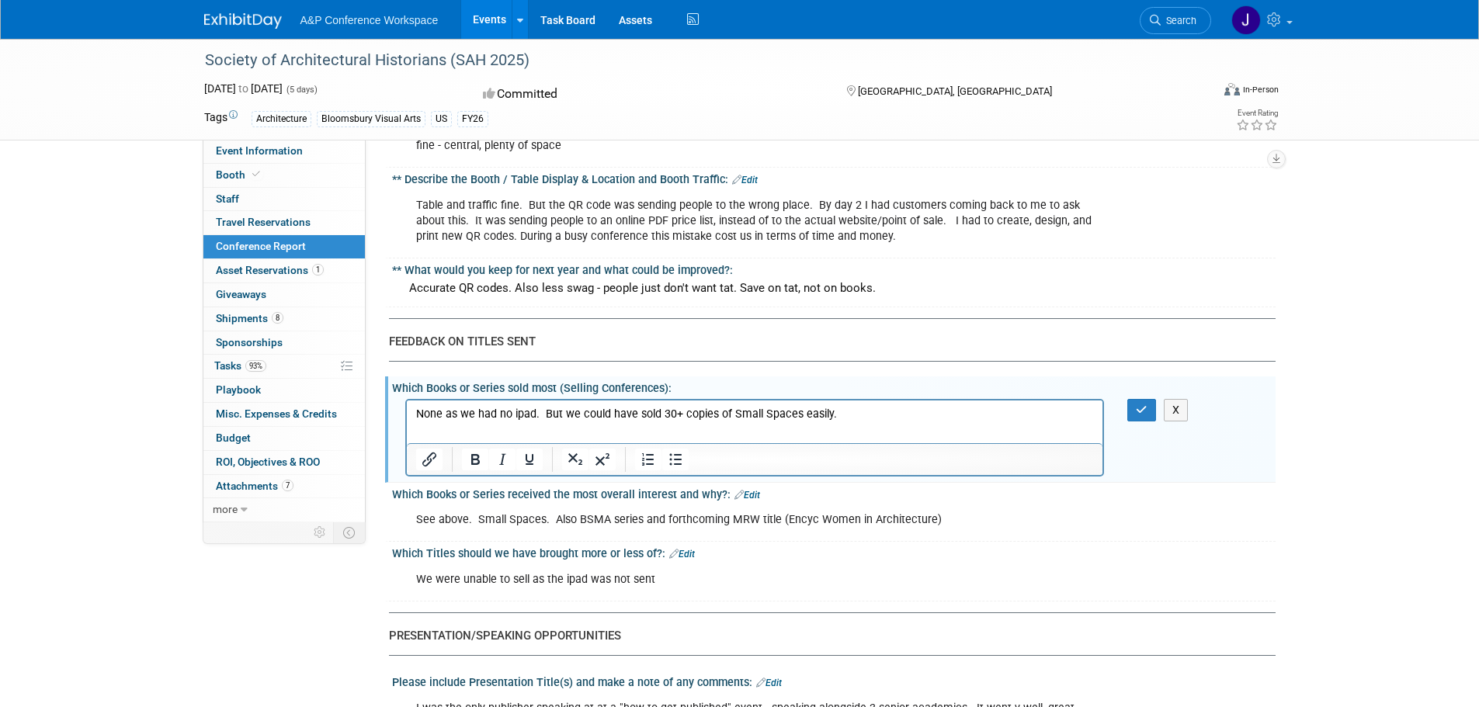
scroll to position [0, 0]
click at [549, 411] on p "None as we had no ipad. But we could have sold 30+ copies of Small Spaces easil…" at bounding box center [754, 414] width 678 height 16
click at [1141, 408] on icon "button" at bounding box center [1141, 409] width 12 height 11
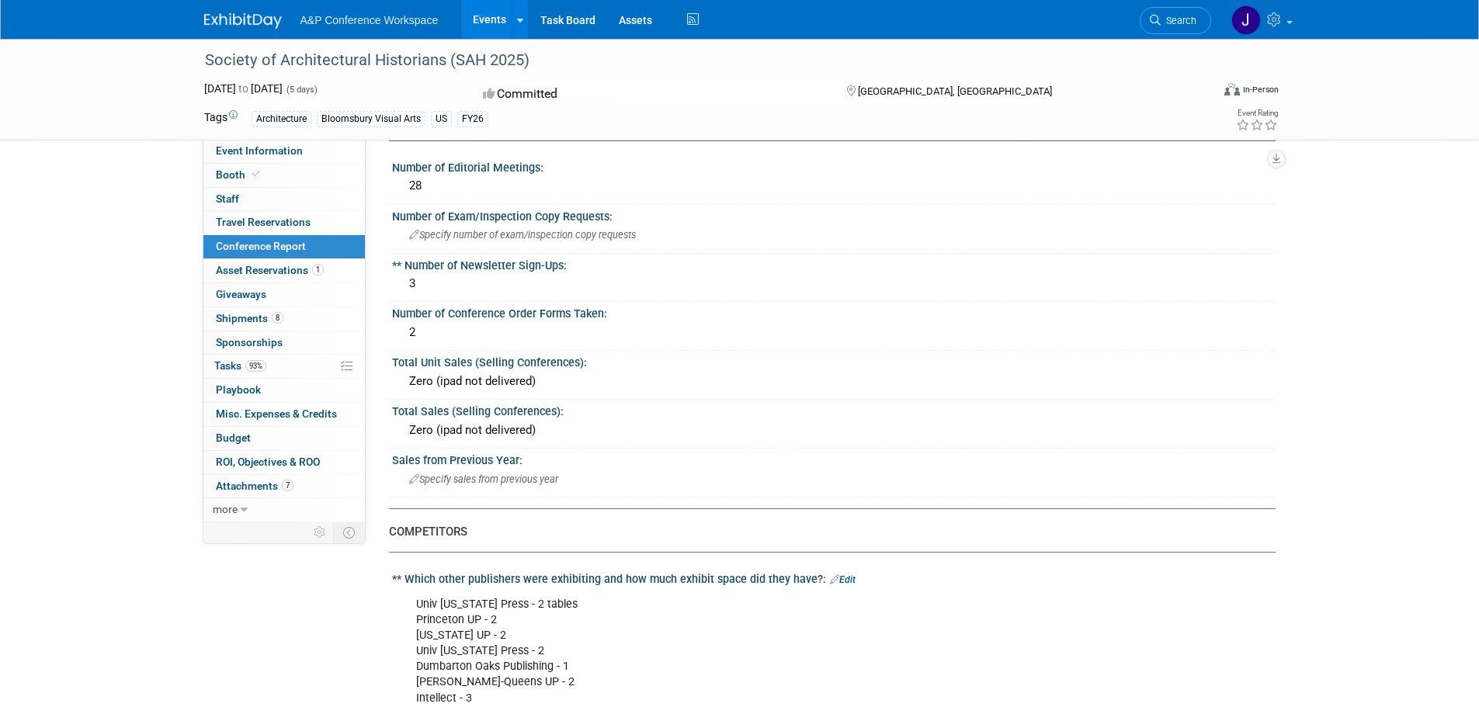
scroll to position [78, 0]
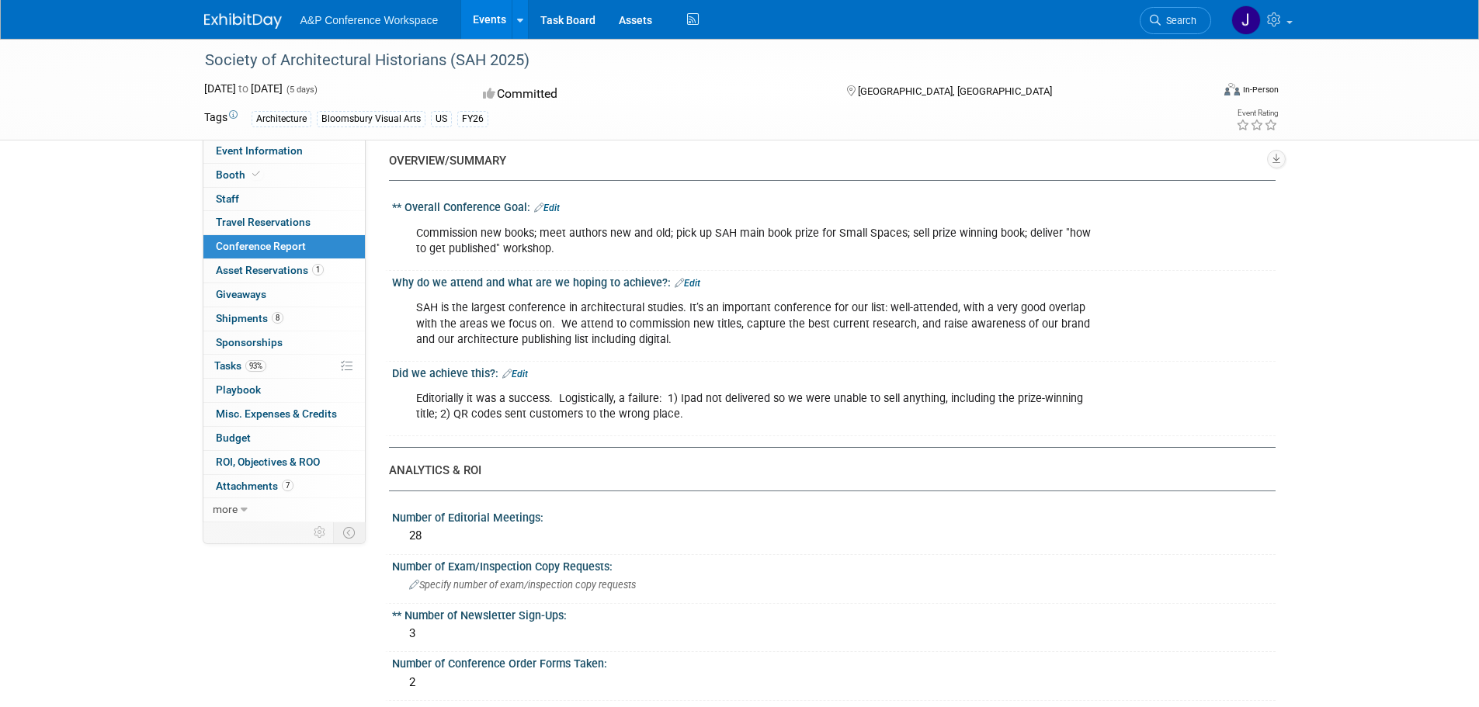
click at [521, 373] on link "Edit" at bounding box center [515, 374] width 26 height 11
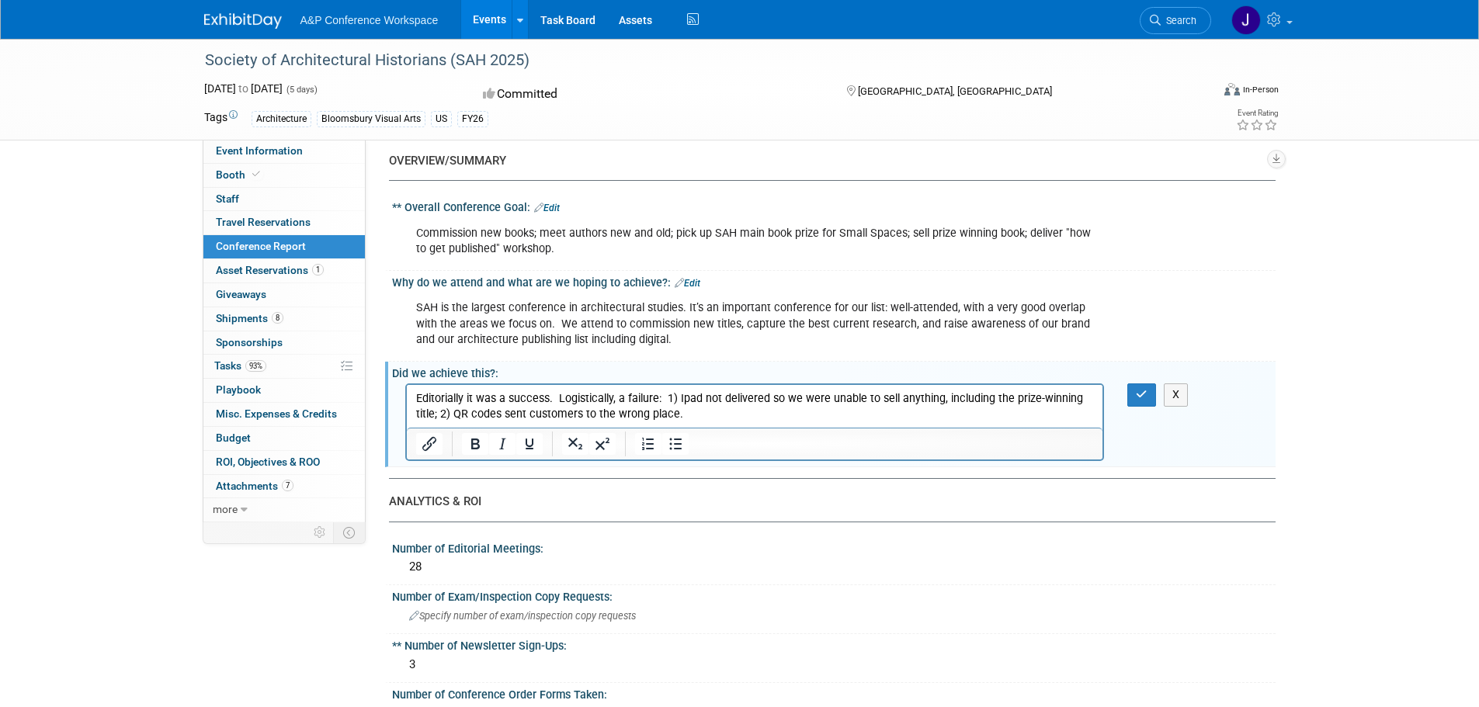
scroll to position [0, 0]
click at [718, 414] on p "Editorially it was a success. Logistically, a failure: 1) Ipad not delivered so…" at bounding box center [754, 406] width 678 height 31
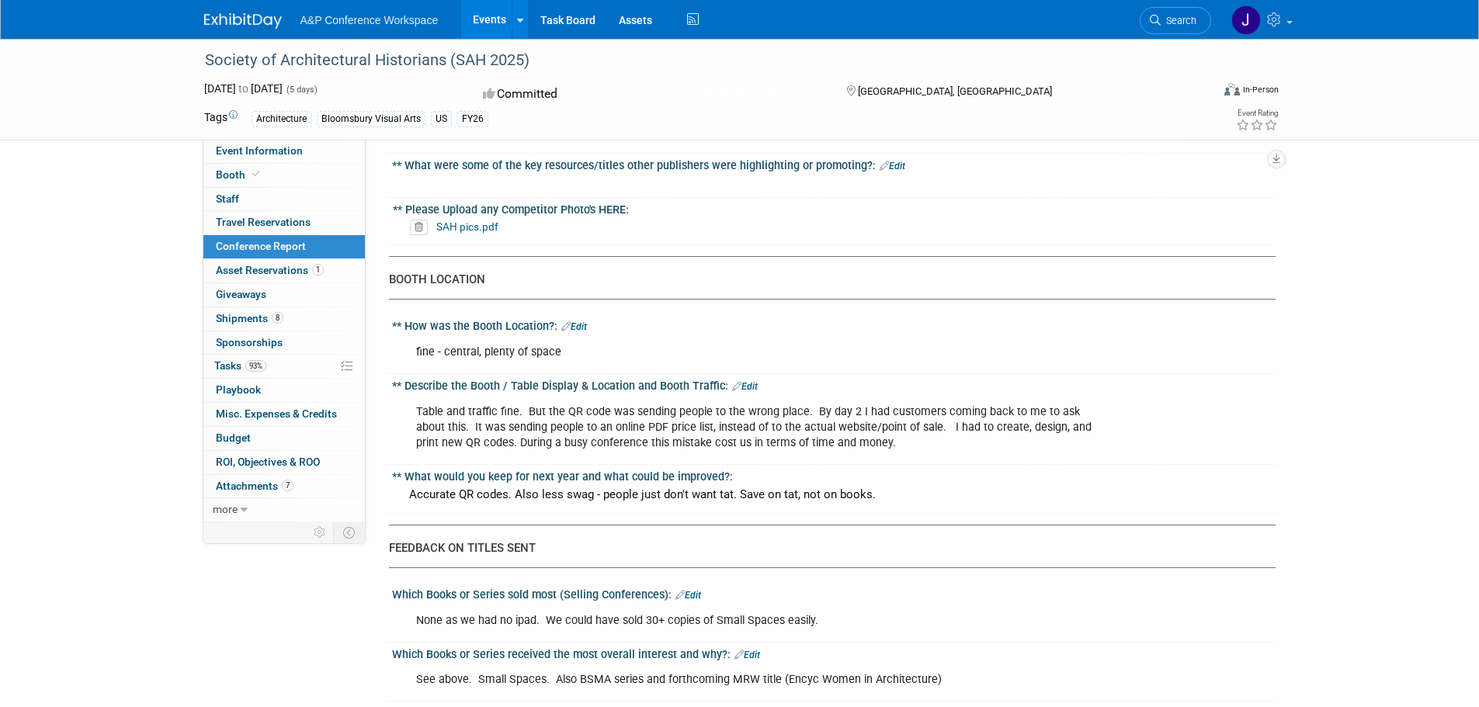
scroll to position [1319, 0]
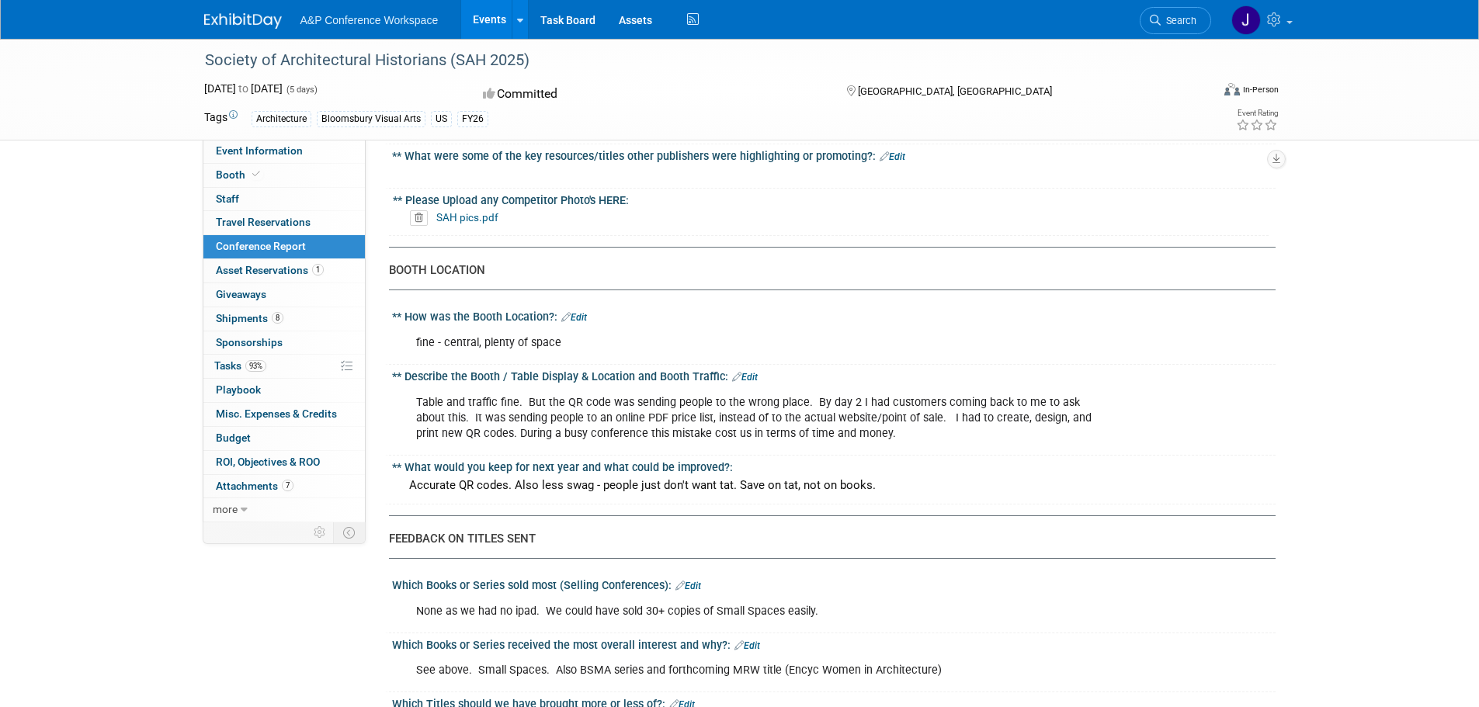
drag, startPoint x: 525, startPoint y: 402, endPoint x: 926, endPoint y: 428, distance: 401.4
click at [926, 428] on div "Table and traffic fine. But the QR code was sending people to the wrong place. …" at bounding box center [754, 418] width 699 height 62
copy div "But the QR code was sending people to the wrong place. By day 2 I had customers…"
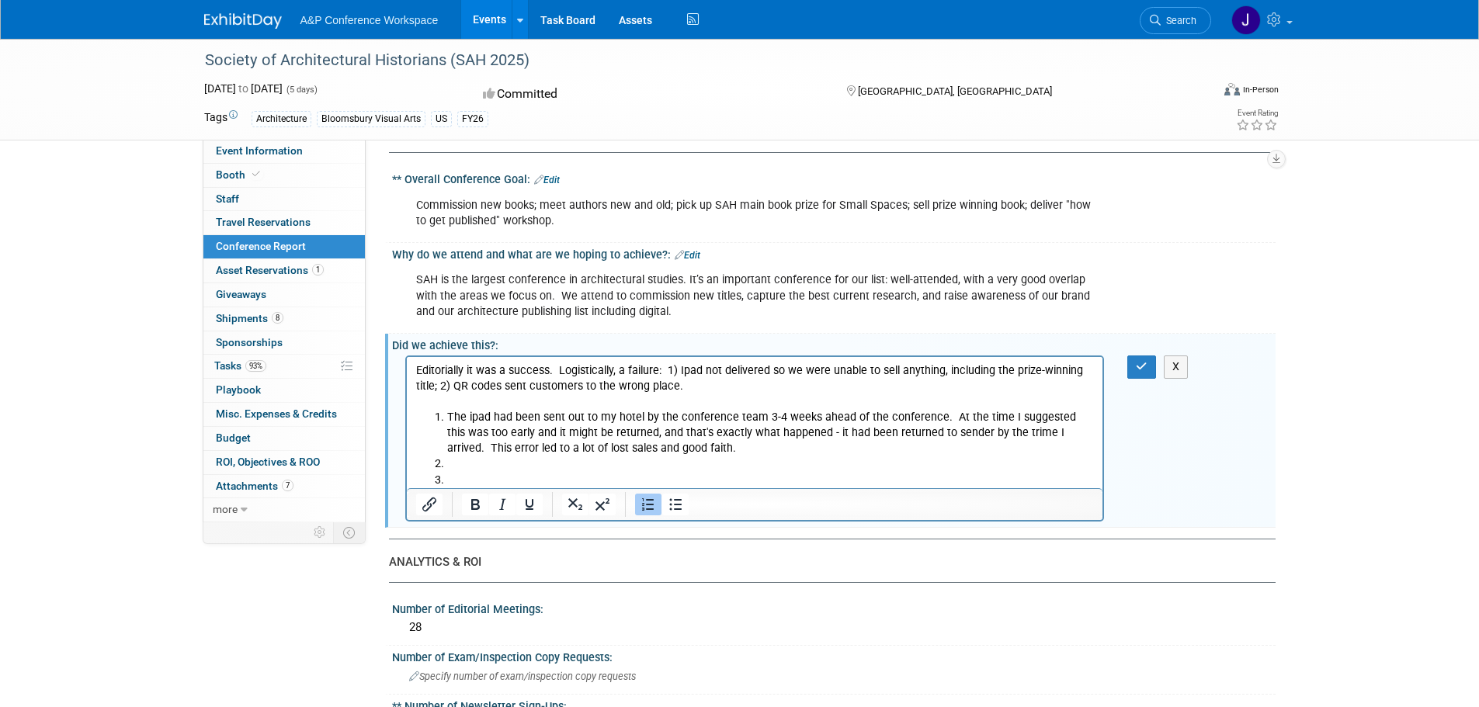
scroll to position [78, 0]
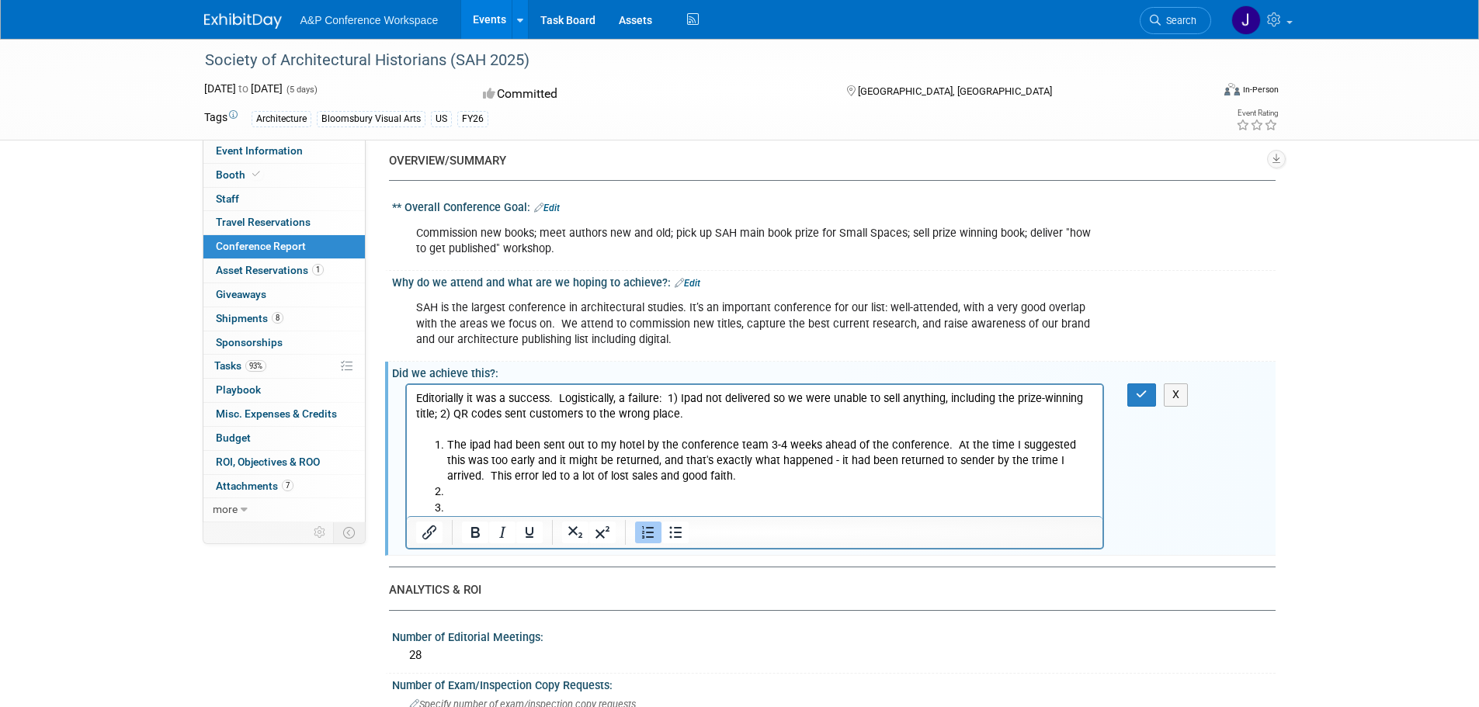
click at [448, 507] on li "Rich Text Area. Press ALT-0 for help." at bounding box center [769, 509] width 647 height 16
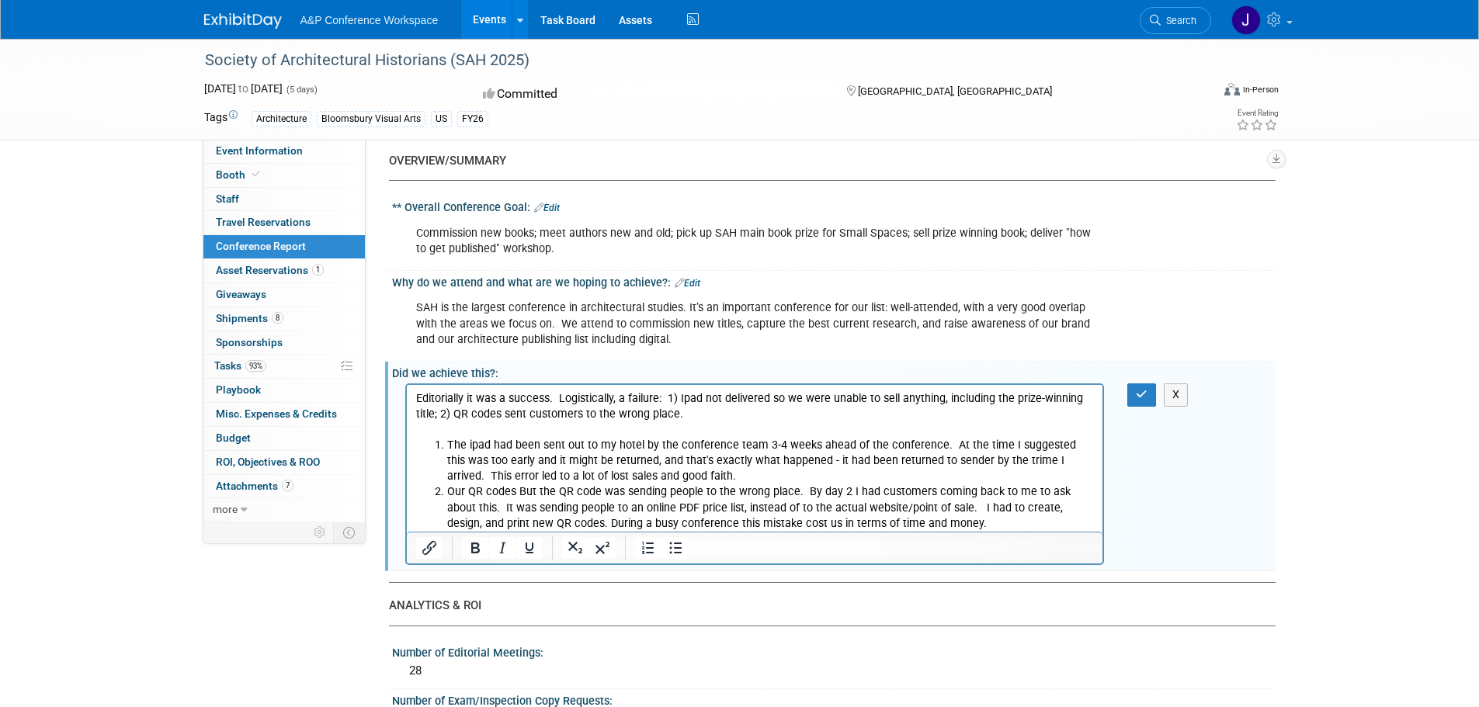
click at [515, 488] on li "Our QR codes But the QR code was sending people to the wrong place. By day 2 I …" at bounding box center [769, 507] width 647 height 47
click at [1145, 390] on icon "button" at bounding box center [1141, 394] width 12 height 11
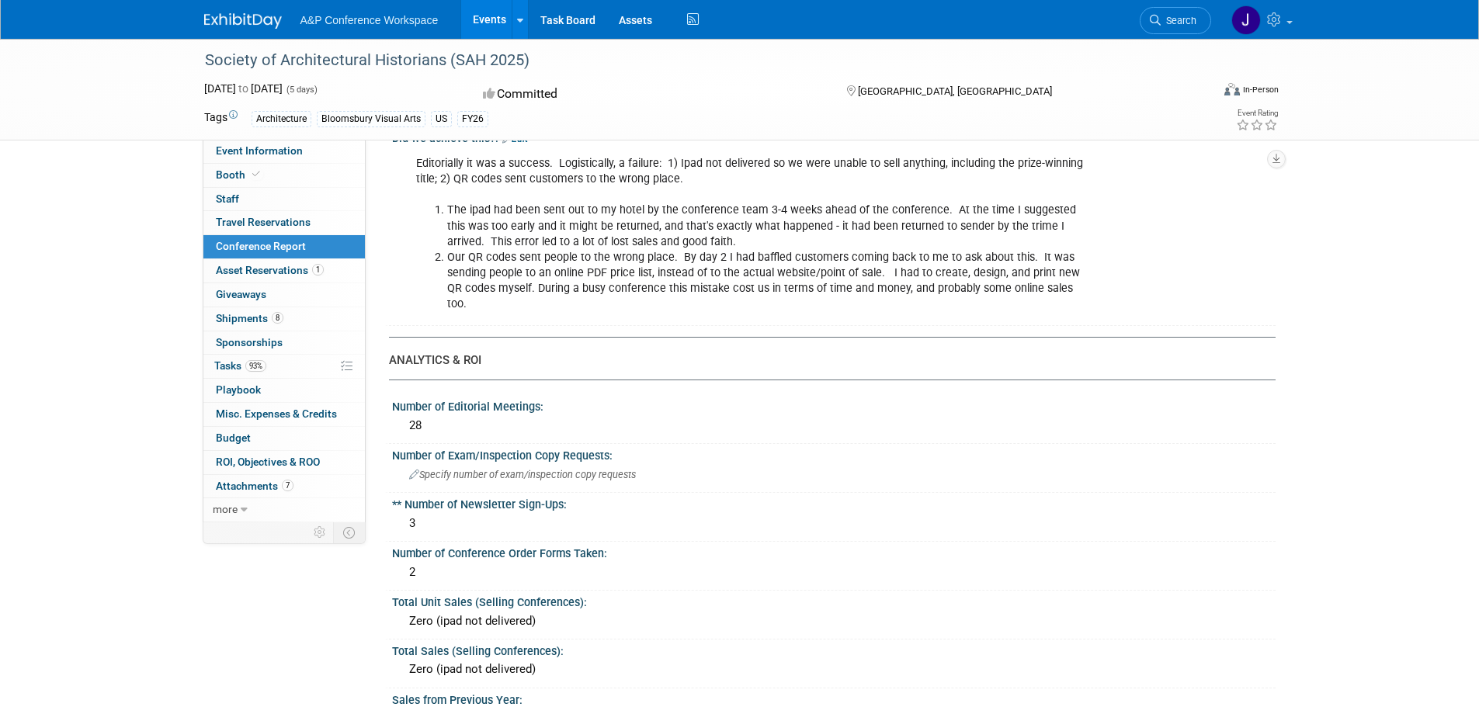
scroll to position [310, 0]
drag, startPoint x: 450, startPoint y: 212, endPoint x: 777, endPoint y: 240, distance: 327.9
click at [777, 240] on li "The ipad had been sent out to my hotel by the conference team 3-4 weeks ahead o…" at bounding box center [771, 228] width 648 height 47
copy li "The ipad had been sent out to my hotel by the conference team 3-4 weeks ahead o…"
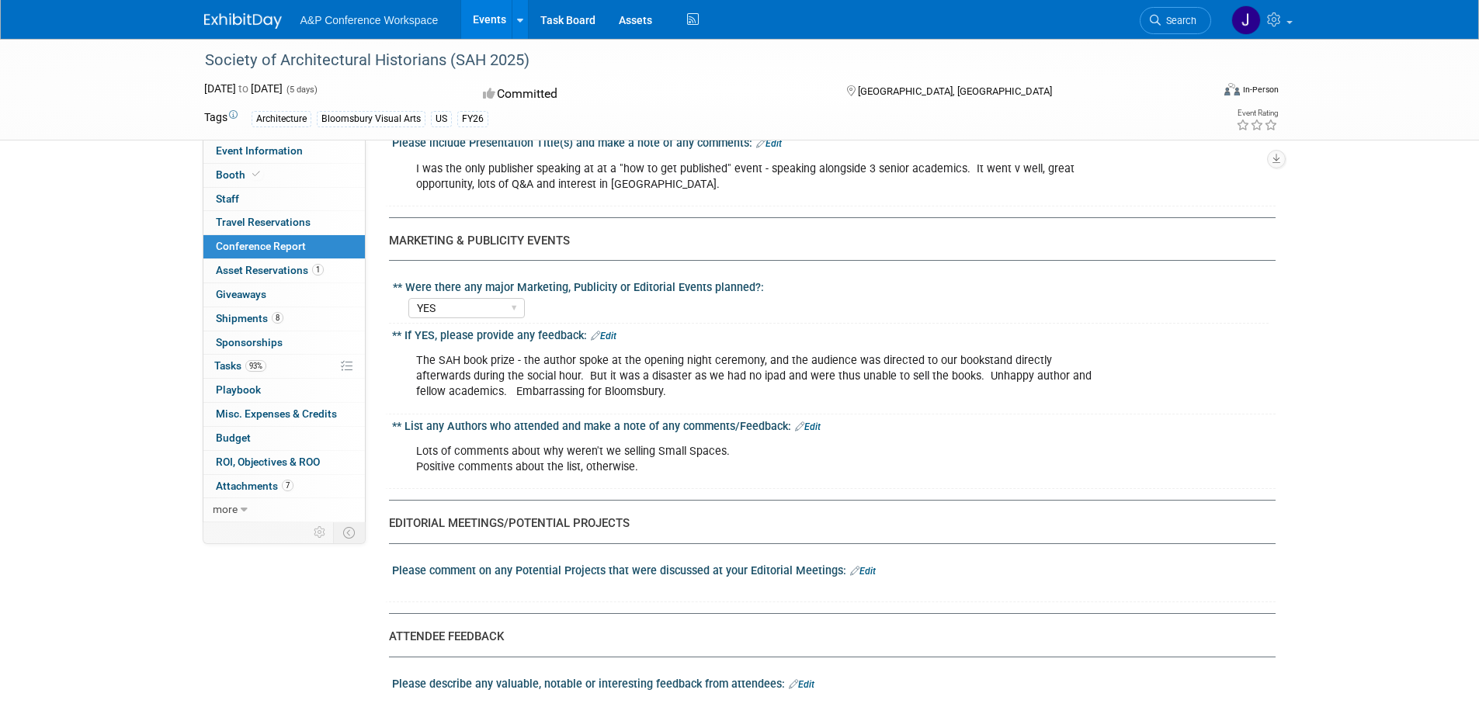
scroll to position [2018, 0]
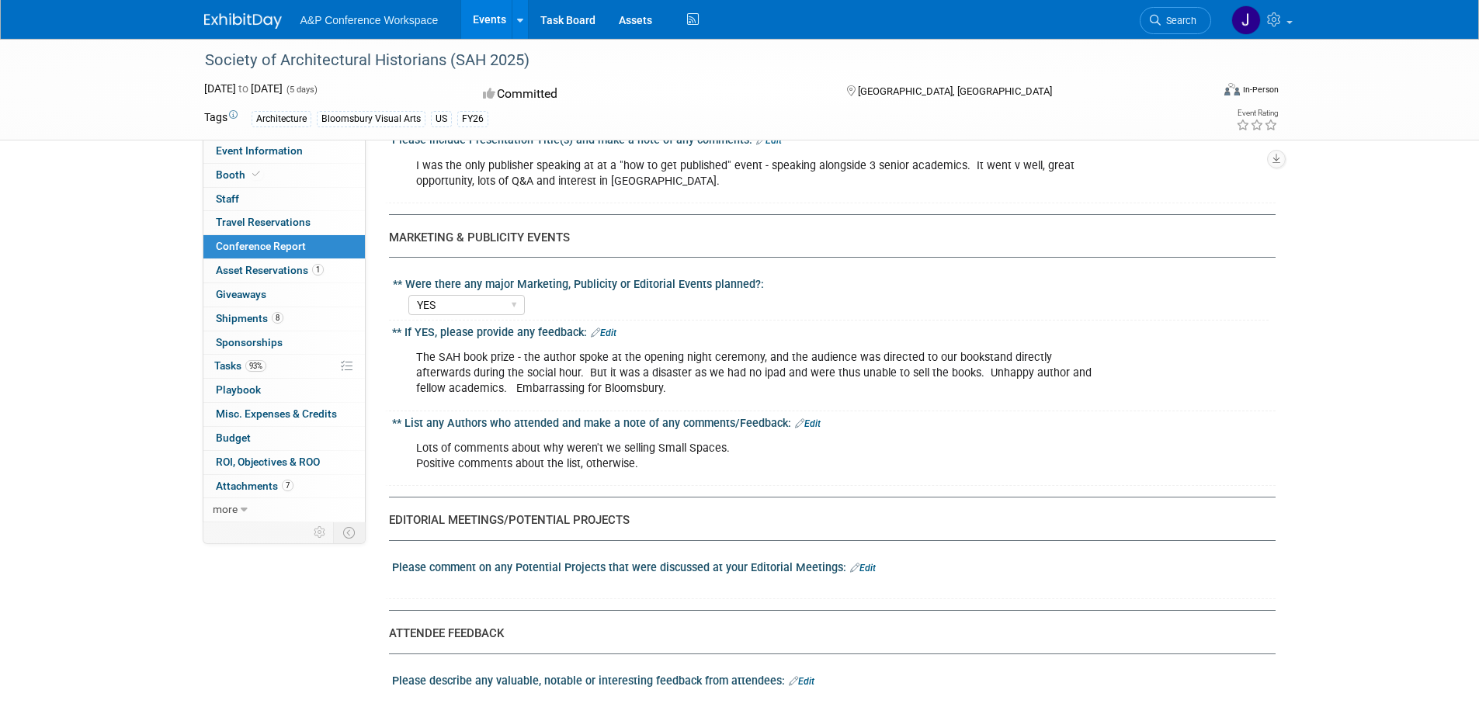
click at [612, 328] on link "Edit" at bounding box center [604, 333] width 26 height 11
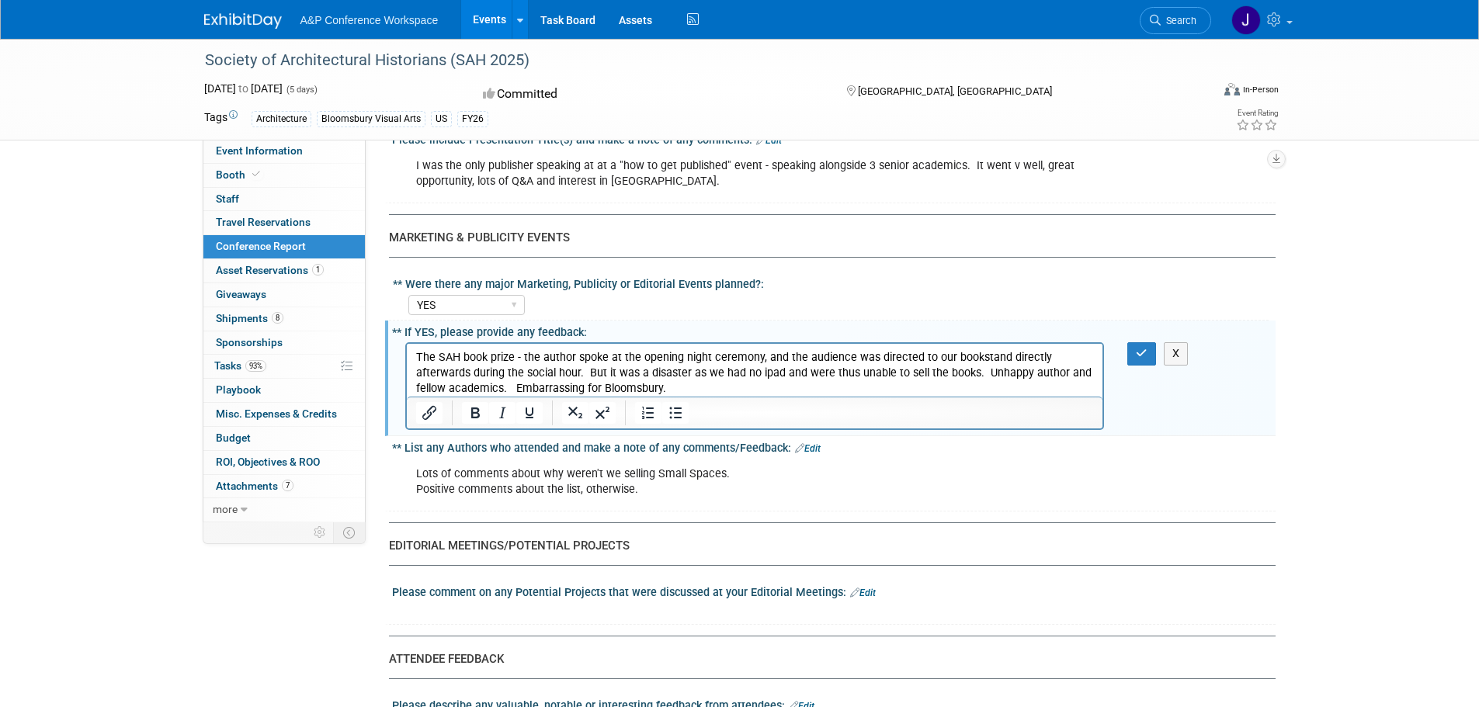
scroll to position [0, 0]
click at [707, 393] on p "The SAH book prize - the author spoke at the opening night ceremony, and the au…" at bounding box center [754, 373] width 678 height 47
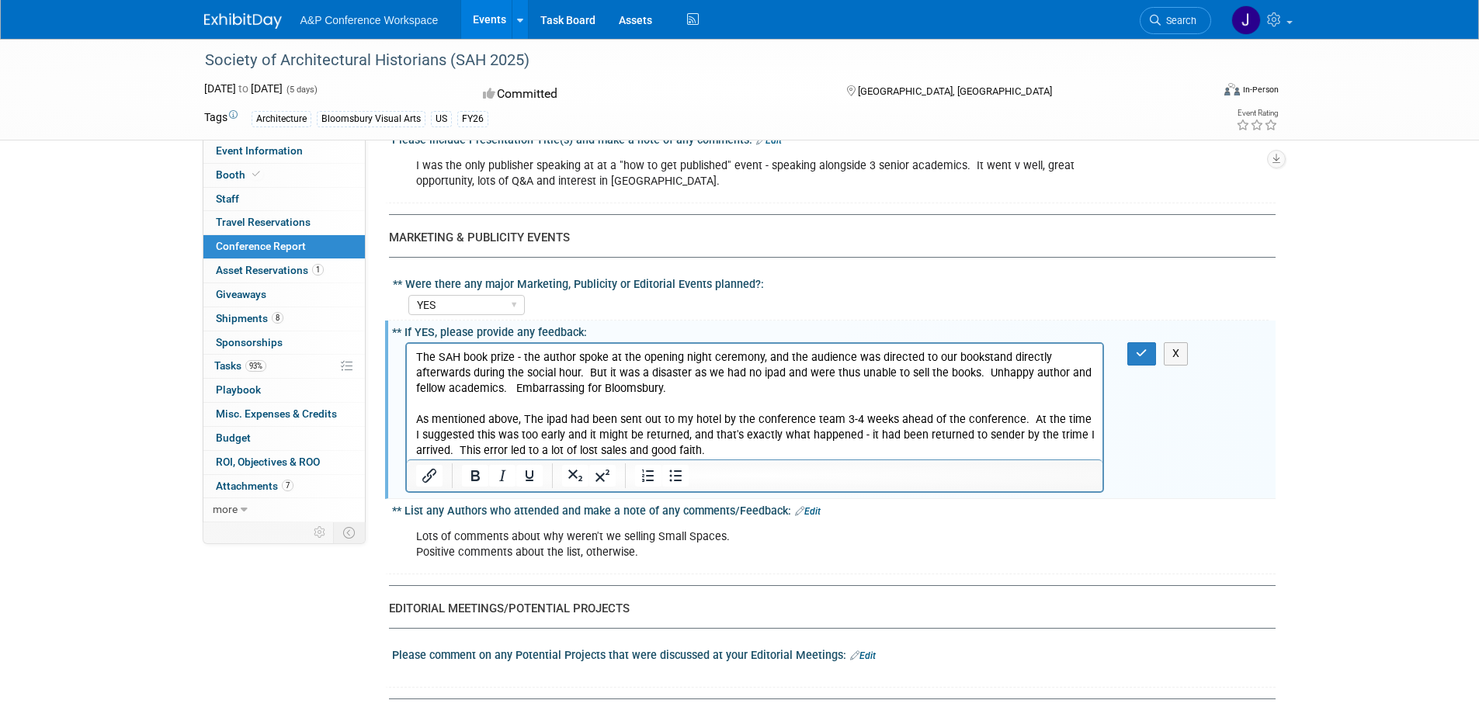
click at [551, 401] on p "The SAH book prize - the author spoke at the opening night ceremony, and the au…" at bounding box center [754, 404] width 678 height 109
click at [534, 415] on p "The SAH book prize - the author spoke at the opening night ceremony, and the au…" at bounding box center [754, 404] width 678 height 109
click at [530, 418] on p "The SAH book prize - the author spoke at the opening night ceremony, and the au…" at bounding box center [754, 404] width 678 height 109
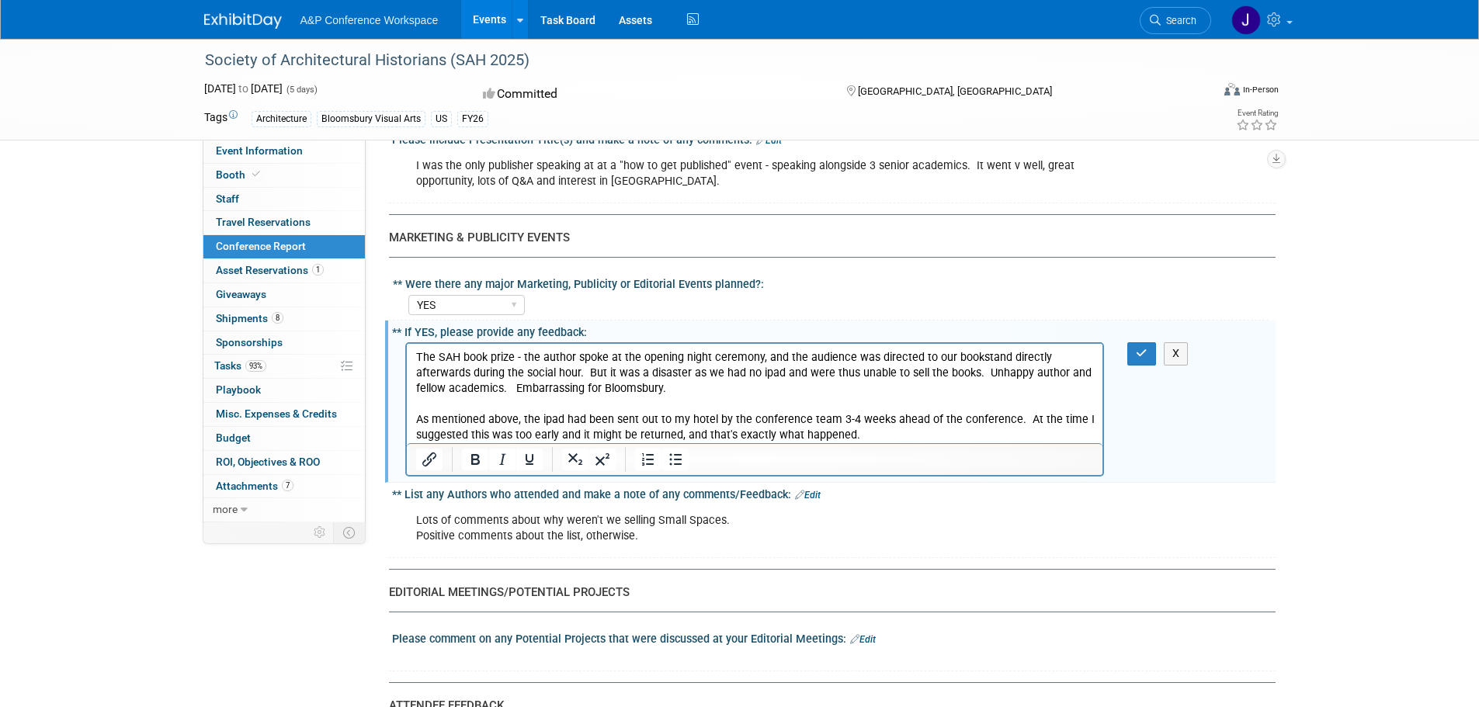
click at [671, 438] on p "The SAH book prize - the author spoke at the opening night ceremony, and the au…" at bounding box center [754, 396] width 678 height 93
click at [1140, 348] on icon "button" at bounding box center [1141, 353] width 12 height 11
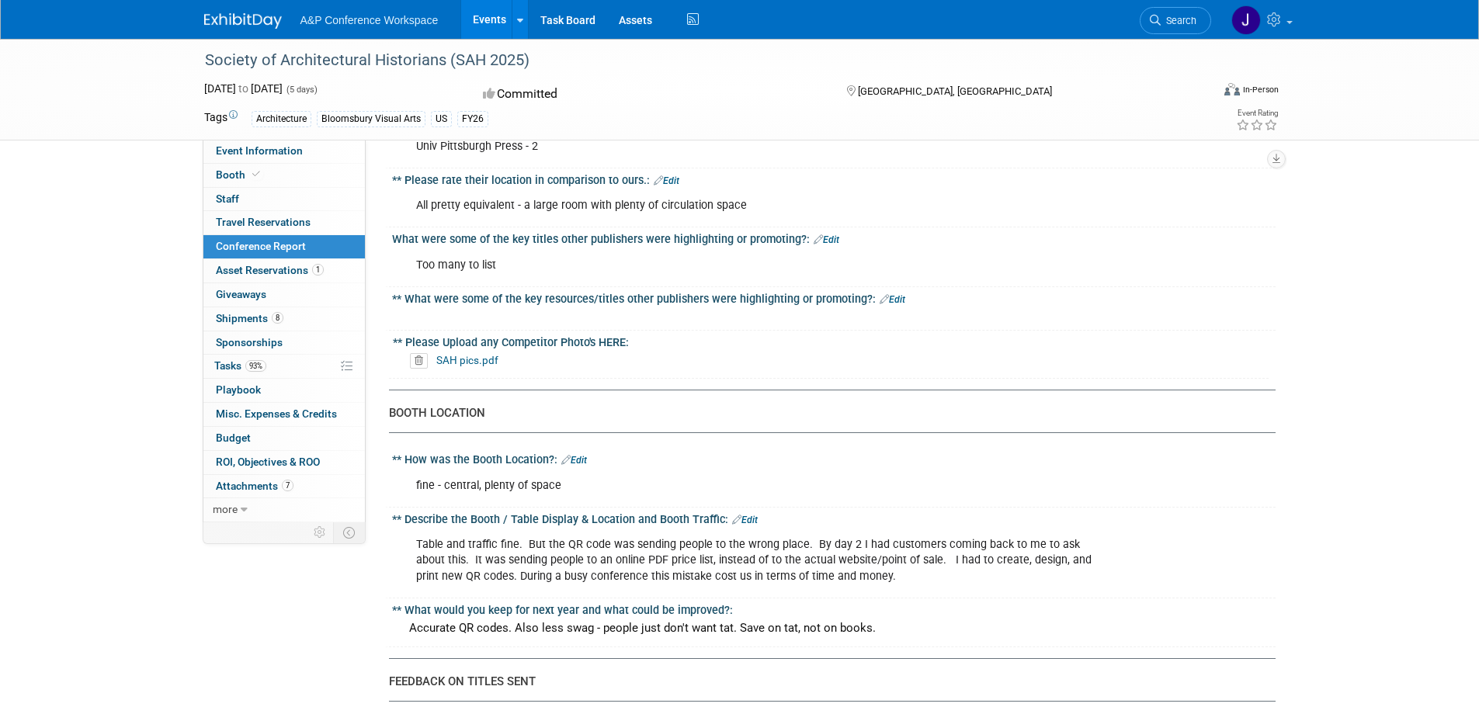
scroll to position [1242, 0]
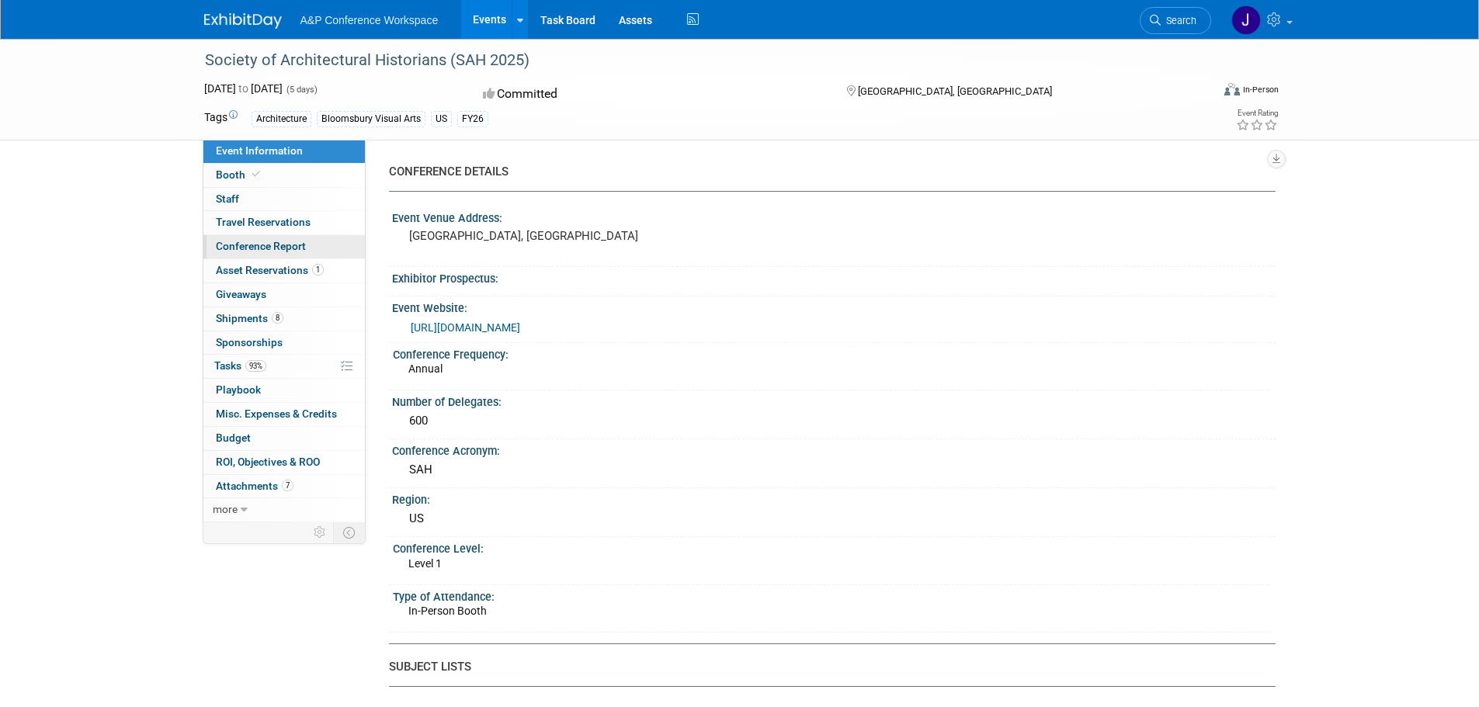
click at [248, 245] on span "Conference Report" at bounding box center [261, 246] width 90 height 12
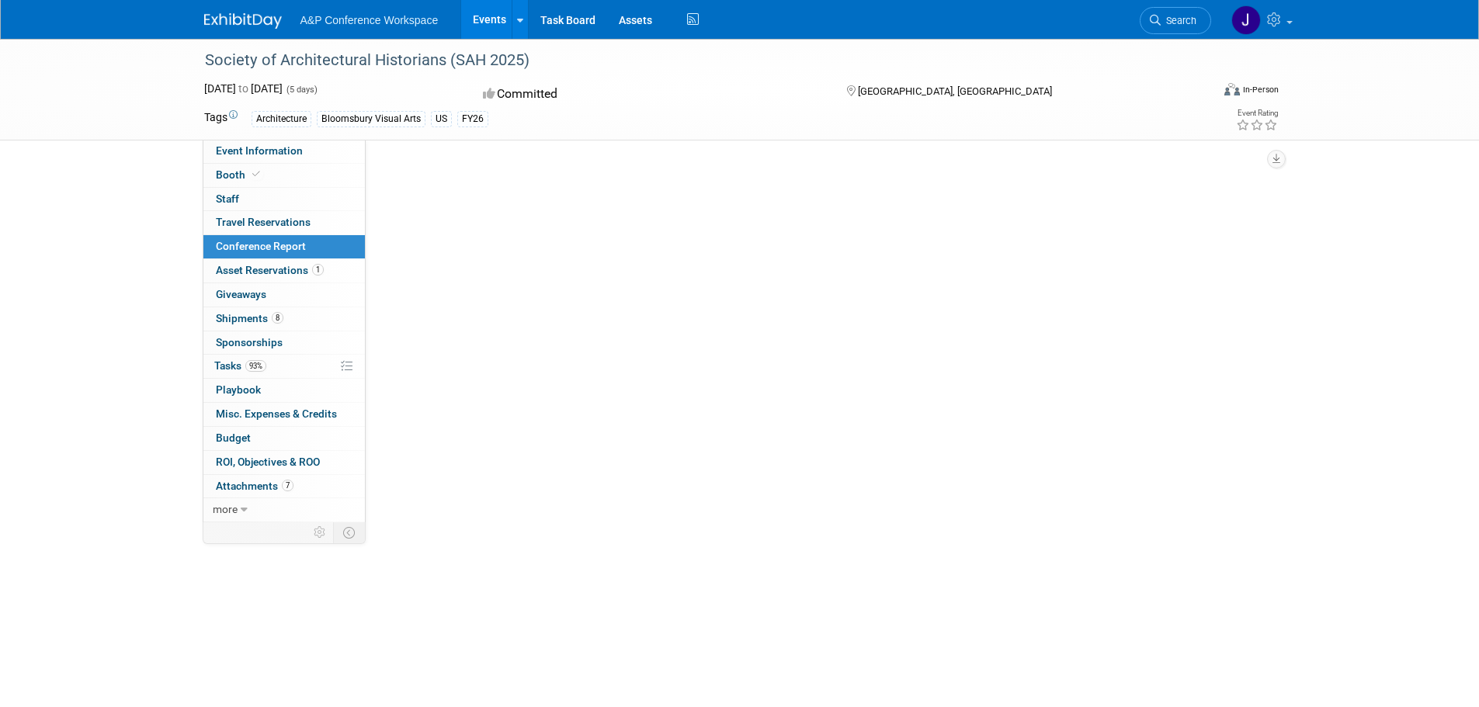
select select "YES"
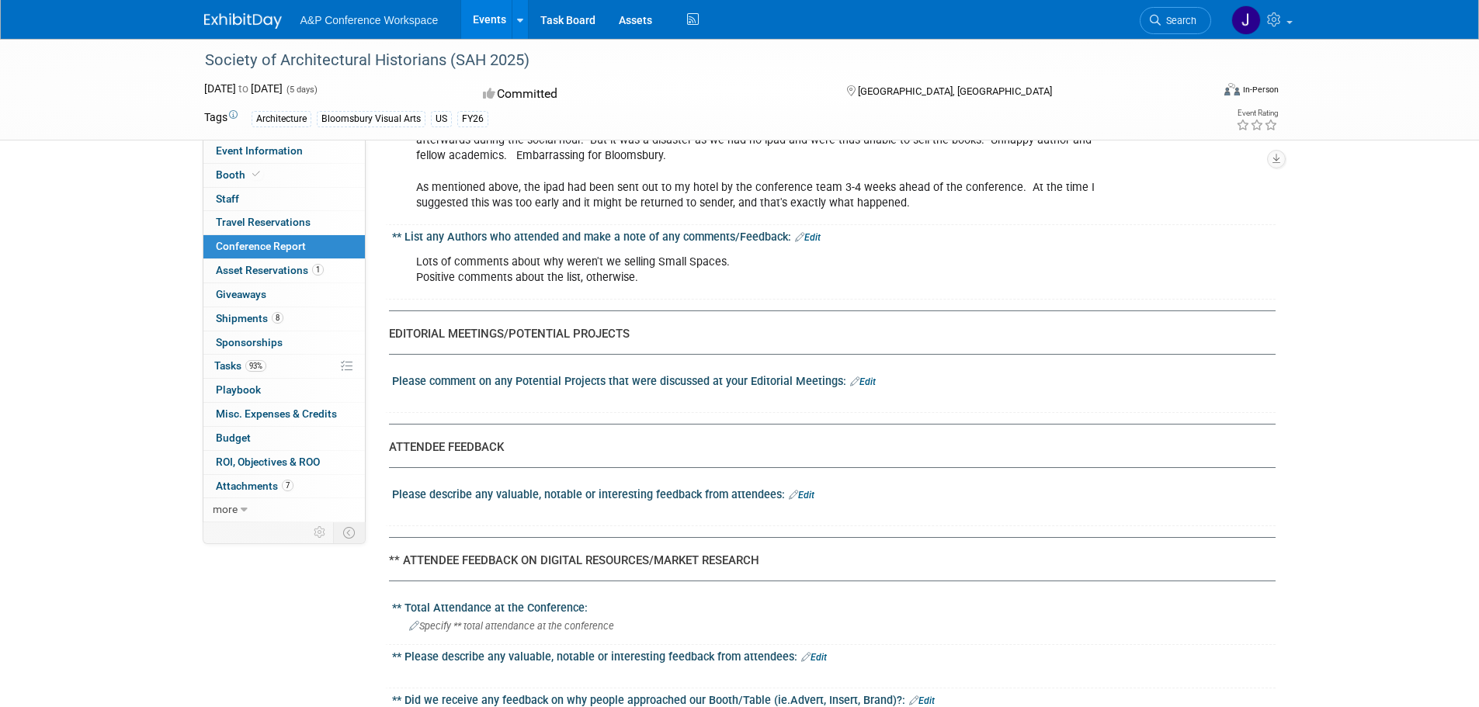
scroll to position [2173, 0]
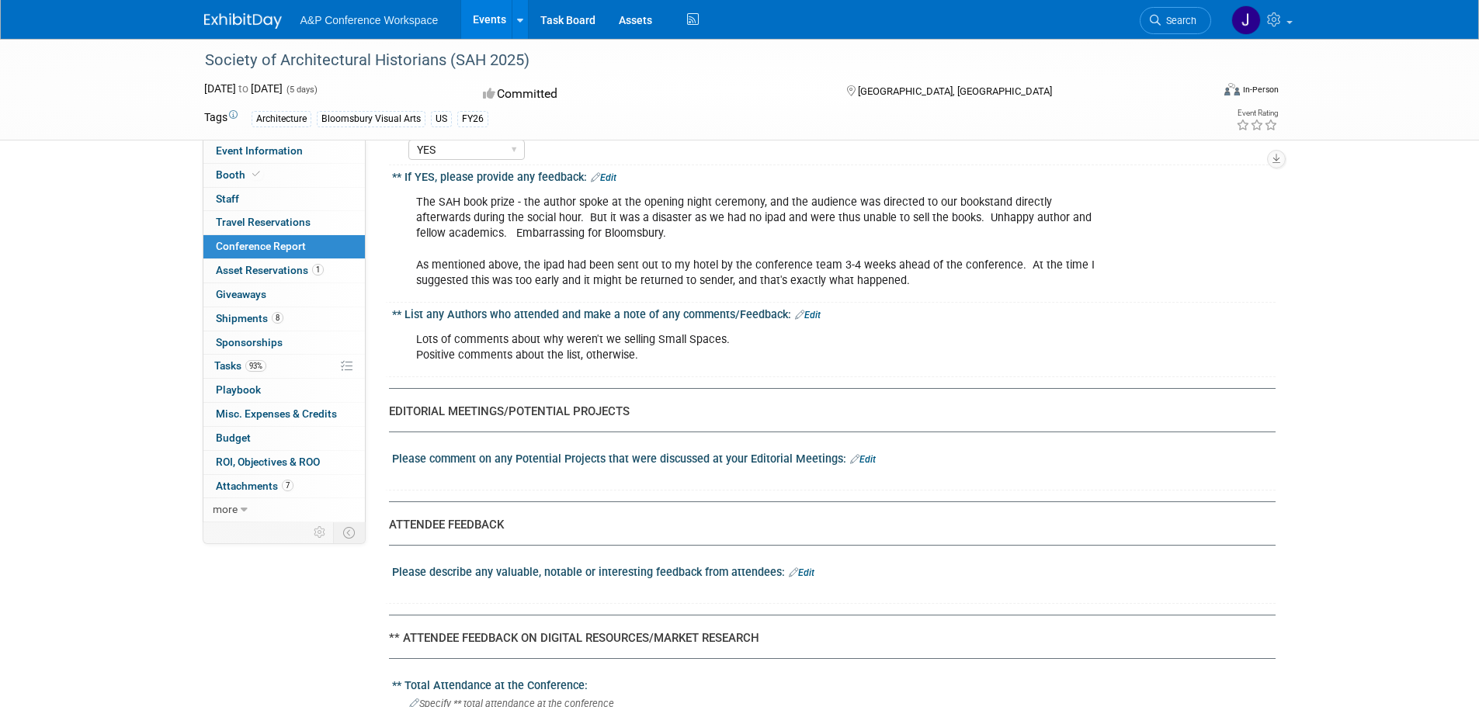
click at [855, 454] on link "Edit" at bounding box center [863, 459] width 26 height 11
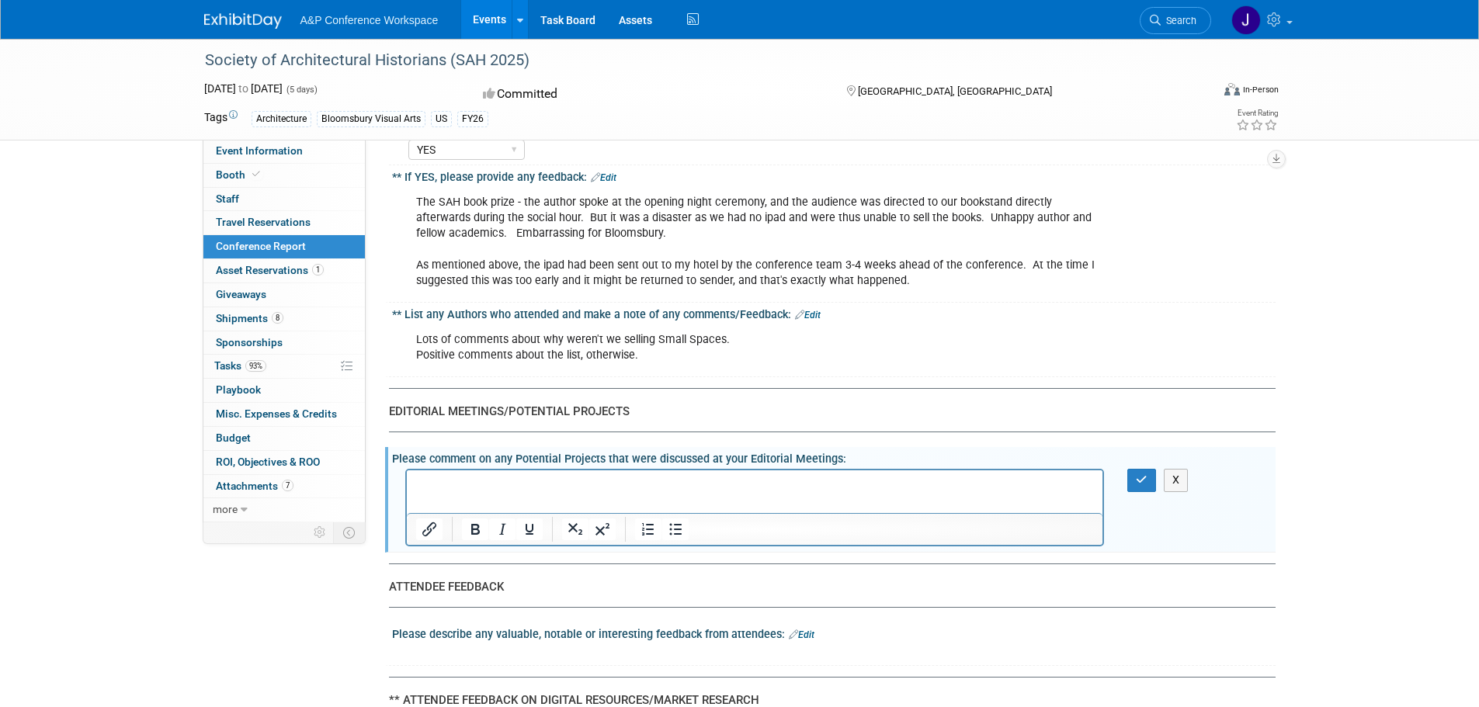
scroll to position [0, 0]
click at [1142, 474] on icon "button" at bounding box center [1141, 479] width 12 height 11
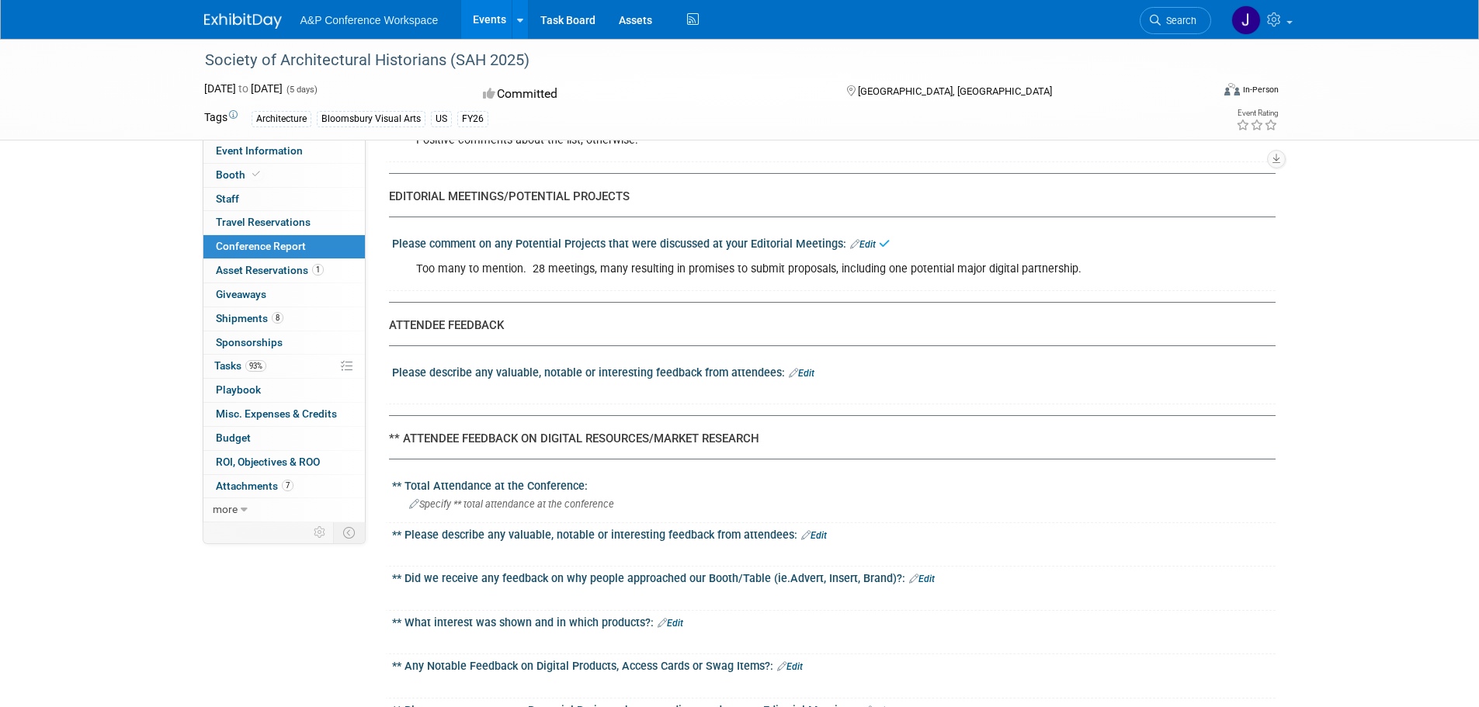
scroll to position [2406, 0]
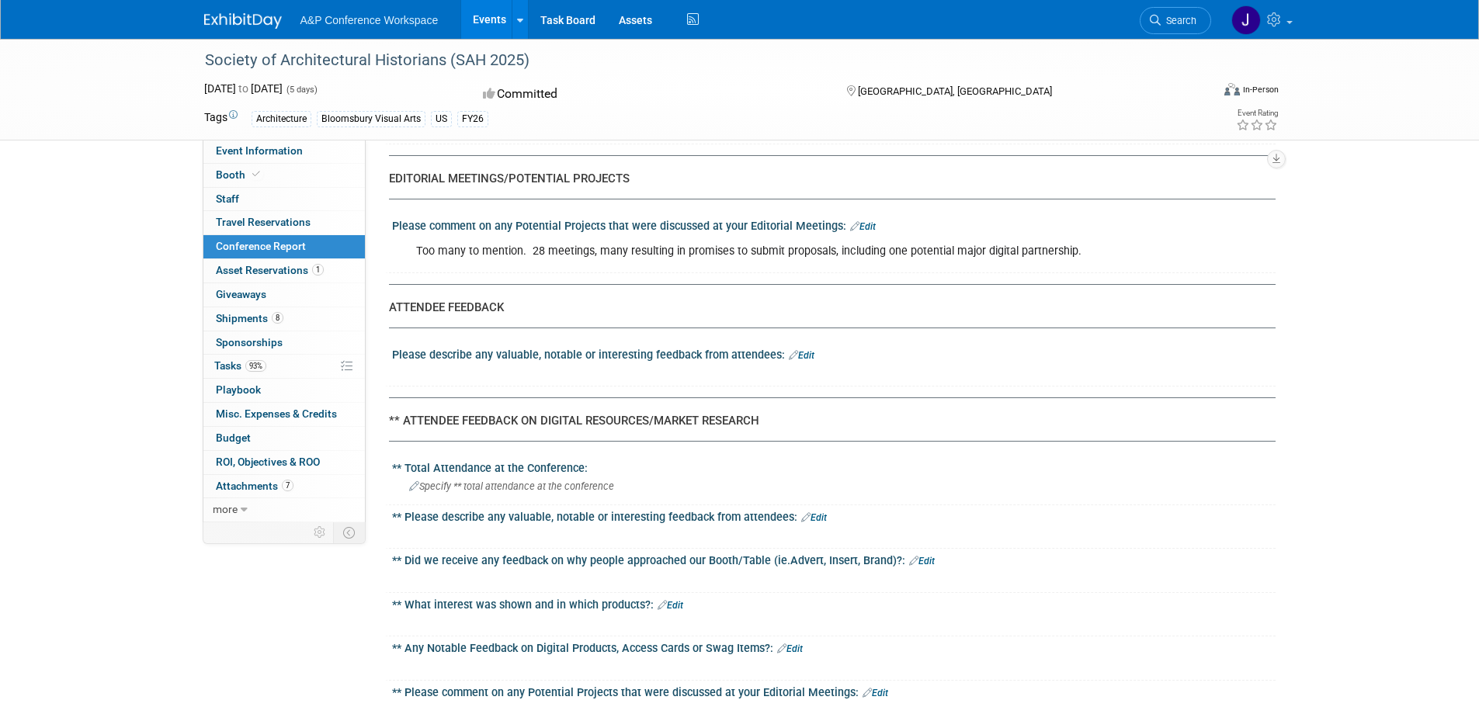
click at [805, 350] on link "Edit" at bounding box center [802, 355] width 26 height 11
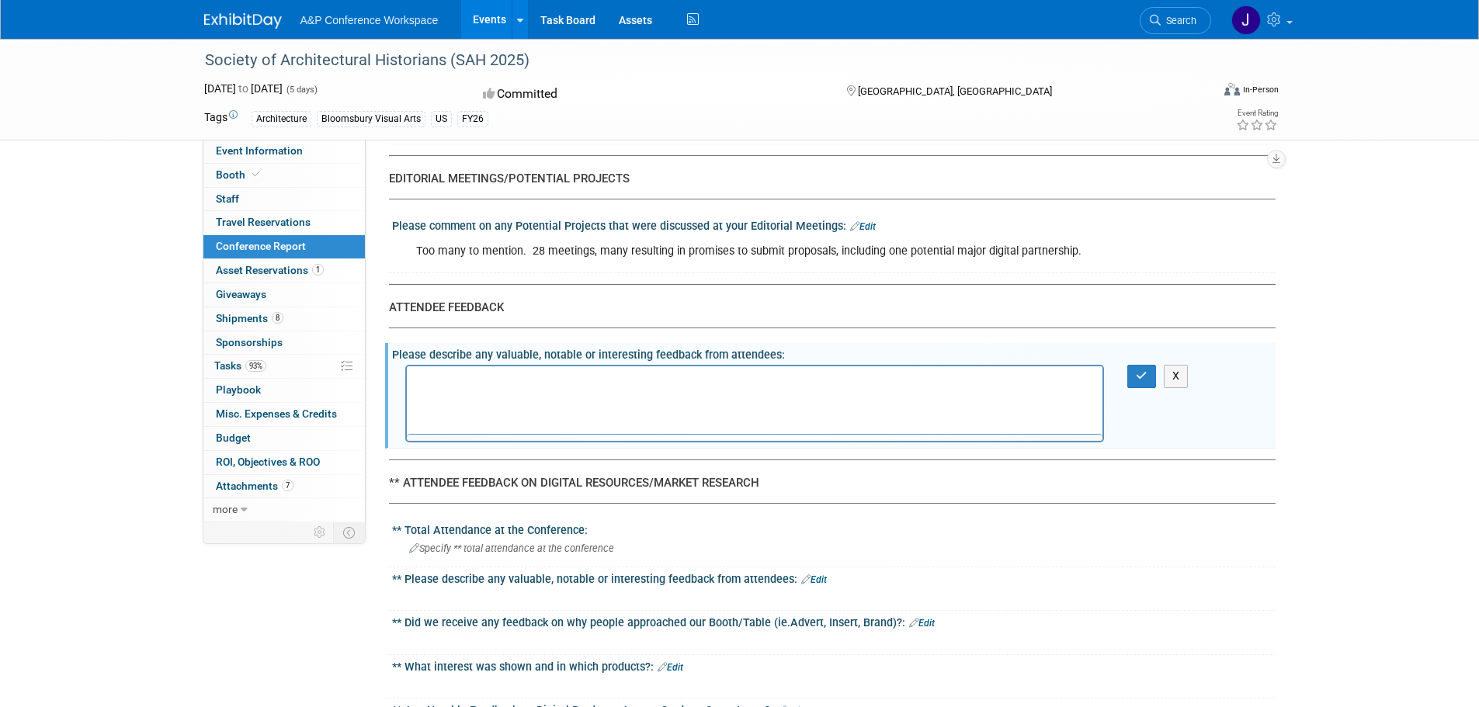
scroll to position [0, 0]
click at [1144, 370] on icon "button" at bounding box center [1141, 375] width 12 height 11
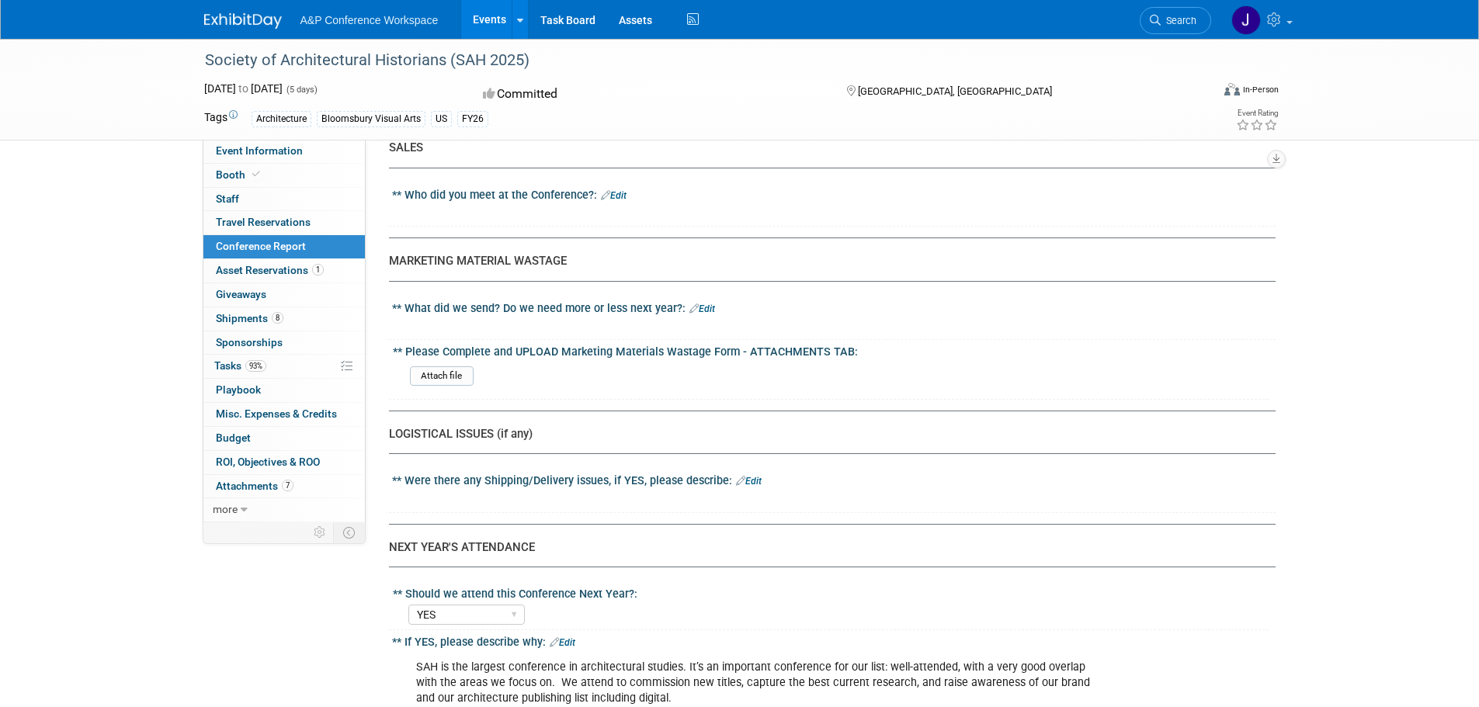
scroll to position [3182, 0]
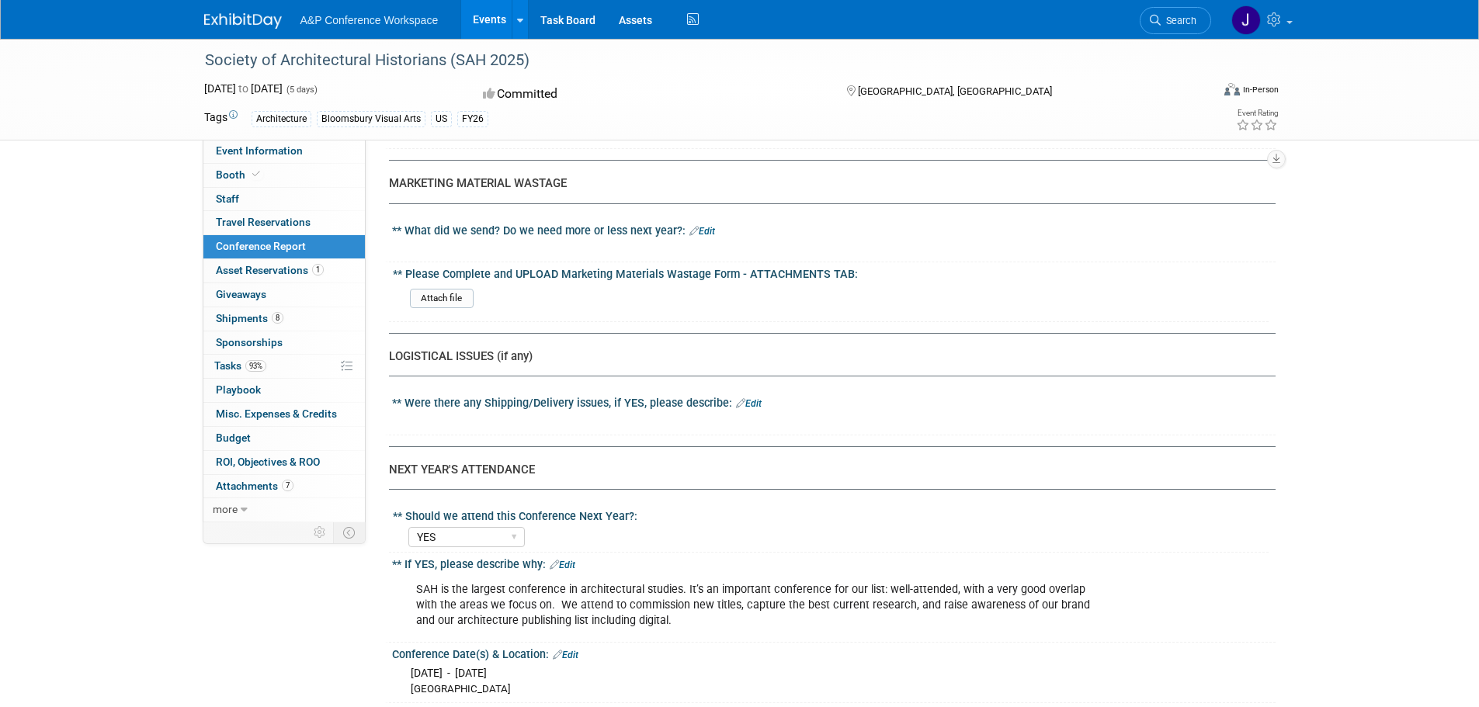
click at [745, 398] on link "Edit" at bounding box center [749, 403] width 26 height 11
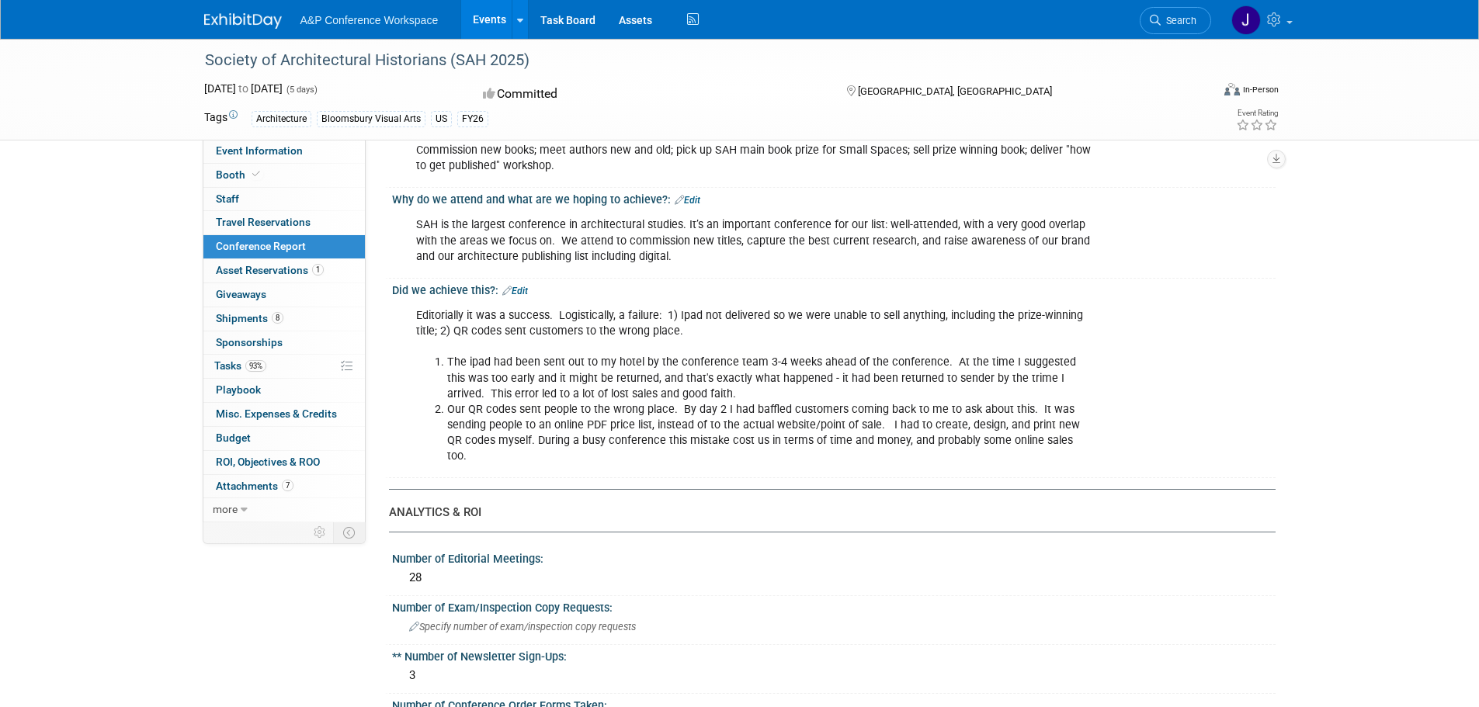
scroll to position [233, 0]
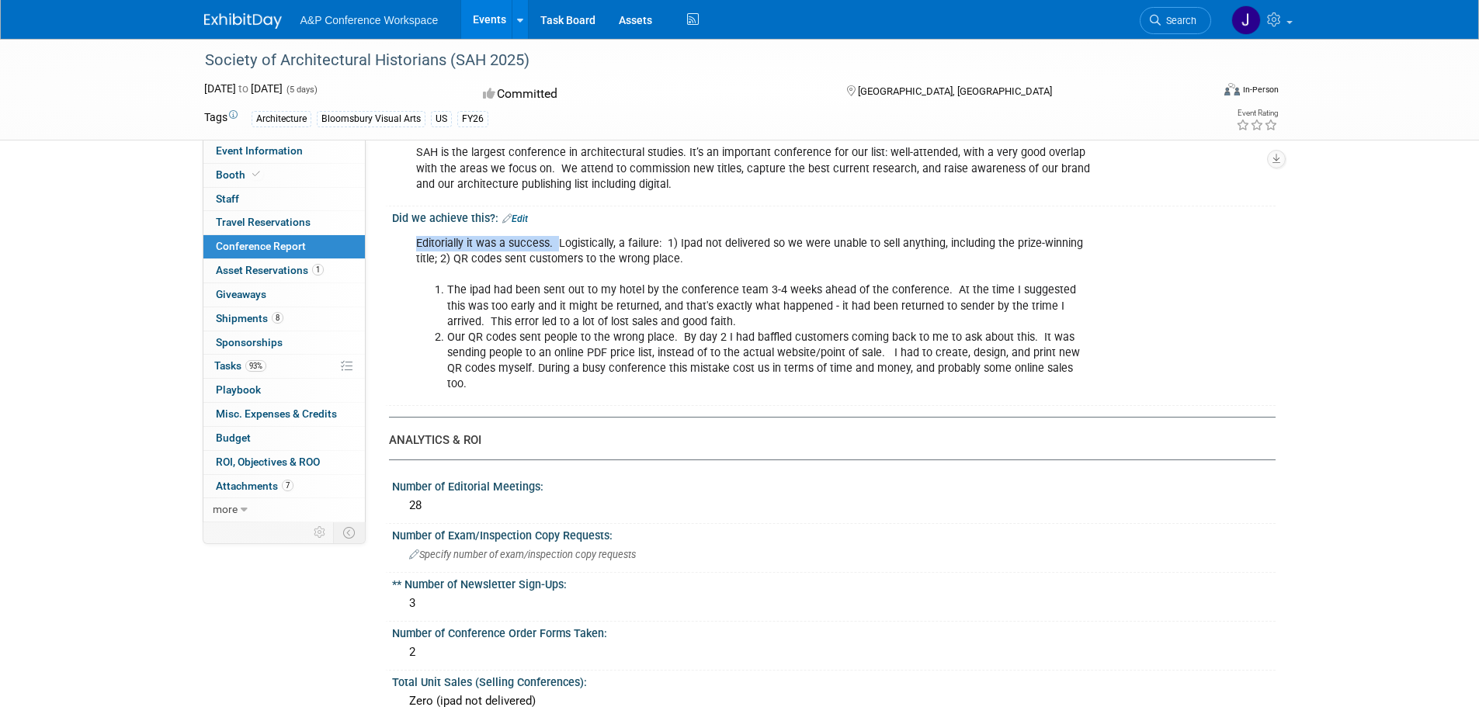
drag, startPoint x: 558, startPoint y: 243, endPoint x: 1134, endPoint y: 365, distance: 588.6
click at [1134, 365] on div "Editorially it was a success. Logistically, a failure: 1) Ipad not delivered so…" at bounding box center [833, 312] width 883 height 177
click at [1135, 364] on div "Editorially it was a success. Logistically, a failure: 1) Ipad not delivered so…" at bounding box center [833, 312] width 883 height 177
click at [709, 313] on li "The ipad had been sent out to my hotel by the conference team 3-4 weeks ahead o…" at bounding box center [771, 306] width 648 height 47
drag, startPoint x: 555, startPoint y: 245, endPoint x: 1106, endPoint y: 366, distance: 564.0
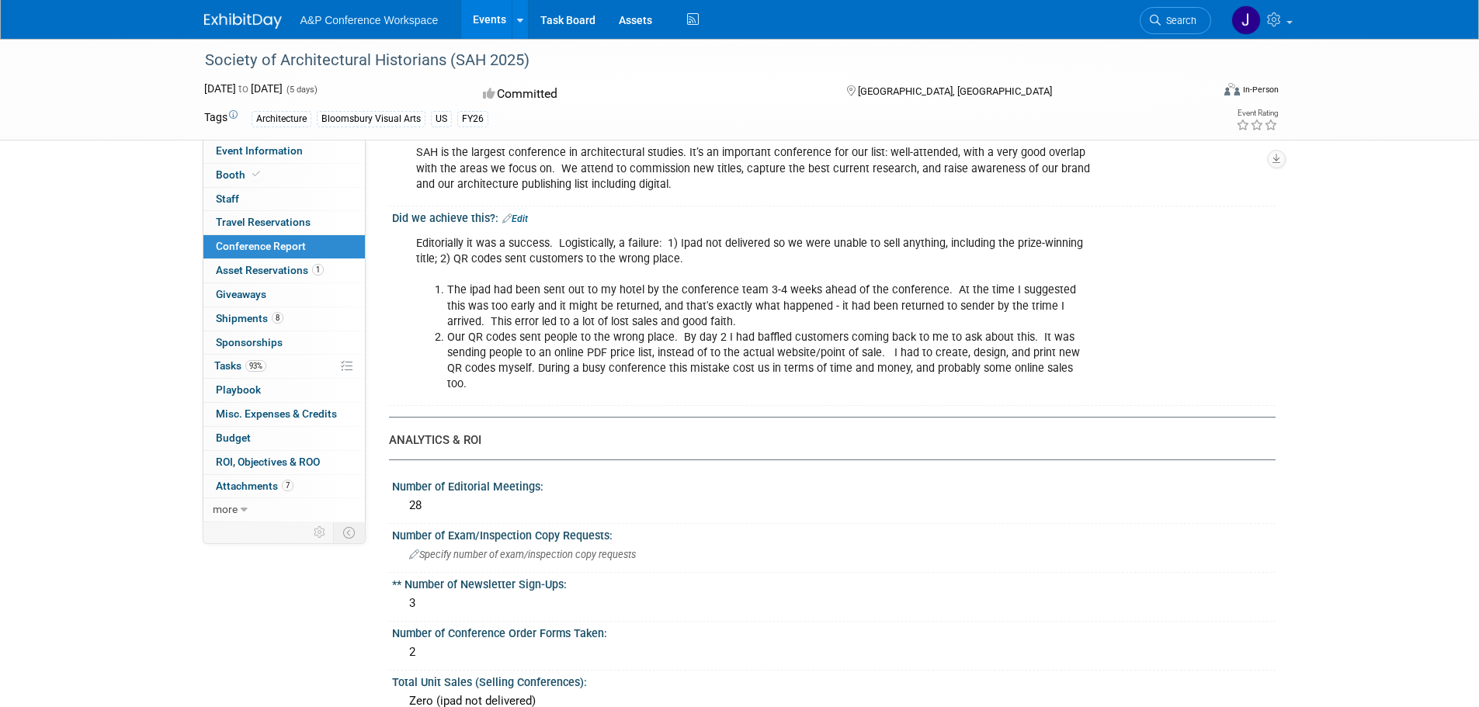
click at [1106, 366] on div "Editorially it was a success. Logistically, a failure: 1) Ipad not delivered so…" at bounding box center [760, 314] width 711 height 172
click at [1000, 345] on li "Our QR codes sent people to the wrong place. By day 2 I had baffled customers c…" at bounding box center [771, 361] width 648 height 62
click at [447, 310] on ol "The ipad had been sent out to my hotel by the conference team 3-4 weeks ahead o…" at bounding box center [755, 337] width 679 height 109
click at [553, 294] on li "The ipad had been sent out to my hotel by the conference team 3-4 weeks ahead o…" at bounding box center [771, 306] width 648 height 47
click at [610, 272] on div "Editorially it was a success. Logistically, a failure: 1) Ipad not delivered so…" at bounding box center [754, 314] width 699 height 172
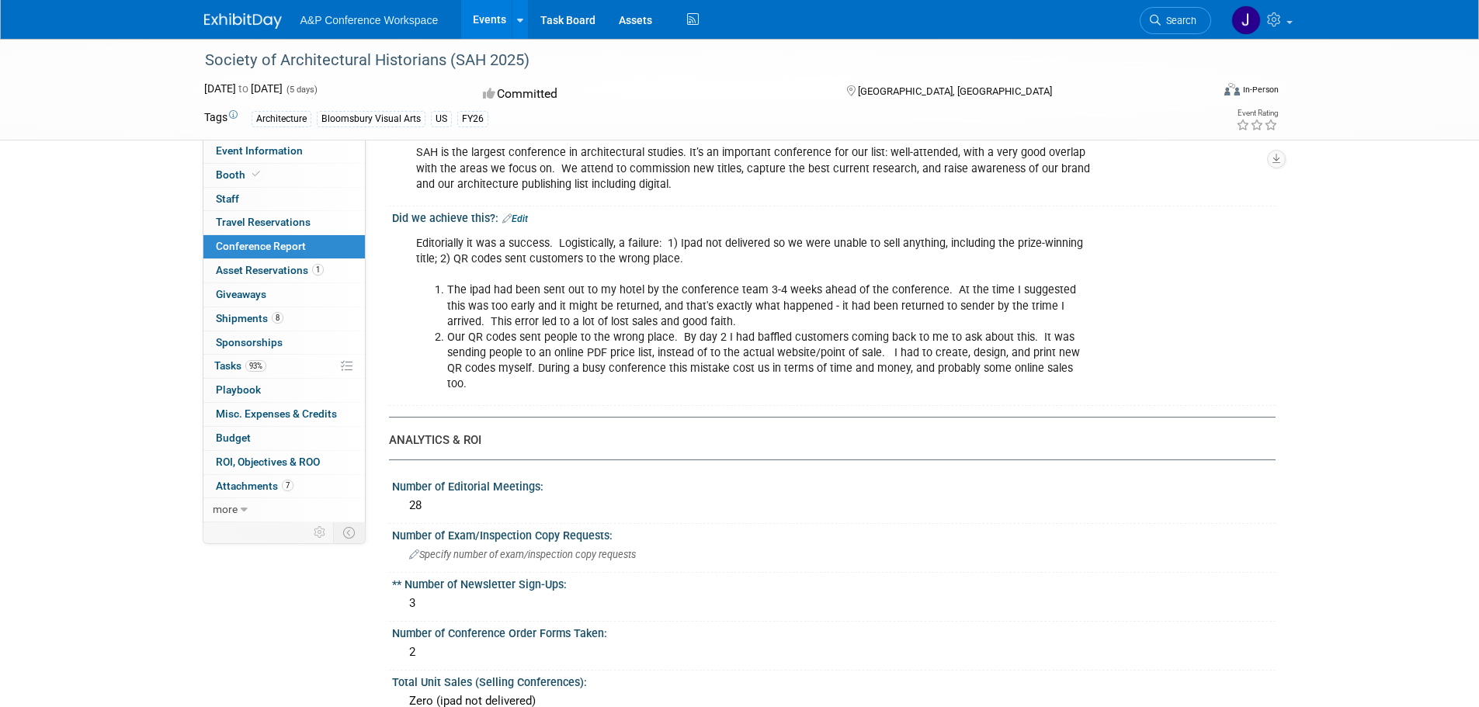
drag, startPoint x: 449, startPoint y: 291, endPoint x: 1104, endPoint y: 370, distance: 659.1
click at [1104, 370] on div "Editorially it was a success. Logistically, a failure: 1) Ipad not delivered so…" at bounding box center [754, 314] width 699 height 172
copy ol "The ipad had been sent out to my hotel by the conference team 3-4 weeks ahead o…"
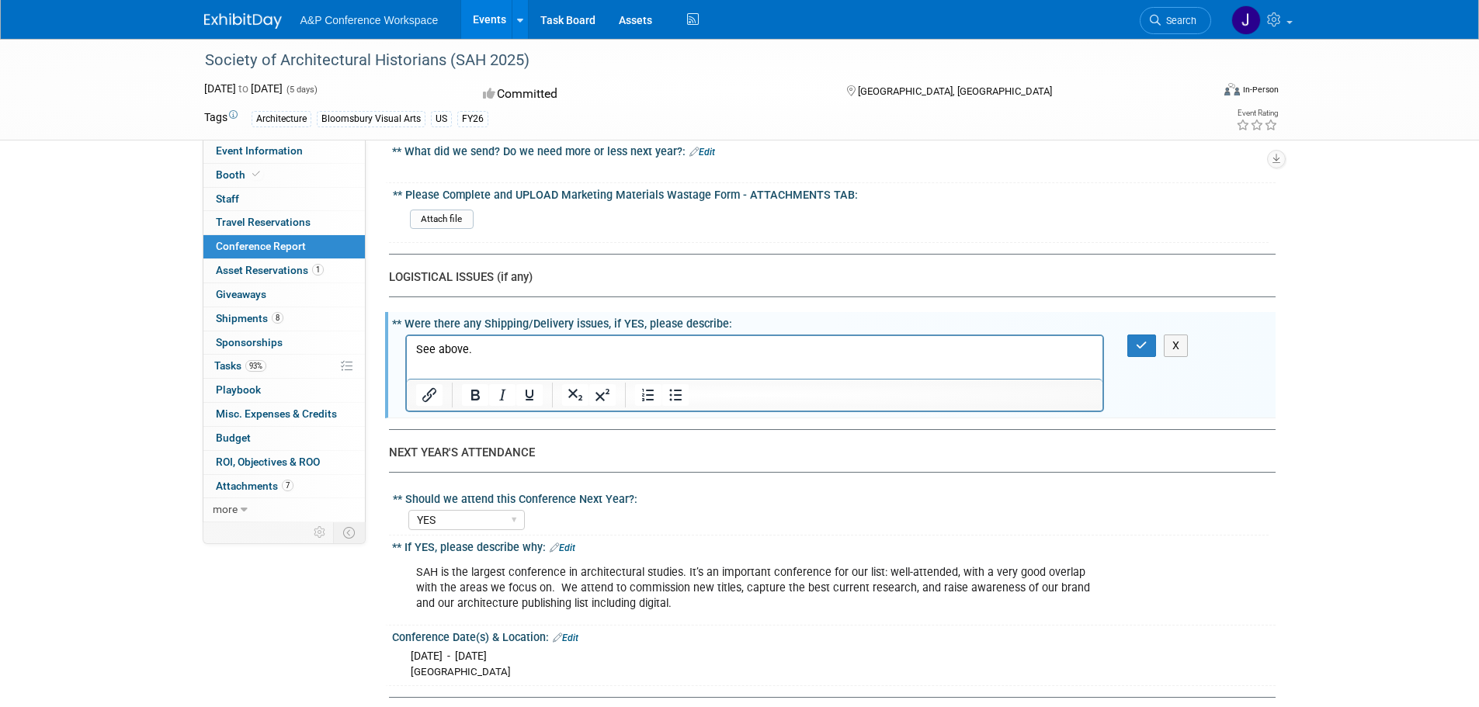
scroll to position [3251, 0]
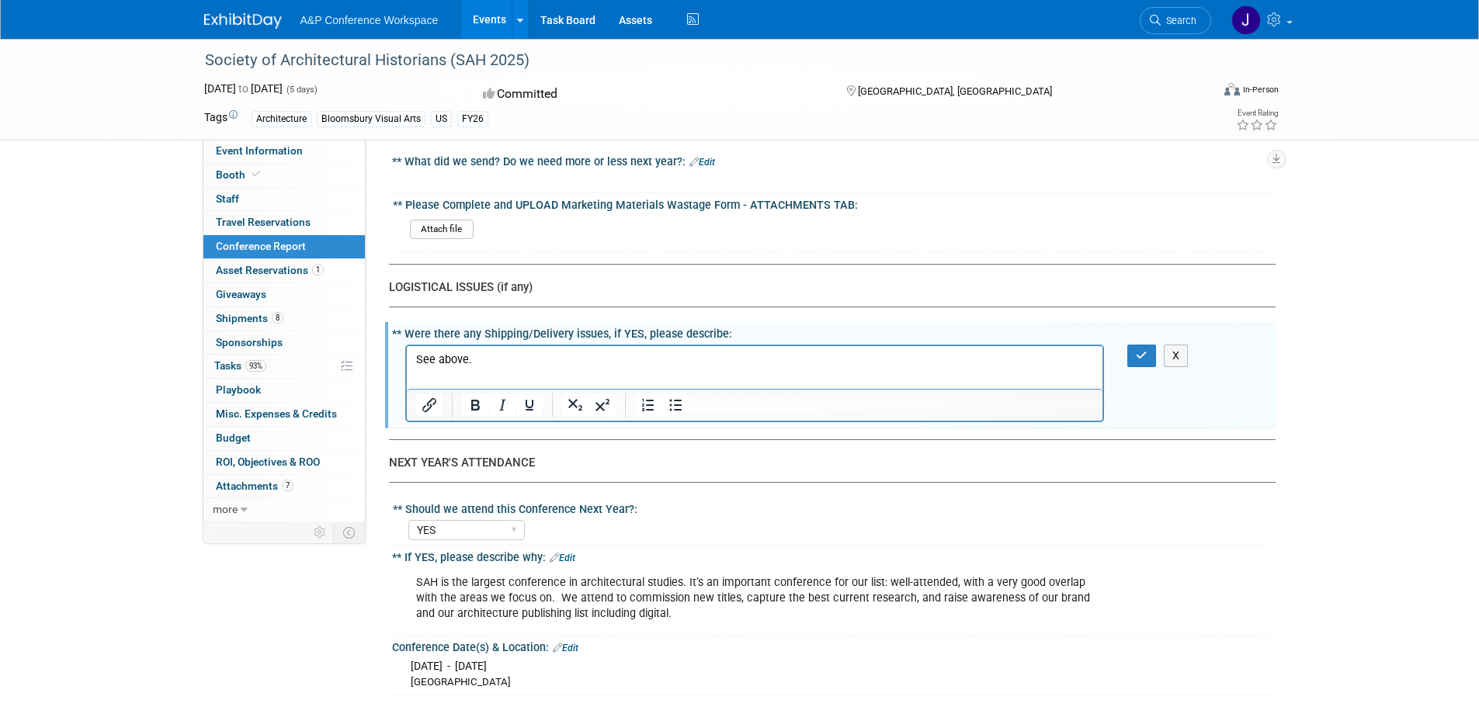
click at [524, 357] on p "See above." at bounding box center [754, 360] width 678 height 16
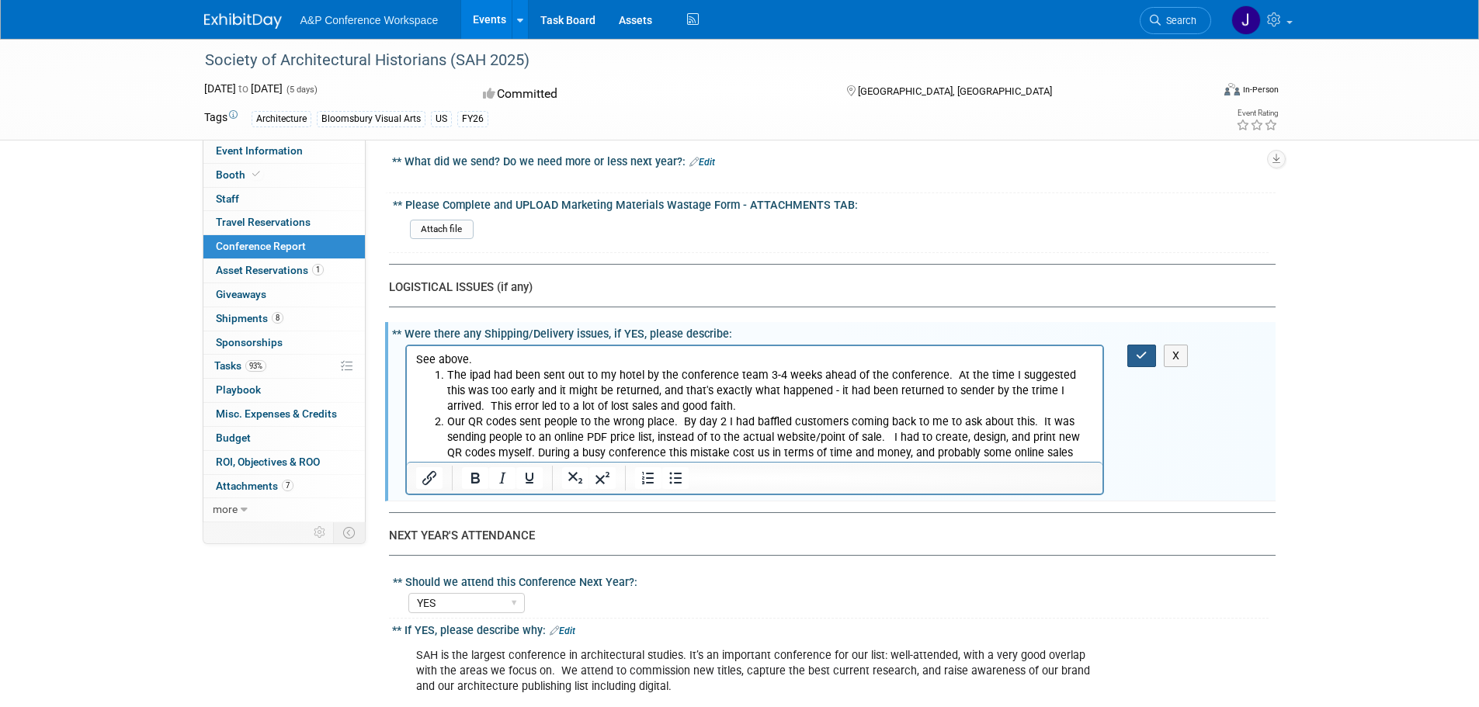
click at [1149, 345] on button "button" at bounding box center [1141, 356] width 29 height 23
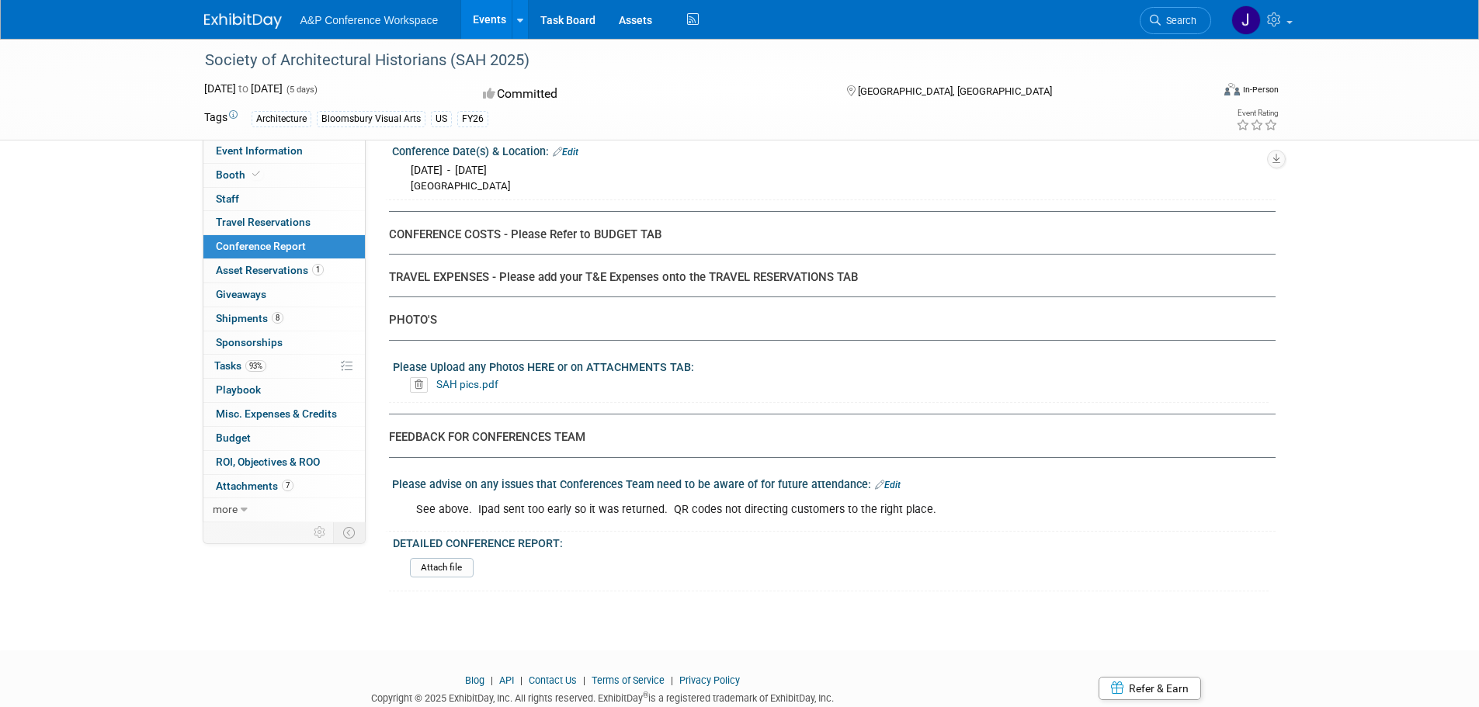
scroll to position [3829, 0]
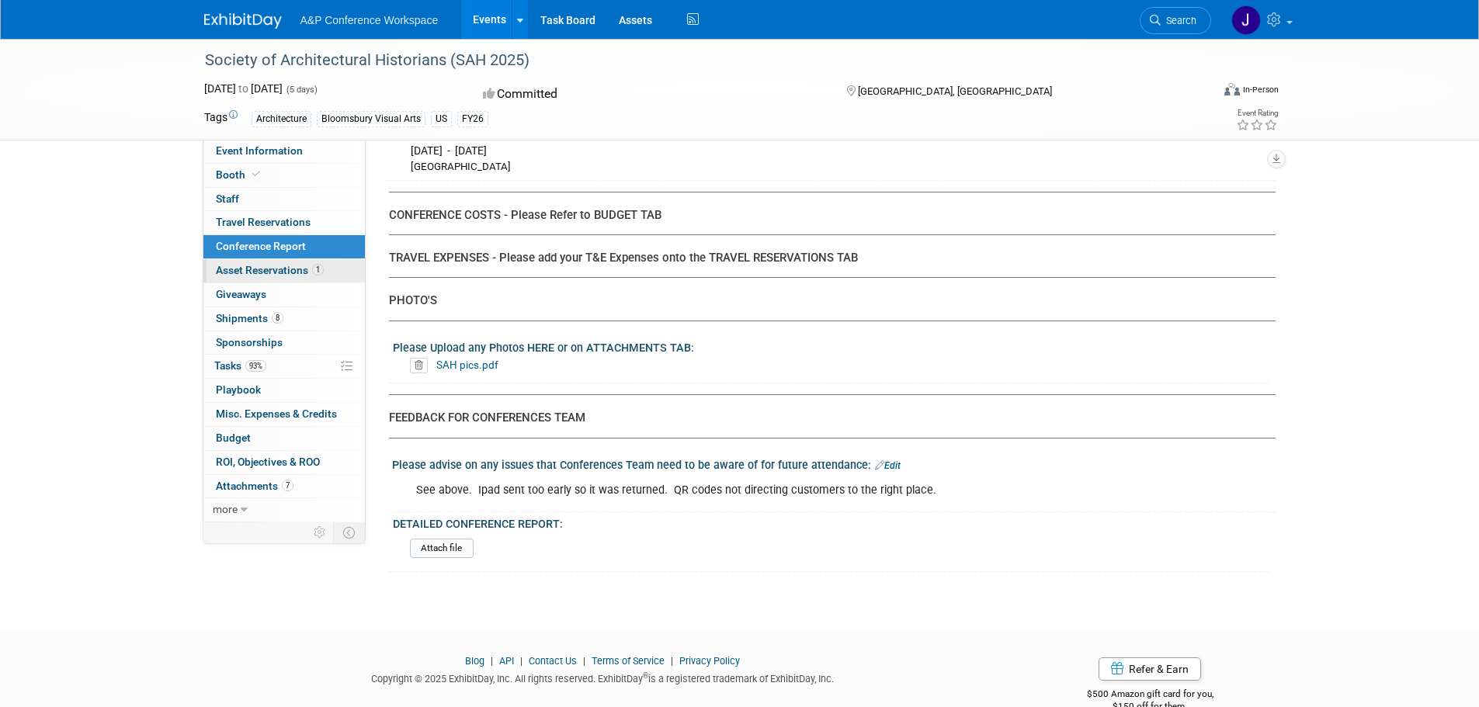
click at [246, 268] on span "Asset Reservations 1" at bounding box center [270, 270] width 108 height 12
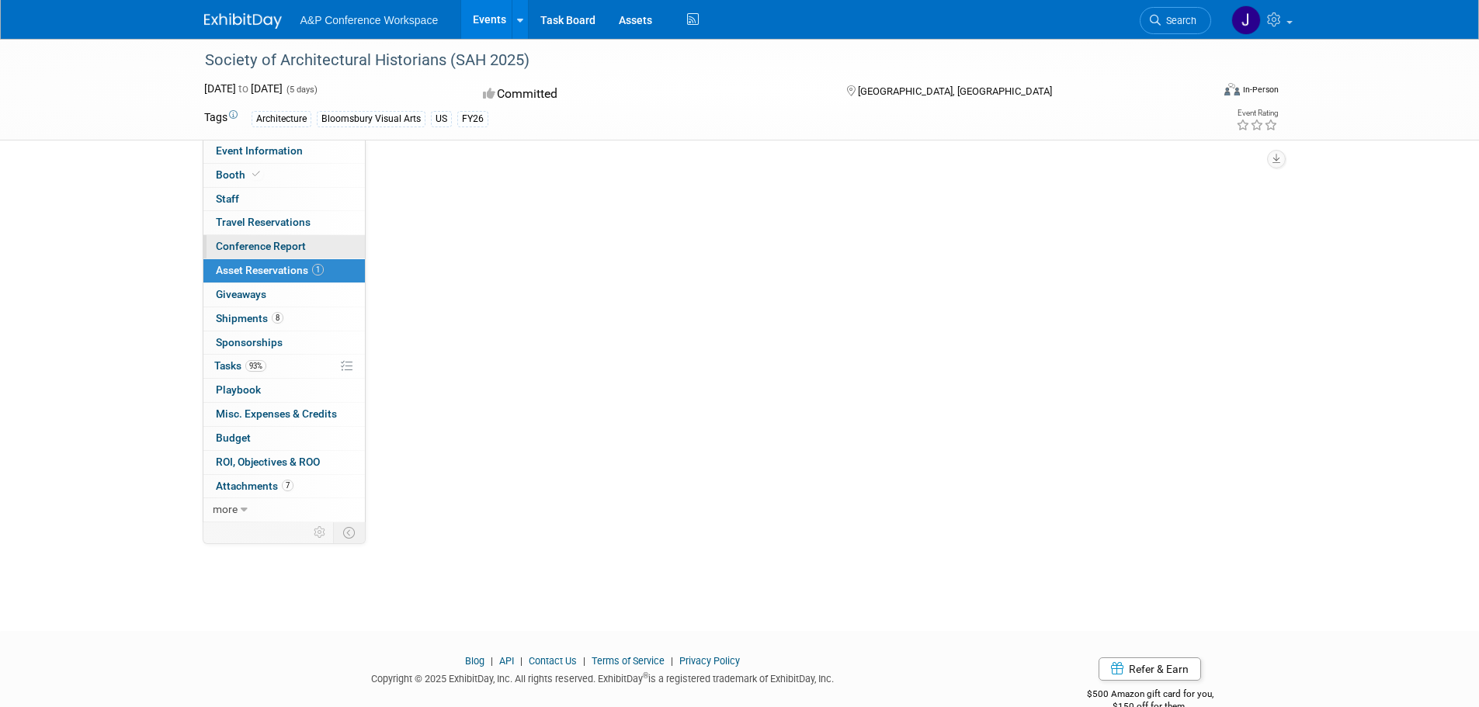
scroll to position [0, 0]
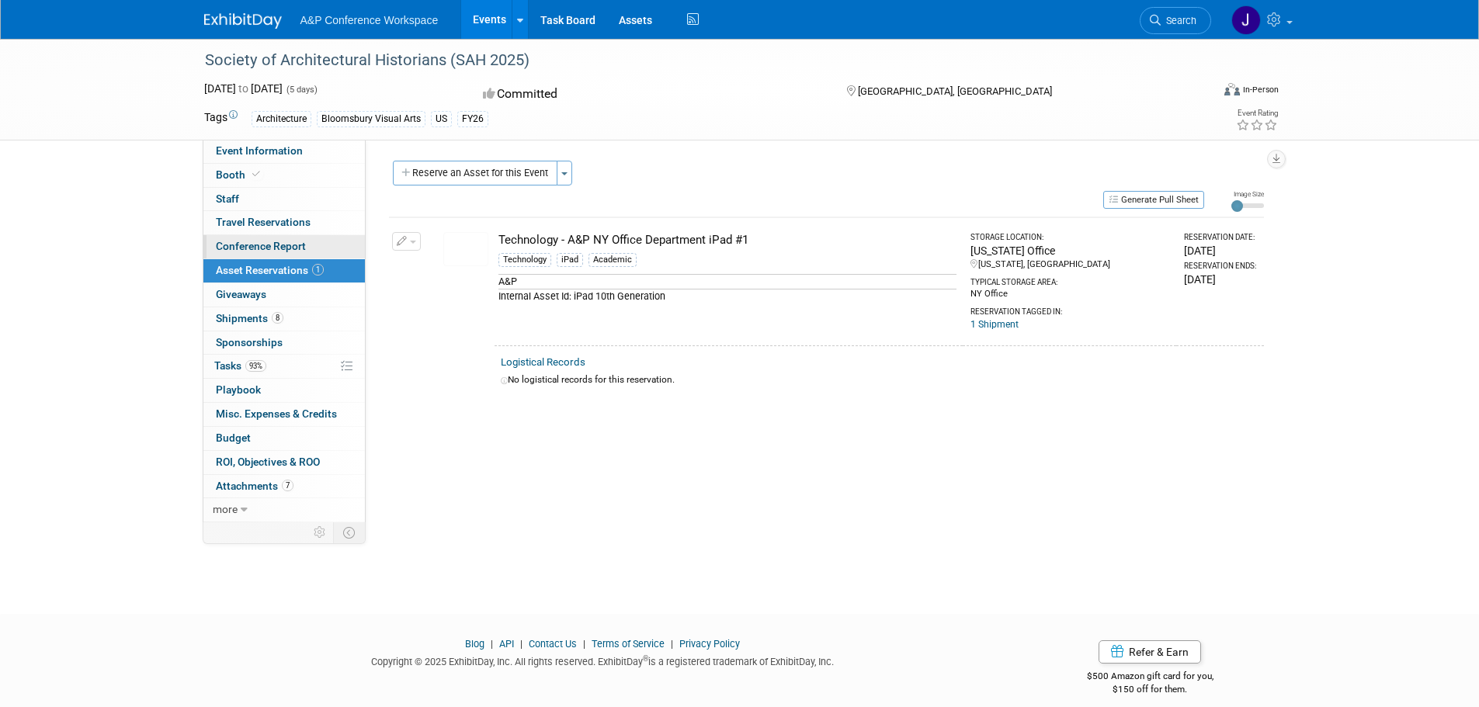
click at [263, 250] on span "Conference Report" at bounding box center [261, 246] width 90 height 12
select select "YES"
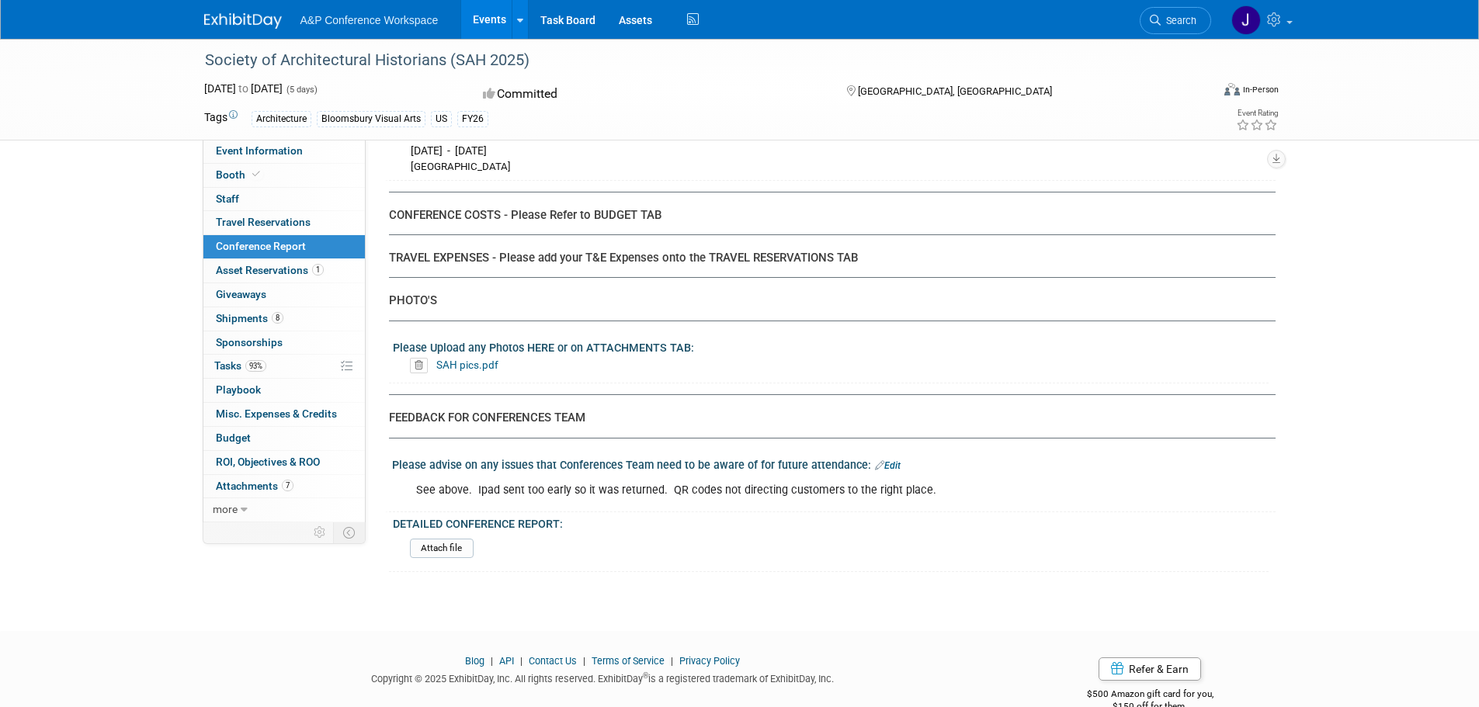
scroll to position [3209, 0]
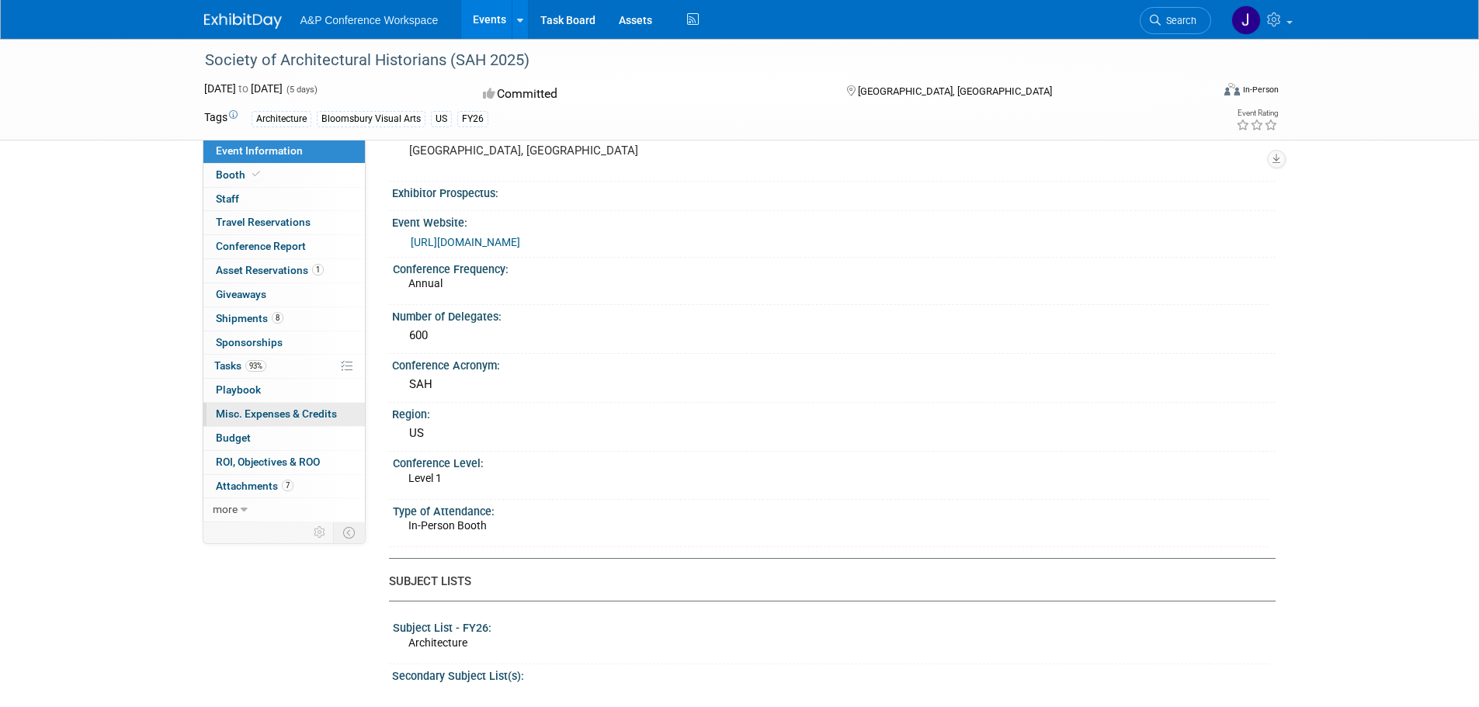
scroll to position [61, 0]
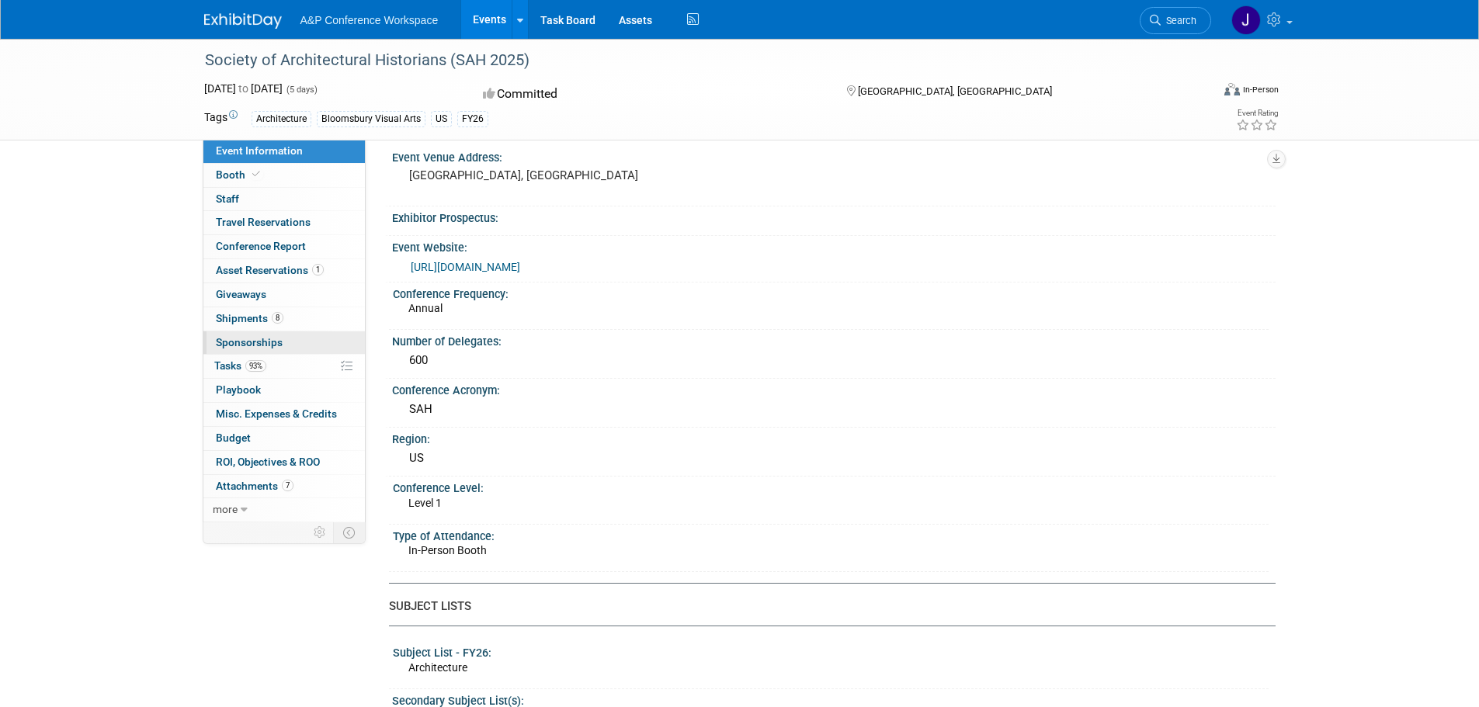
click at [283, 350] on link "0 Sponsorships 0" at bounding box center [283, 342] width 161 height 23
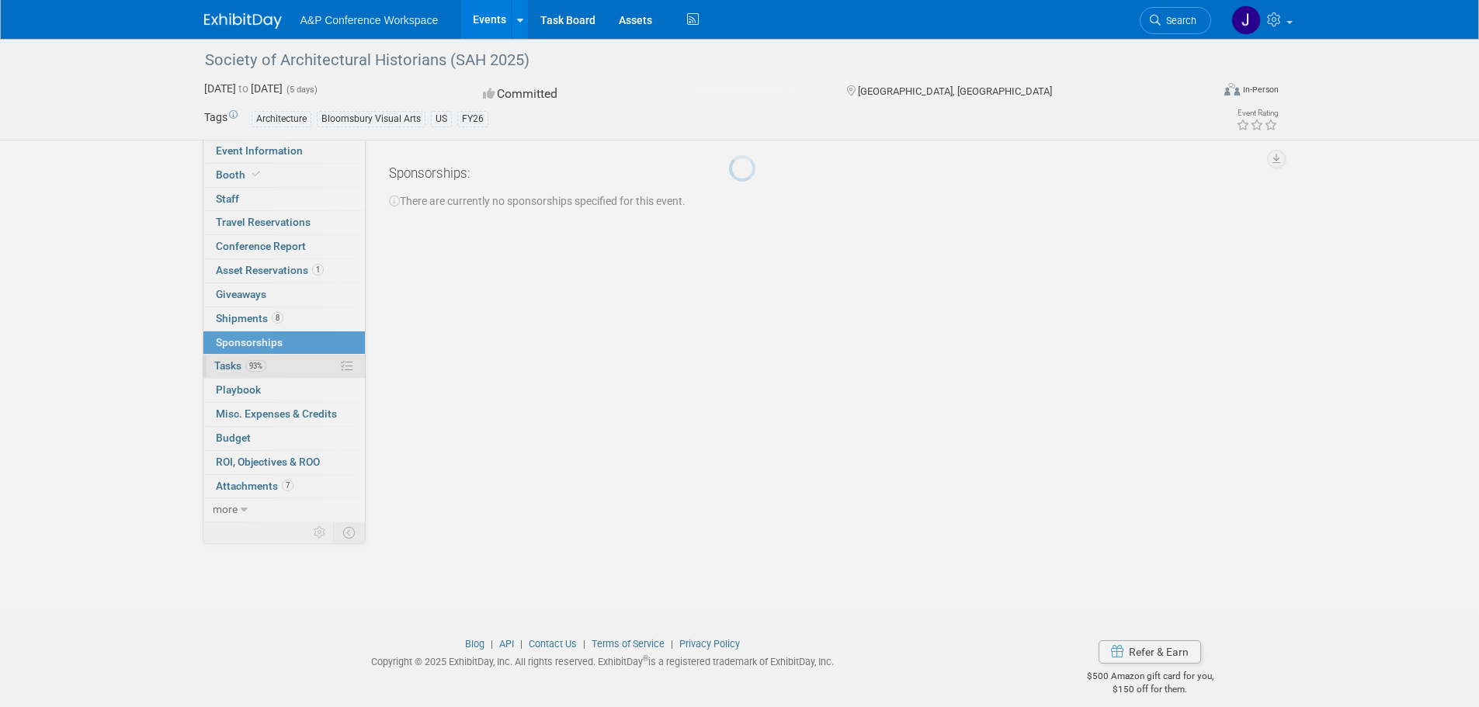
click at [271, 362] on link "93% Tasks 93%" at bounding box center [283, 366] width 161 height 23
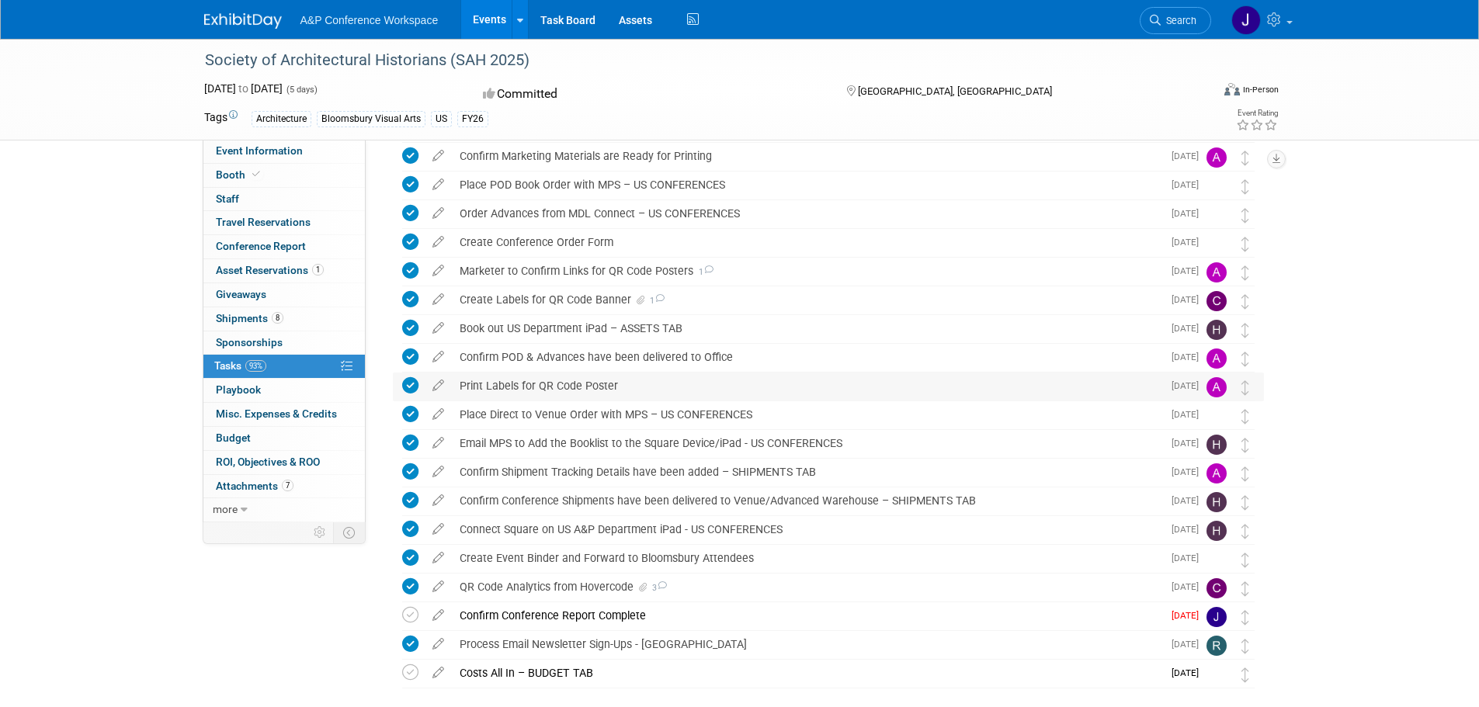
scroll to position [388, 0]
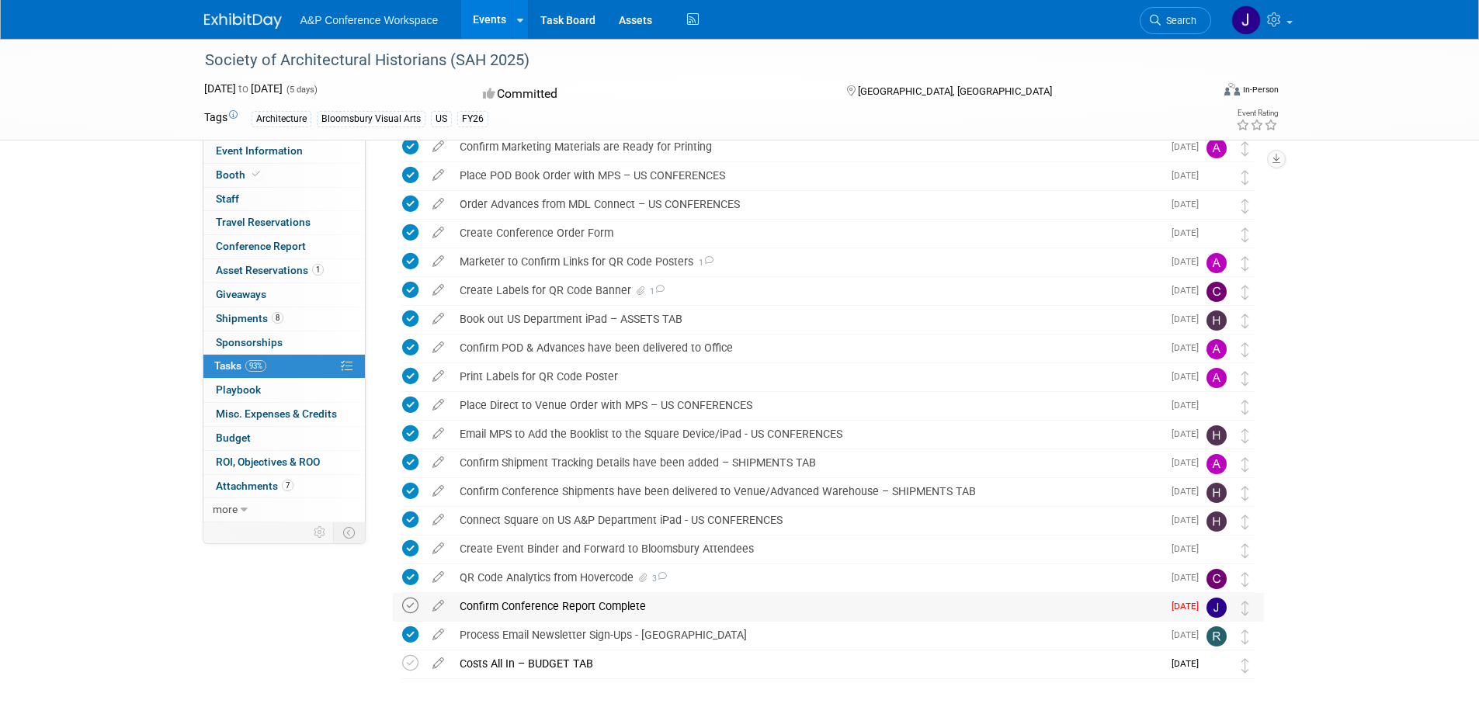
click at [411, 603] on icon at bounding box center [410, 606] width 16 height 16
